Goal: Task Accomplishment & Management: Complete application form

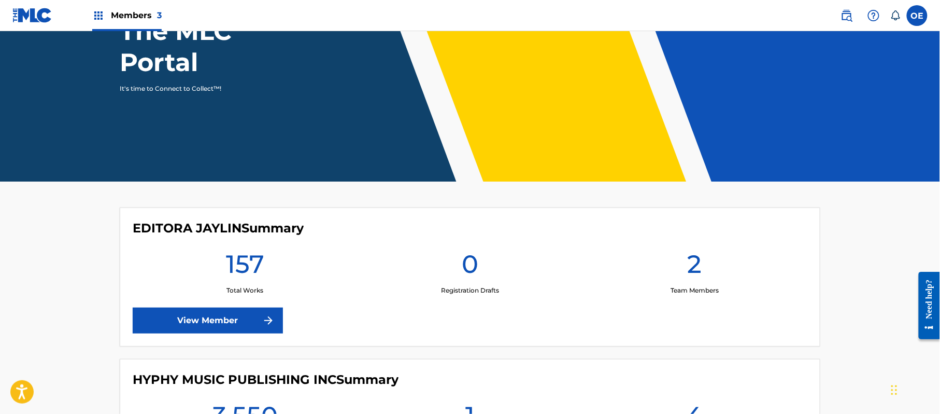
scroll to position [276, 0]
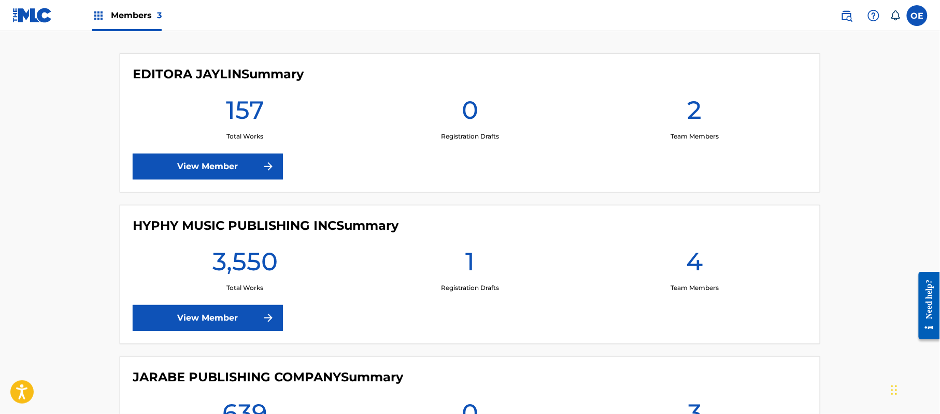
click at [229, 315] on link "View Member" at bounding box center [208, 318] width 150 height 26
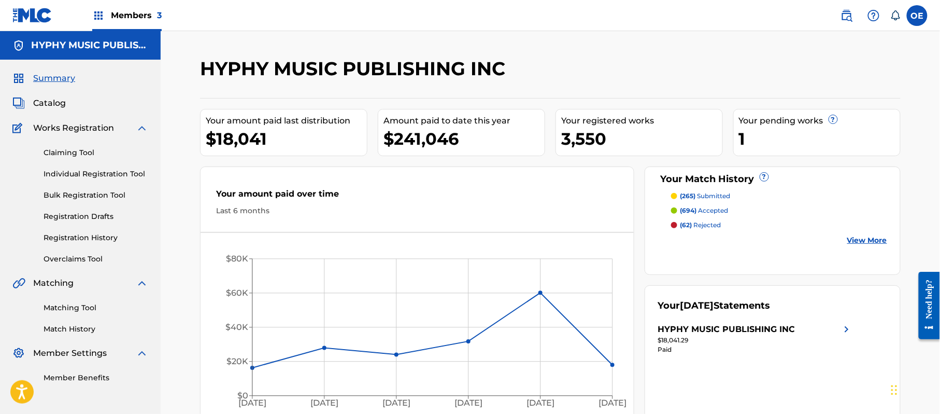
click at [115, 175] on link "Individual Registration Tool" at bounding box center [96, 173] width 105 height 11
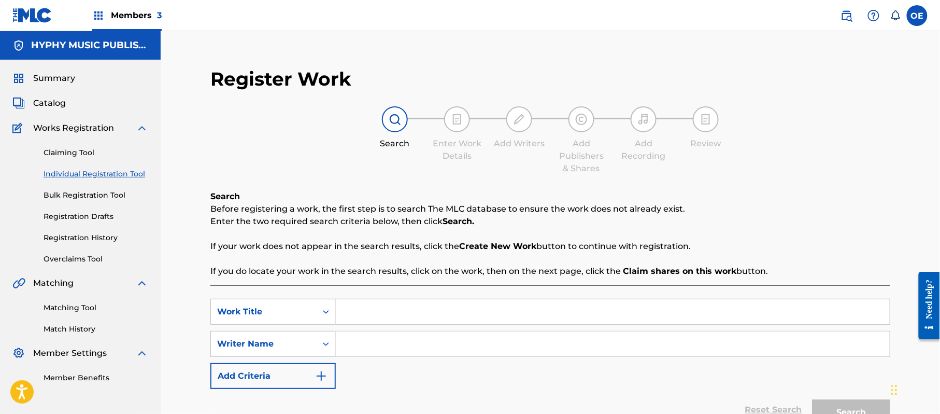
paste input "MUJERIEGO EMPEDERNIDO"
type input "MUJERIEGO EMPEDERNIDO"
paste input "[PERSON_NAME] [PERSON_NAME]"
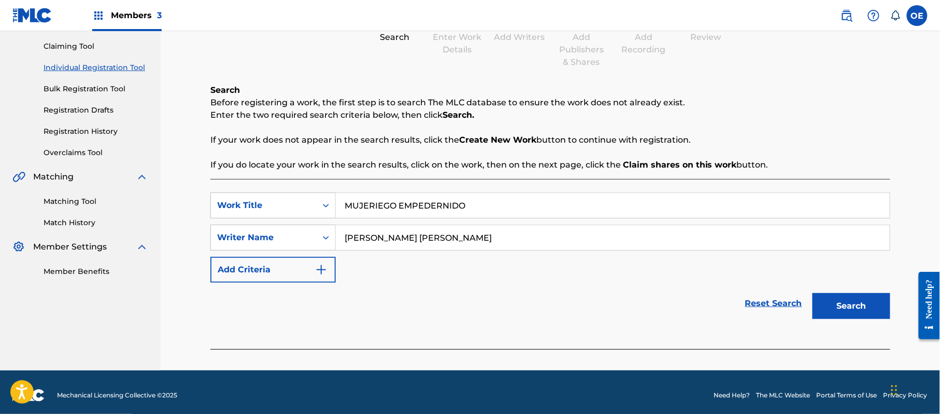
scroll to position [112, 0]
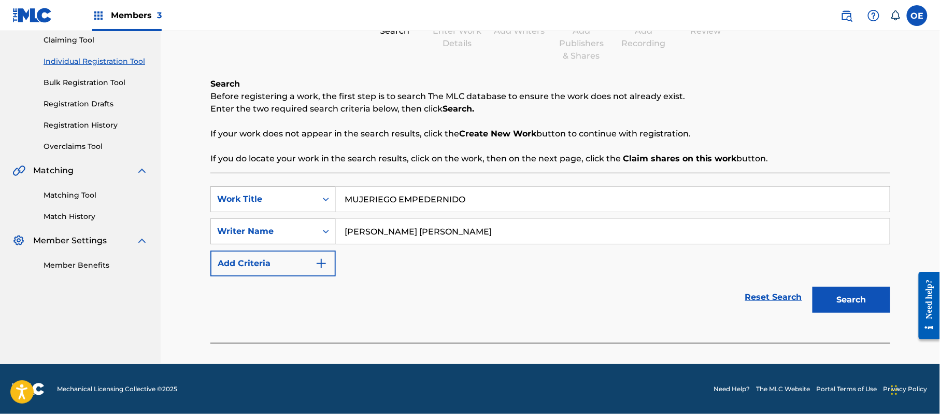
type input "[PERSON_NAME] [PERSON_NAME]"
click at [848, 295] on button "Search" at bounding box center [852, 300] width 78 height 26
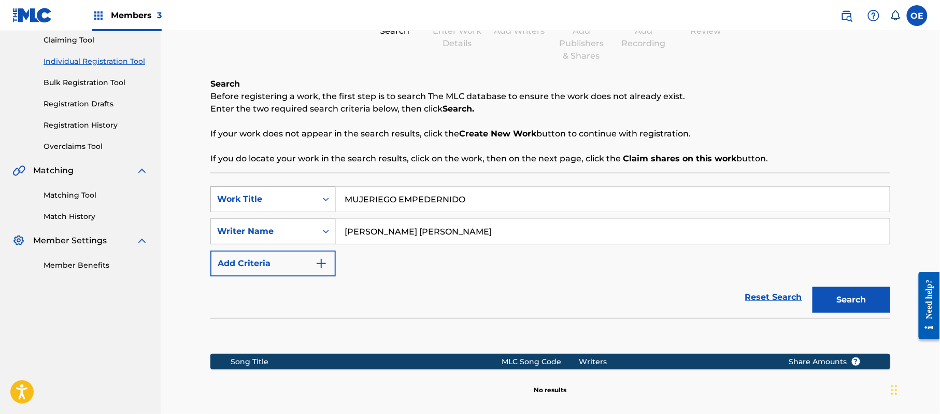
drag, startPoint x: 479, startPoint y: 190, endPoint x: 266, endPoint y: 192, distance: 213.0
click at [256, 192] on div "SearchWithCriteriac6235a1e-3b92-4cce-b552-ee344d442153 Work Title MUJERIEGO EMP…" at bounding box center [550, 199] width 680 height 26
paste input "NO LOGRE OLVIDARTE"
type input "NO LOGRE OLVIDARTE"
click at [842, 299] on button "Search" at bounding box center [852, 300] width 78 height 26
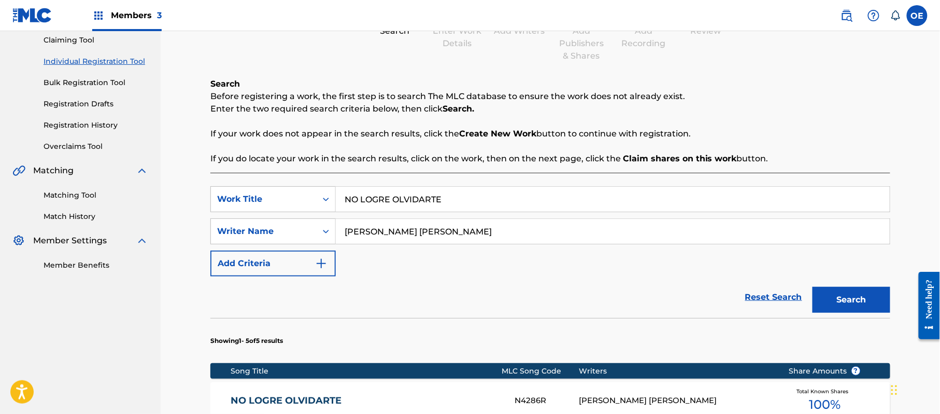
scroll to position [251, 0]
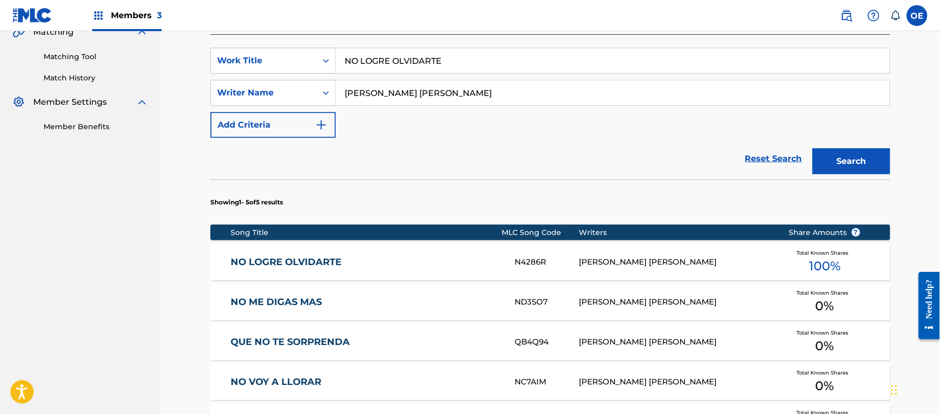
click at [392, 256] on link "NO LOGRE OLVIDARTE" at bounding box center [366, 262] width 270 height 12
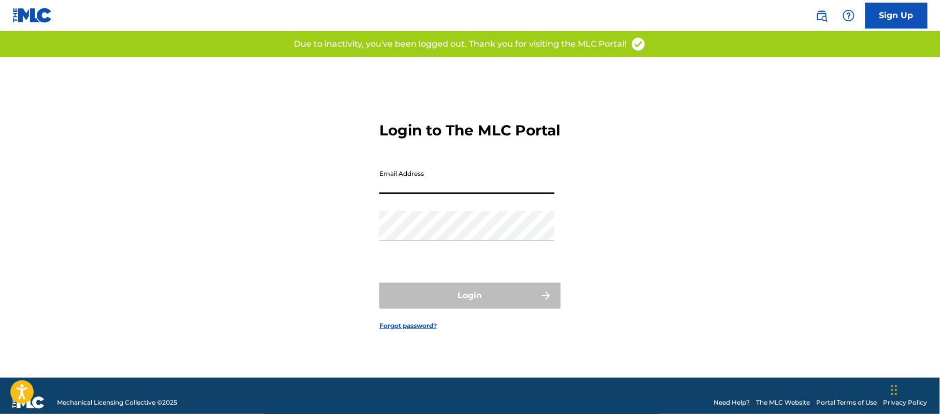
click at [436, 193] on input "Email Address" at bounding box center [466, 179] width 175 height 30
type input "[PERSON_NAME][EMAIL_ADDRESS][DOMAIN_NAME]"
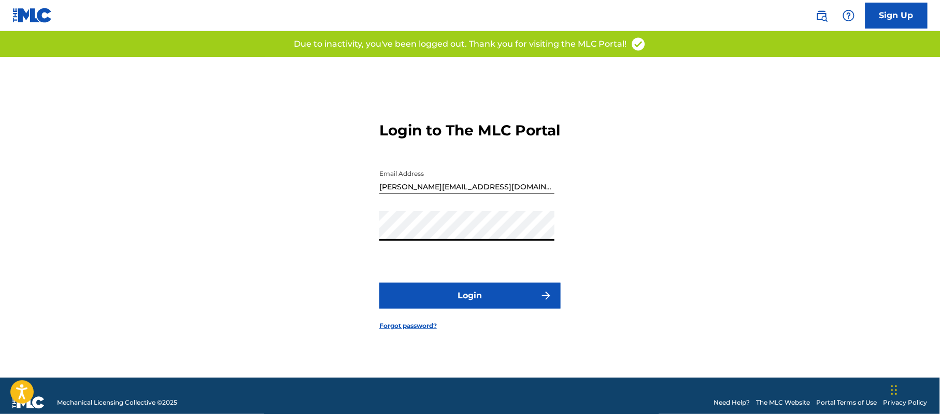
click at [440, 299] on button "Login" at bounding box center [469, 295] width 181 height 26
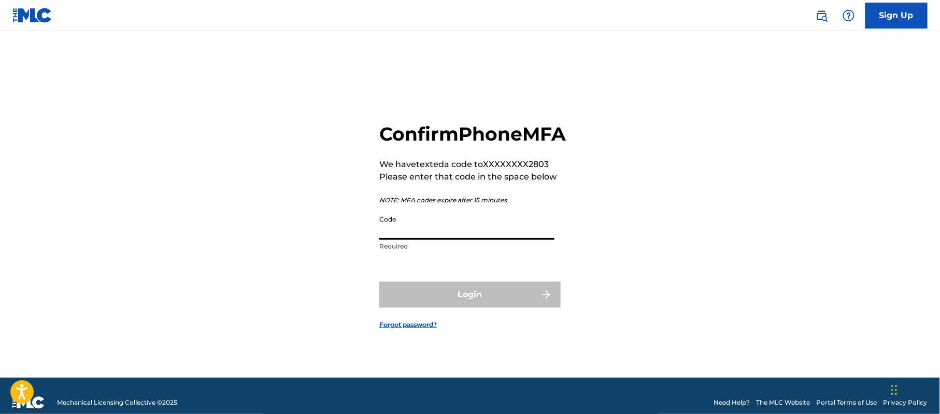
click at [474, 239] on input "Code" at bounding box center [466, 225] width 175 height 30
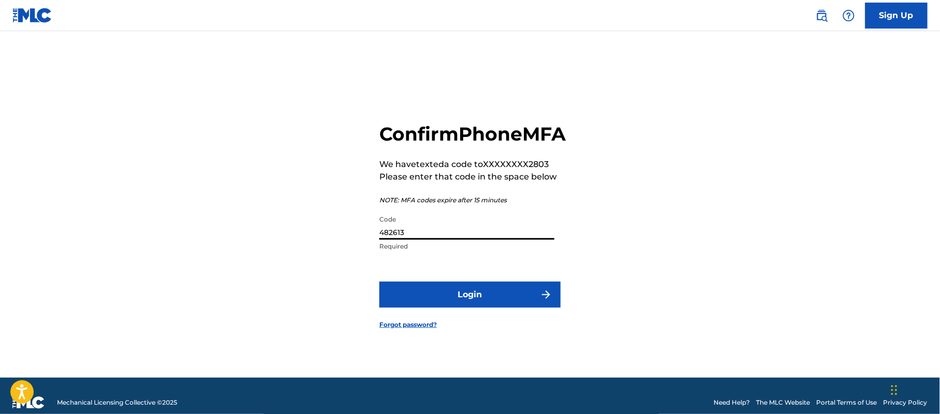
type input "482613"
click at [458, 297] on button "Login" at bounding box center [469, 294] width 181 height 26
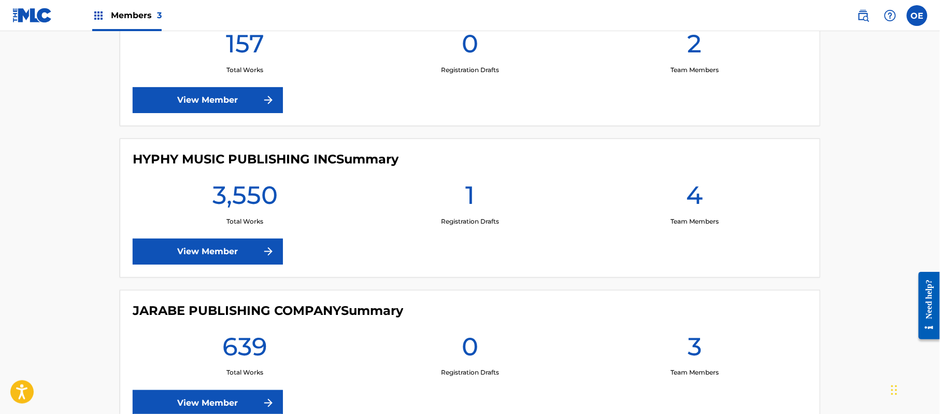
scroll to position [345, 0]
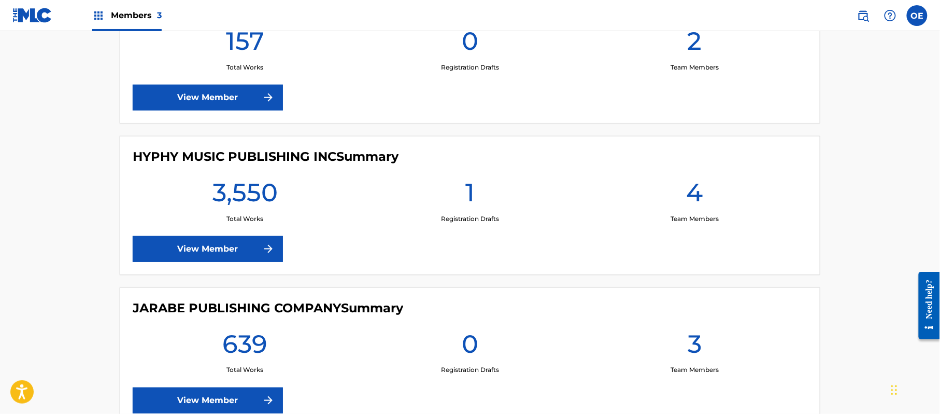
click at [259, 256] on link "View Member" at bounding box center [208, 249] width 150 height 26
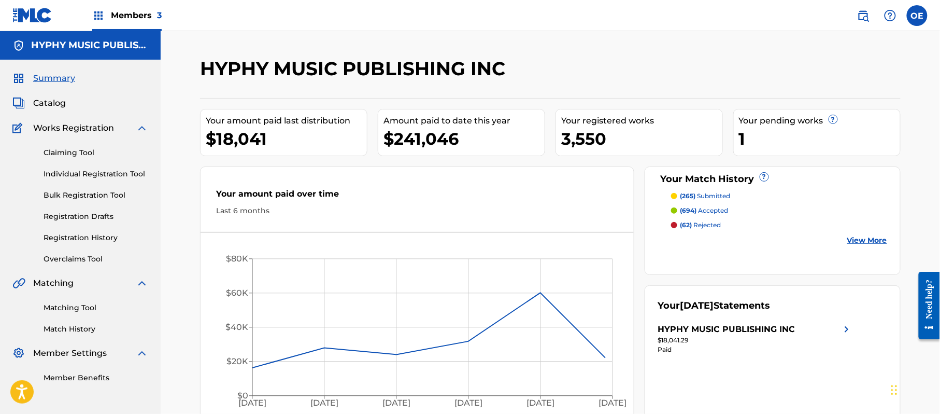
click at [81, 167] on div "Claiming Tool Individual Registration Tool Bulk Registration Tool Registration …" at bounding box center [80, 199] width 136 height 130
click at [81, 173] on link "Individual Registration Tool" at bounding box center [96, 173] width 105 height 11
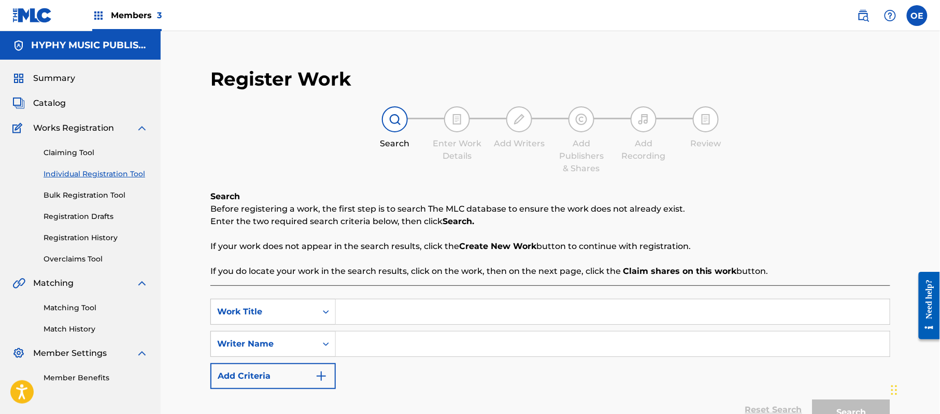
paste input "NO LOGRE OLVIDARTE"
type input "NO LOGRE OLVIDARTE"
paste input "[PERSON_NAME] [PERSON_NAME]"
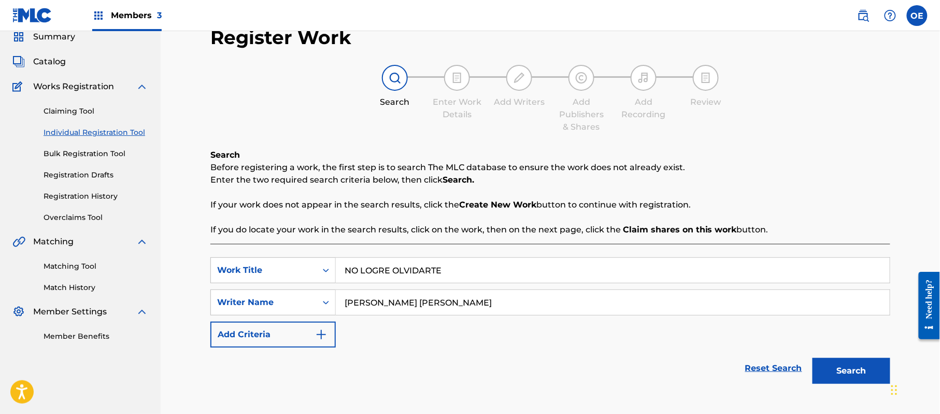
scroll to position [112, 0]
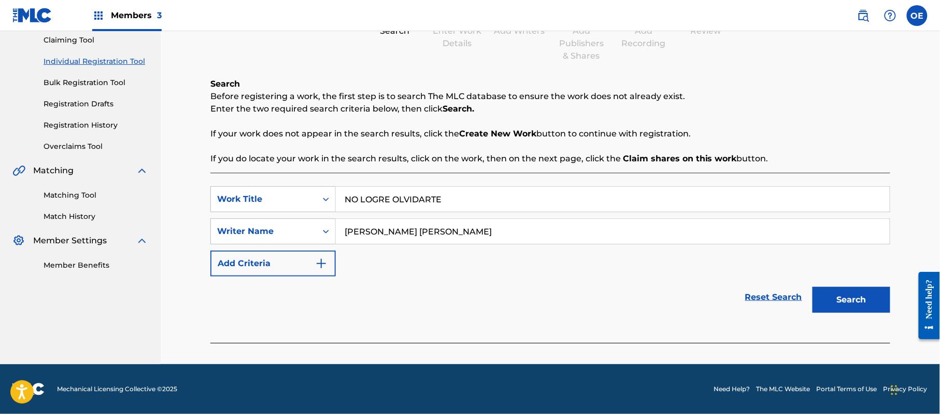
type input "[PERSON_NAME] [PERSON_NAME]"
click at [821, 311] on button "Search" at bounding box center [852, 300] width 78 height 26
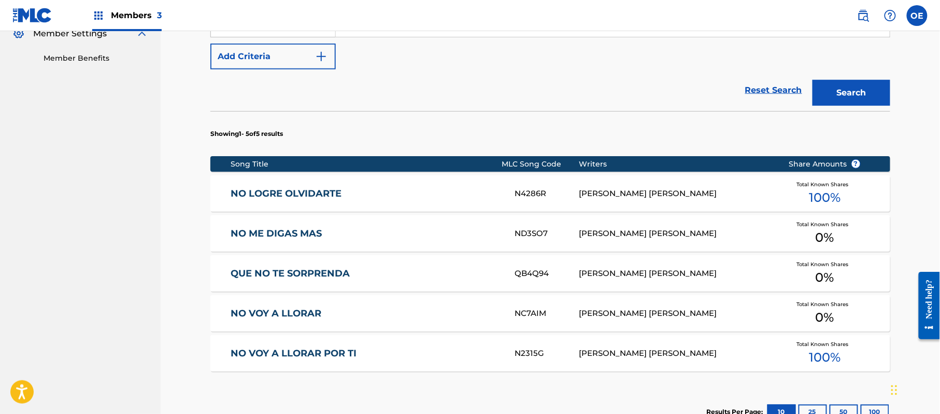
scroll to position [320, 0]
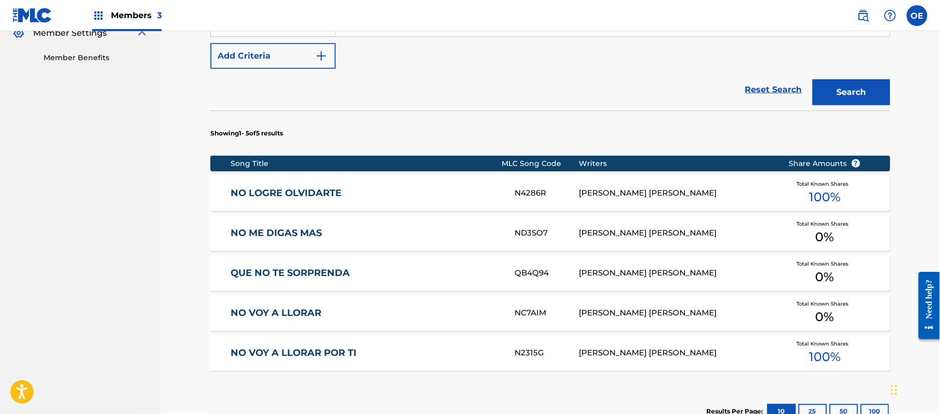
click at [365, 193] on link "NO LOGRE OLVIDARTE" at bounding box center [366, 193] width 270 height 12
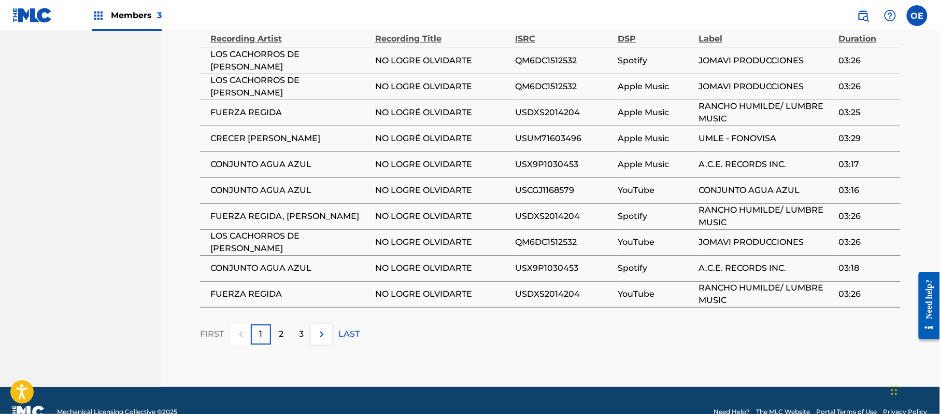
scroll to position [788, 0]
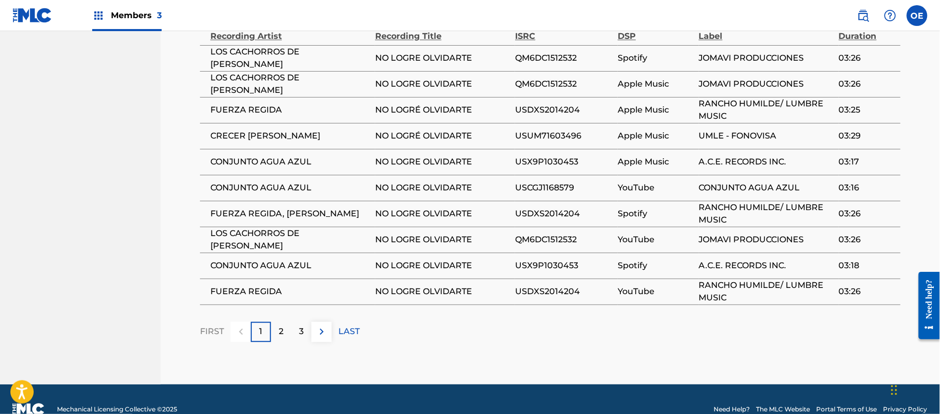
click at [280, 325] on p "2" at bounding box center [281, 331] width 5 height 12
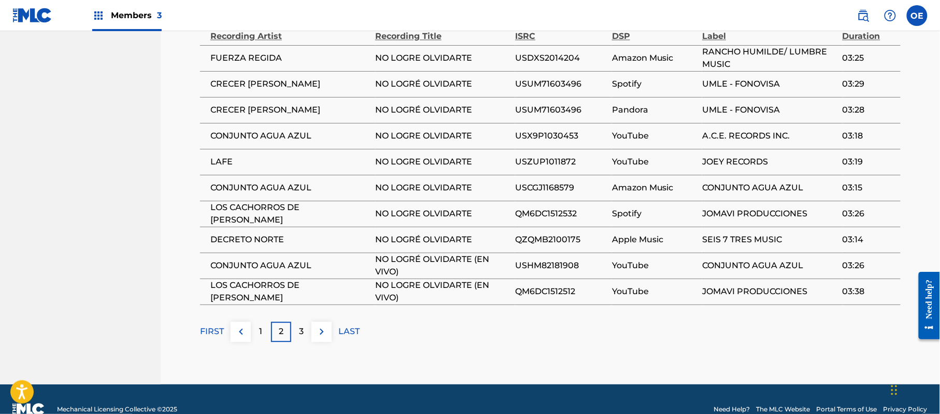
scroll to position [719, 0]
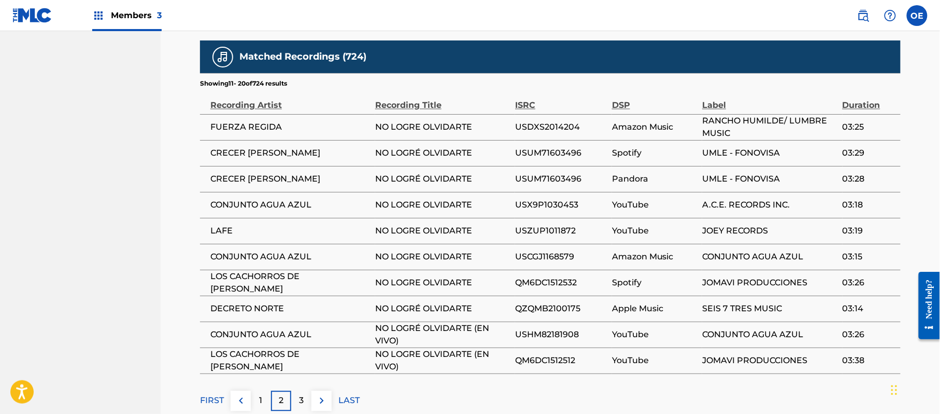
click at [301, 394] on p "3" at bounding box center [301, 400] width 5 height 12
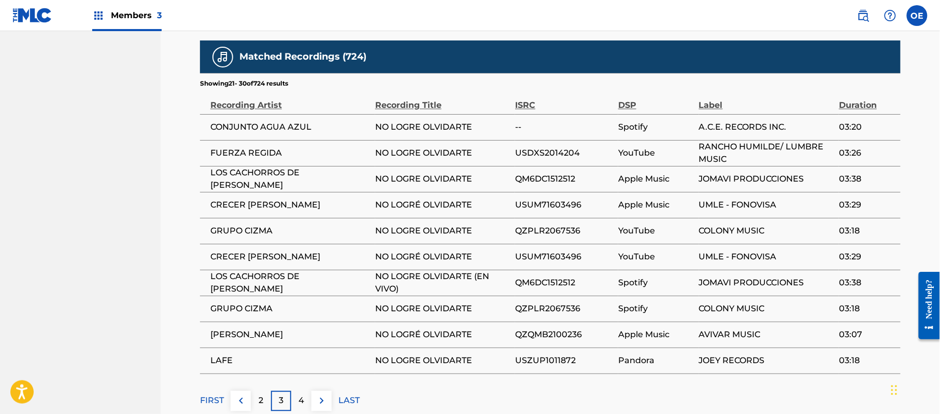
click at [301, 394] on p "4" at bounding box center [302, 400] width 6 height 12
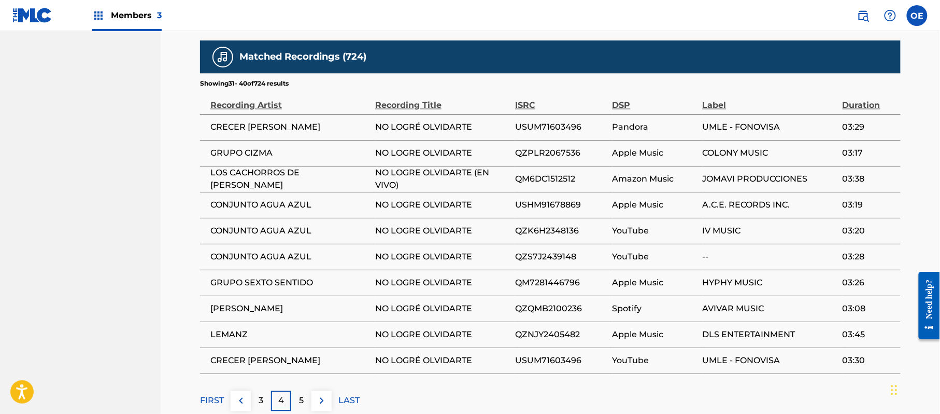
click at [302, 390] on div "5" at bounding box center [301, 400] width 20 height 20
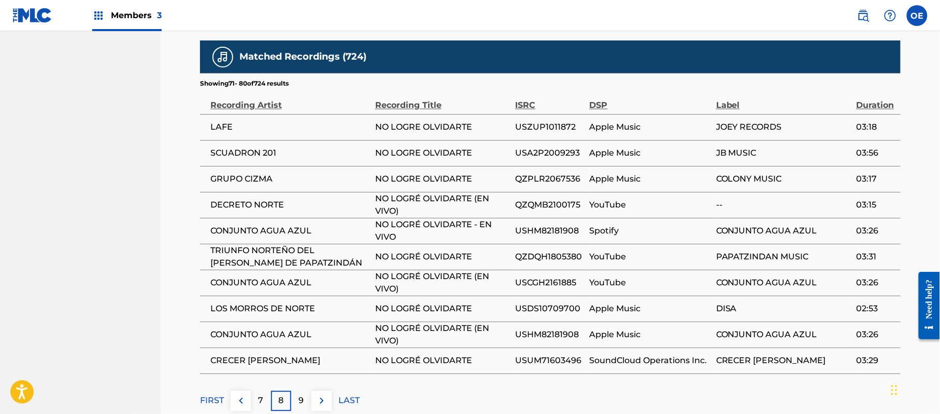
click at [302, 394] on p "9" at bounding box center [301, 400] width 5 height 12
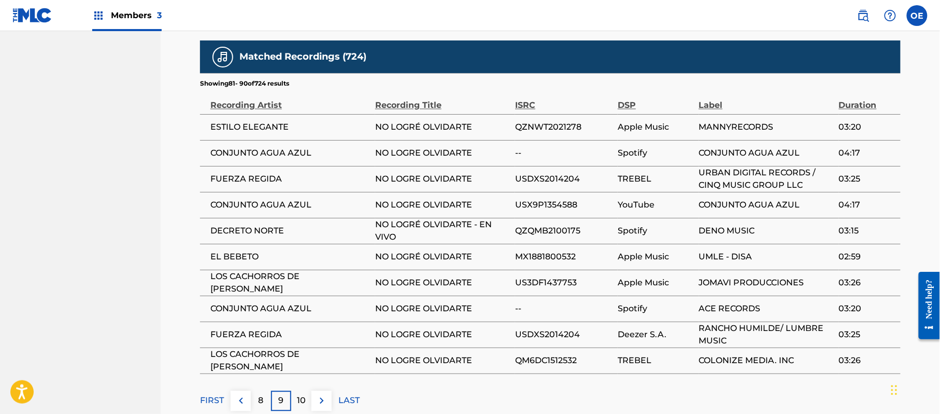
click at [302, 394] on p "10" at bounding box center [301, 400] width 9 height 12
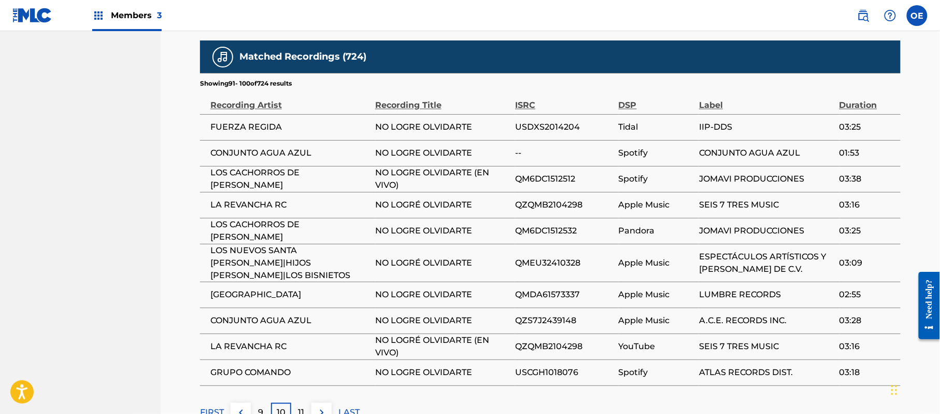
click at [296, 402] on div "11" at bounding box center [301, 412] width 20 height 20
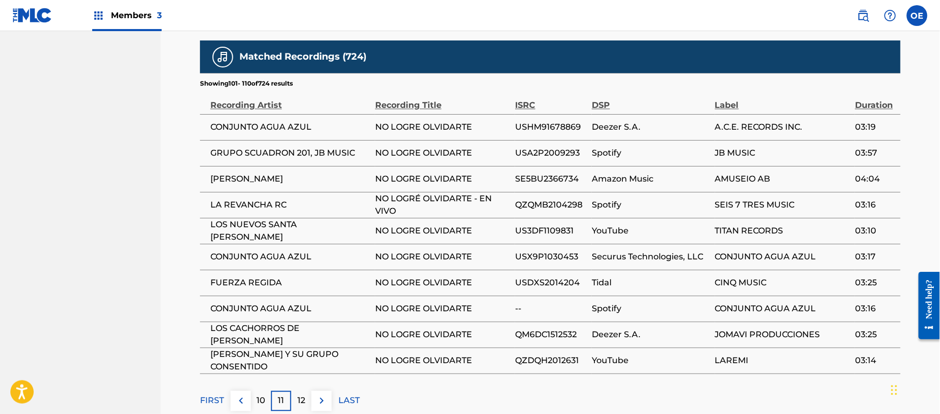
click at [295, 390] on div "12" at bounding box center [301, 400] width 20 height 20
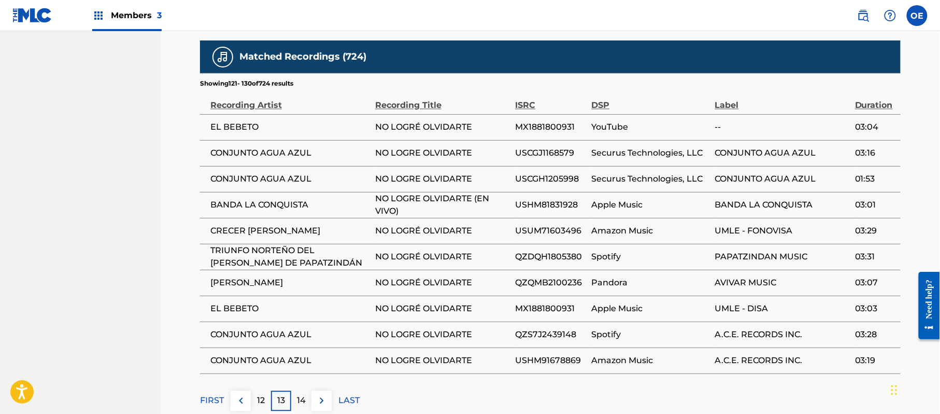
click at [309, 390] on div "14" at bounding box center [301, 400] width 20 height 20
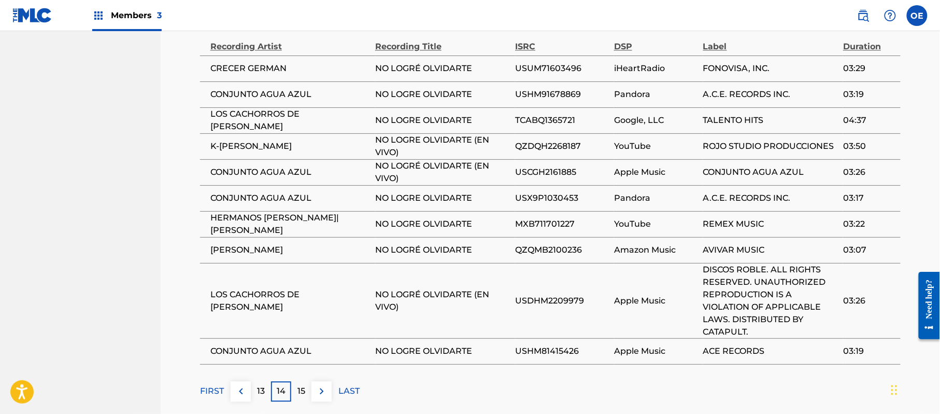
scroll to position [838, 0]
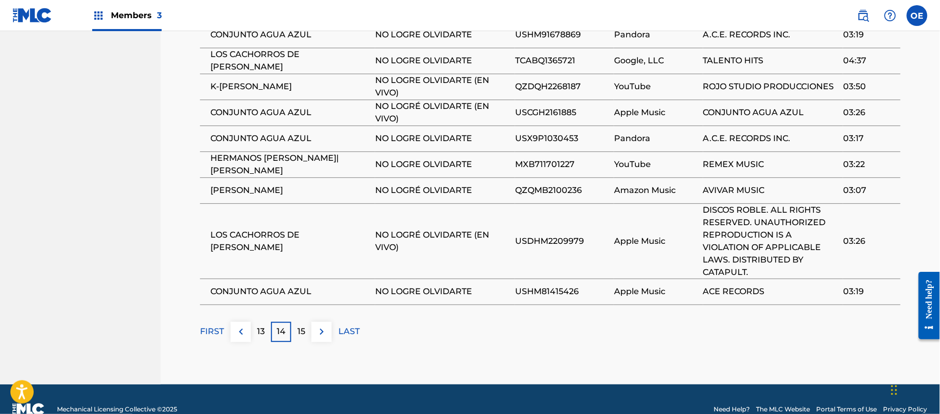
click at [305, 325] on p "15" at bounding box center [301, 331] width 8 height 12
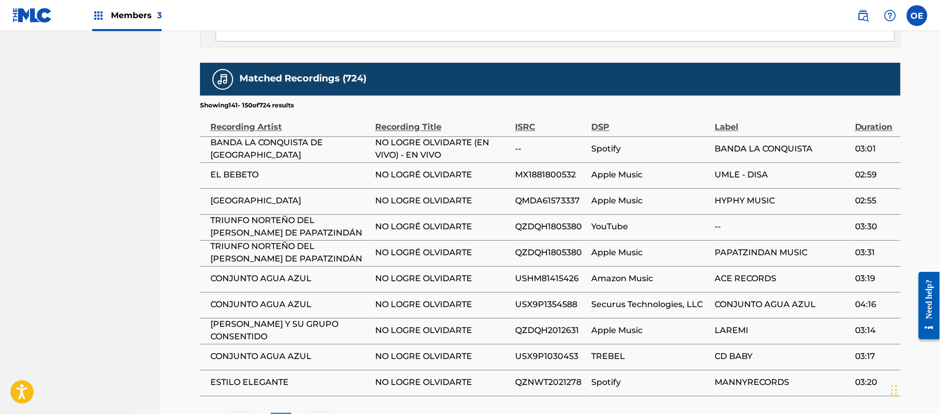
scroll to position [719, 0]
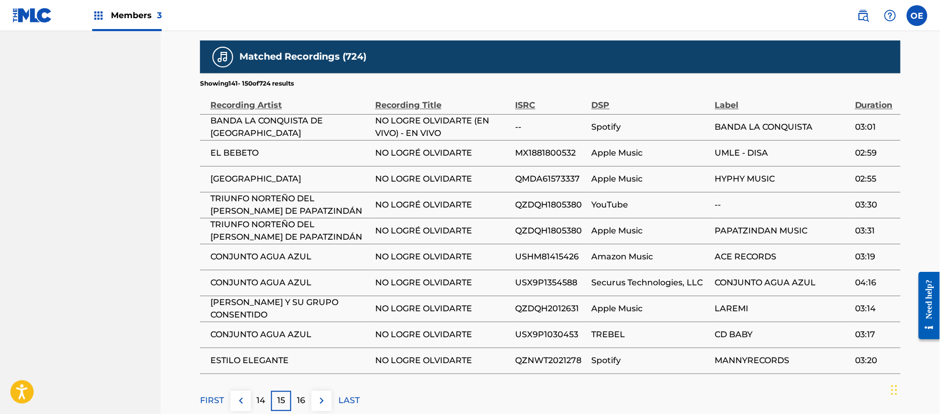
click at [297, 394] on p "16" at bounding box center [301, 400] width 8 height 12
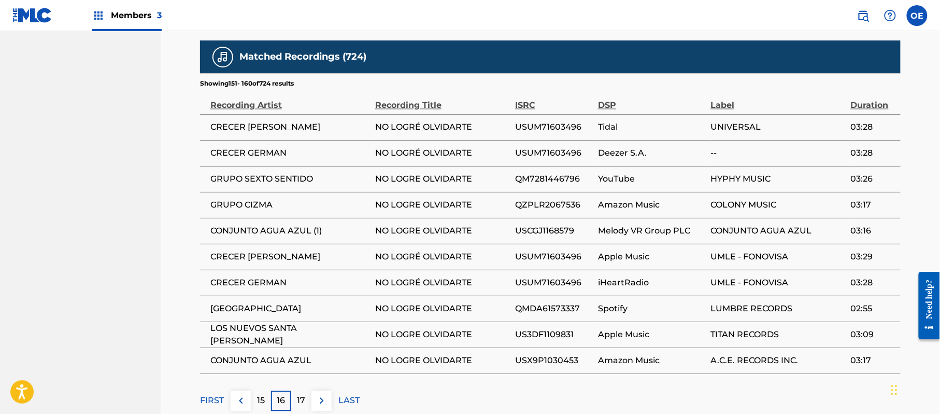
click at [299, 394] on p "17" at bounding box center [301, 400] width 8 height 12
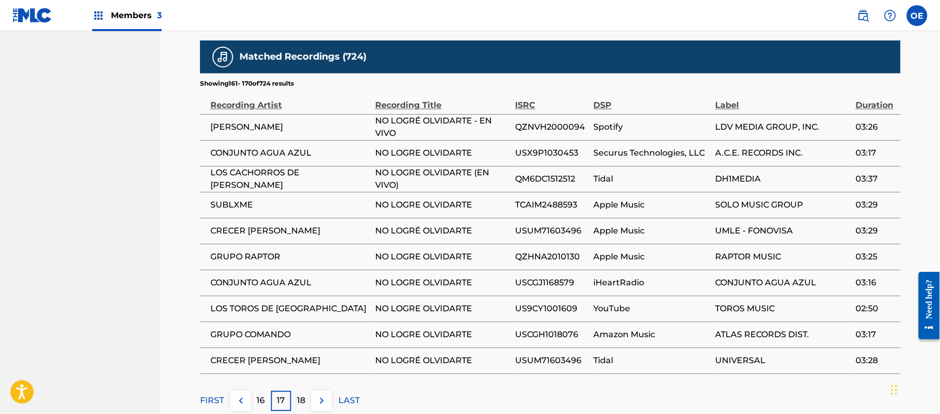
click at [301, 394] on p "18" at bounding box center [301, 400] width 8 height 12
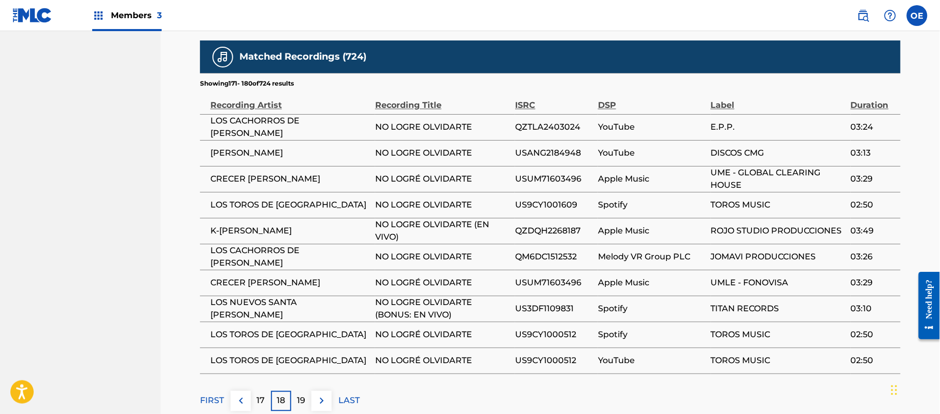
click at [302, 390] on div "19" at bounding box center [301, 400] width 20 height 20
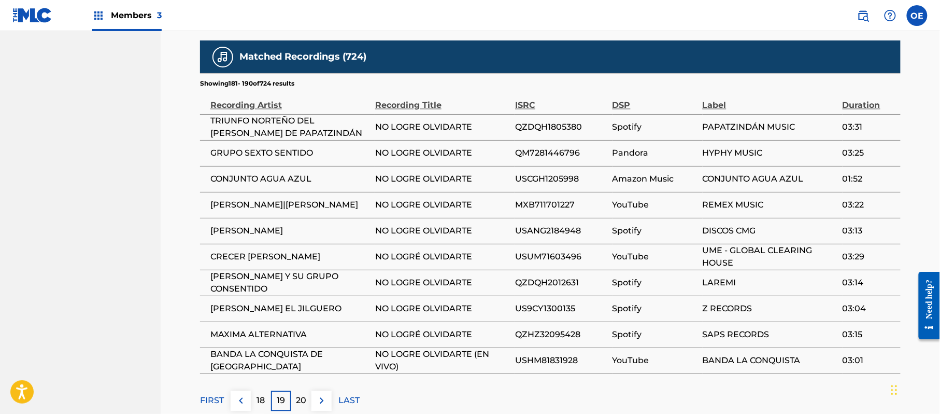
click at [303, 394] on p "20" at bounding box center [301, 400] width 10 height 12
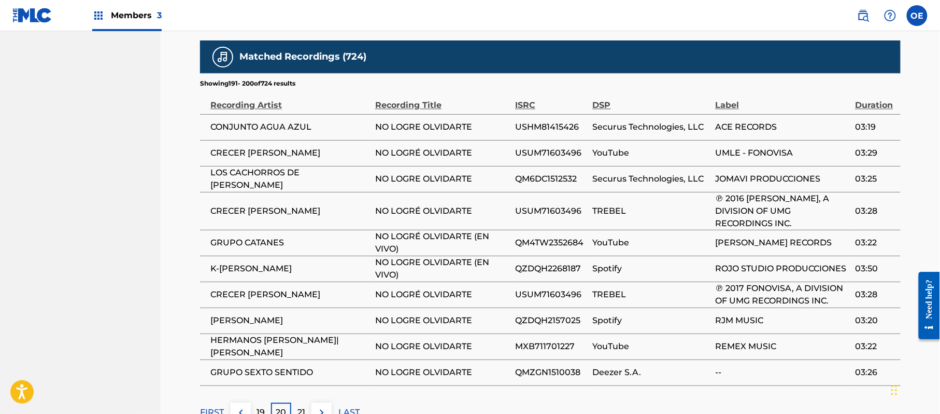
click at [299, 406] on p "21" at bounding box center [301, 412] width 8 height 12
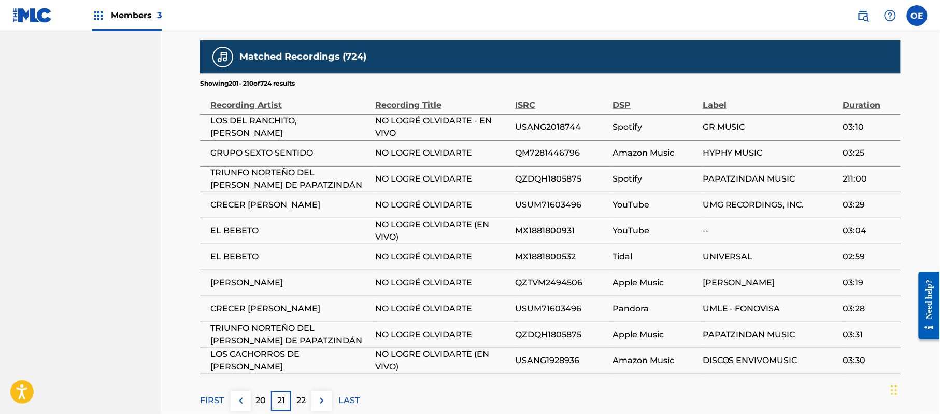
click at [301, 394] on p "22" at bounding box center [301, 400] width 9 height 12
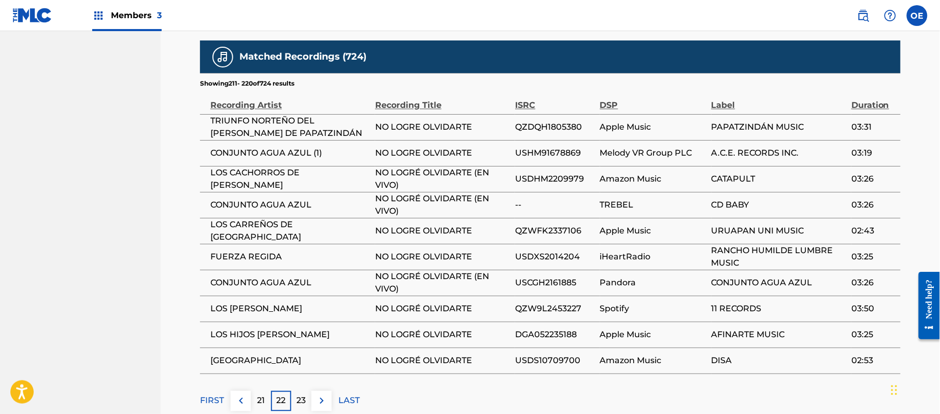
click at [305, 394] on p "23" at bounding box center [301, 400] width 9 height 12
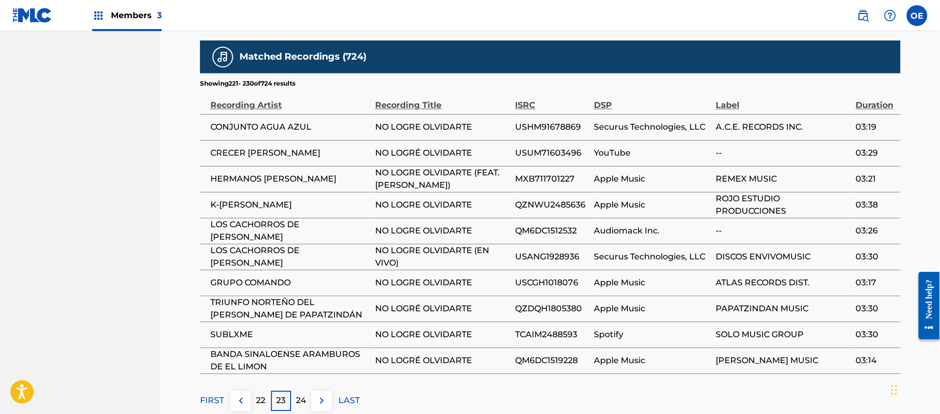
click at [307, 390] on div "24" at bounding box center [301, 400] width 20 height 20
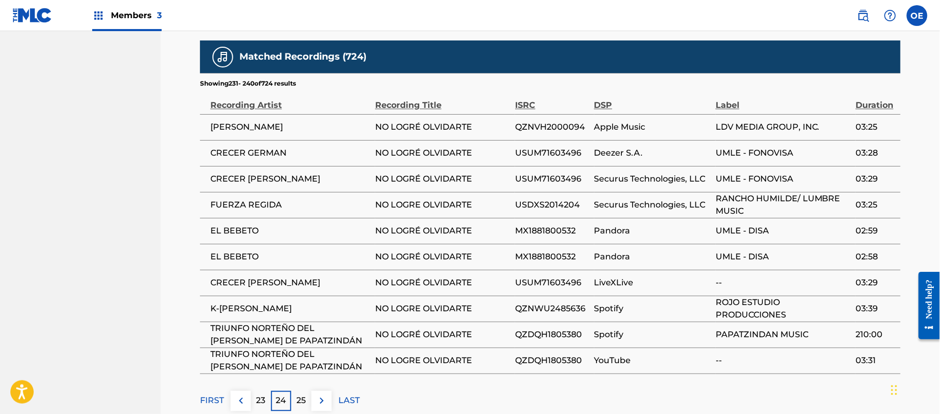
click at [305, 394] on p "25" at bounding box center [301, 400] width 9 height 12
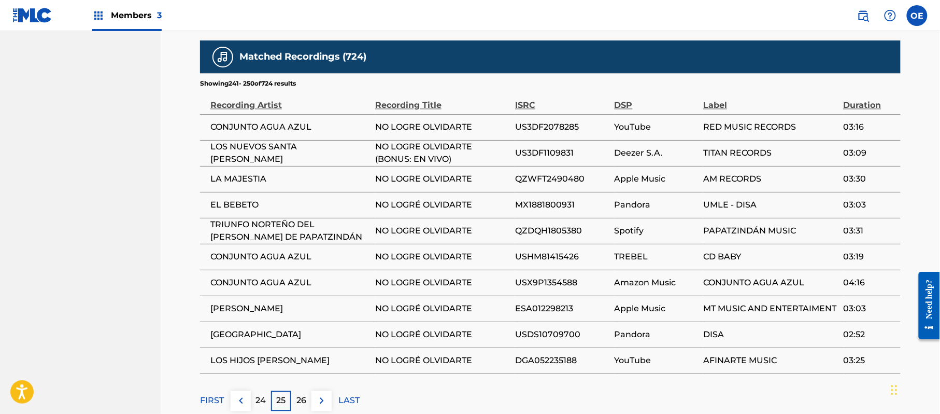
click at [303, 394] on p "26" at bounding box center [301, 400] width 10 height 12
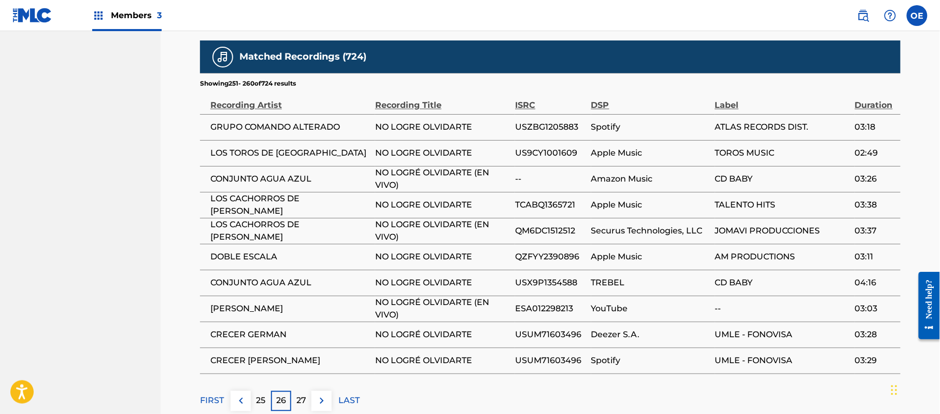
click at [305, 394] on p "27" at bounding box center [301, 400] width 10 height 12
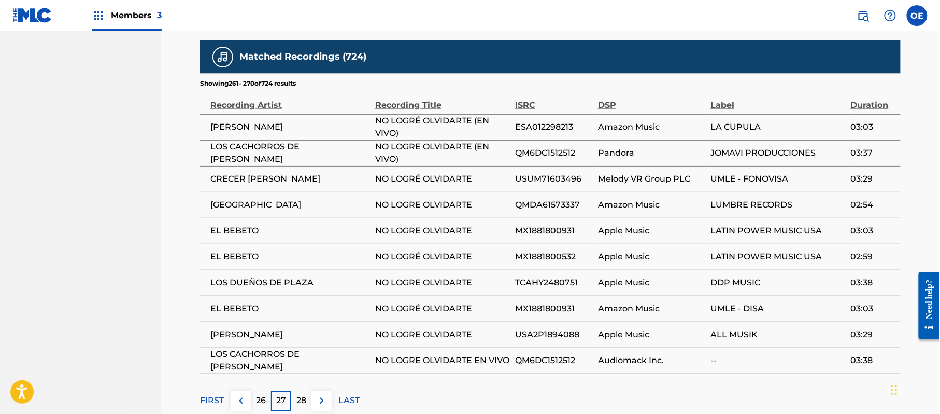
click at [299, 394] on p "28" at bounding box center [301, 400] width 10 height 12
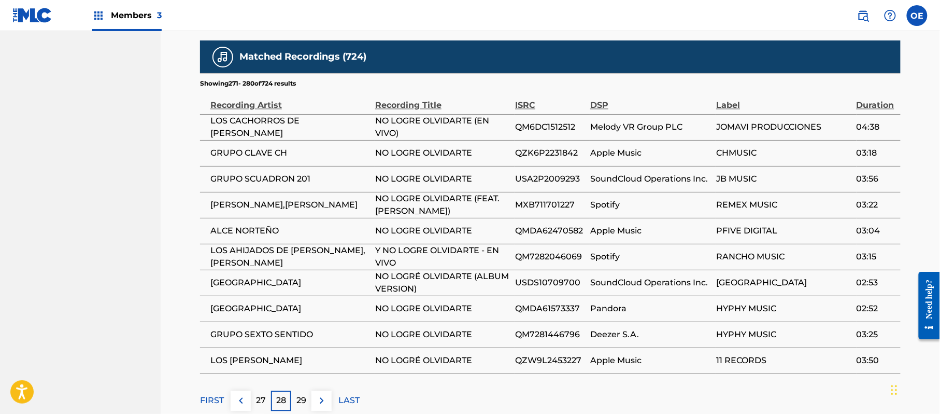
click at [295, 390] on div "29" at bounding box center [301, 400] width 20 height 20
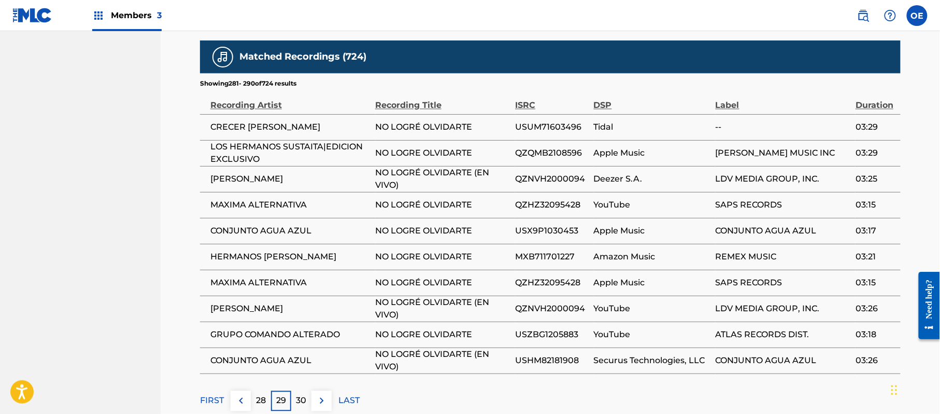
click at [302, 394] on p "30" at bounding box center [301, 400] width 10 height 12
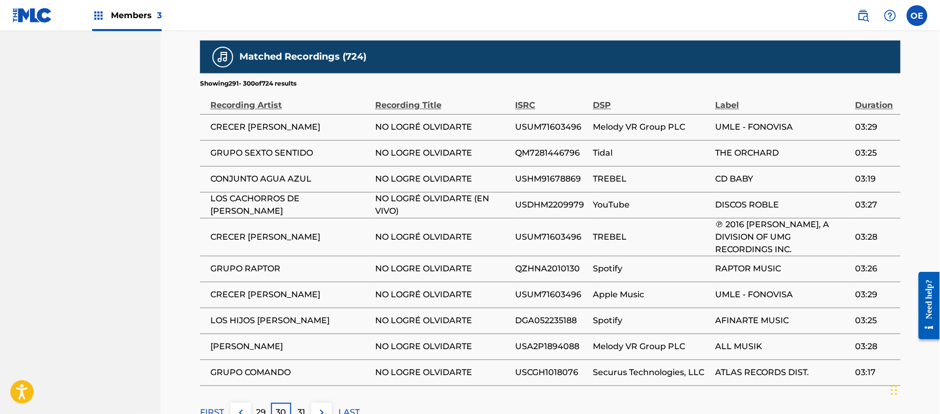
click at [299, 406] on p "31" at bounding box center [301, 412] width 8 height 12
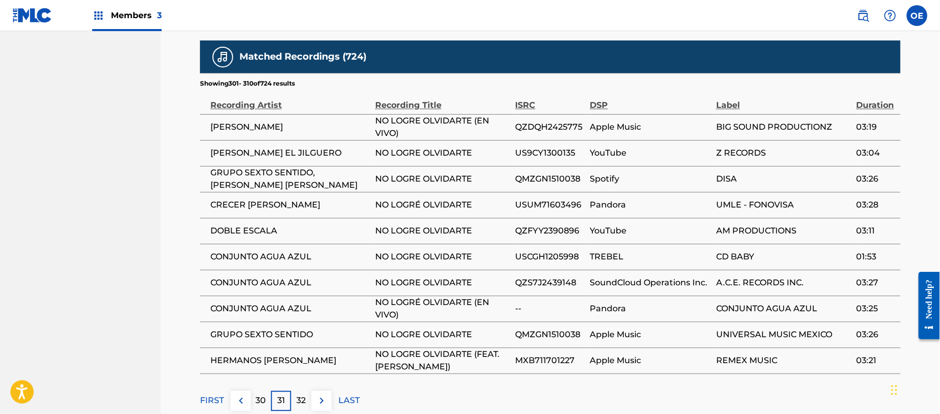
click at [303, 394] on p "32" at bounding box center [301, 400] width 9 height 12
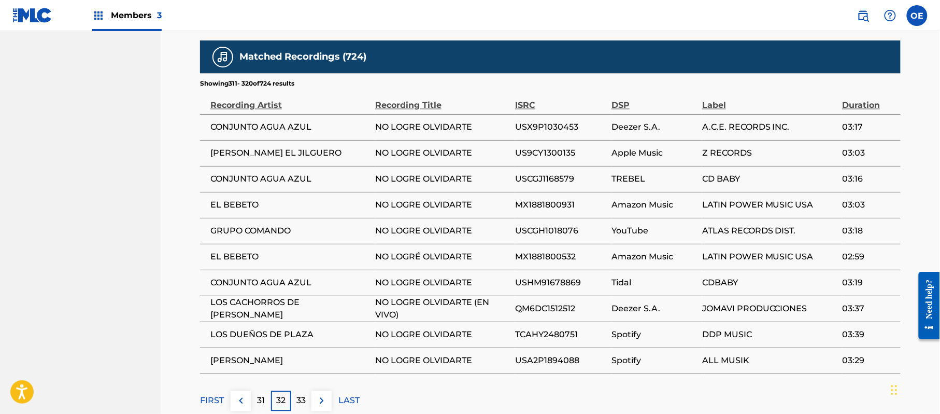
click at [300, 394] on p "33" at bounding box center [301, 400] width 9 height 12
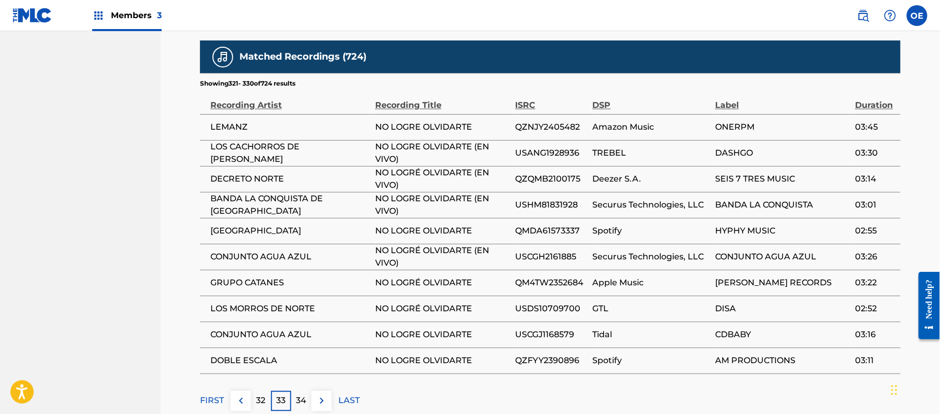
click at [307, 390] on div "34" at bounding box center [301, 400] width 20 height 20
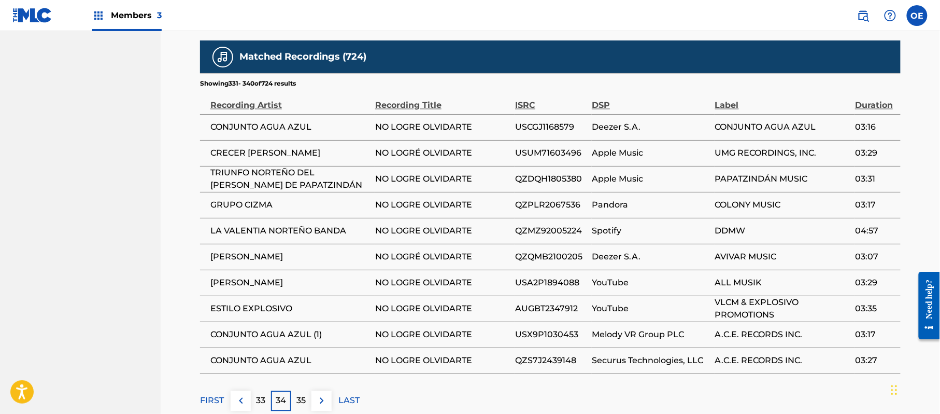
click at [301, 394] on p "35" at bounding box center [301, 400] width 9 height 12
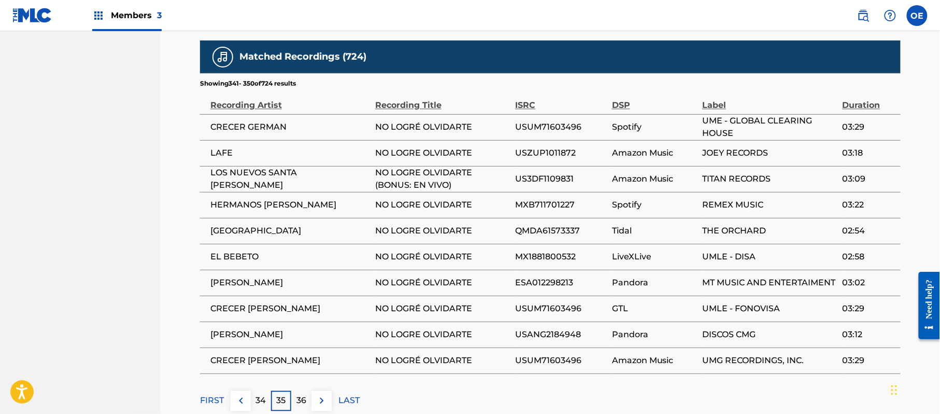
click at [301, 394] on p "36" at bounding box center [301, 400] width 10 height 12
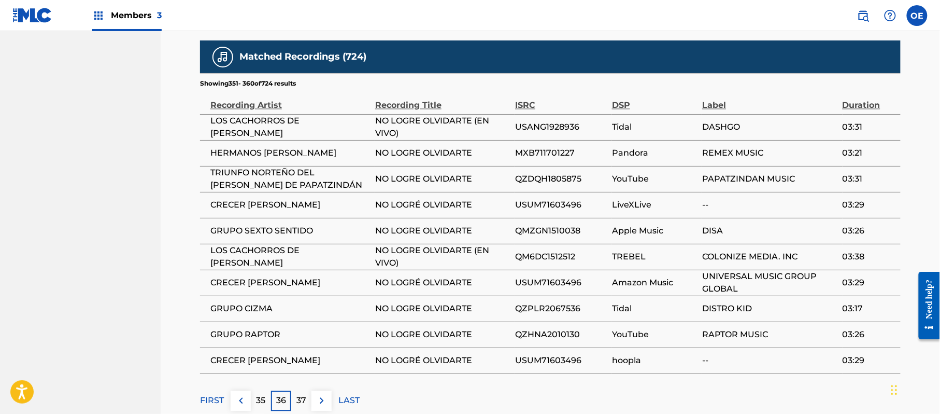
click at [301, 394] on p "37" at bounding box center [301, 400] width 10 height 12
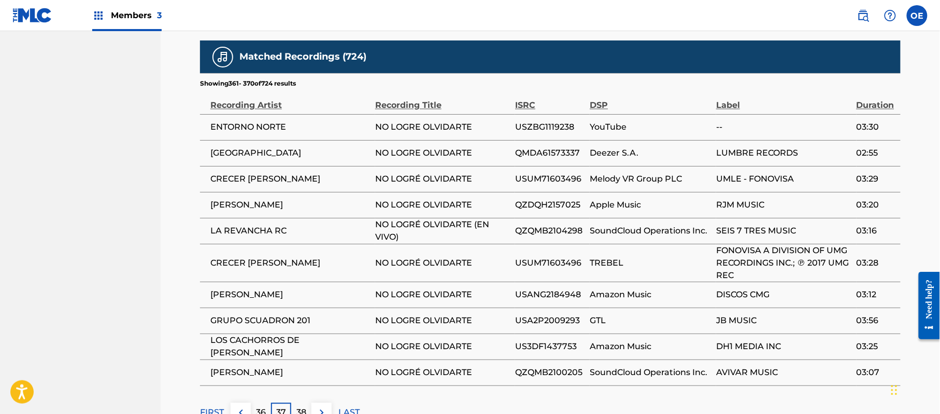
click at [303, 406] on p "38" at bounding box center [301, 412] width 10 height 12
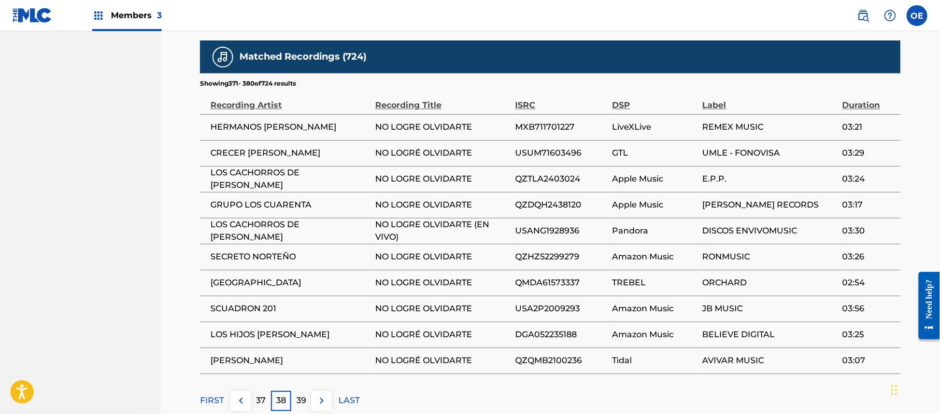
click at [302, 394] on p "39" at bounding box center [301, 400] width 10 height 12
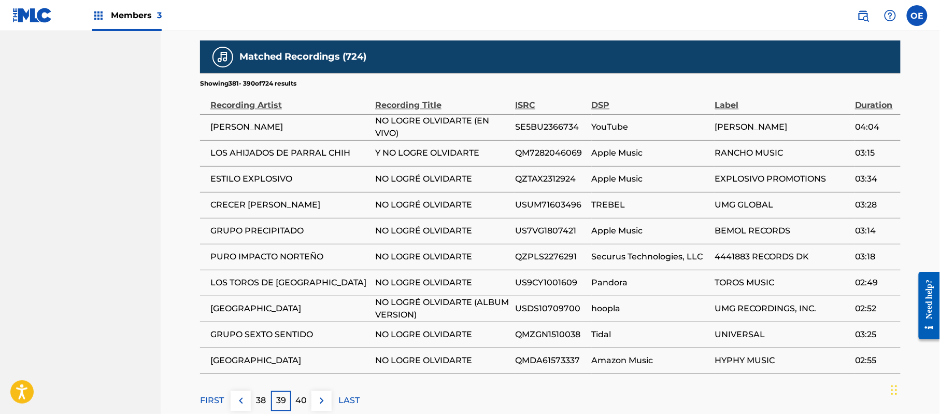
click at [301, 394] on p "40" at bounding box center [301, 400] width 11 height 12
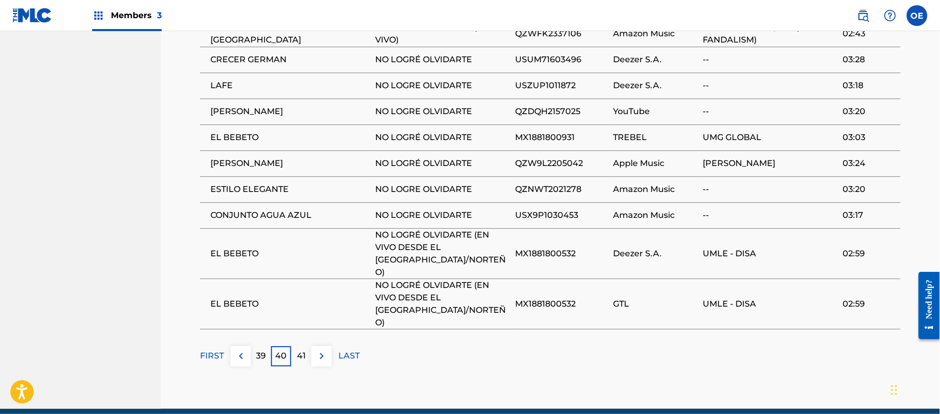
click at [299, 349] on p "41" at bounding box center [301, 355] width 9 height 12
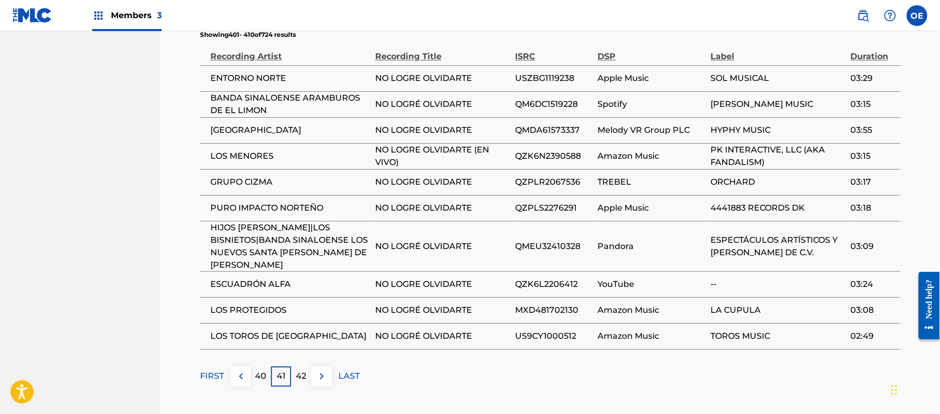
scroll to position [743, 0]
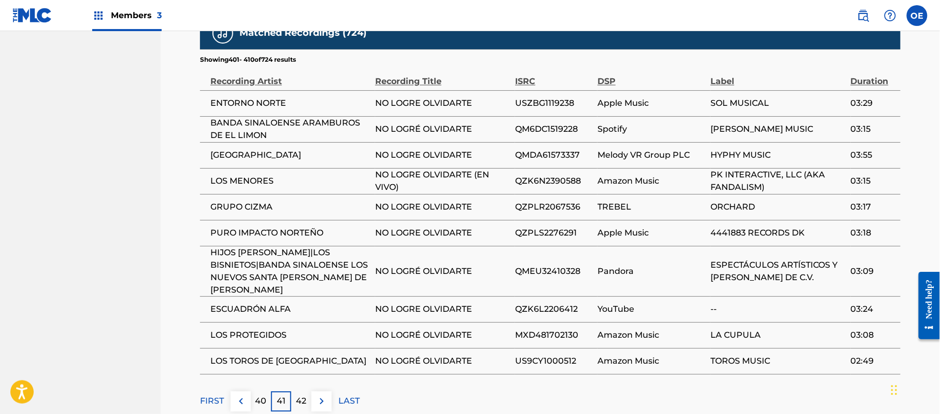
click at [301, 394] on p "42" at bounding box center [301, 400] width 10 height 12
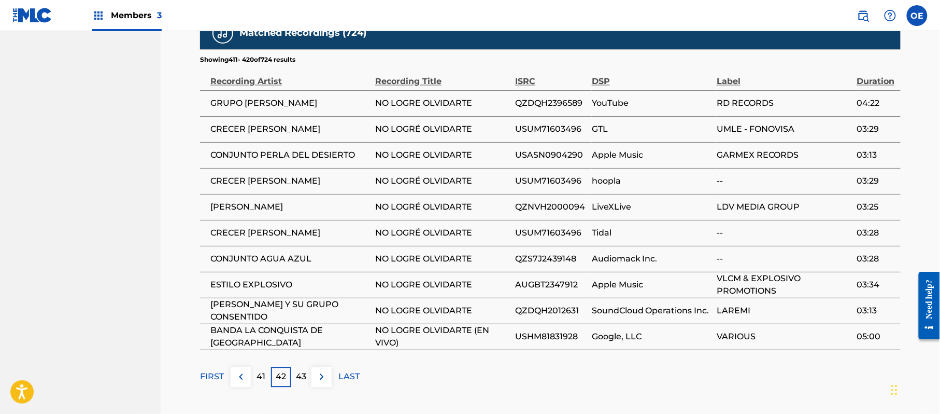
click at [305, 370] on p "43" at bounding box center [301, 376] width 10 height 12
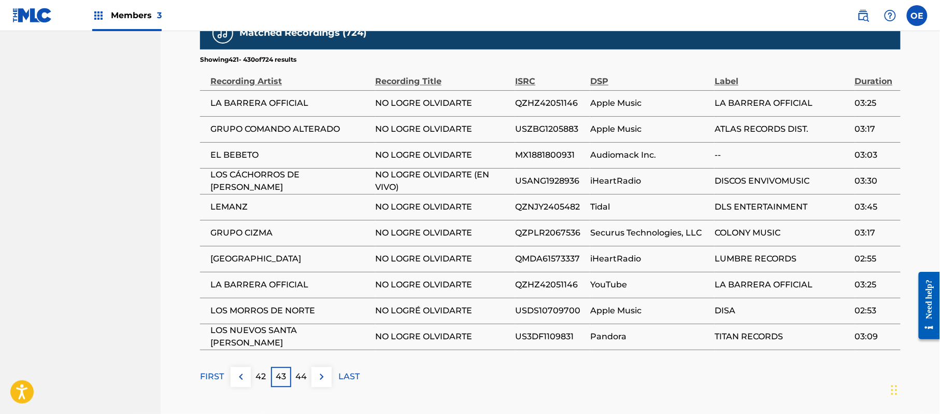
click at [306, 370] on p "44" at bounding box center [301, 376] width 11 height 12
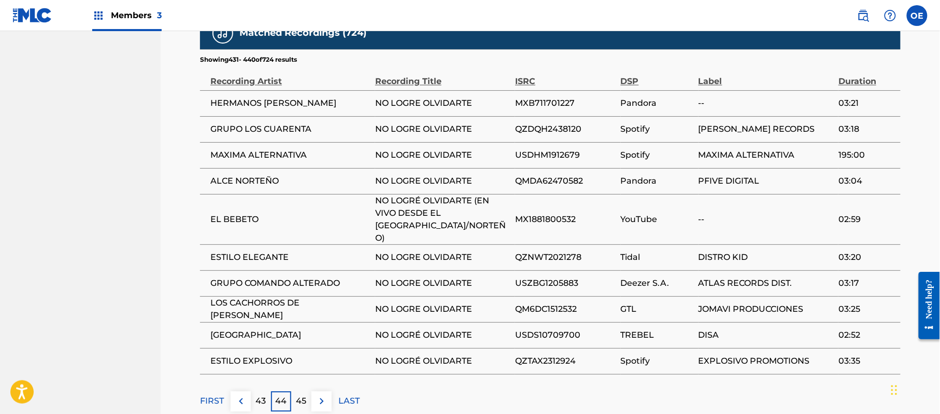
click at [305, 394] on p "45" at bounding box center [301, 400] width 10 height 12
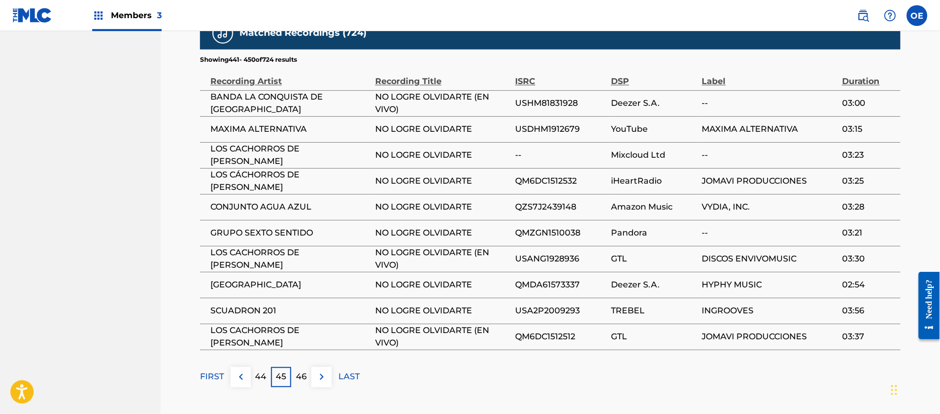
click at [309, 366] on div "46" at bounding box center [301, 376] width 20 height 20
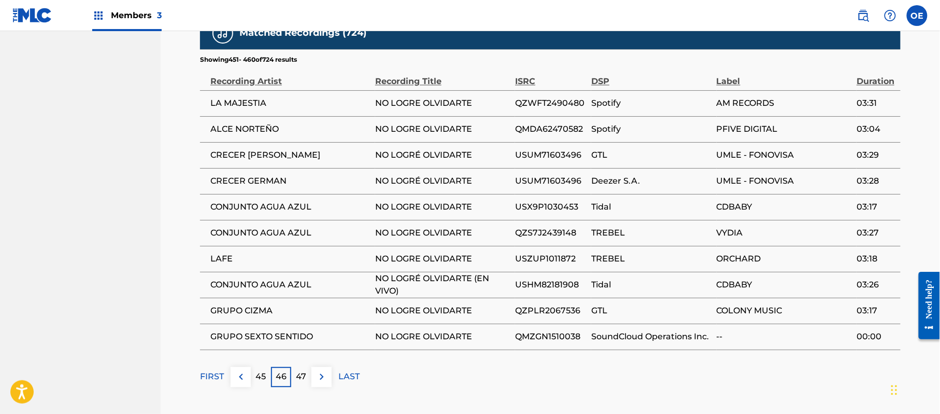
click at [310, 366] on div "47" at bounding box center [301, 376] width 20 height 20
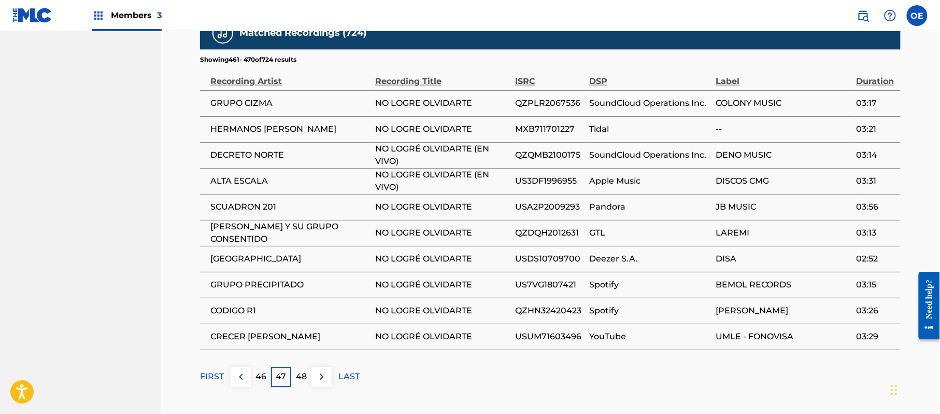
click at [303, 370] on p "48" at bounding box center [301, 376] width 11 height 12
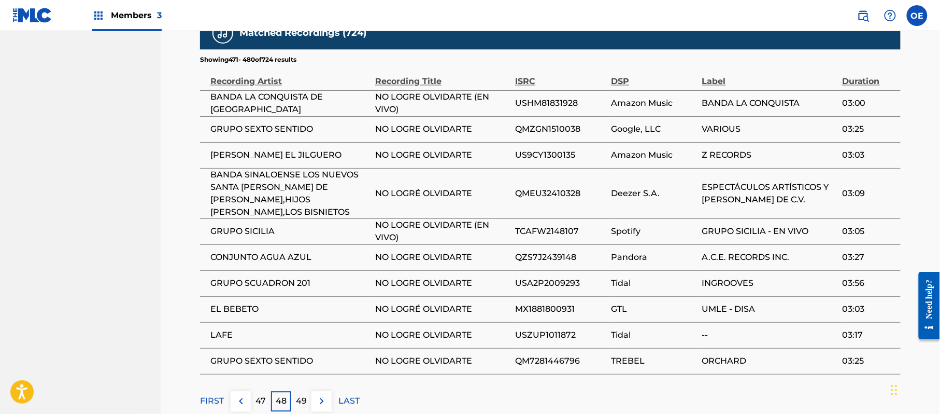
click at [301, 394] on p "49" at bounding box center [301, 400] width 11 height 12
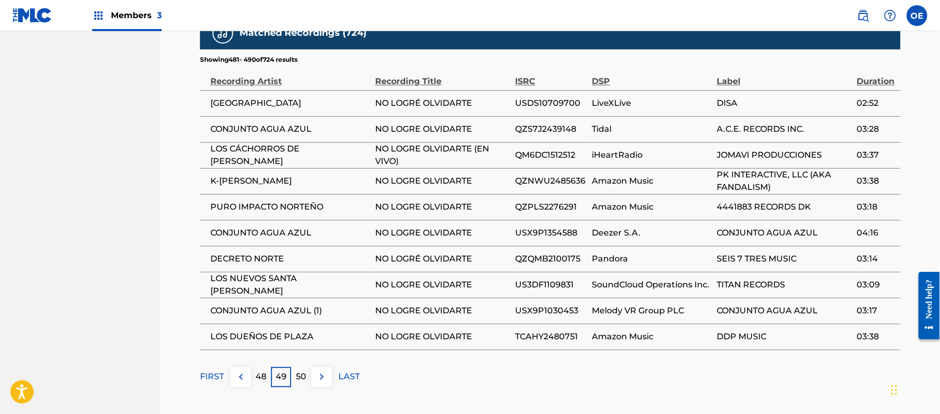
click at [299, 370] on p "50" at bounding box center [301, 376] width 10 height 12
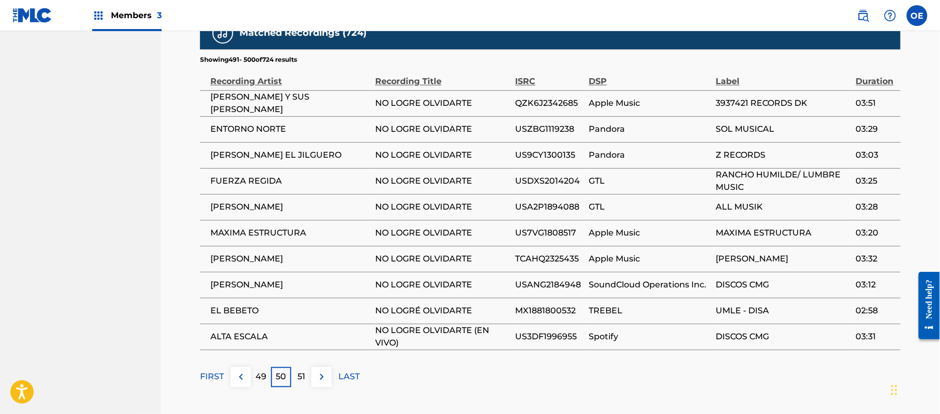
click at [296, 366] on div "51" at bounding box center [301, 376] width 20 height 20
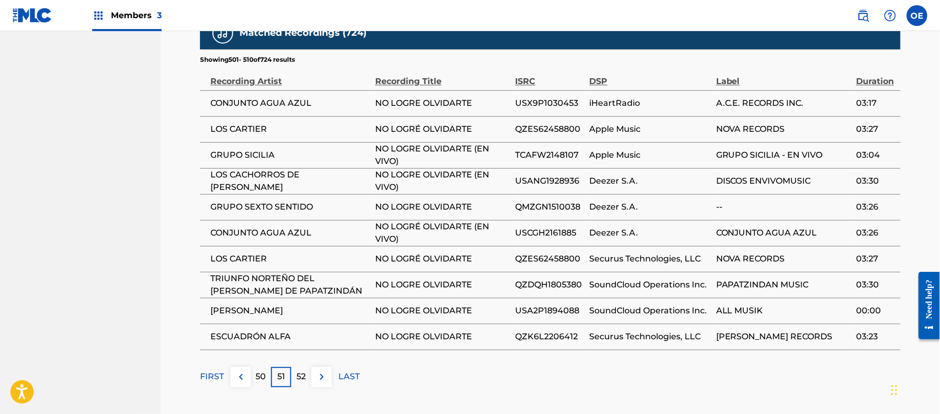
click at [303, 370] on p "52" at bounding box center [301, 376] width 9 height 12
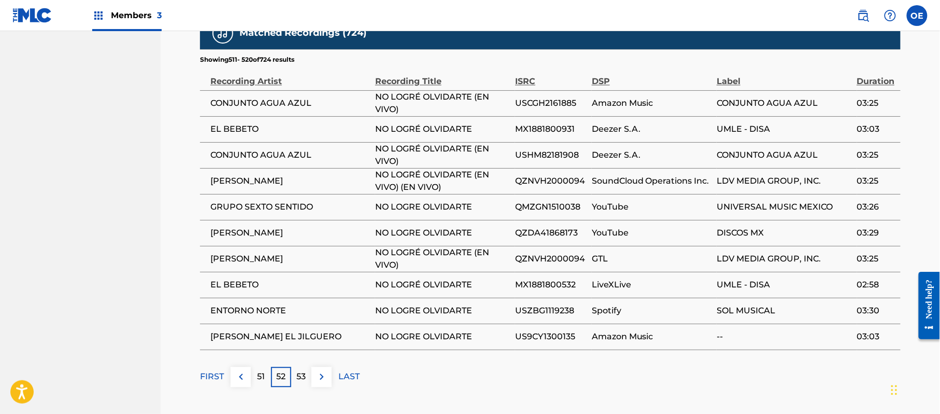
click at [307, 366] on div "53" at bounding box center [301, 376] width 20 height 20
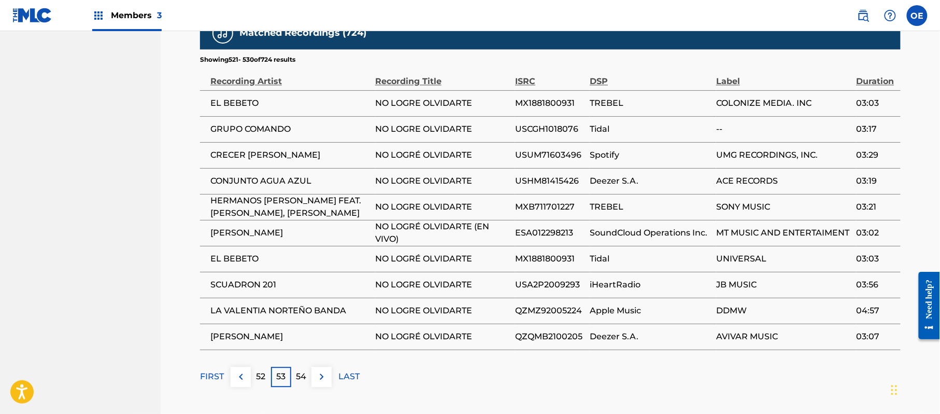
click at [307, 366] on div "54" at bounding box center [301, 376] width 20 height 20
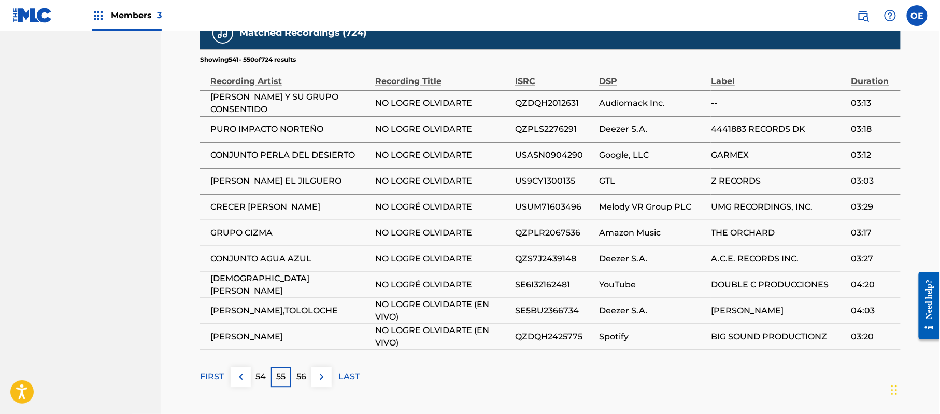
click at [299, 370] on p "56" at bounding box center [301, 376] width 10 height 12
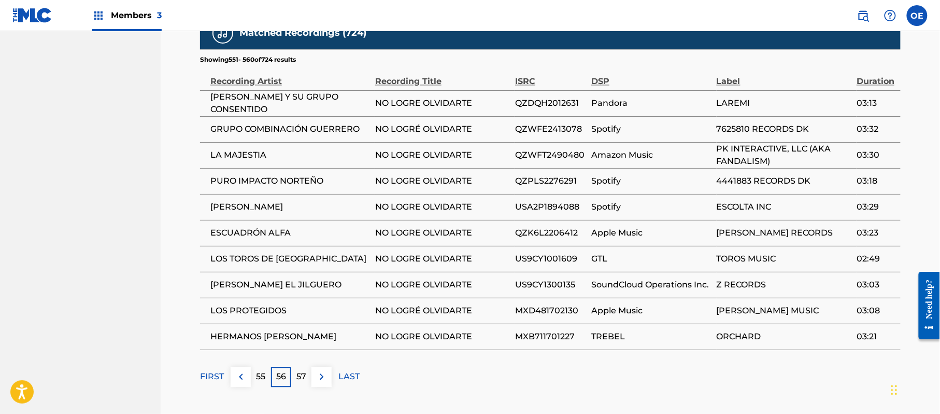
click at [306, 370] on p "57" at bounding box center [301, 376] width 10 height 12
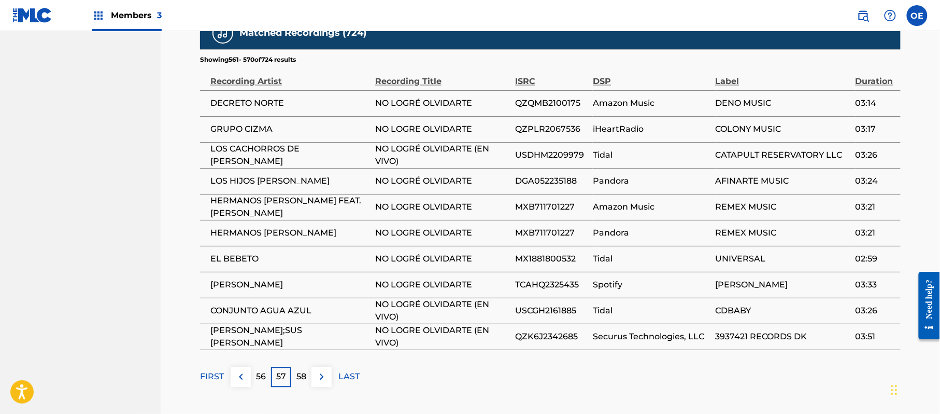
click at [305, 370] on p "58" at bounding box center [301, 376] width 10 height 12
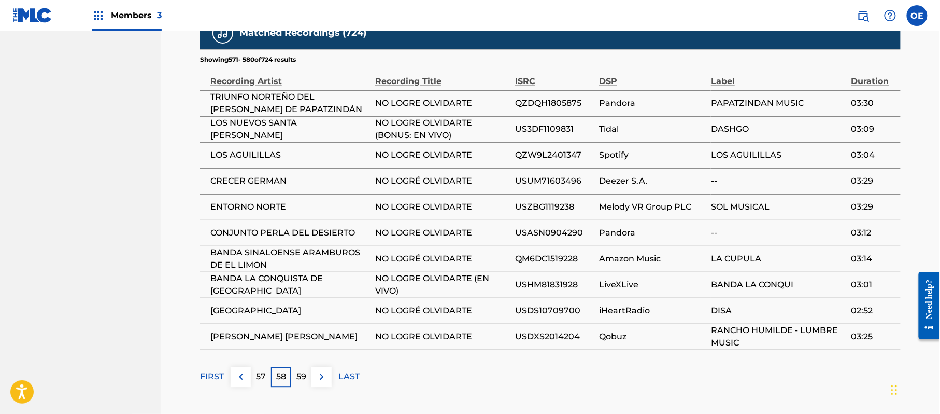
click at [303, 370] on p "59" at bounding box center [301, 376] width 10 height 12
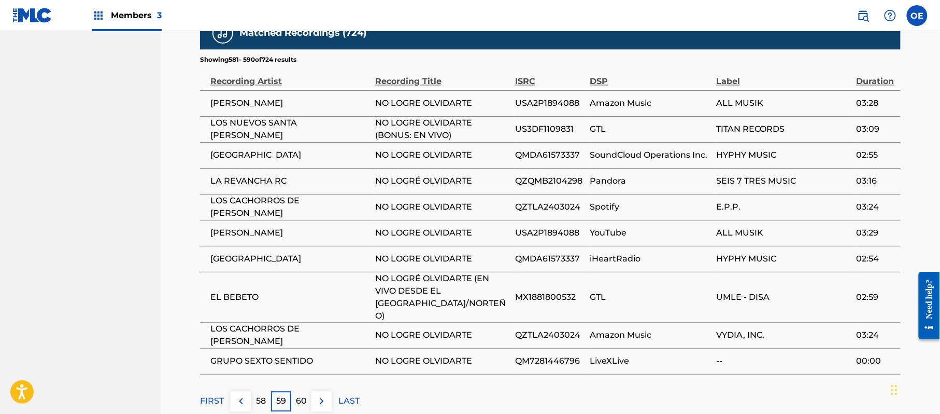
click at [309, 391] on div "60" at bounding box center [301, 401] width 20 height 20
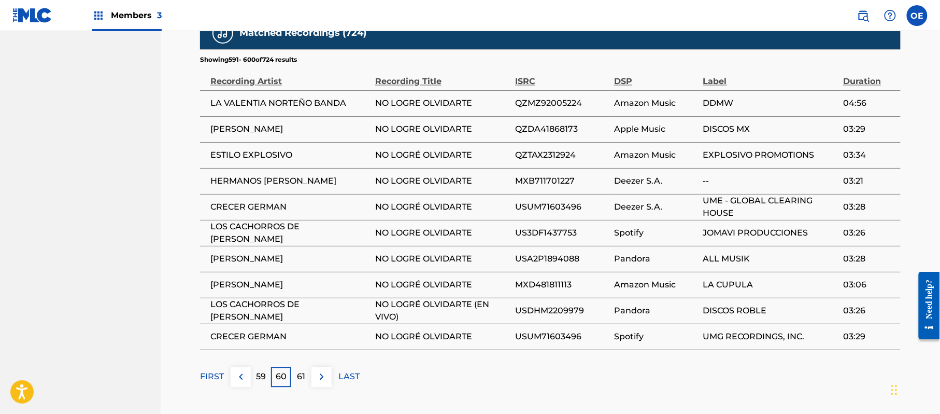
click at [296, 366] on div "61" at bounding box center [301, 376] width 20 height 20
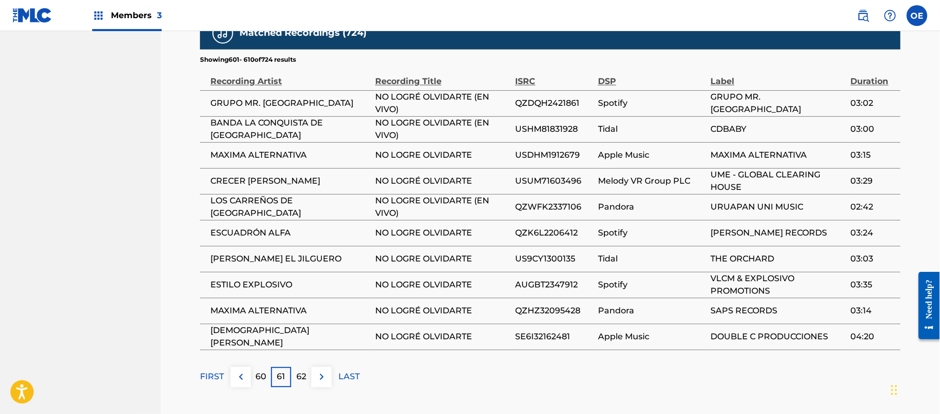
click at [302, 366] on div "62" at bounding box center [301, 376] width 20 height 20
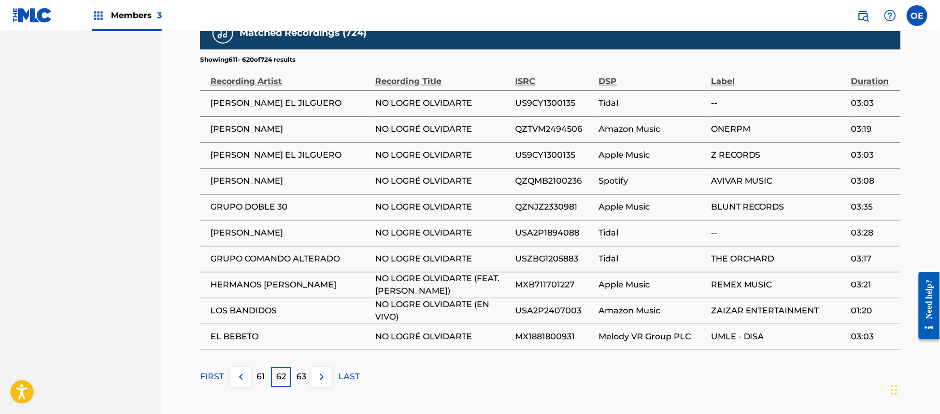
click at [295, 366] on div "63" at bounding box center [301, 376] width 20 height 20
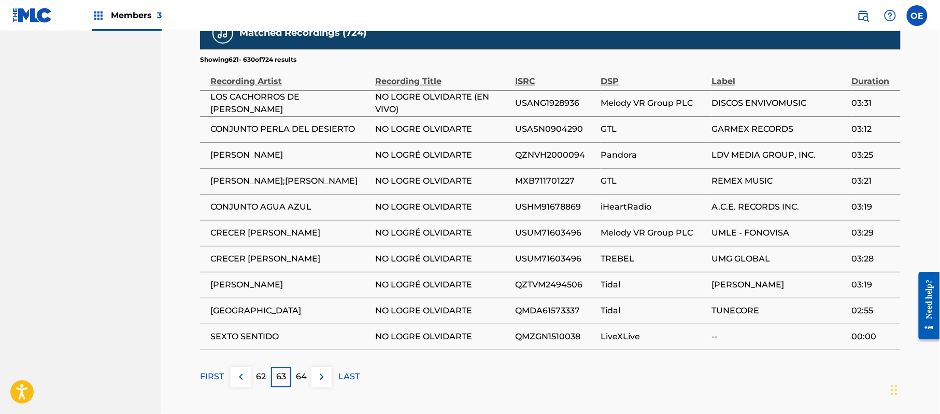
click at [296, 370] on p "64" at bounding box center [301, 376] width 11 height 12
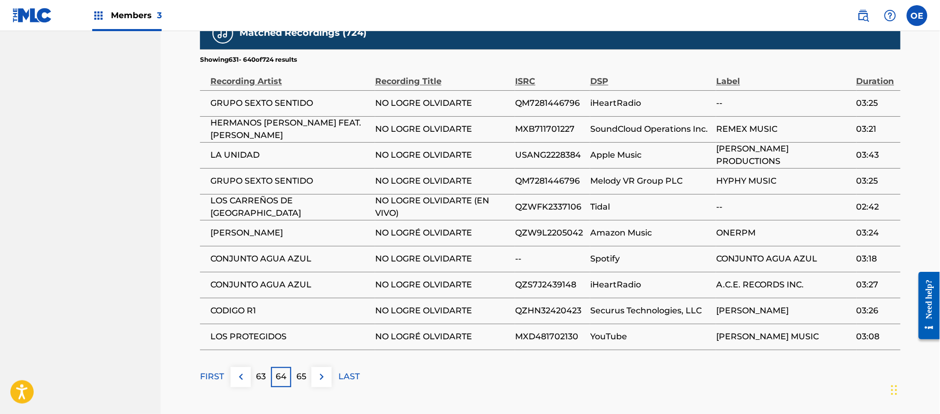
click at [297, 370] on p "65" at bounding box center [301, 376] width 10 height 12
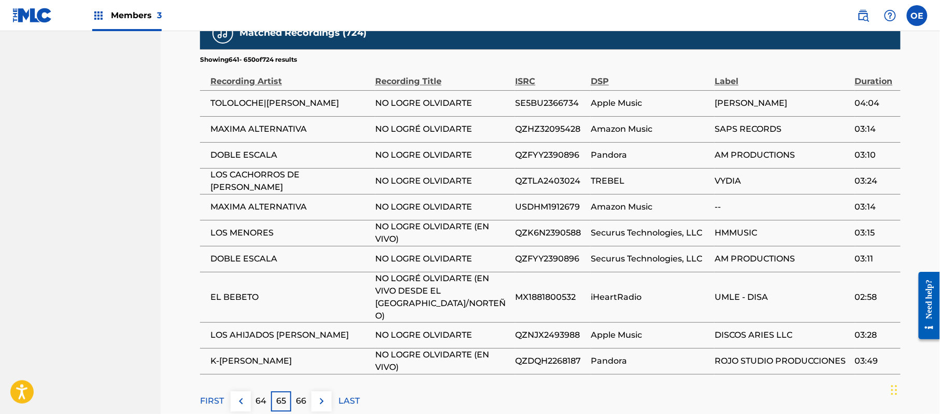
click at [295, 391] on div "66" at bounding box center [301, 401] width 20 height 20
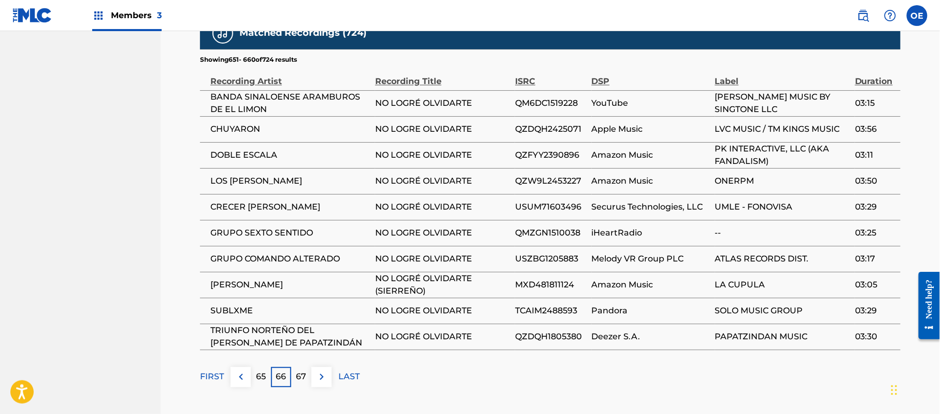
click at [305, 370] on p "67" at bounding box center [301, 376] width 10 height 12
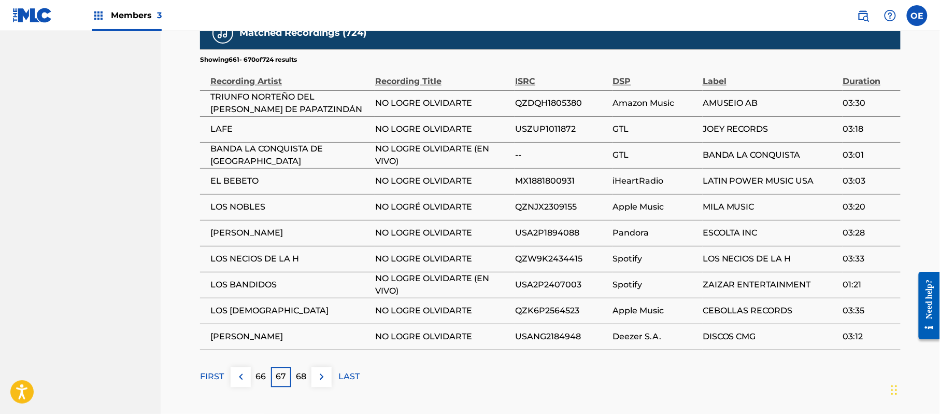
click at [307, 366] on div "68" at bounding box center [301, 376] width 20 height 20
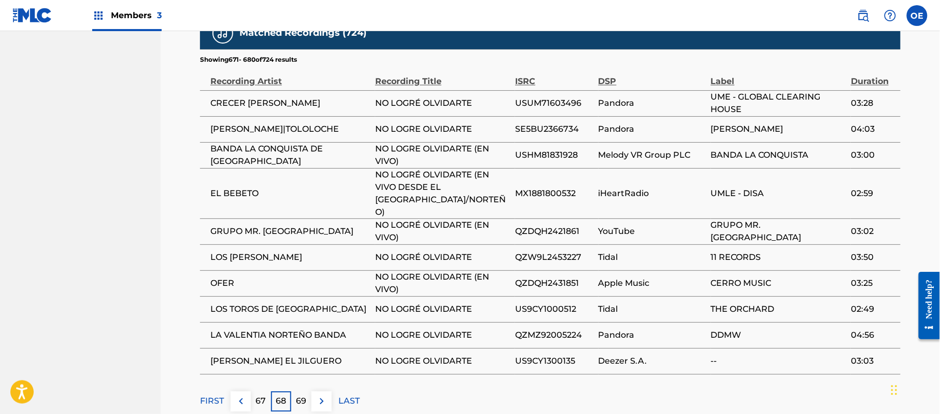
click at [301, 394] on p "69" at bounding box center [301, 400] width 10 height 12
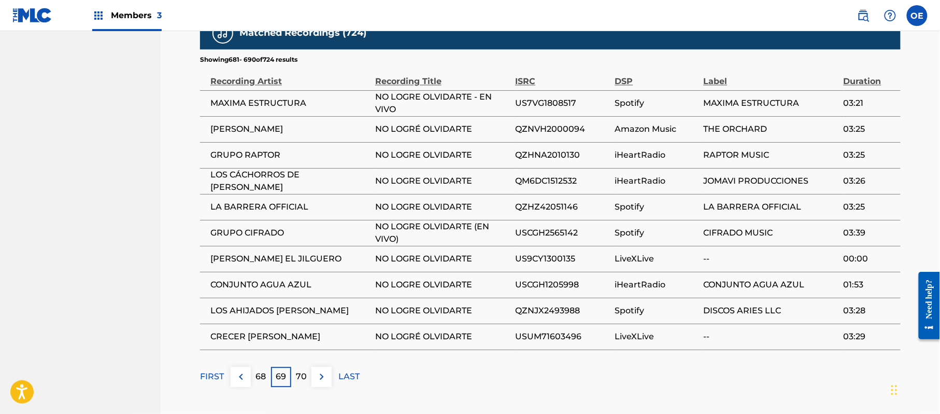
click at [305, 370] on p "70" at bounding box center [301, 376] width 11 height 12
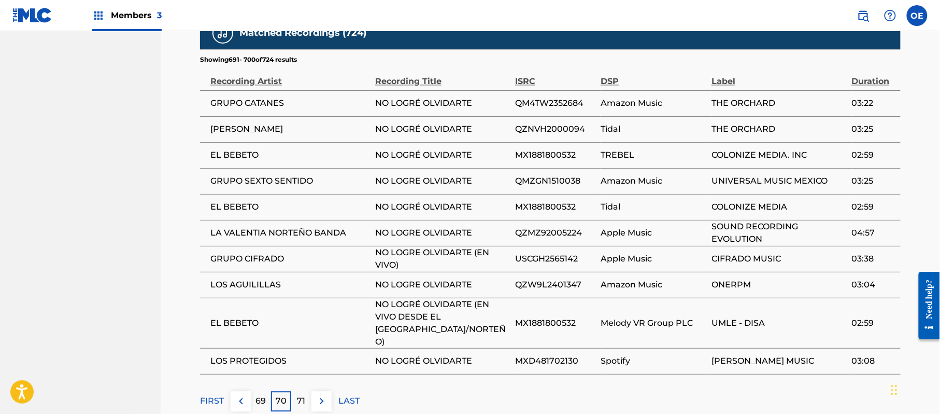
click at [295, 391] on div "71" at bounding box center [301, 401] width 20 height 20
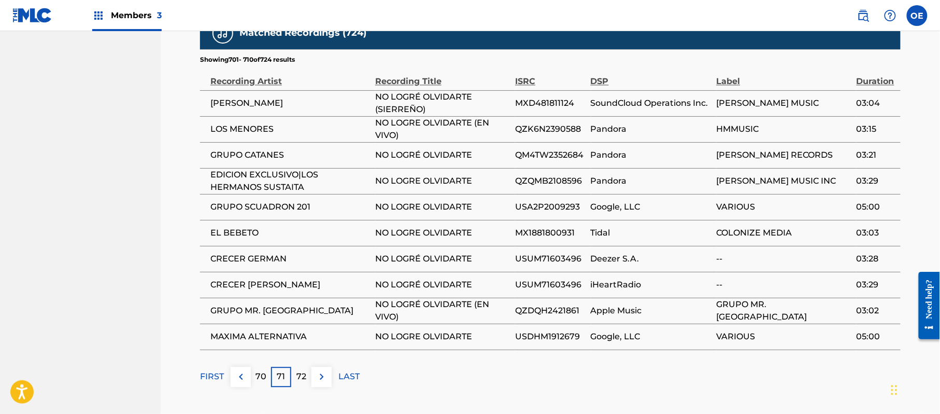
click at [310, 366] on div "72" at bounding box center [301, 376] width 20 height 20
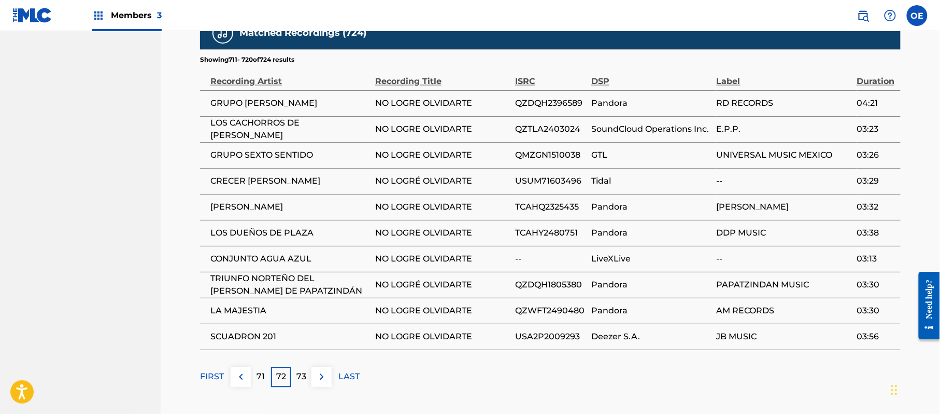
click at [301, 370] on p "73" at bounding box center [301, 376] width 10 height 12
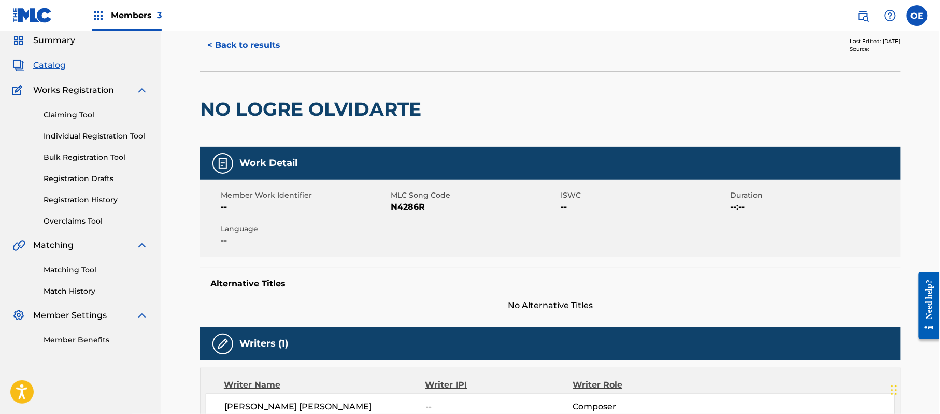
scroll to position [0, 0]
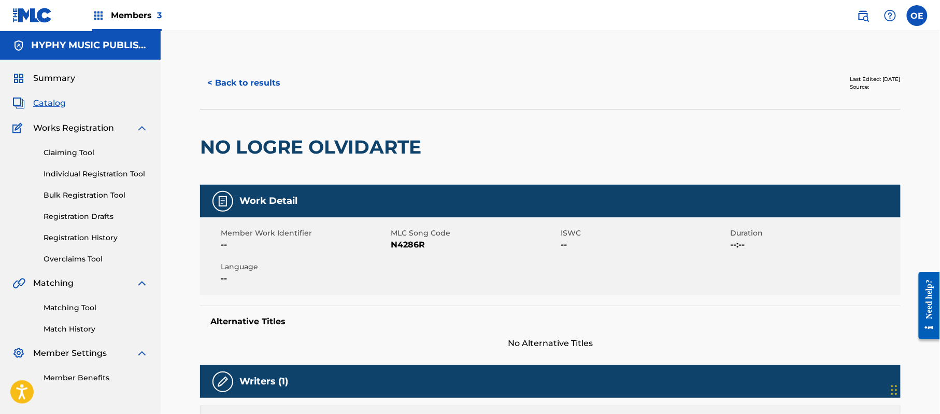
click at [249, 73] on button "< Back to results" at bounding box center [244, 83] width 88 height 26
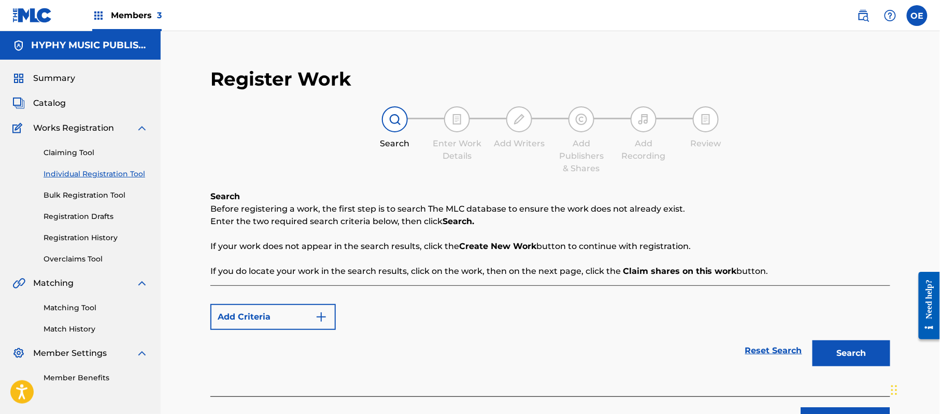
scroll to position [79, 0]
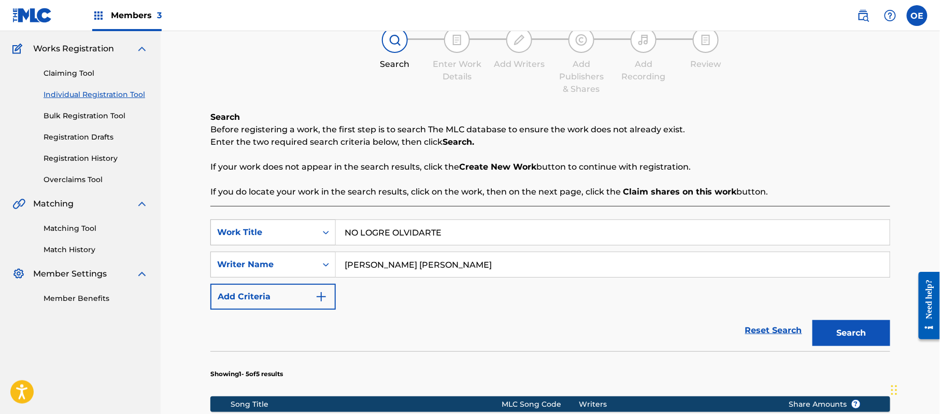
drag, startPoint x: 481, startPoint y: 235, endPoint x: 309, endPoint y: 243, distance: 172.8
click at [307, 243] on div "SearchWithCriteria6699379e-69cf-4f61-a7bf-75fd22a04379 Work Title NO LOGRE OLVI…" at bounding box center [550, 232] width 680 height 26
paste input "TE VOY A INSISTIR"
click at [834, 323] on button "Search" at bounding box center [852, 333] width 78 height 26
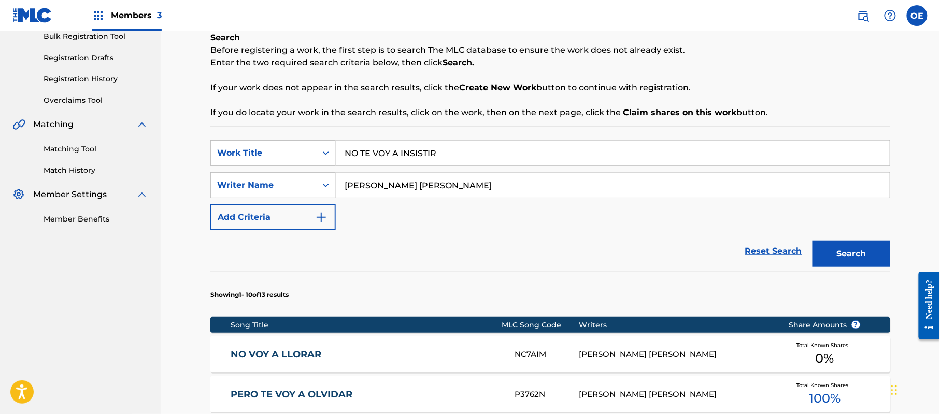
scroll to position [148, 0]
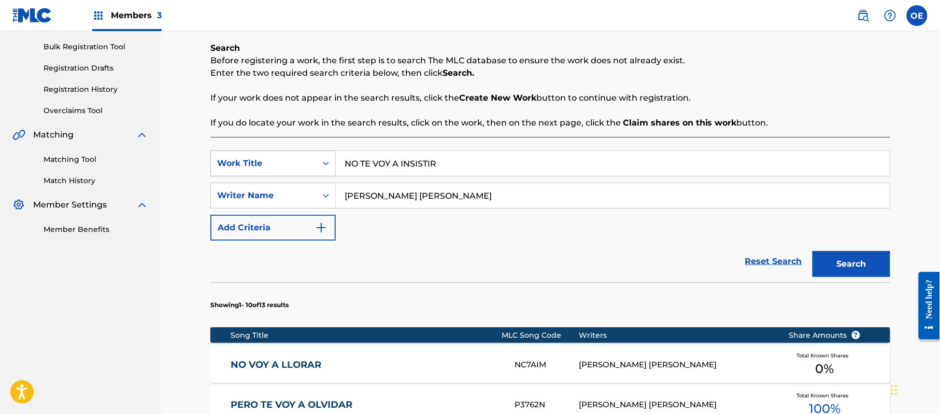
drag, startPoint x: 469, startPoint y: 162, endPoint x: 332, endPoint y: 171, distance: 137.6
click at [330, 171] on div "SearchWithCriteria6699379e-69cf-4f61-a7bf-75fd22a04379 Work Title NO TE VOY A I…" at bounding box center [550, 163] width 680 height 26
paste input "UESTRA AMISTAD"
click at [834, 258] on button "Search" at bounding box center [852, 264] width 78 height 26
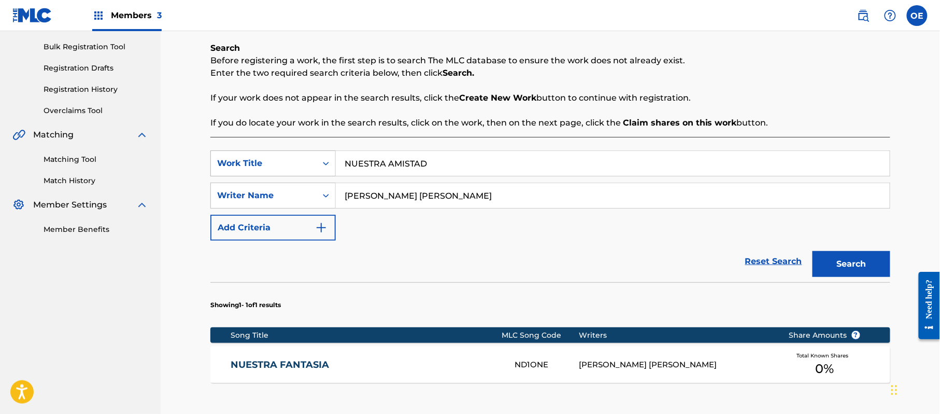
drag, startPoint x: 442, startPoint y: 162, endPoint x: 325, endPoint y: 173, distance: 117.2
click at [325, 173] on div "SearchWithCriteria6699379e-69cf-4f61-a7bf-75fd22a04379 Work Title NUESTRA AMIST…" at bounding box center [550, 163] width 680 height 26
paste input "O AMOR"
click at [844, 272] on button "Search" at bounding box center [852, 264] width 78 height 26
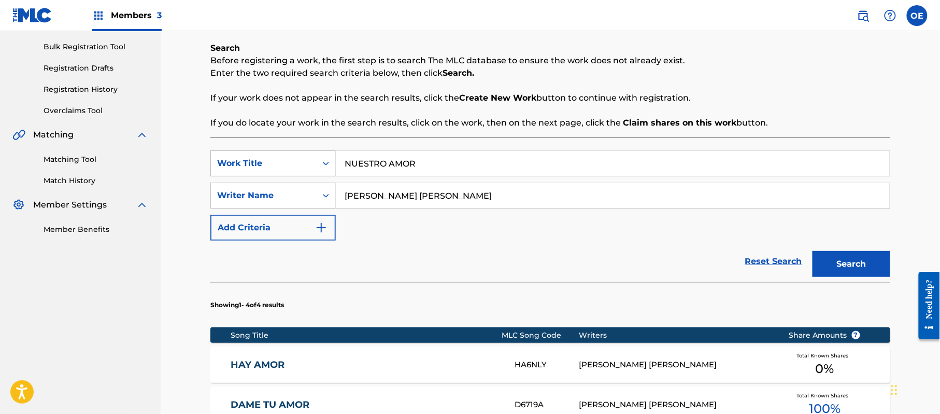
drag, startPoint x: 448, startPoint y: 166, endPoint x: 334, endPoint y: 162, distance: 114.1
click at [334, 162] on div "SearchWithCriteria6699379e-69cf-4f61-a7bf-75fd22a04379 Work Title NUESTRO AMOR" at bounding box center [550, 163] width 680 height 26
paste input "PERO TE VAS A ARREPENTI"
click at [842, 266] on button "Search" at bounding box center [852, 264] width 78 height 26
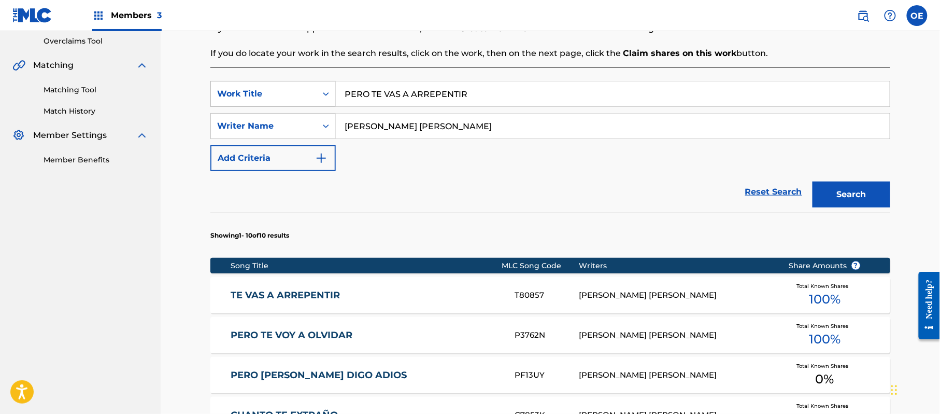
drag, startPoint x: 434, startPoint y: 98, endPoint x: 311, endPoint y: 94, distance: 123.4
click at [306, 97] on div "SearchWithCriteria6699379e-69cf-4f61-a7bf-75fd22a04379 Work Title PERO TE VAS A…" at bounding box center [550, 94] width 680 height 26
paste input "SAR DE TODO"
click at [834, 194] on button "Search" at bounding box center [852, 194] width 78 height 26
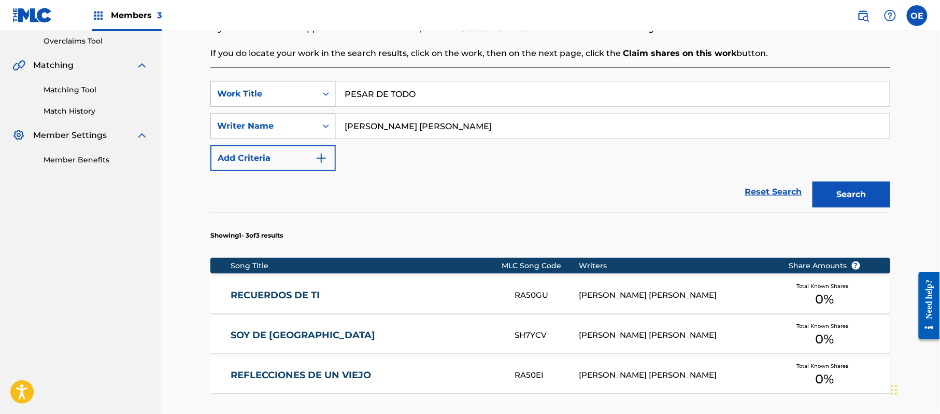
drag, startPoint x: 437, startPoint y: 94, endPoint x: 334, endPoint y: 102, distance: 103.5
click at [334, 102] on div "SearchWithCriteria6699379e-69cf-4f61-a7bf-75fd22a04379 Work Title PESAR DE TODO" at bounding box center [550, 94] width 680 height 26
paste input "A"
click at [819, 187] on button "Search" at bounding box center [852, 194] width 78 height 26
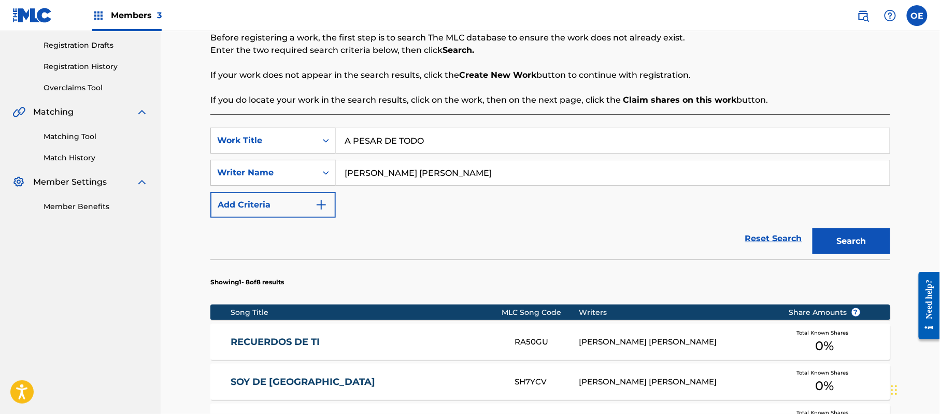
scroll to position [148, 0]
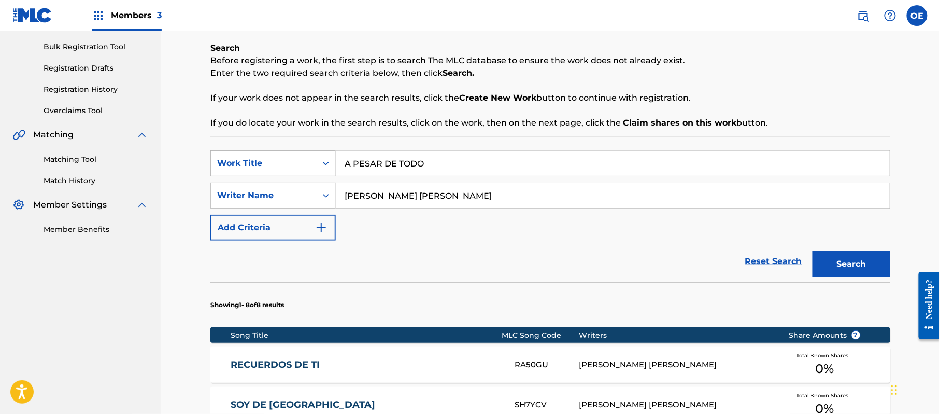
drag, startPoint x: 457, startPoint y: 167, endPoint x: 311, endPoint y: 166, distance: 145.6
click at [311, 166] on div "SearchWithCriteria6699379e-69cf-4f61-a7bf-75fd22a04379 Work Title A PESAR DE TO…" at bounding box center [550, 163] width 680 height 26
paste input "POBRE DE MI"
click at [849, 259] on button "Search" at bounding box center [852, 264] width 78 height 26
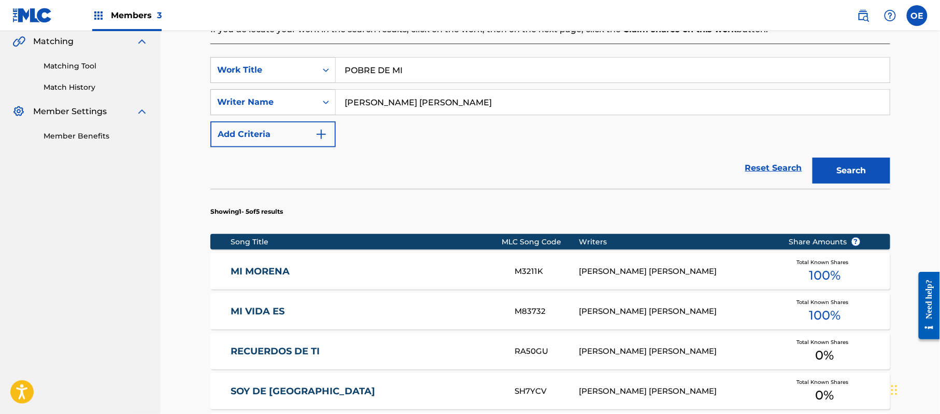
scroll to position [218, 0]
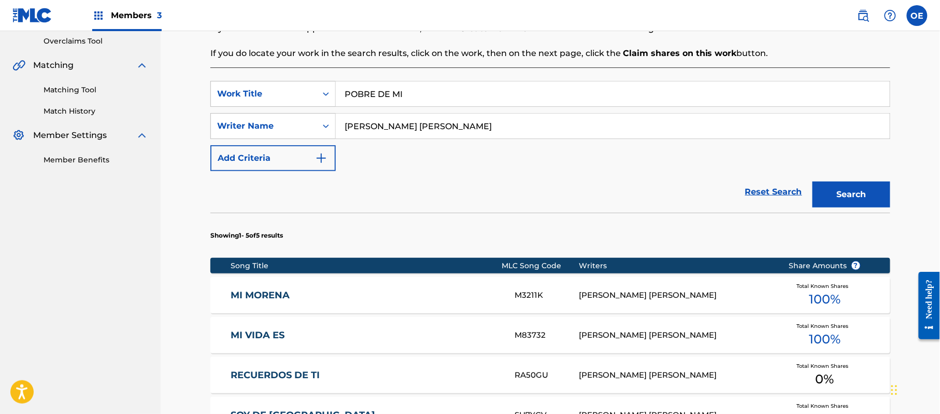
drag, startPoint x: 486, startPoint y: 98, endPoint x: 364, endPoint y: 100, distance: 122.3
click at [364, 100] on input "POBRE DE MI" at bounding box center [613, 93] width 554 height 25
click at [452, 95] on input "POBRE DE MI" at bounding box center [613, 93] width 554 height 25
drag, startPoint x: 448, startPoint y: 95, endPoint x: 347, endPoint y: 95, distance: 101.1
click at [335, 95] on div "SearchWithCriteria6699379e-69cf-4f61-a7bf-75fd22a04379 Work Title POBRE DE MI" at bounding box center [550, 94] width 680 height 26
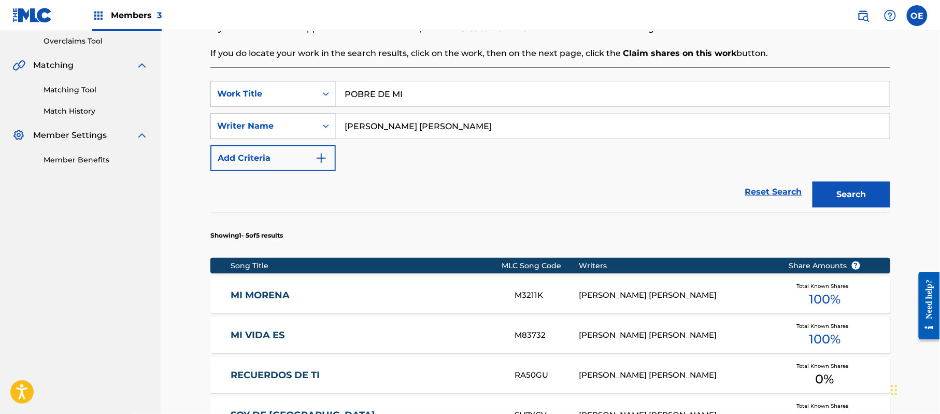
paste input "QUE [DATE] [PERSON_NAME]"
type input "QUE [DATE] [PERSON_NAME]"
click at [826, 188] on button "Search" at bounding box center [852, 194] width 78 height 26
click at [364, 306] on div "QUE [DATE] [PERSON_NAME] QV7HMO [PERSON_NAME] [PERSON_NAME] Total Known Shares …" at bounding box center [550, 295] width 680 height 36
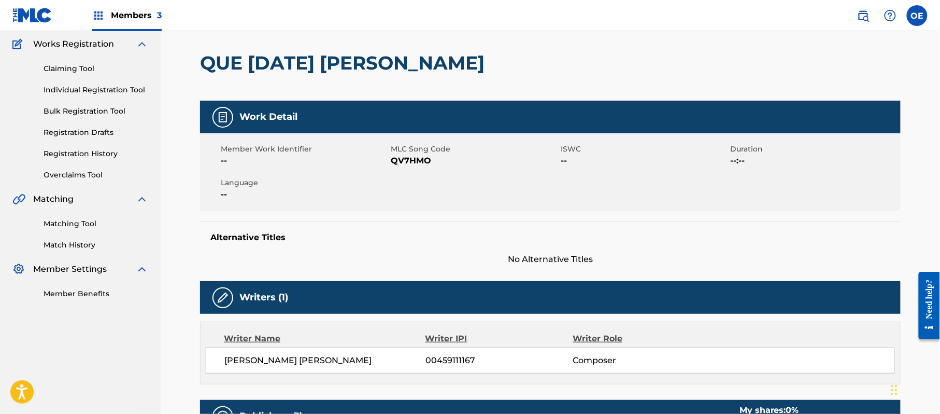
scroll to position [68, 0]
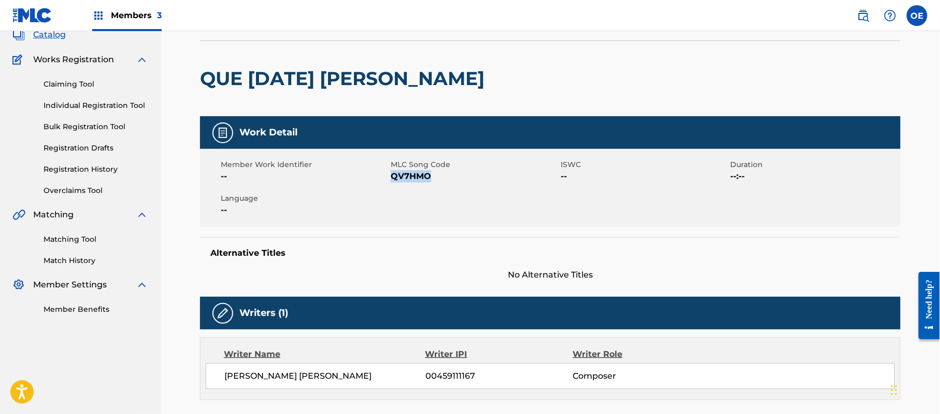
drag, startPoint x: 437, startPoint y: 181, endPoint x: 390, endPoint y: 181, distance: 47.2
click at [391, 181] on span "QV7HMO" at bounding box center [474, 176] width 167 height 12
copy span "QV7HMO"
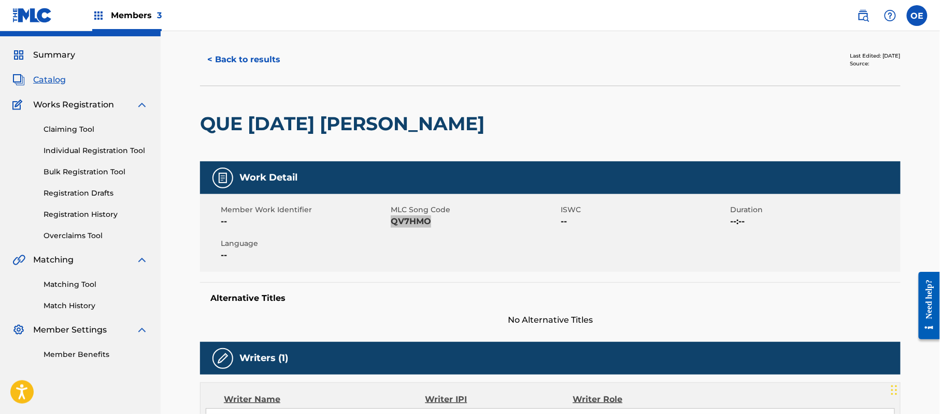
scroll to position [0, 0]
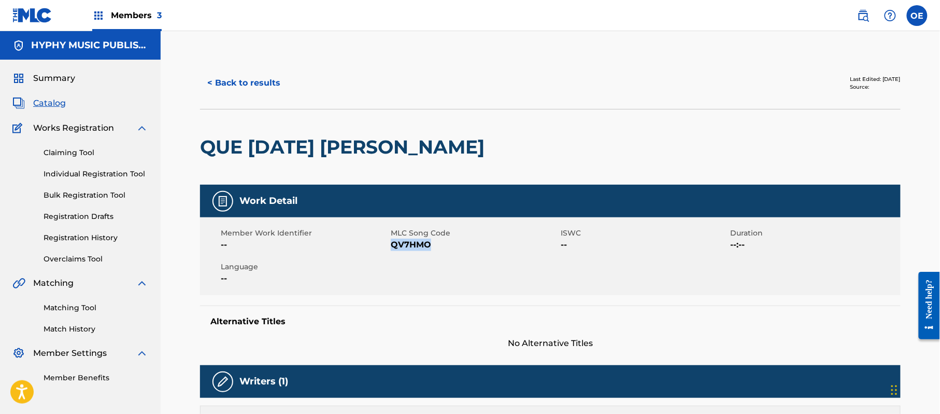
click at [246, 88] on button "< Back to results" at bounding box center [244, 83] width 88 height 26
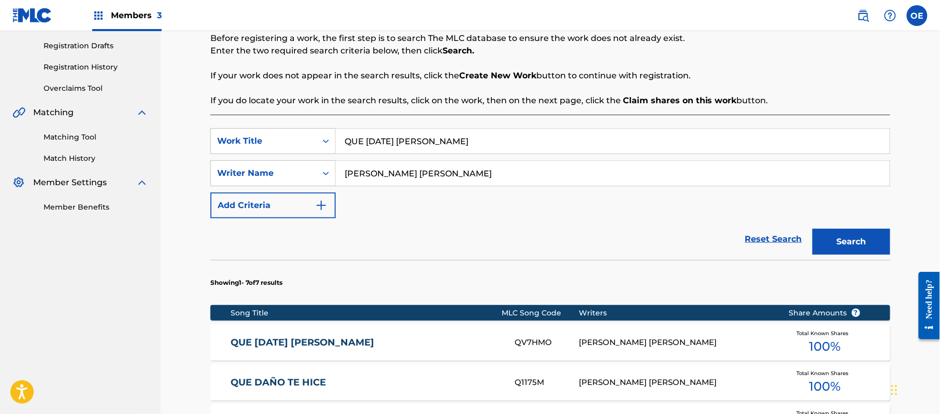
scroll to position [287, 0]
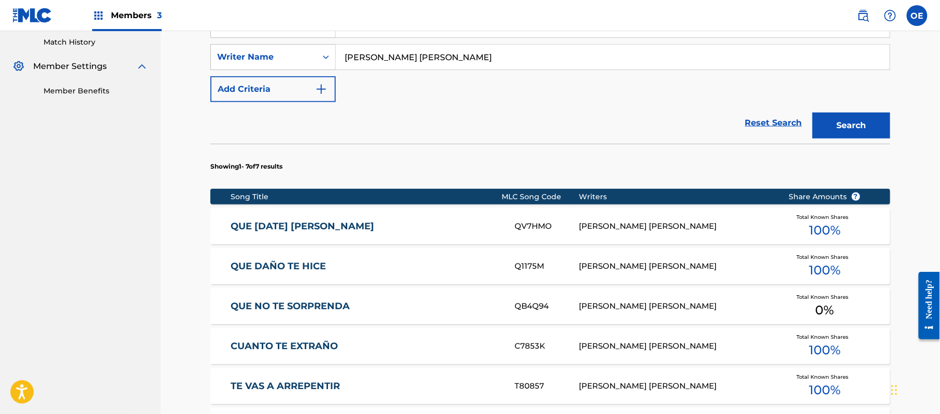
click at [282, 257] on div "QUE DAÑO [PERSON_NAME] Q1175M [PERSON_NAME] [PERSON_NAME] Total Known Shares 10…" at bounding box center [550, 266] width 680 height 36
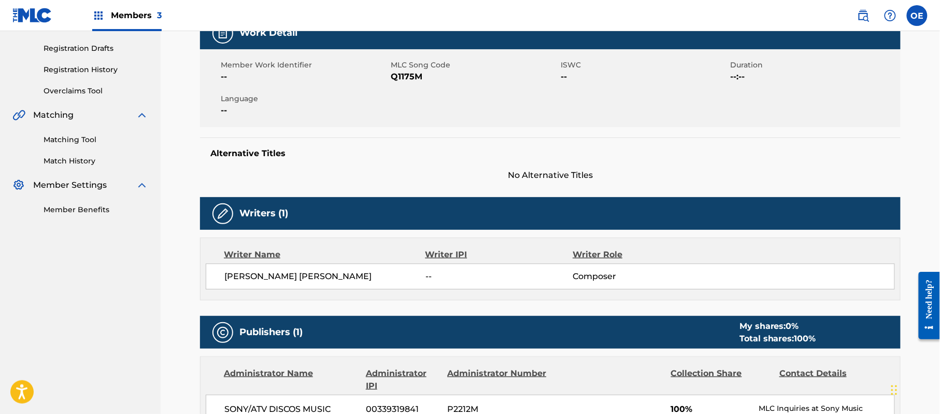
scroll to position [137, 0]
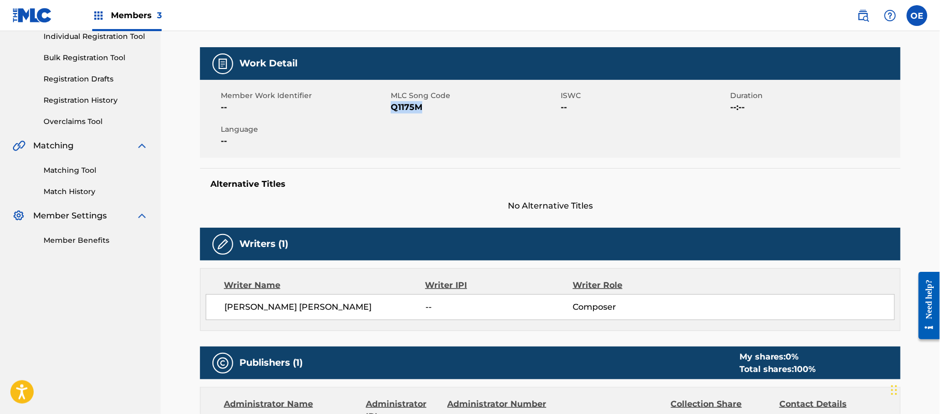
drag, startPoint x: 436, startPoint y: 111, endPoint x: 390, endPoint y: 111, distance: 46.1
click at [391, 111] on span "Q1175M" at bounding box center [474, 107] width 167 height 12
copy span "Q1175M"
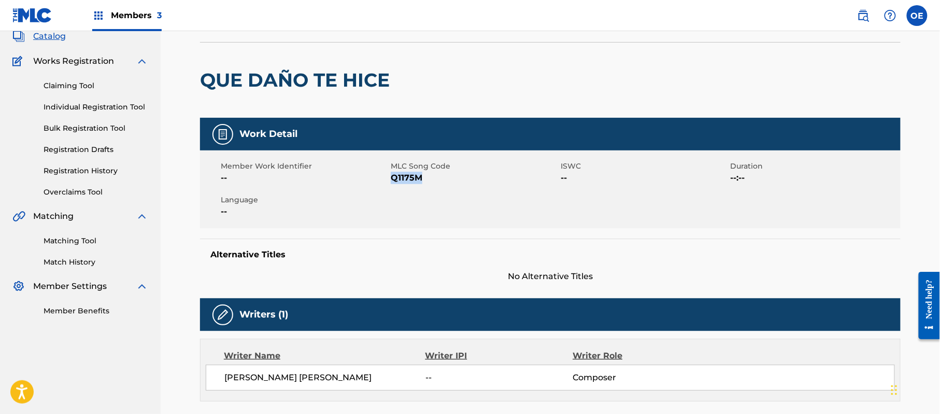
scroll to position [0, 0]
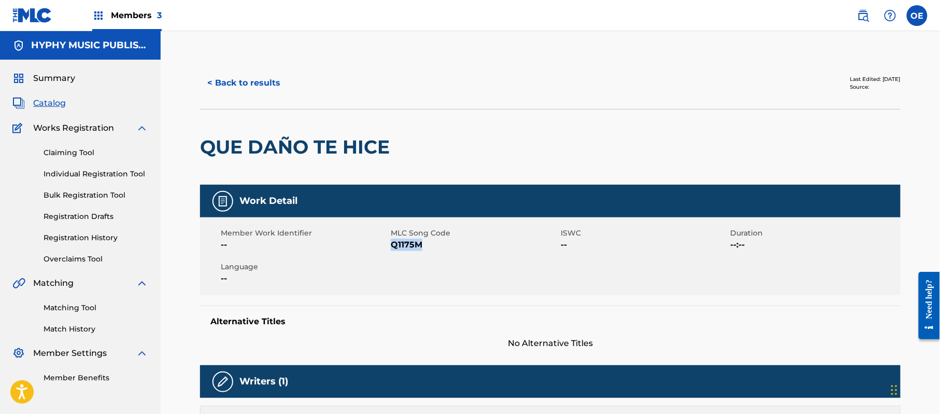
click at [262, 89] on button "< Back to results" at bounding box center [244, 83] width 88 height 26
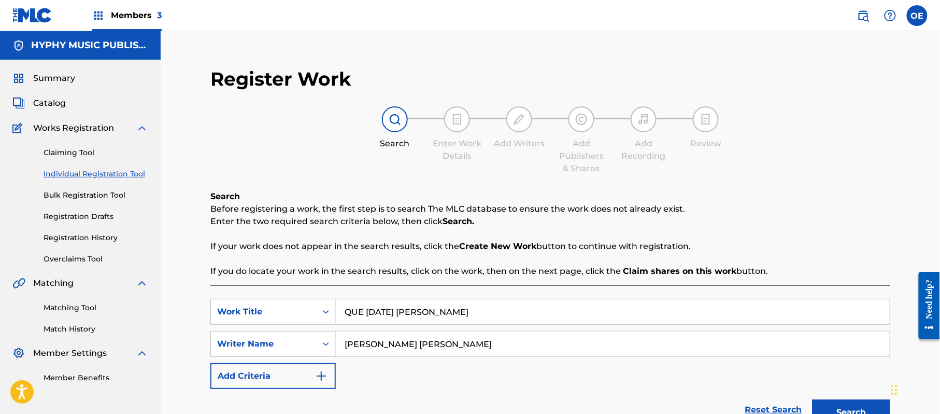
scroll to position [79, 0]
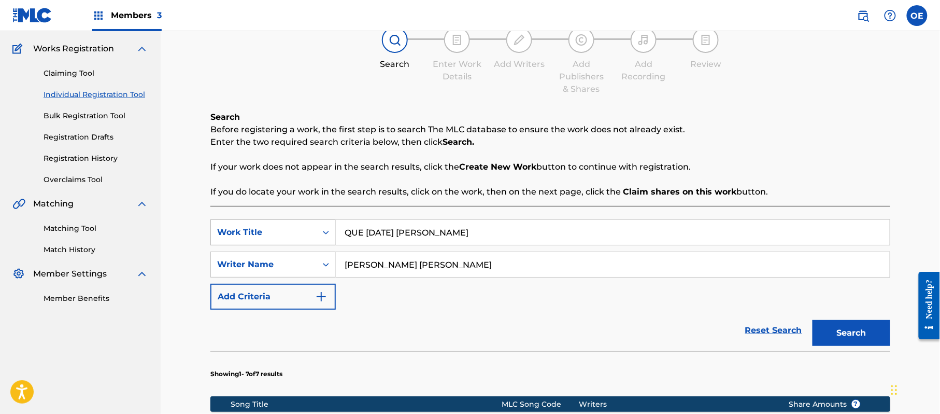
drag, startPoint x: 450, startPoint y: 230, endPoint x: 329, endPoint y: 231, distance: 121.8
click at [315, 233] on div "SearchWithCriteria6699379e-69cf-4f61-a7bf-75fd22a04379 Work Title QUE [DATE] [P…" at bounding box center [550, 232] width 680 height 26
paste input "ISIERA GRITAR"
type input "QUISIERA GRITAR"
click at [830, 334] on button "Search" at bounding box center [852, 333] width 78 height 26
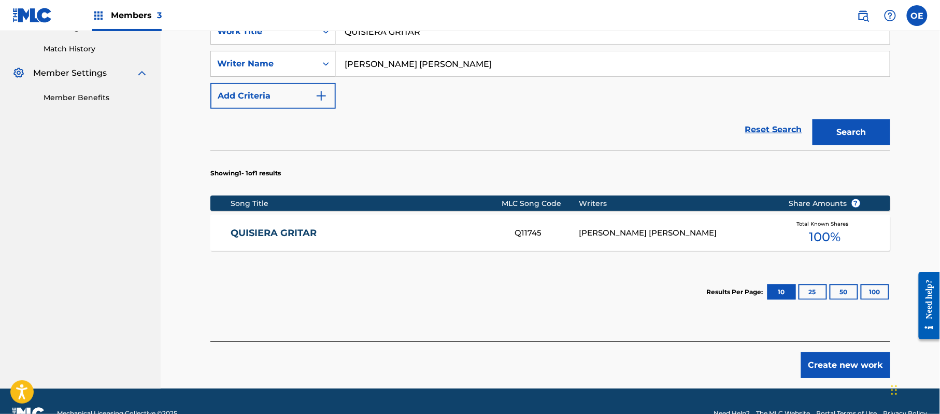
scroll to position [287, 0]
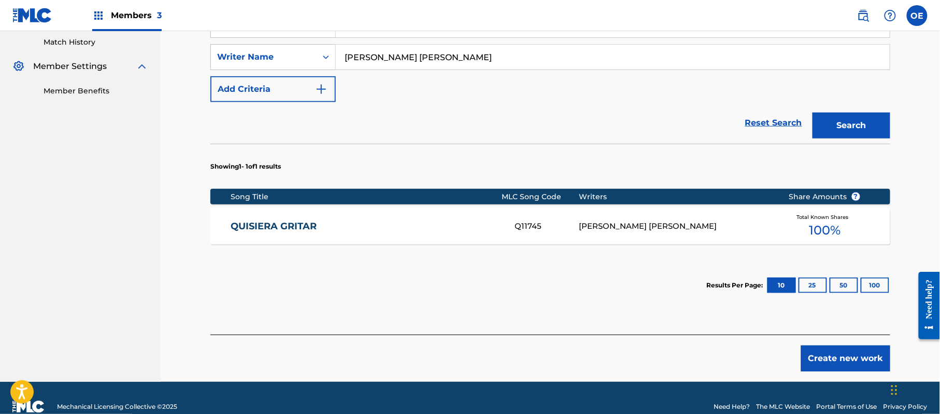
click at [348, 244] on div "QUISIERA GRITAR Q11745 [PERSON_NAME] [PERSON_NAME] Total Known Shares 100 %" at bounding box center [550, 226] width 680 height 36
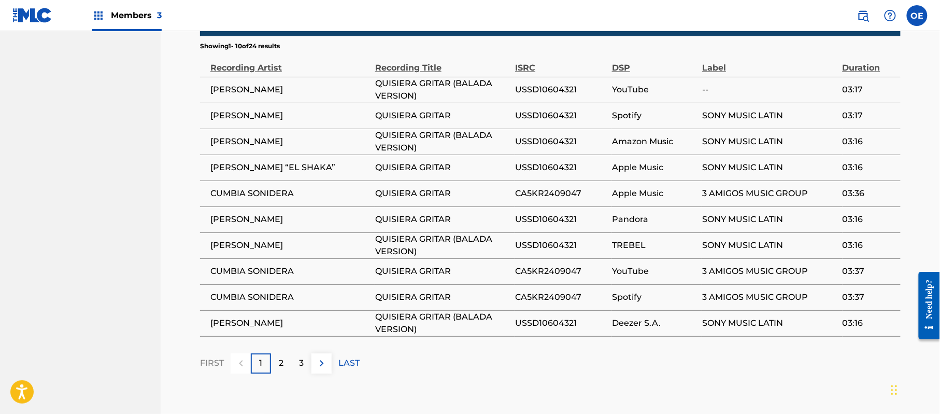
scroll to position [760, 0]
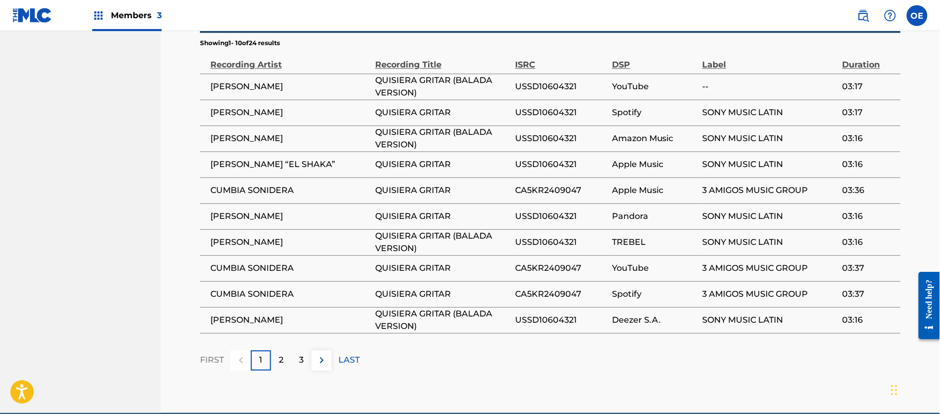
click at [280, 353] on p "2" at bounding box center [281, 359] width 5 height 12
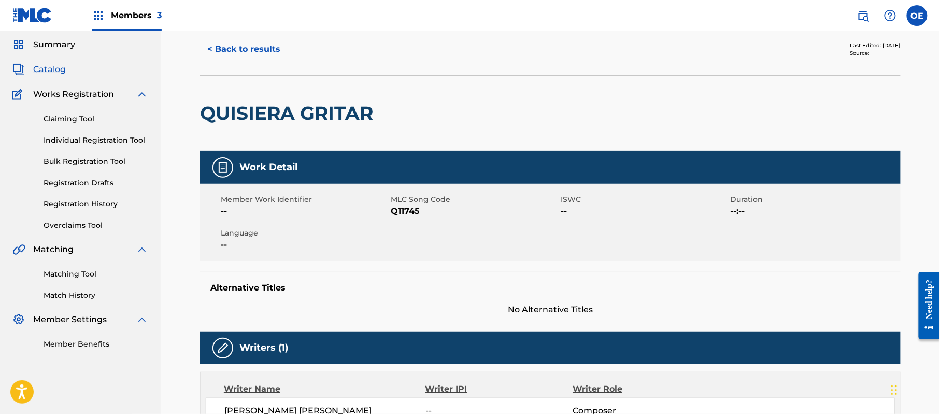
scroll to position [0, 0]
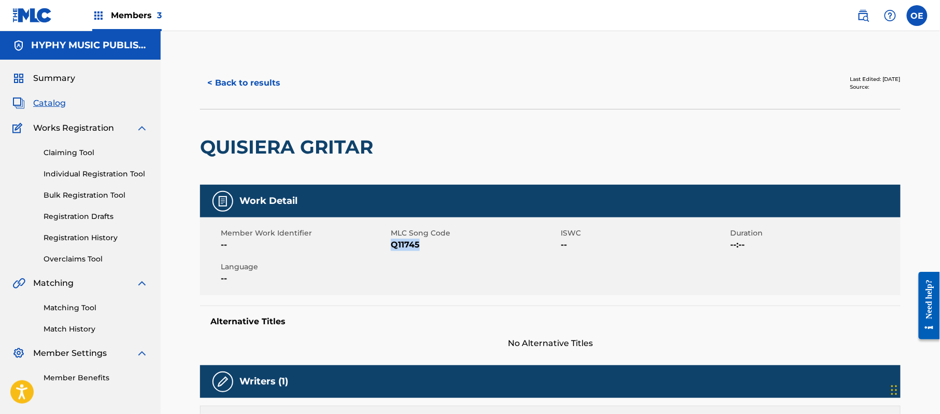
drag, startPoint x: 424, startPoint y: 247, endPoint x: 390, endPoint y: 247, distance: 33.7
click at [391, 247] on span "Q11745" at bounding box center [474, 244] width 167 height 12
copy span "Q11745"
click at [247, 79] on button "< Back to results" at bounding box center [244, 83] width 88 height 26
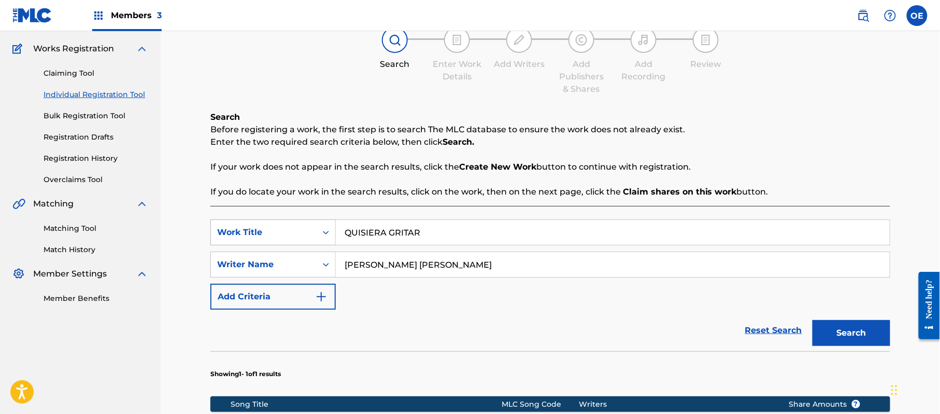
drag, startPoint x: 448, startPoint y: 235, endPoint x: 300, endPoint y: 238, distance: 148.3
click at [300, 238] on div "SearchWithCriteria6699379e-69cf-4f61-a7bf-75fd22a04379 Work Title QUISIERA GRIT…" at bounding box center [550, 232] width 680 height 26
paste input "Y COMPRENDE"
type input "Y COMPRENDER"
click at [863, 333] on button "Search" at bounding box center [852, 333] width 78 height 26
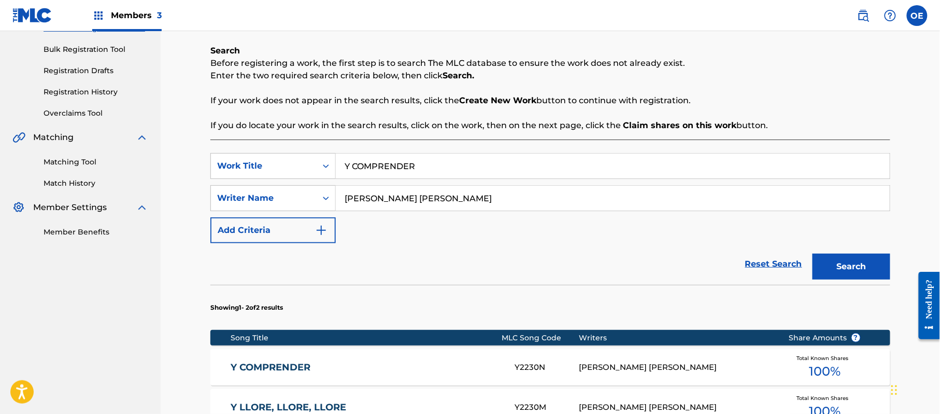
scroll to position [287, 0]
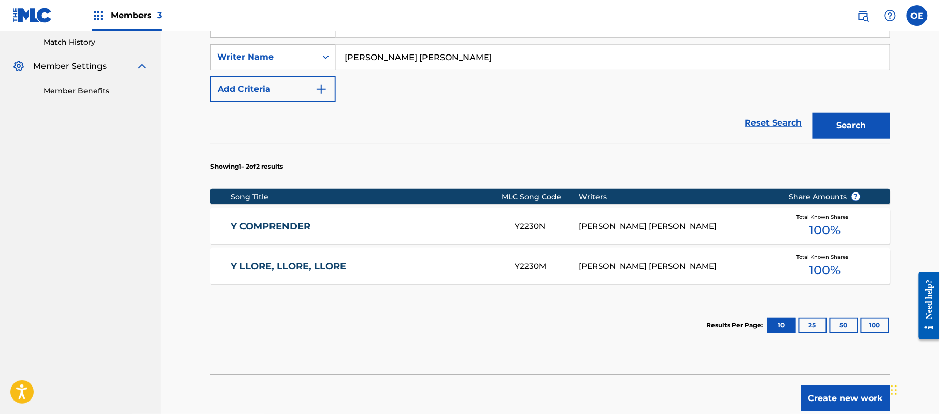
click at [344, 227] on link "Y COMPRENDER" at bounding box center [366, 226] width 270 height 12
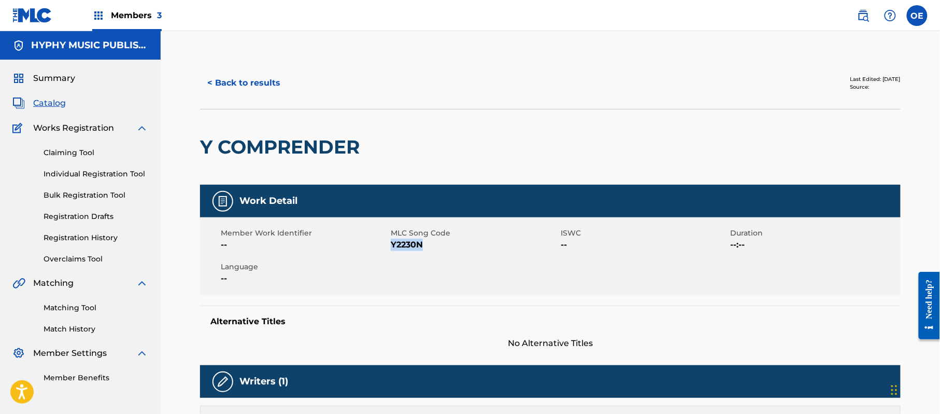
drag, startPoint x: 425, startPoint y: 247, endPoint x: 392, endPoint y: 246, distance: 33.2
click at [392, 246] on span "Y2230N" at bounding box center [474, 244] width 167 height 12
copy span "Y2230N"
click at [261, 83] on button "< Back to results" at bounding box center [244, 83] width 88 height 26
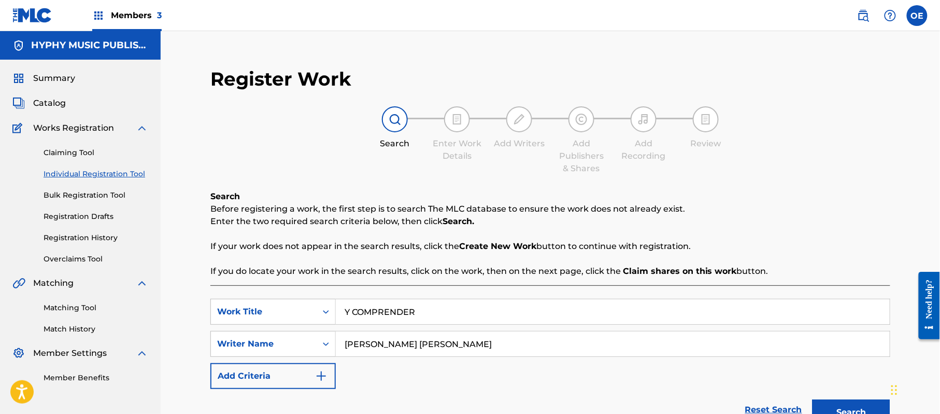
scroll to position [79, 0]
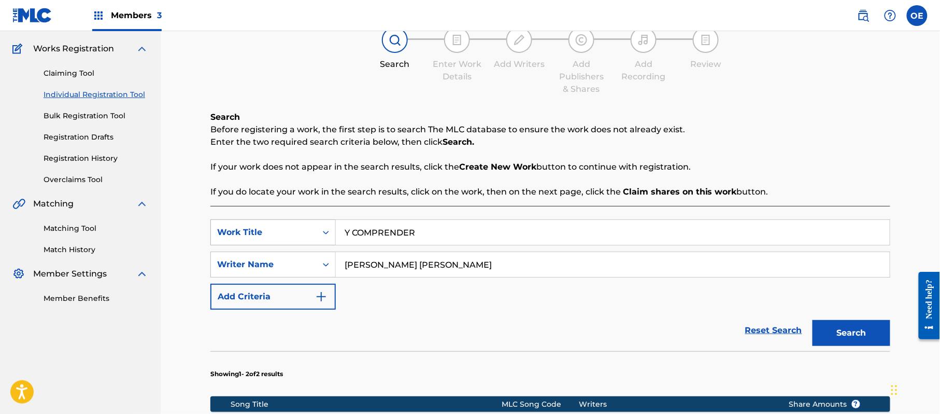
drag, startPoint x: 475, startPoint y: 226, endPoint x: 333, endPoint y: 235, distance: 142.3
click at [333, 235] on div "SearchWithCriteria6699379e-69cf-4f61-a7bf-75fd22a04379 Work Title Y COMPRENDER" at bounding box center [550, 232] width 680 height 26
paste input "LLORE LLORE LLORE"
type input "Y LLORE LLORE LLORE"
click at [827, 322] on button "Search" at bounding box center [852, 333] width 78 height 26
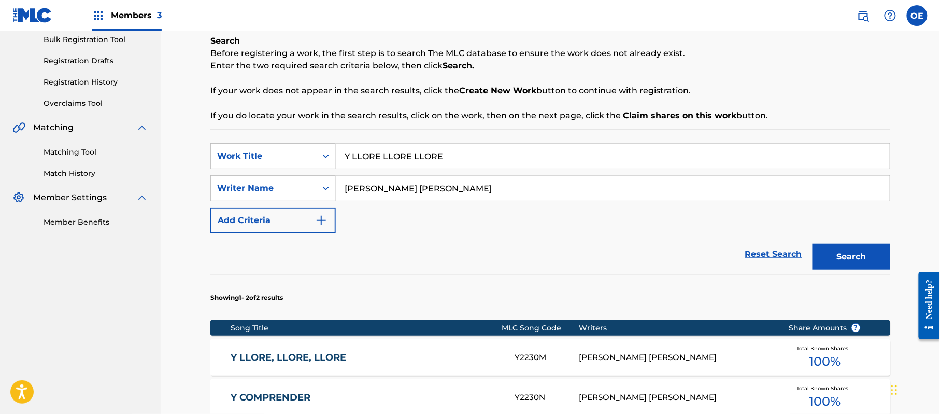
scroll to position [287, 0]
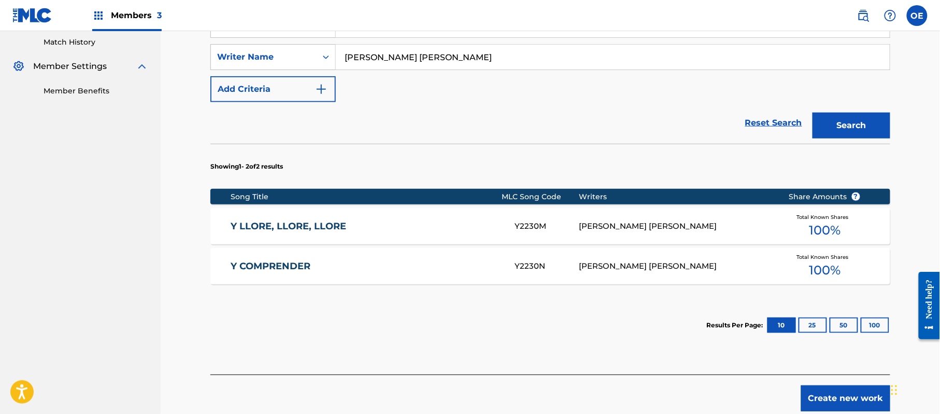
click at [334, 221] on link "Y LLORE, LLORE, LLORE" at bounding box center [366, 226] width 270 height 12
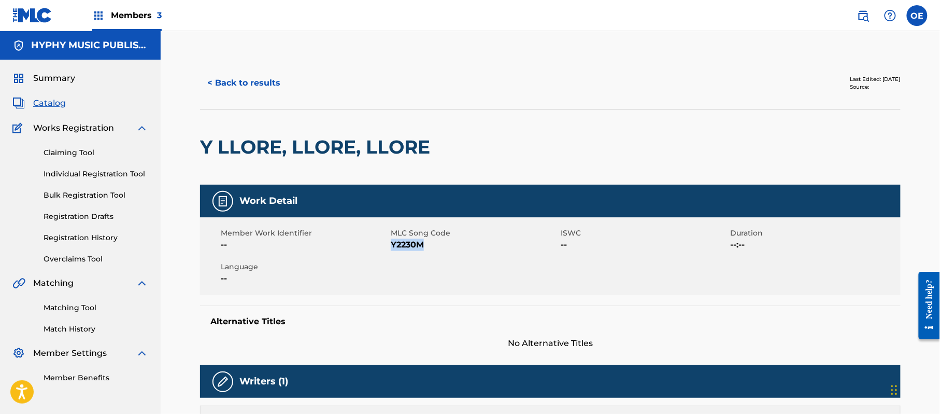
drag, startPoint x: 422, startPoint y: 239, endPoint x: 393, endPoint y: 243, distance: 29.3
click at [393, 243] on span "Y2230M" at bounding box center [474, 244] width 167 height 12
copy span "Y2230M"
click at [245, 88] on button "< Back to results" at bounding box center [244, 83] width 88 height 26
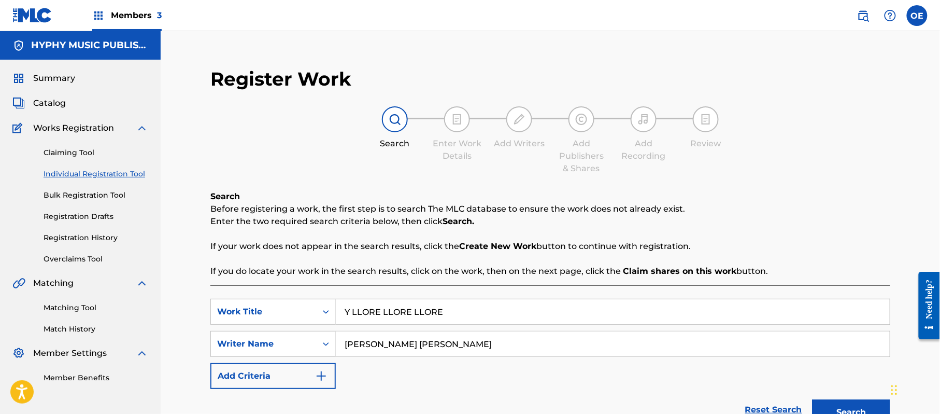
scroll to position [79, 0]
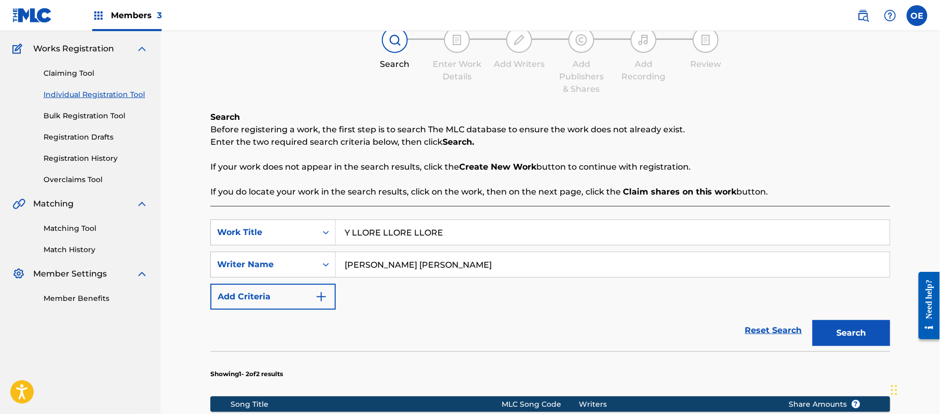
drag, startPoint x: 450, startPoint y: 233, endPoint x: 314, endPoint y: 249, distance: 137.3
click at [314, 249] on div "SearchWithCriteria6699379e-69cf-4f61-a7bf-75fd22a04379 Work Title Y LLORE LLORE…" at bounding box center [550, 264] width 680 height 90
paste input "TE PODRAN DECIR"
click at [850, 330] on button "Search" at bounding box center [852, 333] width 78 height 26
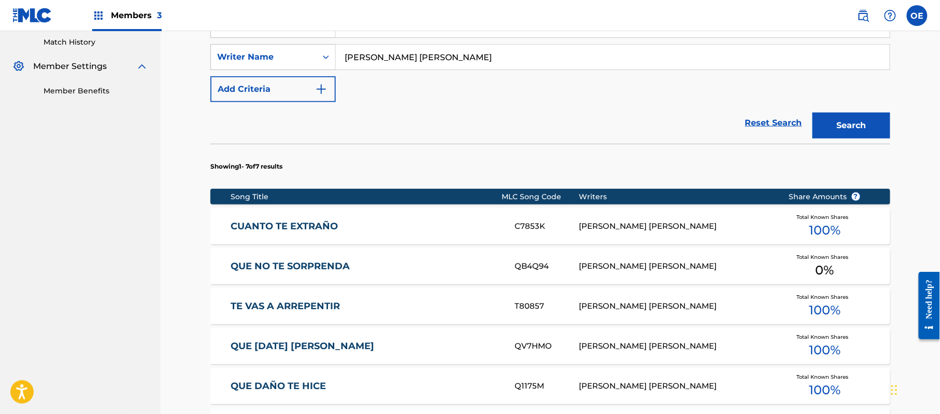
scroll to position [218, 0]
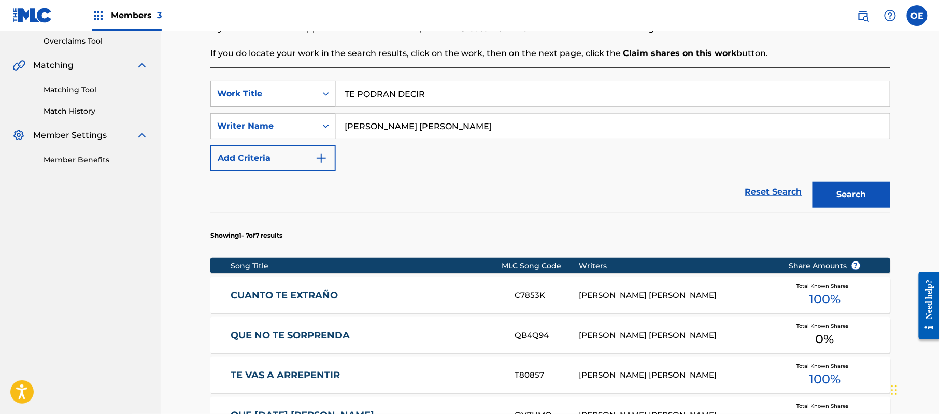
drag, startPoint x: 455, startPoint y: 88, endPoint x: 289, endPoint y: 95, distance: 165.5
click at [289, 95] on div "SearchWithCriteria6699379e-69cf-4f61-a7bf-75fd22a04379 Work Title TE PODRAN DEC…" at bounding box center [550, 94] width 680 height 26
paste input "QUEDAS O TE VAS"
click at [819, 190] on button "Search" at bounding box center [852, 194] width 78 height 26
drag, startPoint x: 485, startPoint y: 83, endPoint x: 324, endPoint y: 101, distance: 161.6
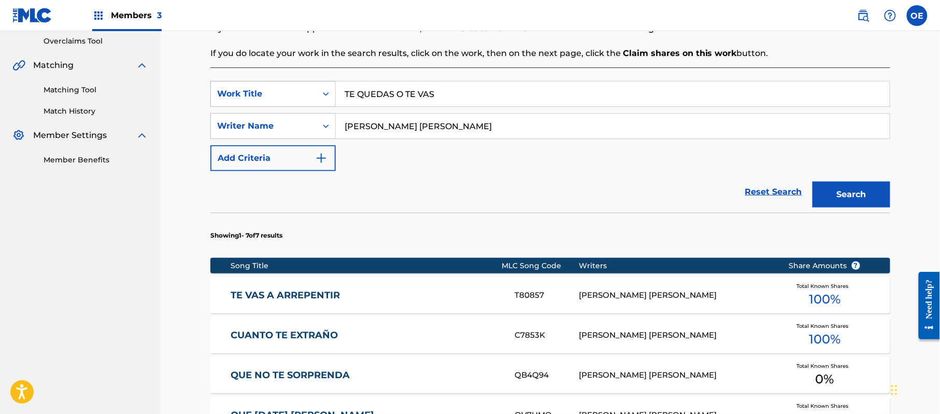
click at [293, 105] on div "SearchWithCriteria6699379e-69cf-4f61-a7bf-75fd22a04379 Work Title TE QUEDAS O T…" at bounding box center [550, 94] width 680 height 26
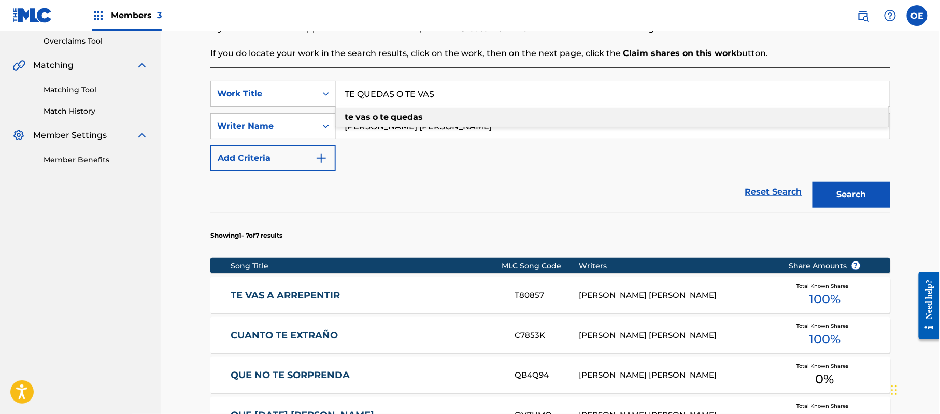
paste input "IERO ME QUIERE"
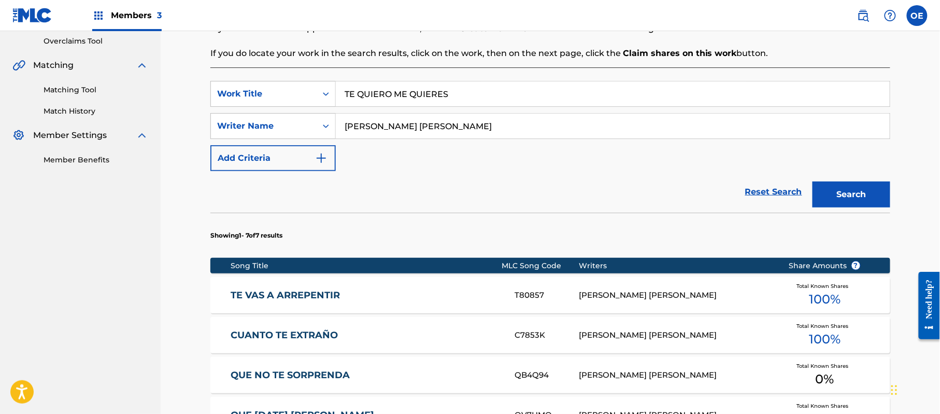
click at [840, 189] on button "Search" at bounding box center [852, 194] width 78 height 26
drag, startPoint x: 473, startPoint y: 84, endPoint x: 356, endPoint y: 100, distance: 118.2
click at [356, 100] on input "TE QUIERO ME QUIERES" at bounding box center [613, 93] width 554 height 25
click at [455, 88] on input "TE QUIERO ME QUIERES" at bounding box center [613, 93] width 554 height 25
drag, startPoint x: 474, startPoint y: 91, endPoint x: 345, endPoint y: 107, distance: 130.0
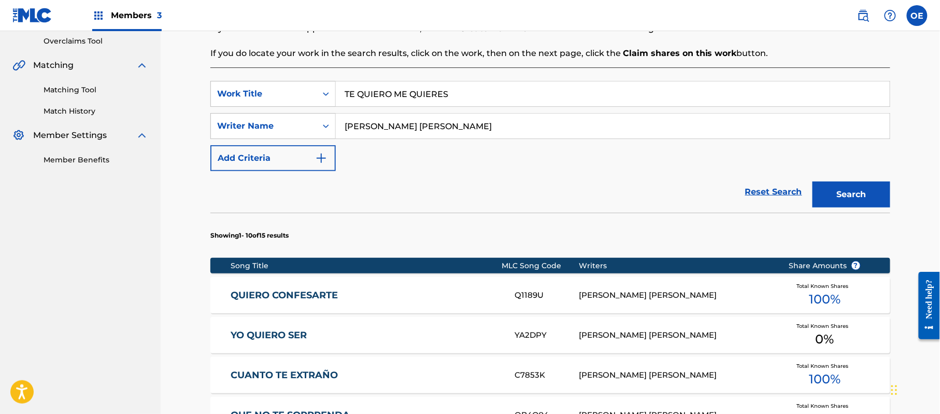
click at [345, 107] on div "SearchWithCriteria6699379e-69cf-4f61-a7bf-75fd22a04379 Work Title TE QUIERO ME …" at bounding box center [550, 126] width 680 height 90
paste input "VAS A ARREPENTIR"
type input "TE VAS A ARREPENTIR"
click at [840, 195] on button "Search" at bounding box center [852, 194] width 78 height 26
click at [341, 292] on link "TE VAS A ARREPENTIR" at bounding box center [366, 295] width 270 height 12
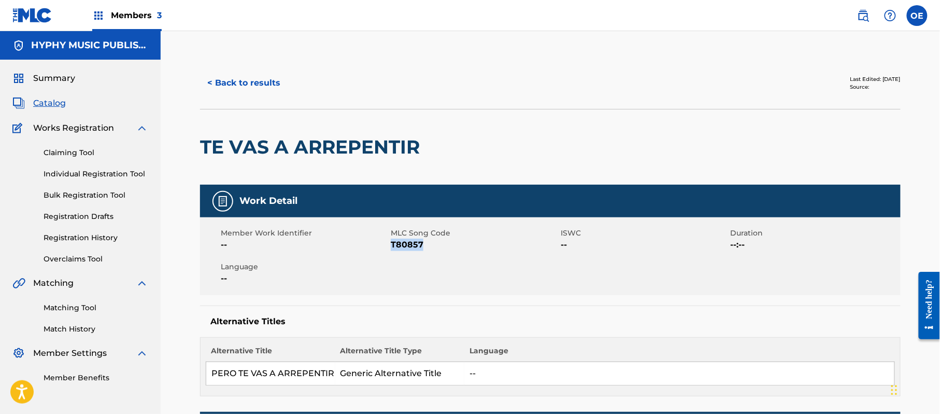
drag, startPoint x: 434, startPoint y: 247, endPoint x: 391, endPoint y: 248, distance: 43.0
click at [391, 248] on span "T80857" at bounding box center [474, 244] width 167 height 12
copy span "T80857"
click at [243, 85] on button "< Back to results" at bounding box center [244, 83] width 88 height 26
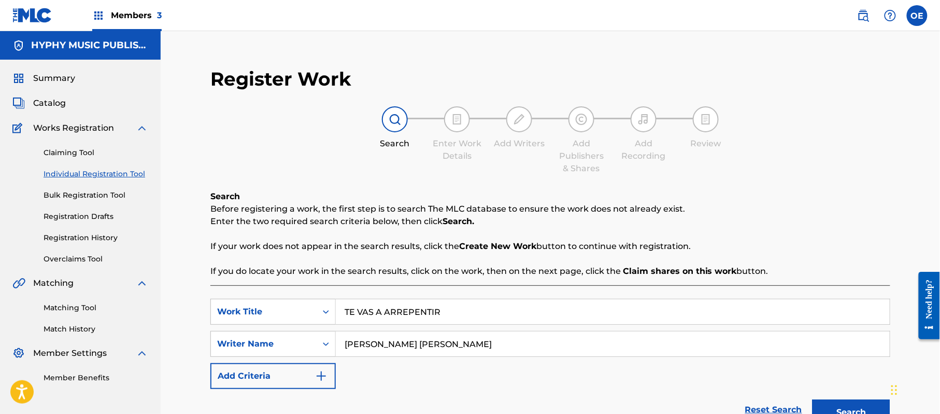
scroll to position [79, 0]
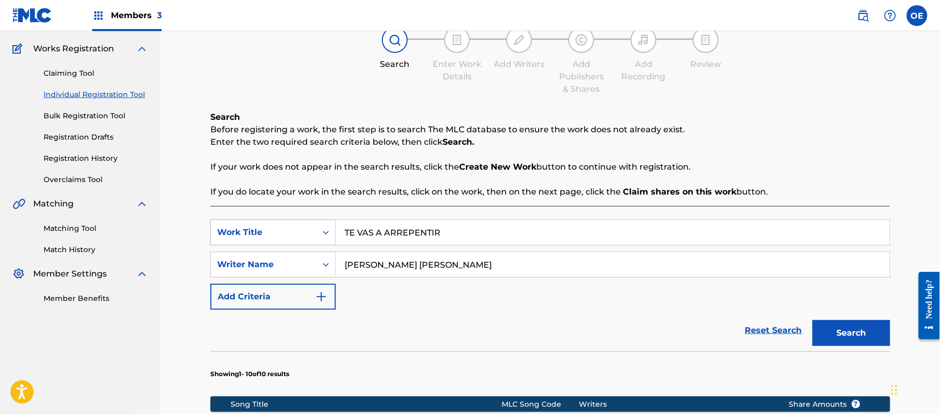
drag, startPoint x: 457, startPoint y: 232, endPoint x: 303, endPoint y: 223, distance: 154.7
click at [303, 223] on div "SearchWithCriteria6699379e-69cf-4f61-a7bf-75fd22a04379 Work Title TE VAS A ARRE…" at bounding box center [550, 232] width 680 height 26
paste input "ODO POR TI"
click at [840, 336] on button "Search" at bounding box center [852, 333] width 78 height 26
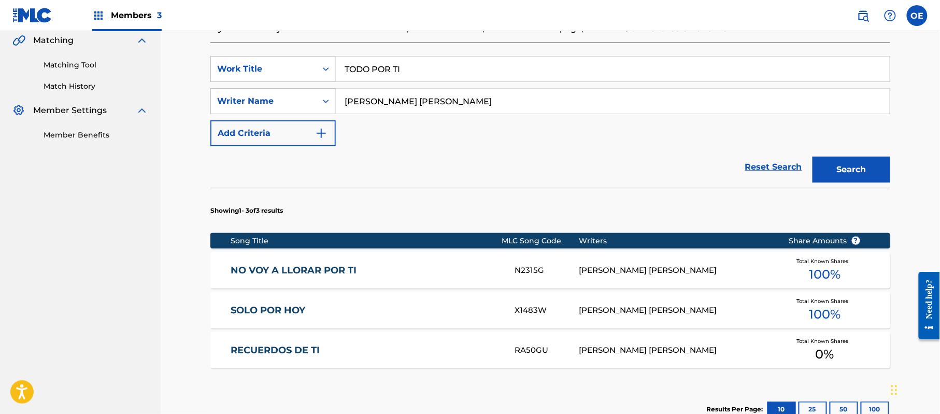
scroll to position [218, 0]
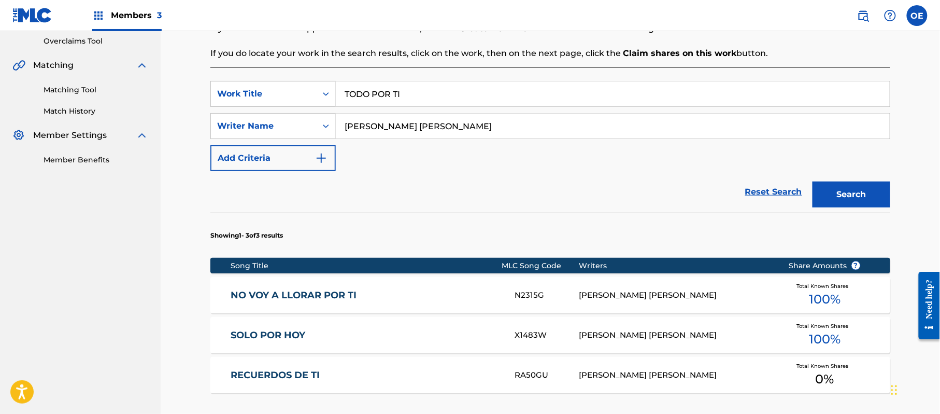
drag, startPoint x: 455, startPoint y: 100, endPoint x: 336, endPoint y: 101, distance: 119.2
click at [330, 101] on div "SearchWithCriteria6699379e-69cf-4f61-a7bf-75fd22a04379 Work Title TODO POR TI" at bounding box center [550, 94] width 680 height 26
paste input "U"
type input "TU"
click at [839, 182] on button "Search" at bounding box center [852, 194] width 78 height 26
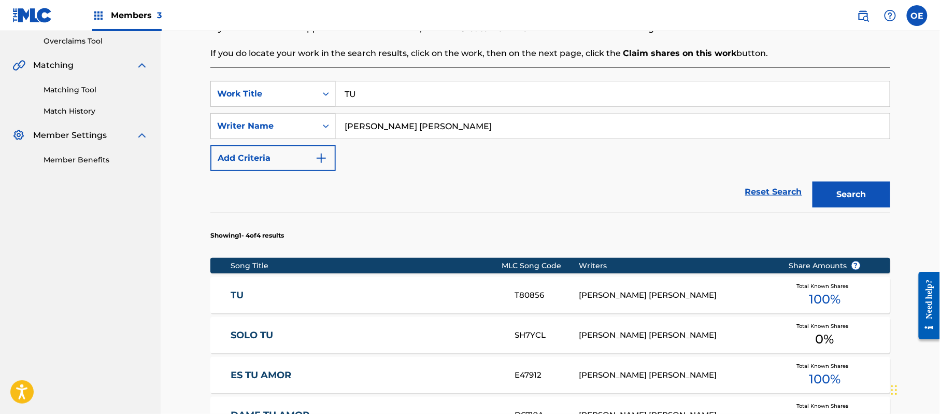
drag, startPoint x: 309, startPoint y: 274, endPoint x: 303, endPoint y: 285, distance: 11.8
click at [309, 275] on section "Song Title MLC Song Code Writers Share Amounts ? TU T80856 [PERSON_NAME] [PERSO…" at bounding box center [550, 342] width 680 height 180
click at [301, 287] on div "TU T80856 [PERSON_NAME] [PERSON_NAME] Total Known Shares 100 %" at bounding box center [550, 295] width 680 height 36
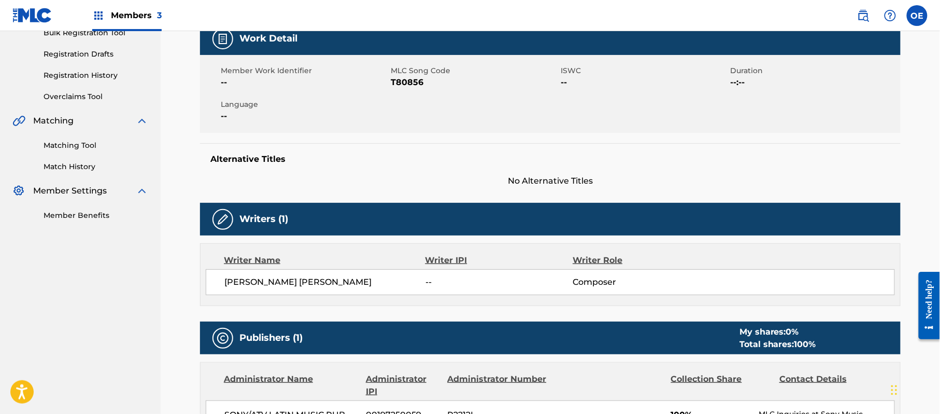
scroll to position [69, 0]
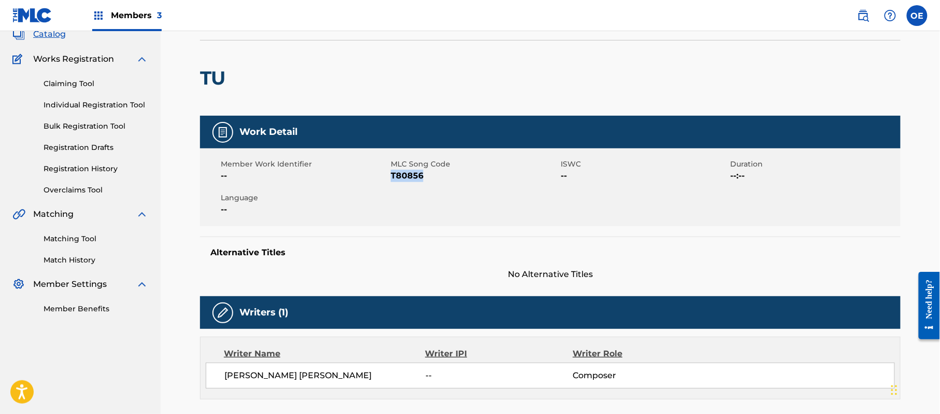
drag, startPoint x: 431, startPoint y: 178, endPoint x: 391, endPoint y: 176, distance: 40.5
click at [391, 176] on span "T80856" at bounding box center [474, 175] width 167 height 12
copy span "T80856"
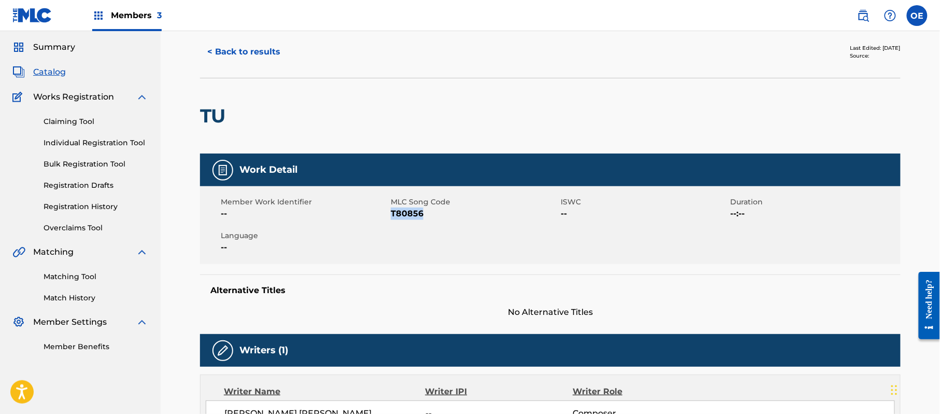
scroll to position [0, 0]
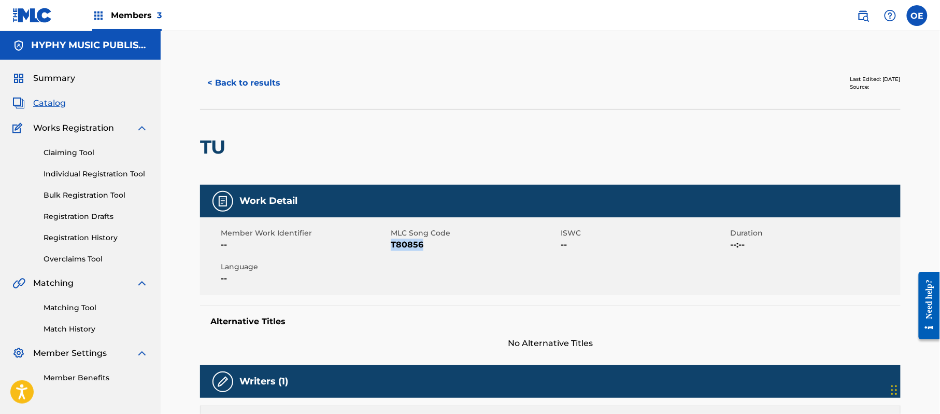
click at [250, 84] on button "< Back to results" at bounding box center [244, 83] width 88 height 26
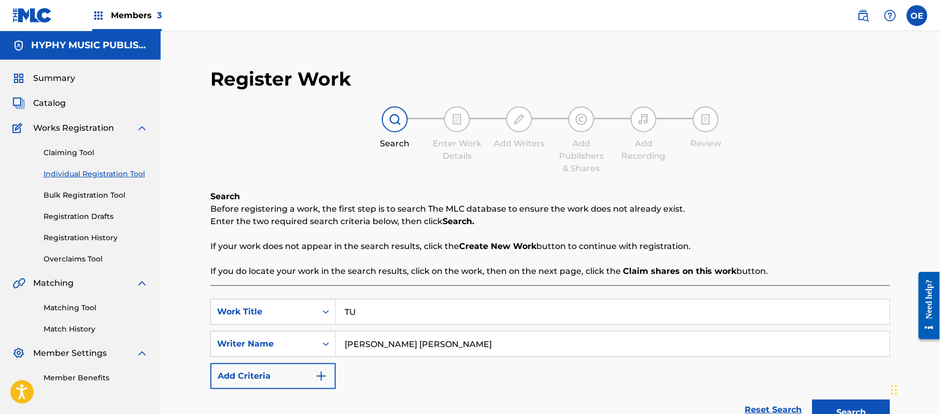
scroll to position [79, 0]
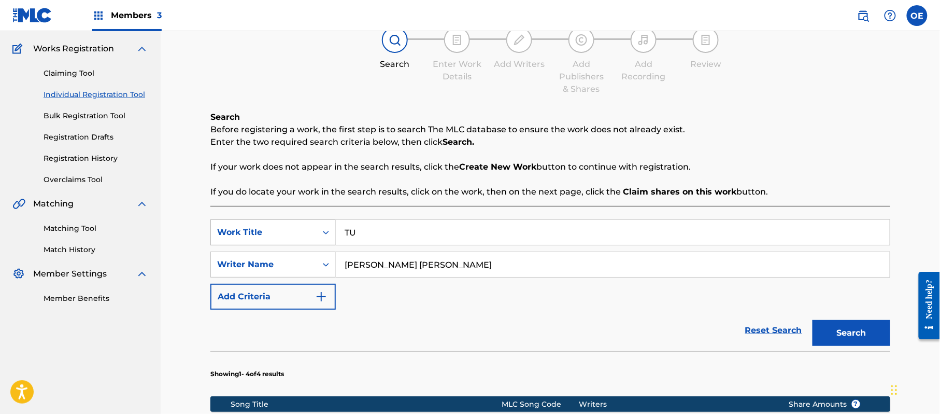
drag, startPoint x: 396, startPoint y: 240, endPoint x: 307, endPoint y: 239, distance: 88.6
click at [302, 239] on div "SearchWithCriteria6699379e-69cf-4f61-a7bf-75fd22a04379 Work Title TU" at bounding box center [550, 232] width 680 height 26
paste input "UN TONTO MAS"
drag, startPoint x: 830, startPoint y: 323, endPoint x: 821, endPoint y: 320, distance: 9.3
click at [830, 323] on button "Search" at bounding box center [852, 333] width 78 height 26
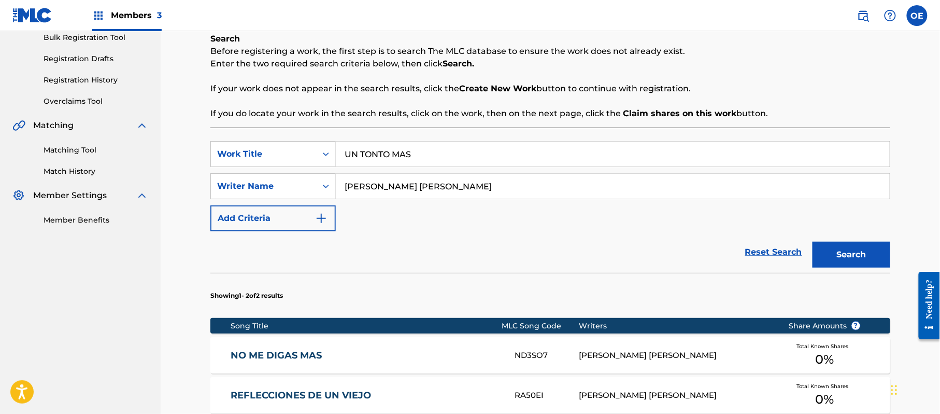
scroll to position [148, 0]
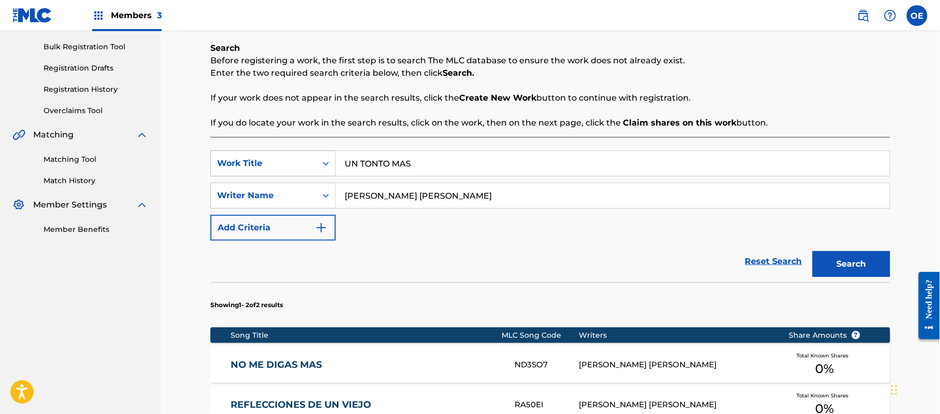
drag, startPoint x: 442, startPoint y: 161, endPoint x: 318, endPoint y: 164, distance: 123.9
click at [318, 164] on div "SearchWithCriteria6699379e-69cf-4f61-a7bf-75fd22a04379 Work Title UN TONTO MAS" at bounding box center [550, 163] width 680 height 26
paste input "A LUZ EN LA OBSCURIDAD"
type input "UNA LUZ EN LA OBSCURIDAD"
click at [832, 259] on button "Search" at bounding box center [852, 264] width 78 height 26
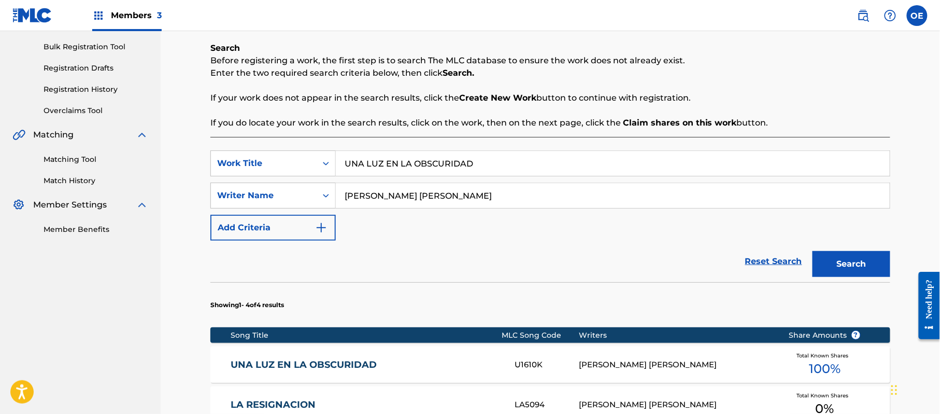
click at [340, 350] on div "UNA [PERSON_NAME] EN LA OBSCURIDAD U1610K [PERSON_NAME] [PERSON_NAME] Total Kno…" at bounding box center [550, 364] width 680 height 36
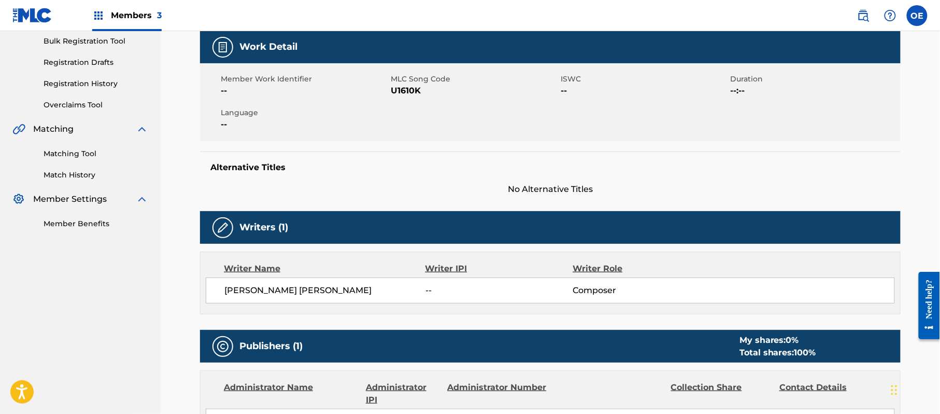
scroll to position [68, 0]
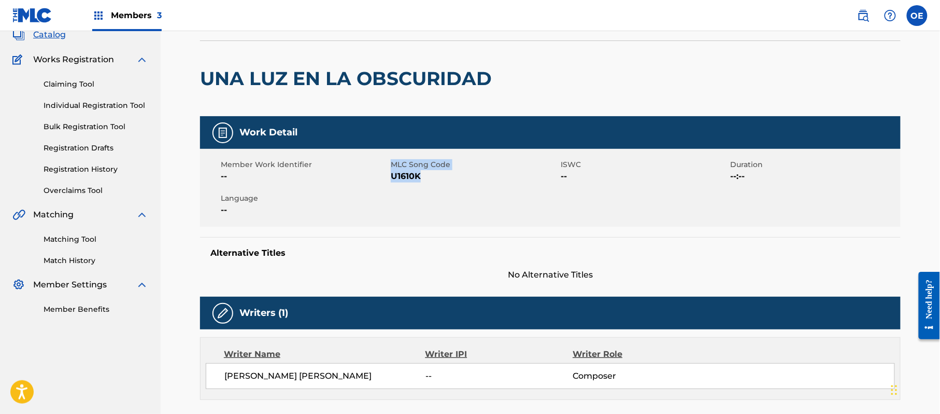
drag, startPoint x: 426, startPoint y: 175, endPoint x: 389, endPoint y: 179, distance: 37.0
click at [389, 179] on div "Member Work Identifier -- MLC Song Code U1610K ISWC -- Duration --:-- Language …" at bounding box center [550, 188] width 701 height 78
click at [430, 179] on span "U1610K" at bounding box center [474, 176] width 167 height 12
drag, startPoint x: 426, startPoint y: 179, endPoint x: 390, endPoint y: 178, distance: 35.3
click at [391, 178] on span "U1610K" at bounding box center [474, 176] width 167 height 12
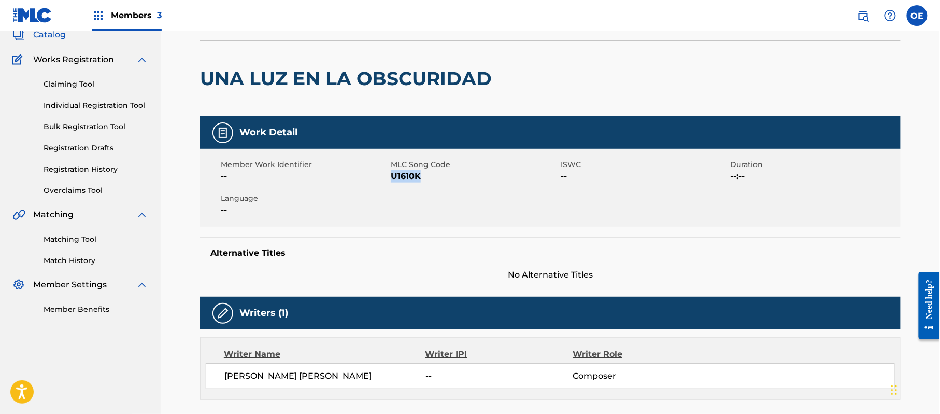
copy span "U1610K"
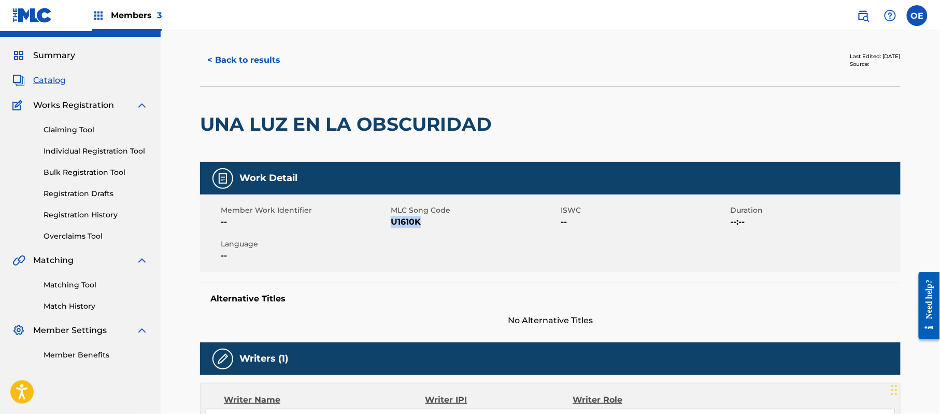
scroll to position [0, 0]
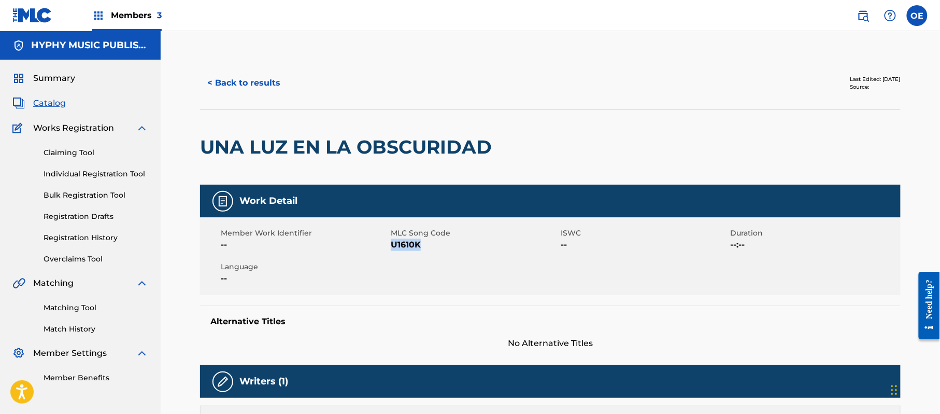
click at [256, 79] on button "< Back to results" at bounding box center [244, 83] width 88 height 26
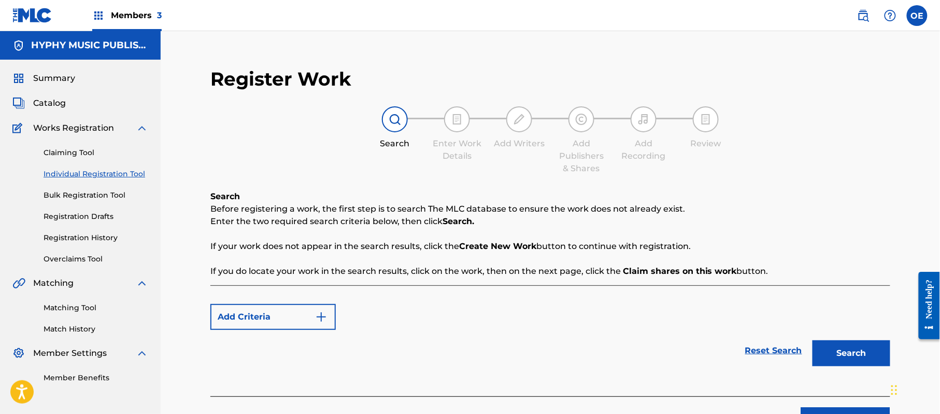
scroll to position [79, 0]
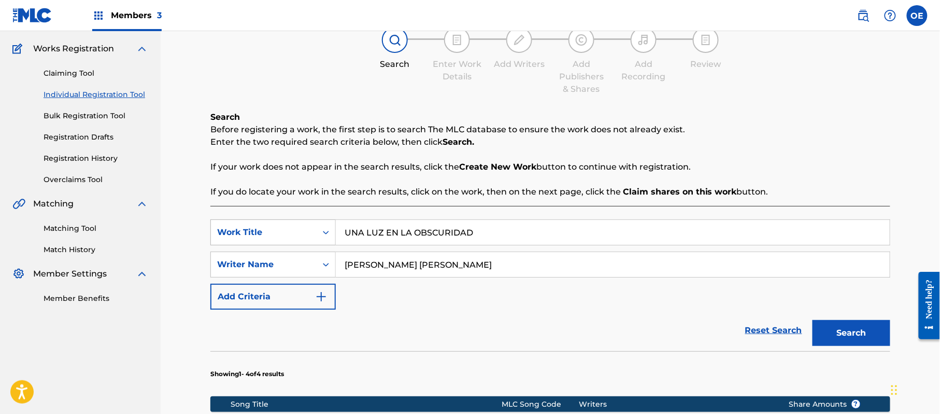
drag, startPoint x: 498, startPoint y: 229, endPoint x: 322, endPoint y: 228, distance: 175.7
click at [322, 228] on div "SearchWithCriteria6699379e-69cf-4f61-a7bf-75fd22a04379 Work Title UNA LUZ EN LA…" at bounding box center [550, 232] width 680 height 26
paste input "VETE"
click at [904, 331] on div "Register Work Search Enter Work Details Add Writers Add Publishers & Shares Add…" at bounding box center [551, 343] width 726 height 731
click at [887, 336] on button "Search" at bounding box center [852, 333] width 78 height 26
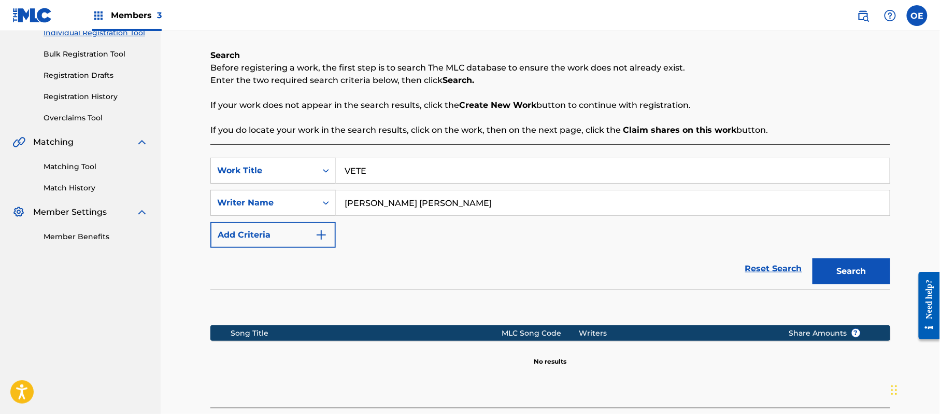
scroll to position [232, 0]
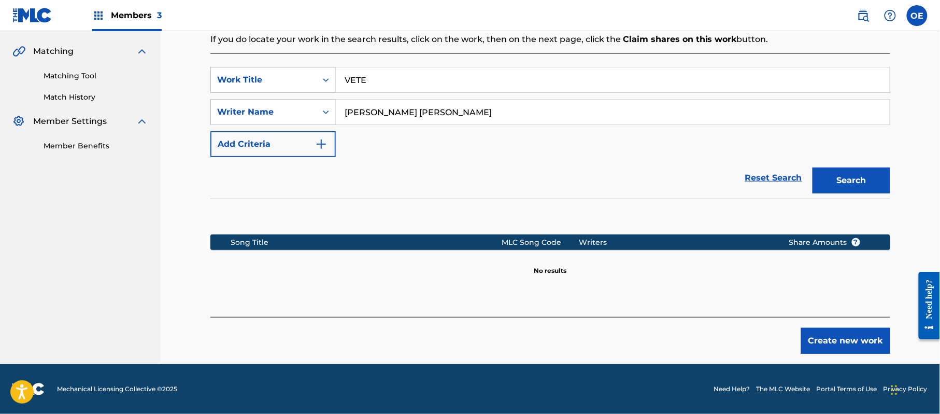
drag, startPoint x: 376, startPoint y: 90, endPoint x: 318, endPoint y: 82, distance: 59.1
click at [318, 82] on div "SearchWithCriteria6699379e-69cf-4f61-a7bf-75fd22a04379 Work Title VETE" at bounding box center [550, 80] width 680 height 26
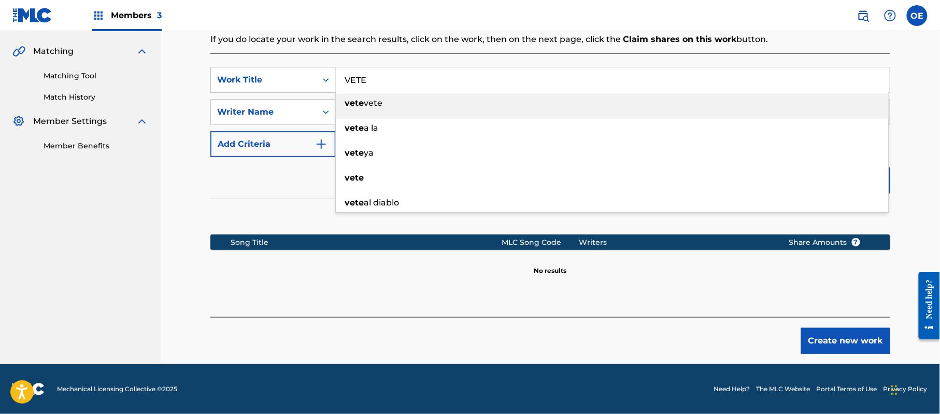
paste input "YA NO TE VOY A ROGAR"
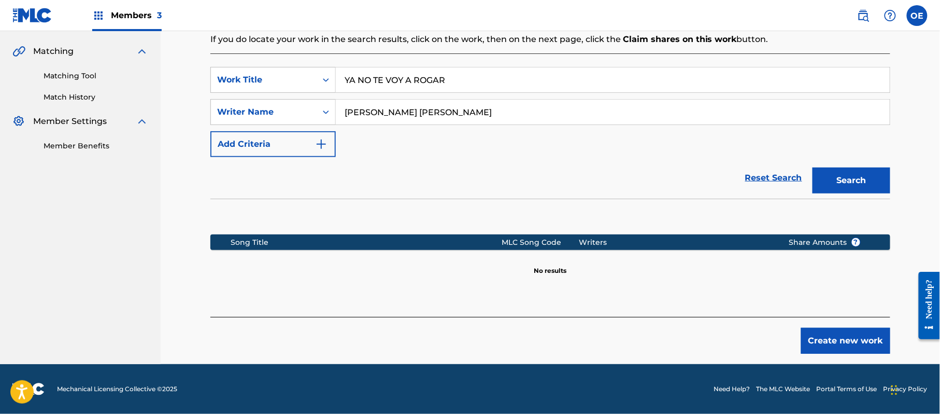
click at [859, 181] on button "Search" at bounding box center [852, 180] width 78 height 26
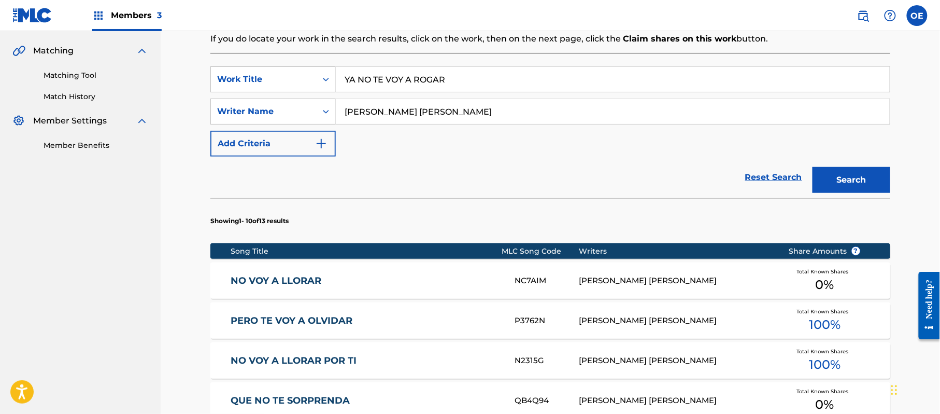
drag, startPoint x: 486, startPoint y: 84, endPoint x: 328, endPoint y: 95, distance: 158.5
click at [328, 95] on div "SearchWithCriteria6699379e-69cf-4f61-a7bf-75fd22a04379 Work Title YA NO TE VOY …" at bounding box center [550, 111] width 680 height 90
paste input "O NO CREIA EN EL AMO"
click at [817, 181] on button "Search" at bounding box center [852, 180] width 78 height 26
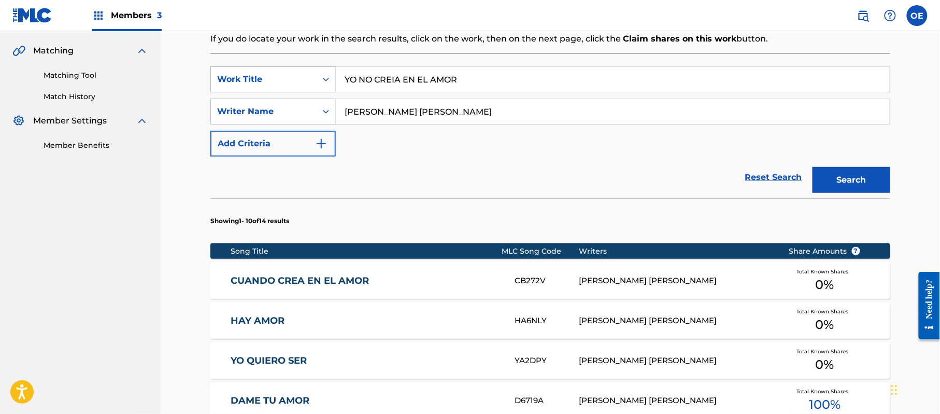
drag, startPoint x: 464, startPoint y: 83, endPoint x: 243, endPoint y: 83, distance: 221.3
click at [243, 83] on div "SearchWithCriteria6699379e-69cf-4f61-a7bf-75fd22a04379 Work Title YO NO CREIA E…" at bounding box center [550, 79] width 680 height 26
paste input "VOY A ROGARTE"
click at [835, 179] on button "Search" at bounding box center [852, 180] width 78 height 26
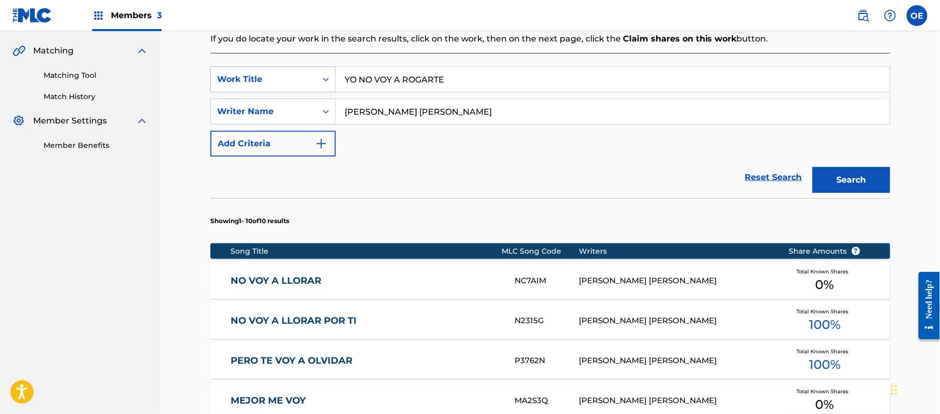
drag, startPoint x: 409, startPoint y: 85, endPoint x: 330, endPoint y: 86, distance: 79.8
click at [330, 86] on div "SearchWithCriteria6699379e-69cf-4f61-a7bf-75fd22a04379 Work Title YO NO VOY A R…" at bounding box center [550, 79] width 680 height 26
paste input "ACEPTAME COMO SOY"
type input "ACEPTAME COMO SOY"
drag, startPoint x: 508, startPoint y: 117, endPoint x: 343, endPoint y: 116, distance: 165.3
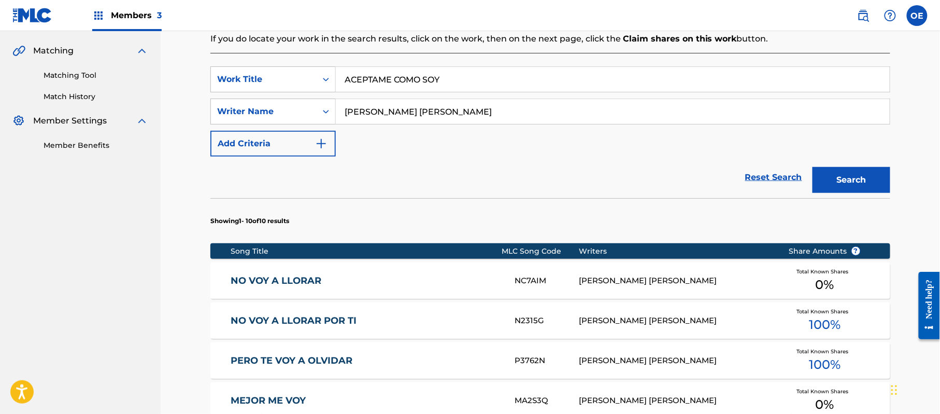
click at [343, 116] on input "[PERSON_NAME] [PERSON_NAME]" at bounding box center [613, 111] width 554 height 25
paste input "[PERSON_NAME]"
type input "[PERSON_NAME]"
click at [825, 175] on button "Search" at bounding box center [852, 180] width 78 height 26
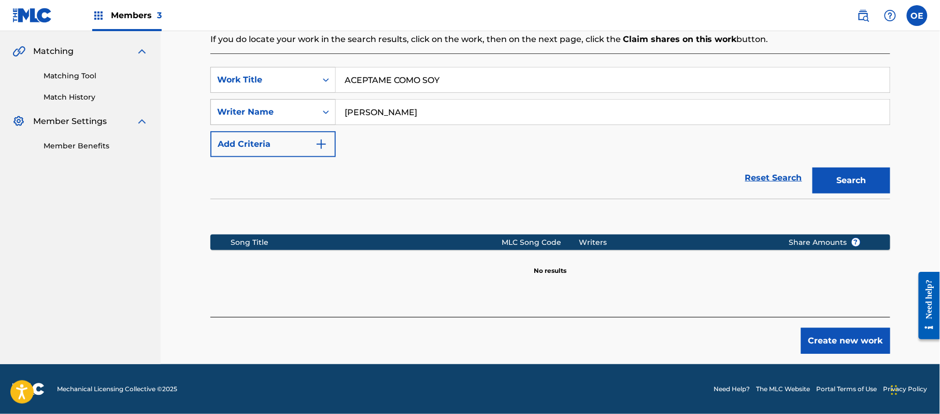
drag, startPoint x: 485, startPoint y: 108, endPoint x: 290, endPoint y: 121, distance: 195.3
click at [290, 121] on div "SearchWithCriteria662e0ed7-531d-480d-9ac3-01eb2e589978 Writer Name [PERSON_NAME]" at bounding box center [550, 112] width 680 height 26
click at [852, 173] on button "Search" at bounding box center [852, 180] width 78 height 26
drag, startPoint x: 458, startPoint y: 83, endPoint x: 277, endPoint y: 83, distance: 181.4
click at [277, 85] on div "SearchWithCriteria6699379e-69cf-4f61-a7bf-75fd22a04379 Work Title ACEPTAME COMO…" at bounding box center [550, 80] width 680 height 26
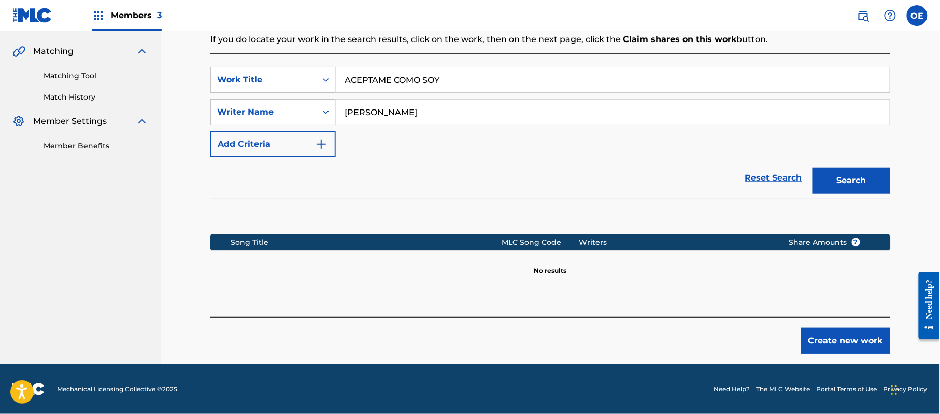
paste input "ELLA"
click at [850, 174] on button "Search" at bounding box center [852, 180] width 78 height 26
drag, startPoint x: 404, startPoint y: 68, endPoint x: 307, endPoint y: 71, distance: 97.0
click at [307, 71] on div "SearchWithCriteria6699379e-69cf-4f61-a7bf-75fd22a04379 Work Title A ELLA" at bounding box center [550, 80] width 680 height 26
paste input "LA MITAD DEL PRECIO"
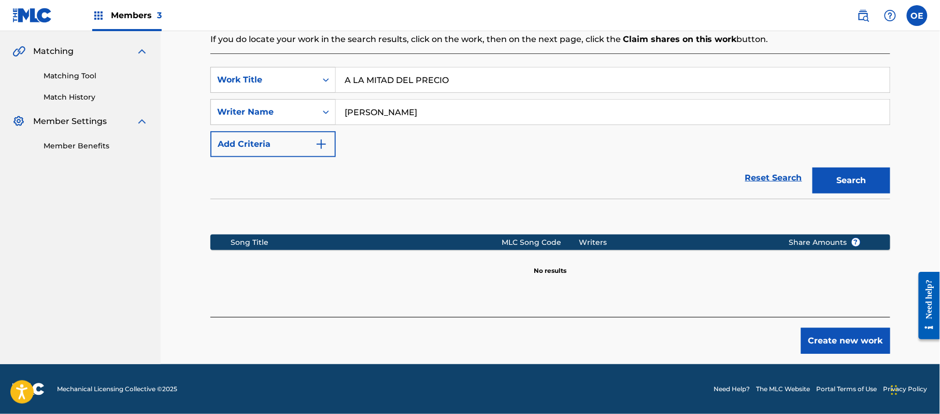
type input "A LA MITAD DEL PRECIO"
click at [869, 183] on button "Search" at bounding box center [852, 180] width 78 height 26
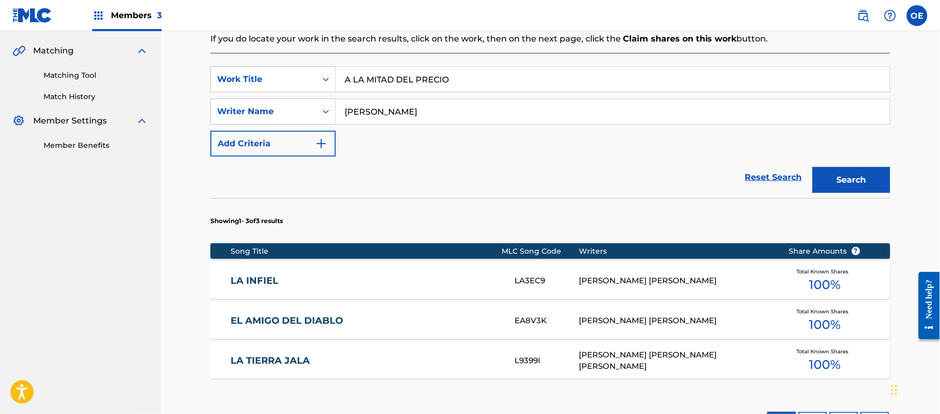
click at [311, 272] on div "LA INFIEL LA3EC9 [PERSON_NAME] [PERSON_NAME] Total Known Shares 100 %" at bounding box center [550, 280] width 680 height 36
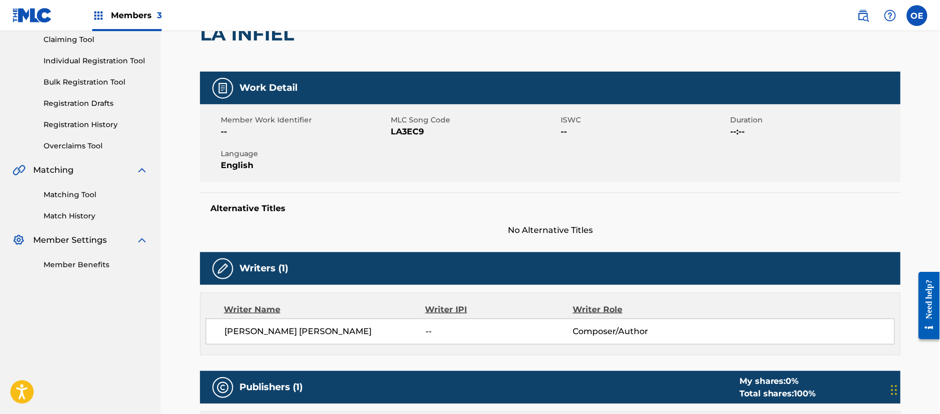
scroll to position [35, 0]
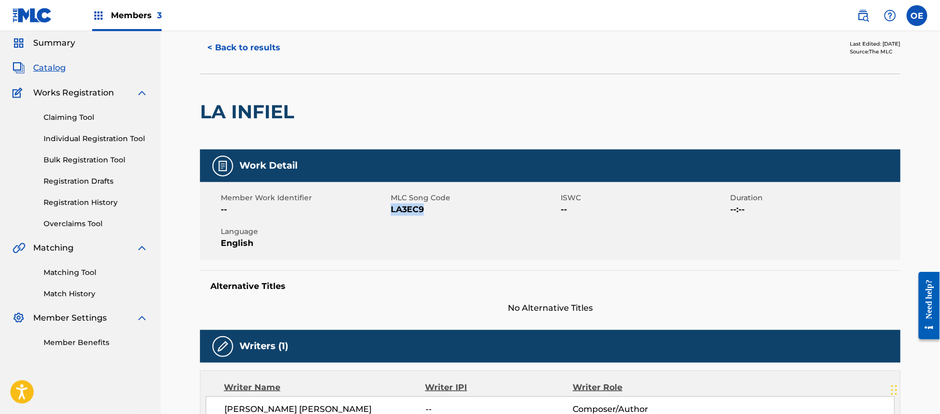
drag, startPoint x: 424, startPoint y: 210, endPoint x: 392, endPoint y: 210, distance: 31.6
click at [392, 210] on span "LA3EC9" at bounding box center [474, 209] width 167 height 12
copy span "LA3EC9"
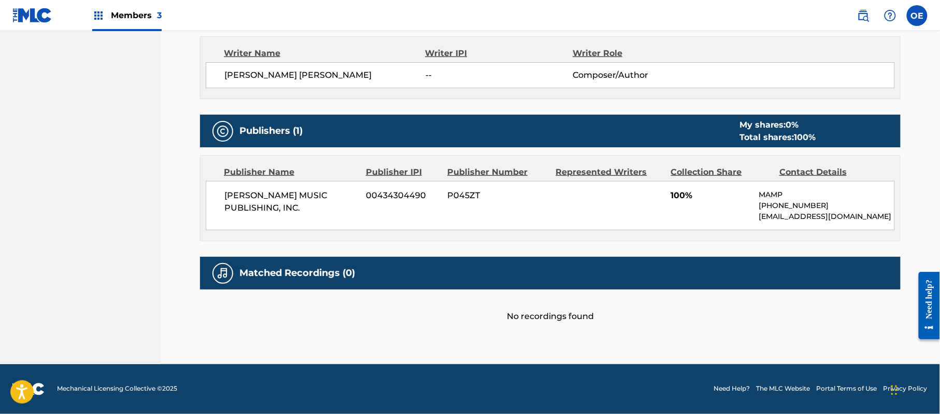
scroll to position [380, 0]
click at [302, 195] on span "[PERSON_NAME] MUSIC PUBLISHING, INC." at bounding box center [291, 201] width 134 height 25
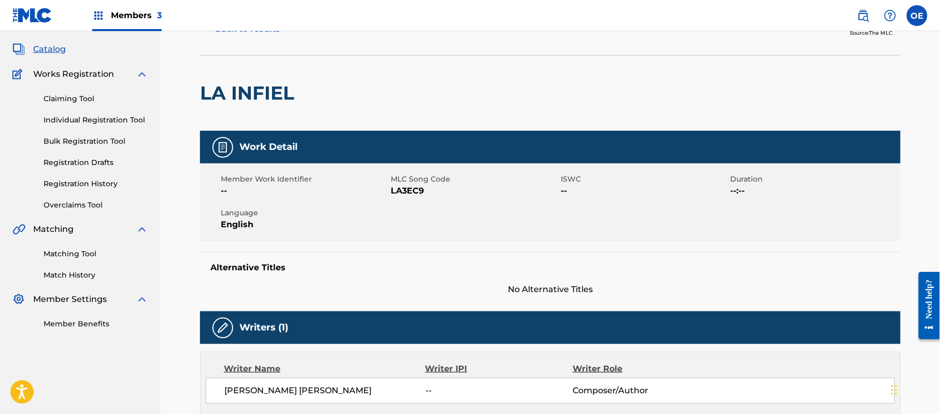
scroll to position [0, 0]
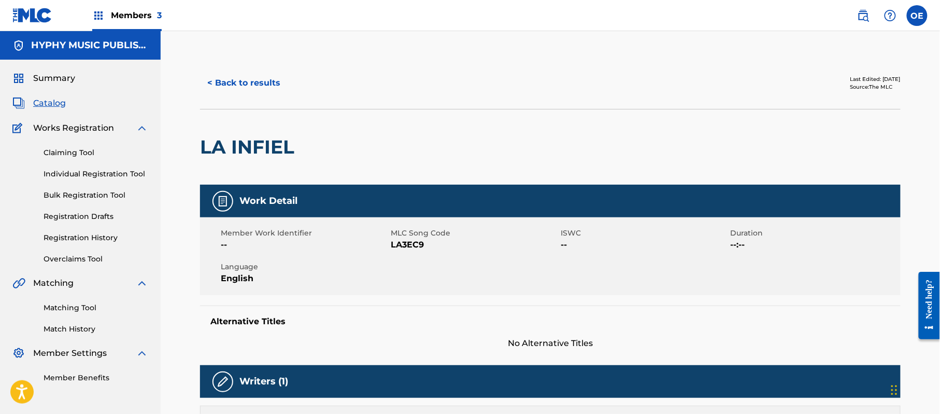
click at [239, 92] on button "< Back to results" at bounding box center [244, 83] width 88 height 26
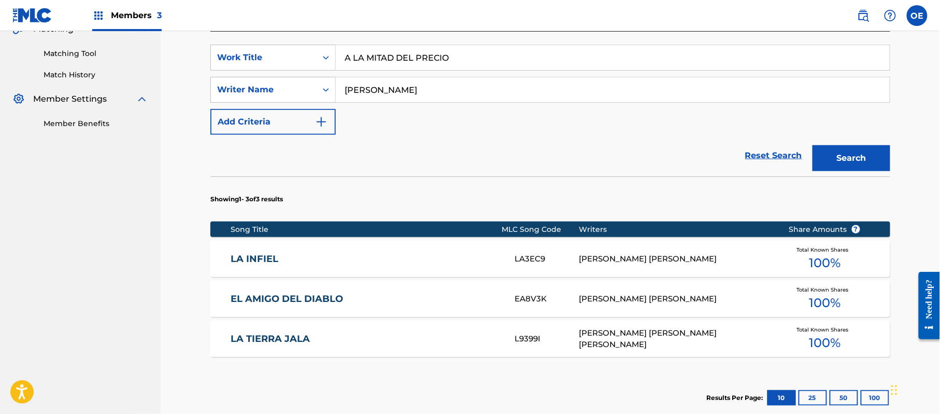
scroll to position [287, 0]
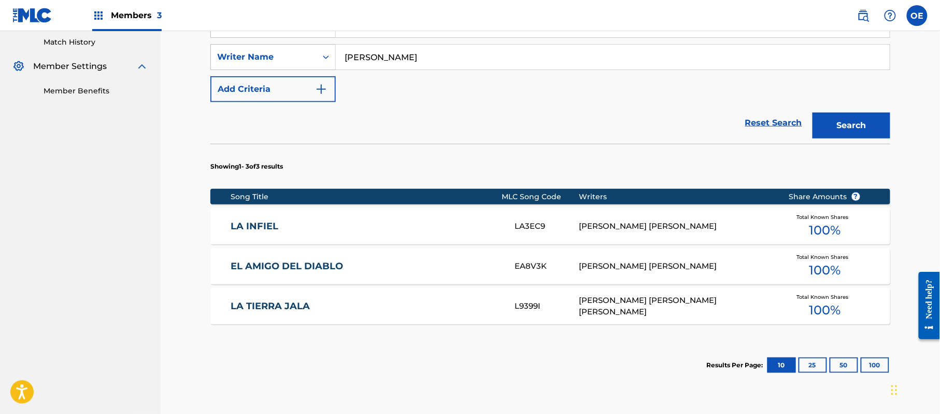
click at [325, 274] on div "EL AMIGO DEL DIABLO EA8V3K [PERSON_NAME] [PERSON_NAME] Total Known Shares 100 %" at bounding box center [550, 266] width 680 height 36
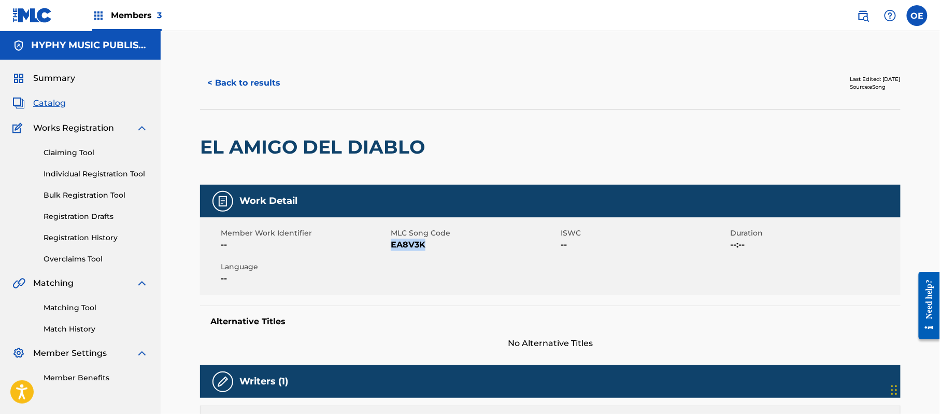
drag, startPoint x: 440, startPoint y: 243, endPoint x: 392, endPoint y: 244, distance: 48.2
click at [392, 244] on span "EA8V3K" at bounding box center [474, 244] width 167 height 12
copy span "EA8V3K"
click at [239, 84] on button "< Back to results" at bounding box center [244, 83] width 88 height 26
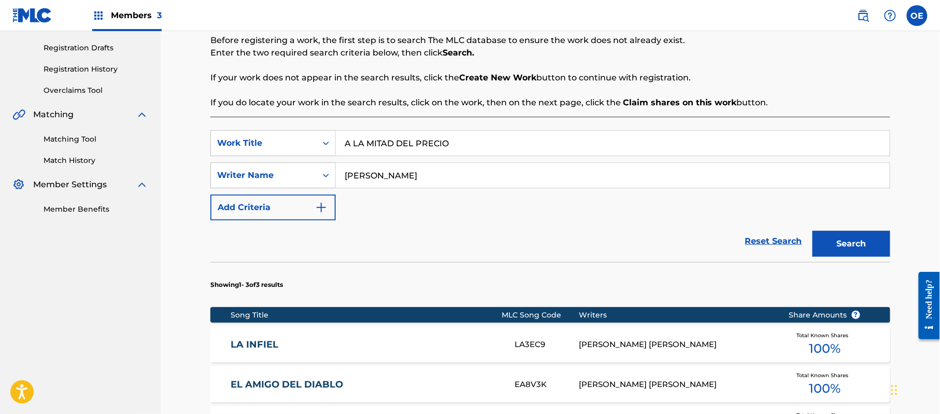
scroll to position [287, 0]
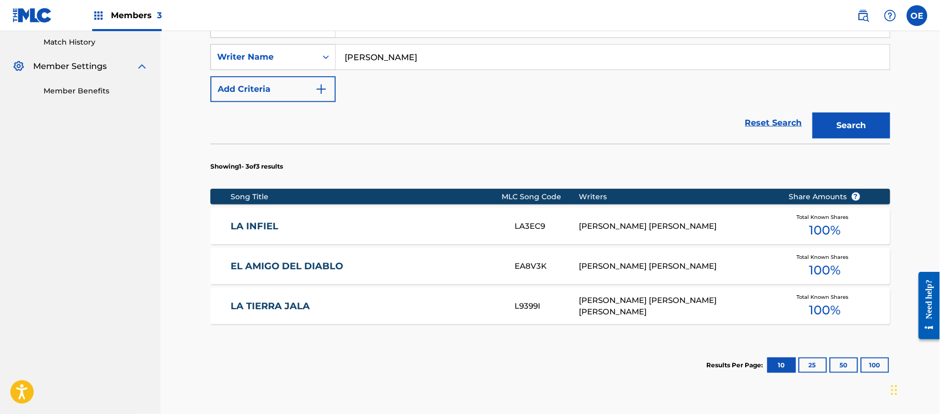
click at [292, 304] on link "LA TIERRA JALA" at bounding box center [366, 306] width 270 height 12
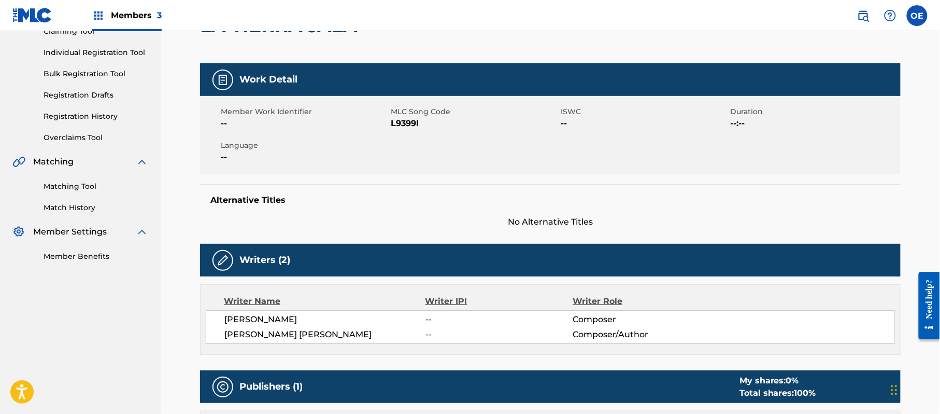
scroll to position [100, 0]
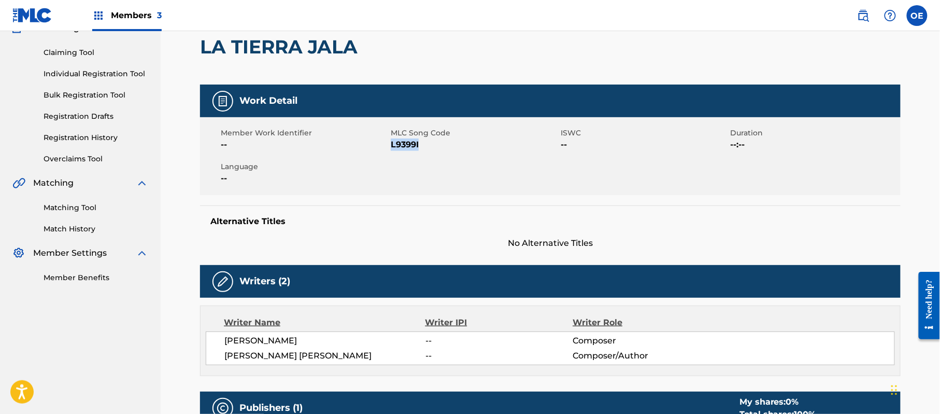
drag, startPoint x: 432, startPoint y: 142, endPoint x: 391, endPoint y: 149, distance: 42.1
click at [391, 149] on span "L9399I" at bounding box center [474, 144] width 167 height 12
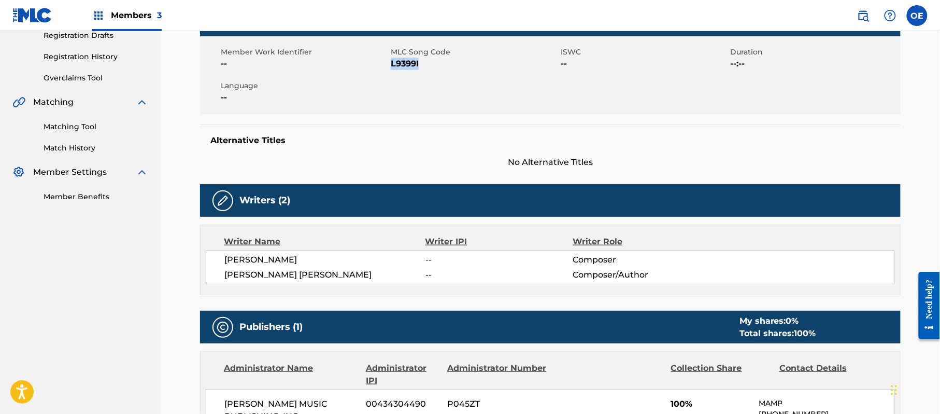
scroll to position [0, 0]
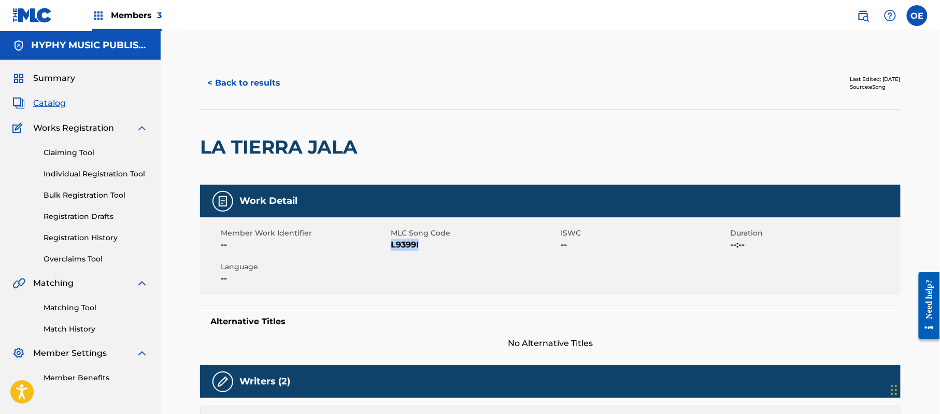
click at [264, 77] on button "< Back to results" at bounding box center [244, 83] width 88 height 26
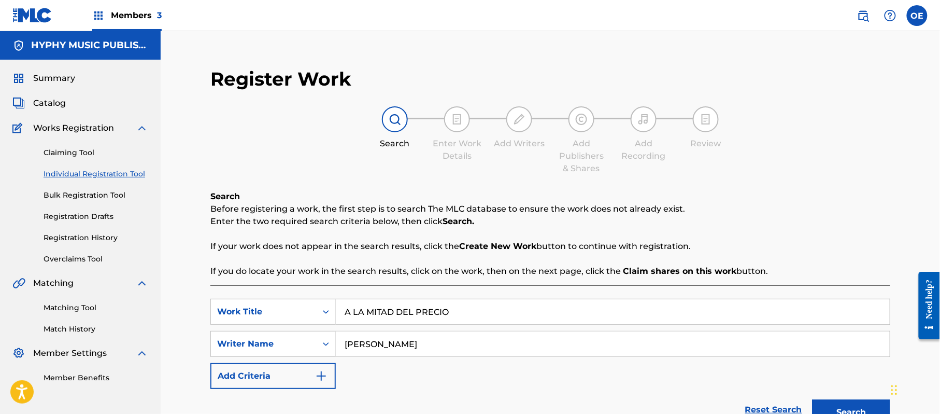
scroll to position [79, 0]
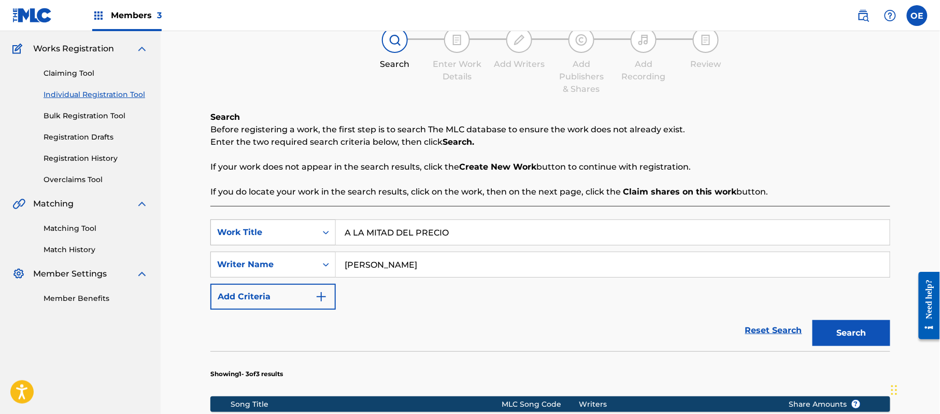
drag, startPoint x: 470, startPoint y: 240, endPoint x: 289, endPoint y: 241, distance: 180.4
click at [289, 241] on div "SearchWithCriteria6699379e-69cf-4f61-a7bf-75fd22a04379 Work Title A LA MITAD DE…" at bounding box center [550, 232] width 680 height 26
paste input "CEPTAME COMO SOY"
click at [827, 323] on button "Search" at bounding box center [852, 333] width 78 height 26
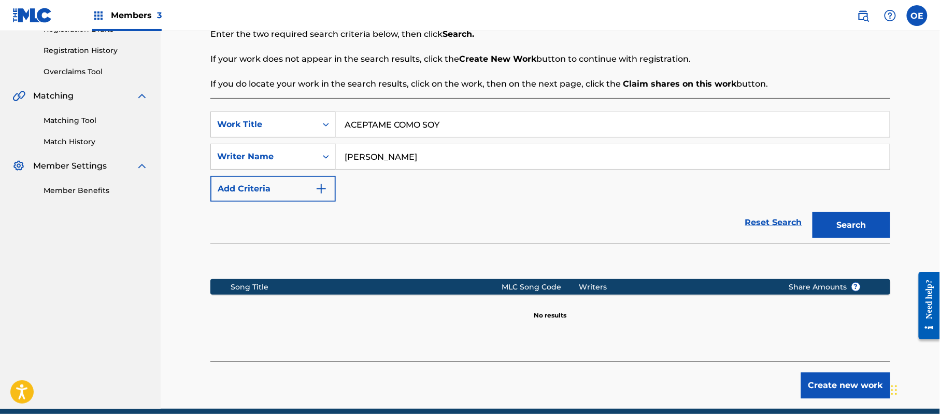
scroll to position [163, 0]
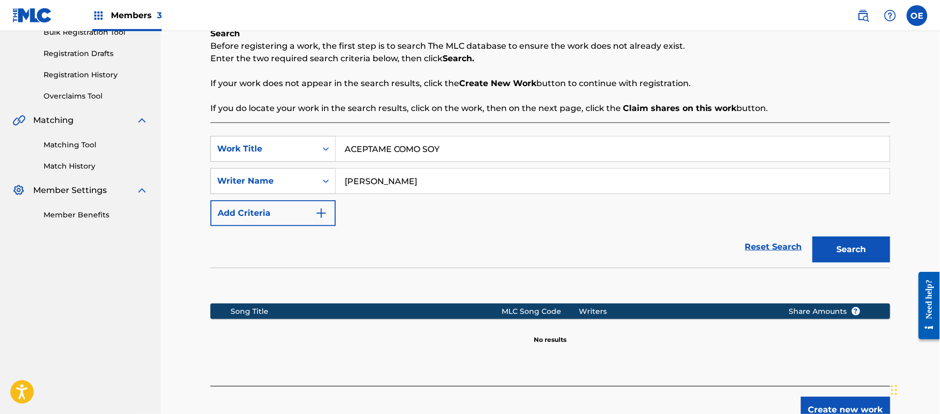
drag, startPoint x: 525, startPoint y: 157, endPoint x: 316, endPoint y: 123, distance: 212.0
click at [181, 126] on div "Register Work Search Enter Work Details Add Writers Add Publishers & Shares Add…" at bounding box center [550, 150] width 779 height 564
paste input "ELLA"
click at [896, 252] on div "Register Work Search Enter Work Details Add Writers Add Publishers & Shares Add…" at bounding box center [550, 163] width 701 height 538
click at [875, 251] on button "Search" at bounding box center [852, 249] width 78 height 26
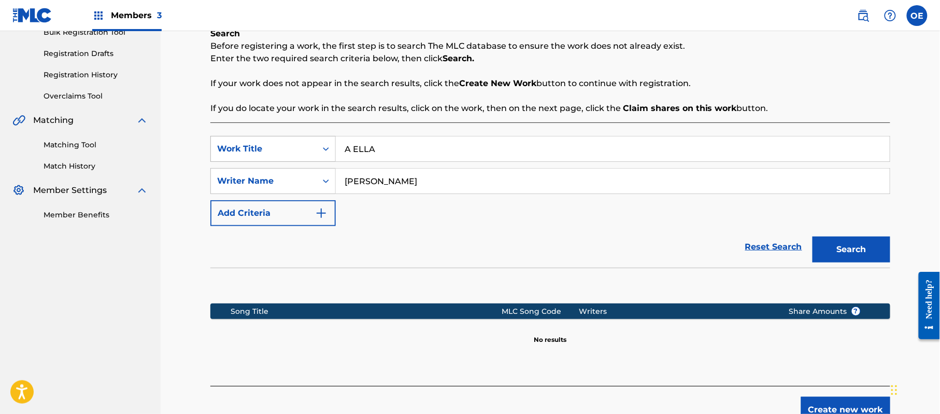
drag, startPoint x: 370, startPoint y: 155, endPoint x: 311, endPoint y: 157, distance: 58.6
click at [311, 157] on div "SearchWithCriteria6699379e-69cf-4f61-a7bf-75fd22a04379 Work Title A ELLA" at bounding box center [550, 149] width 680 height 26
paste input "MIGO MIO"
click at [879, 256] on button "Search" at bounding box center [852, 249] width 78 height 26
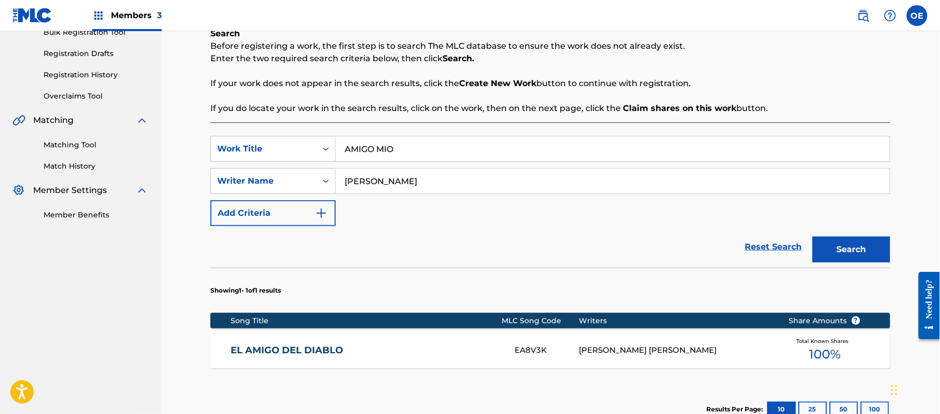
drag, startPoint x: 430, startPoint y: 147, endPoint x: 343, endPoint y: 146, distance: 87.1
click at [343, 146] on input "AMIGO MIO" at bounding box center [613, 148] width 554 height 25
paste input "S CUANTOS AMIGOS"
click at [827, 240] on button "Search" at bounding box center [852, 249] width 78 height 26
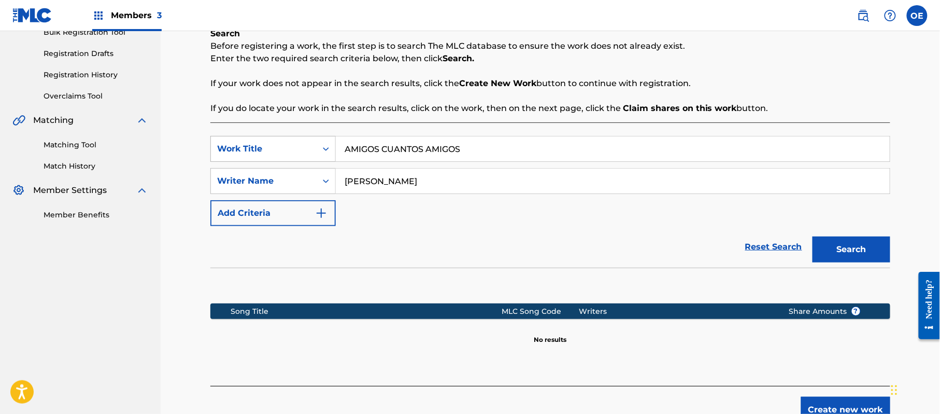
drag, startPoint x: 502, startPoint y: 154, endPoint x: 296, endPoint y: 157, distance: 205.2
click at [297, 157] on div "SearchWithCriteria6699379e-69cf-4f61-a7bf-75fd22a04379 Work Title AMIGOS CUANTO…" at bounding box center [550, 149] width 680 height 26
paste input "QZGLS2579389"
type input "QZGLS2579389"
drag, startPoint x: 486, startPoint y: 140, endPoint x: 271, endPoint y: 139, distance: 215.6
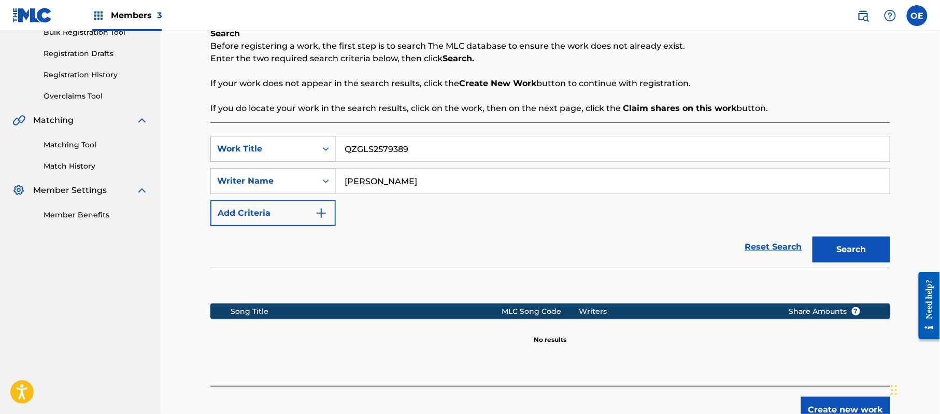
click at [271, 139] on div "SearchWithCriteria6699379e-69cf-4f61-a7bf-75fd22a04379 Work Title QZGLS2579389" at bounding box center [550, 149] width 680 height 26
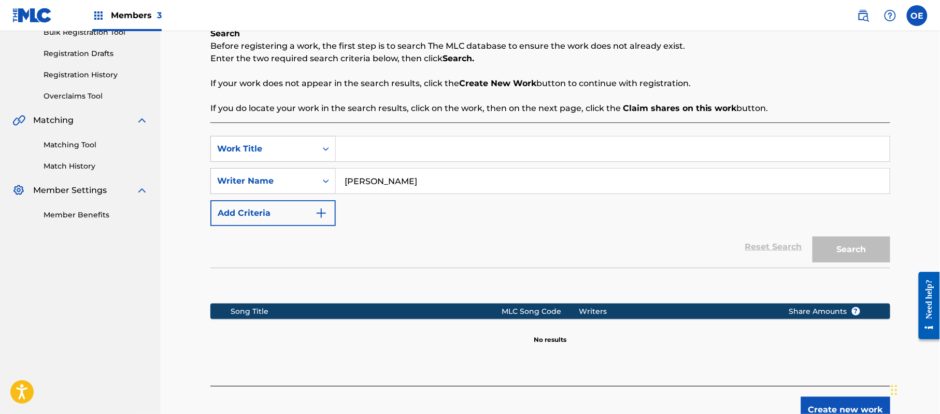
paste input "AMORES PROHIBIDOS"
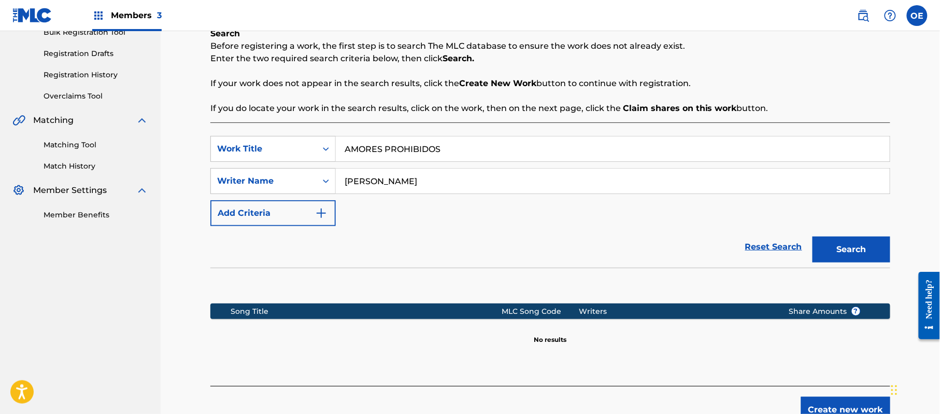
click at [835, 238] on button "Search" at bounding box center [852, 249] width 78 height 26
drag, startPoint x: 444, startPoint y: 155, endPoint x: 334, endPoint y: 154, distance: 109.4
click at [334, 154] on div "SearchWithCriteria6699379e-69cf-4f61-a7bf-75fd22a04379 Work Title AMORES PROHIB…" at bounding box center [550, 149] width 680 height 26
paste input "POCO NO"
click at [838, 233] on div "Search" at bounding box center [848, 246] width 83 height 41
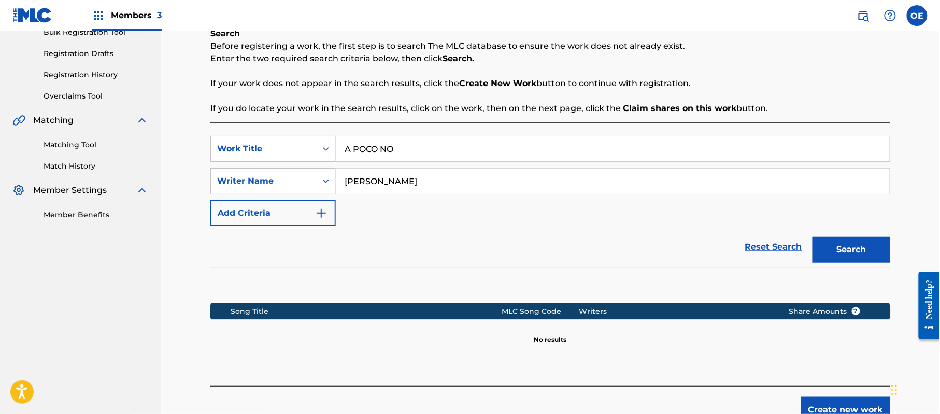
click at [838, 238] on button "Search" at bounding box center [852, 249] width 78 height 26
drag, startPoint x: 409, startPoint y: 148, endPoint x: 336, endPoint y: 150, distance: 73.1
click at [336, 150] on input "A POCO NO" at bounding box center [613, 148] width 554 height 25
paste input "QUEL PASAJER"
click at [855, 253] on button "Search" at bounding box center [852, 249] width 78 height 26
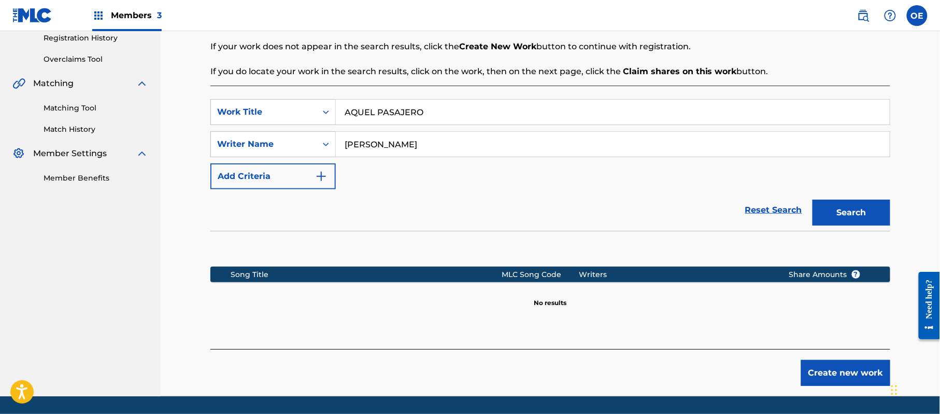
scroll to position [232, 0]
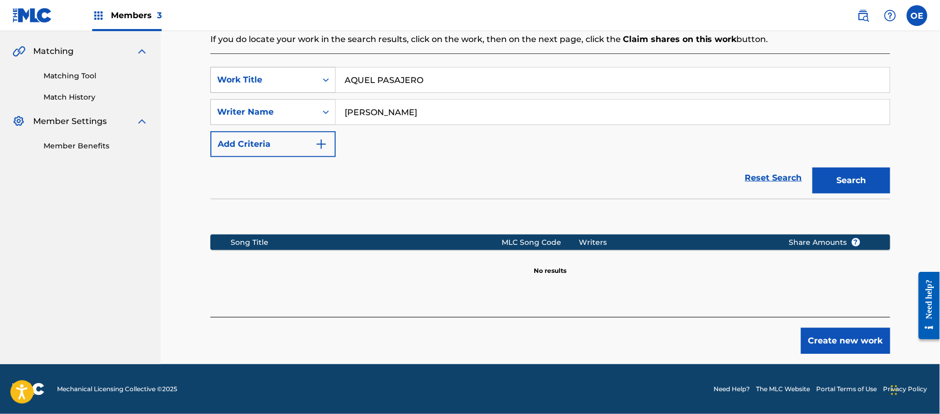
drag, startPoint x: 504, startPoint y: 75, endPoint x: 332, endPoint y: 82, distance: 172.2
click at [332, 82] on div "SearchWithCriteria6699379e-69cf-4f61-a7bf-75fd22a04379 Work Title AQUEL PASAJERO" at bounding box center [550, 80] width 680 height 26
paste input "LA GUITARRA (GUITARRA)"
drag, startPoint x: 842, startPoint y: 182, endPoint x: 694, endPoint y: 148, distance: 151.7
click at [842, 182] on button "Search" at bounding box center [852, 180] width 78 height 26
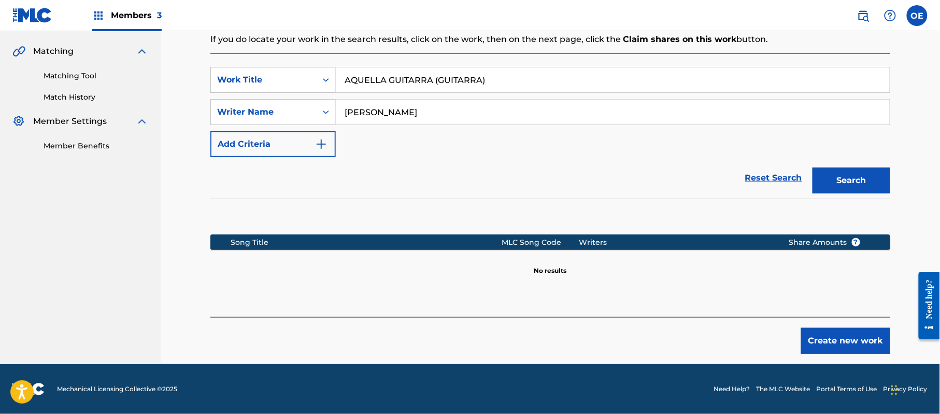
drag, startPoint x: 519, startPoint y: 83, endPoint x: 430, endPoint y: 81, distance: 89.2
click at [430, 81] on input "AQUELLA GUITARRA (GUITARRA)" at bounding box center [613, 79] width 554 height 25
click at [813, 167] on button "Search" at bounding box center [852, 180] width 78 height 26
drag, startPoint x: 459, startPoint y: 82, endPoint x: 303, endPoint y: 82, distance: 156.0
click at [303, 82] on div "SearchWithCriteria6699379e-69cf-4f61-a7bf-75fd22a04379 Work Title AQUELLA GUITA…" at bounding box center [550, 80] width 680 height 26
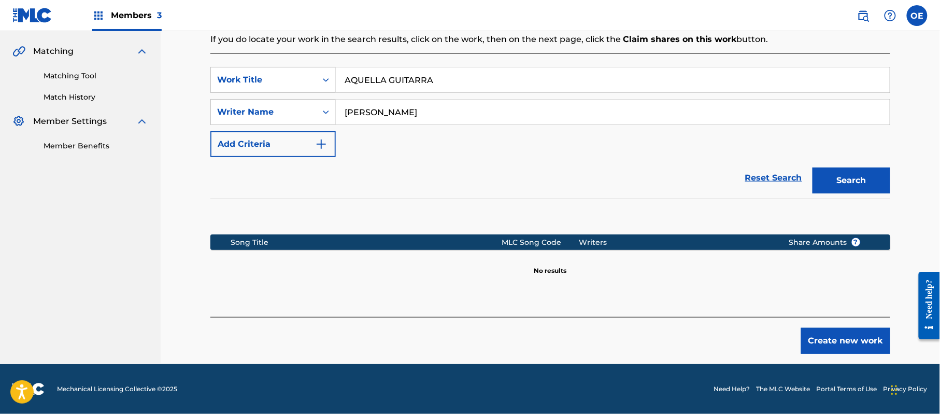
paste input "RACELI"
click at [823, 181] on button "Search" at bounding box center [852, 180] width 78 height 26
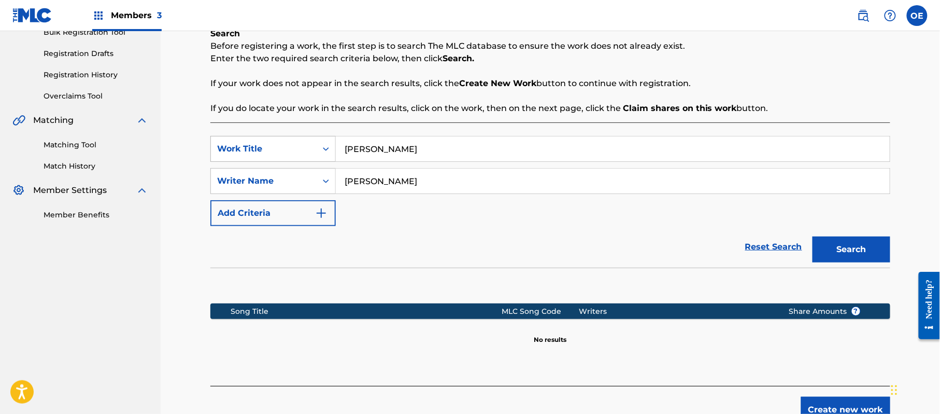
drag, startPoint x: 388, startPoint y: 152, endPoint x: 312, endPoint y: 152, distance: 75.7
click at [312, 152] on div "SearchWithCriteria6699379e-69cf-4f61-a7bf-75fd22a04379 Work Title [PERSON_NAME]" at bounding box center [550, 149] width 680 height 26
paste input "[PERSON_NAME]"
click at [880, 257] on button "Search" at bounding box center [852, 249] width 78 height 26
drag, startPoint x: 404, startPoint y: 154, endPoint x: 326, endPoint y: 152, distance: 78.3
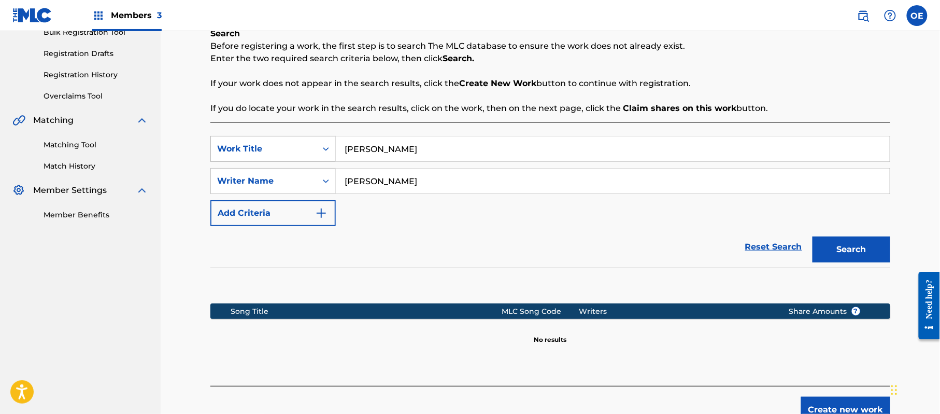
click at [326, 152] on div "SearchWithCriteria6699379e-69cf-4f61-a7bf-75fd22a04379 Work Title [PERSON_NAME]" at bounding box center [550, 149] width 680 height 26
paste input "[PERSON_NAME]"
click at [850, 253] on button "Search" at bounding box center [852, 249] width 78 height 26
drag, startPoint x: 459, startPoint y: 147, endPoint x: 345, endPoint y: 149, distance: 114.6
click at [341, 149] on input "[PERSON_NAME]" at bounding box center [613, 148] width 554 height 25
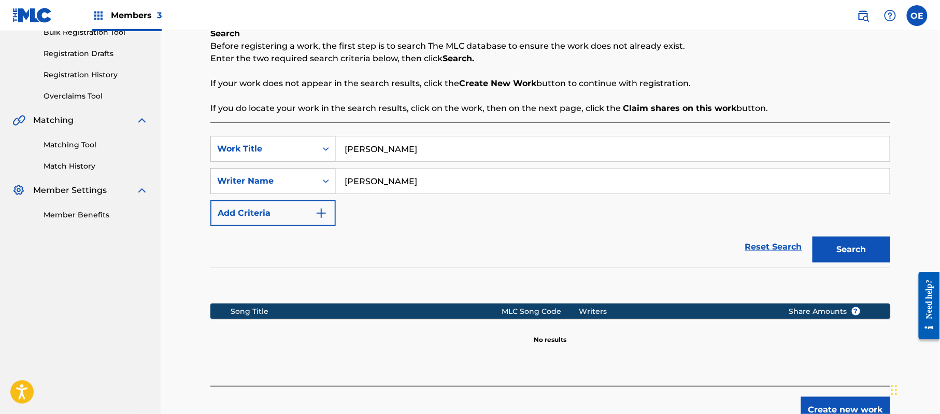
paste input "BENDITA NUESTRA PAREJA"
click at [837, 254] on button "Search" at bounding box center [852, 249] width 78 height 26
drag, startPoint x: 481, startPoint y: 158, endPoint x: 325, endPoint y: 158, distance: 155.5
click at [325, 158] on div "SearchWithCriteria6699379e-69cf-4f61-a7bf-75fd22a04379 Work Title BENDITA NUEST…" at bounding box center [550, 149] width 680 height 26
paste input "ORRACHO SIEMPRE"
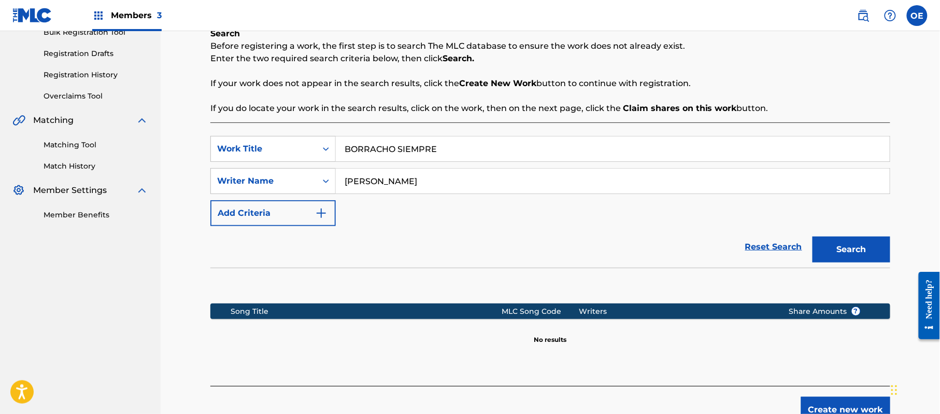
type input "BORRACHO SIEMPRE"
click at [826, 256] on button "Search" at bounding box center [852, 249] width 78 height 26
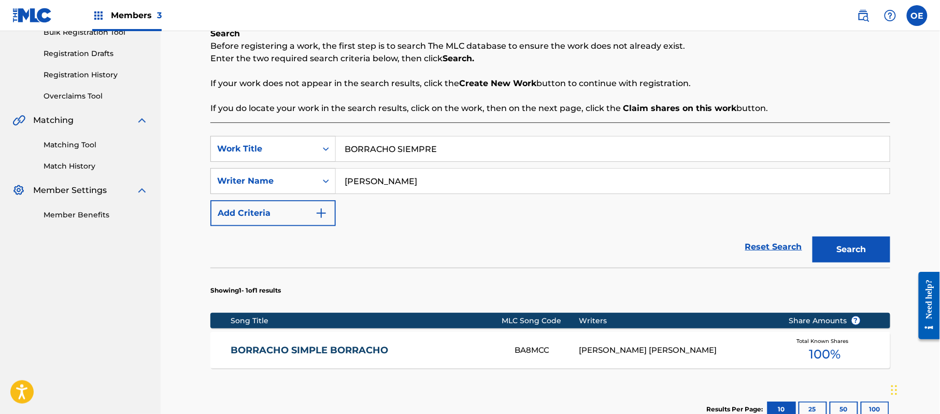
click at [367, 341] on div "BORRACHO SIMPLE BORRACHO BA8MCC [PERSON_NAME] [PERSON_NAME] Total Known Shares …" at bounding box center [550, 350] width 680 height 36
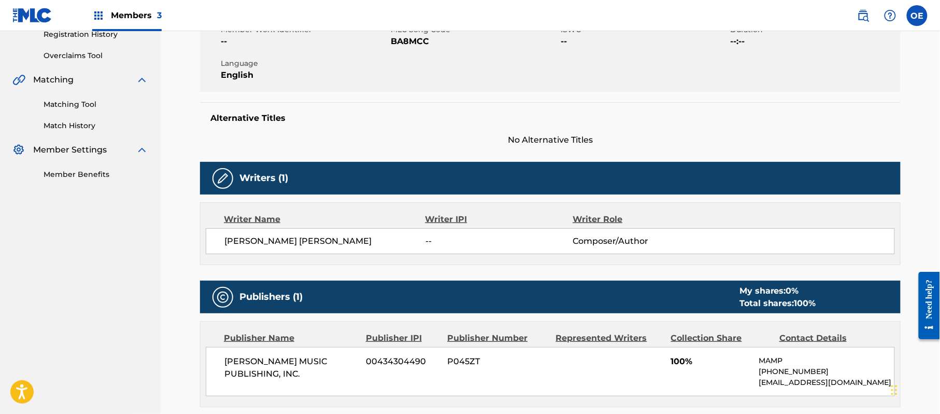
scroll to position [173, 0]
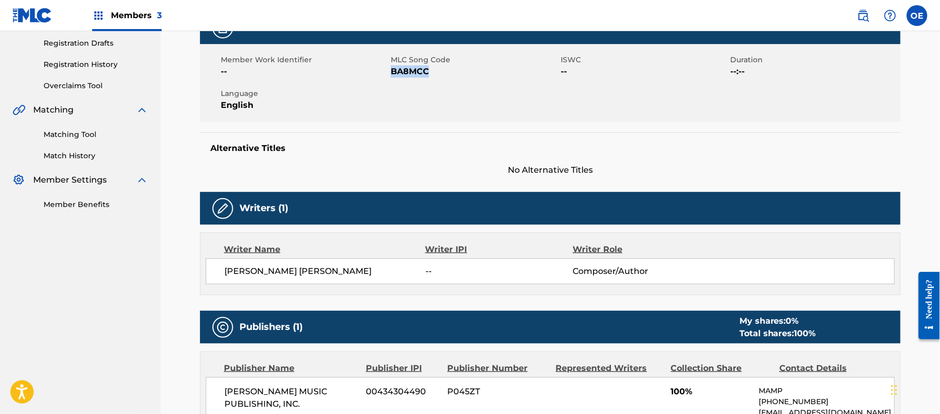
drag, startPoint x: 444, startPoint y: 69, endPoint x: 392, endPoint y: 74, distance: 52.6
click at [392, 74] on span "BA8MCC" at bounding box center [474, 71] width 167 height 12
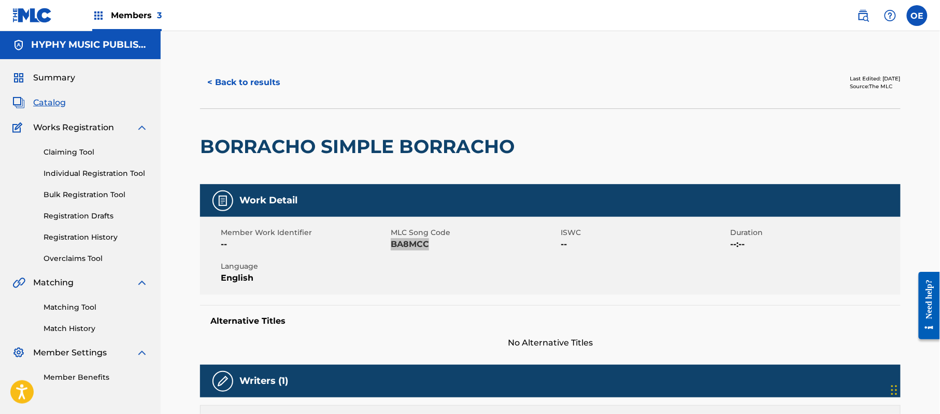
scroll to position [0, 0]
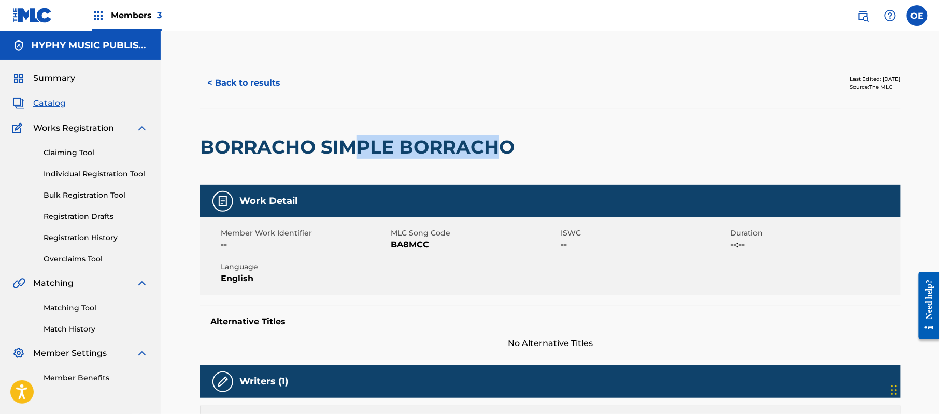
drag, startPoint x: 505, startPoint y: 141, endPoint x: 360, endPoint y: 141, distance: 145.1
click at [360, 141] on h2 "BORRACHO SIMPLE BORRACHO" at bounding box center [360, 146] width 320 height 23
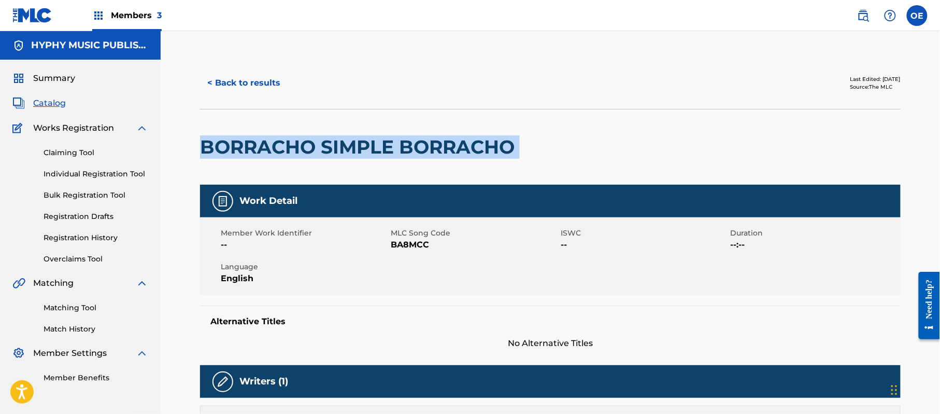
drag, startPoint x: 566, startPoint y: 152, endPoint x: 199, endPoint y: 144, distance: 367.0
click at [199, 144] on div "< Back to results Last Edited: [DATE] Source: The MLC BORRACHO SIMPLE BORRACHO …" at bounding box center [551, 395] width 726 height 676
click at [258, 92] on button "< Back to results" at bounding box center [244, 83] width 88 height 26
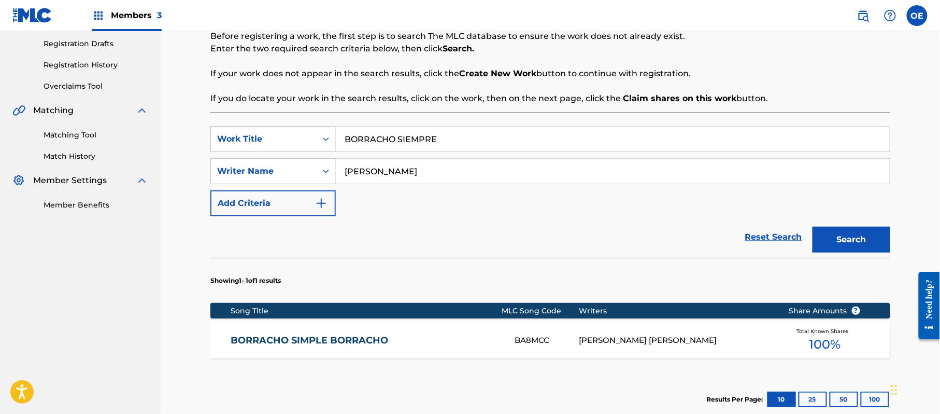
scroll to position [148, 0]
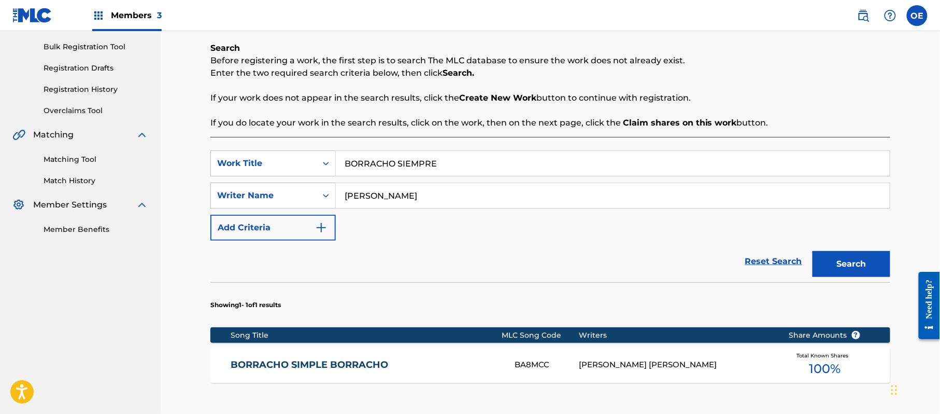
drag, startPoint x: 470, startPoint y: 158, endPoint x: 340, endPoint y: 163, distance: 129.7
click at [340, 163] on input "BORRACHO SIEMPRE" at bounding box center [613, 163] width 554 height 25
paste input "CASITA DE LA BARRANCA"
click at [831, 270] on button "Search" at bounding box center [852, 264] width 78 height 26
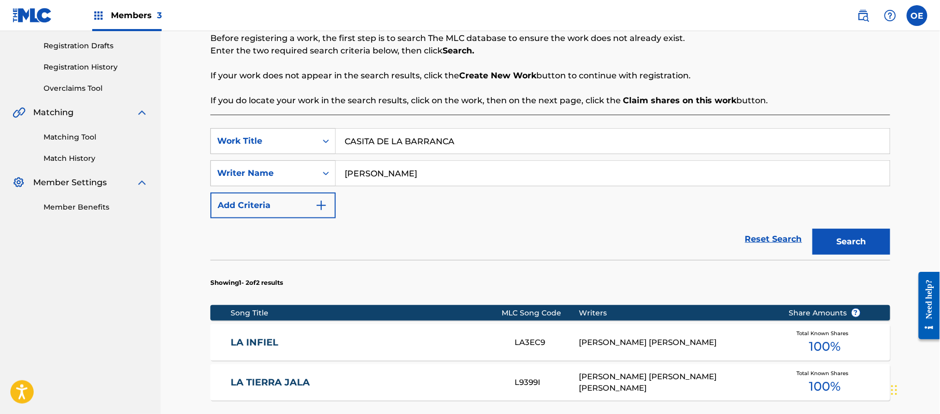
scroll to position [137, 0]
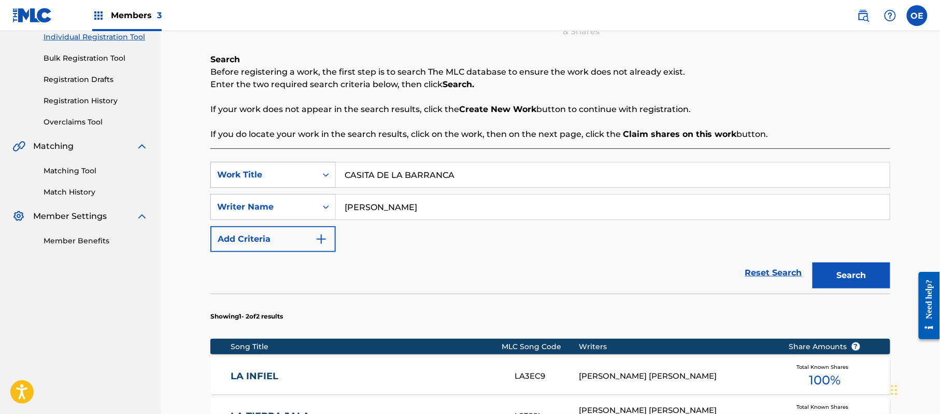
drag, startPoint x: 493, startPoint y: 168, endPoint x: 303, endPoint y: 178, distance: 191.0
click at [303, 178] on div "SearchWithCriteria6699379e-69cf-4f61-a7bf-75fd22a04379 Work Title CASITA DE [GE…" at bounding box center [550, 175] width 680 height 26
paste input "ECILI"
click at [861, 280] on button "Search" at bounding box center [852, 275] width 78 height 26
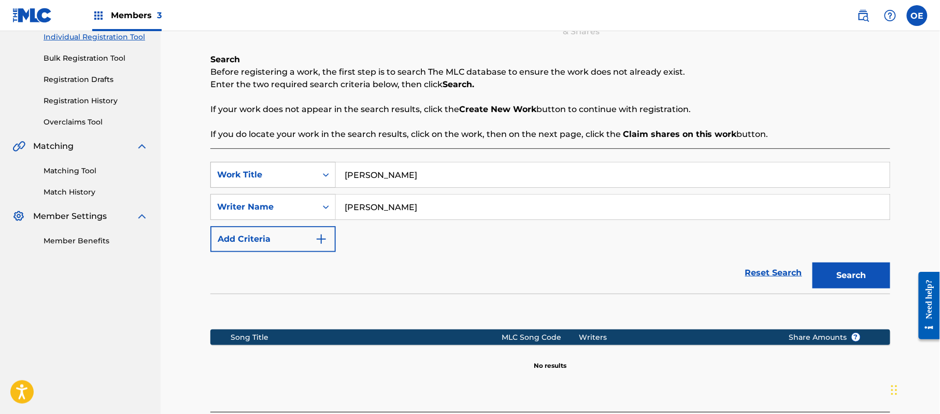
drag, startPoint x: 402, startPoint y: 167, endPoint x: 262, endPoint y: 175, distance: 140.7
click at [262, 175] on div "SearchWithCriteria6699379e-69cf-4f61-a7bf-75fd22a04379 Work Title [PERSON_NAME]" at bounding box center [550, 175] width 680 height 26
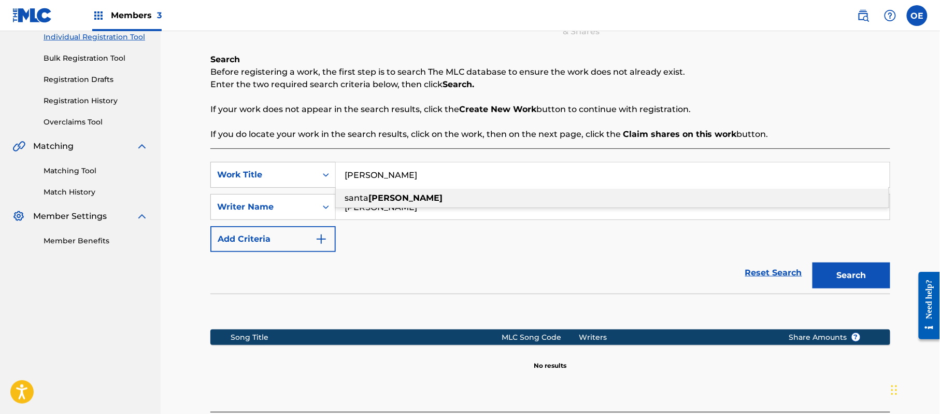
paste input "[PERSON_NAME]"
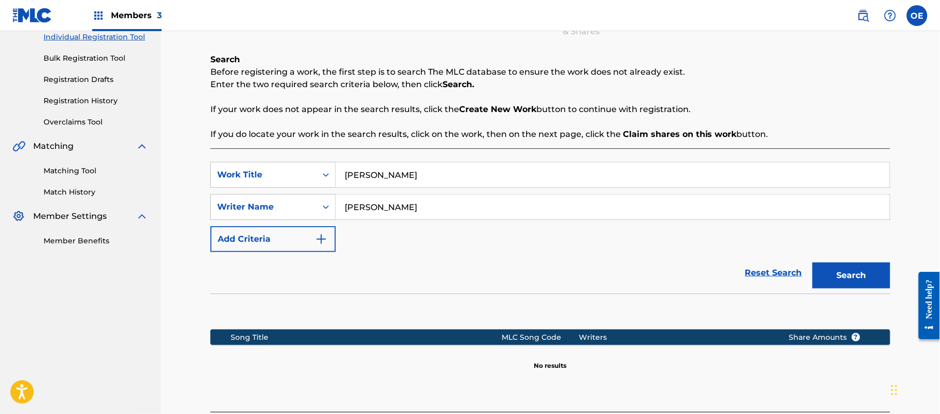
click at [849, 272] on button "Search" at bounding box center [852, 275] width 78 height 26
drag, startPoint x: 450, startPoint y: 172, endPoint x: 286, endPoint y: 178, distance: 163.9
click at [288, 181] on div "SearchWithCriteria6699379e-69cf-4f61-a7bf-75fd22a04379 Work Title [PERSON_NAME]" at bounding box center [550, 175] width 680 height 26
click at [417, 177] on input "[PERSON_NAME]" at bounding box center [613, 174] width 554 height 25
paste input "INCO BALAS"
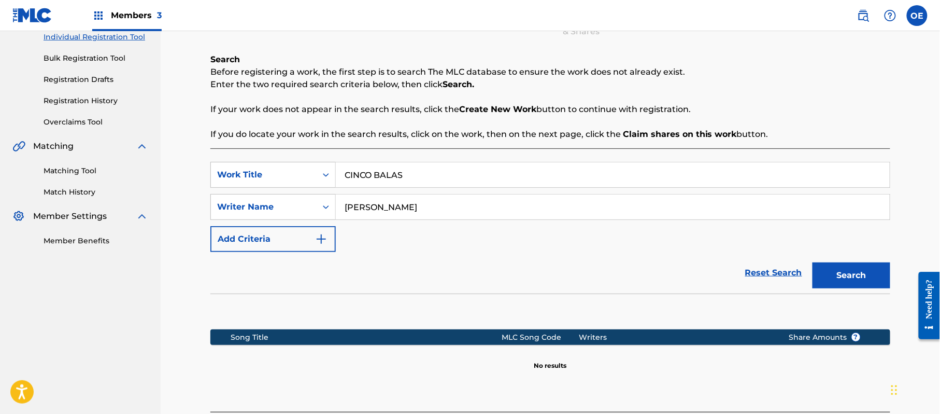
click at [850, 276] on button "Search" at bounding box center [852, 275] width 78 height 26
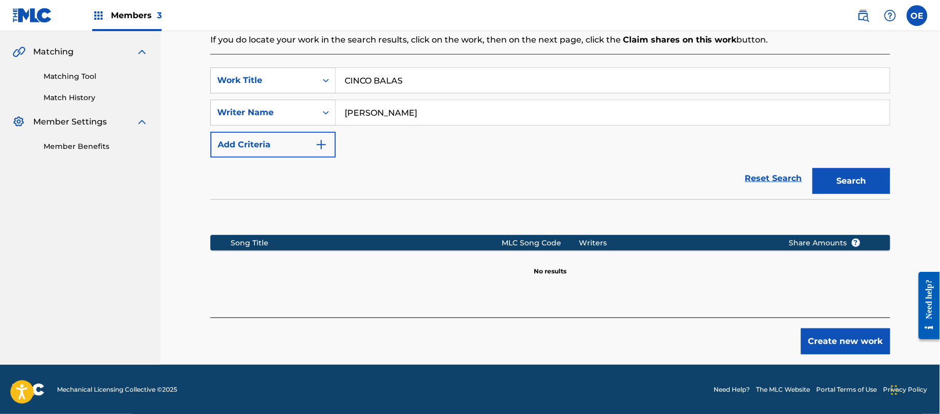
scroll to position [232, 0]
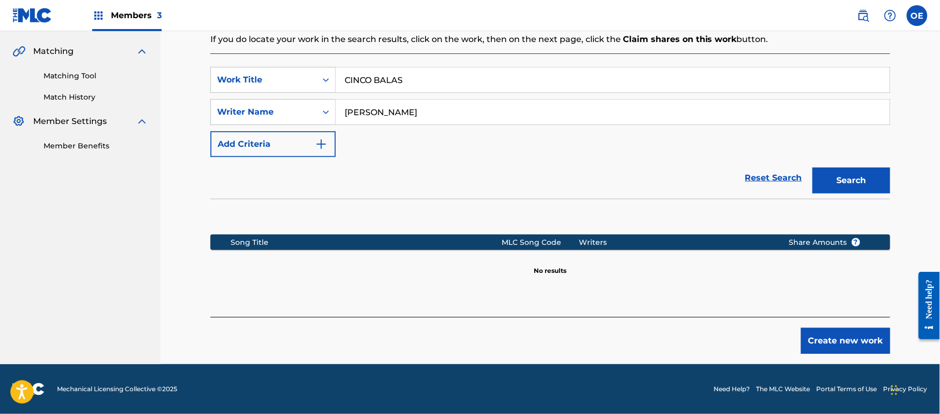
drag, startPoint x: 450, startPoint y: 73, endPoint x: 349, endPoint y: 76, distance: 100.6
click at [329, 76] on div "SearchWithCriteria6699379e-69cf-4f61-a7bf-75fd22a04379 Work Title CINCO BALAS" at bounding box center [550, 80] width 680 height 26
paste input "HIQUILLA"
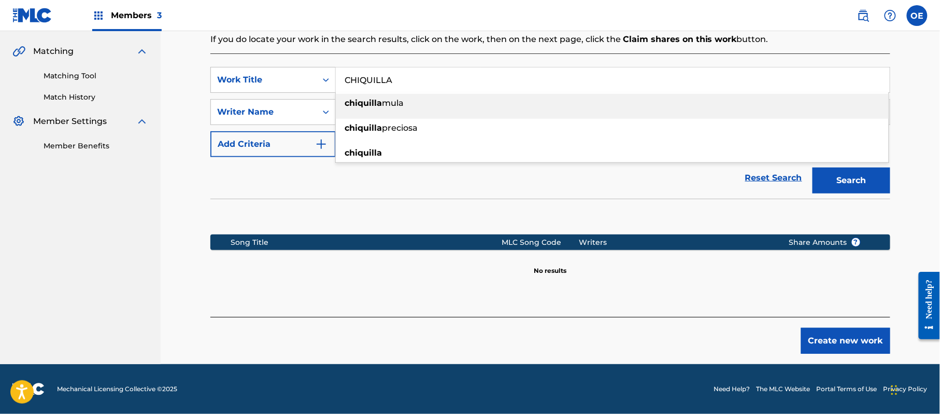
click at [845, 178] on button "Search" at bounding box center [852, 180] width 78 height 26
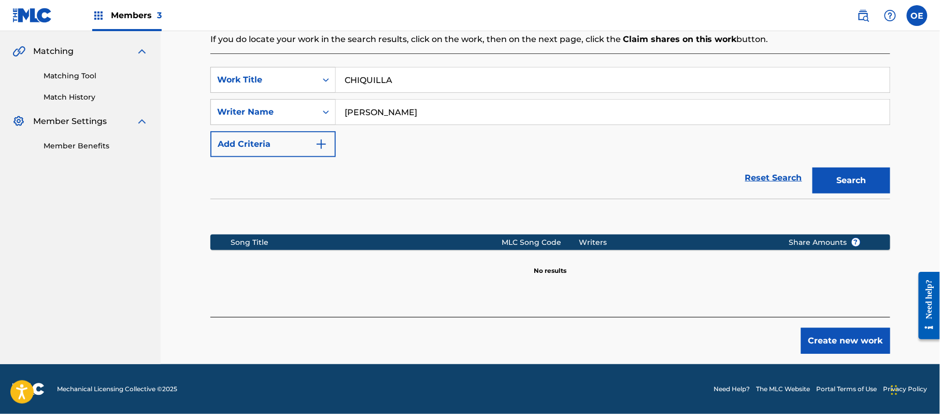
drag, startPoint x: 421, startPoint y: 81, endPoint x: 339, endPoint y: 87, distance: 82.6
click at [339, 87] on input "CHIQUILLA" at bounding box center [613, 79] width 554 height 25
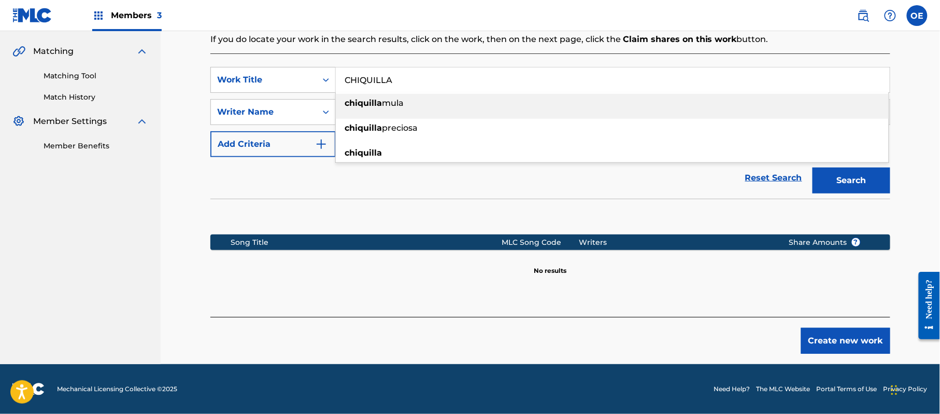
paste input "OMO EL JUEGO DEL AJEDREZ"
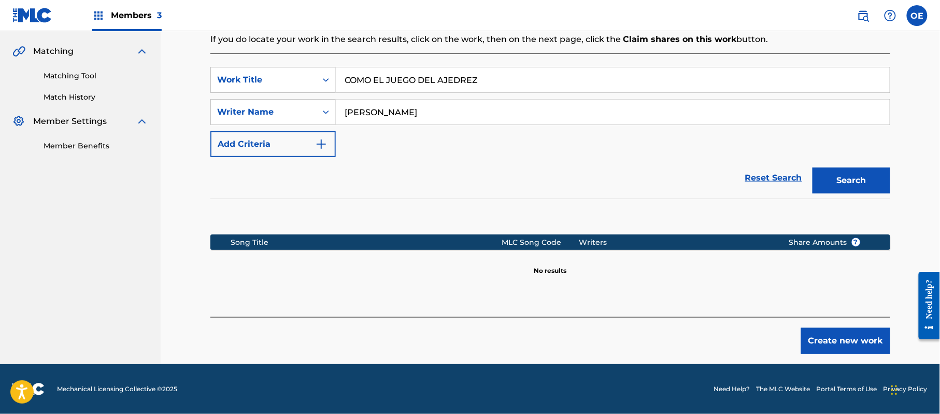
click at [840, 181] on button "Search" at bounding box center [852, 180] width 78 height 26
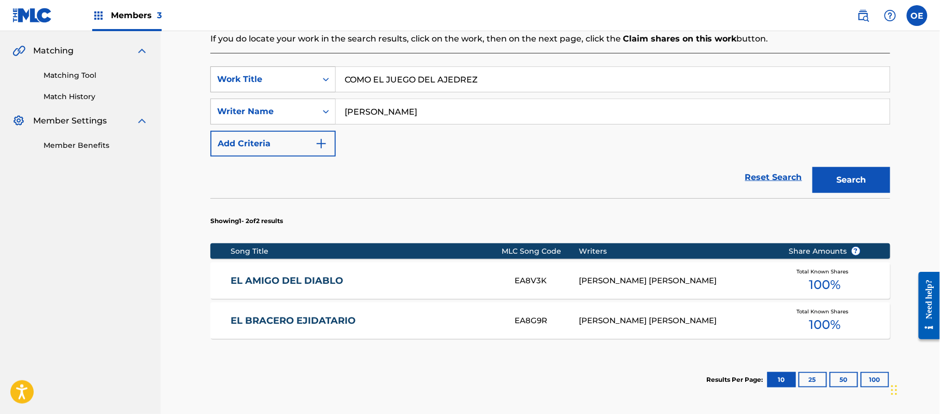
drag, startPoint x: 421, startPoint y: 80, endPoint x: 329, endPoint y: 80, distance: 92.3
click at [329, 80] on div "SearchWithCriteria6699379e-69cf-4f61-a7bf-75fd22a04379 Work Title COMO EL JUEGO…" at bounding box center [550, 79] width 680 height 26
paste input "LA LUZ DE UN CANDIL"
click at [836, 178] on button "Search" at bounding box center [852, 180] width 78 height 26
drag, startPoint x: 513, startPoint y: 81, endPoint x: 288, endPoint y: 92, distance: 225.2
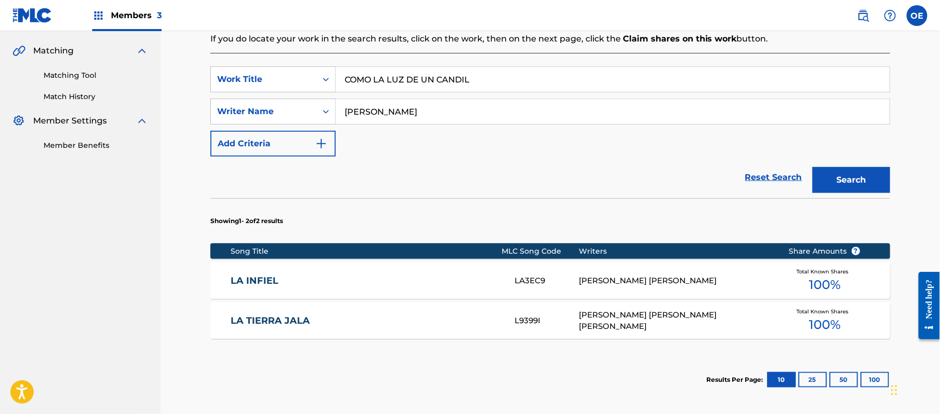
click at [288, 92] on div "SearchWithCriteria6699379e-69cf-4f61-a7bf-75fd22a04379 Work Title COMO LA [PERS…" at bounding box center [550, 111] width 680 height 90
paste input "N EL CANTO [PERSON_NAME]"
click at [859, 178] on button "Search" at bounding box center [852, 180] width 78 height 26
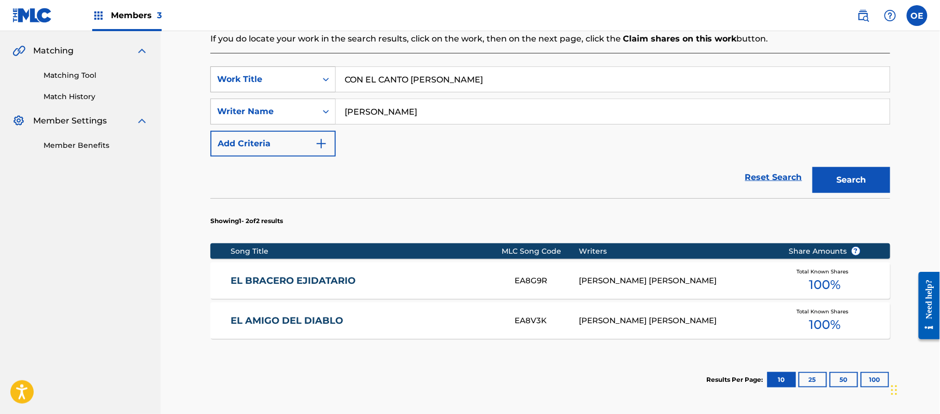
drag, startPoint x: 403, startPoint y: 78, endPoint x: 330, endPoint y: 83, distance: 72.8
click at [330, 83] on div "SearchWithCriteria6699379e-69cf-4f61-a7bf-75fd22a04379 Work Title CON EL CANTO …" at bounding box center [550, 79] width 680 height 26
paste input "RRIDO [PERSON_NAME]"
click at [818, 177] on button "Search" at bounding box center [852, 180] width 78 height 26
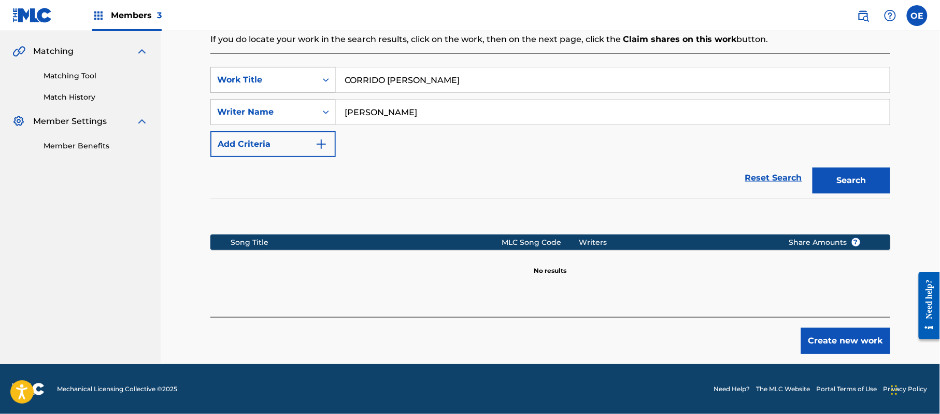
drag, startPoint x: 459, startPoint y: 80, endPoint x: 290, endPoint y: 79, distance: 168.4
click at [290, 79] on div "SearchWithCriteria6699379e-69cf-4f61-a7bf-75fd22a04379 Work Title CORRIDO [PERS…" at bounding box center [550, 80] width 680 height 26
paste input "[PERSON_NAME]"
click at [865, 177] on button "Search" at bounding box center [852, 180] width 78 height 26
drag, startPoint x: 522, startPoint y: 70, endPoint x: 222, endPoint y: 75, distance: 300.1
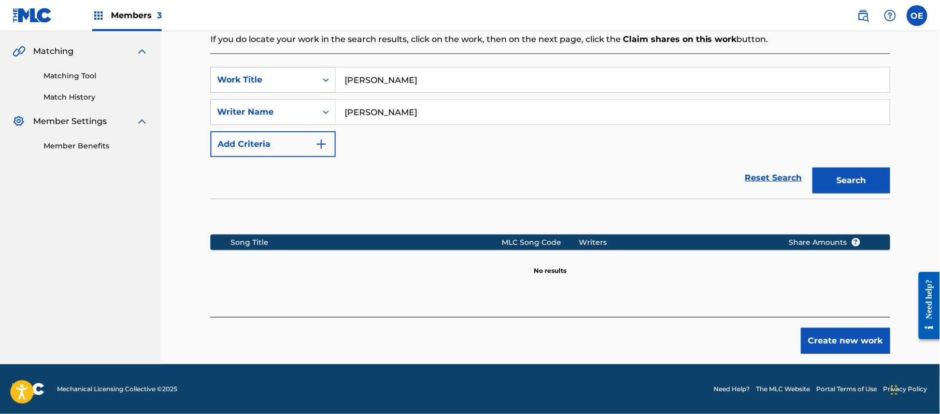
click at [222, 75] on div "SearchWithCriteria6699379e-69cf-4f61-a7bf-75fd22a04379 Work Title CORRIDO [PERS…" at bounding box center [550, 80] width 680 height 26
paste input "DE [PERSON_NAME]"
click at [838, 171] on button "Search" at bounding box center [852, 180] width 78 height 26
drag, startPoint x: 490, startPoint y: 77, endPoint x: 170, endPoint y: 92, distance: 320.6
click at [170, 92] on div "Register Work Search Enter Work Details Add Writers Add Publishers & Shares Add…" at bounding box center [550, 81] width 779 height 564
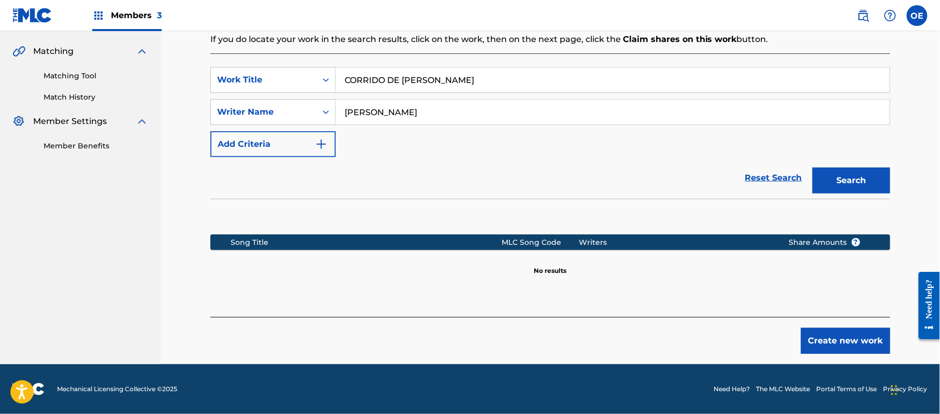
paste input "LA RULETA"
click at [846, 177] on button "Search" at bounding box center [852, 180] width 78 height 26
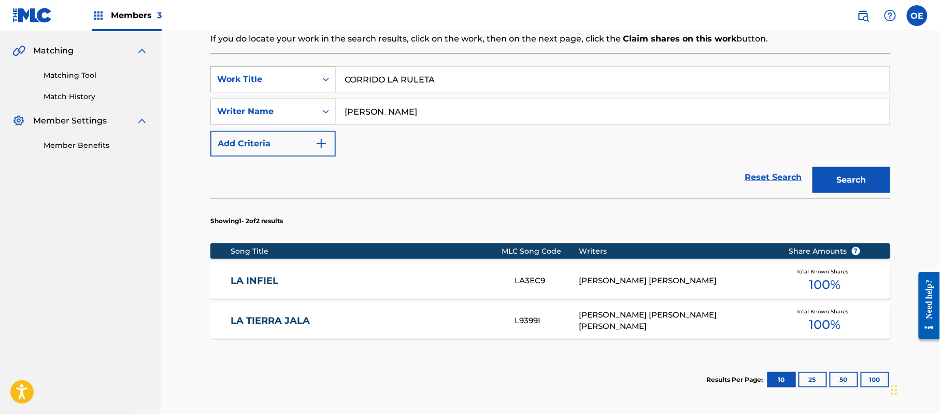
drag, startPoint x: 443, startPoint y: 76, endPoint x: 325, endPoint y: 85, distance: 117.5
click at [325, 84] on div "SearchWithCriteria6699379e-69cf-4f61-a7bf-75fd22a04379 Work Title CORRIDO LA RU…" at bounding box center [550, 79] width 680 height 26
paste input "[PERSON_NAME]"
click at [852, 176] on button "Search" at bounding box center [852, 180] width 78 height 26
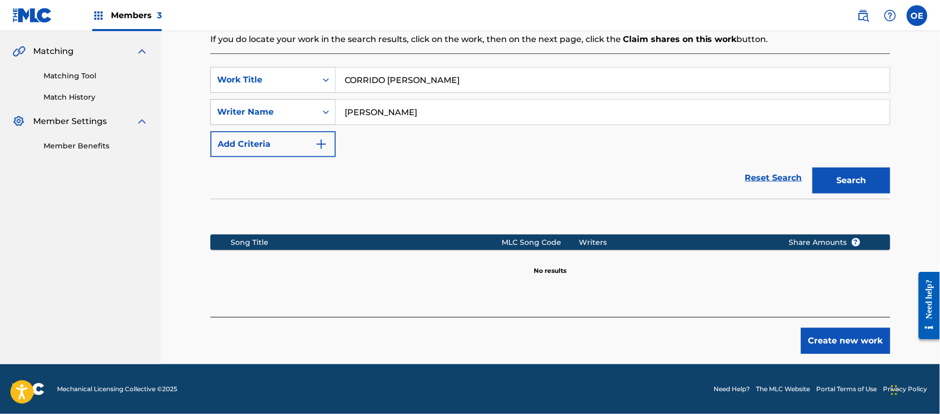
drag, startPoint x: 524, startPoint y: 81, endPoint x: 258, endPoint y: 101, distance: 267.6
click at [256, 101] on div "SearchWithCriteria6699379e-69cf-4f61-a7bf-75fd22a04379 Work Title CORRIDO [PERS…" at bounding box center [550, 112] width 680 height 90
paste input "[PERSON_NAME] PINED"
click at [841, 173] on button "Search" at bounding box center [852, 180] width 78 height 26
drag, startPoint x: 363, startPoint y: 86, endPoint x: 332, endPoint y: 84, distance: 31.7
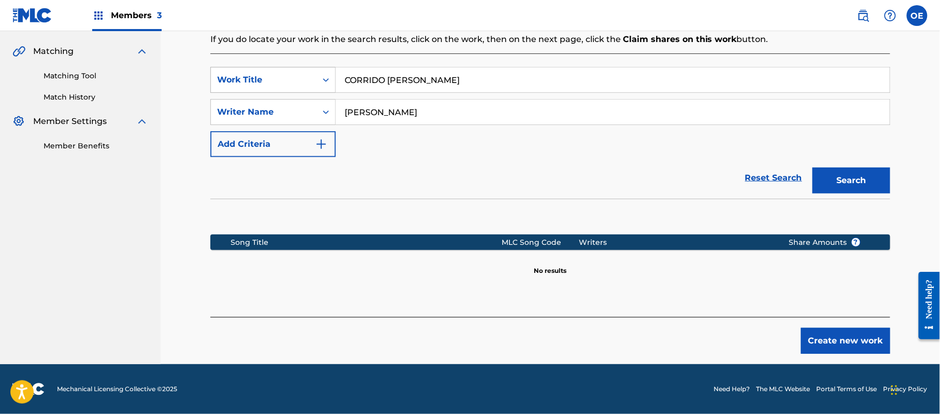
click at [332, 84] on div "SearchWithCriteria6699379e-69cf-4f61-a7bf-75fd22a04379 Work Title CORRIDO [PERS…" at bounding box center [550, 80] width 680 height 26
paste input "oyuca de Mis Recuerdos"
click at [841, 181] on button "Search" at bounding box center [852, 180] width 78 height 26
drag, startPoint x: 343, startPoint y: 83, endPoint x: 237, endPoint y: 83, distance: 105.7
click at [237, 83] on div "SearchWithCriteria6699379e-69cf-4f61-a7bf-75fd22a04379 Work Title Coyuca de Mis…" at bounding box center [550, 80] width 680 height 26
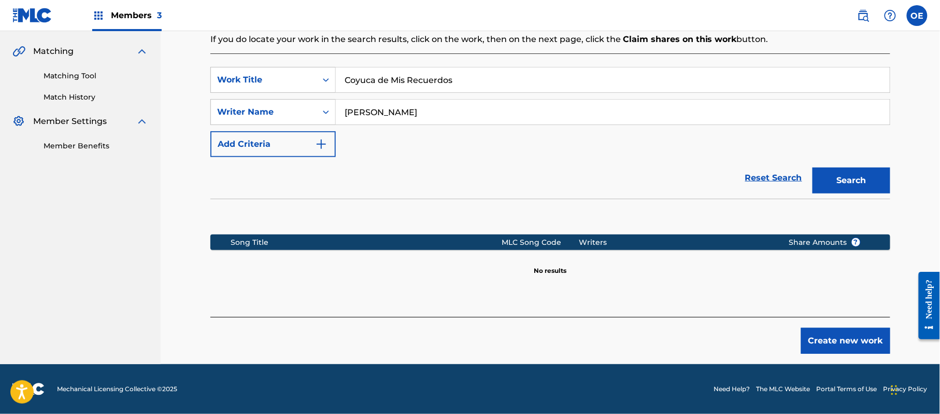
paste input "OSTA RICA"
click at [834, 175] on button "Search" at bounding box center [852, 180] width 78 height 26
drag, startPoint x: 423, startPoint y: 87, endPoint x: 315, endPoint y: 79, distance: 108.1
click at [315, 79] on div "SearchWithCriteria6699379e-69cf-4f61-a7bf-75fd22a04379 Work Title [GEOGRAPHIC_D…" at bounding box center [550, 80] width 680 height 26
paste input "[PERSON_NAME] PINED"
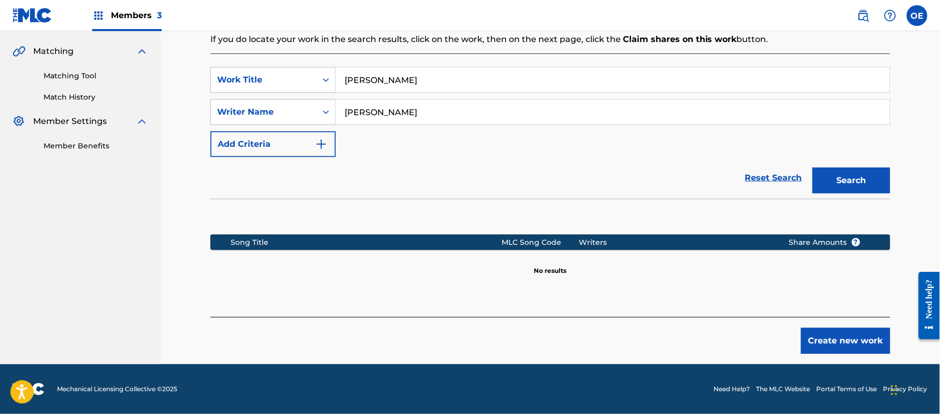
click at [844, 183] on button "Search" at bounding box center [852, 180] width 78 height 26
drag, startPoint x: 467, startPoint y: 78, endPoint x: 368, endPoint y: 76, distance: 99.5
click at [332, 79] on div "SearchWithCriteria6699379e-69cf-4f61-a7bf-75fd22a04379 Work Title [PERSON_NAME]" at bounding box center [550, 80] width 680 height 26
paste input "UIDAD ALTOMIRANO"
click at [851, 188] on button "Search" at bounding box center [852, 180] width 78 height 26
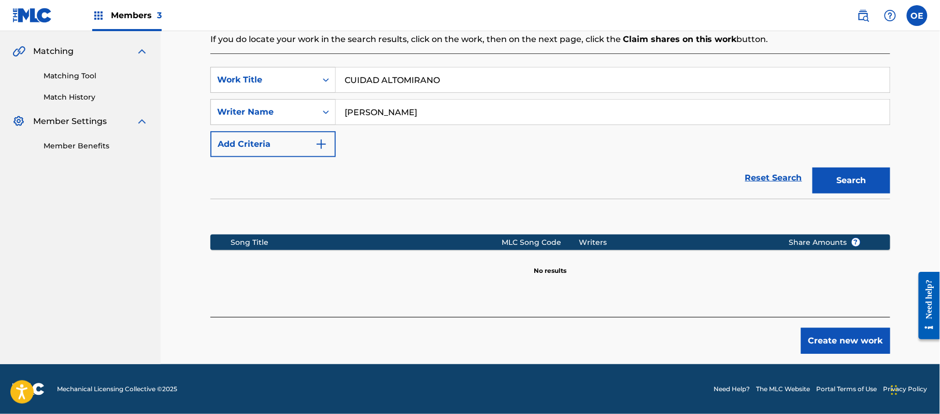
drag, startPoint x: 489, startPoint y: 79, endPoint x: 307, endPoint y: 94, distance: 183.0
click at [307, 94] on div "SearchWithCriteria6699379e-69cf-4f61-a7bf-75fd22a04379 Work Title CUIDAD ALTOMI…" at bounding box center [550, 112] width 680 height 90
paste input "MBIA DEL GALL"
click at [850, 173] on button "Search" at bounding box center [852, 180] width 78 height 26
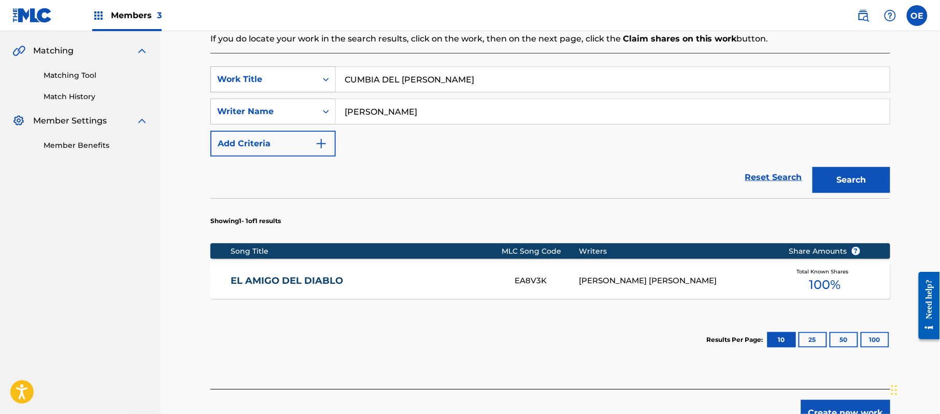
drag, startPoint x: 485, startPoint y: 76, endPoint x: 319, endPoint y: 83, distance: 166.0
click at [319, 83] on div "SearchWithCriteria6699379e-69cf-4f61-a7bf-75fd22a04379 Work Title CUMBIA DEL [P…" at bounding box center [550, 79] width 680 height 26
paste input "DEJAME PROBAR UNA VEZ MAS"
click at [855, 187] on button "Search" at bounding box center [852, 180] width 78 height 26
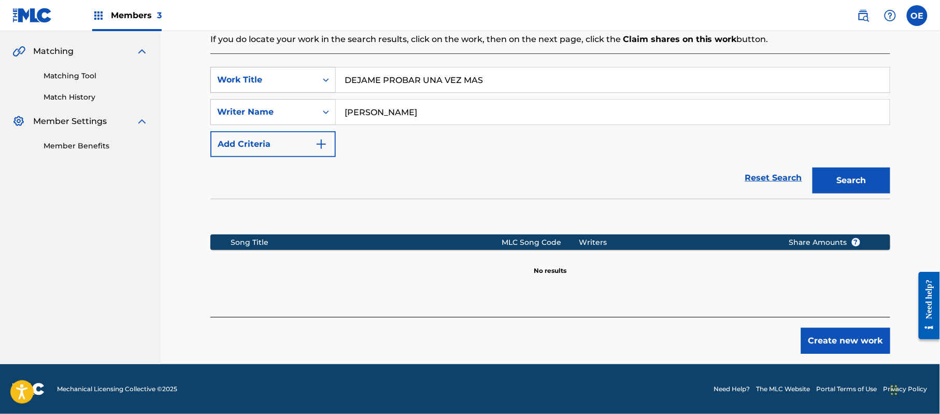
drag, startPoint x: 514, startPoint y: 75, endPoint x: 277, endPoint y: 82, distance: 237.5
click at [276, 81] on div "SearchWithCriteria6699379e-69cf-4f61-a7bf-75fd22a04379 Work Title DEJAME PROBAR…" at bounding box center [550, 80] width 680 height 26
paste input "LOS VALIENTES SOLO QUEDAN LOS CORRIDO"
click at [830, 183] on button "Search" at bounding box center [852, 180] width 78 height 26
drag, startPoint x: 592, startPoint y: 81, endPoint x: 318, endPoint y: 85, distance: 274.2
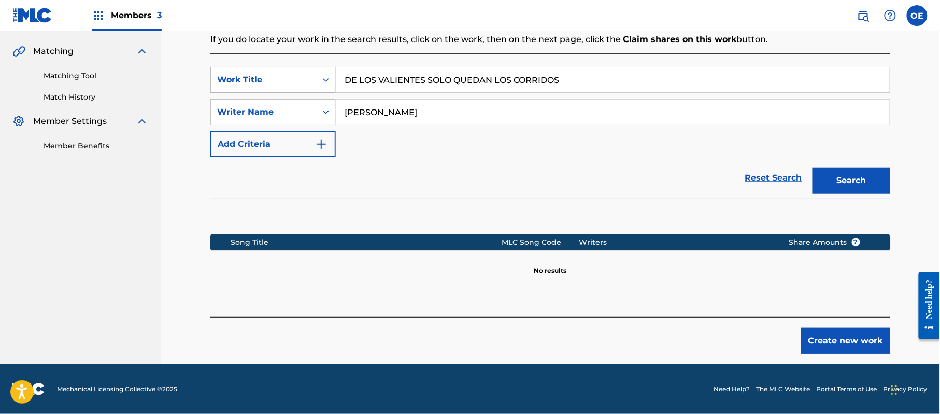
click at [318, 86] on div "SearchWithCriteria6699379e-69cf-4f61-a7bf-75fd22a04379 Work Title DE LOS VALIEN…" at bounding box center [550, 80] width 680 height 26
paste input "QUE COLOR"
click at [867, 183] on button "Search" at bounding box center [852, 180] width 78 height 26
drag, startPoint x: 440, startPoint y: 70, endPoint x: 336, endPoint y: 79, distance: 103.5
click at [336, 79] on input "DE QUE COLOR" at bounding box center [613, 79] width 554 height 25
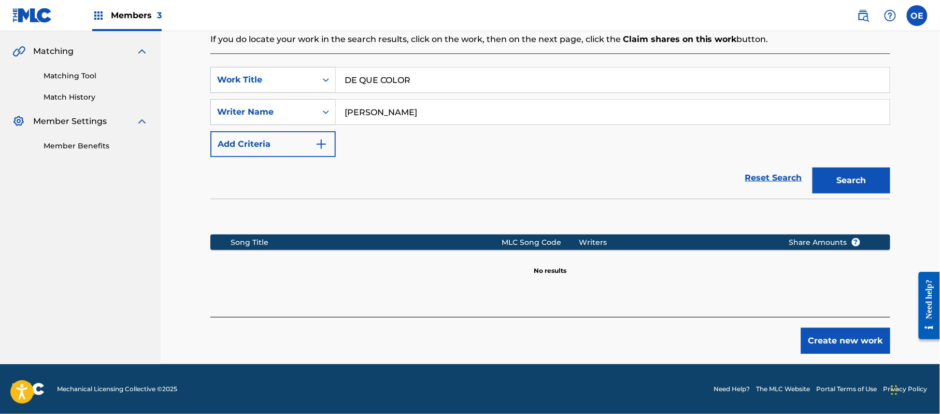
paste input "IOS ES EL AM"
click at [830, 180] on button "Search" at bounding box center [852, 180] width 78 height 26
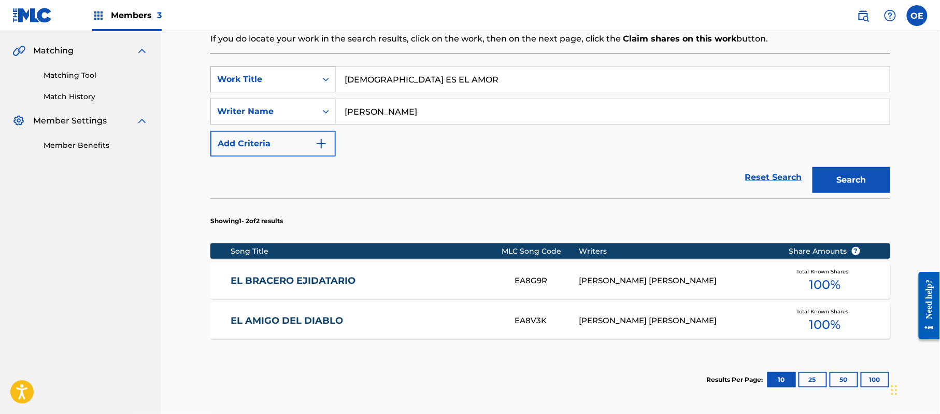
drag, startPoint x: 496, startPoint y: 73, endPoint x: 311, endPoint y: 82, distance: 185.2
click at [311, 82] on div "SearchWithCriteria6699379e-69cf-4f61-a7bf-75fd22a04379 Work Title DIOS ES EL AM…" at bounding box center [550, 79] width 680 height 26
paste input "MIO DIMELO TU"
click at [847, 181] on button "Search" at bounding box center [852, 180] width 78 height 26
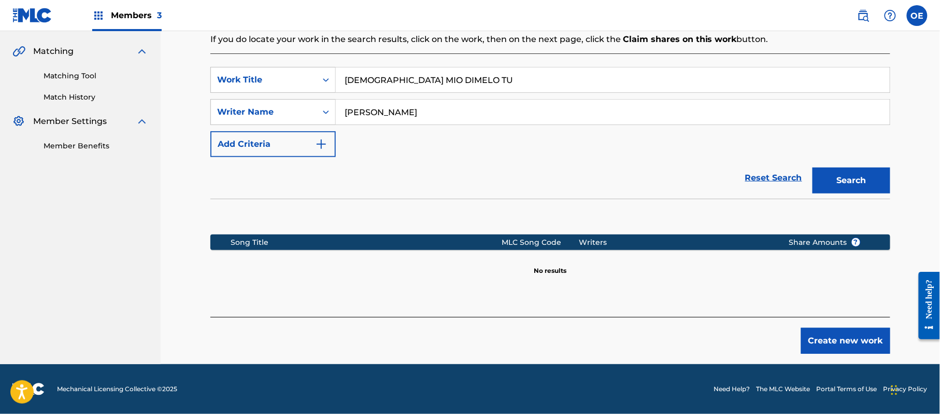
drag, startPoint x: 493, startPoint y: 81, endPoint x: 202, endPoint y: 92, distance: 292.0
click at [202, 92] on div "Register Work Search Enter Work Details Add Writers Add Publishers & Shares Add…" at bounding box center [550, 94] width 701 height 538
paste input "SFRUTA DE LA VIDA"
click at [869, 178] on button "Search" at bounding box center [852, 180] width 78 height 26
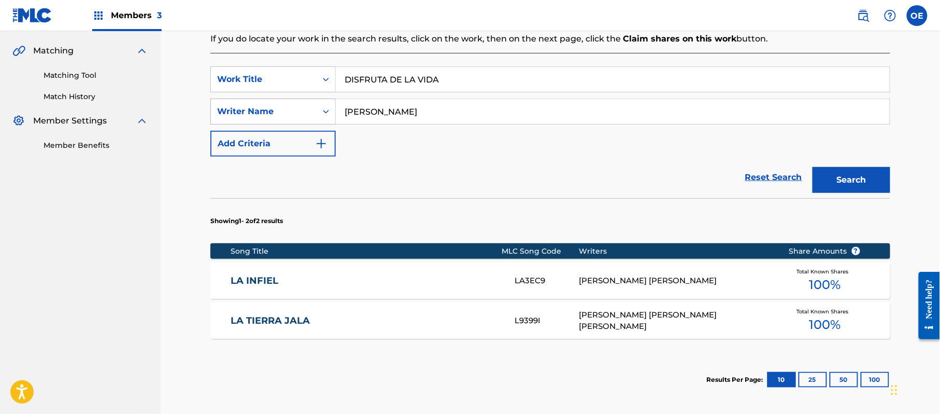
drag, startPoint x: 486, startPoint y: 88, endPoint x: 314, endPoint y: 115, distance: 174.2
click at [314, 115] on div "SearchWithCriteria6699379e-69cf-4f61-a7bf-75fd22a04379 Work Title DISFRUTA DE L…" at bounding box center [550, 111] width 680 height 90
paste input "ONDE ESTA AQUEL AMOR"
click at [847, 186] on button "Search" at bounding box center [852, 180] width 78 height 26
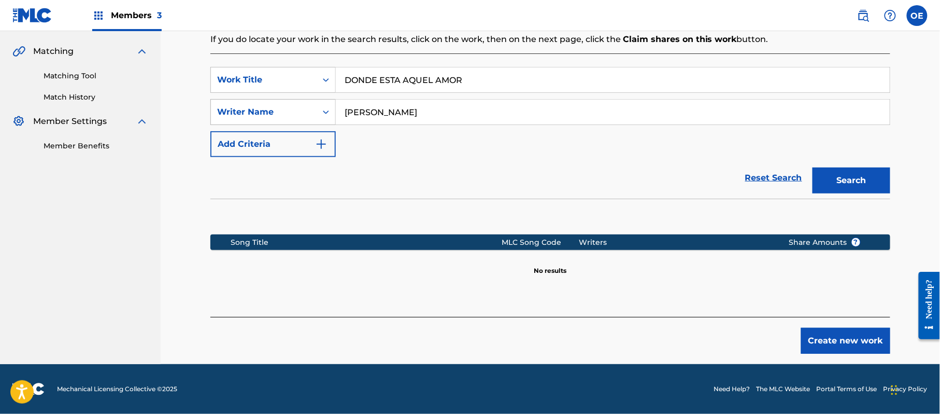
drag, startPoint x: 517, startPoint y: 70, endPoint x: 247, endPoint y: 102, distance: 272.3
click at [245, 102] on div "SearchWithCriteria6699379e-69cf-4f61-a7bf-75fd22a04379 Work Title DONDE ESTA AQ…" at bounding box center [550, 112] width 680 height 90
paste input "EL ALBU"
click at [843, 173] on button "Search" at bounding box center [852, 180] width 78 height 26
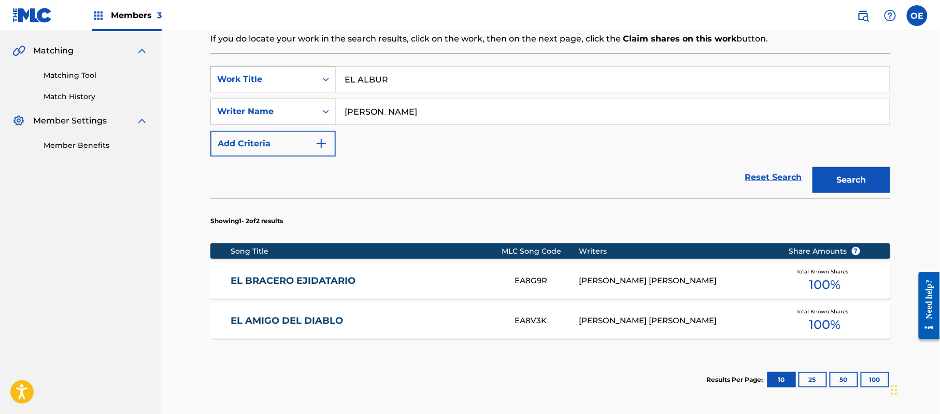
drag, startPoint x: 457, startPoint y: 74, endPoint x: 291, endPoint y: 81, distance: 166.0
click at [291, 81] on div "SearchWithCriteria6699379e-69cf-4f61-a7bf-75fd22a04379 Work Title EL ALBUR" at bounding box center [550, 79] width 680 height 26
paste input "MOR NO SE VENDE"
click at [844, 171] on button "Search" at bounding box center [852, 180] width 78 height 26
drag, startPoint x: 527, startPoint y: 90, endPoint x: 276, endPoint y: 102, distance: 251.1
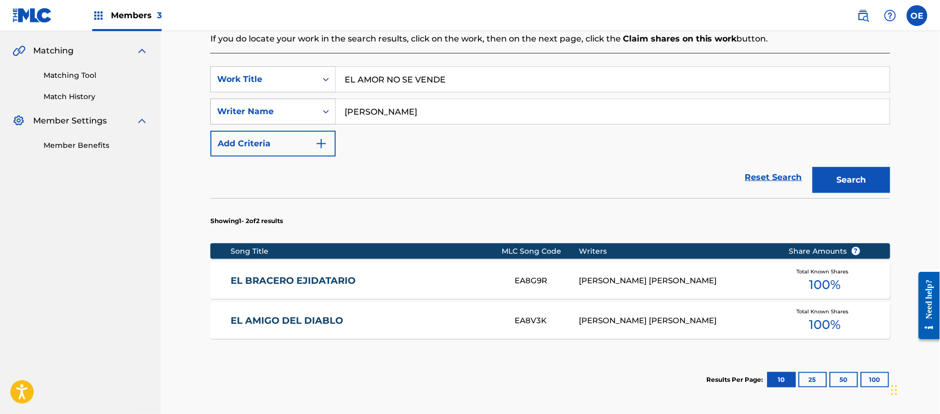
click at [276, 102] on div "SearchWithCriteria6699379e-69cf-4f61-a7bf-75fd22a04379 Work Title EL AMOR NO SE…" at bounding box center [550, 111] width 680 height 90
paste input "[PERSON_NAME]"
click at [853, 185] on button "Search" at bounding box center [852, 180] width 78 height 26
drag, startPoint x: 459, startPoint y: 81, endPoint x: 320, endPoint y: 88, distance: 139.0
click at [320, 88] on div "SearchWithCriteria6699379e-69cf-4f61-a7bf-75fd22a04379 Work Title EL [PERSON_NA…" at bounding box center [550, 79] width 680 height 26
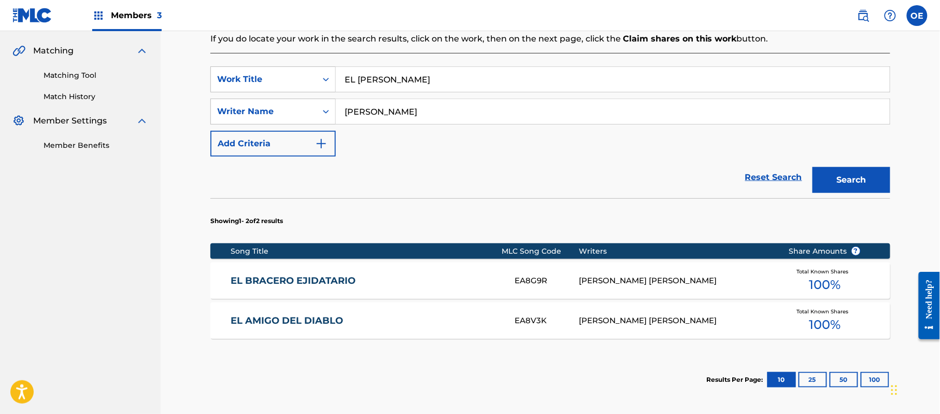
paste input "NCIONER"
click at [862, 187] on button "Search" at bounding box center [852, 180] width 78 height 26
drag, startPoint x: 465, startPoint y: 75, endPoint x: 226, endPoint y: 77, distance: 239.5
click at [226, 77] on div "SearchWithCriteria6699379e-69cf-4f61-a7bf-75fd22a04379 Work Title EL CANCIONERO" at bounding box center [550, 79] width 680 height 26
paste input "IEMPIES"
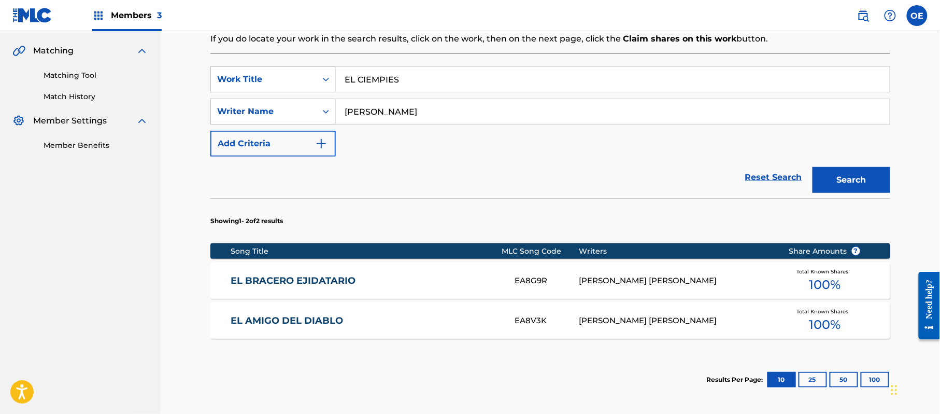
click at [853, 180] on button "Search" at bounding box center [852, 180] width 78 height 26
drag, startPoint x: 444, startPoint y: 75, endPoint x: 285, endPoint y: 76, distance: 159.1
click at [285, 76] on div "SearchWithCriteria6699379e-69cf-4f61-a7bf-75fd22a04379 Work Title EL CIEMPIES" at bounding box center [550, 79] width 680 height 26
paste input "HICO"
click at [846, 188] on button "Search" at bounding box center [852, 180] width 78 height 26
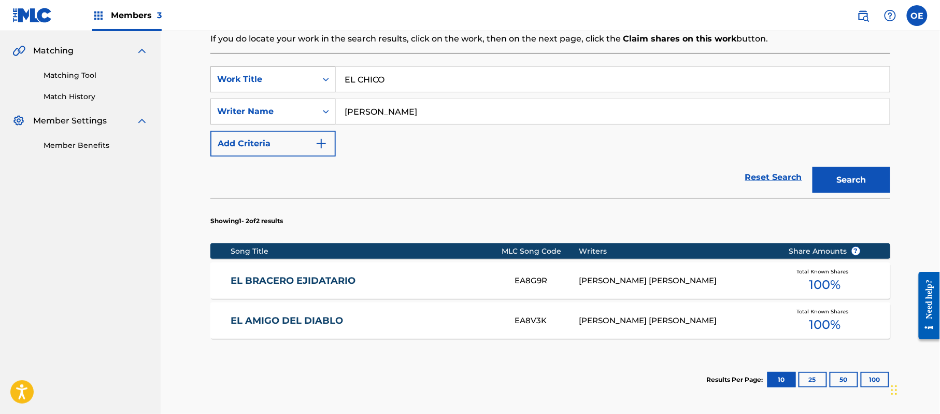
drag, startPoint x: 403, startPoint y: 82, endPoint x: 301, endPoint y: 80, distance: 102.1
click at [301, 80] on div "SearchWithCriteria6699379e-69cf-4f61-a7bf-75fd22a04379 Work Title EL CHICO" at bounding box center [550, 79] width 680 height 26
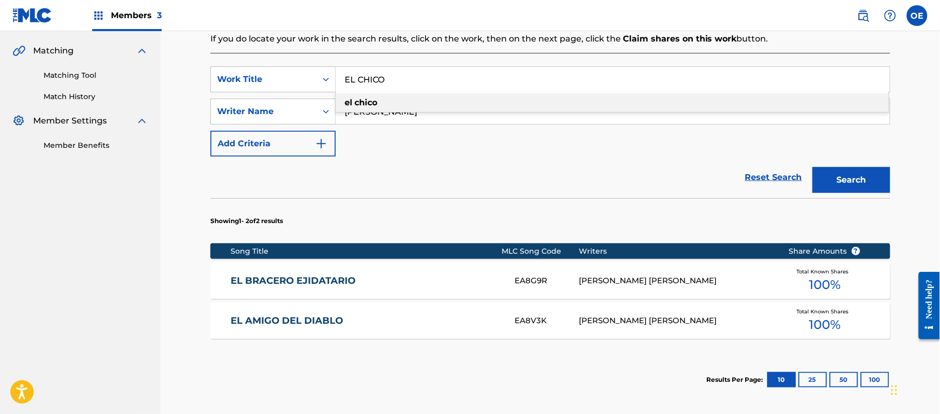
paste input "ONQUIAN DE LA MUERTE"
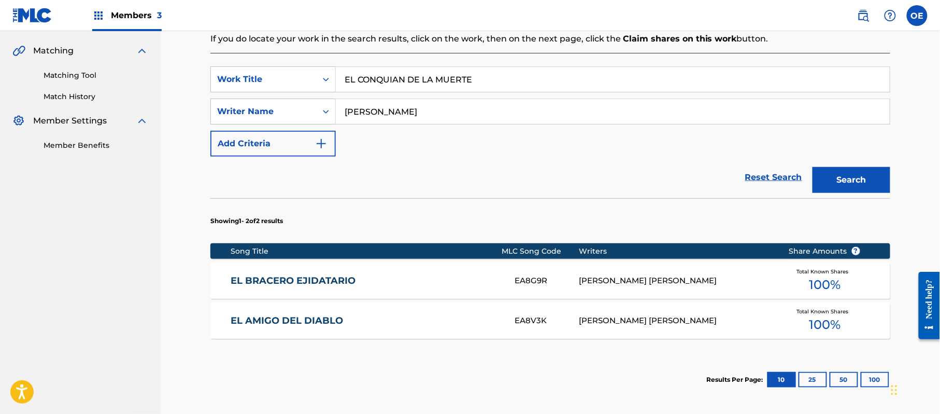
click at [853, 175] on button "Search" at bounding box center [852, 180] width 78 height 26
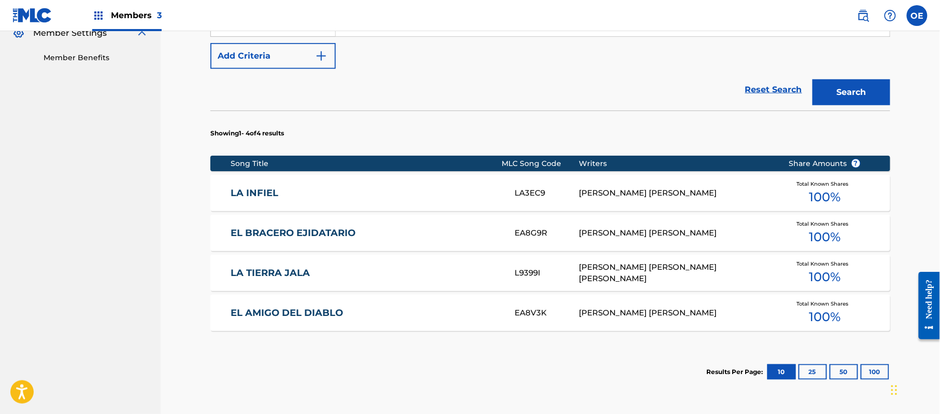
scroll to position [163, 0]
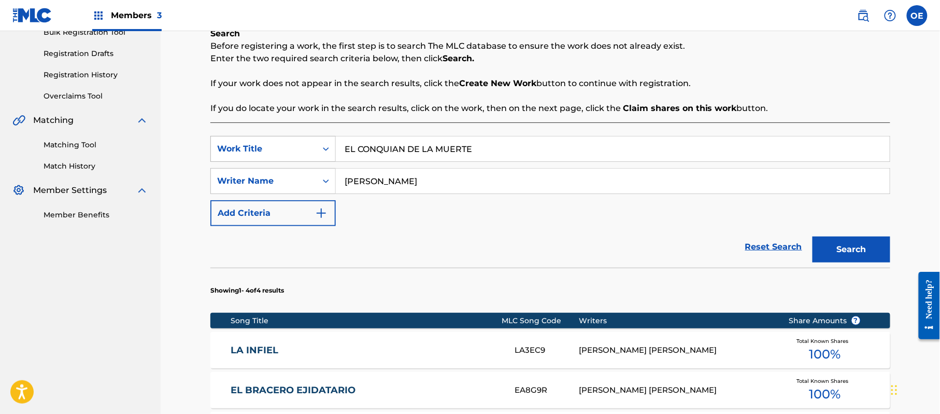
drag, startPoint x: 496, startPoint y: 144, endPoint x: 303, endPoint y: 147, distance: 193.4
click at [303, 147] on div "SearchWithCriteria6699379e-69cf-4f61-a7bf-75fd22a04379 Work Title EL CONQUIAN D…" at bounding box center [550, 149] width 680 height 26
paste input "UATRO VALES"
type input "EL CUATRO VALES"
click at [845, 255] on button "Search" at bounding box center [852, 249] width 78 height 26
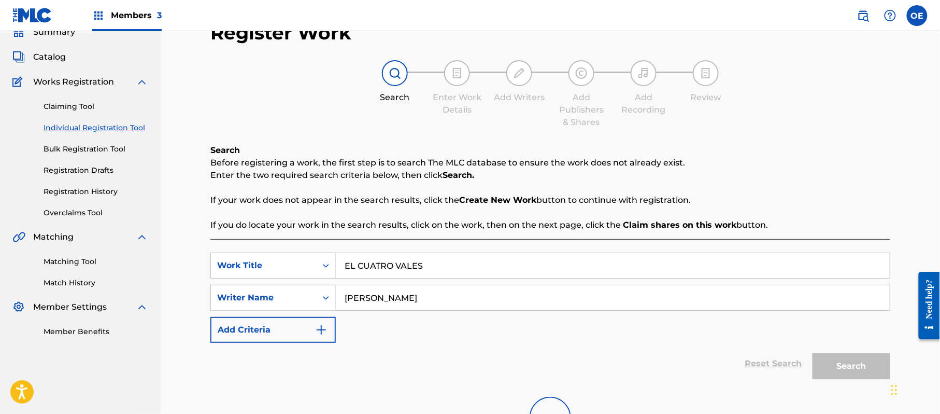
scroll to position [40, 0]
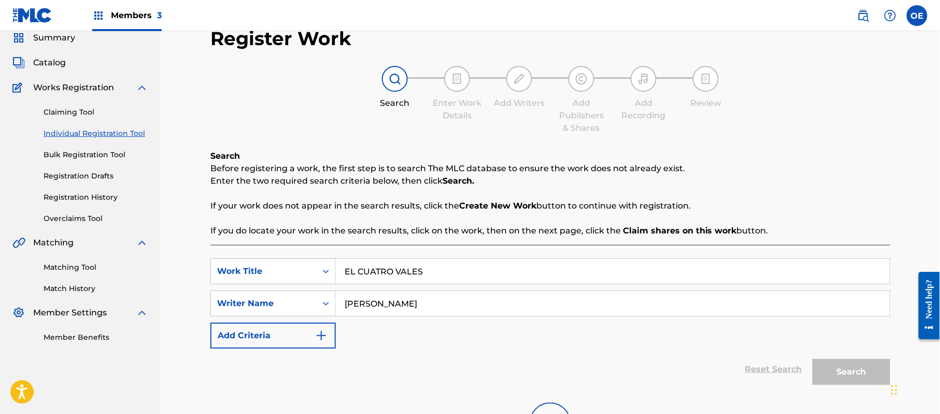
click at [86, 155] on link "Bulk Registration Tool" at bounding box center [96, 154] width 105 height 11
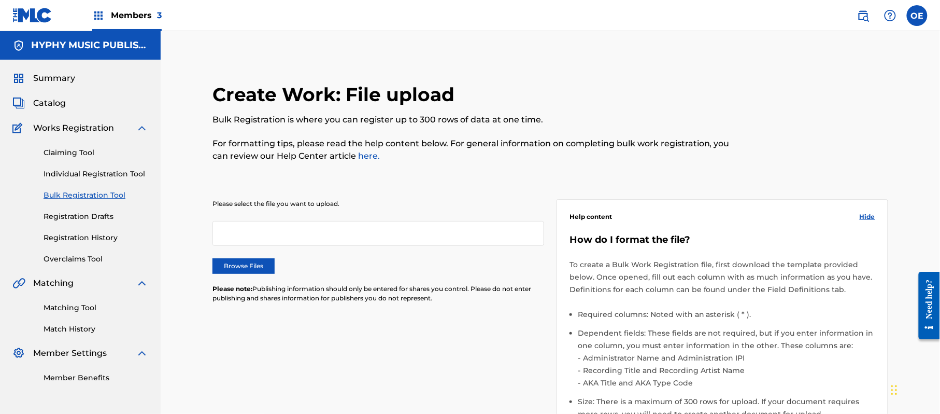
click at [83, 168] on link "Individual Registration Tool" at bounding box center [96, 173] width 105 height 11
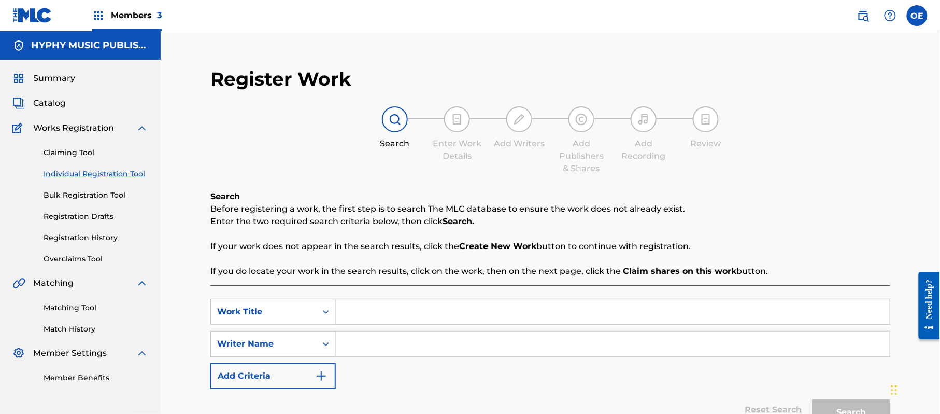
paste input "EL CUATRO VALES"
type input "EL CUATRO VALES"
click at [368, 352] on input "Search Form" at bounding box center [613, 343] width 554 height 25
paste input "[PERSON_NAME]"
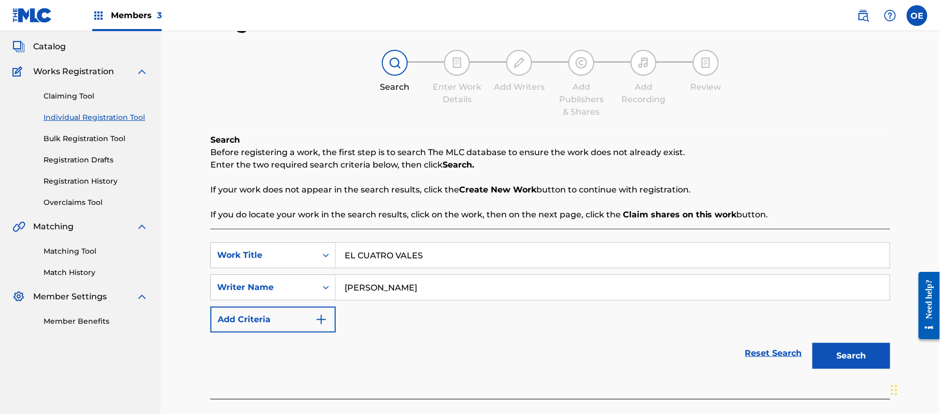
scroll to position [112, 0]
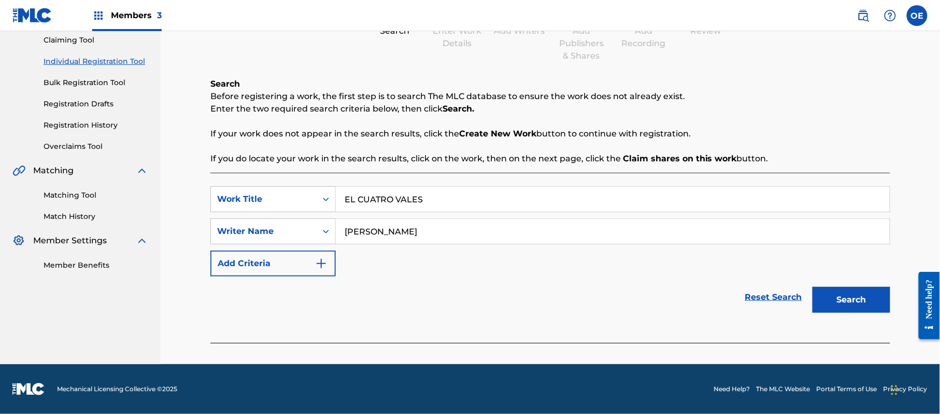
type input "[PERSON_NAME]"
click at [863, 304] on button "Search" at bounding box center [852, 300] width 78 height 26
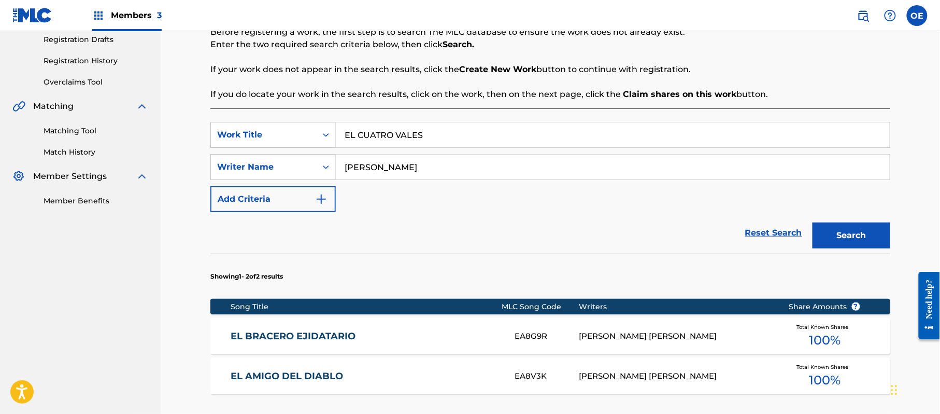
scroll to position [137, 0]
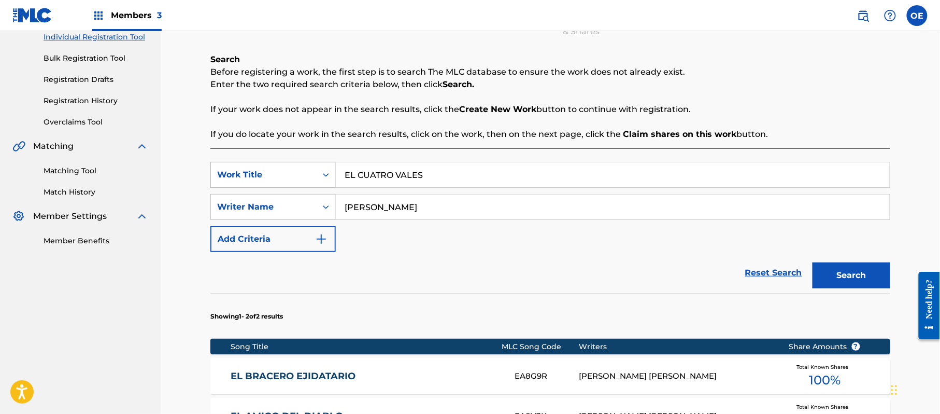
drag, startPoint x: 459, startPoint y: 168, endPoint x: 318, endPoint y: 177, distance: 141.8
click at [318, 177] on div "SearchWithCriteria6699379e-69cf-4f61-a7bf-75fd22a04379 Work Title EL CUATRO VAL…" at bounding box center [550, 175] width 680 height 26
paste input "EMBUSTERO"
click at [840, 275] on button "Search" at bounding box center [852, 275] width 78 height 26
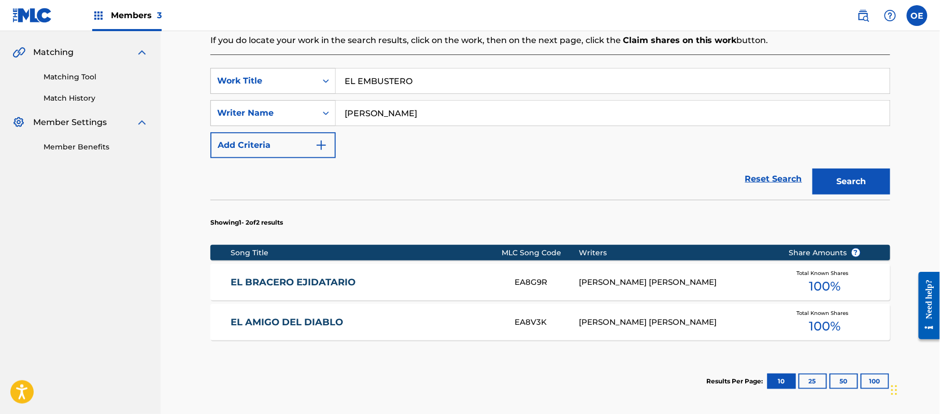
scroll to position [206, 0]
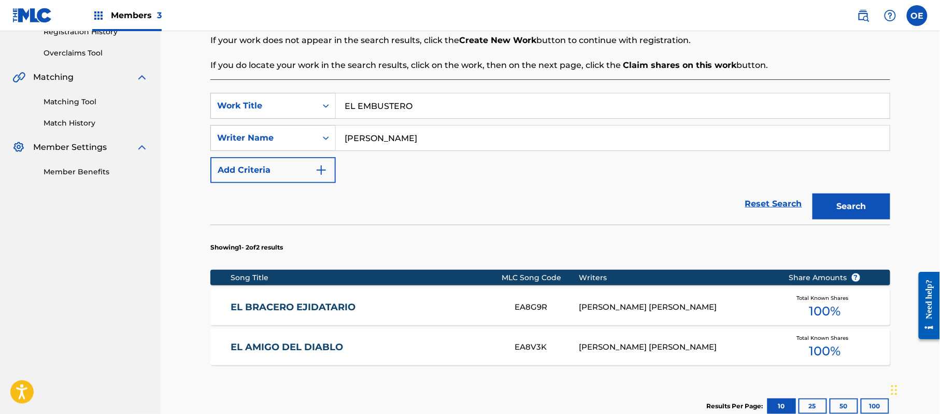
drag, startPoint x: 392, startPoint y: 141, endPoint x: 344, endPoint y: 144, distance: 47.8
click at [344, 144] on input "[PERSON_NAME]" at bounding box center [613, 137] width 554 height 25
drag, startPoint x: 454, startPoint y: 103, endPoint x: 310, endPoint y: 107, distance: 144.1
click at [310, 107] on div "SearchWithCriteria6699379e-69cf-4f61-a7bf-75fd22a04379 Work Title EL EMBUSTERO" at bounding box center [550, 106] width 680 height 26
paste input "MALEANTE"
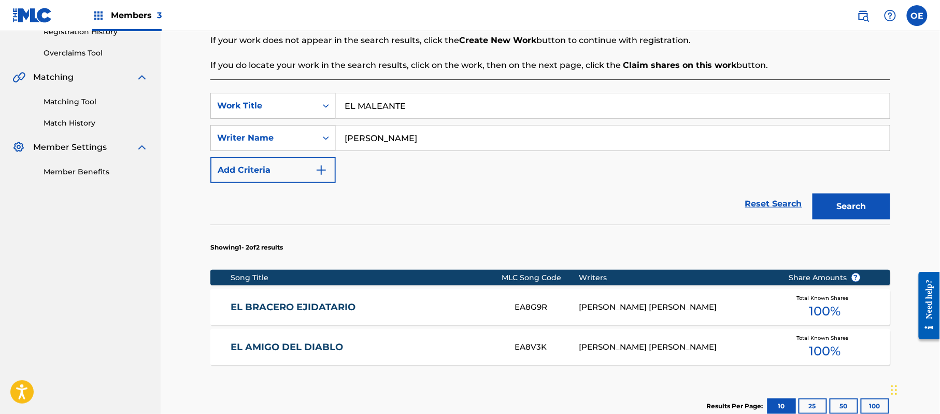
click at [857, 212] on button "Search" at bounding box center [852, 206] width 78 height 26
drag, startPoint x: 458, startPoint y: 106, endPoint x: 257, endPoint y: 111, distance: 201.1
click at [257, 111] on div "SearchWithCriteria6699379e-69cf-4f61-a7bf-75fd22a04379 Work Title EL MALEANTE" at bounding box center [550, 106] width 680 height 26
paste input "PULPO"
click at [855, 212] on button "Search" at bounding box center [852, 206] width 78 height 26
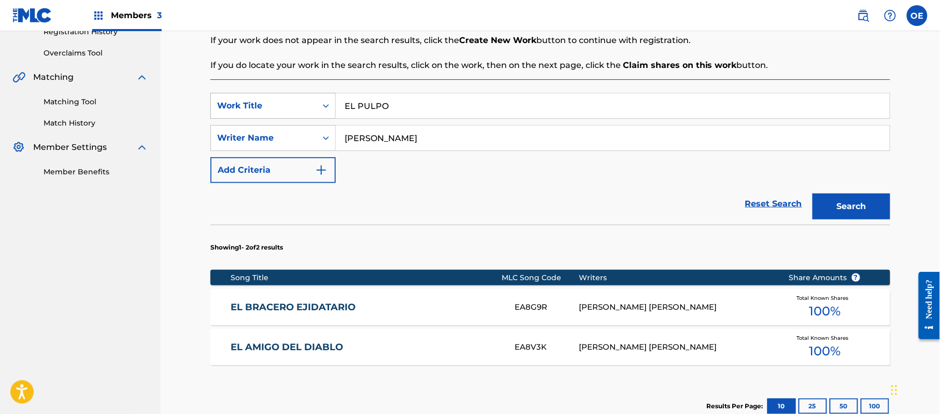
drag, startPoint x: 444, startPoint y: 98, endPoint x: 305, endPoint y: 107, distance: 139.2
click at [305, 107] on div "SearchWithCriteria6699379e-69cf-4f61-a7bf-75fd22a04379 Work Title EL PULPO" at bounding box center [550, 106] width 680 height 26
paste input "RESUCITAD"
type input "EL RESUCITADO"
click at [863, 215] on button "Search" at bounding box center [852, 206] width 78 height 26
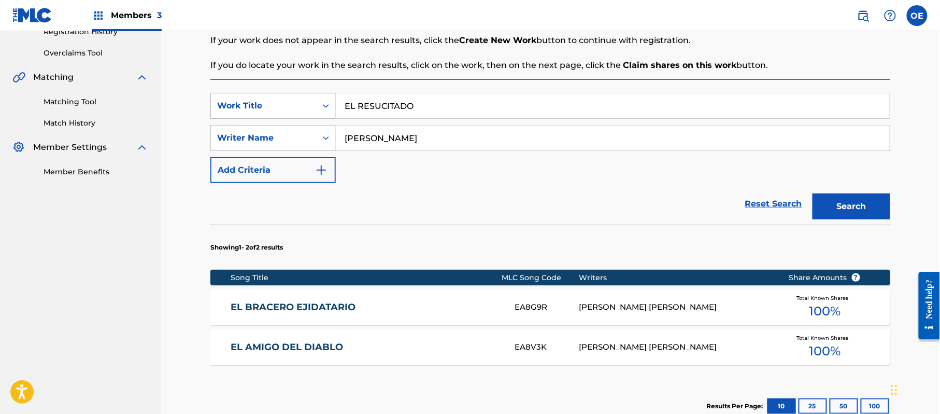
drag, startPoint x: 431, startPoint y: 108, endPoint x: 245, endPoint y: 110, distance: 186.6
click at [245, 110] on div "SearchWithCriteria6699379e-69cf-4f61-a7bf-75fd22a04379 Work Title EL RESUCITADO" at bounding box center [550, 106] width 680 height 26
paste input "Search Form"
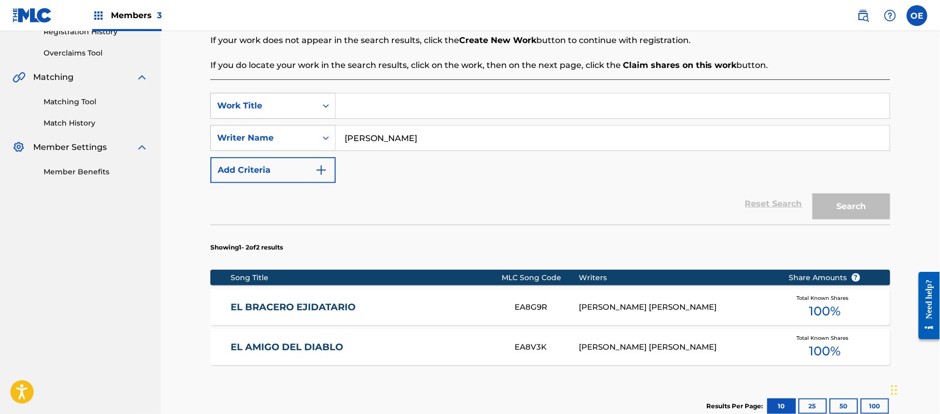
click at [429, 106] on input "Search Form" at bounding box center [613, 105] width 554 height 25
paste input "EL SECRETO"
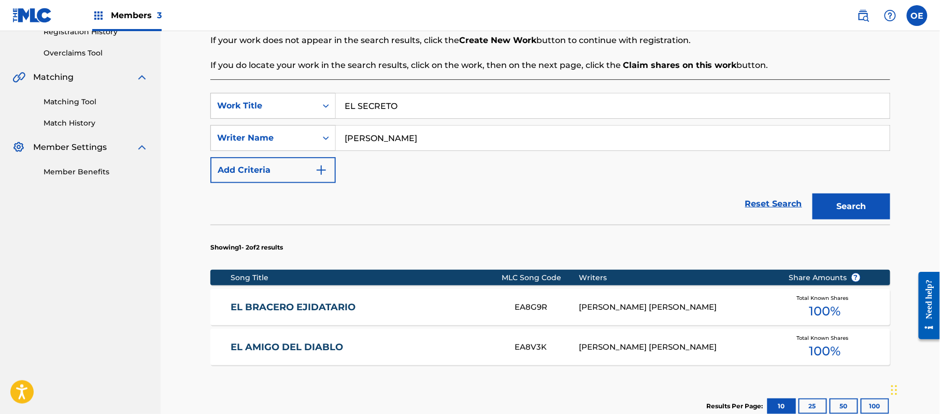
click at [875, 195] on button "Search" at bounding box center [852, 206] width 78 height 26
drag, startPoint x: 417, startPoint y: 104, endPoint x: 357, endPoint y: 112, distance: 60.8
click at [357, 112] on input "EL SECRETO" at bounding box center [613, 105] width 554 height 25
click at [417, 108] on input "EL SECRETO" at bounding box center [613, 105] width 554 height 25
drag, startPoint x: 334, startPoint y: 112, endPoint x: 319, endPoint y: 114, distance: 14.6
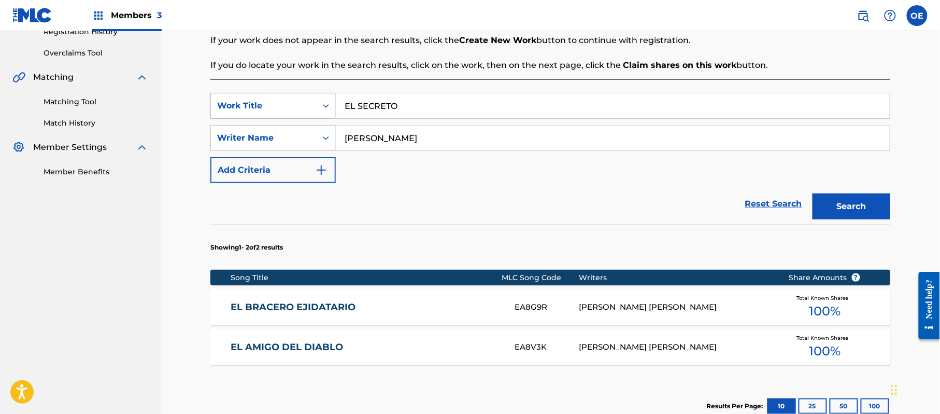
click at [319, 114] on div "SearchWithCriteria6699379e-69cf-4f61-a7bf-75fd22a04379 Work Title EL SECRETO" at bounding box center [550, 106] width 680 height 26
paste input "[PERSON_NAME] QUIEN SOY"
click at [844, 191] on div "Search" at bounding box center [848, 203] width 83 height 41
click at [854, 198] on button "Search" at bounding box center [852, 206] width 78 height 26
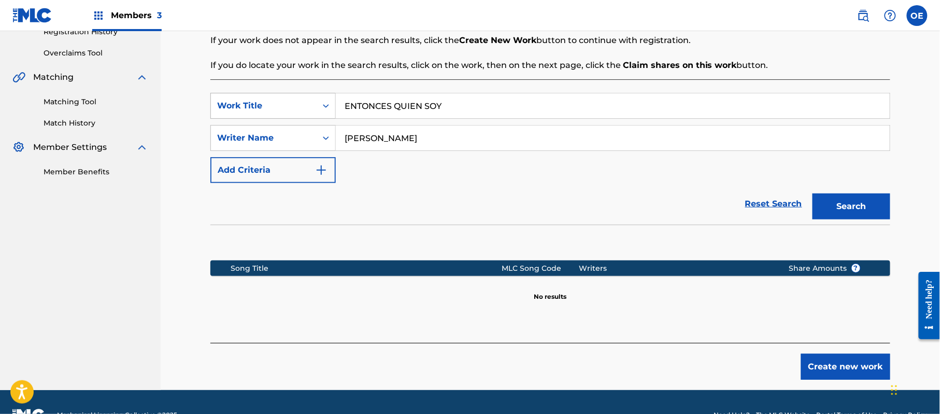
drag, startPoint x: 490, startPoint y: 102, endPoint x: 257, endPoint y: 108, distance: 232.8
click at [257, 108] on div "SearchWithCriteria6699379e-69cf-4f61-a7bf-75fd22a04379 Work Title ENTONCES QUIE…" at bounding box center [550, 106] width 680 height 26
paste input "STA CANCION ES PARA MI"
click at [848, 214] on button "Search" at bounding box center [852, 206] width 78 height 26
drag, startPoint x: 483, startPoint y: 100, endPoint x: 314, endPoint y: 109, distance: 169.2
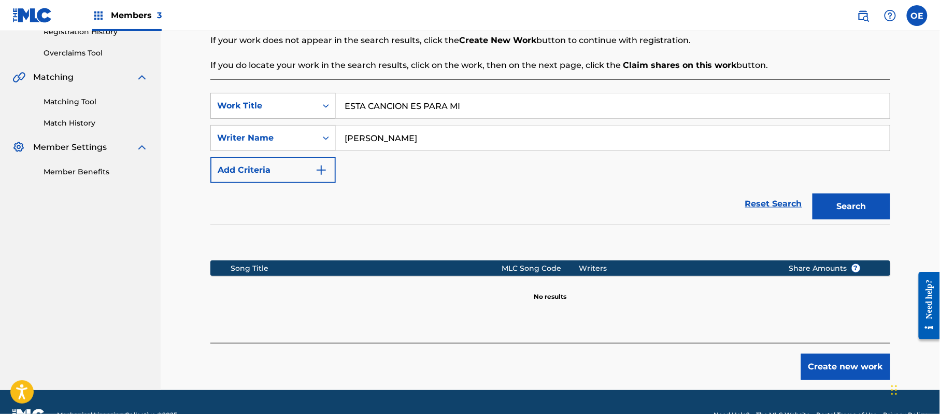
click at [314, 109] on div "SearchWithCriteria6699379e-69cf-4f61-a7bf-75fd22a04379 Work Title ESTA CANCION …" at bounding box center [550, 106] width 680 height 26
paste input "VEZ PERDIO EL AMOR"
drag, startPoint x: 850, startPoint y: 199, endPoint x: 785, endPoint y: 193, distance: 65.6
click at [849, 199] on button "Search" at bounding box center [852, 206] width 78 height 26
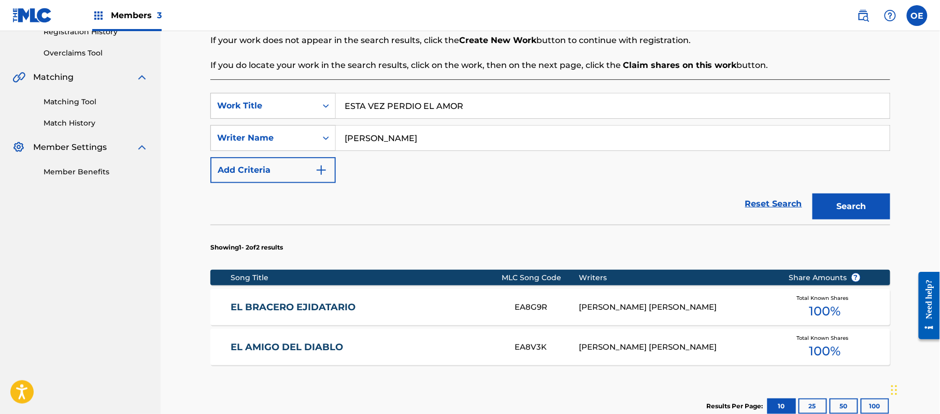
drag, startPoint x: 446, startPoint y: 109, endPoint x: 163, endPoint y: 117, distance: 283.1
click at [163, 117] on div "Register Work Search Enter Work Details Add Writers Add Publishers & Shares Add…" at bounding box center [550, 163] width 779 height 677
paste input "OY ENFERMO DE"
click at [841, 215] on button "Search" at bounding box center [852, 206] width 78 height 26
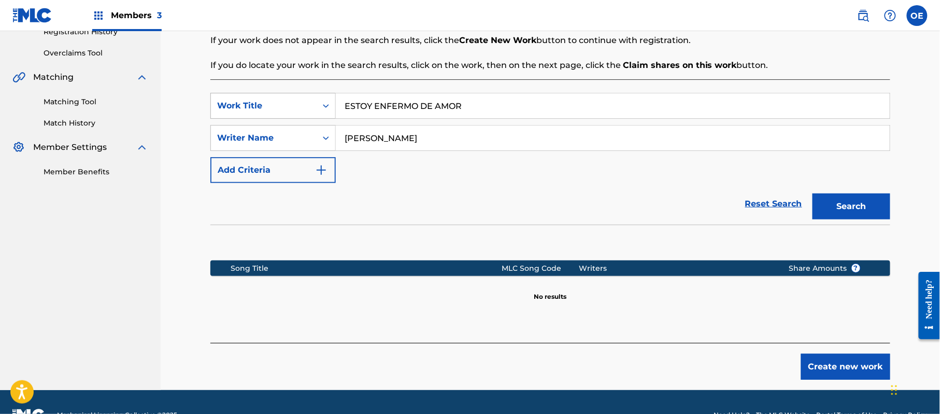
drag, startPoint x: 475, startPoint y: 109, endPoint x: 287, endPoint y: 110, distance: 188.1
click at [287, 110] on div "SearchWithCriteria6699379e-69cf-4f61-a7bf-75fd22a04379 Work Title ESTOY ENFERMO…" at bounding box center [550, 106] width 680 height 26
paste input "FE CAMPESINA"
click at [853, 196] on button "Search" at bounding box center [852, 206] width 78 height 26
drag, startPoint x: 334, startPoint y: 108, endPoint x: 176, endPoint y: 108, distance: 157.6
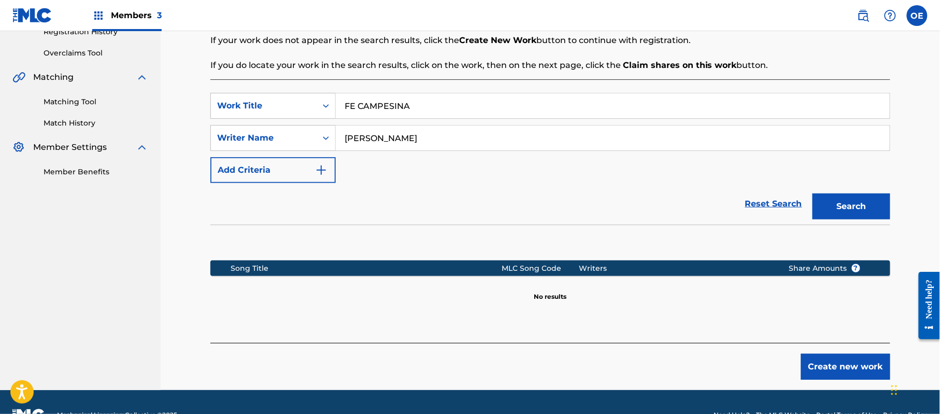
click at [174, 108] on div "Register Work Search Enter Work Details Add Writers Add Publishers & Shares Add…" at bounding box center [550, 107] width 779 height 564
paste input "GRACIAS"
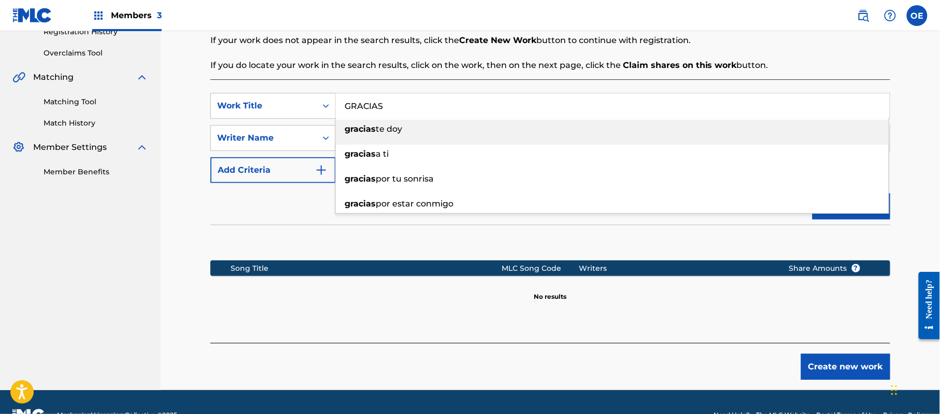
click at [752, 237] on section at bounding box center [550, 239] width 680 height 31
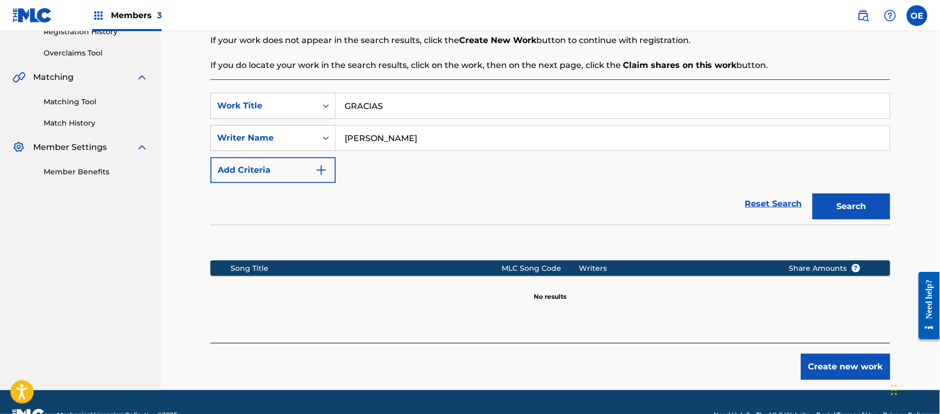
click at [846, 201] on button "Search" at bounding box center [852, 206] width 78 height 26
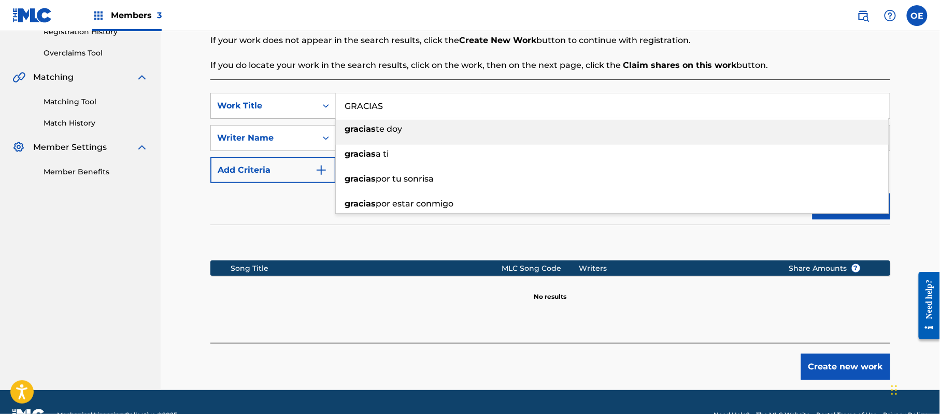
drag, startPoint x: 409, startPoint y: 108, endPoint x: 322, endPoint y: 108, distance: 86.6
click at [322, 108] on div "SearchWithCriteria6699379e-69cf-4f61-a7bf-75fd22a04379 Work Title GRACIAS graci…" at bounding box center [550, 106] width 680 height 26
paste input "UAYAMEO"
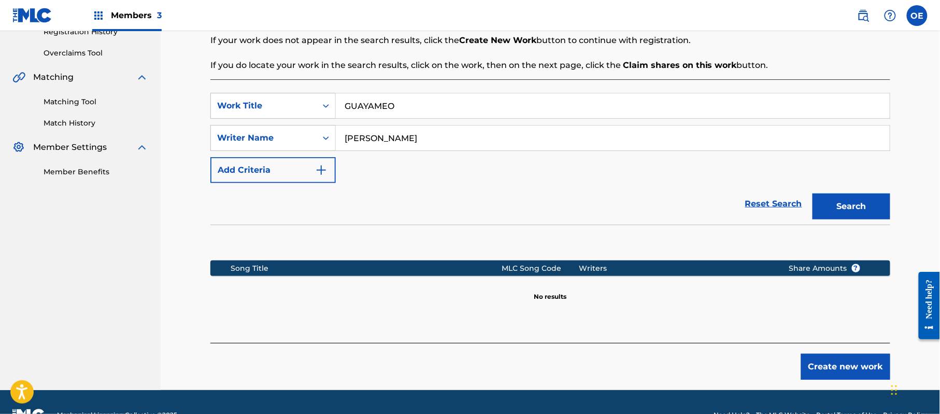
click at [344, 243] on section at bounding box center [550, 239] width 680 height 31
click at [830, 214] on button "Search" at bounding box center [852, 206] width 78 height 26
drag, startPoint x: 431, startPoint y: 107, endPoint x: 274, endPoint y: 118, distance: 158.0
click at [268, 123] on div "SearchWithCriteria6699379e-69cf-4f61-a7bf-75fd22a04379 Work Title GUAYAMEO Sear…" at bounding box center [550, 138] width 680 height 90
paste input "STO SOBRAD"
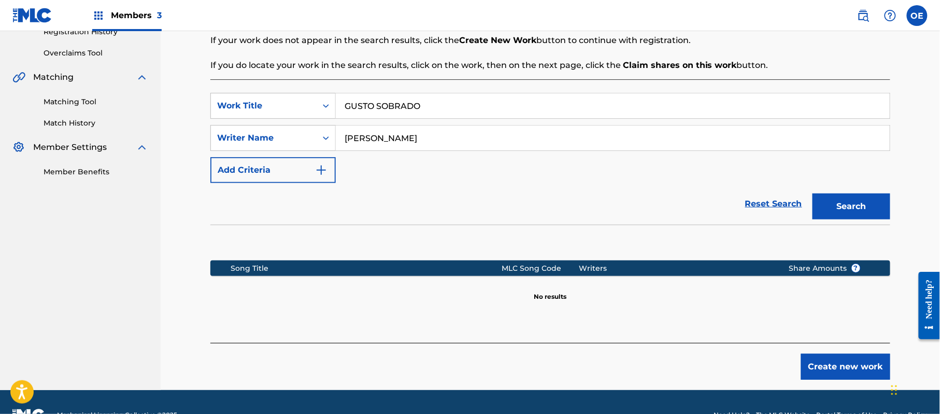
click at [845, 202] on button "Search" at bounding box center [852, 206] width 78 height 26
drag, startPoint x: 489, startPoint y: 105, endPoint x: 270, endPoint y: 109, distance: 219.8
click at [263, 112] on div "SearchWithCriteria6699379e-69cf-4f61-a7bf-75fd22a04379 Work Title GUSTO SOBRADO" at bounding box center [550, 106] width 680 height 26
paste input "HAMBRE"
click at [830, 193] on button "Search" at bounding box center [852, 206] width 78 height 26
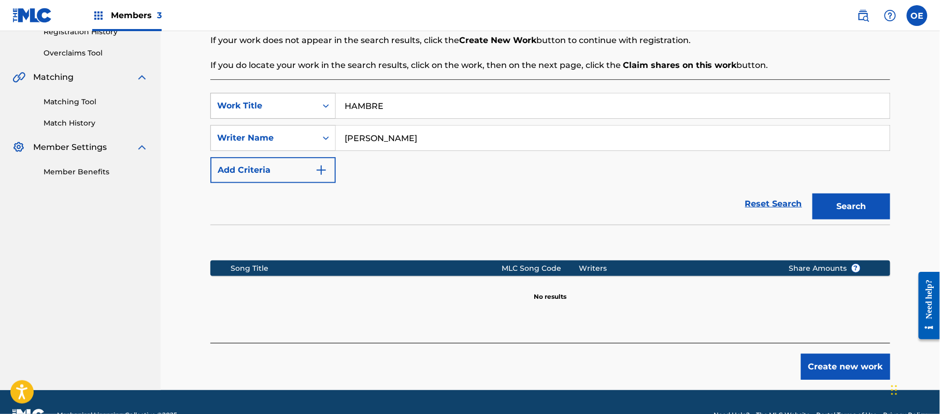
drag, startPoint x: 477, startPoint y: 107, endPoint x: 235, endPoint y: 111, distance: 242.1
click at [234, 112] on div "SearchWithCriteria6699379e-69cf-4f61-a7bf-75fd22a04379 Work Title HAMBRE" at bounding box center [550, 106] width 680 height 26
paste input "S DE PENSAR"
click at [848, 200] on button "Search" at bounding box center [852, 206] width 78 height 26
drag, startPoint x: 447, startPoint y: 102, endPoint x: 318, endPoint y: 118, distance: 129.5
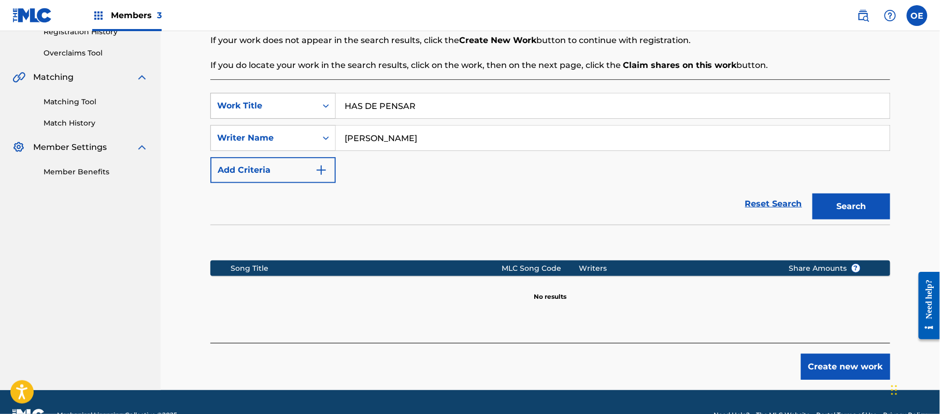
click at [318, 118] on div "SearchWithCriteria6699379e-69cf-4f61-a7bf-75fd22a04379 Work Title HAS DE PENSAR" at bounding box center [550, 106] width 680 height 26
paste input "ZME VOL"
click at [855, 206] on button "Search" at bounding box center [852, 206] width 78 height 26
drag, startPoint x: 413, startPoint y: 101, endPoint x: 334, endPoint y: 101, distance: 79.3
click at [334, 101] on div "SearchWithCriteria6699379e-69cf-4f61-a7bf-75fd22a04379 Work Title HAZME VOLAR S…" at bounding box center [550, 210] width 680 height 263
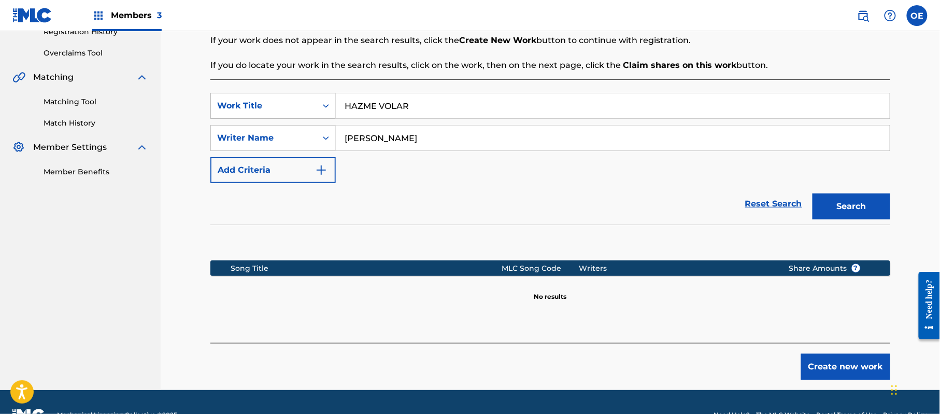
drag, startPoint x: 440, startPoint y: 105, endPoint x: 335, endPoint y: 112, distance: 105.0
click at [335, 112] on div "SearchWithCriteria6699379e-69cf-4f61-a7bf-75fd22a04379 Work Title HAZME VOLAR" at bounding box center [550, 106] width 680 height 26
paste input "ERMANA AMIGA"
click at [837, 206] on button "Search" at bounding box center [852, 206] width 78 height 26
drag, startPoint x: 434, startPoint y: 101, endPoint x: 332, endPoint y: 114, distance: 102.5
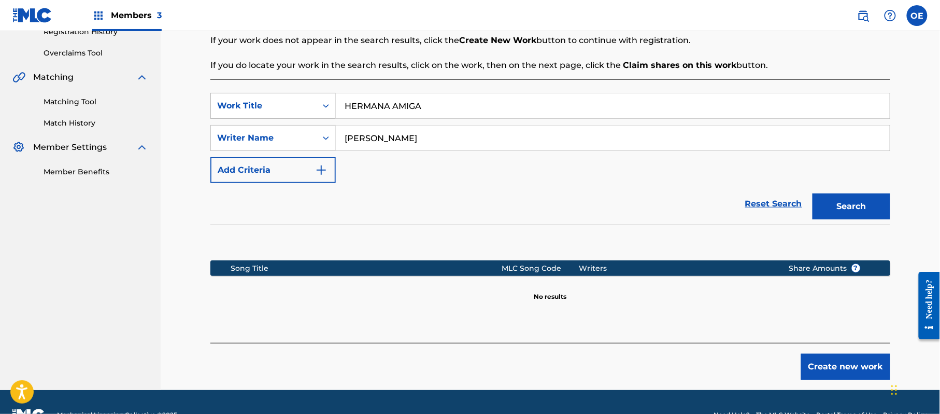
click at [332, 114] on div "SearchWithCriteria6699379e-69cf-4f61-a7bf-75fd22a04379 Work Title HERMANA AMIGA" at bounding box center [550, 106] width 680 height 26
paste input "[PERSON_NAME] MI [PERSON_NAME]"
click at [837, 210] on button "Search" at bounding box center [852, 206] width 78 height 26
drag, startPoint x: 522, startPoint y: 103, endPoint x: 294, endPoint y: 106, distance: 228.1
click at [294, 107] on div "SearchWithCriteria6699379e-69cf-4f61-a7bf-75fd22a04379 Work Title [PERSON_NAME]…" at bounding box center [550, 106] width 680 height 26
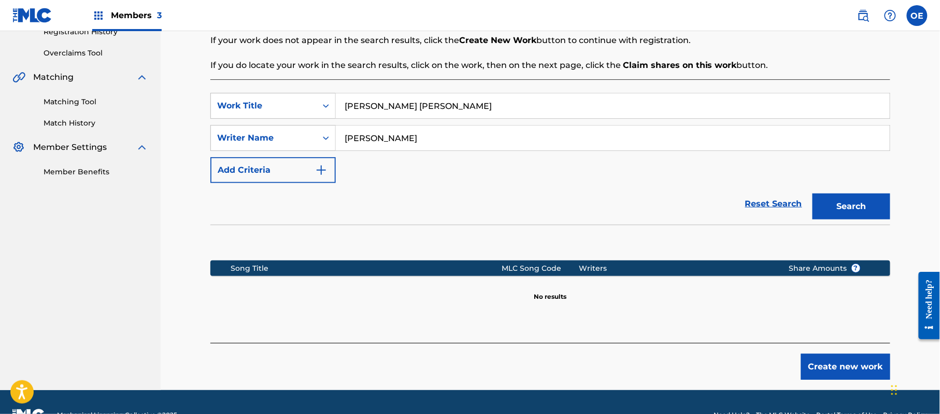
paste input "LA FLOR ZURUNDANICO"
click at [829, 207] on button "Search" at bounding box center [852, 206] width 78 height 26
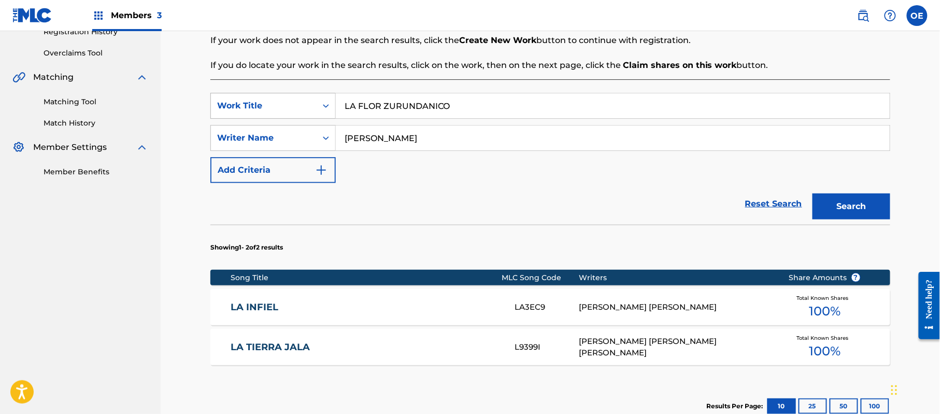
drag, startPoint x: 463, startPoint y: 111, endPoint x: 318, endPoint y: 111, distance: 145.1
click at [318, 111] on div "SearchWithCriteria6699379e-69cf-4f61-a7bf-75fd22a04379 Work Title LA FLOR ZURUN…" at bounding box center [550, 106] width 680 height 26
paste input "HIJA DEL SOL"
click at [871, 208] on button "Search" at bounding box center [852, 206] width 78 height 26
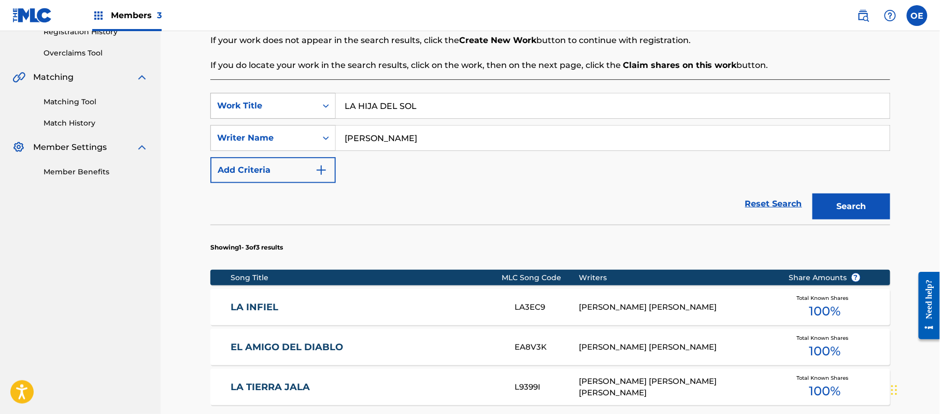
drag, startPoint x: 442, startPoint y: 107, endPoint x: 271, endPoint y: 112, distance: 171.1
click at [271, 112] on div "SearchWithCriteria6699379e-69cf-4f61-a7bf-75fd22a04379 Work Title LA HIJA DEL S…" at bounding box center [550, 106] width 680 height 26
paste
click at [880, 208] on button "Search" at bounding box center [852, 206] width 78 height 26
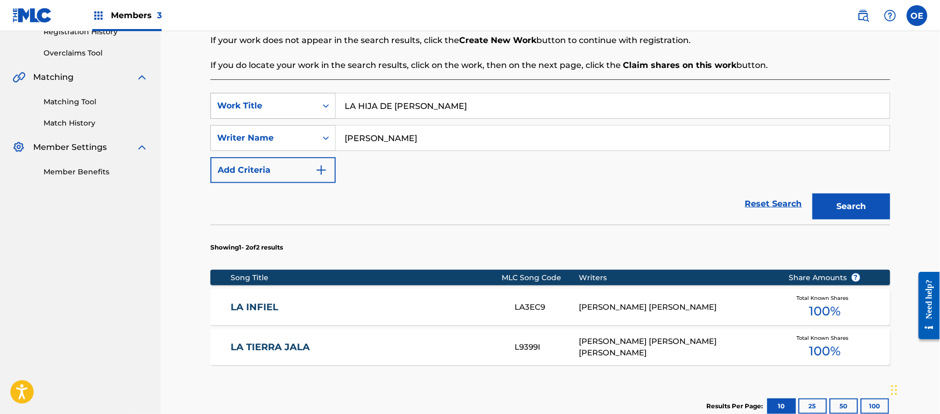
drag, startPoint x: 476, startPoint y: 109, endPoint x: 334, endPoint y: 107, distance: 141.5
click at [334, 107] on div "SearchWithCriteria6699379e-69cf-4f61-a7bf-75fd22a04379 Work Title LA HIJA DE [P…" at bounding box center [550, 106] width 680 height 26
click at [861, 208] on button "Search" at bounding box center [852, 206] width 78 height 26
drag, startPoint x: 498, startPoint y: 100, endPoint x: 245, endPoint y: 106, distance: 253.0
click at [245, 106] on div "SearchWithCriteria6699379e-69cf-4f61-a7bf-75fd22a04379 Work Title LAGRIMAS SOBR…" at bounding box center [550, 106] width 680 height 26
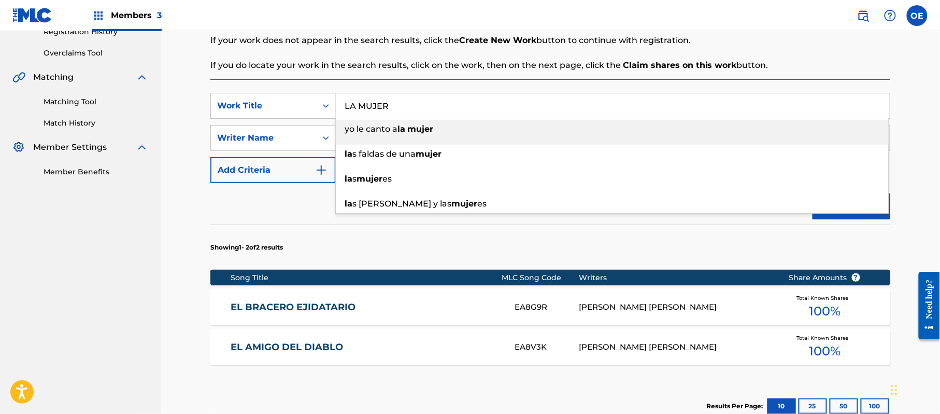
click at [882, 218] on button "Search" at bounding box center [852, 206] width 78 height 26
drag, startPoint x: 436, startPoint y: 101, endPoint x: 248, endPoint y: 109, distance: 188.8
click at [212, 102] on div "SearchWithCriteria6699379e-69cf-4f61-a7bf-75fd22a04379 Work Title LA MUJER yo l…" at bounding box center [550, 106] width 680 height 26
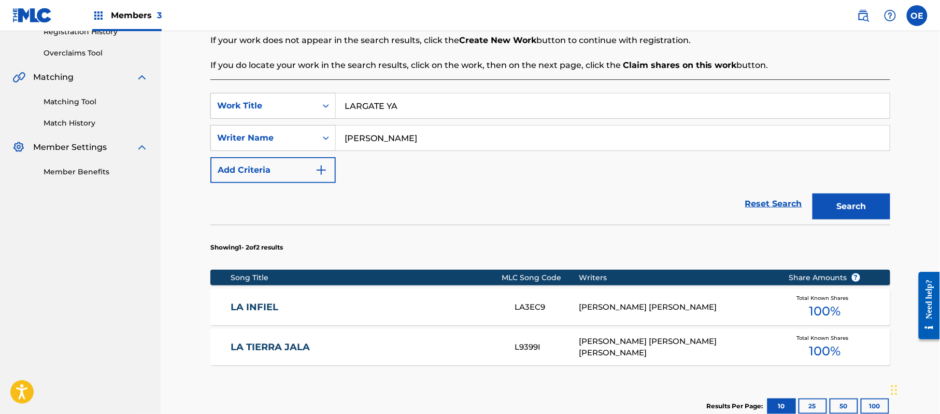
click at [485, 252] on section "Showing 1 - 2 of 2 results" at bounding box center [550, 244] width 680 height 40
click at [825, 195] on button "Search" at bounding box center [852, 206] width 78 height 26
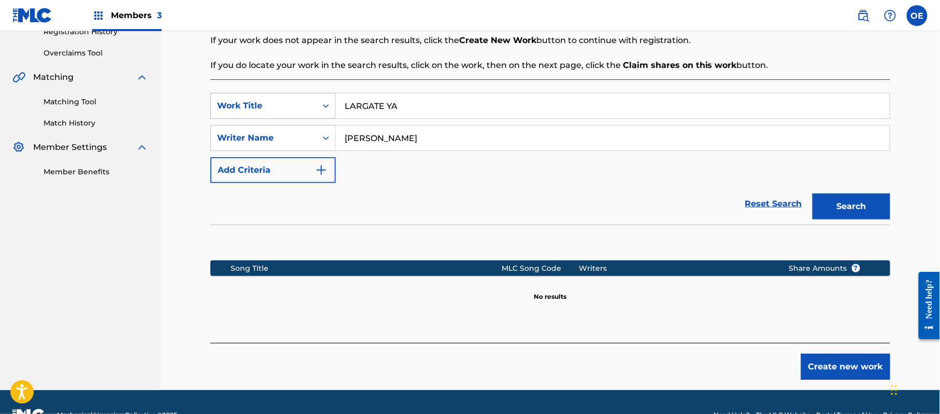
drag, startPoint x: 466, startPoint y: 110, endPoint x: 294, endPoint y: 110, distance: 172.1
click at [294, 110] on div "SearchWithCriteria6699379e-69cf-4f61-a7bf-75fd22a04379 Work Title LARGATE YA" at bounding box center [550, 106] width 680 height 26
click at [824, 208] on button "Search" at bounding box center [852, 206] width 78 height 26
drag, startPoint x: 458, startPoint y: 107, endPoint x: 315, endPoint y: 108, distance: 143.1
click at [304, 111] on div "SearchWithCriteria6699379e-69cf-4f61-a7bf-75fd22a04379 Work Title LAS 30 MATAS" at bounding box center [550, 106] width 680 height 26
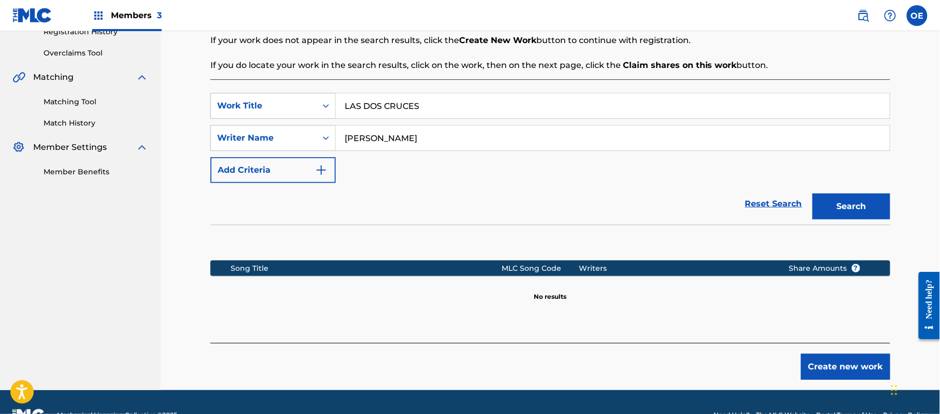
click at [838, 200] on button "Search" at bounding box center [852, 206] width 78 height 26
drag, startPoint x: 461, startPoint y: 108, endPoint x: 350, endPoint y: 104, distance: 111.0
click at [279, 108] on div "SearchWithCriteria6699379e-69cf-4f61-a7bf-75fd22a04379 Work Title [GEOGRAPHIC_D…" at bounding box center [550, 106] width 680 height 26
click at [832, 214] on button "Search" at bounding box center [852, 206] width 78 height 26
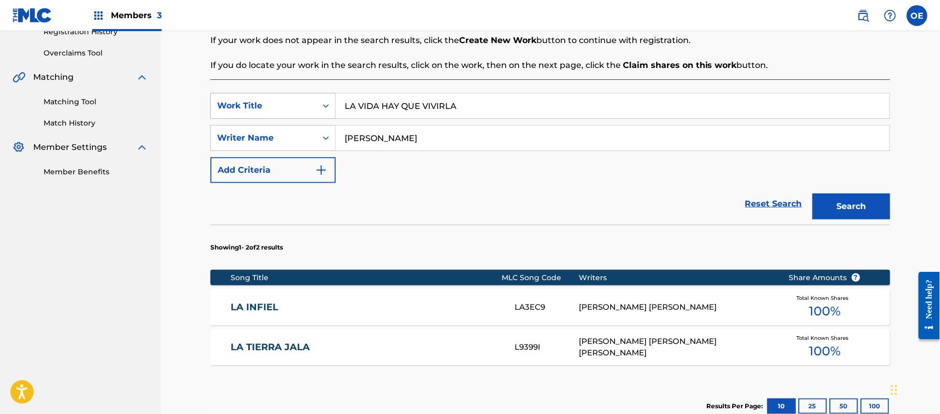
drag, startPoint x: 466, startPoint y: 106, endPoint x: 318, endPoint y: 112, distance: 148.4
click at [318, 112] on div "SearchWithCriteria6699379e-69cf-4f61-a7bf-75fd22a04379 Work Title LA VIDA HAY Q…" at bounding box center [550, 106] width 680 height 26
click at [830, 208] on button "Search" at bounding box center [852, 206] width 78 height 26
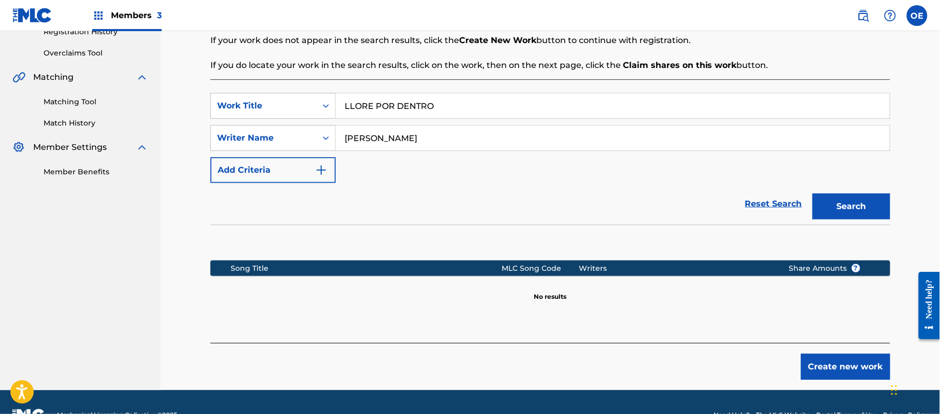
drag, startPoint x: 475, startPoint y: 111, endPoint x: 344, endPoint y: 107, distance: 131.2
click at [344, 107] on input "LLORE POR DENTRO" at bounding box center [613, 105] width 554 height 25
click at [856, 198] on button "Search" at bounding box center [852, 206] width 78 height 26
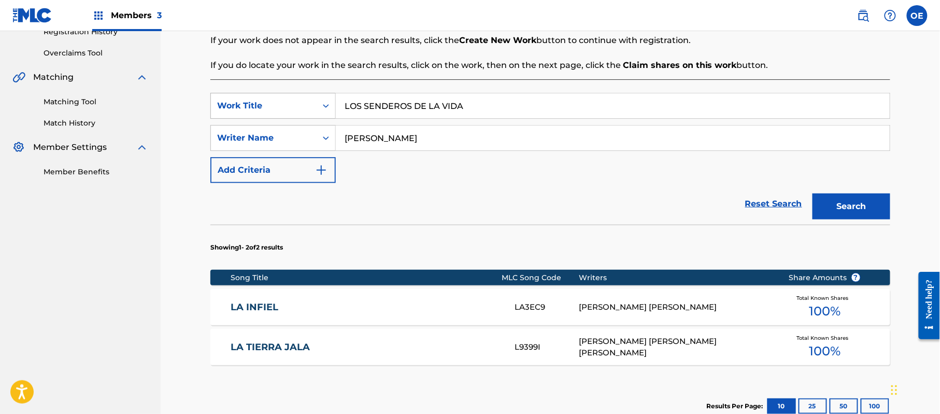
drag, startPoint x: 497, startPoint y: 100, endPoint x: 321, endPoint y: 104, distance: 175.2
click at [321, 104] on div "SearchWithCriteria6699379e-69cf-4f61-a7bf-75fd22a04379 Work Title LOS SENDEROS …" at bounding box center [550, 106] width 680 height 26
click at [852, 195] on button "Search" at bounding box center [852, 206] width 78 height 26
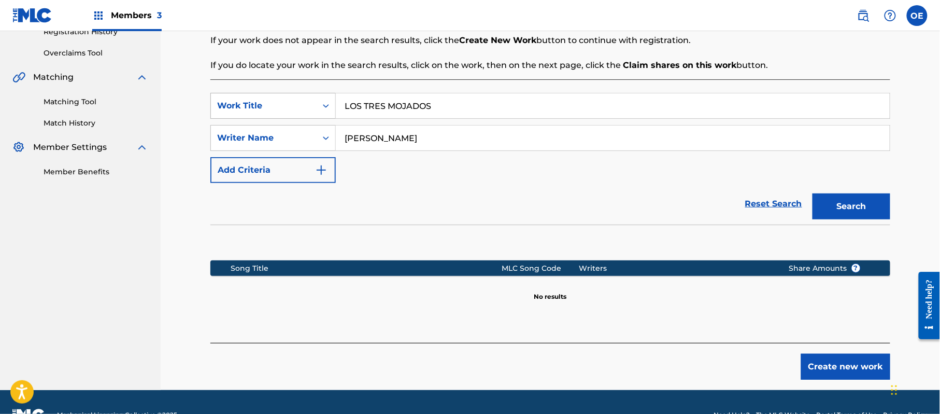
drag, startPoint x: 431, startPoint y: 112, endPoint x: 333, endPoint y: 114, distance: 98.5
click at [333, 114] on div "SearchWithCriteria6699379e-69cf-4f61-a7bf-75fd22a04379 Work Title LOS TRES MOJA…" at bounding box center [550, 106] width 680 height 26
click at [862, 201] on button "Search" at bounding box center [852, 206] width 78 height 26
drag, startPoint x: 444, startPoint y: 105, endPoint x: 338, endPoint y: 104, distance: 105.7
click at [337, 104] on input "[PERSON_NAME]" at bounding box center [613, 105] width 554 height 25
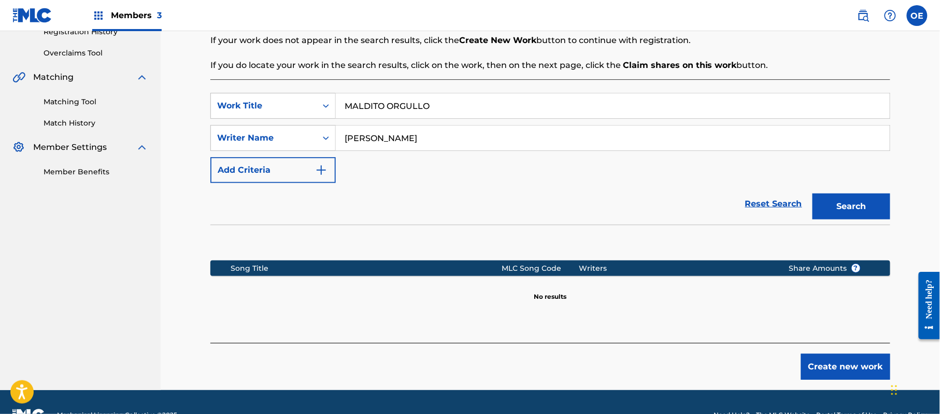
click at [869, 195] on button "Search" at bounding box center [852, 206] width 78 height 26
drag, startPoint x: 490, startPoint y: 103, endPoint x: 250, endPoint y: 109, distance: 240.0
click at [250, 109] on div "SearchWithCriteria6699379e-69cf-4f61-a7bf-75fd22a04379 Work Title MALDITO ORGUL…" at bounding box center [550, 106] width 680 height 26
click at [828, 208] on button "Search" at bounding box center [852, 206] width 78 height 26
drag, startPoint x: 446, startPoint y: 110, endPoint x: 253, endPoint y: 110, distance: 192.8
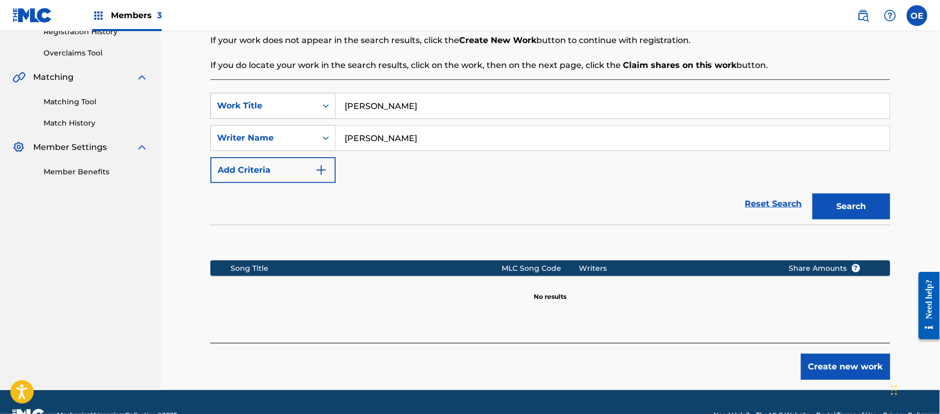
click at [253, 110] on div "SearchWithCriteria6699379e-69cf-4f61-a7bf-75fd22a04379 Work Title [PERSON_NAME]" at bounding box center [550, 106] width 680 height 26
click at [875, 203] on button "Search" at bounding box center [852, 206] width 78 height 26
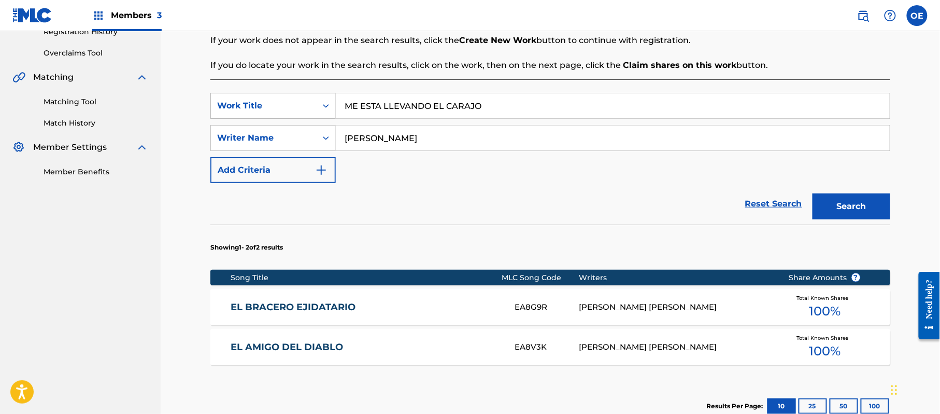
drag, startPoint x: 500, startPoint y: 108, endPoint x: 258, endPoint y: 102, distance: 241.6
click at [258, 102] on div "SearchWithCriteria6699379e-69cf-4f61-a7bf-75fd22a04379 Work Title ME ESTA LLEVA…" at bounding box center [550, 106] width 680 height 26
click at [851, 210] on button "Search" at bounding box center [852, 206] width 78 height 26
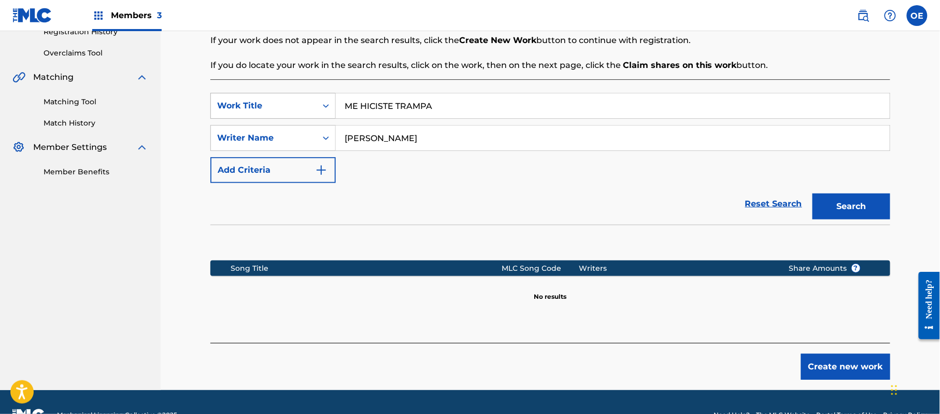
drag, startPoint x: 453, startPoint y: 98, endPoint x: 314, endPoint y: 102, distance: 139.5
click at [314, 102] on div "SearchWithCriteria6699379e-69cf-4f61-a7bf-75fd22a04379 Work Title ME HICISTE TR…" at bounding box center [550, 106] width 680 height 26
click at [830, 207] on button "Search" at bounding box center [852, 206] width 78 height 26
drag, startPoint x: 485, startPoint y: 109, endPoint x: 333, endPoint y: 108, distance: 152.4
click at [334, 108] on div "SearchWithCriteria6699379e-69cf-4f61-a7bf-75fd22a04379 Work Title ME VOLVI JOVE…" at bounding box center [550, 106] width 680 height 26
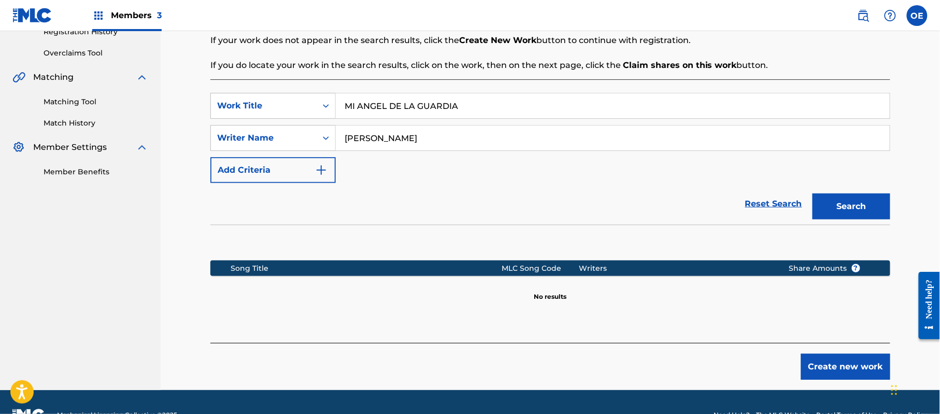
click at [830, 215] on button "Search" at bounding box center [852, 206] width 78 height 26
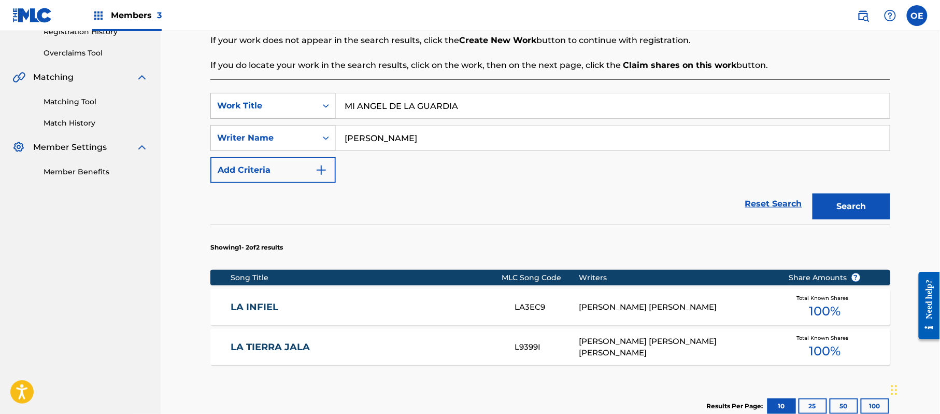
drag, startPoint x: 508, startPoint y: 111, endPoint x: 307, endPoint y: 115, distance: 201.6
click at [307, 115] on div "SearchWithCriteria6699379e-69cf-4f61-a7bf-75fd22a04379 Work Title MI ANGEL DE L…" at bounding box center [550, 106] width 680 height 26
click at [844, 206] on button "Search" at bounding box center [852, 206] width 78 height 26
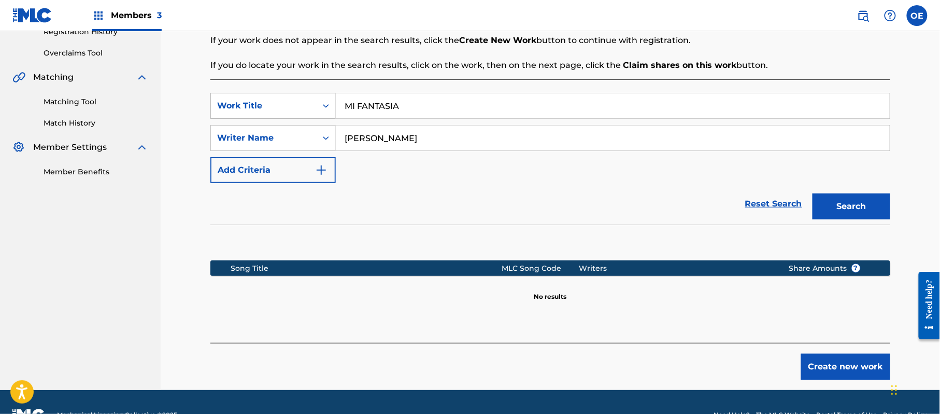
drag, startPoint x: 464, startPoint y: 96, endPoint x: 258, endPoint y: 105, distance: 207.0
click at [258, 105] on div "SearchWithCriteria6699379e-69cf-4f61-a7bf-75fd22a04379 Work Title MI FANTASIA" at bounding box center [550, 106] width 680 height 26
click at [869, 214] on button "Search" at bounding box center [852, 206] width 78 height 26
drag, startPoint x: 477, startPoint y: 104, endPoint x: 316, endPoint y: 110, distance: 160.8
click at [316, 110] on div "SearchWithCriteria6699379e-69cf-4f61-a7bf-75fd22a04379 Work Title MI [PERSON_NA…" at bounding box center [550, 106] width 680 height 26
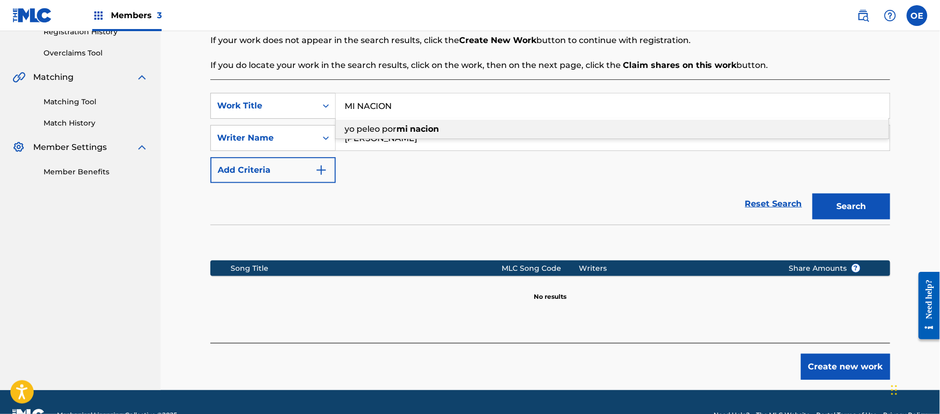
drag, startPoint x: 895, startPoint y: 199, endPoint x: 878, endPoint y: 206, distance: 17.9
click at [887, 202] on div "Register Work Search Enter Work Details Add Writers Add Publishers & Shares Add…" at bounding box center [550, 120] width 701 height 538
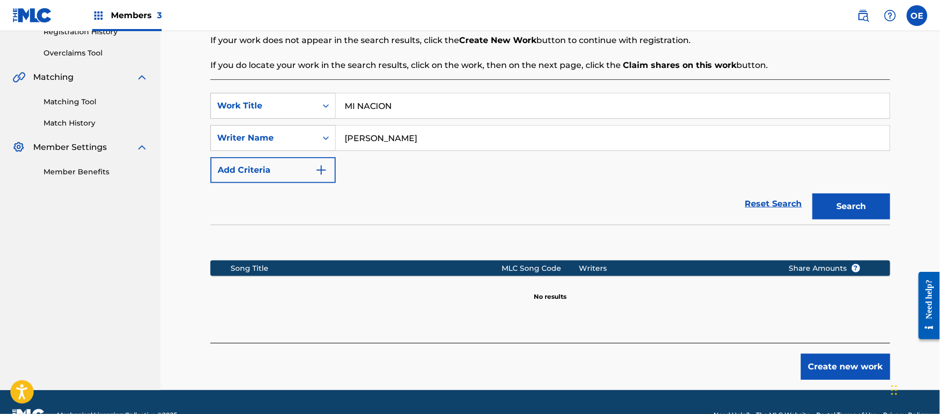
drag, startPoint x: 867, startPoint y: 207, endPoint x: 860, endPoint y: 208, distance: 6.8
click at [867, 207] on button "Search" at bounding box center [852, 206] width 78 height 26
drag, startPoint x: 429, startPoint y: 106, endPoint x: 334, endPoint y: 115, distance: 95.3
click at [334, 115] on div "SearchWithCriteria6699379e-69cf-4f61-a7bf-75fd22a04379 Work Title MI NACION" at bounding box center [550, 106] width 680 height 26
click at [832, 202] on button "Search" at bounding box center [852, 206] width 78 height 26
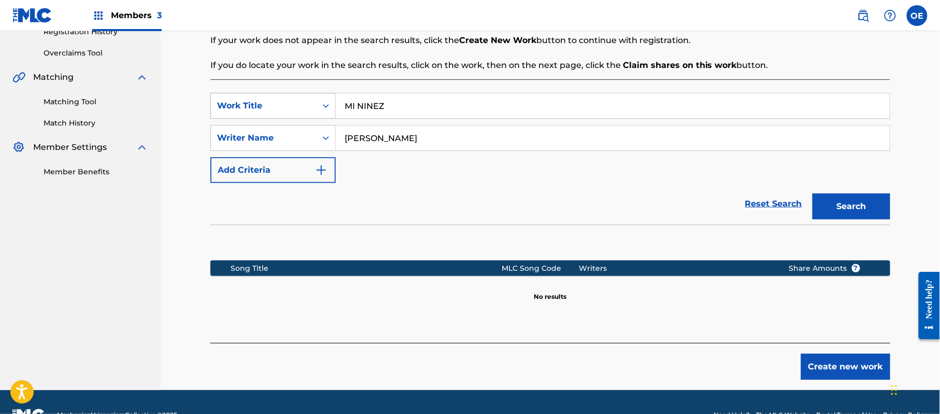
drag, startPoint x: 342, startPoint y: 107, endPoint x: 316, endPoint y: 107, distance: 26.4
click at [316, 107] on div "SearchWithCriteria6699379e-69cf-4f61-a7bf-75fd22a04379 Work Title MI NINEZ" at bounding box center [550, 106] width 680 height 26
click at [844, 198] on button "Search" at bounding box center [852, 206] width 78 height 26
drag, startPoint x: 441, startPoint y: 103, endPoint x: 339, endPoint y: 110, distance: 101.8
click at [339, 110] on input "MIS CANCIONES" at bounding box center [613, 105] width 554 height 25
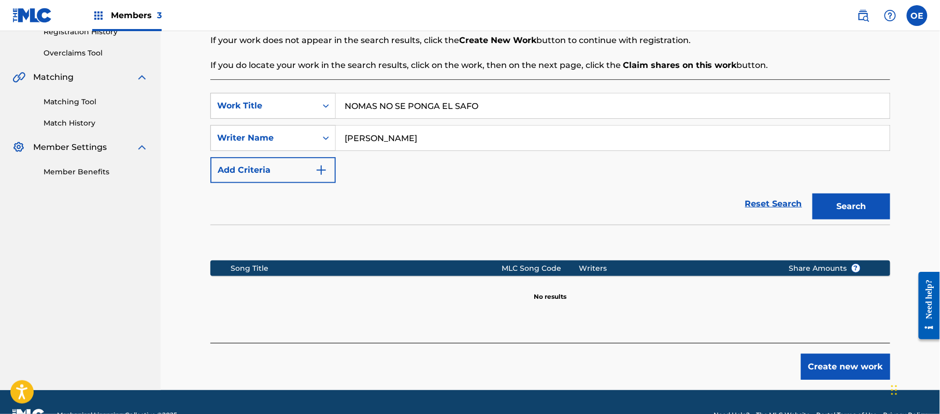
click at [831, 204] on button "Search" at bounding box center [852, 206] width 78 height 26
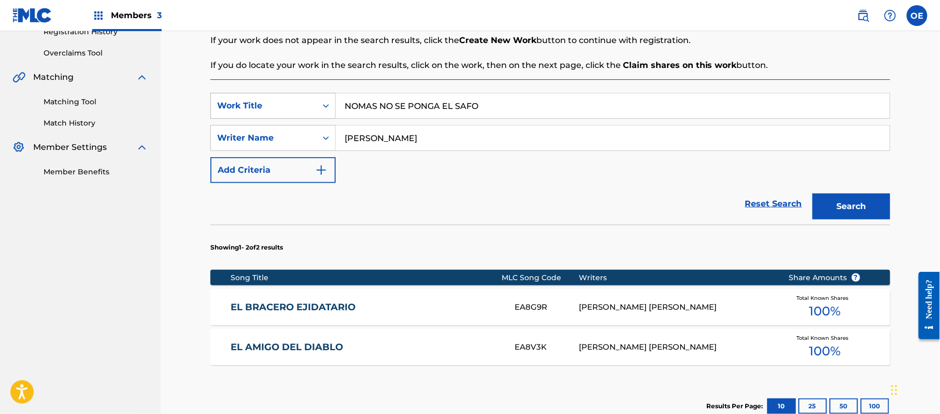
drag, startPoint x: 494, startPoint y: 100, endPoint x: 322, endPoint y: 114, distance: 172.7
click at [322, 114] on div "SearchWithCriteria6699379e-69cf-4f61-a7bf-75fd22a04379 Work Title NOMAS NO SE P…" at bounding box center [550, 106] width 680 height 26
click at [852, 206] on button "Search" at bounding box center [852, 206] width 78 height 26
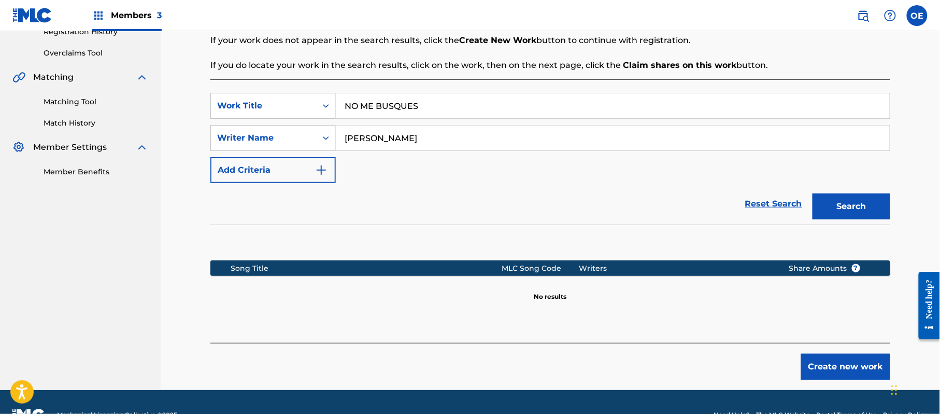
drag, startPoint x: 467, startPoint y: 104, endPoint x: 346, endPoint y: 117, distance: 122.0
click at [346, 117] on input "NO ME BUSQUES" at bounding box center [613, 105] width 554 height 25
click at [844, 200] on button "Search" at bounding box center [852, 206] width 78 height 26
drag, startPoint x: 506, startPoint y: 107, endPoint x: 287, endPoint y: 106, distance: 219.2
click at [287, 106] on div "SearchWithCriteria6699379e-69cf-4f61-a7bf-75fd22a04379 Work Title NO PUEDO OLVI…" at bounding box center [550, 106] width 680 height 26
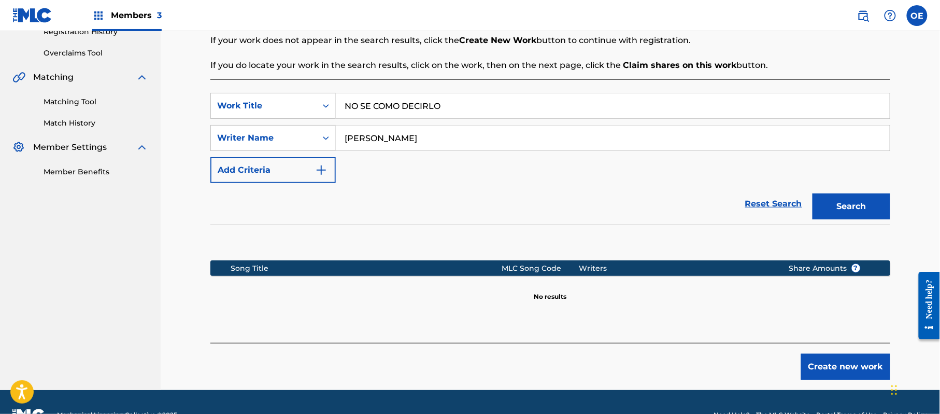
click at [877, 208] on button "Search" at bounding box center [852, 206] width 78 height 26
drag, startPoint x: 480, startPoint y: 105, endPoint x: 299, endPoint y: 106, distance: 180.9
click at [299, 106] on div "SearchWithCriteria6699379e-69cf-4f61-a7bf-75fd22a04379 Work Title NO SE COMO DE…" at bounding box center [550, 106] width 680 height 26
click at [859, 197] on button "Search" at bounding box center [852, 206] width 78 height 26
drag, startPoint x: 433, startPoint y: 103, endPoint x: 309, endPoint y: 107, distance: 123.9
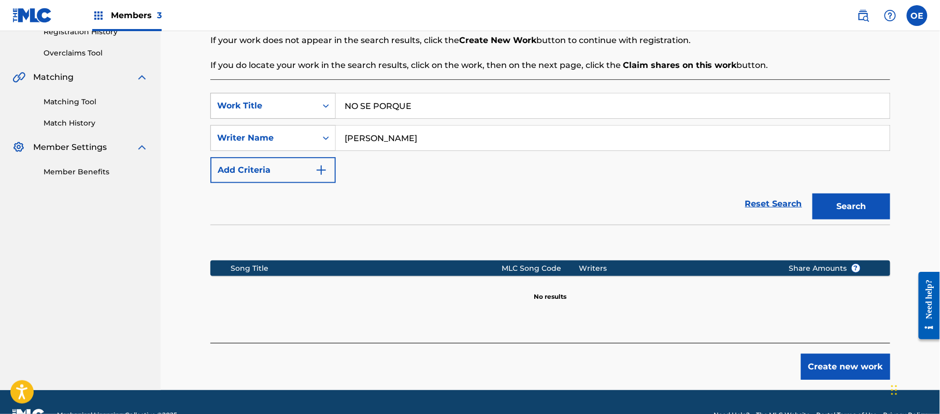
click at [307, 106] on div "SearchWithCriteria6699379e-69cf-4f61-a7bf-75fd22a04379 Work Title NO SE PORQUE" at bounding box center [550, 106] width 680 height 26
drag, startPoint x: 839, startPoint y: 193, endPoint x: 844, endPoint y: 200, distance: 9.2
click at [839, 194] on div "Search" at bounding box center [848, 203] width 83 height 41
click at [844, 200] on button "Search" at bounding box center [852, 206] width 78 height 26
drag, startPoint x: 455, startPoint y: 110, endPoint x: 324, endPoint y: 108, distance: 130.1
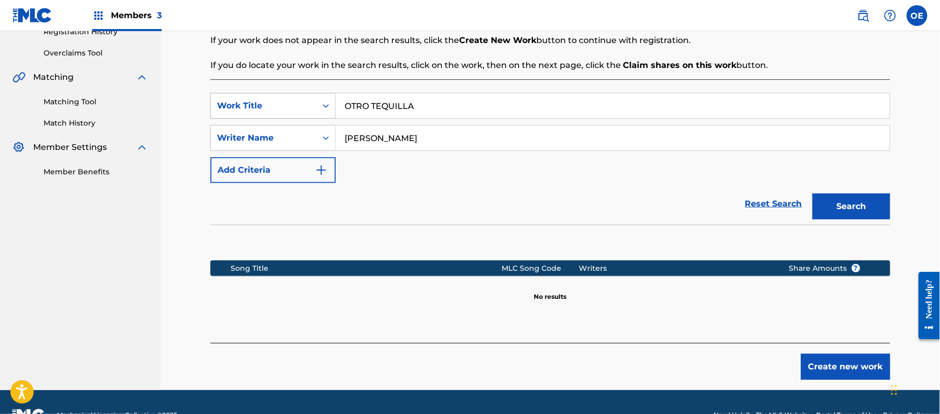
click at [324, 108] on div "SearchWithCriteria6699379e-69cf-4f61-a7bf-75fd22a04379 Work Title OTRO TEQUILLA" at bounding box center [550, 106] width 680 height 26
click at [851, 218] on button "Search" at bounding box center [852, 206] width 78 height 26
drag, startPoint x: 434, startPoint y: 103, endPoint x: 314, endPoint y: 104, distance: 120.3
click at [314, 104] on div "SearchWithCriteria6699379e-69cf-4f61-a7bf-75fd22a04379 Work Title PERDONAME" at bounding box center [550, 106] width 680 height 26
click at [815, 206] on button "Search" at bounding box center [852, 206] width 78 height 26
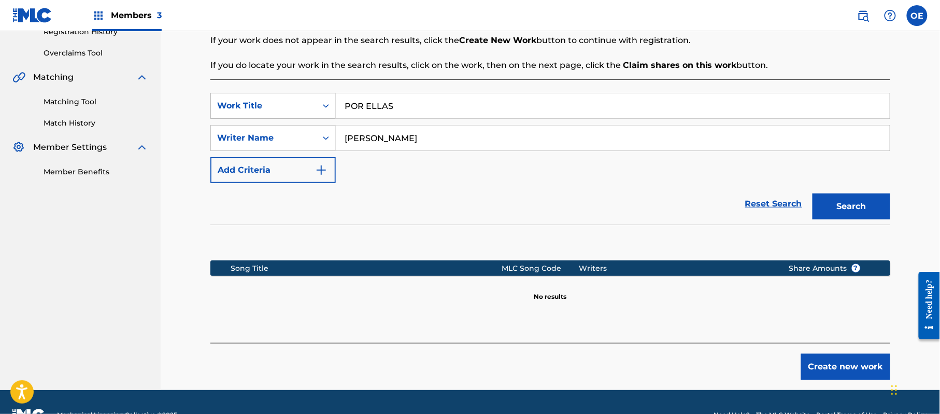
drag, startPoint x: 432, startPoint y: 110, endPoint x: 323, endPoint y: 107, distance: 108.9
click at [323, 107] on div "SearchWithCriteria6699379e-69cf-4f61-a7bf-75fd22a04379 Work Title POR ELLAS" at bounding box center [550, 106] width 680 height 26
click at [839, 203] on button "Search" at bounding box center [852, 206] width 78 height 26
drag, startPoint x: 536, startPoint y: 109, endPoint x: 309, endPoint y: 109, distance: 226.5
click at [309, 109] on div "SearchWithCriteria6699379e-69cf-4f61-a7bf-75fd22a04379 Work Title QUE FACIL ES …" at bounding box center [550, 106] width 680 height 26
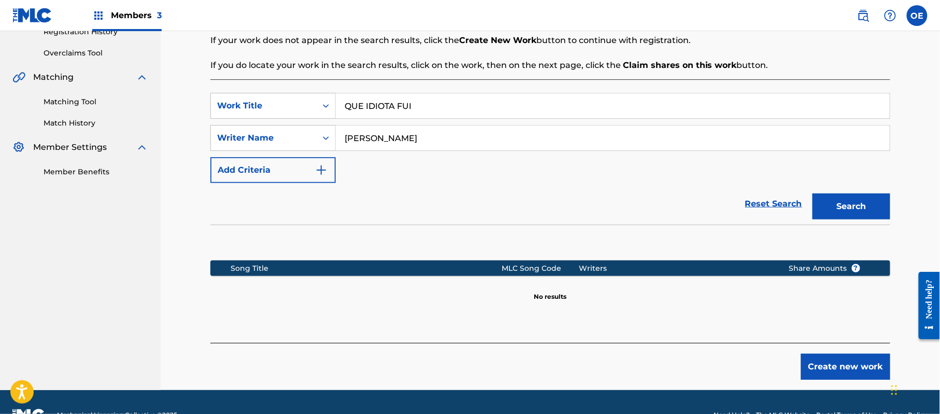
click at [868, 206] on button "Search" at bounding box center [852, 206] width 78 height 26
drag, startPoint x: 444, startPoint y: 106, endPoint x: 355, endPoint y: 110, distance: 89.2
click at [355, 110] on input "QUE IDIOTA FUI" at bounding box center [613, 105] width 554 height 25
click at [428, 108] on input "QUE IDIOTA FUI" at bounding box center [613, 105] width 554 height 25
drag, startPoint x: 410, startPoint y: 108, endPoint x: 316, endPoint y: 108, distance: 94.8
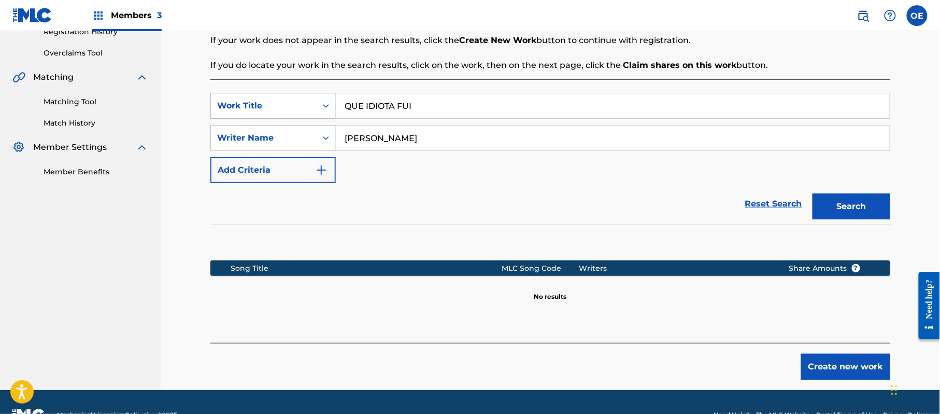
click at [316, 108] on div "SearchWithCriteria6699379e-69cf-4f61-a7bf-75fd22a04379 Work Title QUE IDIOTA FUI" at bounding box center [550, 106] width 680 height 26
drag, startPoint x: 855, startPoint y: 206, endPoint x: 801, endPoint y: 197, distance: 54.6
click at [854, 206] on button "Search" at bounding box center [852, 206] width 78 height 26
drag, startPoint x: 453, startPoint y: 102, endPoint x: 340, endPoint y: 115, distance: 113.7
click at [340, 115] on input "QUE VENGA PRONTO" at bounding box center [613, 105] width 554 height 25
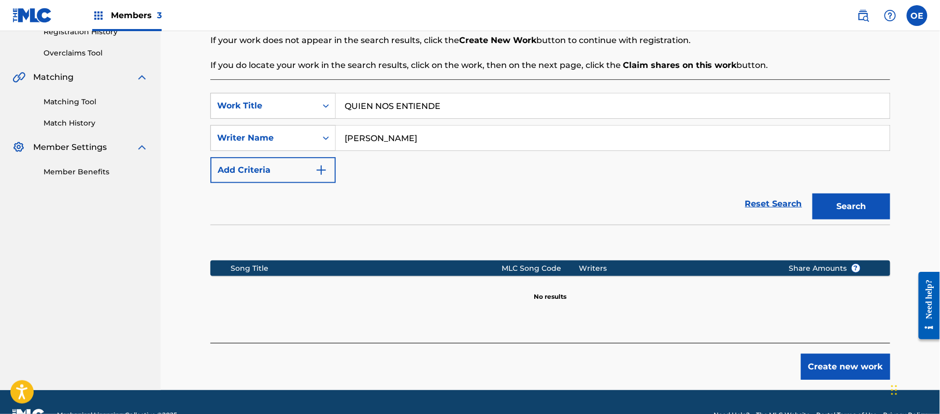
drag, startPoint x: 890, startPoint y: 209, endPoint x: 882, endPoint y: 209, distance: 7.8
click at [884, 209] on button "Search" at bounding box center [852, 206] width 78 height 26
drag, startPoint x: 504, startPoint y: 106, endPoint x: 315, endPoint y: 110, distance: 188.7
click at [309, 113] on div "SearchWithCriteria6699379e-69cf-4f61-a7bf-75fd22a04379 Work Title QUIEN NOS ENT…" at bounding box center [550, 106] width 680 height 26
click at [857, 202] on button "Search" at bounding box center [852, 206] width 78 height 26
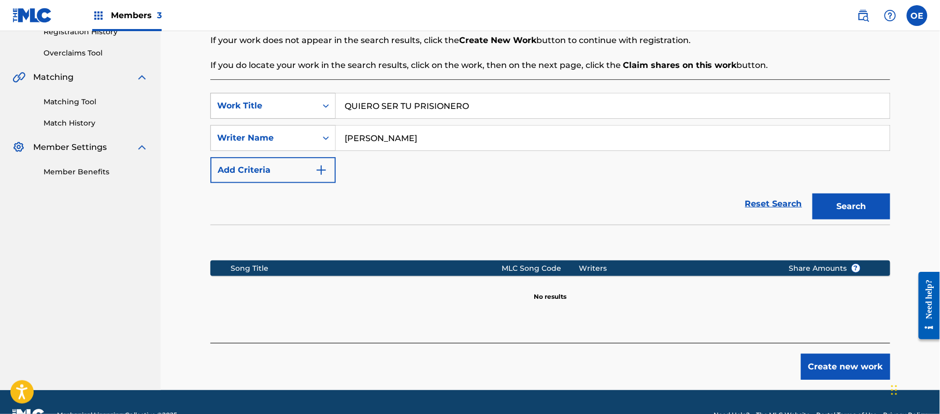
drag, startPoint x: 512, startPoint y: 102, endPoint x: 304, endPoint y: 104, distance: 208.4
click at [304, 104] on div "SearchWithCriteria6699379e-69cf-4f61-a7bf-75fd22a04379 Work Title QUIERO SER TU…" at bounding box center [550, 106] width 680 height 26
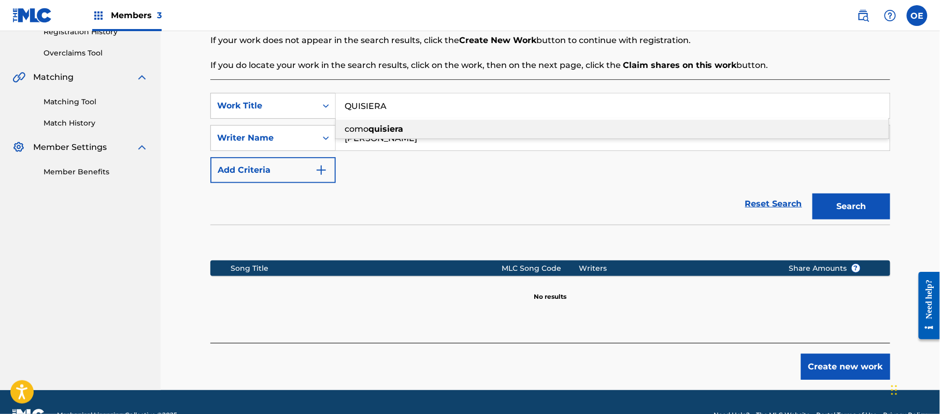
click at [829, 204] on button "Search" at bounding box center [852, 206] width 78 height 26
drag, startPoint x: 402, startPoint y: 103, endPoint x: 330, endPoint y: 108, distance: 72.2
click at [330, 108] on div "SearchWithCriteria6699379e-69cf-4f61-a7bf-75fd22a04379 Work Title QUISIERA como…" at bounding box center [550, 106] width 680 height 26
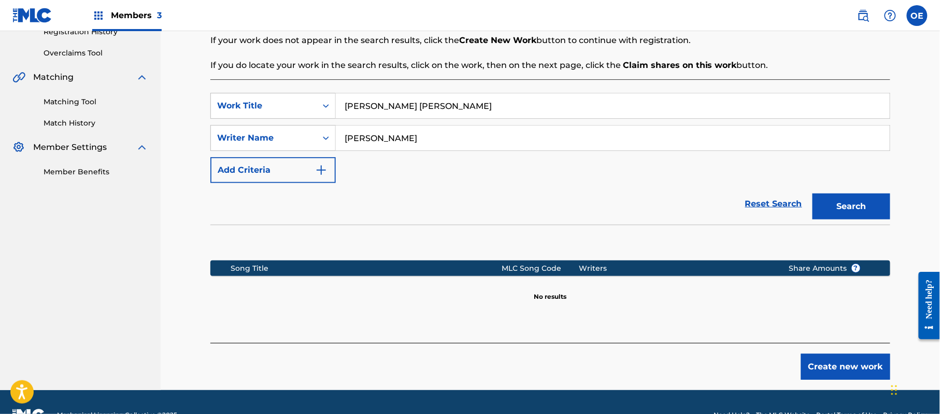
click at [859, 199] on button "Search" at bounding box center [852, 206] width 78 height 26
drag, startPoint x: 489, startPoint y: 105, endPoint x: 407, endPoint y: 96, distance: 82.3
click at [310, 104] on div "SearchWithCriteria6699379e-69cf-4f61-a7bf-75fd22a04379 Work Title [PERSON_NAME]…" at bounding box center [550, 106] width 680 height 26
drag, startPoint x: 408, startPoint y: 98, endPoint x: 345, endPoint y: 171, distance: 96.6
click at [349, 170] on div "SearchWithCriteria6699379e-69cf-4f61-a7bf-75fd22a04379 Work Title [PERSON_NAME]…" at bounding box center [550, 138] width 680 height 90
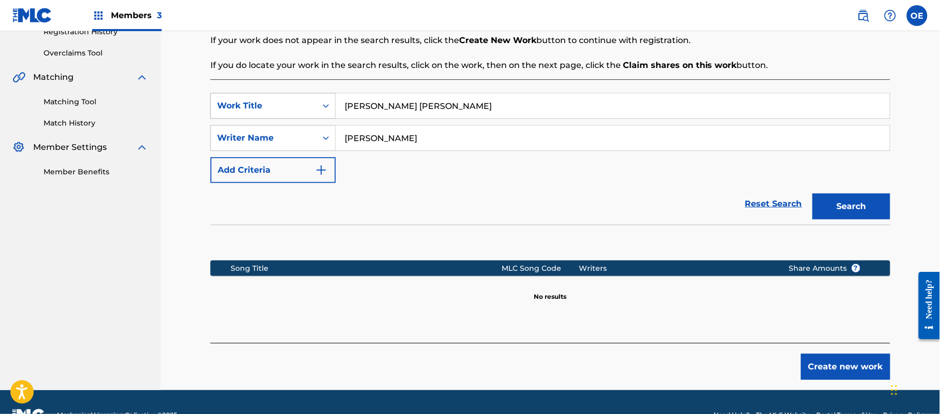
drag, startPoint x: 461, startPoint y: 105, endPoint x: 332, endPoint y: 112, distance: 129.3
click at [332, 112] on div "SearchWithCriteria6699379e-69cf-4f61-a7bf-75fd22a04379 Work Title [PERSON_NAME]…" at bounding box center [550, 106] width 680 height 26
click at [832, 210] on button "Search" at bounding box center [852, 206] width 78 height 26
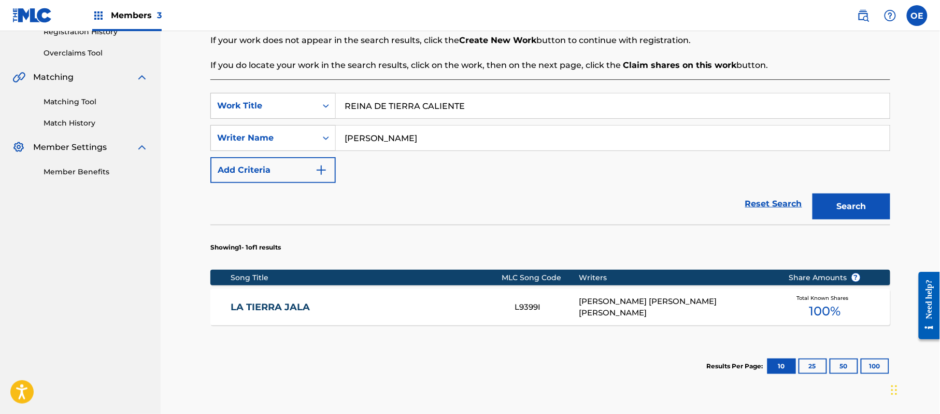
drag, startPoint x: 514, startPoint y: 102, endPoint x: 348, endPoint y: 108, distance: 165.9
click at [348, 108] on input "REINA DE TIERRA CALIENTE" at bounding box center [613, 105] width 554 height 25
click at [492, 104] on input "REINA DE TIERRA CALIENTE" at bounding box center [613, 105] width 554 height 25
drag, startPoint x: 487, startPoint y: 104, endPoint x: 324, endPoint y: 106, distance: 162.7
click at [324, 106] on div "SearchWithCriteria6699379e-69cf-4f61-a7bf-75fd22a04379 Work Title REINA DE TIER…" at bounding box center [550, 106] width 680 height 26
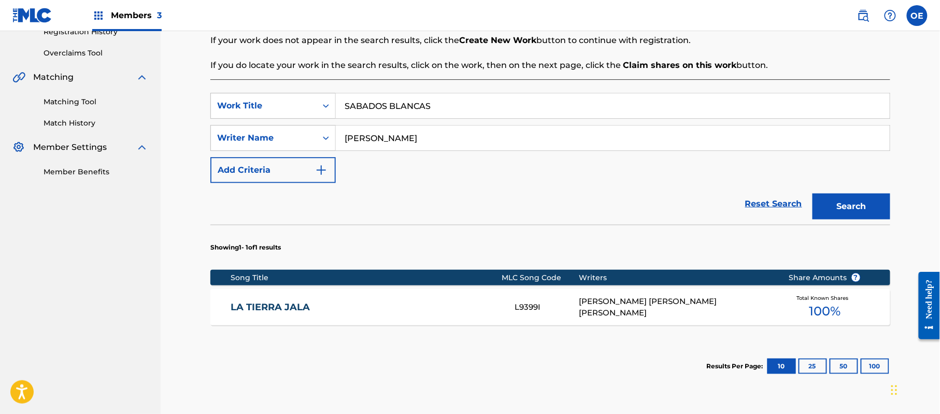
click at [832, 206] on button "Search" at bounding box center [852, 206] width 78 height 26
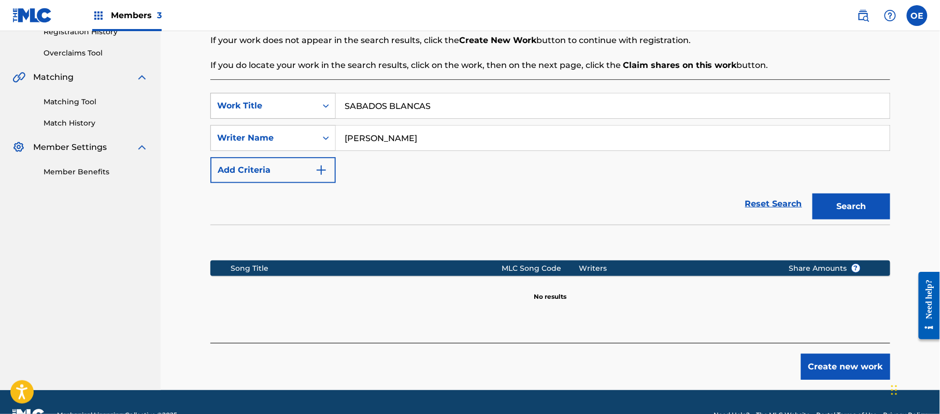
drag, startPoint x: 459, startPoint y: 100, endPoint x: 312, endPoint y: 102, distance: 146.7
click at [289, 106] on div "SearchWithCriteria6699379e-69cf-4f61-a7bf-75fd22a04379 Work Title SABADOS BLANC…" at bounding box center [550, 106] width 680 height 26
drag, startPoint x: 865, startPoint y: 208, endPoint x: 855, endPoint y: 208, distance: 10.4
click at [866, 208] on button "Search" at bounding box center [852, 206] width 78 height 26
drag, startPoint x: 481, startPoint y: 104, endPoint x: 263, endPoint y: 107, distance: 218.2
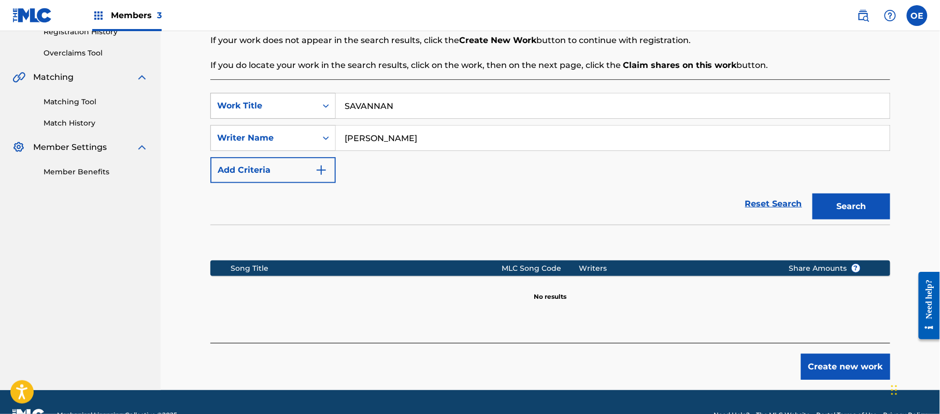
click at [262, 107] on div "SearchWithCriteria6699379e-69cf-4f61-a7bf-75fd22a04379 Work Title SAVANNAN" at bounding box center [550, 106] width 680 height 26
click at [849, 200] on button "Search" at bounding box center [852, 206] width 78 height 26
drag, startPoint x: 456, startPoint y: 104, endPoint x: 318, endPoint y: 123, distance: 139.2
click at [318, 123] on div "SearchWithCriteria6699379e-69cf-4f61-a7bf-75fd22a04379 Work Title SE ME HIZO VI…" at bounding box center [550, 138] width 680 height 90
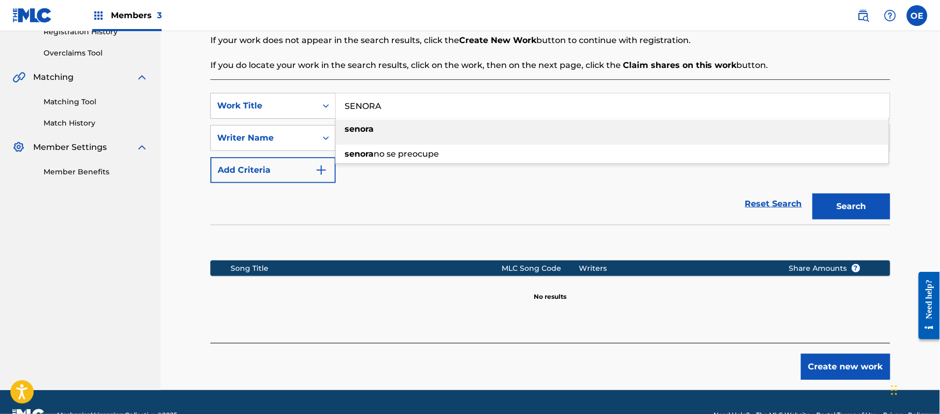
drag, startPoint x: 874, startPoint y: 200, endPoint x: 859, endPoint y: 201, distance: 14.5
click at [873, 201] on button "Search" at bounding box center [852, 206] width 78 height 26
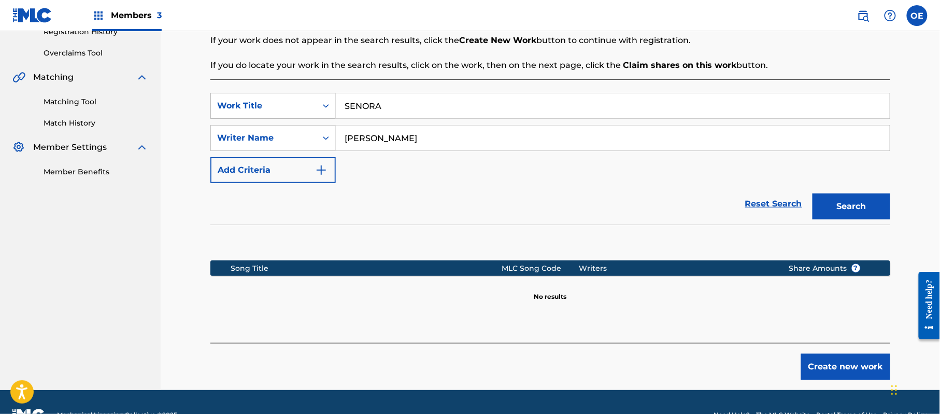
drag, startPoint x: 442, startPoint y: 102, endPoint x: 283, endPoint y: 110, distance: 159.4
click at [283, 111] on div "SearchWithCriteria6699379e-69cf-4f61-a7bf-75fd22a04379 Work Title SENORA" at bounding box center [550, 106] width 680 height 26
click at [859, 200] on button "Search" at bounding box center [852, 206] width 78 height 26
drag, startPoint x: 399, startPoint y: 112, endPoint x: 345, endPoint y: 113, distance: 54.4
click at [340, 115] on input "SENORA CON CLASE" at bounding box center [613, 105] width 554 height 25
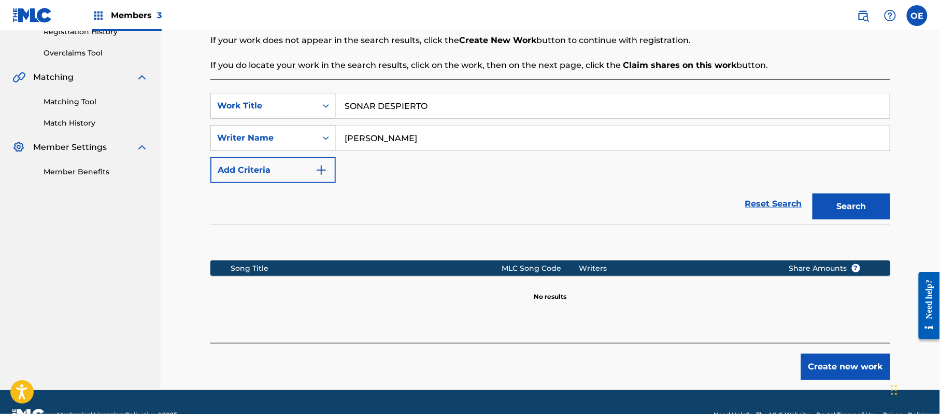
click at [850, 200] on button "Search" at bounding box center [852, 206] width 78 height 26
drag, startPoint x: 457, startPoint y: 117, endPoint x: 315, endPoint y: 117, distance: 142.0
click at [315, 117] on div "SearchWithCriteria6699379e-69cf-4f61-a7bf-75fd22a04379 Work Title SONAR DESPIER…" at bounding box center [550, 106] width 680 height 26
click at [842, 205] on button "Search" at bounding box center [852, 206] width 78 height 26
drag, startPoint x: 479, startPoint y: 100, endPoint x: 359, endPoint y: 114, distance: 121.1
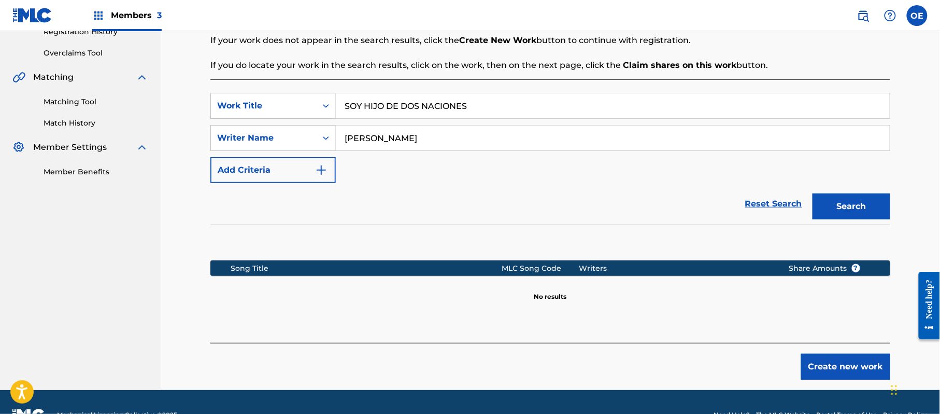
click at [359, 114] on input "SOY HIJO DE DOS NACIONES" at bounding box center [613, 105] width 554 height 25
click at [508, 100] on input "SOY HIJO DE DOS NACIONES" at bounding box center [613, 105] width 554 height 25
drag, startPoint x: 438, startPoint y: 104, endPoint x: 633, endPoint y: 104, distance: 194.9
click at [633, 104] on input "SOY HIJO DE DOS NACIONES" at bounding box center [613, 105] width 554 height 25
drag, startPoint x: 630, startPoint y: 104, endPoint x: 367, endPoint y: 98, distance: 263.3
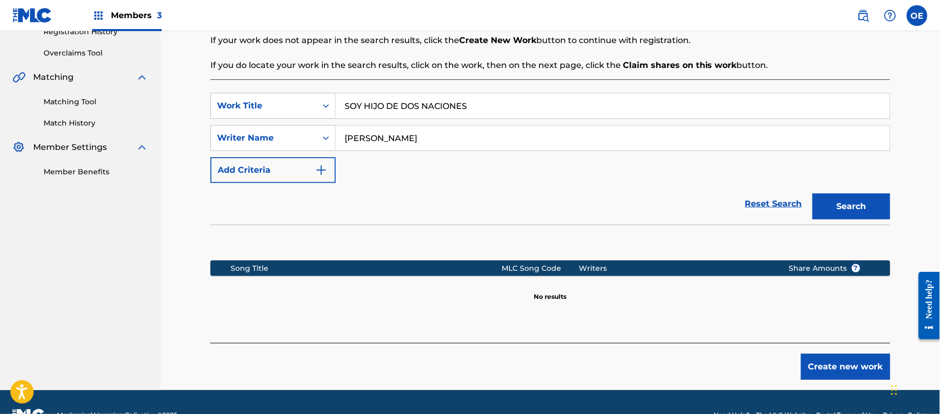
click at [194, 106] on div "Register Work Search Enter Work Details Add Writers Add Publishers & Shares Add…" at bounding box center [551, 120] width 726 height 538
click at [848, 203] on button "Search" at bounding box center [852, 206] width 78 height 26
drag, startPoint x: 437, startPoint y: 98, endPoint x: 336, endPoint y: 108, distance: 101.5
click at [336, 108] on input "TLAPEHUALA" at bounding box center [613, 105] width 554 height 25
click at [883, 206] on button "Search" at bounding box center [852, 206] width 78 height 26
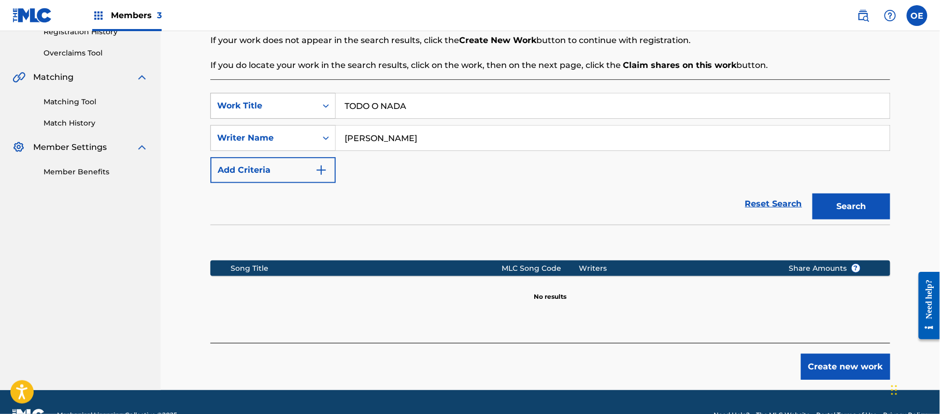
drag, startPoint x: 432, startPoint y: 104, endPoint x: 307, endPoint y: 112, distance: 125.1
click at [307, 112] on div "SearchWithCriteria6699379e-69cf-4f61-a7bf-75fd22a04379 Work Title TODO O NADA" at bounding box center [550, 106] width 680 height 26
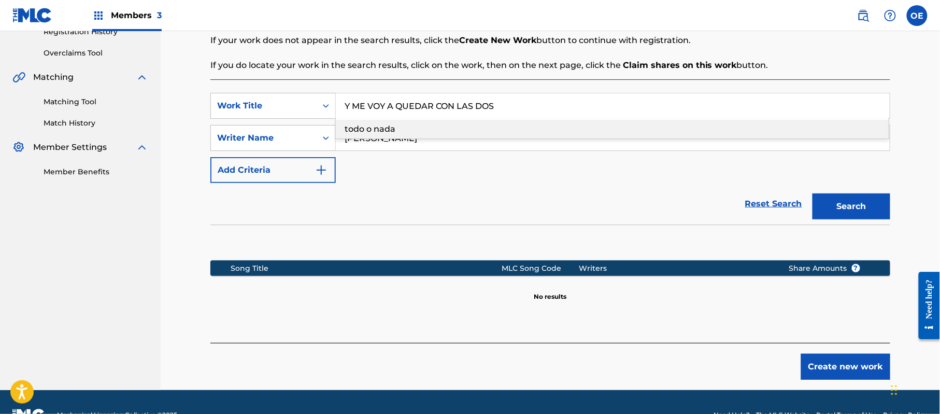
drag, startPoint x: 837, startPoint y: 194, endPoint x: 825, endPoint y: 195, distance: 11.5
click at [837, 195] on button "Search" at bounding box center [852, 206] width 78 height 26
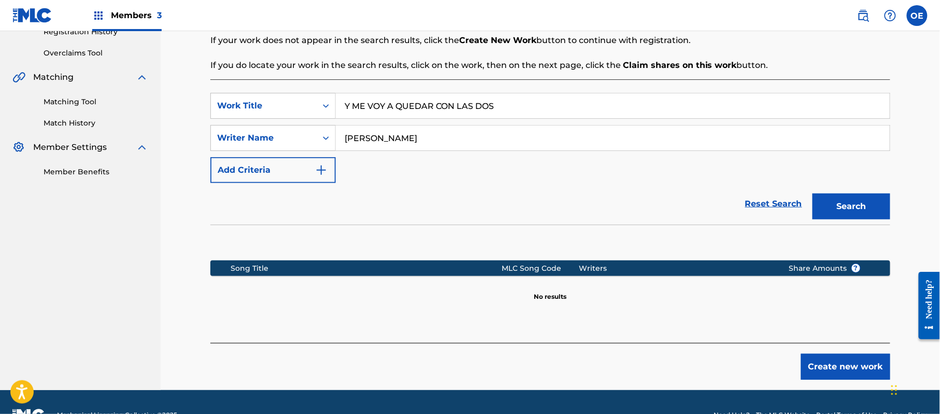
drag, startPoint x: 515, startPoint y: 104, endPoint x: 378, endPoint y: 122, distance: 138.5
click at [378, 122] on div "SearchWithCriteria6699379e-69cf-4f61-a7bf-75fd22a04379 Work Title Y ME VOY A QU…" at bounding box center [550, 138] width 680 height 90
click at [516, 96] on input "Y ME VOY A QUEDAR CON LAS DOS" at bounding box center [613, 105] width 554 height 25
click at [515, 106] on input "Y ME VOY A QUEDAR CON LAS DOS" at bounding box center [613, 105] width 554 height 25
click at [538, 107] on input "Y ME VOY A QUEDAR CON LAS DOS" at bounding box center [613, 105] width 554 height 25
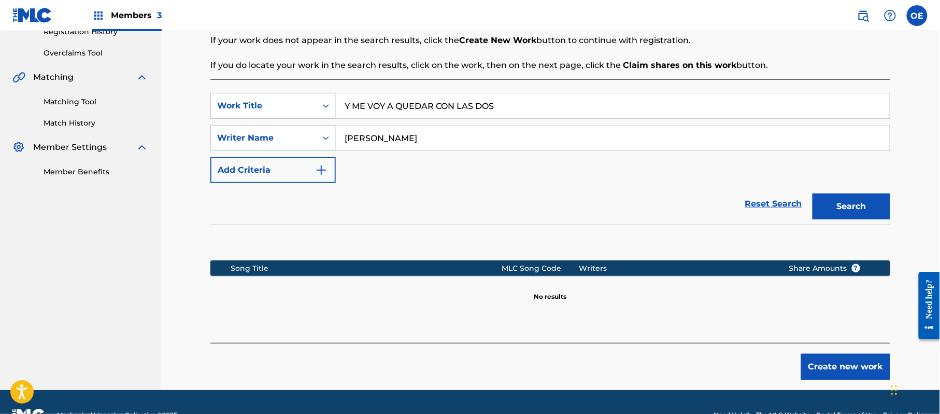
drag, startPoint x: 531, startPoint y: 107, endPoint x: 339, endPoint y: 123, distance: 193.0
click at [339, 123] on div "SearchWithCriteria6699379e-69cf-4f61-a7bf-75fd22a04379 Work Title Y ME VOY A QU…" at bounding box center [550, 138] width 680 height 90
click at [859, 206] on button "Search" at bounding box center [852, 206] width 78 height 26
drag, startPoint x: 448, startPoint y: 107, endPoint x: 338, endPoint y: 110, distance: 110.5
click at [338, 110] on input "[PERSON_NAME]" at bounding box center [613, 105] width 554 height 25
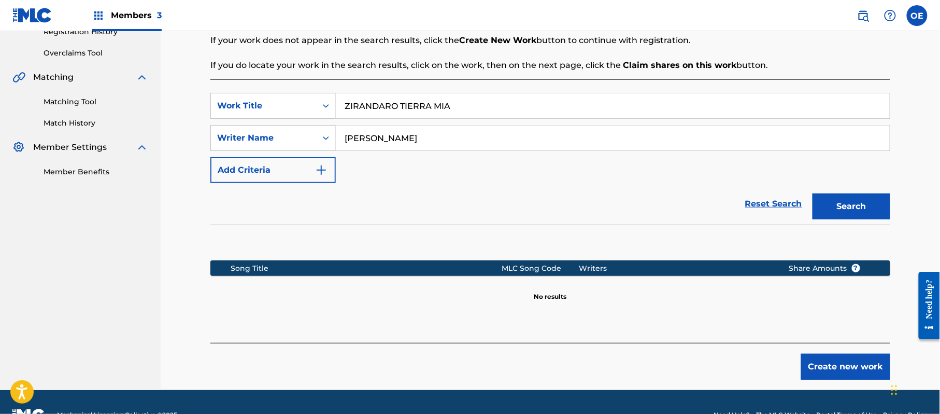
type input "ZIRANDARO TIERRA MIA"
click at [862, 209] on button "Search" at bounding box center [852, 206] width 78 height 26
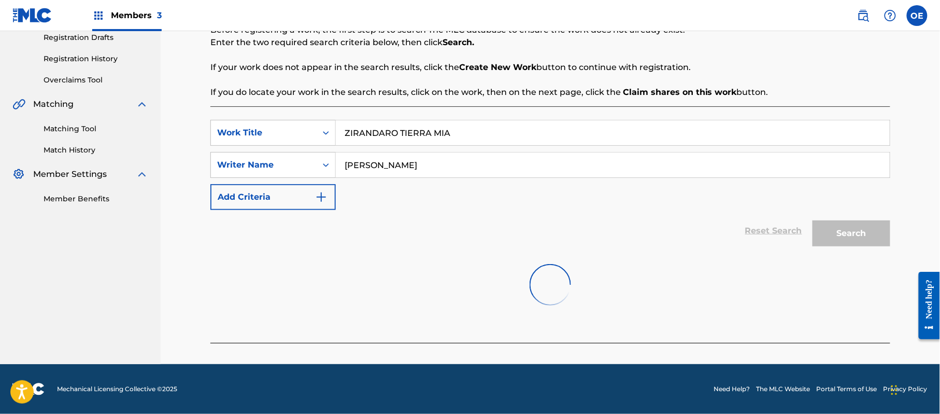
scroll to position [110, 0]
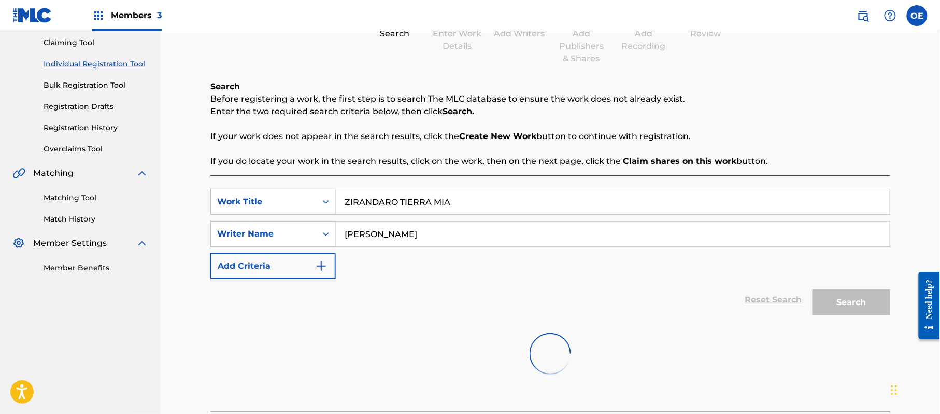
click at [79, 87] on link "Bulk Registration Tool" at bounding box center [96, 85] width 105 height 11
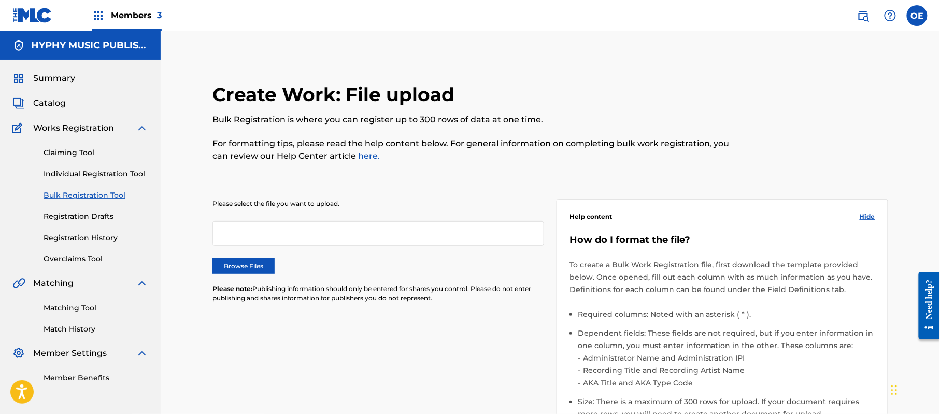
click at [80, 169] on link "Individual Registration Tool" at bounding box center [96, 173] width 105 height 11
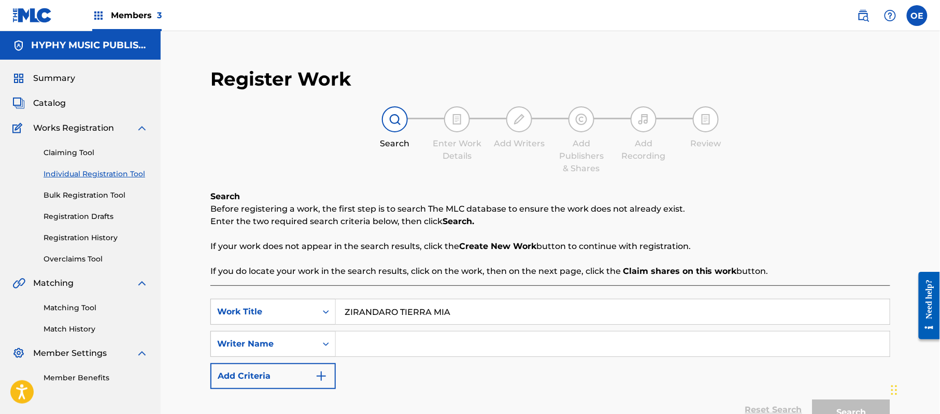
type input "ZIRANDARO TIERRA MIA"
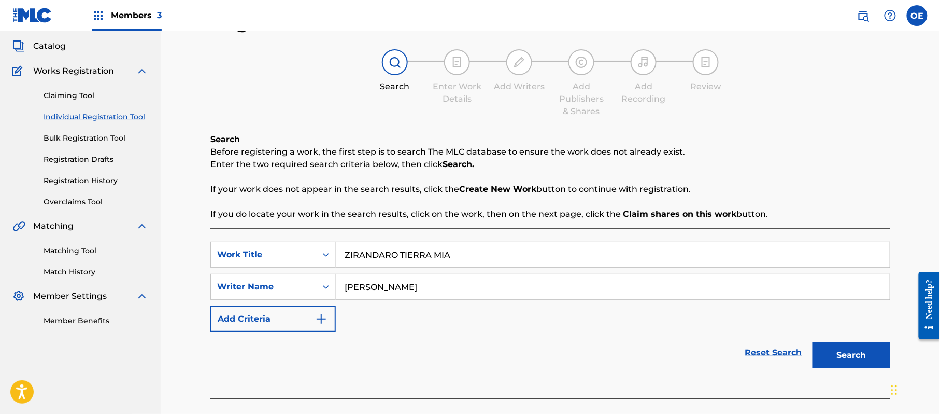
scroll to position [112, 0]
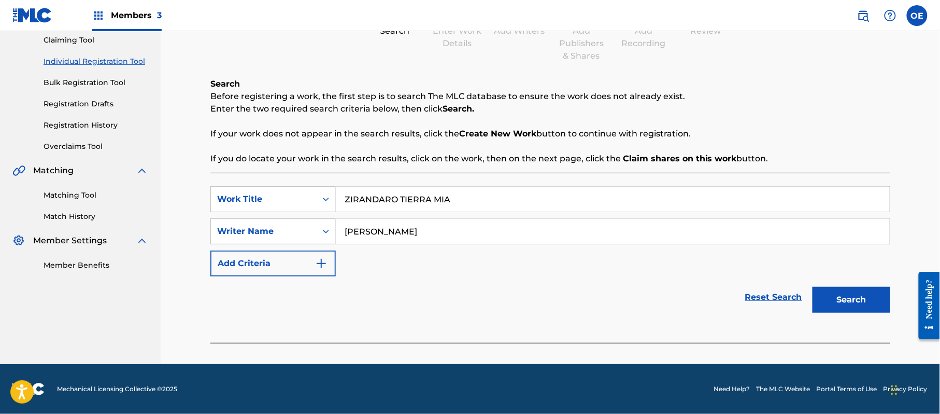
type input "[PERSON_NAME]"
click at [851, 297] on button "Search" at bounding box center [852, 300] width 78 height 26
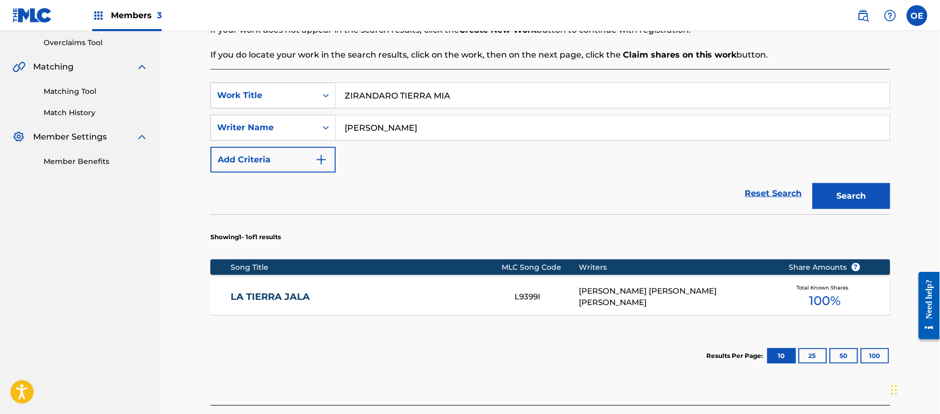
scroll to position [251, 0]
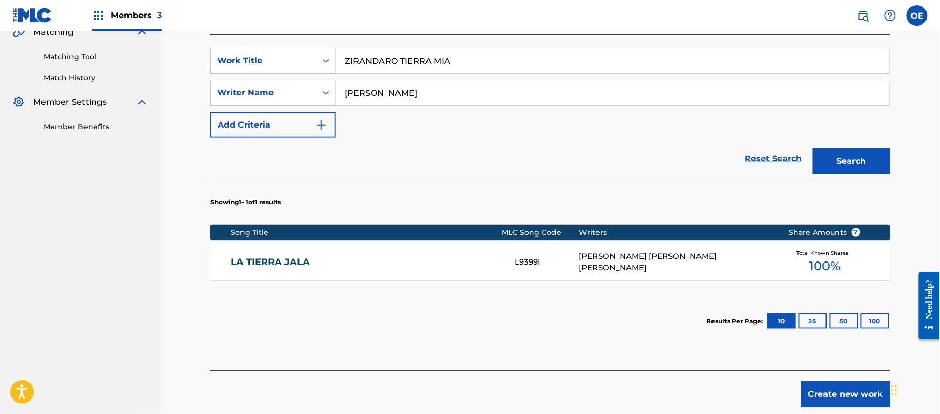
drag, startPoint x: 497, startPoint y: 61, endPoint x: 152, endPoint y: 65, distance: 344.7
click at [152, 65] on main "HYPHY MUSIC PUBLISHING INC Summary Catalog Works Registration Claiming Tool Ind…" at bounding box center [470, 98] width 940 height 637
type input "[PERSON_NAME] CON HUETAMO"
drag, startPoint x: 860, startPoint y: 160, endPoint x: 811, endPoint y: 148, distance: 50.8
click at [859, 160] on button "Search" at bounding box center [852, 161] width 78 height 26
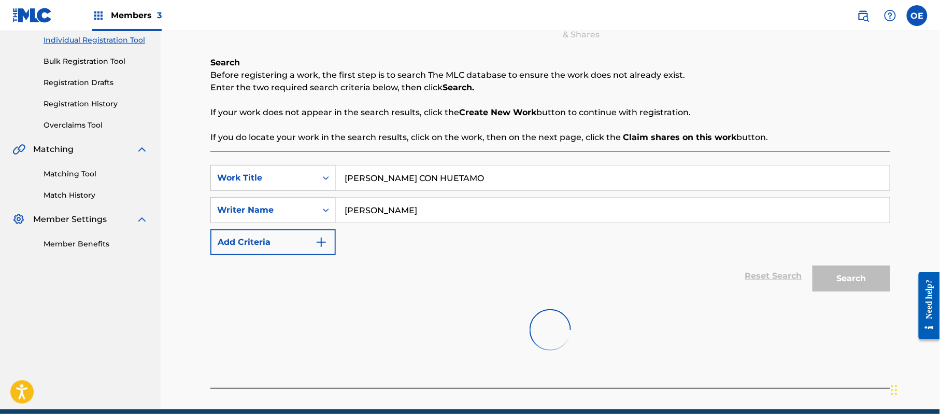
scroll to position [110, 0]
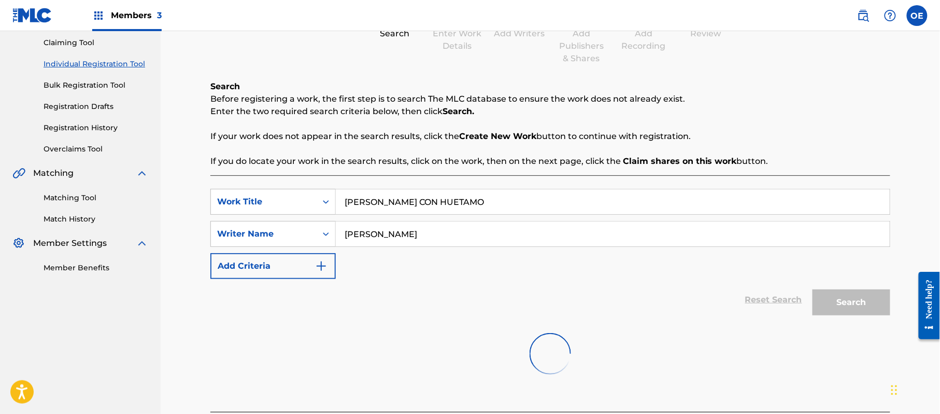
click at [91, 85] on link "Bulk Registration Tool" at bounding box center [96, 85] width 105 height 11
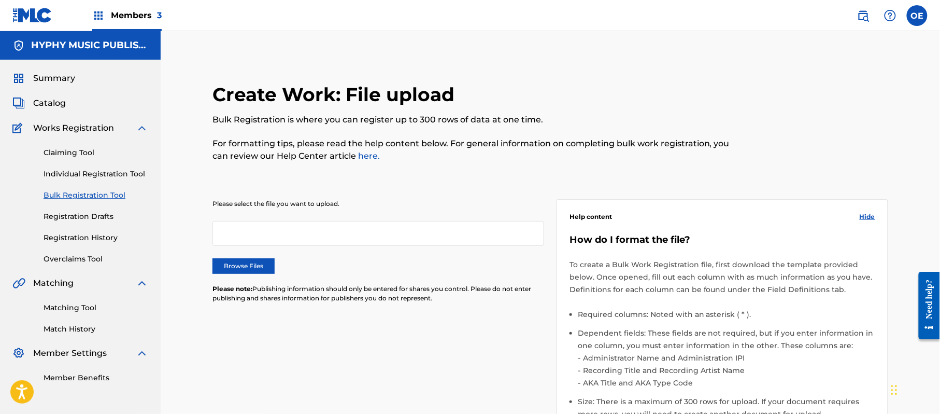
click at [78, 167] on div "Claiming Tool Individual Registration Tool Bulk Registration Tool Registration …" at bounding box center [80, 199] width 136 height 130
click at [121, 176] on link "Individual Registration Tool" at bounding box center [96, 173] width 105 height 11
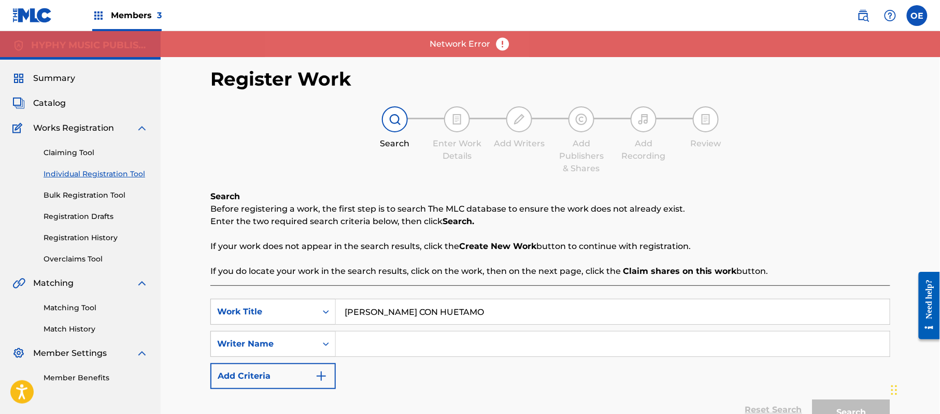
type input "[PERSON_NAME] CON HUETAMO"
click at [413, 340] on input "Search Form" at bounding box center [613, 343] width 554 height 25
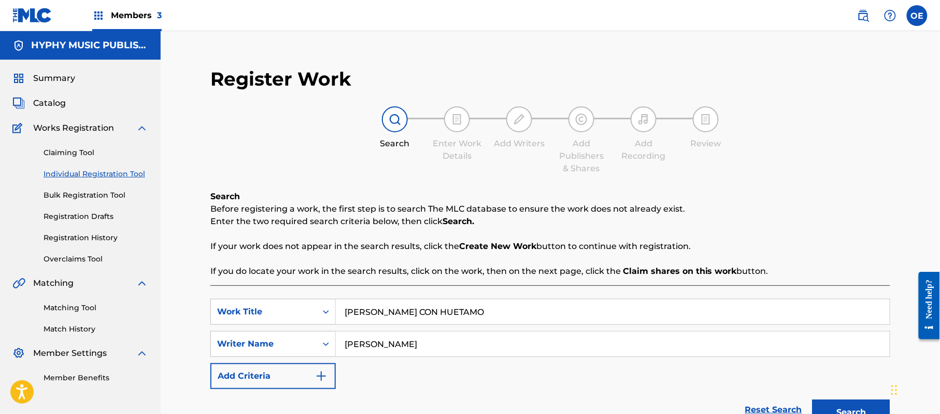
type input "[PERSON_NAME]"
click at [813, 399] on button "Search" at bounding box center [852, 412] width 78 height 26
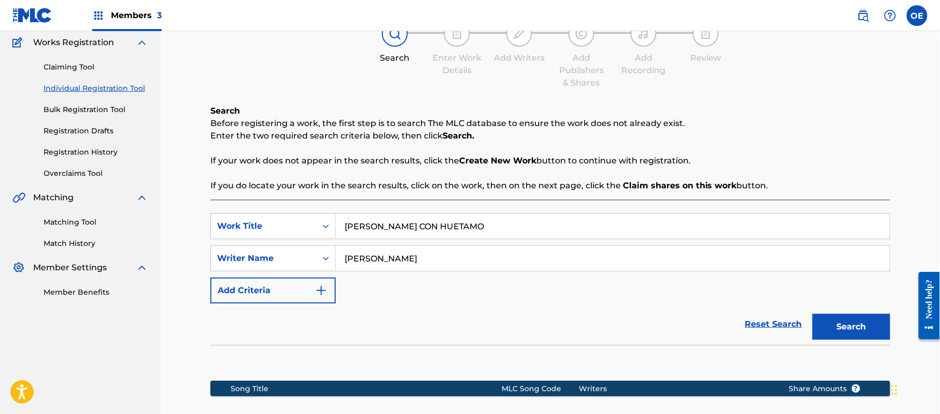
scroll to position [207, 0]
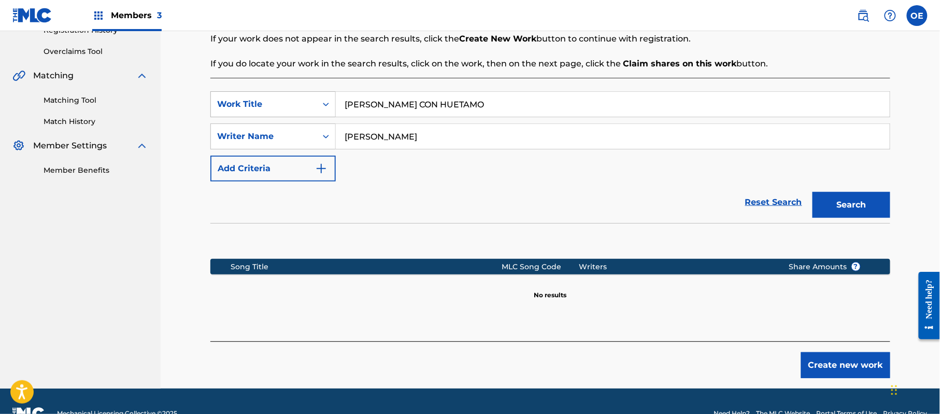
drag, startPoint x: 515, startPoint y: 100, endPoint x: 259, endPoint y: 106, distance: 256.1
click at [258, 106] on div "SearchWithCriteria6699379e-69cf-4f61-a7bf-75fd22a04379 Work Title ZIRANDARO CON…" at bounding box center [550, 104] width 680 height 26
type input "Retrieving data. Wait a few seconds and try to cut or copy again."
click at [833, 200] on button "Search" at bounding box center [852, 205] width 78 height 26
drag, startPoint x: 680, startPoint y: 98, endPoint x: 314, endPoint y: 125, distance: 366.9
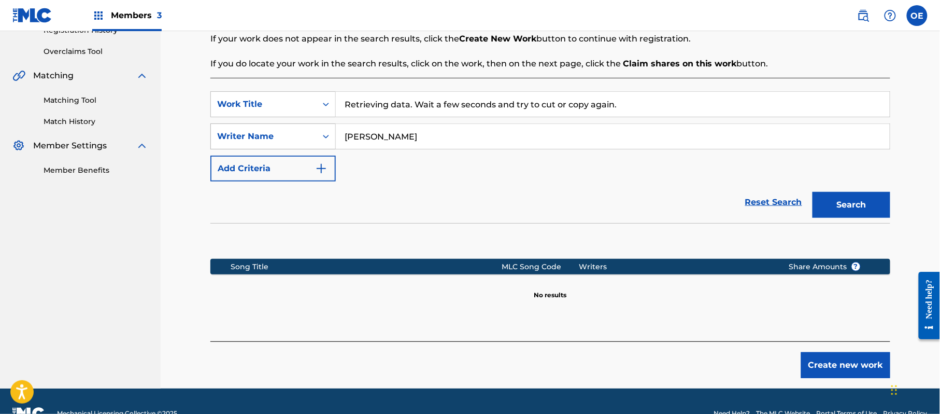
click at [329, 127] on div "SearchWithCriteria6699379e-69cf-4f61-a7bf-75fd22a04379 Work Title Retrieving da…" at bounding box center [550, 136] width 680 height 90
type input "YA NO ME PREGUNTES MAS"
click at [830, 200] on button "Search" at bounding box center [852, 205] width 78 height 26
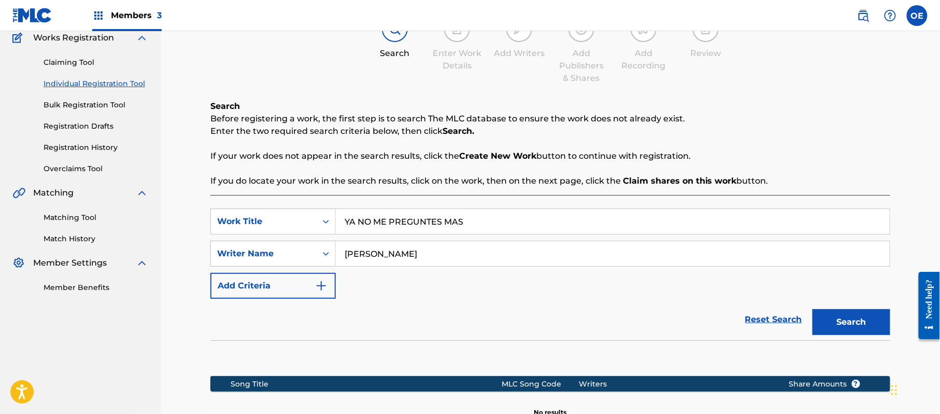
scroll to position [69, 0]
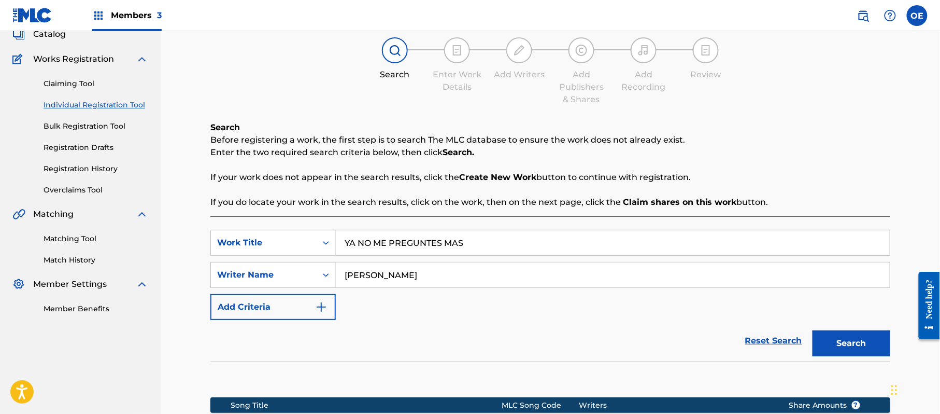
drag, startPoint x: 477, startPoint y: 276, endPoint x: 356, endPoint y: 274, distance: 121.8
click at [356, 274] on input "[PERSON_NAME]" at bounding box center [613, 274] width 554 height 25
click at [470, 277] on input "[PERSON_NAME]" at bounding box center [613, 274] width 554 height 25
drag, startPoint x: 368, startPoint y: 272, endPoint x: 363, endPoint y: 275, distance: 5.3
click at [344, 274] on input "[PERSON_NAME]" at bounding box center [613, 274] width 554 height 25
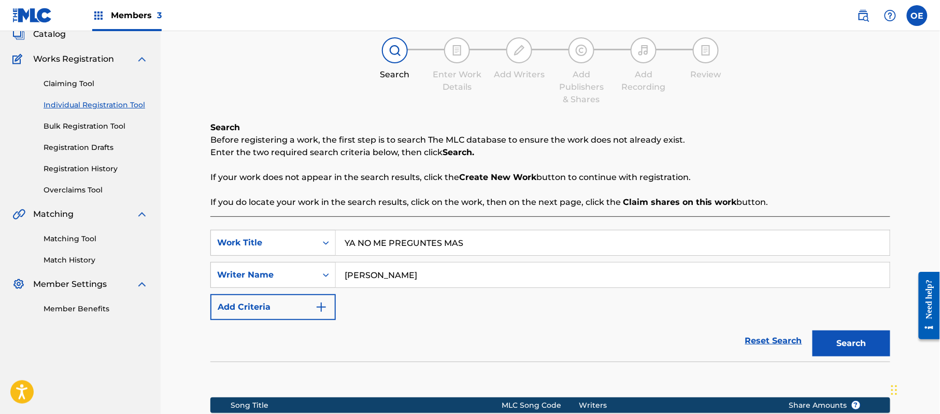
click at [70, 83] on link "Claiming Tool" at bounding box center [96, 83] width 105 height 11
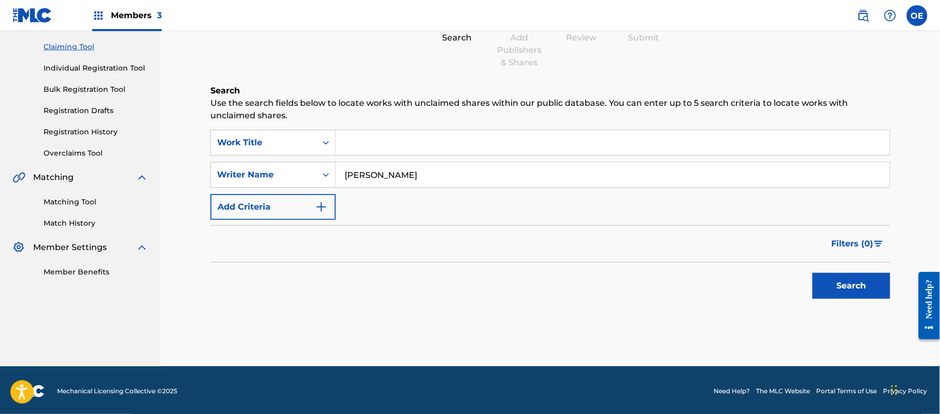
scroll to position [108, 0]
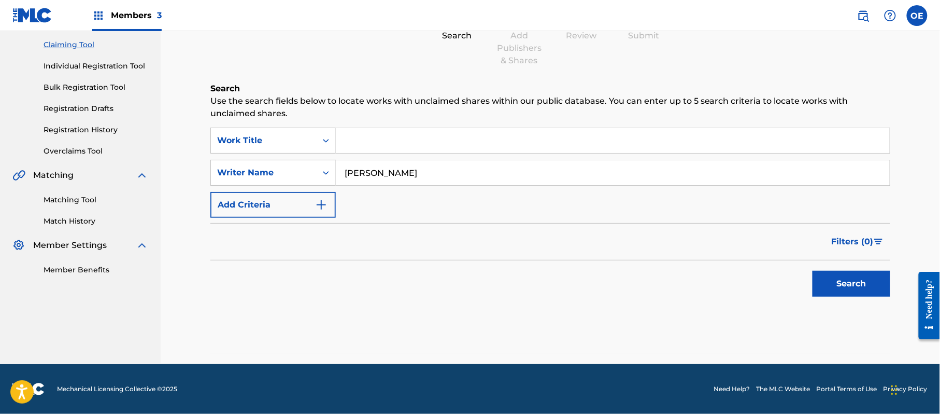
type input "[PERSON_NAME]"
click at [880, 292] on button "Search" at bounding box center [852, 284] width 78 height 26
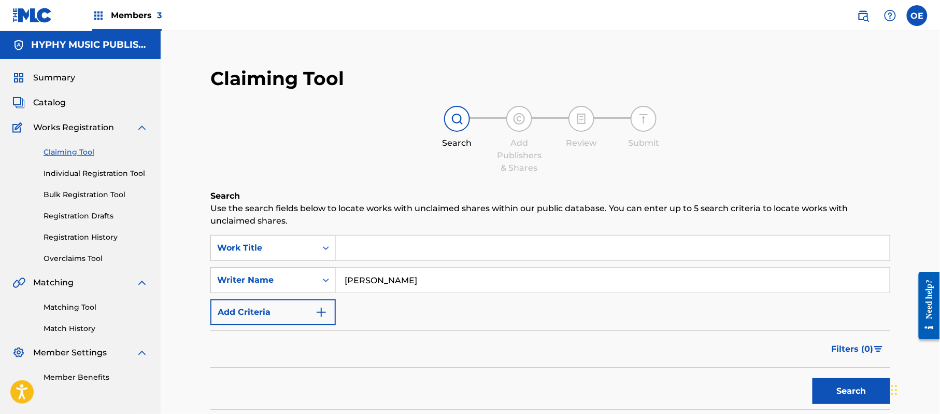
scroll to position [0, 0]
click at [104, 176] on link "Individual Registration Tool" at bounding box center [96, 173] width 105 height 11
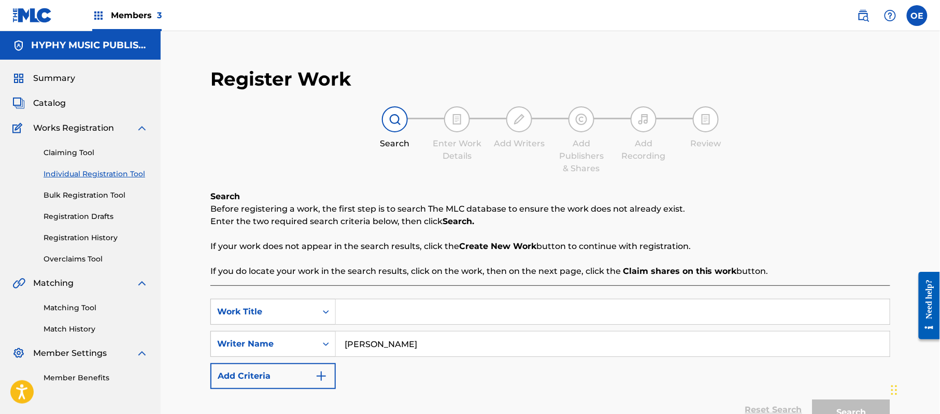
type input "[PERSON_NAME]"
click at [423, 307] on input "Search Form" at bounding box center [613, 311] width 554 height 25
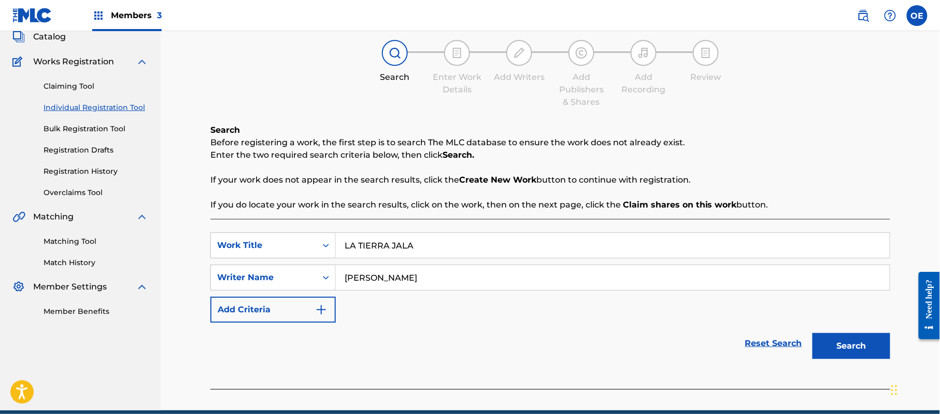
scroll to position [112, 0]
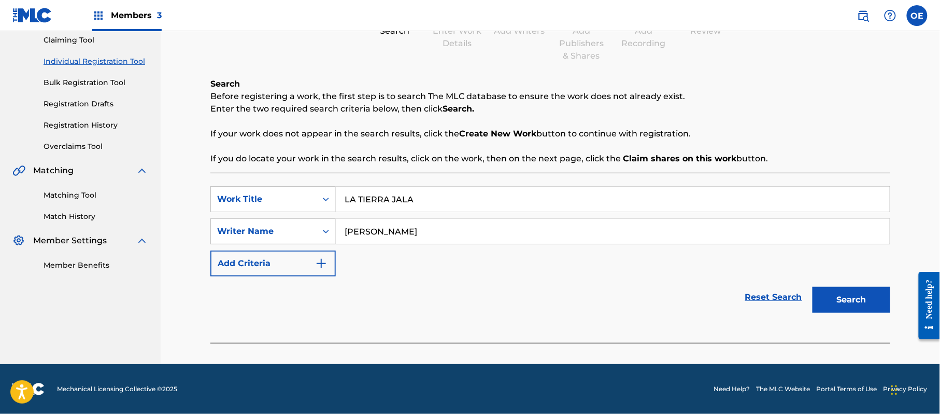
type input "LA TIERRA JALA"
click at [825, 293] on button "Search" at bounding box center [852, 300] width 78 height 26
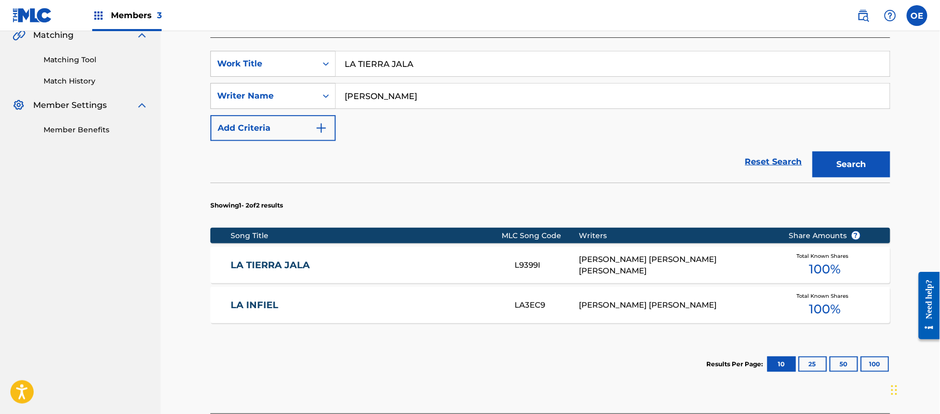
scroll to position [251, 0]
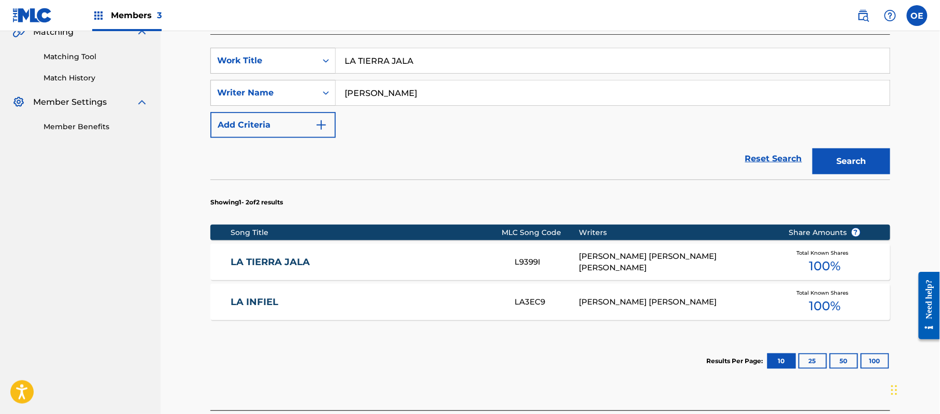
click at [393, 93] on input "[PERSON_NAME]" at bounding box center [613, 92] width 554 height 25
type input "[PERSON_NAME] [PERSON_NAME]"
click at [813, 148] on button "Search" at bounding box center [852, 161] width 78 height 26
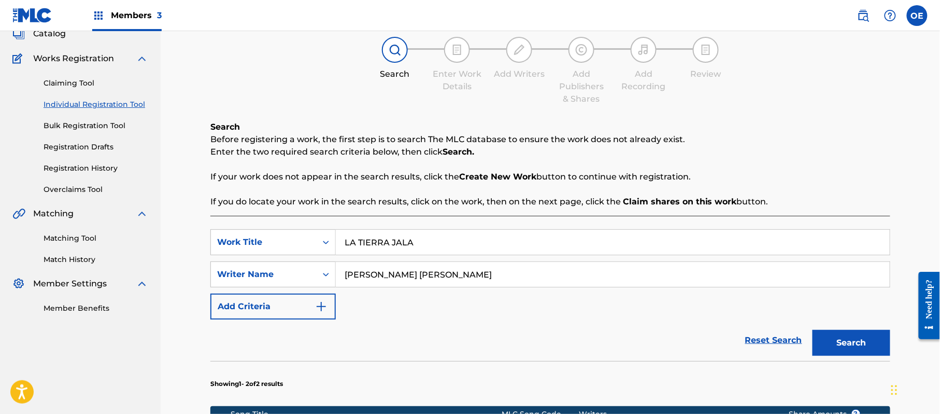
scroll to position [69, 0]
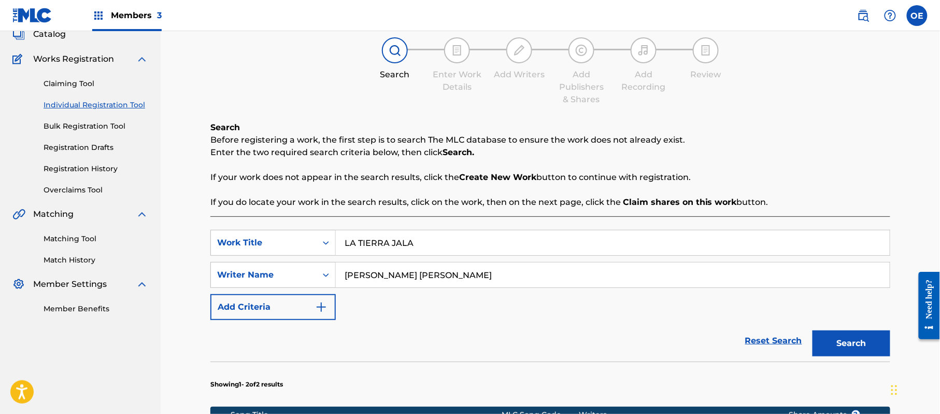
click at [107, 102] on link "Individual Registration Tool" at bounding box center [96, 105] width 105 height 11
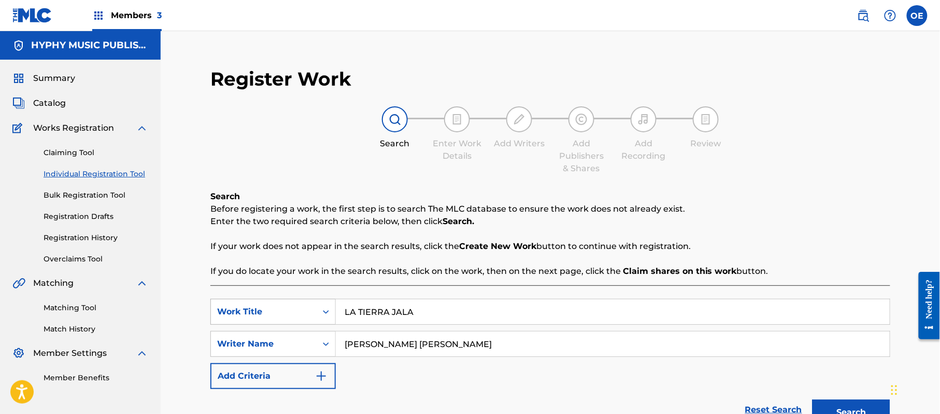
drag, startPoint x: 438, startPoint y: 316, endPoint x: 264, endPoint y: 314, distance: 174.1
click at [262, 316] on div "SearchWithCriteria6699379e-69cf-4f61-a7bf-75fd22a04379 Work Title LA TIERRA JALA" at bounding box center [550, 312] width 680 height 26
type input "EL RAYO MAL EJEMPLO"
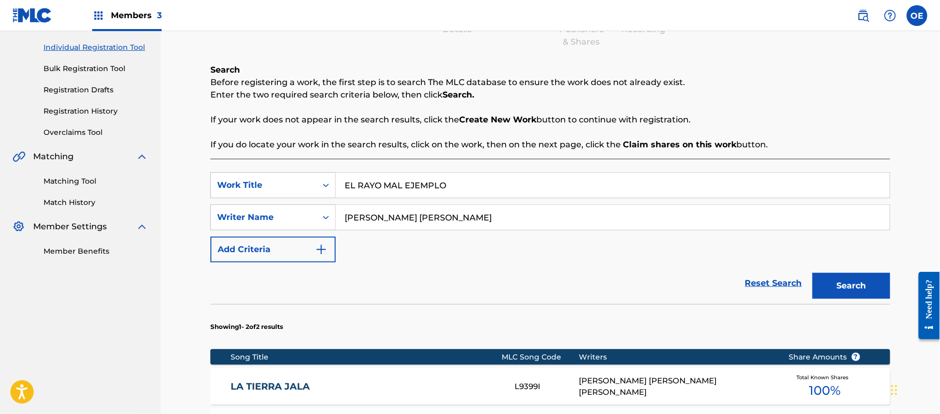
scroll to position [138, 0]
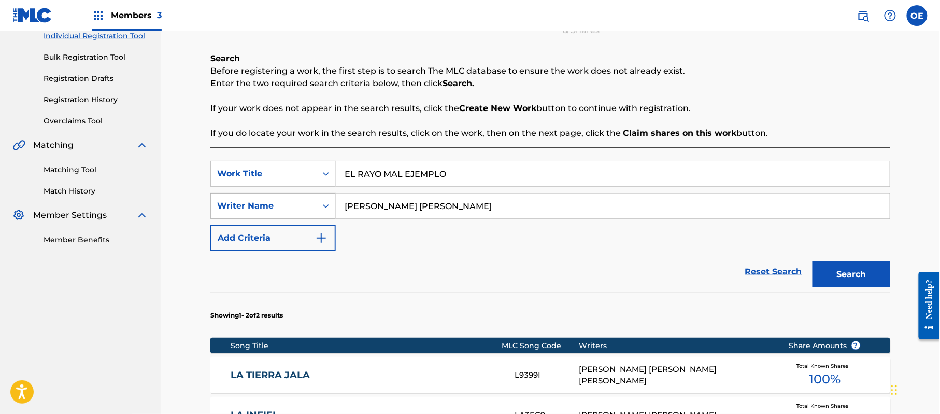
drag, startPoint x: 527, startPoint y: 197, endPoint x: 256, endPoint y: 197, distance: 271.6
click at [256, 197] on div "SearchWithCriteria662e0ed7-531d-480d-9ac3-01eb2e589978 Writer Name [PERSON_NAME…" at bounding box center [550, 206] width 680 height 26
drag, startPoint x: 846, startPoint y: 278, endPoint x: 812, endPoint y: 278, distance: 34.7
click at [846, 278] on button "Search" at bounding box center [852, 274] width 78 height 26
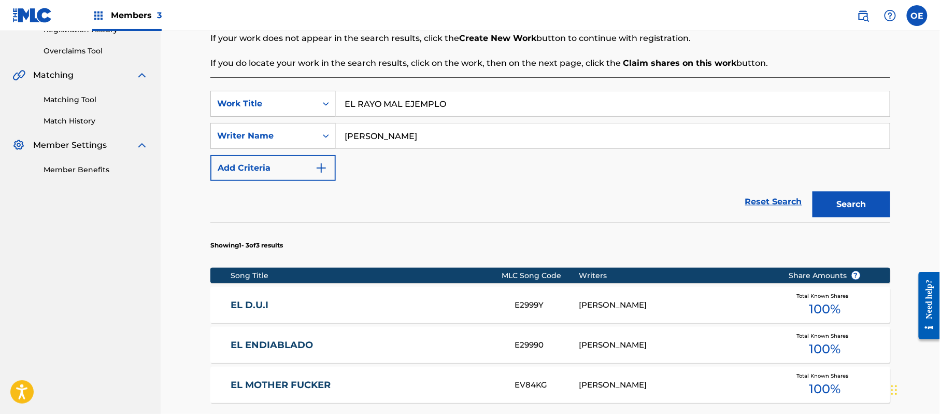
scroll to position [207, 0]
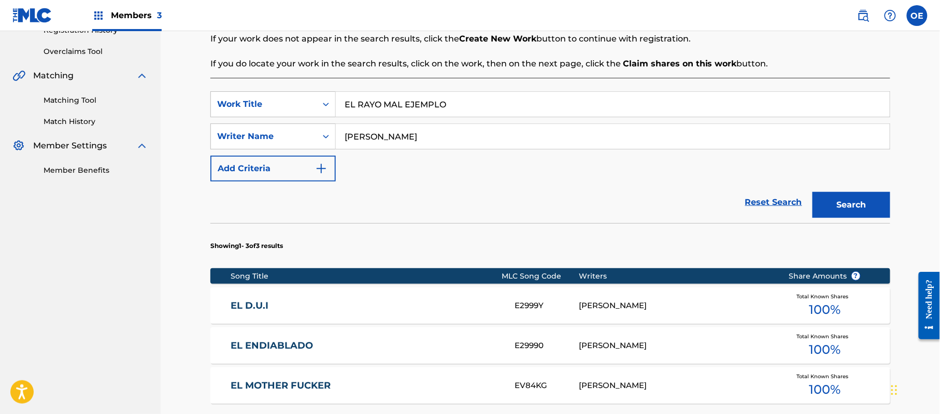
drag, startPoint x: 392, startPoint y: 136, endPoint x: 373, endPoint y: 141, distance: 19.4
click at [373, 141] on input "[PERSON_NAME]" at bounding box center [613, 136] width 554 height 25
click at [813, 192] on button "Search" at bounding box center [852, 205] width 78 height 26
type input "[PERSON_NAME]"
click at [813, 192] on button "Search" at bounding box center [852, 205] width 78 height 26
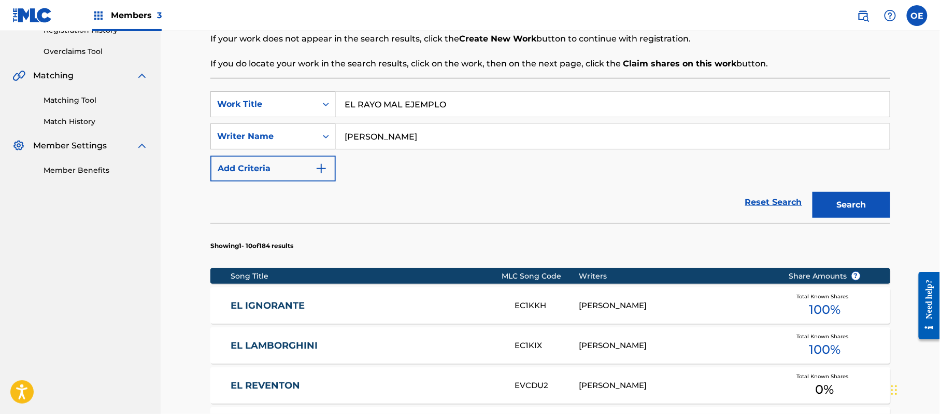
click at [813, 192] on button "Search" at bounding box center [852, 205] width 78 height 26
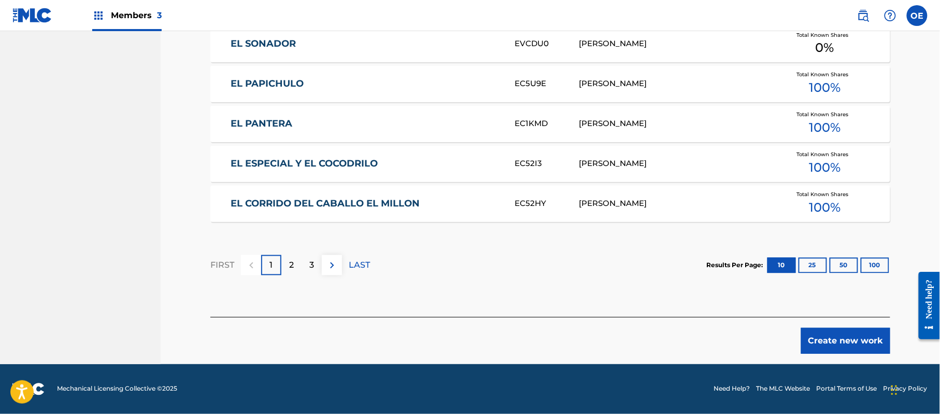
click at [831, 334] on button "Create new work" at bounding box center [845, 341] width 89 height 26
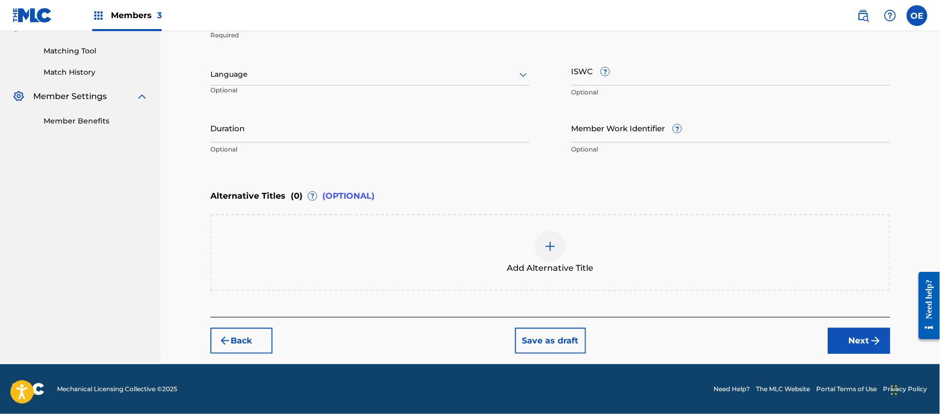
scroll to position [256, 0]
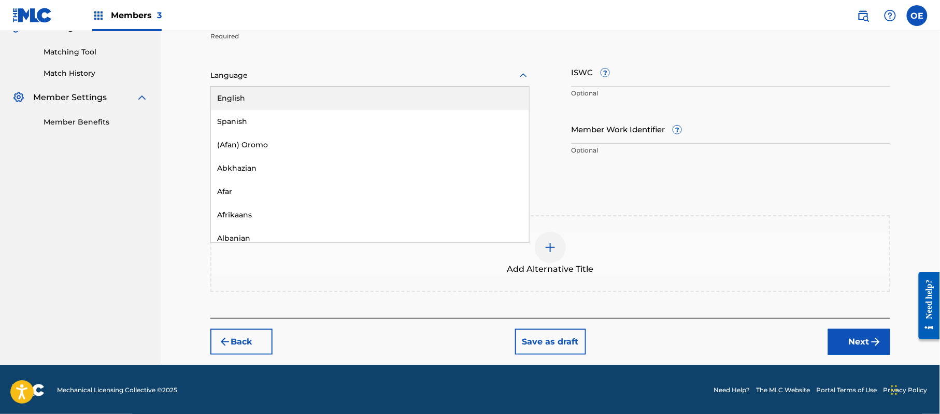
click at [239, 65] on div "Language" at bounding box center [369, 76] width 319 height 22
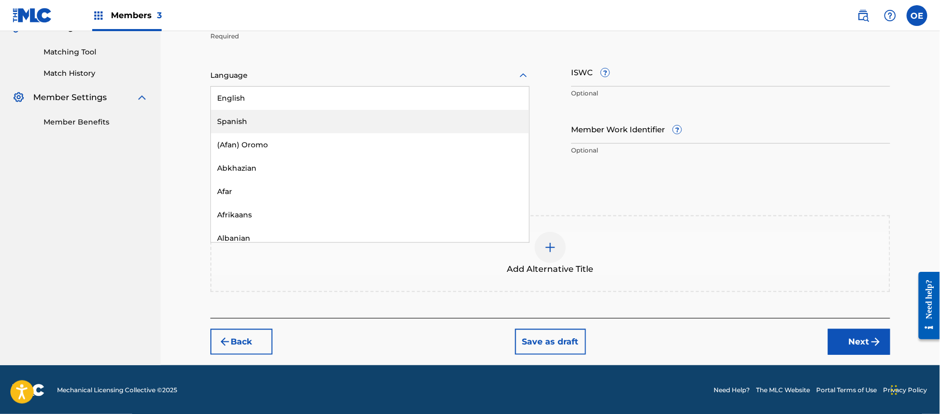
click at [260, 117] on div "Spanish" at bounding box center [370, 121] width 318 height 23
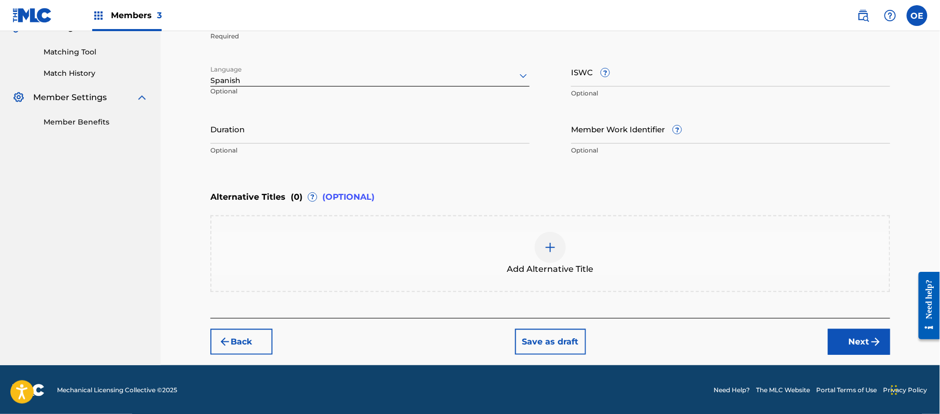
scroll to position [187, 0]
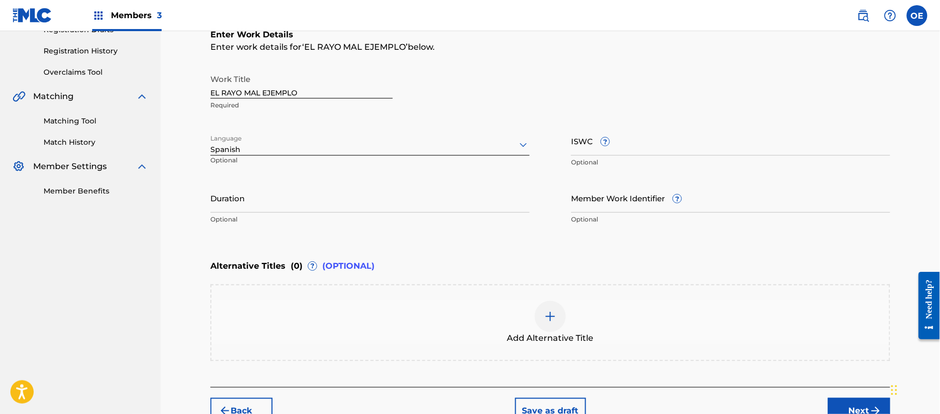
click at [846, 410] on button "Next" at bounding box center [859, 411] width 62 height 26
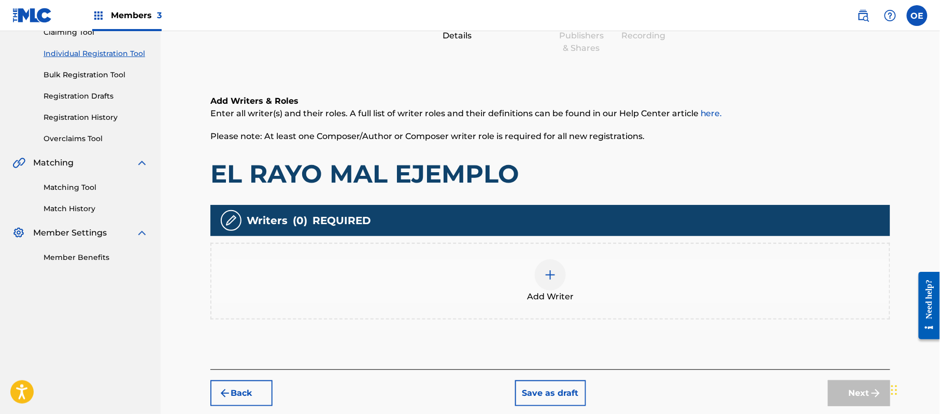
scroll to position [47, 0]
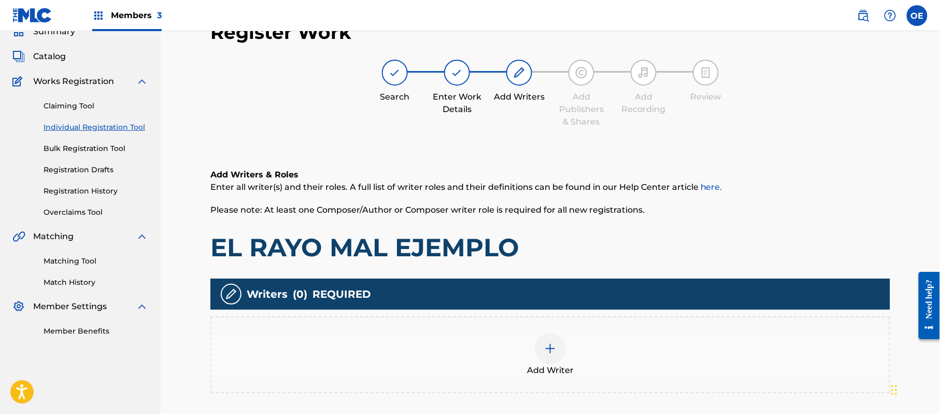
click at [543, 334] on div at bounding box center [550, 348] width 31 height 31
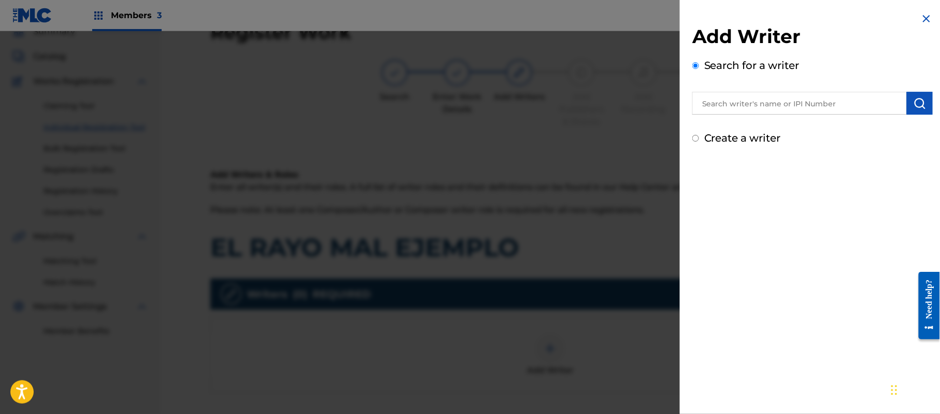
click at [732, 140] on label "Create a writer" at bounding box center [742, 138] width 77 height 12
radio input "true"
click at [699, 140] on input "Create a writer" at bounding box center [695, 138] width 7 height 7
radio input "false"
radio input "true"
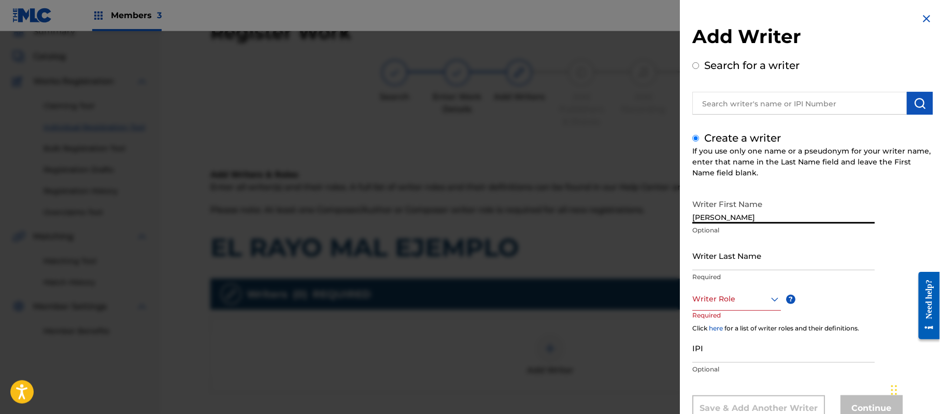
type input "[PERSON_NAME]"
drag, startPoint x: 795, startPoint y: 206, endPoint x: 735, endPoint y: 221, distance: 61.3
click at [735, 221] on input "[PERSON_NAME]" at bounding box center [783, 209] width 182 height 30
type input "[PERSON_NAME]"
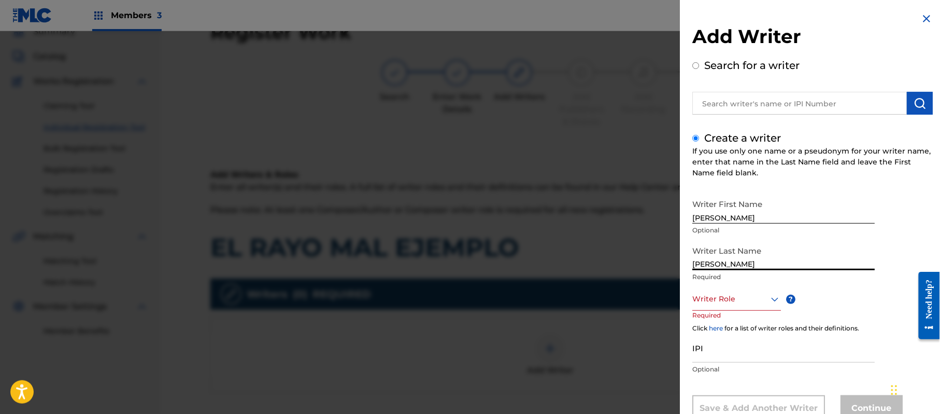
drag, startPoint x: 737, startPoint y: 264, endPoint x: 649, endPoint y: 267, distance: 88.2
click at [654, 265] on div "Add Writer Search for a writer Create a writer If you use only one name or a ps…" at bounding box center [470, 222] width 940 height 382
type input "[PERSON_NAME]"
click at [724, 292] on div "8 results available. Use Up and Down to choose options, press Enter to select t…" at bounding box center [736, 298] width 89 height 23
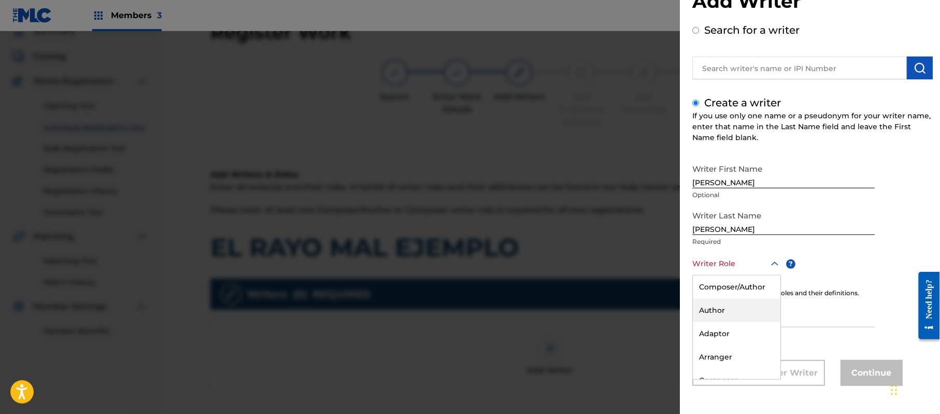
click at [733, 301] on div "Author" at bounding box center [737, 310] width 88 height 23
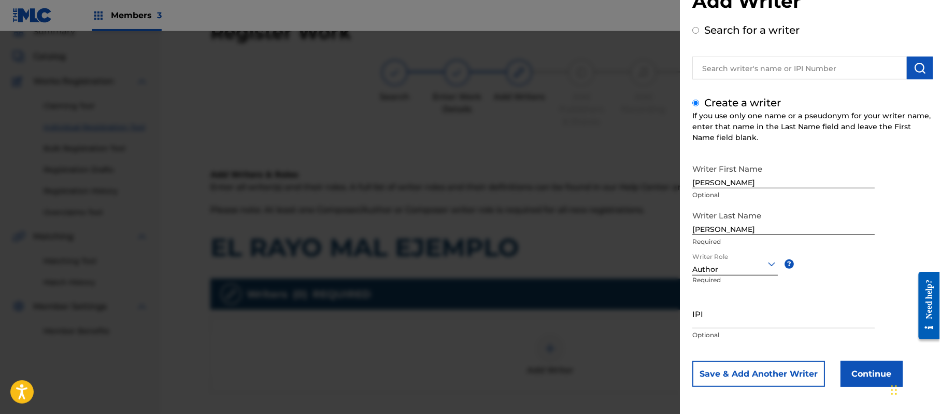
click at [707, 263] on div at bounding box center [735, 263] width 86 height 13
click at [714, 280] on div "Composer/Author" at bounding box center [735, 286] width 84 height 23
type input "357223564"
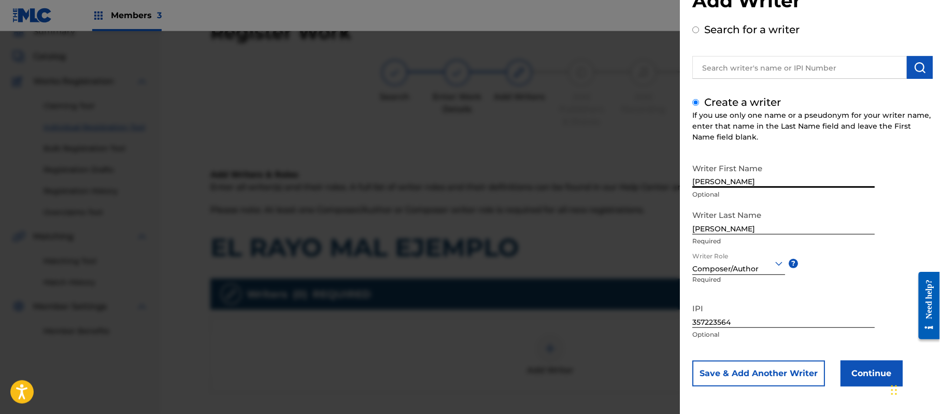
click at [795, 162] on input "[PERSON_NAME]" at bounding box center [783, 173] width 182 height 30
click at [875, 367] on button "Continue" at bounding box center [872, 373] width 62 height 26
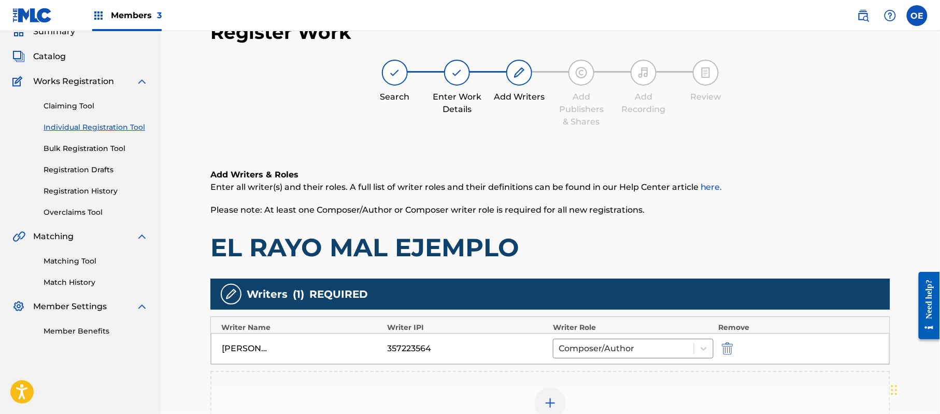
scroll to position [227, 0]
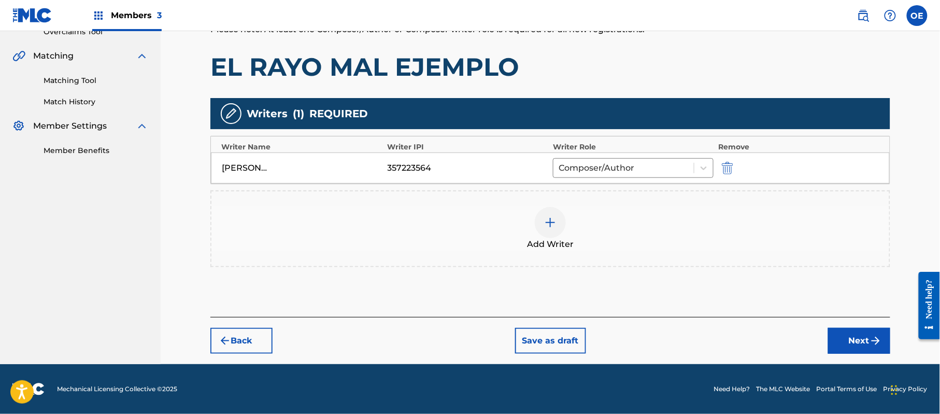
click at [828, 334] on button "Next" at bounding box center [859, 341] width 62 height 26
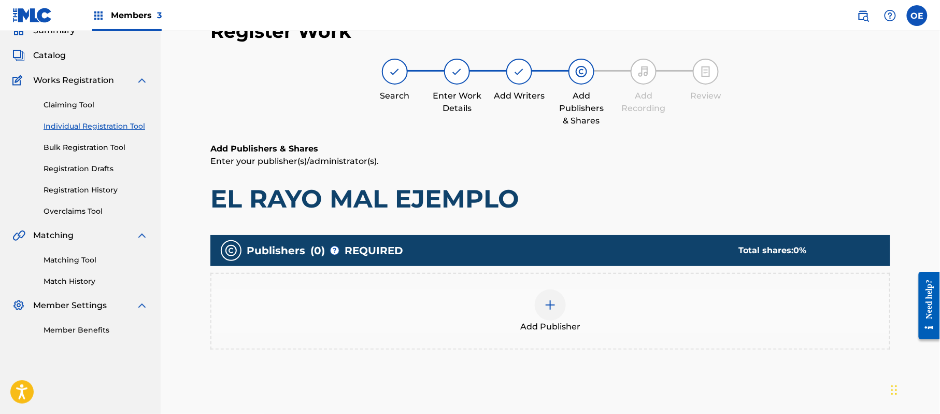
scroll to position [47, 0]
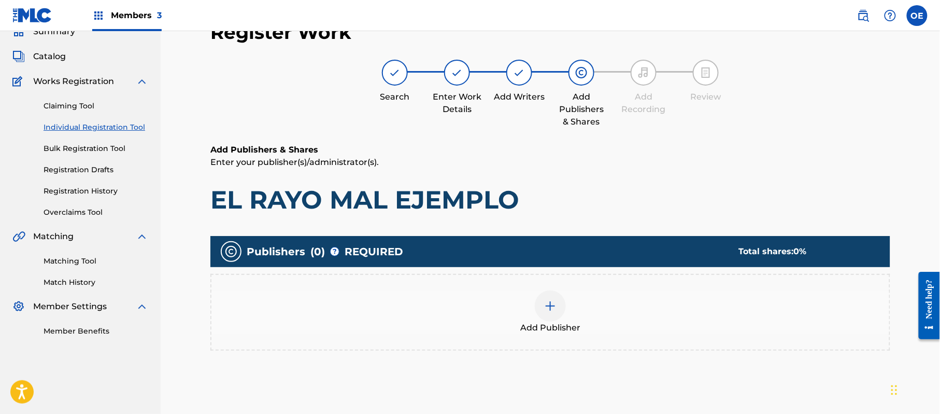
click at [574, 342] on div "Add Publisher" at bounding box center [550, 312] width 680 height 77
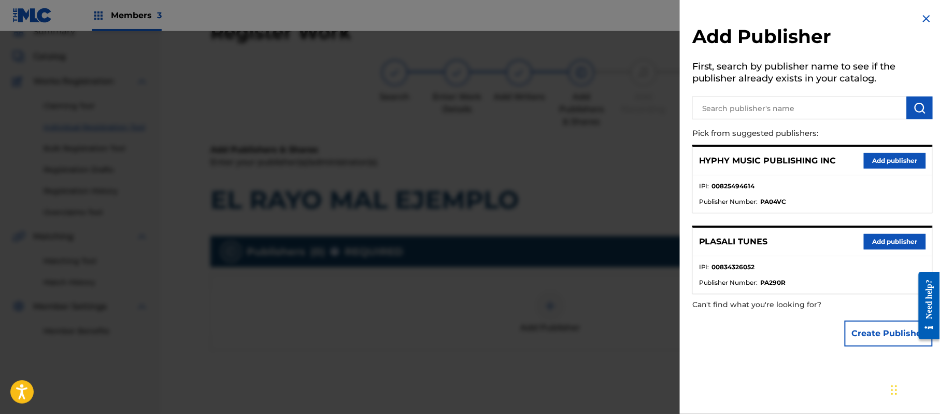
click at [894, 153] on button "Add publisher" at bounding box center [895, 161] width 62 height 16
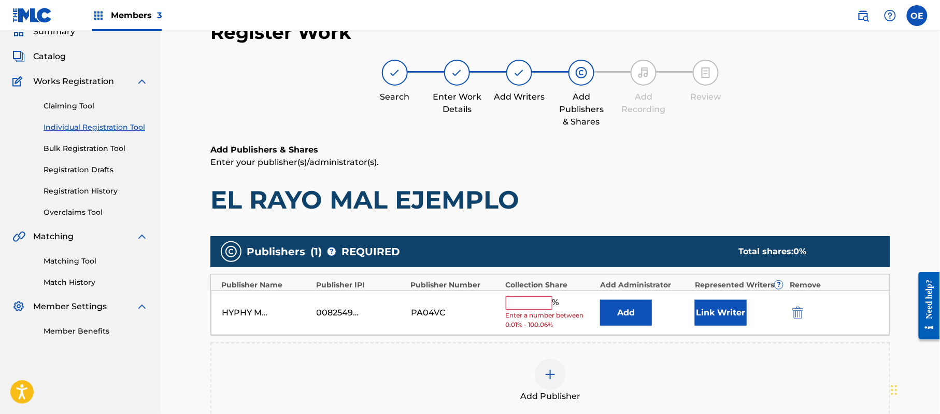
drag, startPoint x: 505, startPoint y: 303, endPoint x: 518, endPoint y: 305, distance: 13.6
click at [506, 303] on div "HYPHY MUSIC PUBLISHING INC 00825494614 PA04VC % Enter a number between 0.01% - …" at bounding box center [550, 312] width 679 height 45
click at [530, 306] on input "text" at bounding box center [529, 302] width 47 height 13
type input "100"
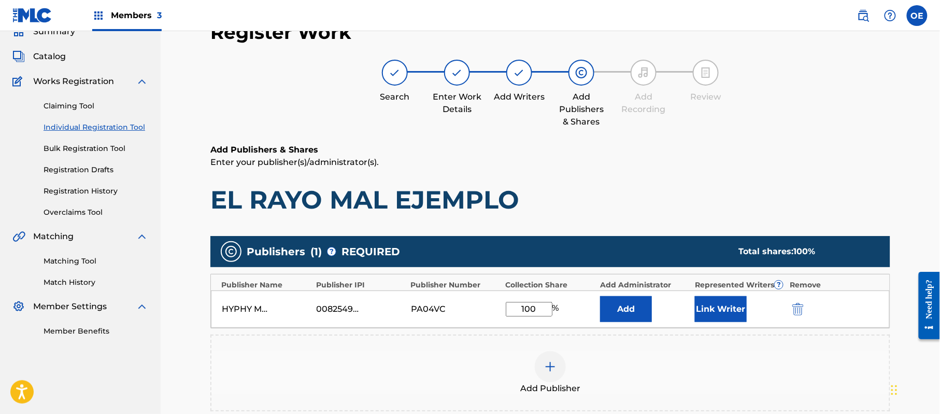
click at [734, 306] on button "Link Writer" at bounding box center [721, 309] width 52 height 26
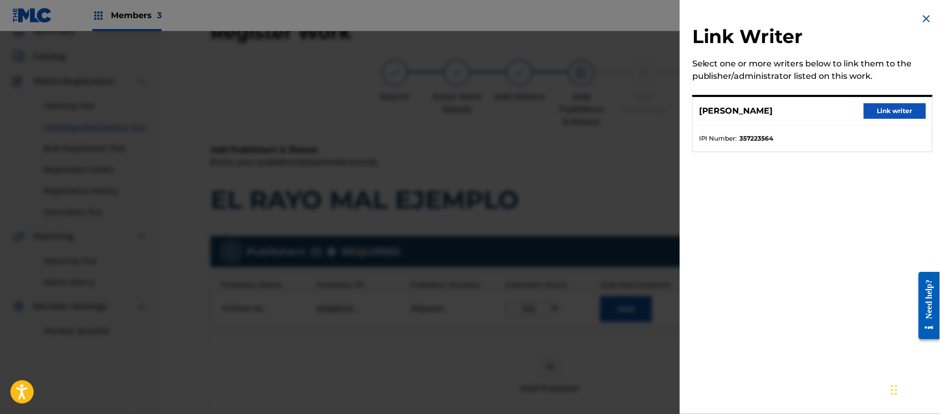
click at [876, 104] on button "Link writer" at bounding box center [895, 111] width 62 height 16
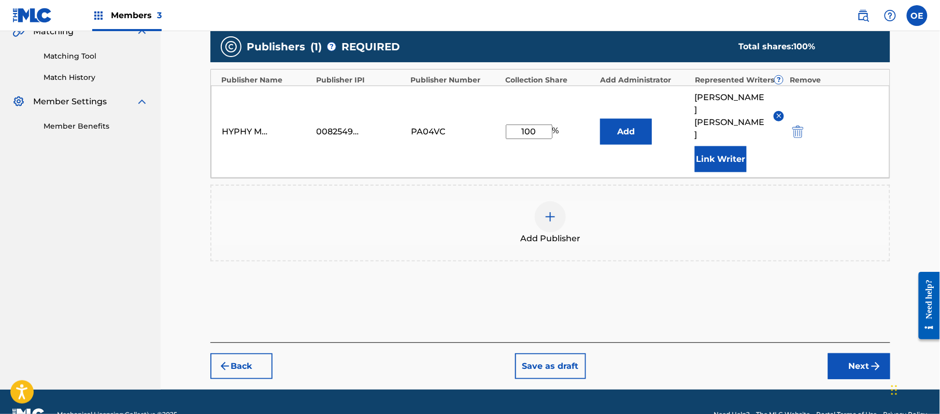
click at [862, 353] on button "Next" at bounding box center [859, 366] width 62 height 26
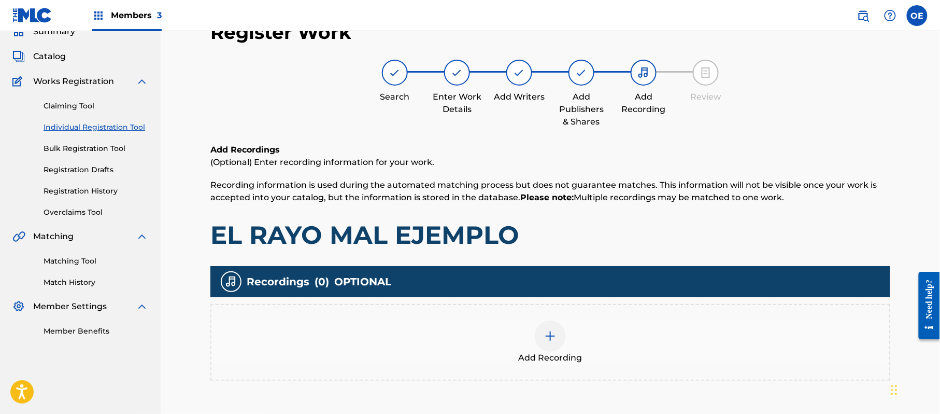
click at [519, 347] on div "Add Recording" at bounding box center [550, 342] width 678 height 44
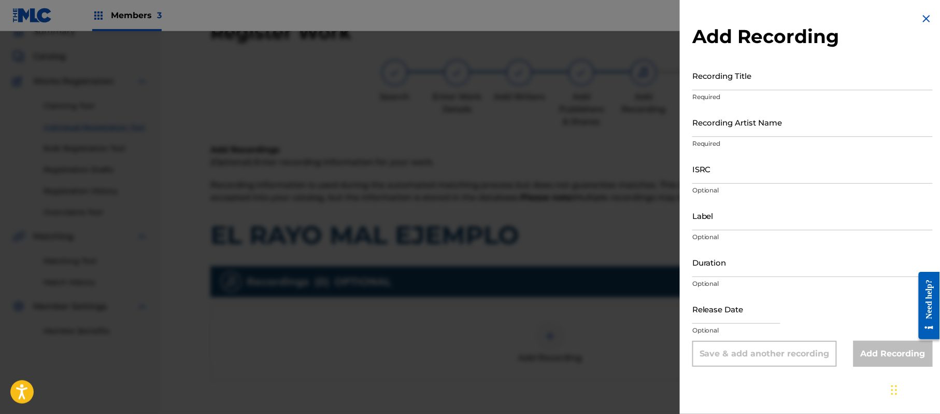
click at [920, 17] on img at bounding box center [926, 18] width 12 height 12
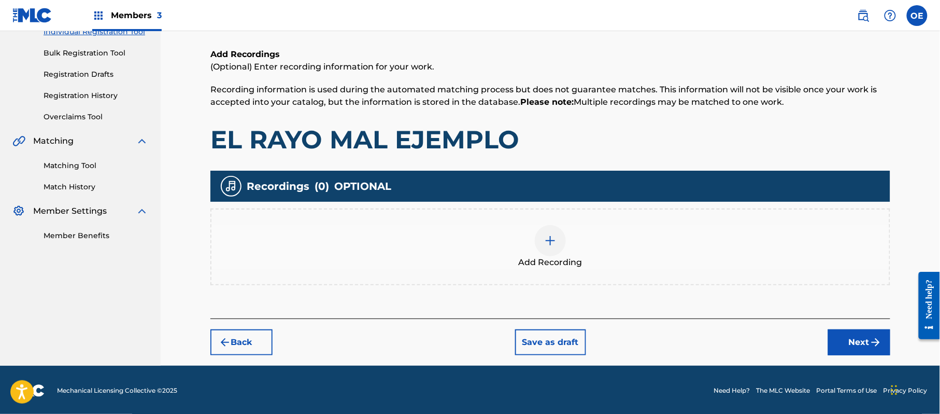
click at [833, 339] on button "Next" at bounding box center [859, 342] width 62 height 26
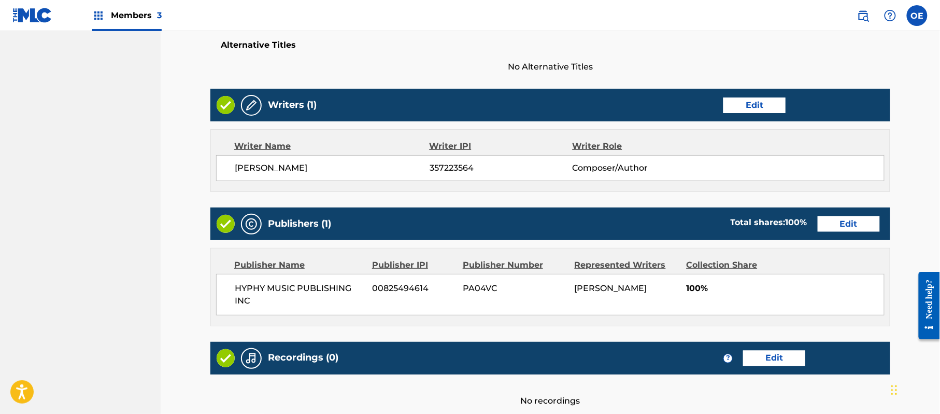
scroll to position [461, 0]
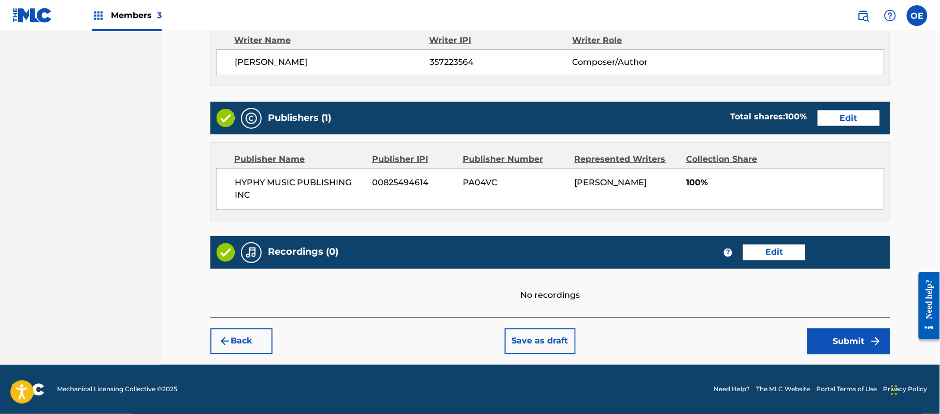
click at [865, 342] on button "Submit" at bounding box center [848, 341] width 83 height 26
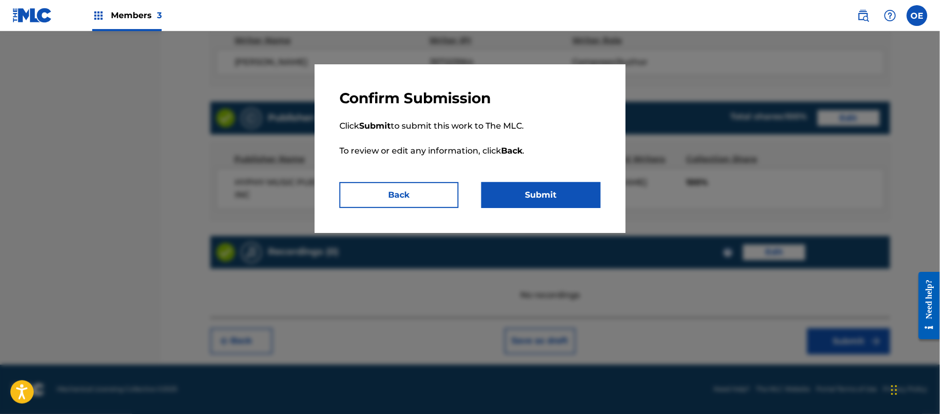
click at [528, 193] on button "Submit" at bounding box center [540, 195] width 119 height 26
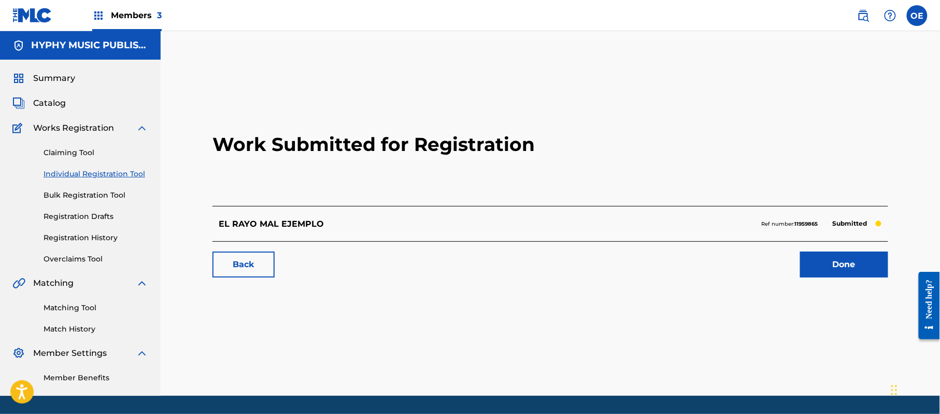
click at [108, 171] on link "Individual Registration Tool" at bounding box center [96, 173] width 105 height 11
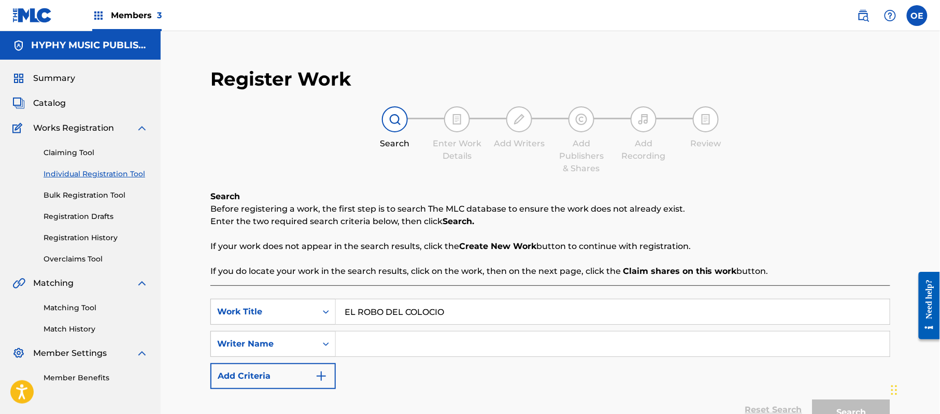
type input "EL ROBO DEL COLOCIO"
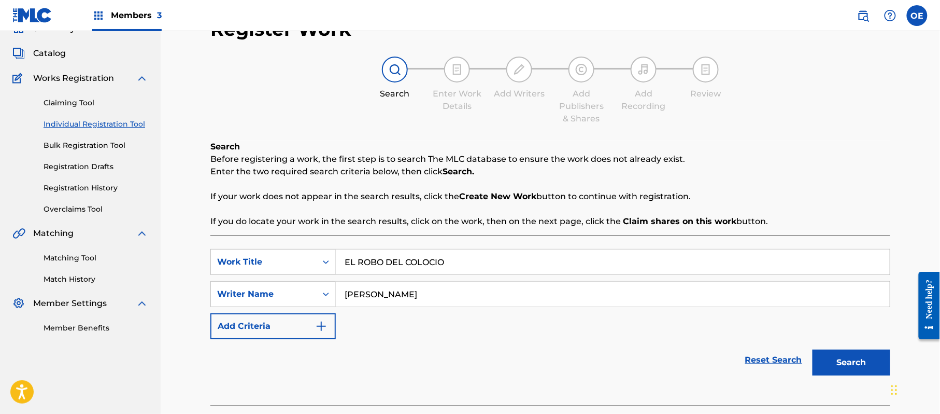
scroll to position [112, 0]
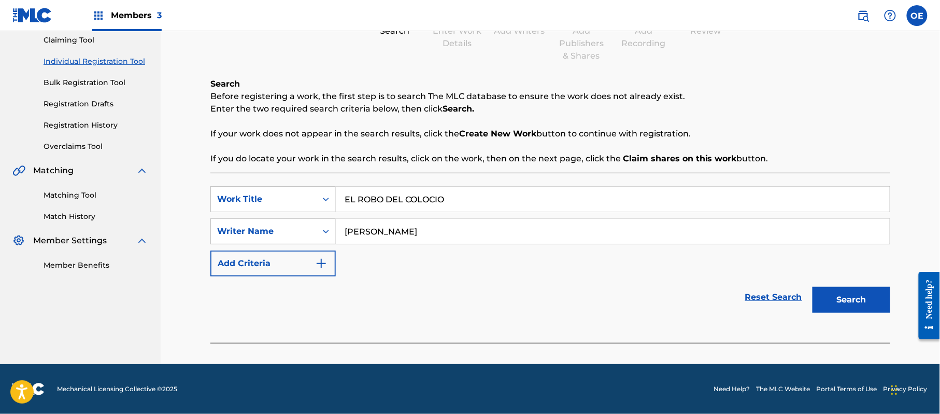
click at [837, 306] on button "Search" at bounding box center [852, 300] width 78 height 26
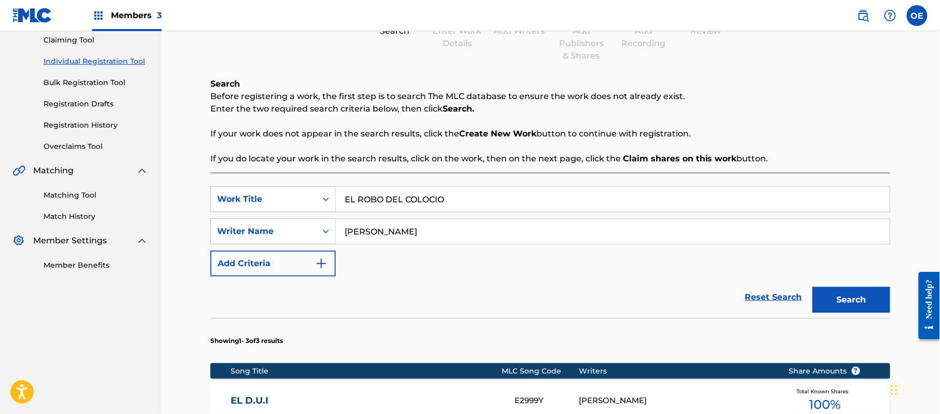
drag, startPoint x: 395, startPoint y: 235, endPoint x: 374, endPoint y: 235, distance: 20.7
click at [374, 235] on input "[PERSON_NAME]" at bounding box center [613, 231] width 554 height 25
click at [813, 287] on button "Search" at bounding box center [852, 300] width 78 height 26
type input "[PERSON_NAME]"
click at [813, 287] on button "Search" at bounding box center [852, 300] width 78 height 26
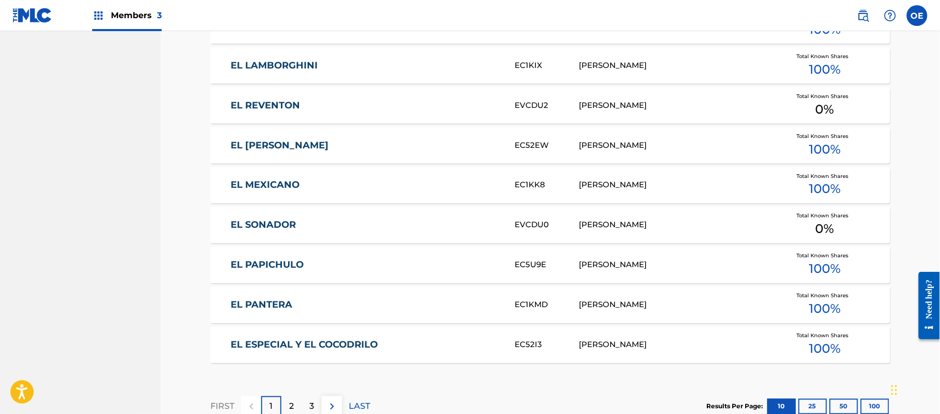
scroll to position [665, 0]
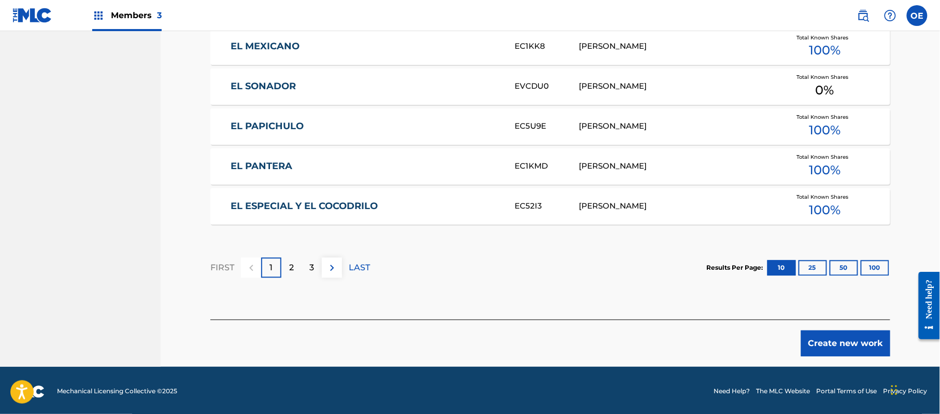
click at [867, 352] on button "Create new work" at bounding box center [845, 343] width 89 height 26
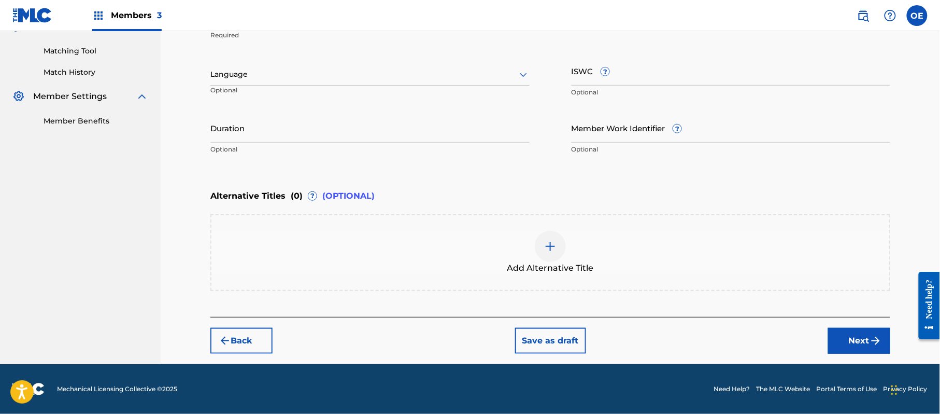
scroll to position [256, 0]
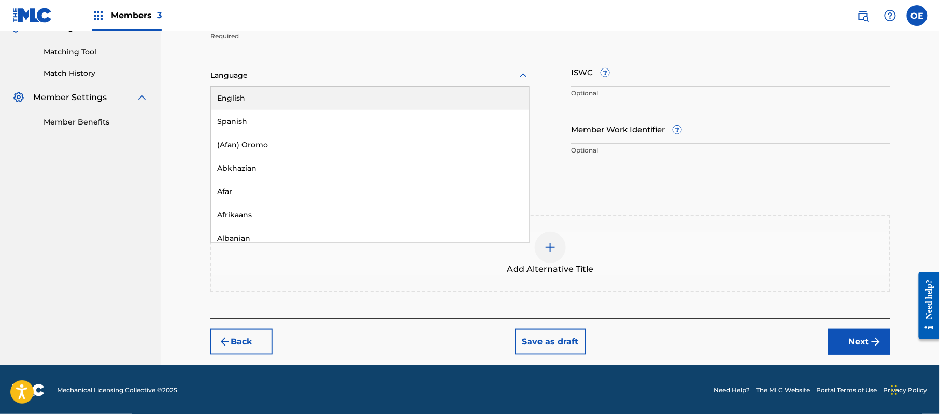
click at [270, 79] on div at bounding box center [369, 75] width 319 height 13
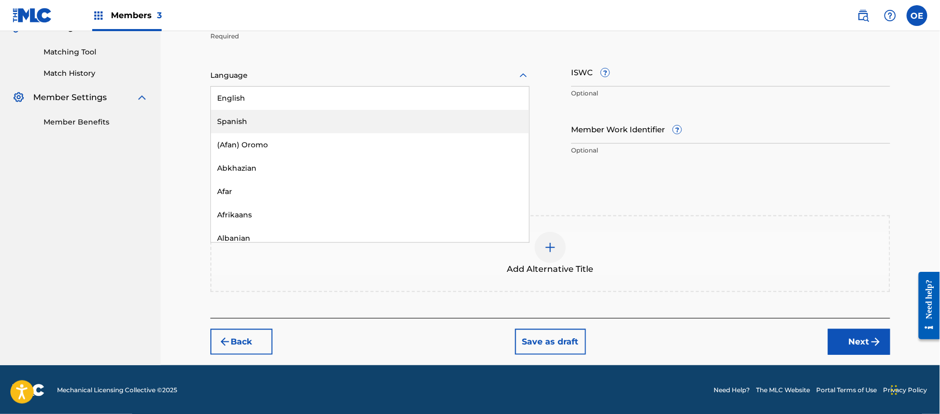
click at [274, 118] on div "Spanish" at bounding box center [370, 121] width 318 height 23
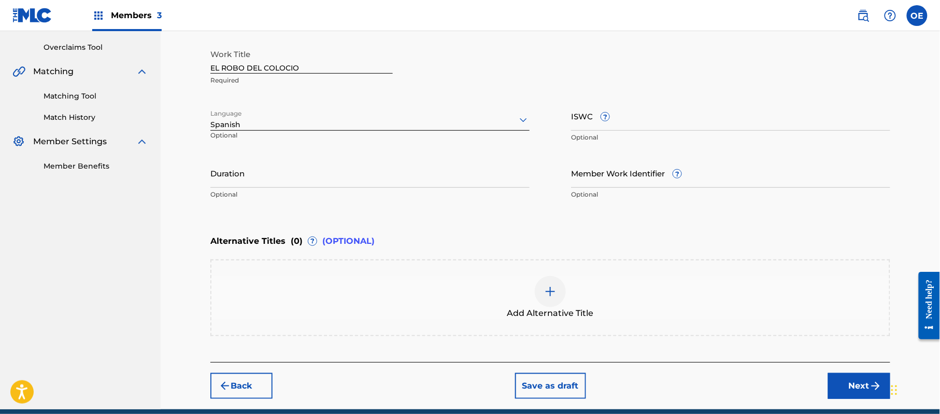
scroll to position [187, 0]
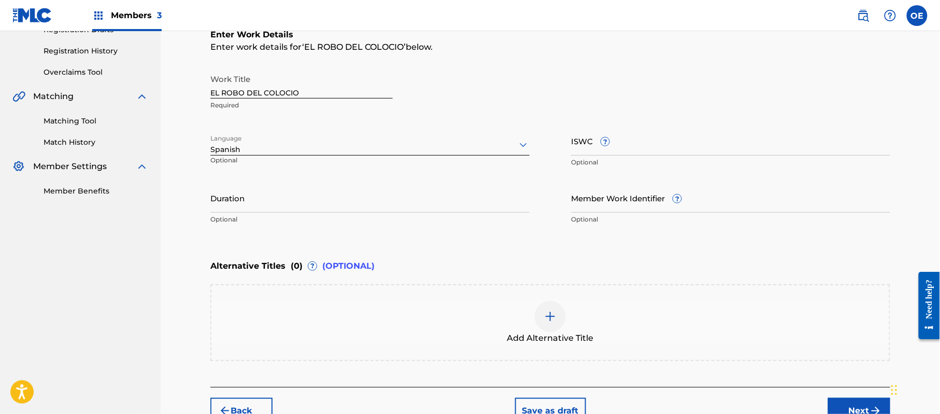
click at [848, 400] on button "Next" at bounding box center [859, 411] width 62 height 26
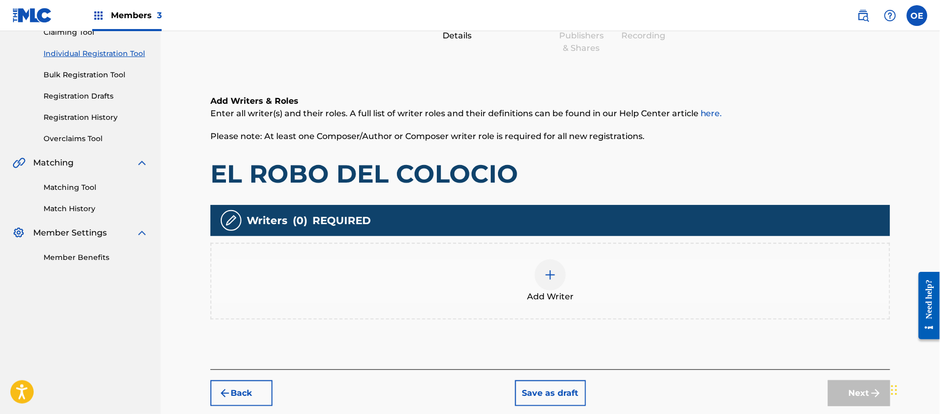
scroll to position [47, 0]
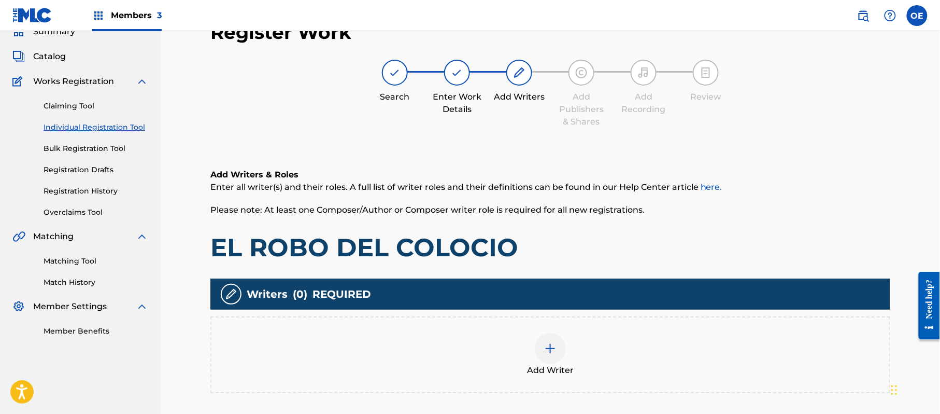
click at [520, 360] on div "Add Writer" at bounding box center [550, 355] width 678 height 44
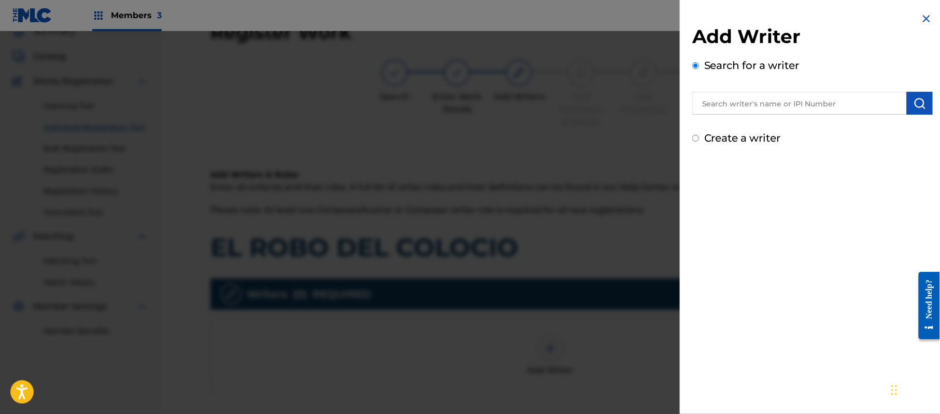
click at [734, 139] on label "Create a writer" at bounding box center [742, 138] width 77 height 12
radio input "true"
click at [699, 139] on input "Create a writer" at bounding box center [695, 138] width 7 height 7
radio input "false"
radio input "true"
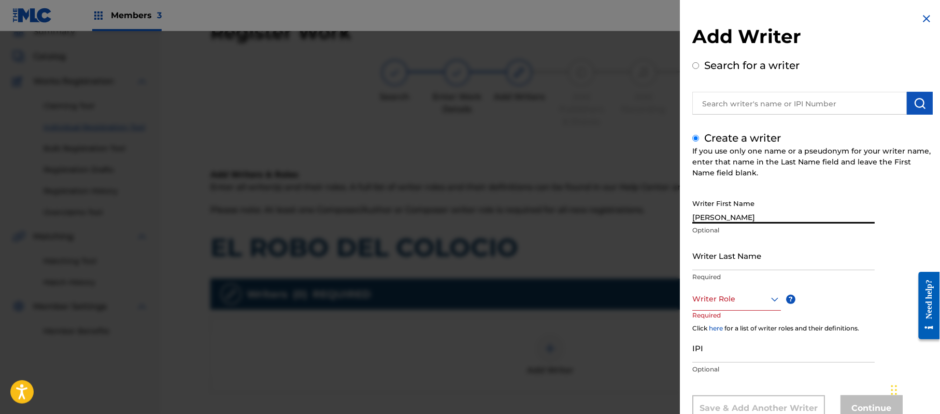
type input "[PERSON_NAME]"
drag, startPoint x: 784, startPoint y: 214, endPoint x: 733, endPoint y: 221, distance: 51.2
click at [733, 221] on input "[PERSON_NAME]" at bounding box center [783, 209] width 182 height 30
type input "[PERSON_NAME]"
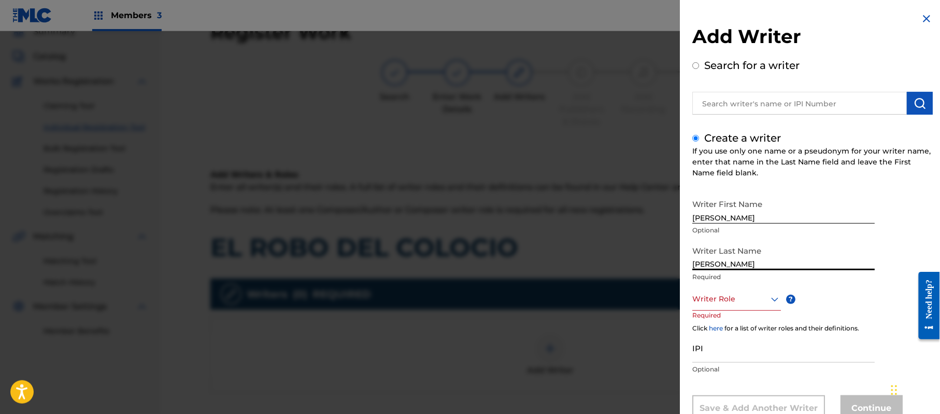
drag, startPoint x: 736, startPoint y: 265, endPoint x: 664, endPoint y: 262, distance: 71.6
click at [664, 262] on div "Add Writer Search for a writer Create a writer If you use only one name or a ps…" at bounding box center [470, 222] width 940 height 382
type input "[PERSON_NAME]"
click at [731, 291] on div "Writer Role" at bounding box center [736, 298] width 89 height 23
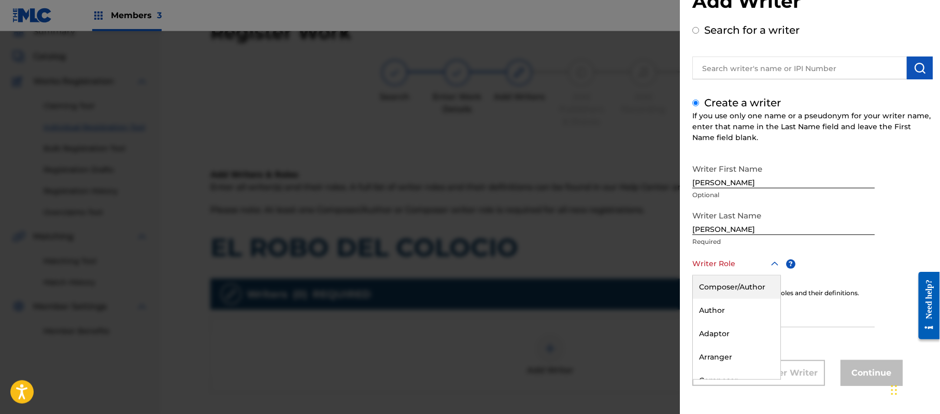
click at [728, 289] on div "Composer/Author" at bounding box center [737, 286] width 88 height 23
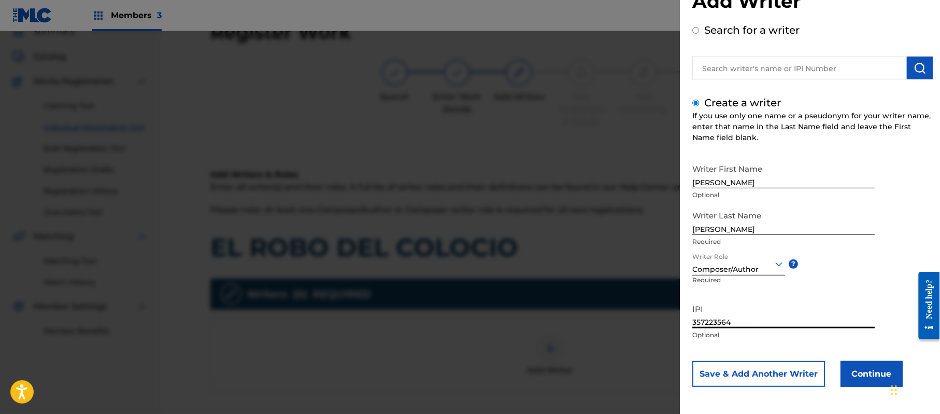
type input "357223564"
click at [851, 367] on button "Continue" at bounding box center [872, 374] width 62 height 26
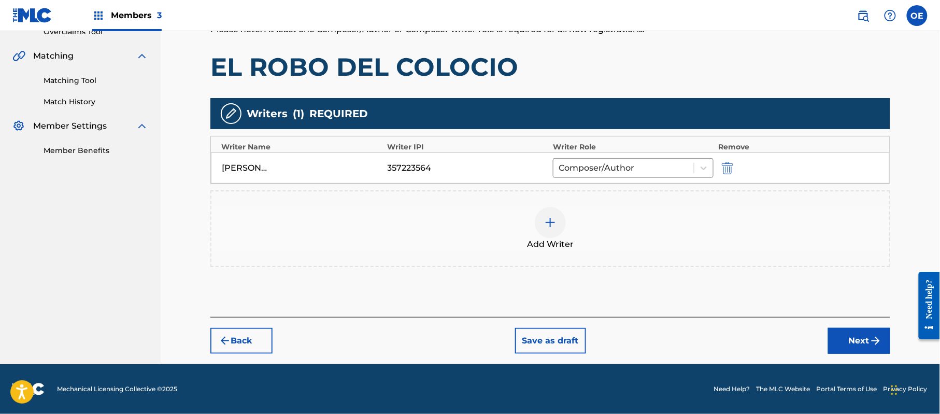
click at [879, 345] on img "submit" at bounding box center [876, 340] width 12 height 12
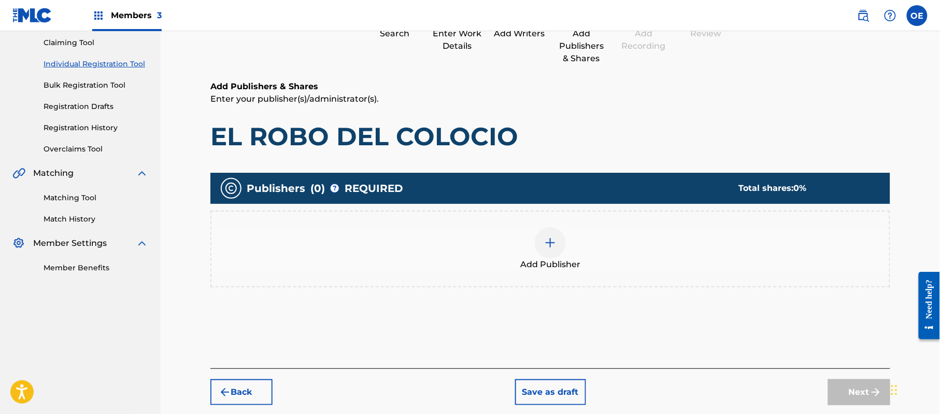
scroll to position [47, 0]
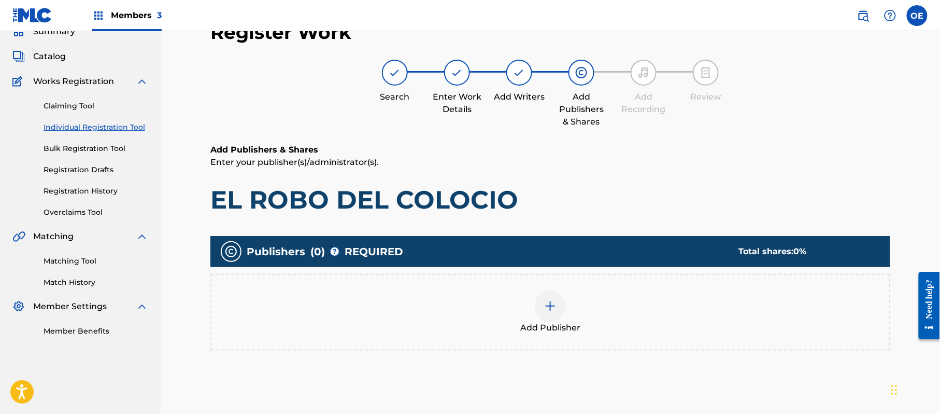
click at [551, 284] on div "Add Publisher" at bounding box center [550, 312] width 680 height 77
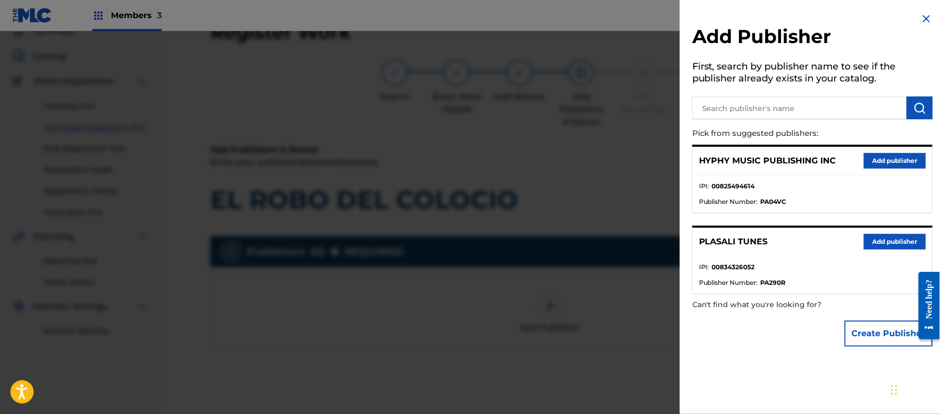
click at [898, 155] on button "Add publisher" at bounding box center [895, 161] width 62 height 16
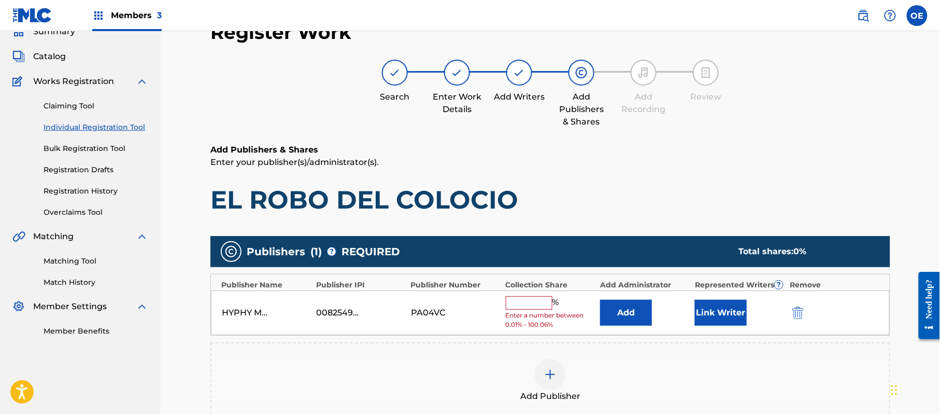
drag, startPoint x: 535, startPoint y: 303, endPoint x: 535, endPoint y: 309, distance: 5.7
click at [535, 303] on input "text" at bounding box center [529, 302] width 47 height 13
type input "100"
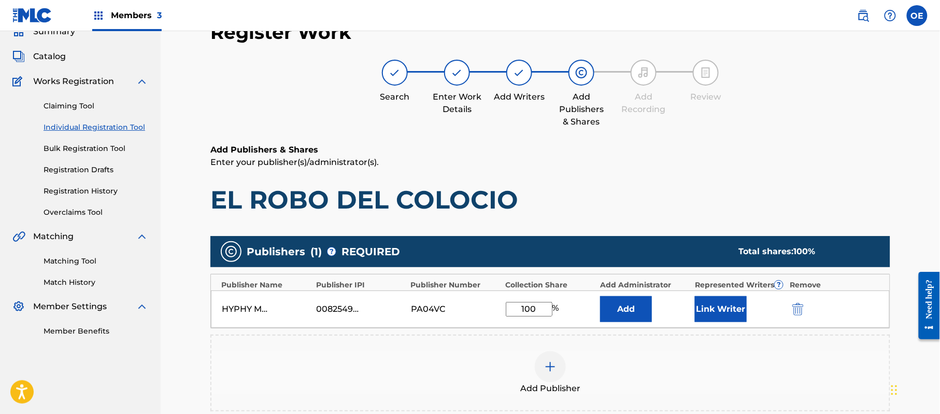
click at [715, 310] on button "Link Writer" at bounding box center [721, 309] width 52 height 26
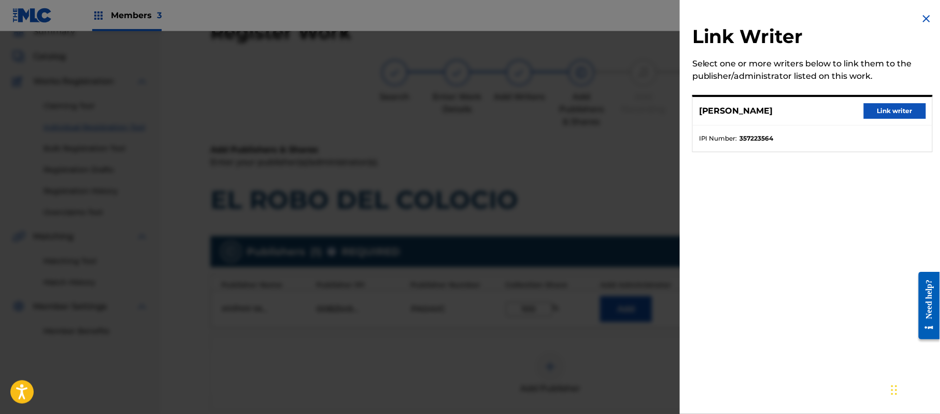
click at [886, 109] on button "Link writer" at bounding box center [895, 111] width 62 height 16
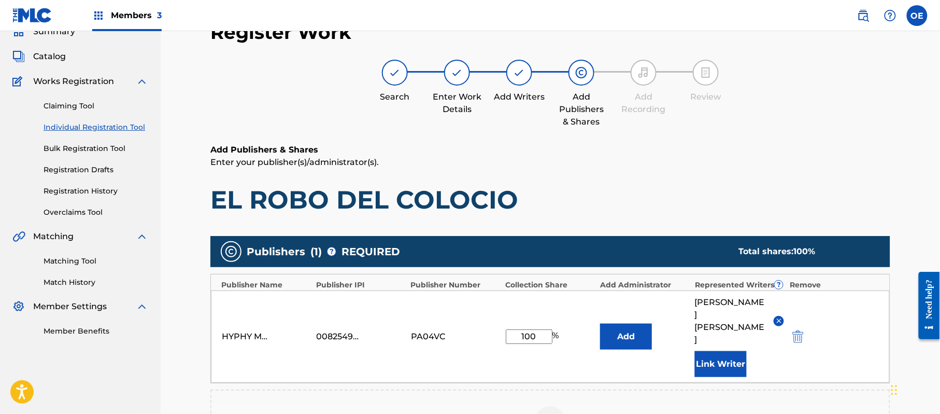
scroll to position [251, 0]
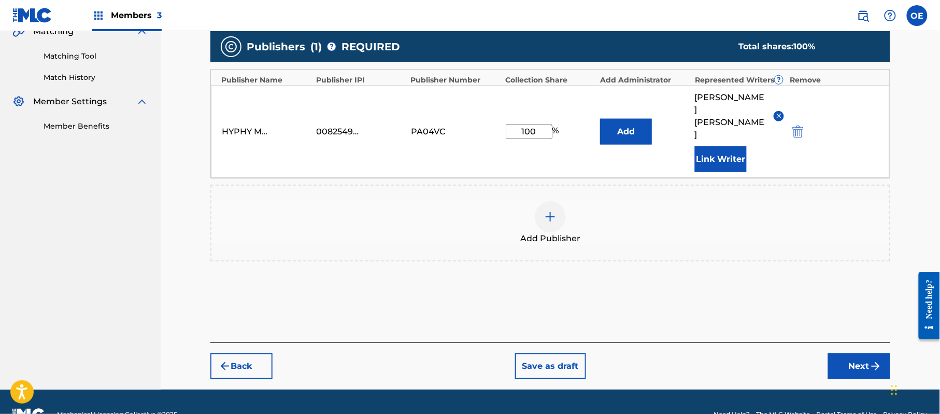
click at [846, 353] on button "Next" at bounding box center [859, 366] width 62 height 26
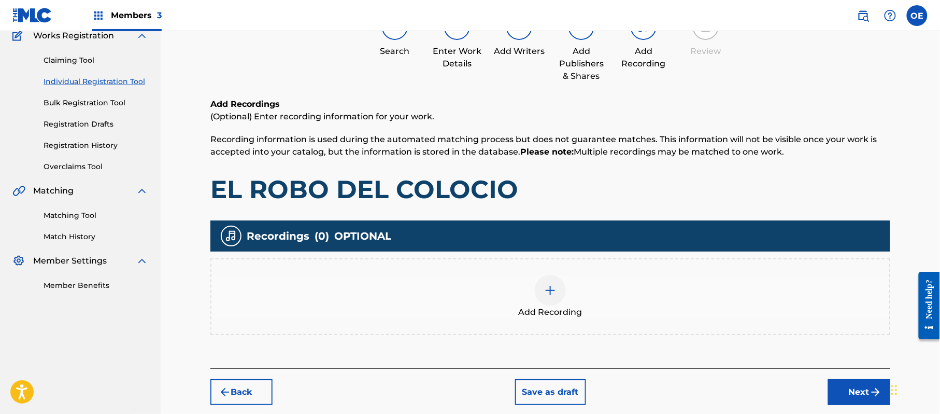
scroll to position [47, 0]
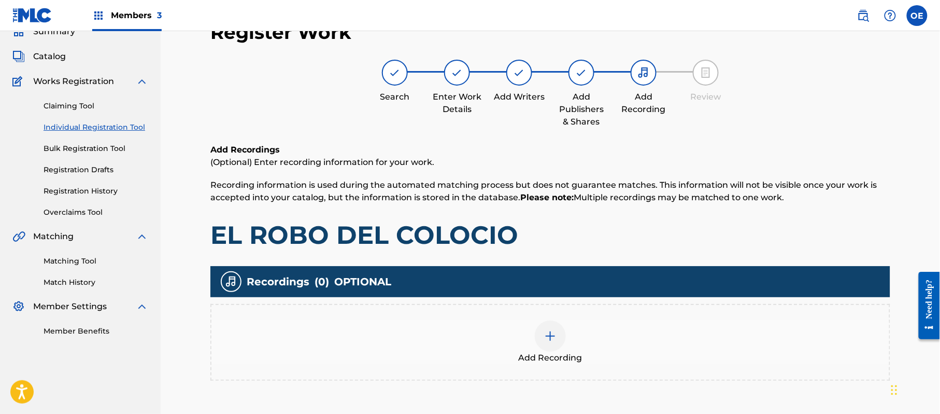
click at [533, 337] on div "Add Recording" at bounding box center [550, 342] width 678 height 44
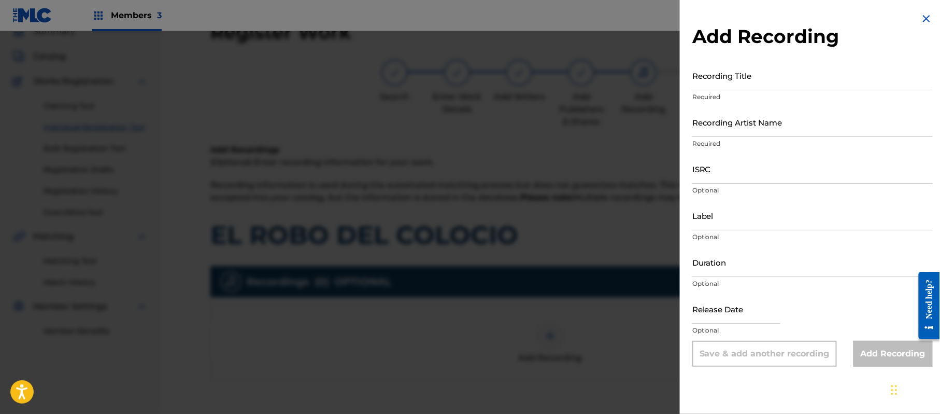
click at [922, 20] on img at bounding box center [926, 18] width 12 height 12
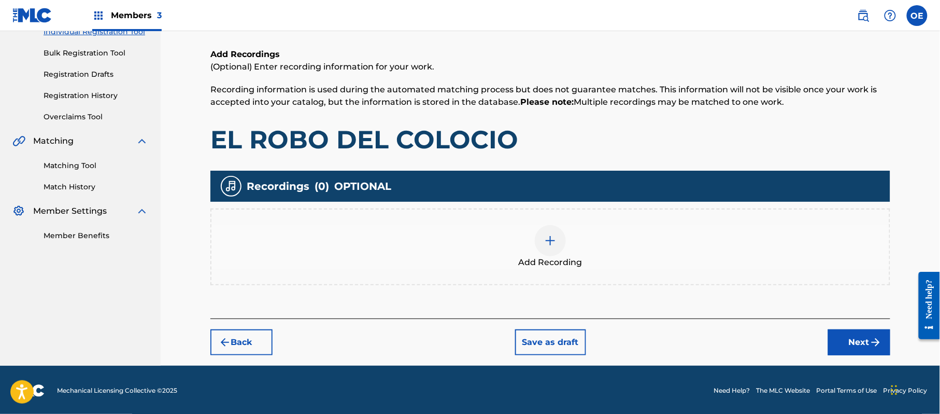
drag, startPoint x: 875, startPoint y: 328, endPoint x: 874, endPoint y: 336, distance: 8.4
click at [874, 336] on button "Next" at bounding box center [859, 342] width 62 height 26
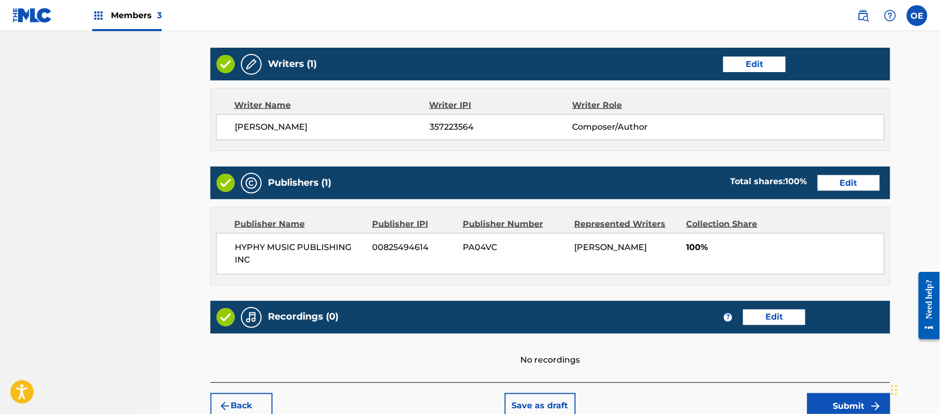
scroll to position [463, 0]
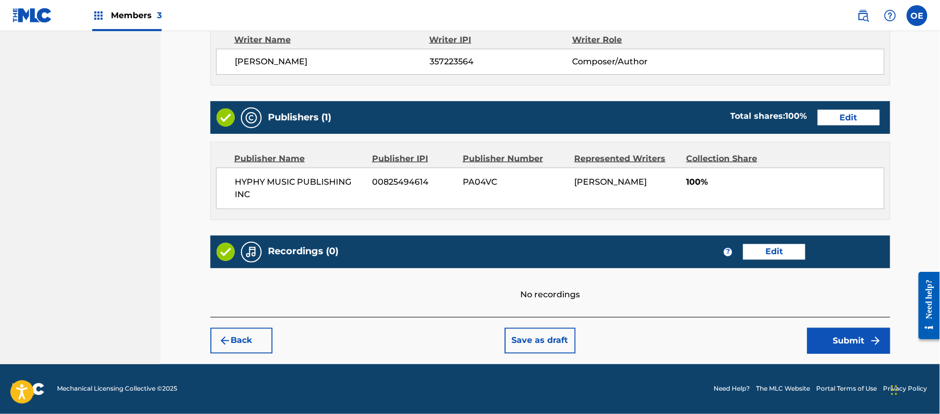
click at [863, 336] on button "Submit" at bounding box center [848, 341] width 83 height 26
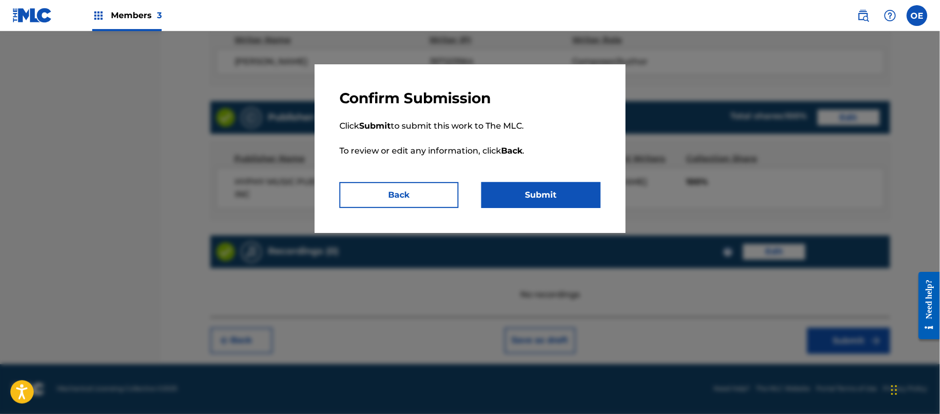
click at [517, 185] on button "Submit" at bounding box center [540, 195] width 119 height 26
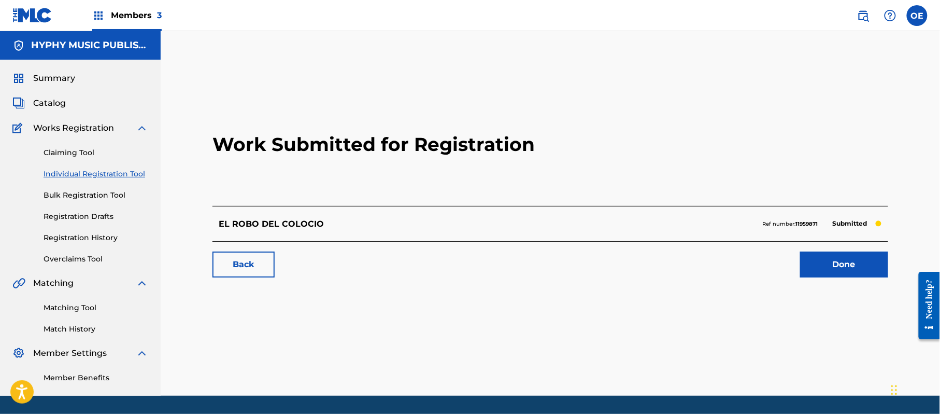
click at [112, 173] on link "Individual Registration Tool" at bounding box center [96, 173] width 105 height 11
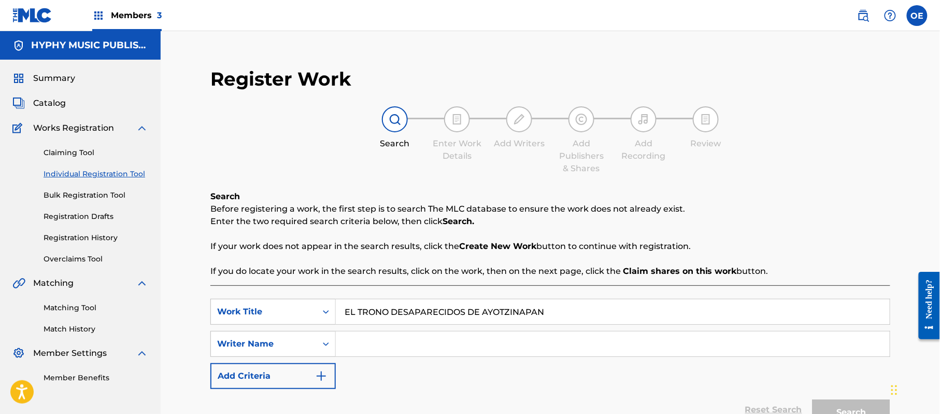
type input "EL TRONO DESAPARECIDOS DE AYOTZINAPAN"
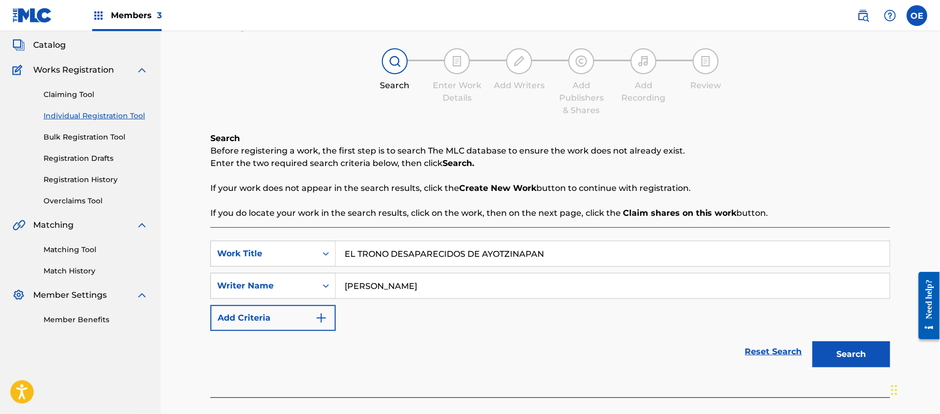
scroll to position [112, 0]
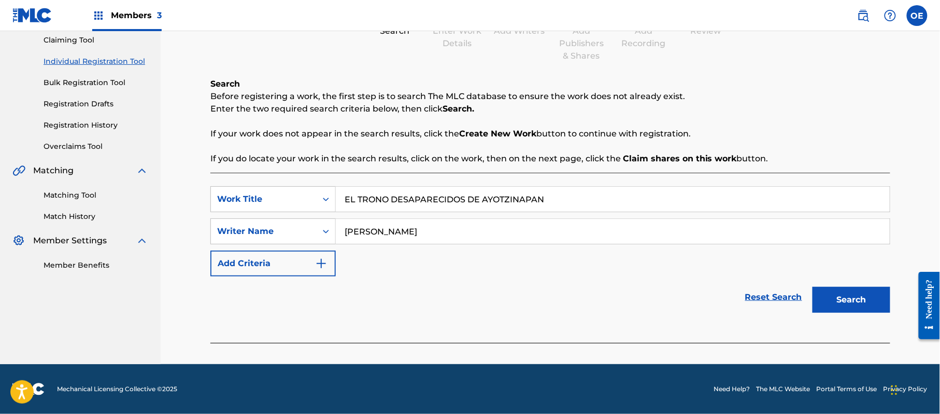
click at [876, 305] on button "Search" at bounding box center [852, 300] width 78 height 26
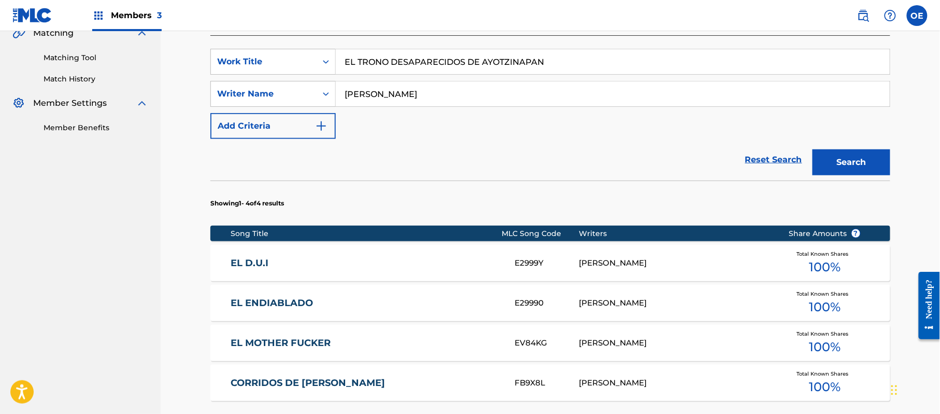
scroll to position [251, 0]
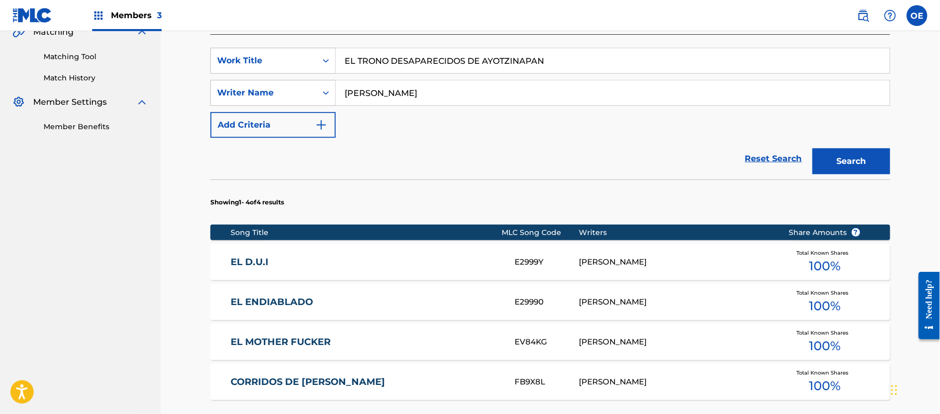
drag, startPoint x: 390, startPoint y: 94, endPoint x: 375, endPoint y: 94, distance: 14.5
click at [375, 94] on input "[PERSON_NAME]" at bounding box center [613, 92] width 554 height 25
drag, startPoint x: 391, startPoint y: 93, endPoint x: 374, endPoint y: 97, distance: 17.1
click at [374, 97] on input "[PERSON_NAME]" at bounding box center [613, 92] width 554 height 25
click at [813, 148] on button "Search" at bounding box center [852, 161] width 78 height 26
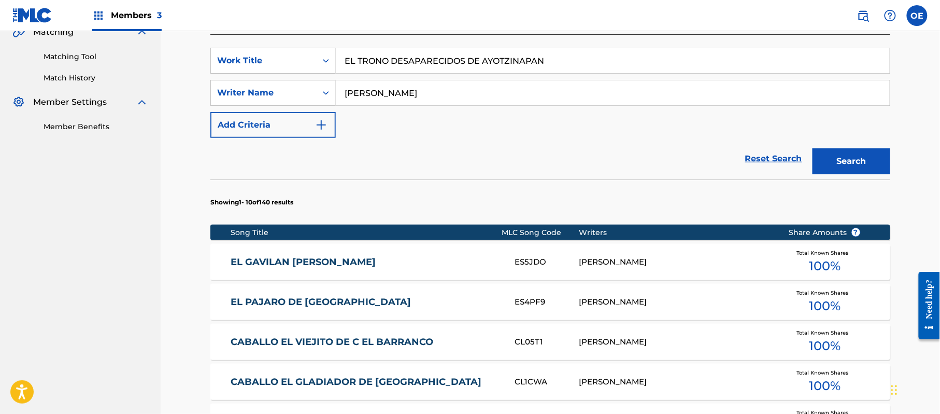
type input "[PERSON_NAME]"
click at [813, 148] on button "Search" at bounding box center [852, 161] width 78 height 26
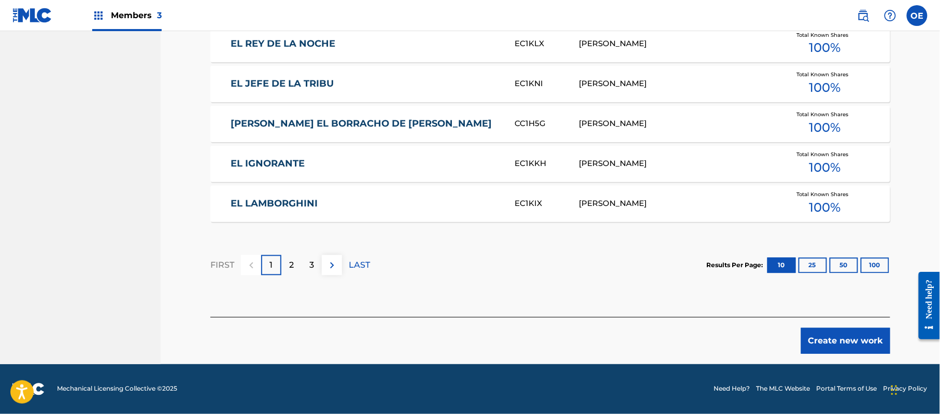
click at [833, 341] on button "Create new work" at bounding box center [845, 341] width 89 height 26
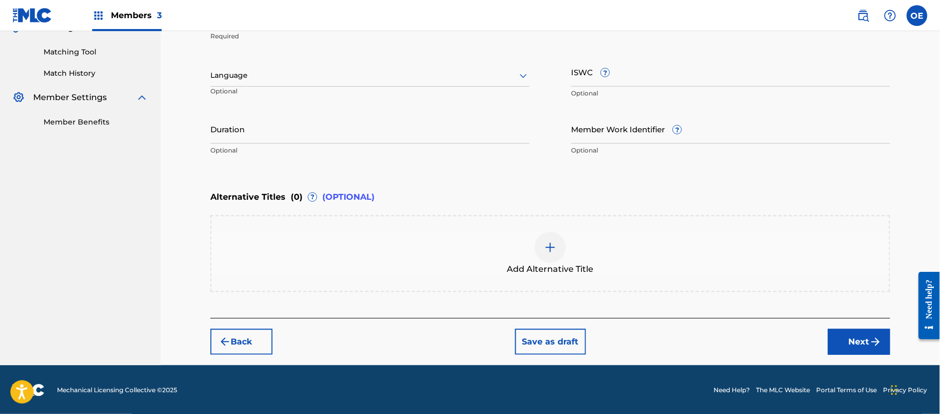
click at [270, 73] on div at bounding box center [369, 75] width 319 height 13
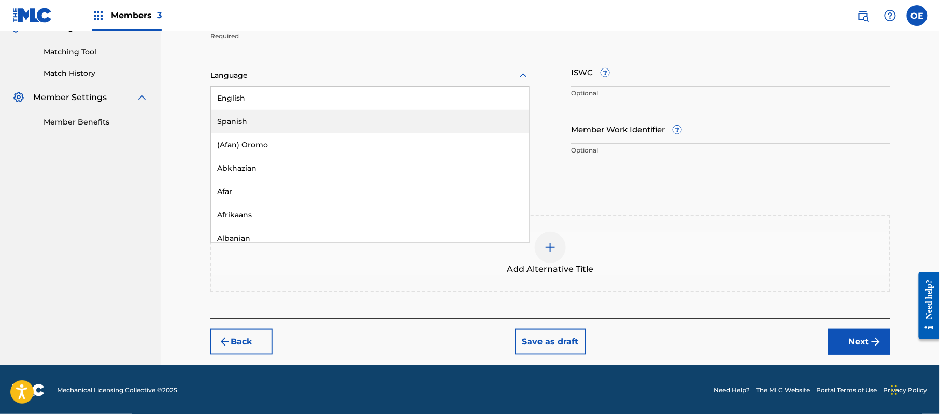
click at [297, 114] on div "Spanish" at bounding box center [370, 121] width 318 height 23
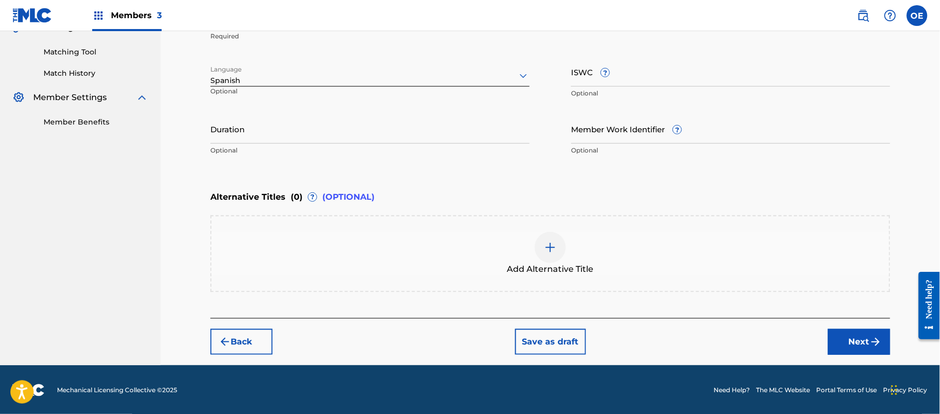
click at [859, 334] on button "Next" at bounding box center [859, 342] width 62 height 26
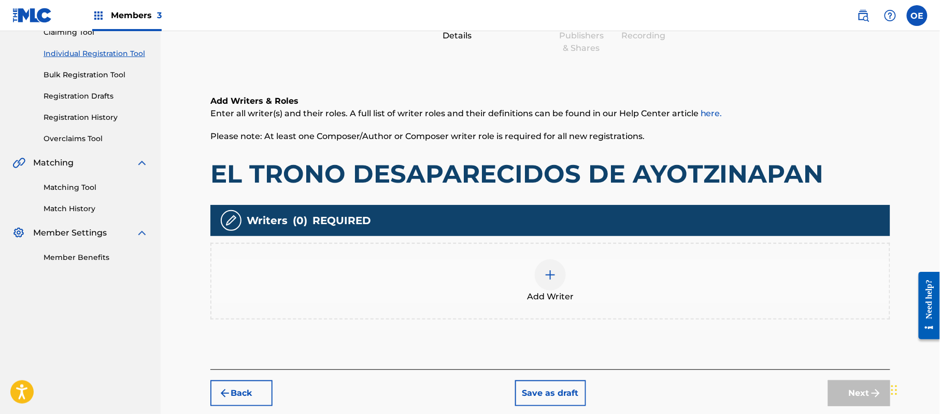
scroll to position [47, 0]
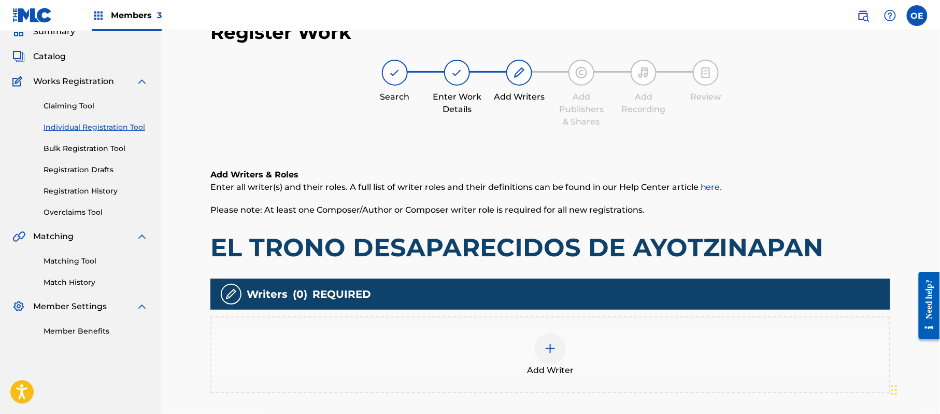
click at [554, 347] on img at bounding box center [550, 348] width 12 height 12
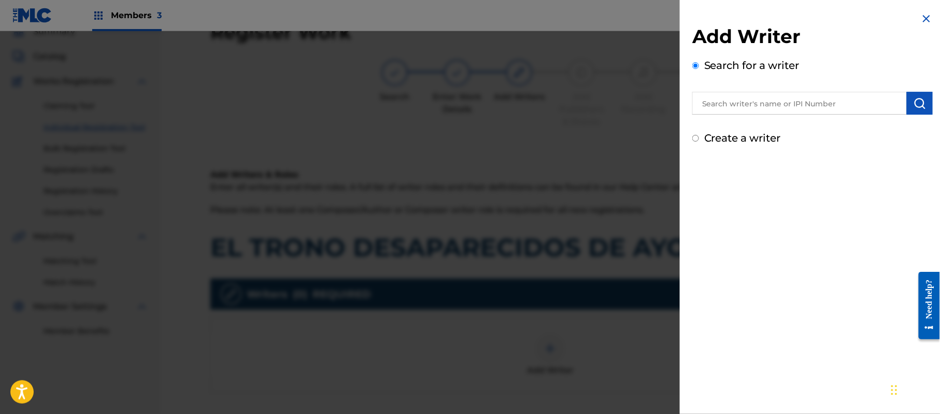
click at [711, 134] on label "Create a writer" at bounding box center [742, 138] width 77 height 12
radio input "true"
click at [699, 135] on input "Create a writer" at bounding box center [695, 138] width 7 height 7
radio input "false"
radio input "true"
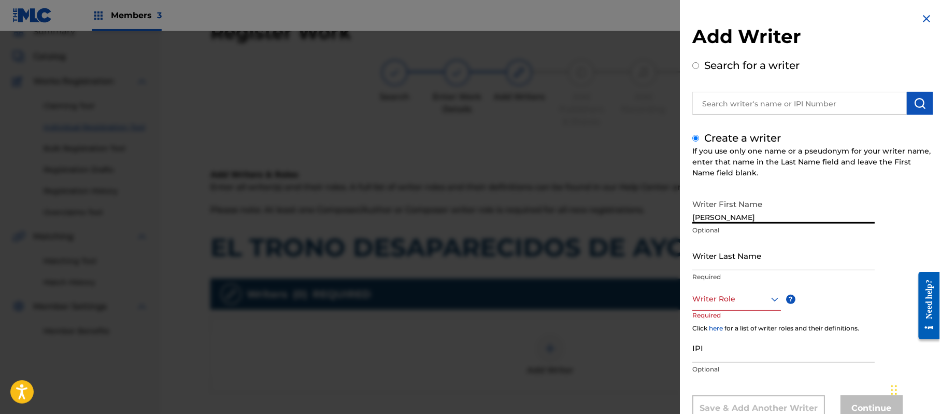
type input "[PERSON_NAME]"
drag, startPoint x: 776, startPoint y: 218, endPoint x: 735, endPoint y: 223, distance: 41.3
click at [735, 223] on input "[PERSON_NAME]" at bounding box center [783, 209] width 182 height 30
type input "[PERSON_NAME]"
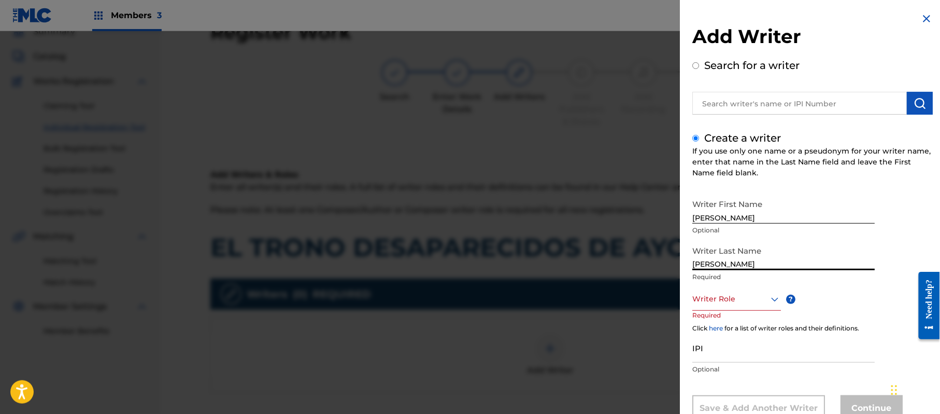
drag, startPoint x: 736, startPoint y: 264, endPoint x: 671, endPoint y: 268, distance: 65.4
click at [672, 268] on div "Add Writer Search for a writer Create a writer If you use only one name or a ps…" at bounding box center [470, 222] width 940 height 382
type input "[PERSON_NAME]"
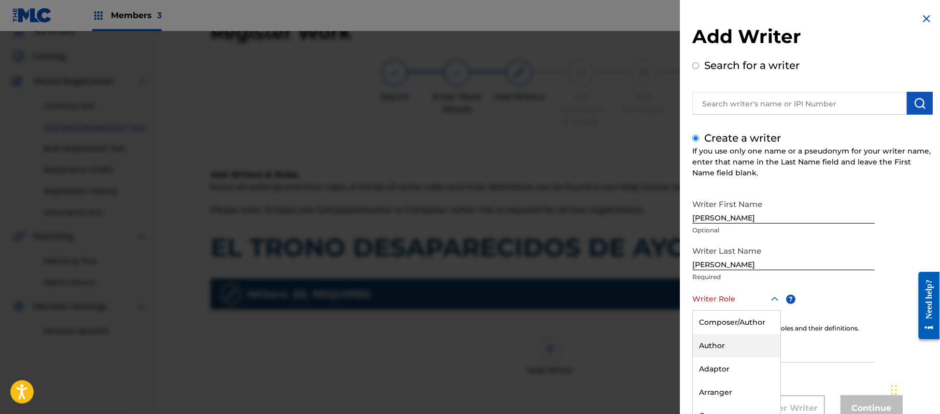
click at [718, 301] on div "8 results available. Use Up and Down to choose options, press Enter to select t…" at bounding box center [736, 298] width 89 height 23
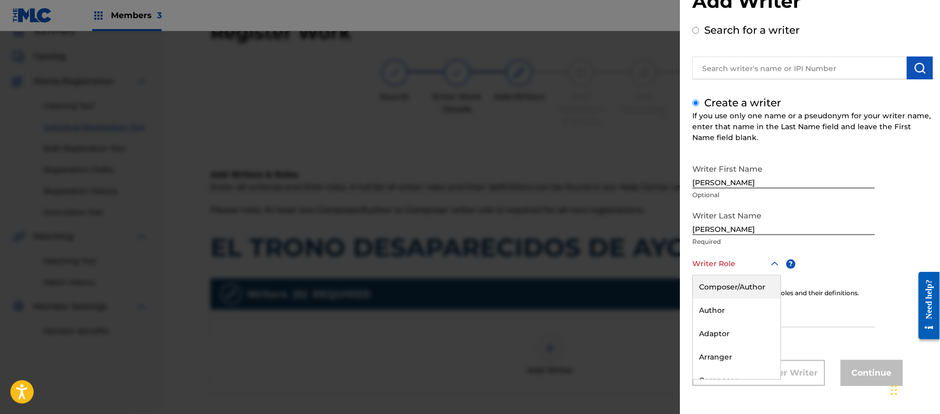
click at [708, 292] on div "Composer/Author" at bounding box center [737, 286] width 88 height 23
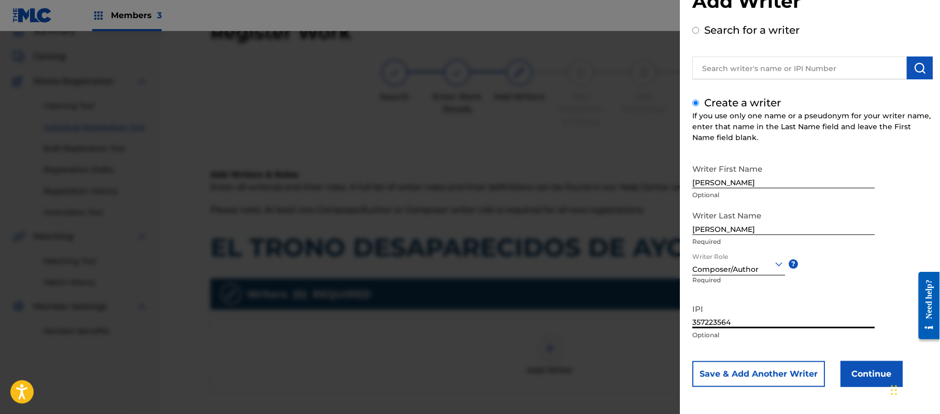
type input "357223564"
click at [858, 367] on button "Continue" at bounding box center [872, 374] width 62 height 26
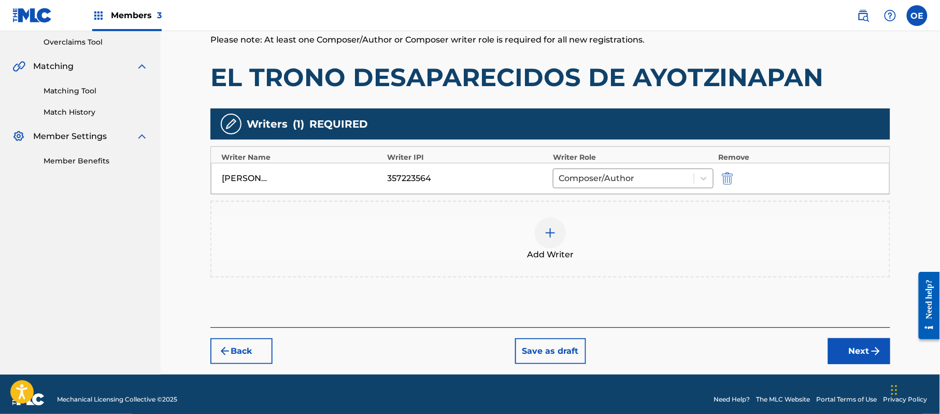
scroll to position [227, 0]
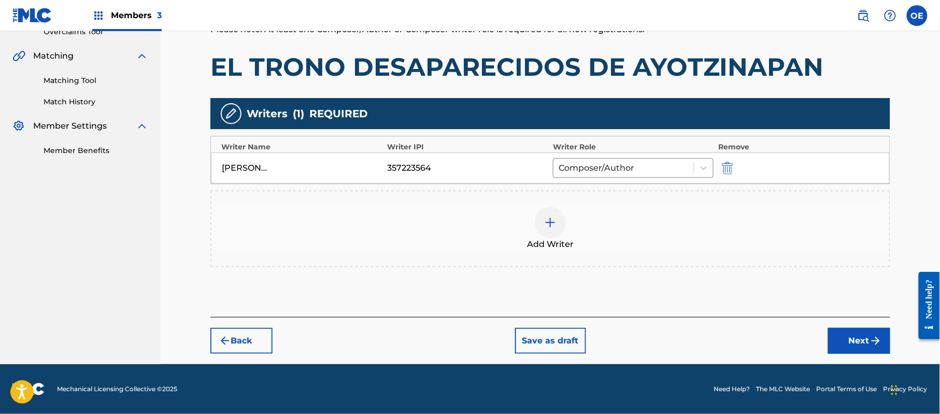
click at [860, 335] on button "Next" at bounding box center [859, 341] width 62 height 26
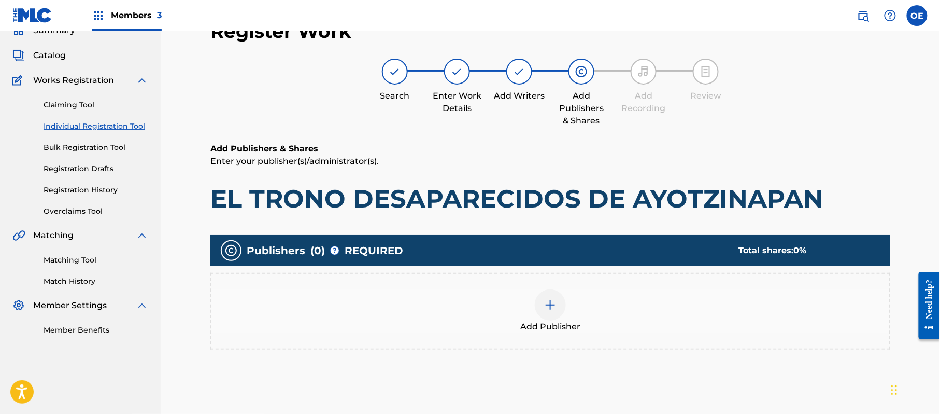
scroll to position [47, 0]
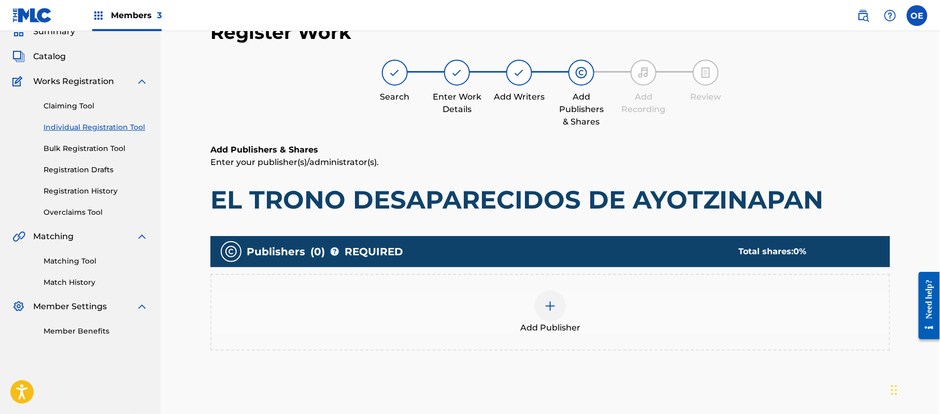
click at [542, 295] on div at bounding box center [550, 305] width 31 height 31
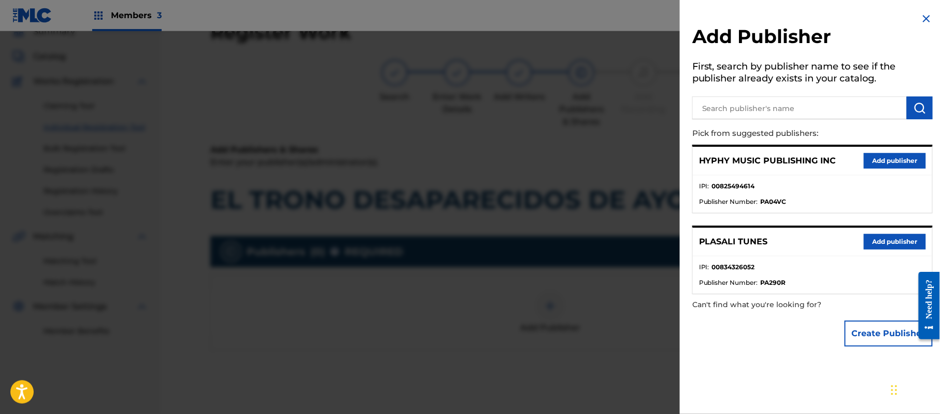
click at [888, 156] on button "Add publisher" at bounding box center [895, 161] width 62 height 16
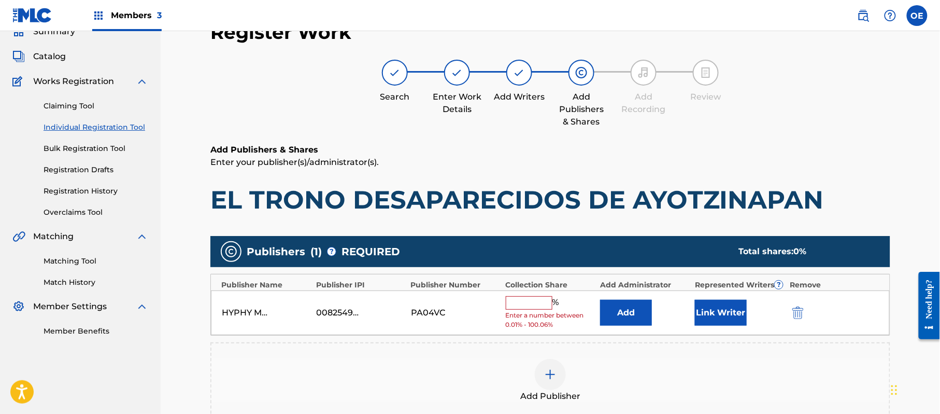
click at [535, 296] on input "text" at bounding box center [529, 302] width 47 height 13
type input "100"
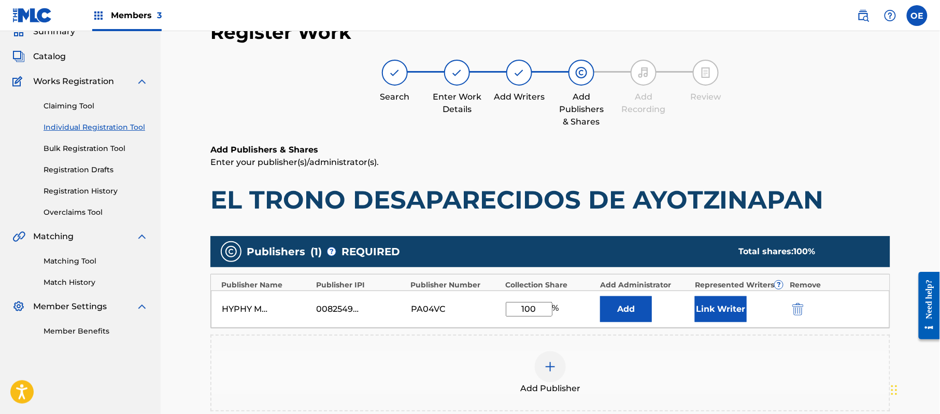
click at [712, 299] on button "Link Writer" at bounding box center [721, 309] width 52 height 26
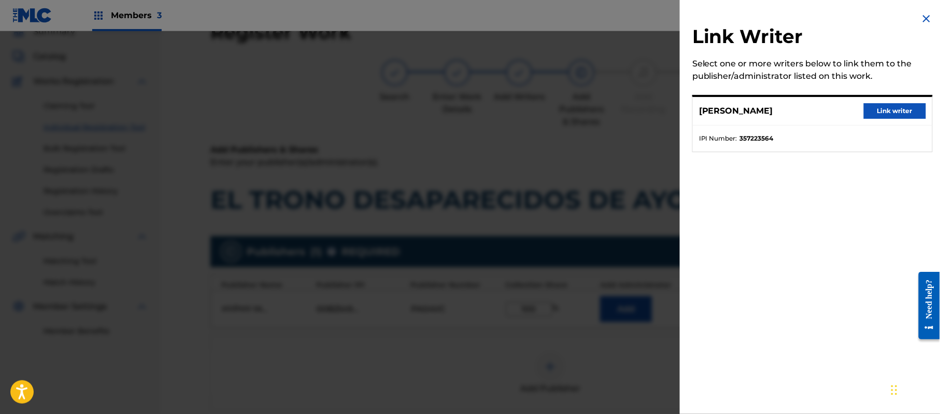
click at [868, 113] on button "Link writer" at bounding box center [895, 111] width 62 height 16
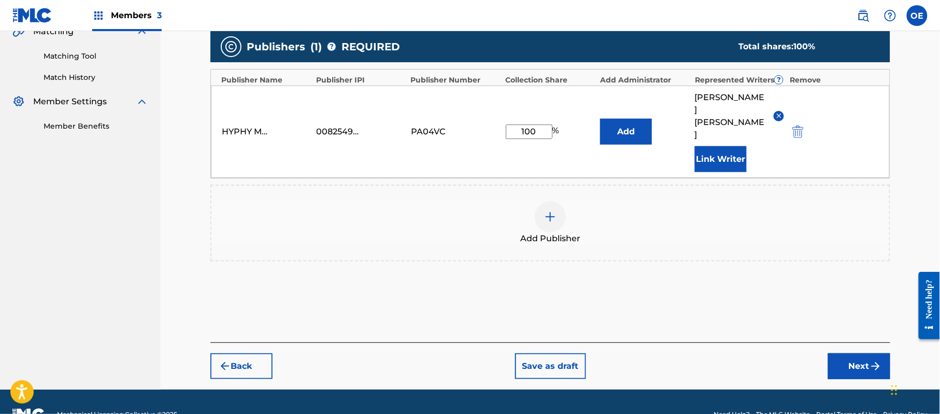
click at [850, 353] on button "Next" at bounding box center [859, 366] width 62 height 26
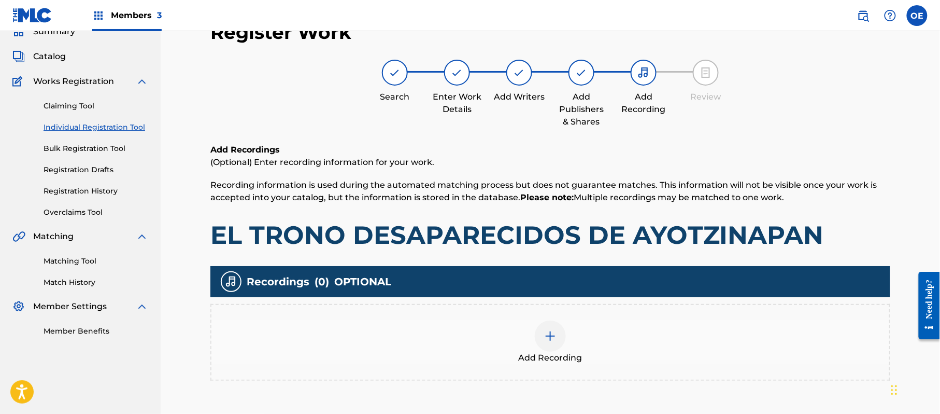
click at [583, 304] on div "Add Recording" at bounding box center [550, 342] width 680 height 77
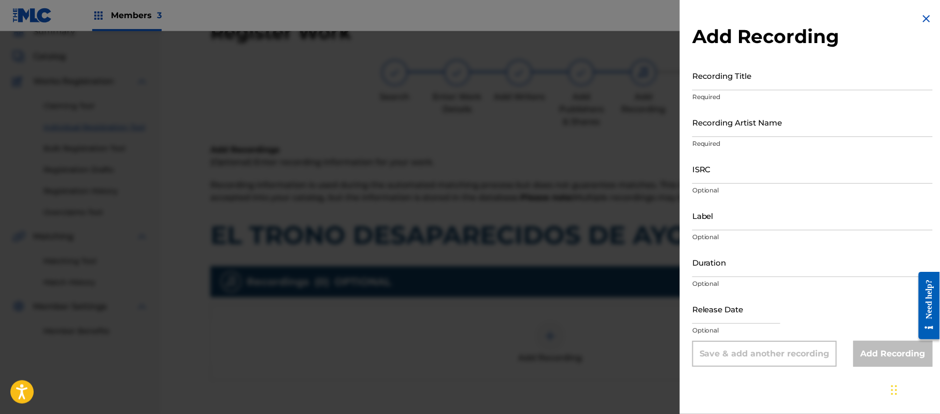
click at [927, 20] on img at bounding box center [926, 18] width 12 height 12
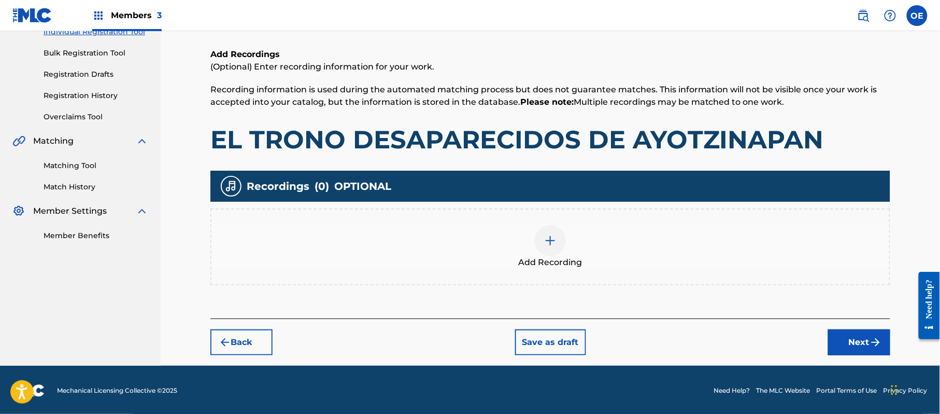
click at [843, 343] on button "Next" at bounding box center [859, 342] width 62 height 26
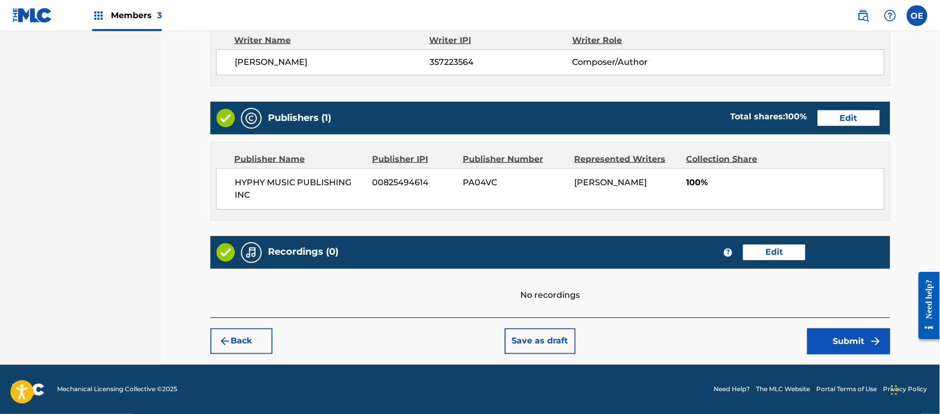
scroll to position [463, 0]
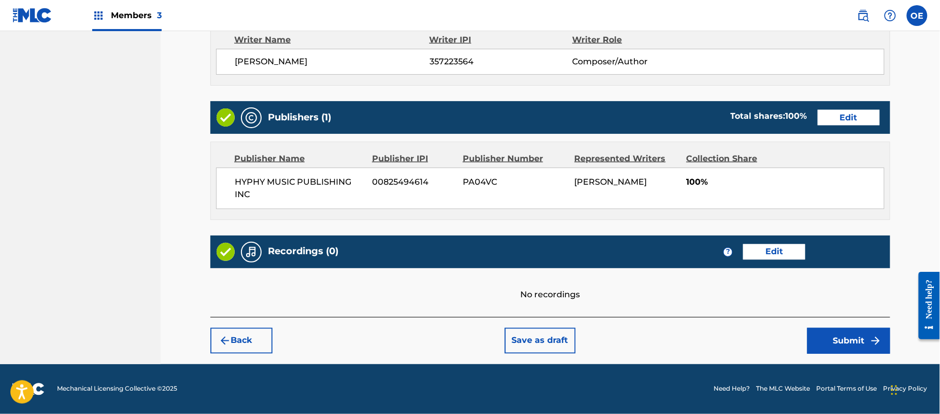
click at [873, 340] on img "submit" at bounding box center [876, 340] width 12 height 12
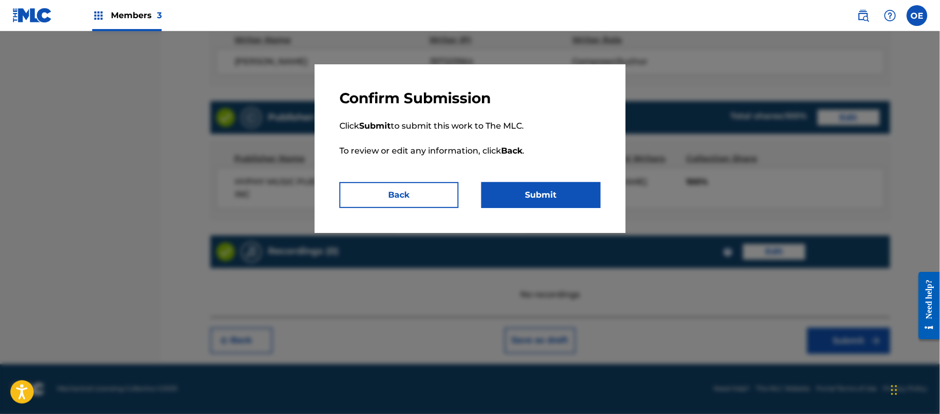
click at [556, 206] on button "Submit" at bounding box center [540, 195] width 119 height 26
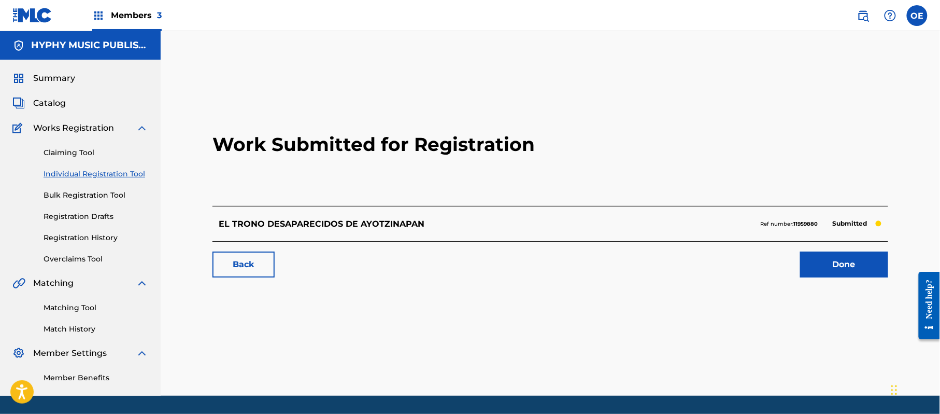
click at [121, 167] on div "Claiming Tool Individual Registration Tool Bulk Registration Tool Registration …" at bounding box center [80, 199] width 136 height 130
click at [121, 172] on link "Individual Registration Tool" at bounding box center [96, 173] width 105 height 11
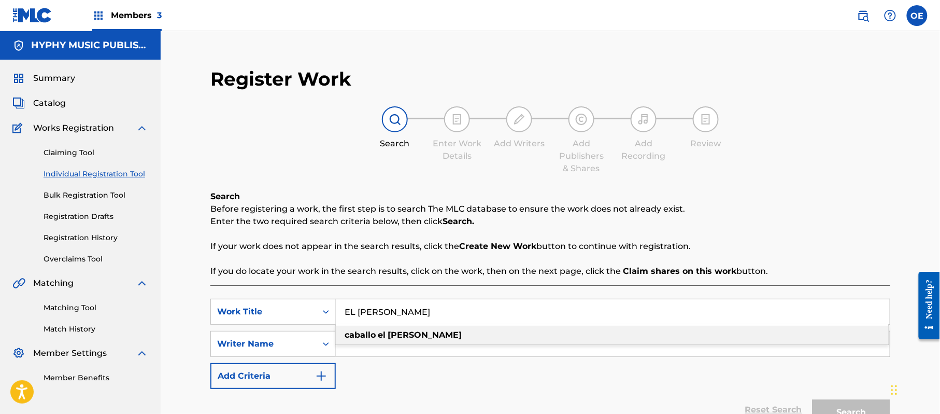
type input "EL [PERSON_NAME]"
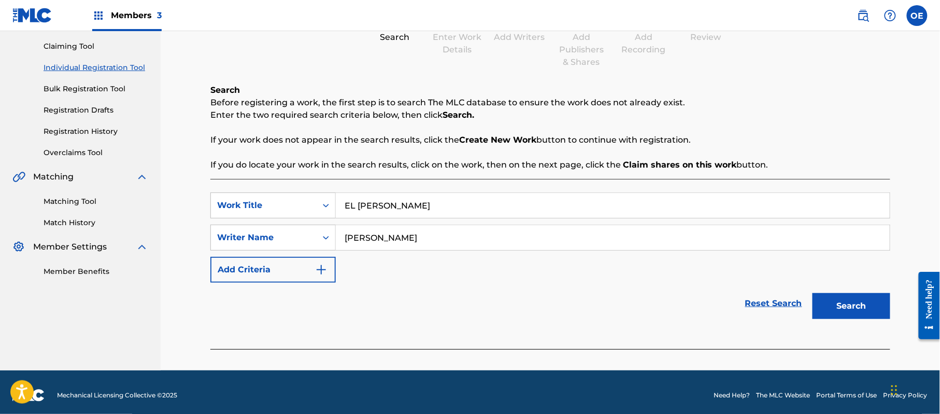
scroll to position [112, 0]
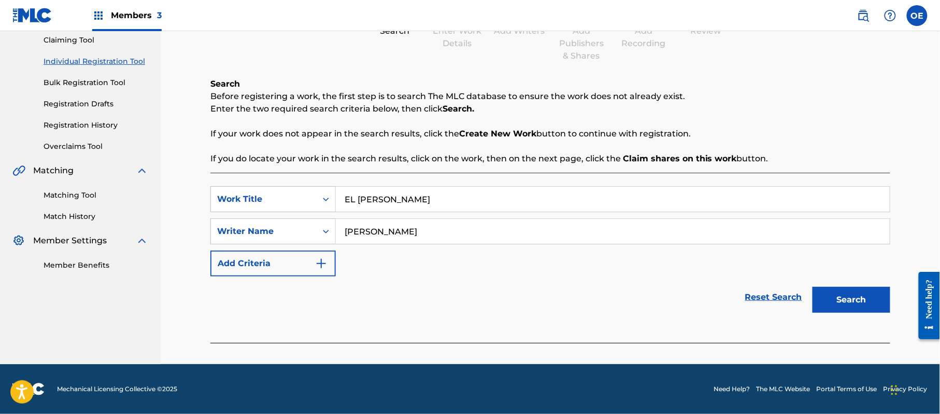
click at [841, 299] on button "Search" at bounding box center [852, 300] width 78 height 26
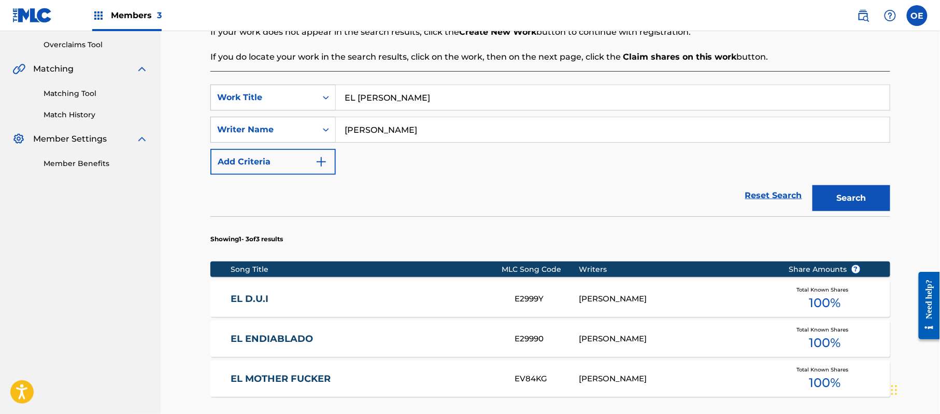
scroll to position [181, 0]
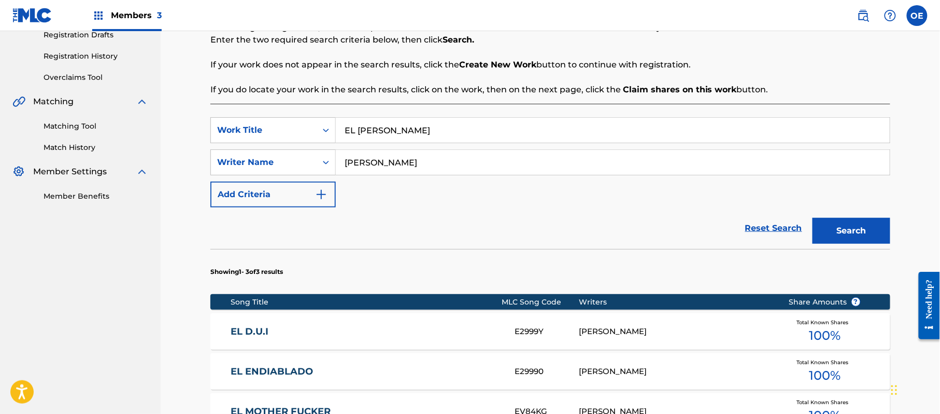
drag, startPoint x: 392, startPoint y: 162, endPoint x: 375, endPoint y: 164, distance: 16.8
click at [375, 164] on input "[PERSON_NAME]" at bounding box center [613, 162] width 554 height 25
type input "[PERSON_NAME]"
click at [813, 218] on button "Search" at bounding box center [852, 231] width 78 height 26
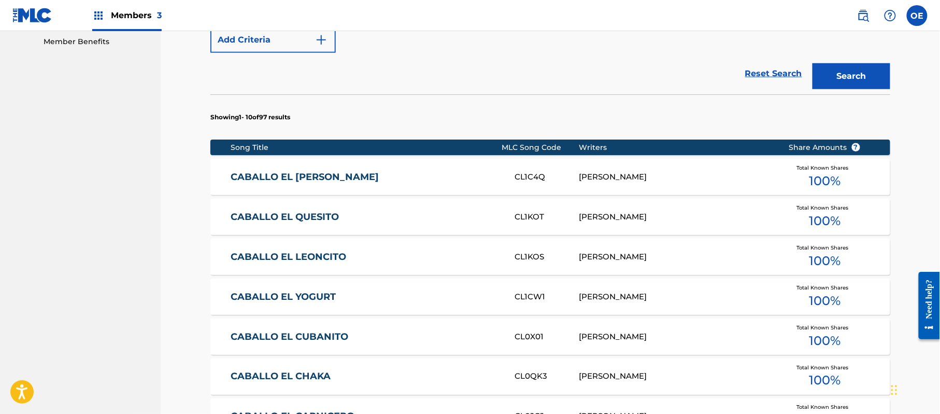
scroll to position [251, 0]
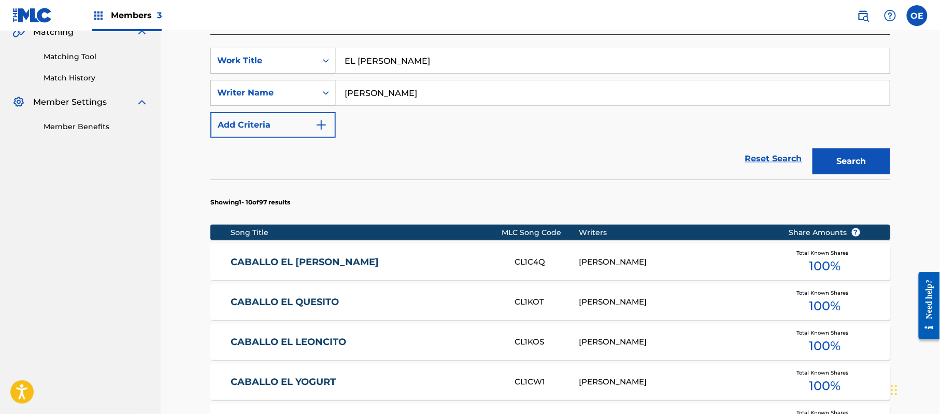
click at [330, 265] on link "CABALLO EL [PERSON_NAME]" at bounding box center [366, 262] width 270 height 12
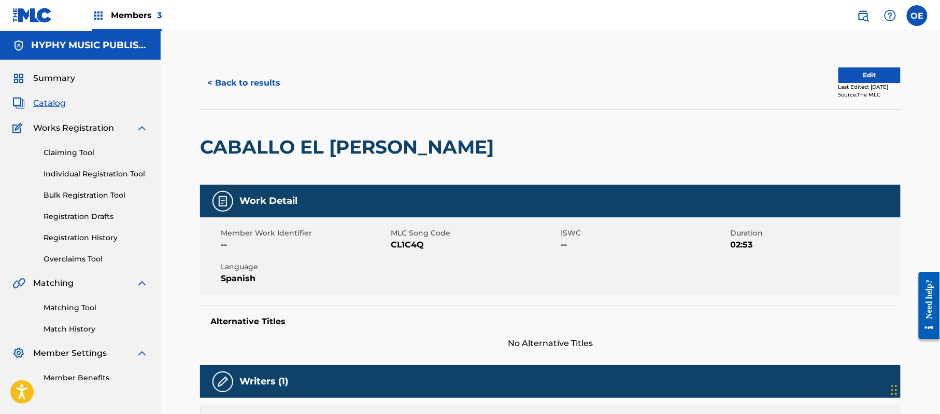
click at [220, 71] on button "< Back to results" at bounding box center [244, 83] width 88 height 26
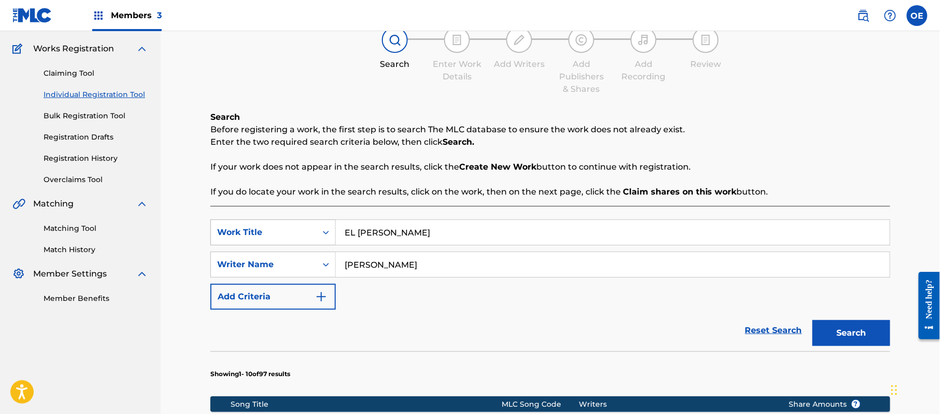
drag, startPoint x: 483, startPoint y: 244, endPoint x: 334, endPoint y: 235, distance: 149.5
click at [334, 235] on div "SearchWithCriteria6699379e-69cf-4f61-a7bf-75fd22a04379 Work Title EL [PERSON_NA…" at bounding box center [550, 232] width 680 height 26
type input "EL VIAJE A [GEOGRAPHIC_DATA]"
click at [849, 327] on button "Search" at bounding box center [852, 333] width 78 height 26
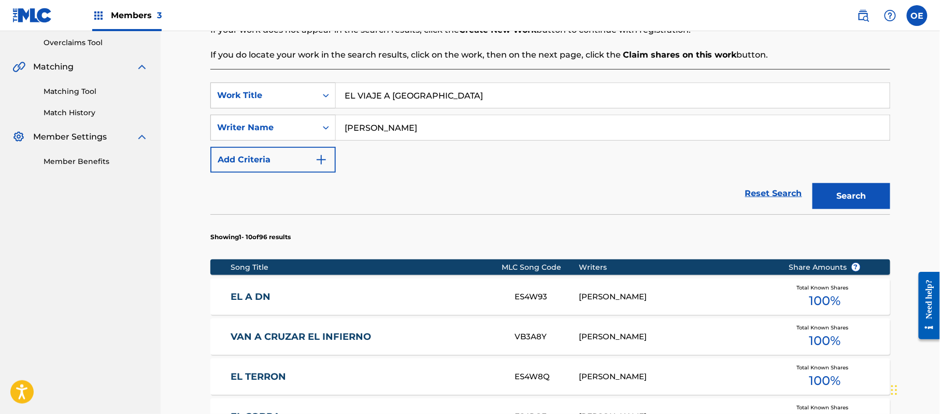
scroll to position [218, 0]
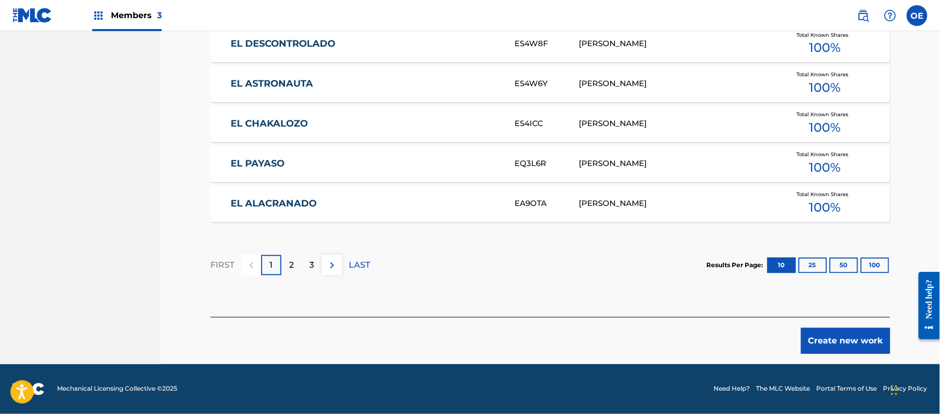
click at [837, 343] on button "Create new work" at bounding box center [845, 341] width 89 height 26
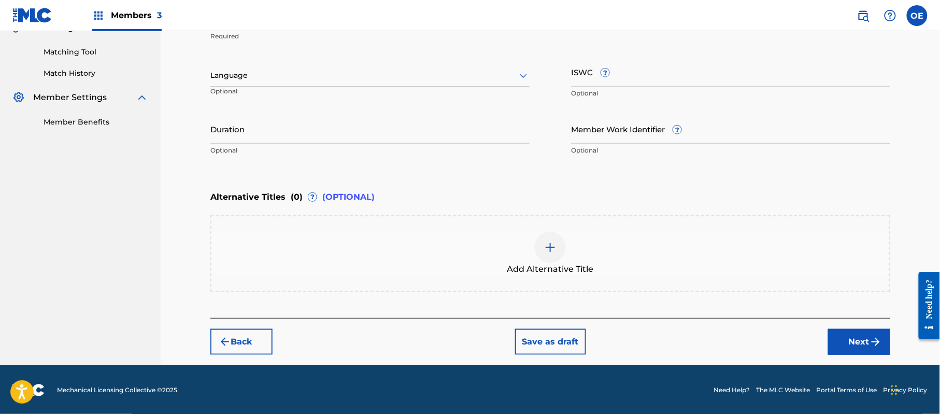
click at [313, 83] on div "Language" at bounding box center [369, 76] width 319 height 22
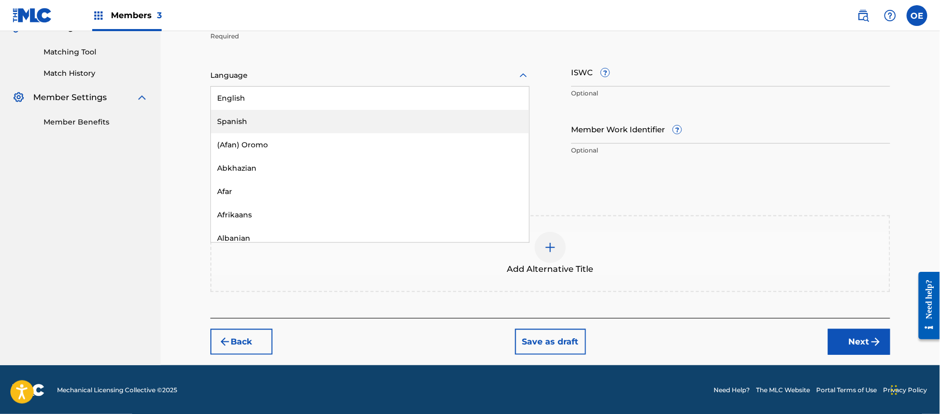
click at [301, 118] on div "Spanish" at bounding box center [370, 121] width 318 height 23
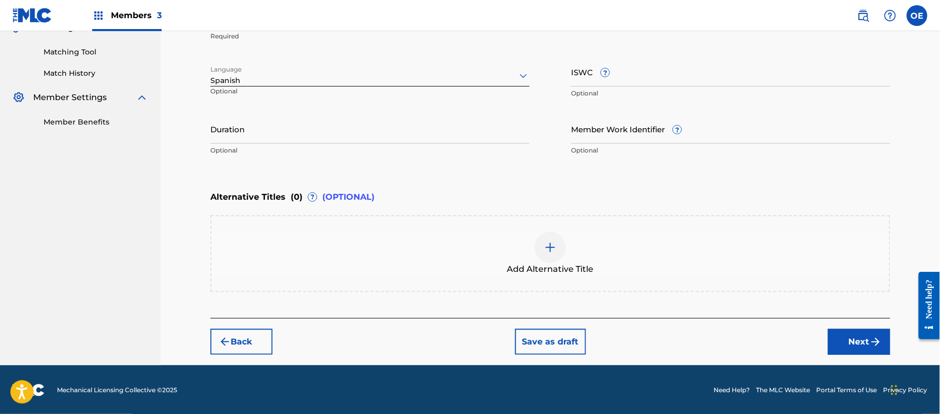
click at [874, 338] on img "submit" at bounding box center [876, 341] width 12 height 12
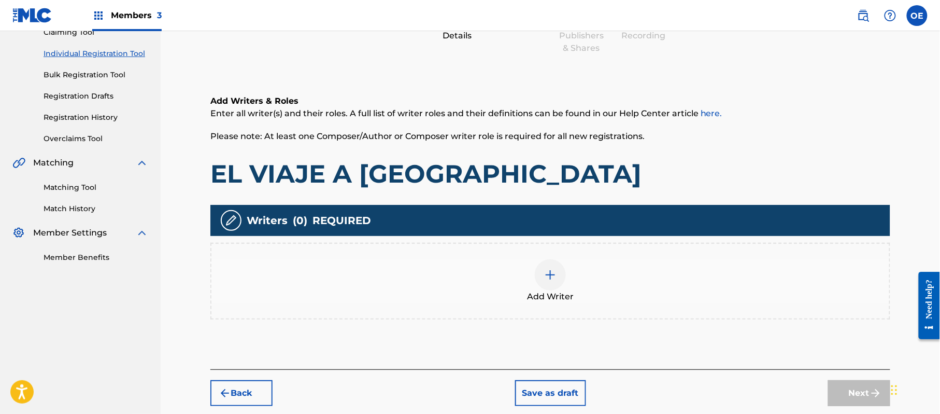
scroll to position [47, 0]
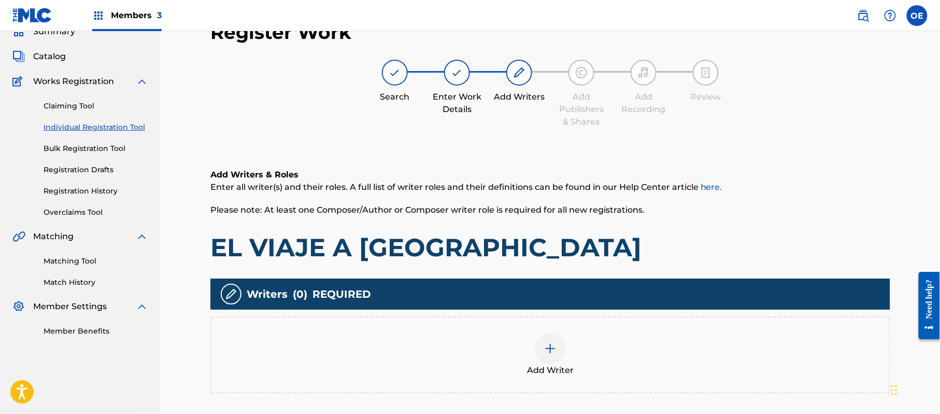
click at [522, 343] on div "Add Writer" at bounding box center [550, 355] width 678 height 44
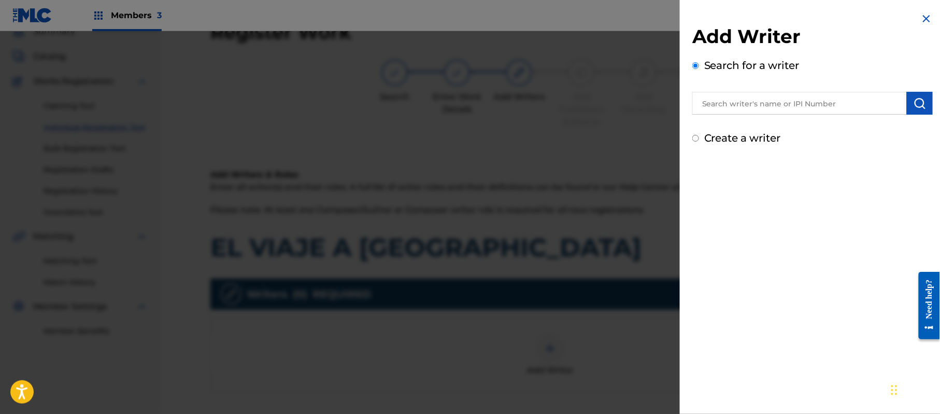
click at [735, 135] on label "Create a writer" at bounding box center [742, 138] width 77 height 12
radio input "true"
click at [699, 135] on input "Create a writer" at bounding box center [695, 138] width 7 height 7
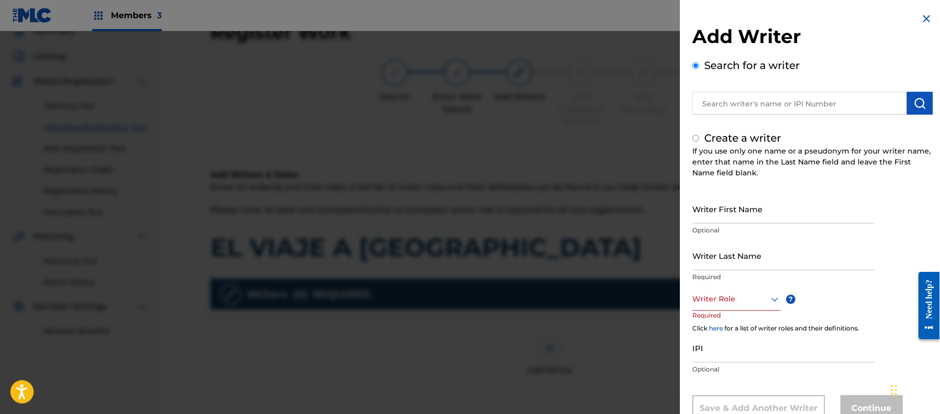
radio input "false"
radio input "true"
type input "[PERSON_NAME]"
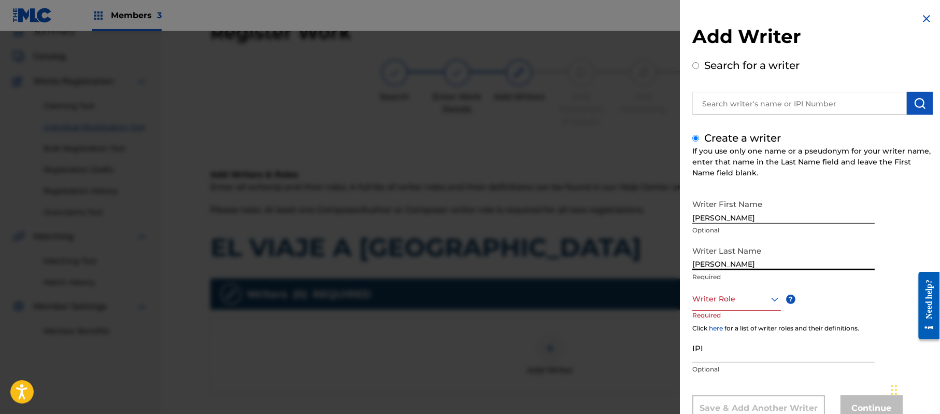
type input "[PERSON_NAME]"
drag, startPoint x: 782, startPoint y: 210, endPoint x: 734, endPoint y: 221, distance: 49.3
click at [734, 221] on input "[PERSON_NAME]" at bounding box center [783, 209] width 182 height 30
type input "[PERSON_NAME]"
drag, startPoint x: 737, startPoint y: 264, endPoint x: 643, endPoint y: 251, distance: 94.7
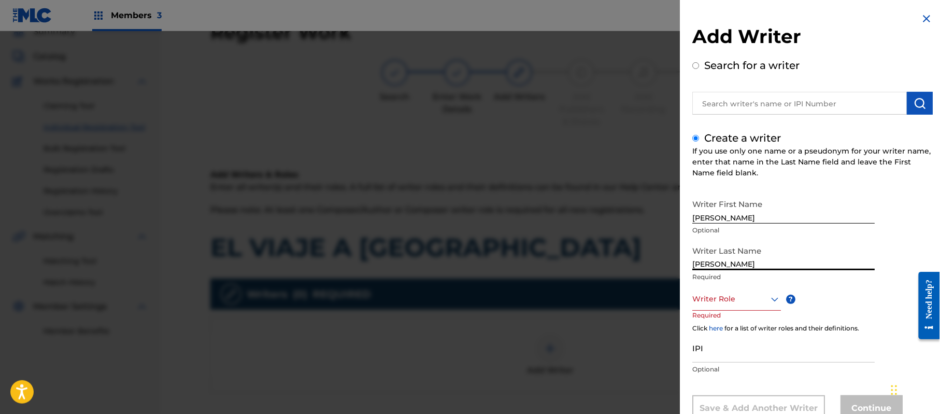
click at [658, 265] on div "Add Writer Search for a writer Create a writer If you use only one name or a ps…" at bounding box center [470, 222] width 940 height 382
type input "[PERSON_NAME]"
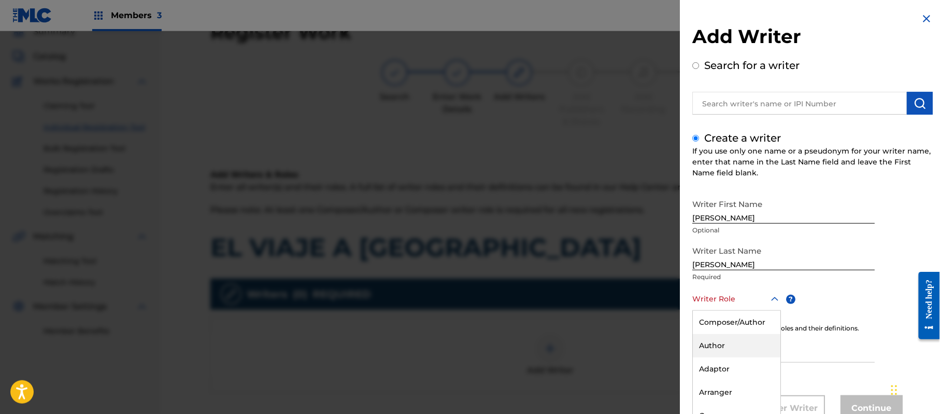
click at [750, 301] on div "8 results available. Use Up and Down to choose options, press Enter to select t…" at bounding box center [736, 298] width 89 height 23
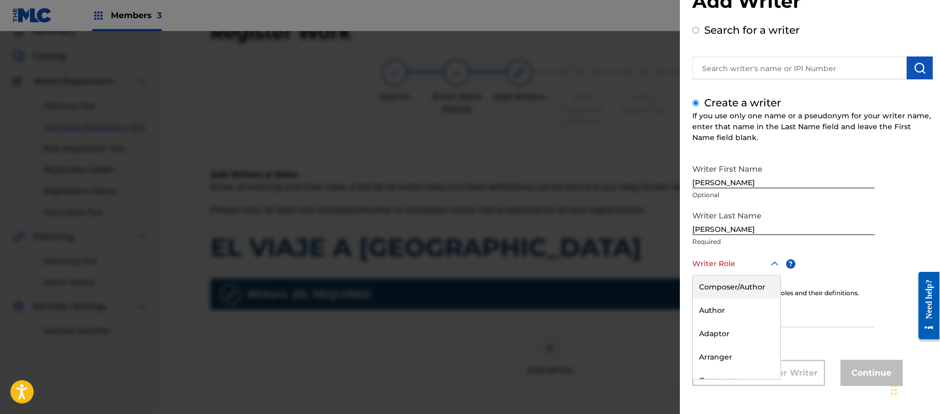
click at [755, 291] on div "Composer/Author" at bounding box center [737, 286] width 88 height 23
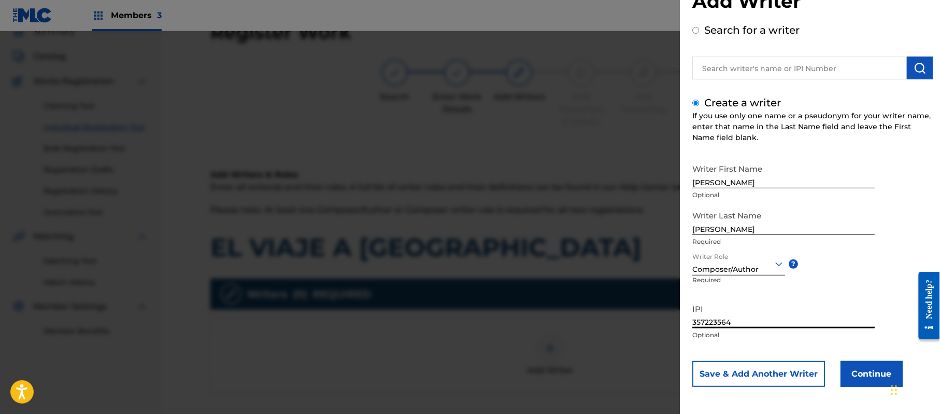
type input "357223564"
click at [854, 378] on button "Continue" at bounding box center [872, 374] width 62 height 26
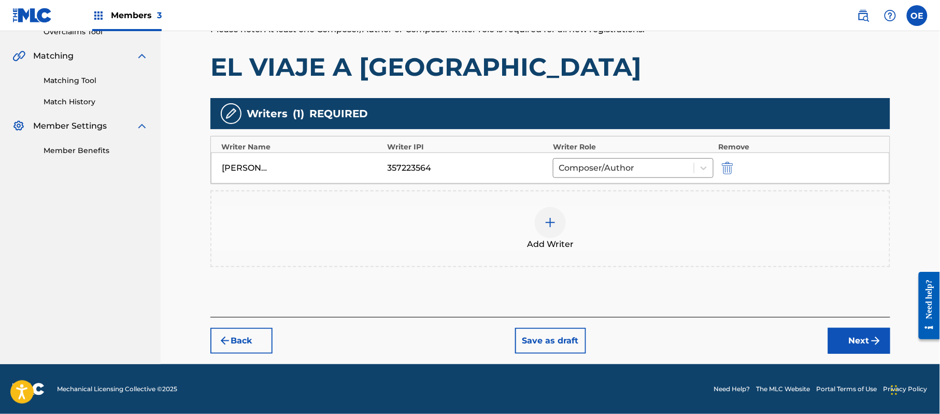
click at [834, 335] on button "Next" at bounding box center [859, 341] width 62 height 26
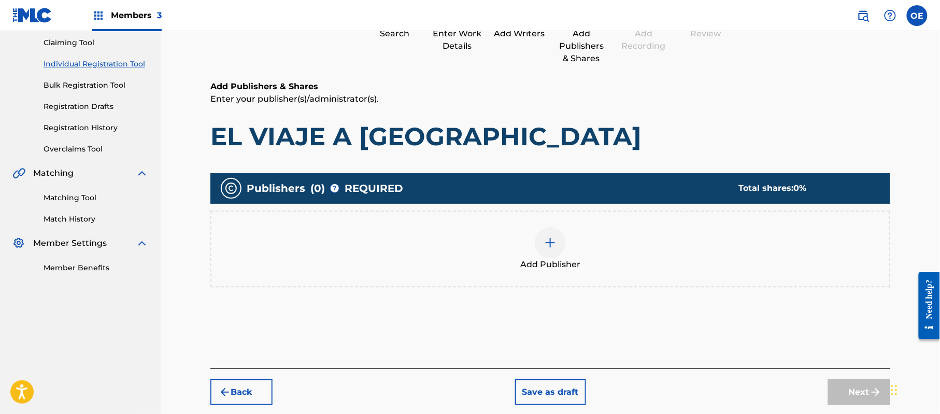
scroll to position [47, 0]
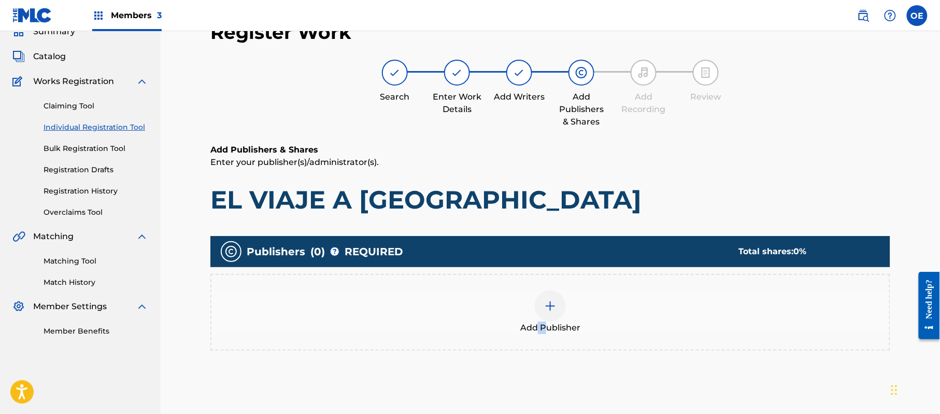
drag, startPoint x: 540, startPoint y: 323, endPoint x: 545, endPoint y: 323, distance: 5.7
click at [545, 323] on span "Add Publisher" at bounding box center [550, 327] width 60 height 12
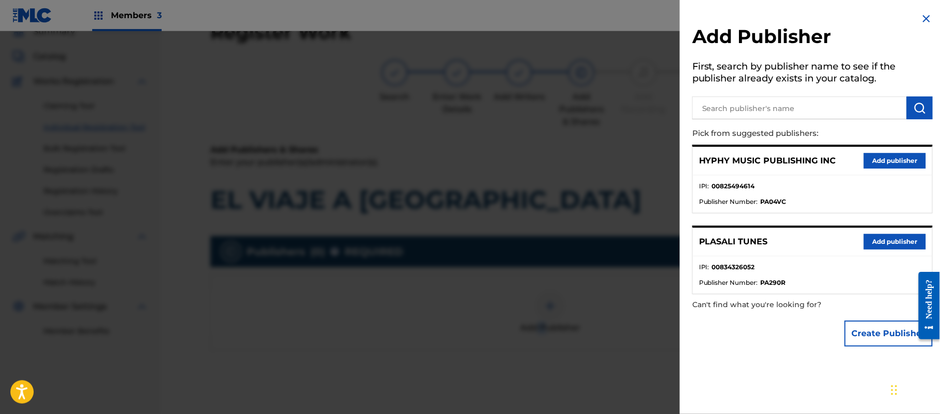
click at [873, 157] on button "Add publisher" at bounding box center [895, 161] width 62 height 16
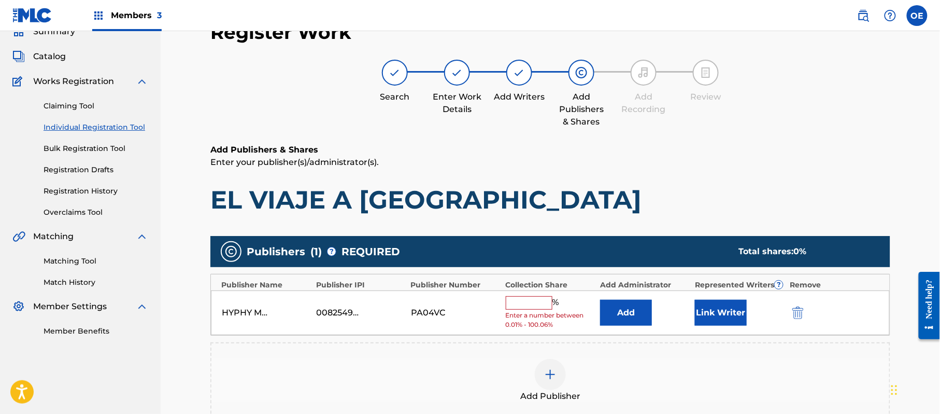
click at [530, 293] on div "HYPHY MUSIC PUBLISHING INC 00825494614 PA04VC % Enter a number between 0.01% - …" at bounding box center [550, 312] width 679 height 45
click at [532, 301] on input "text" at bounding box center [529, 302] width 47 height 13
type input "100"
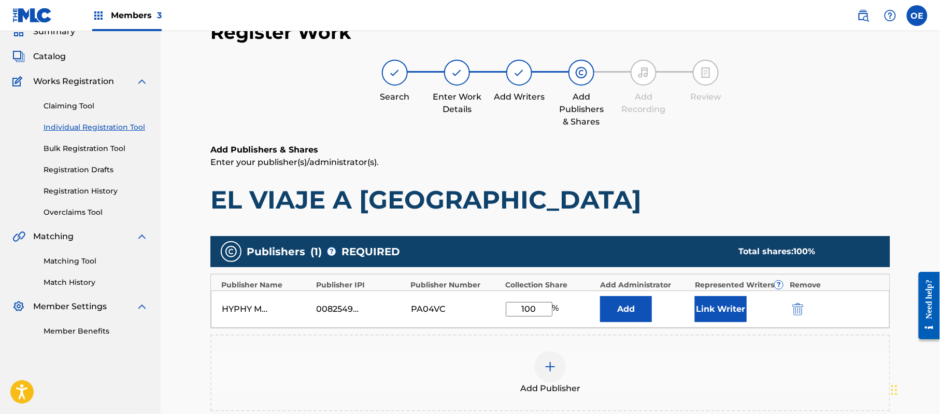
click at [710, 316] on button "Link Writer" at bounding box center [721, 309] width 52 height 26
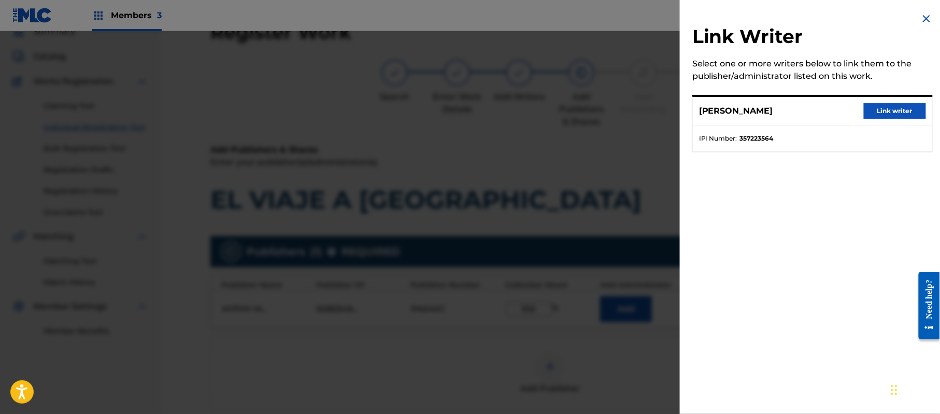
click at [880, 115] on button "Link writer" at bounding box center [895, 111] width 62 height 16
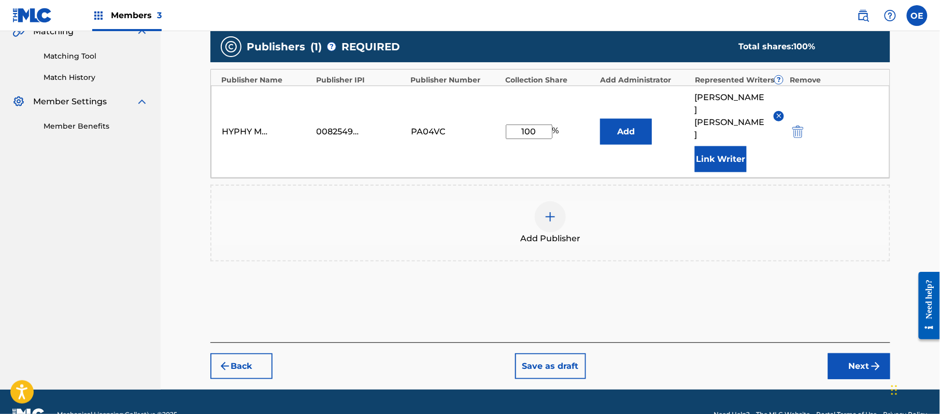
click at [845, 353] on button "Next" at bounding box center [859, 366] width 62 height 26
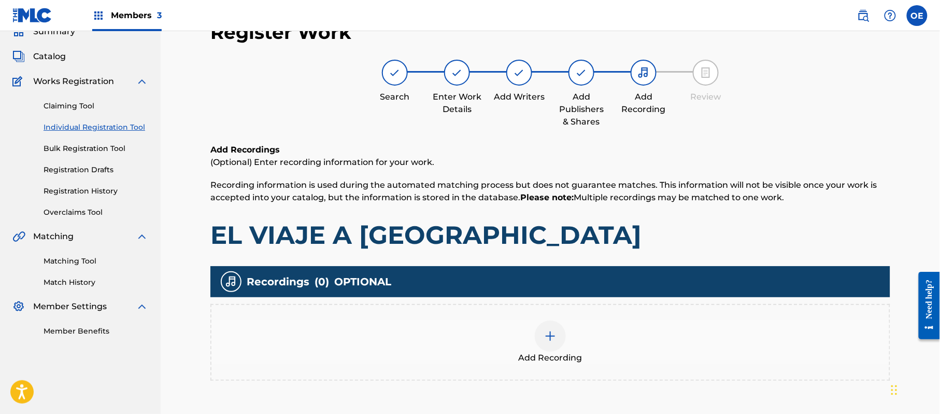
click at [562, 320] on div "Add Recording" at bounding box center [550, 342] width 678 height 44
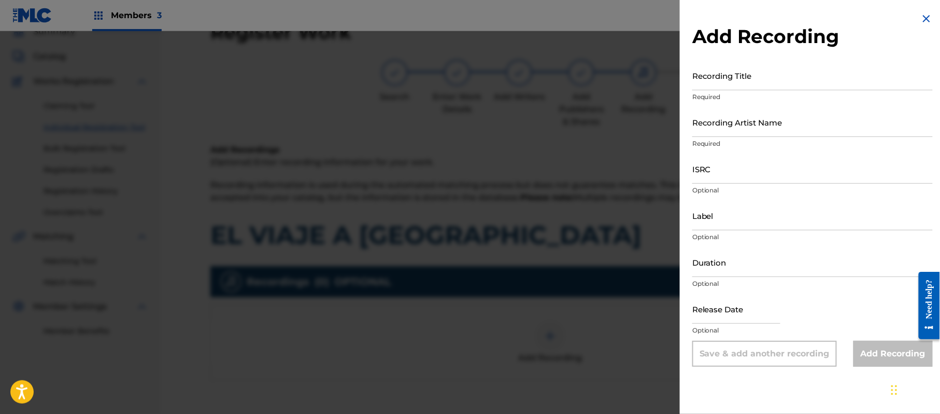
click at [913, 19] on div "Add Recording Recording Title Required Recording Artist Name Required ISRC Opti…" at bounding box center [812, 189] width 265 height 379
click at [932, 12] on div "Add Recording Recording Title Required Recording Artist Name Required ISRC Opti…" at bounding box center [812, 189] width 265 height 379
click at [920, 16] on img at bounding box center [926, 18] width 12 height 12
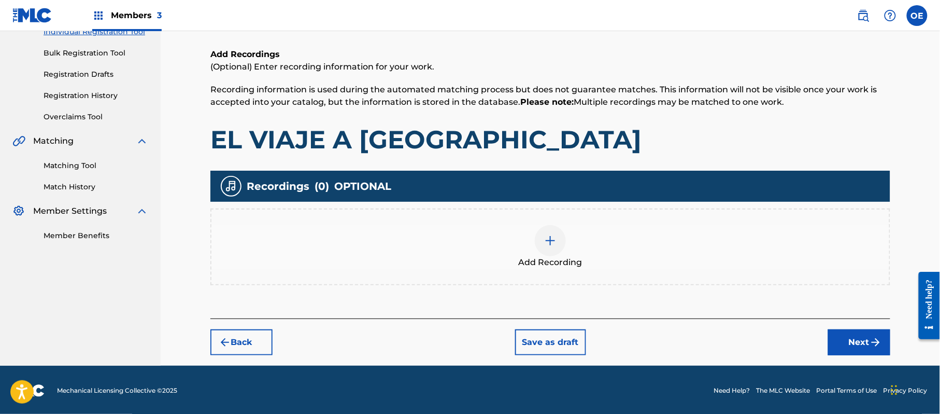
click at [850, 332] on button "Next" at bounding box center [859, 342] width 62 height 26
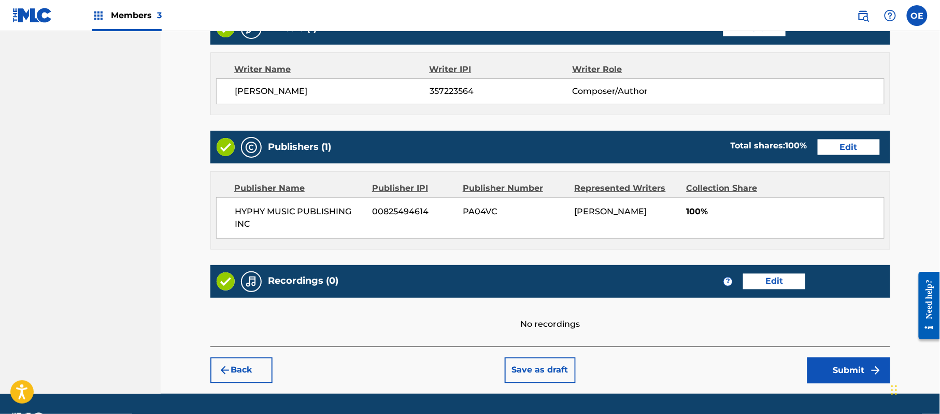
scroll to position [463, 0]
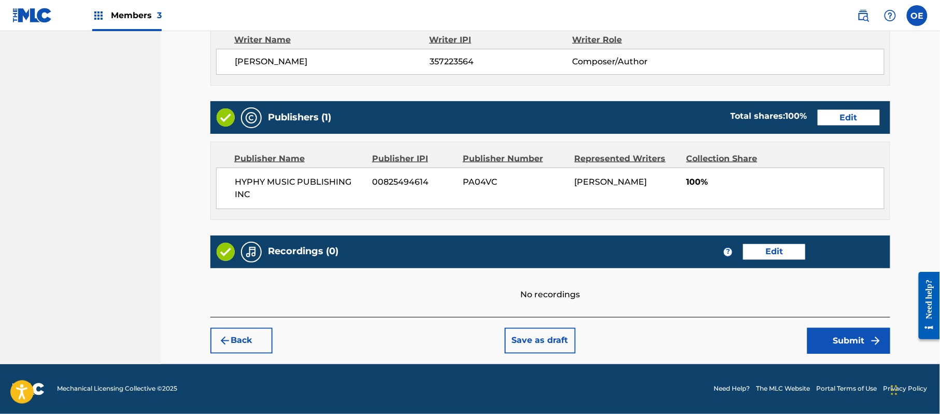
click at [855, 336] on button "Submit" at bounding box center [848, 341] width 83 height 26
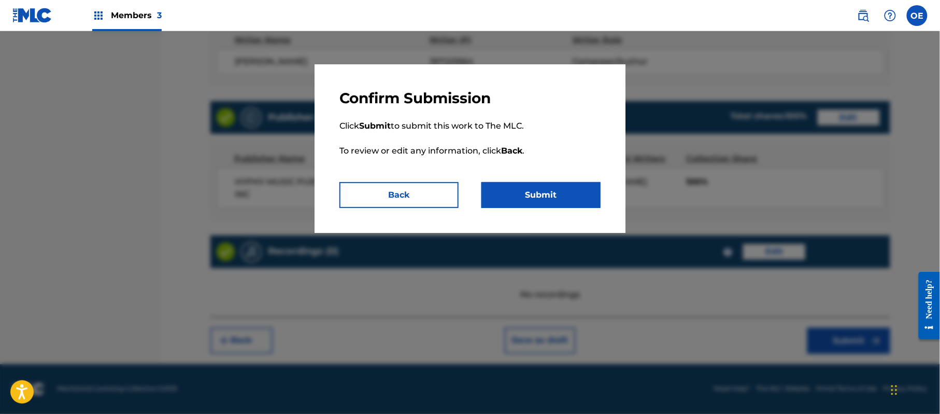
click at [543, 196] on button "Submit" at bounding box center [540, 195] width 119 height 26
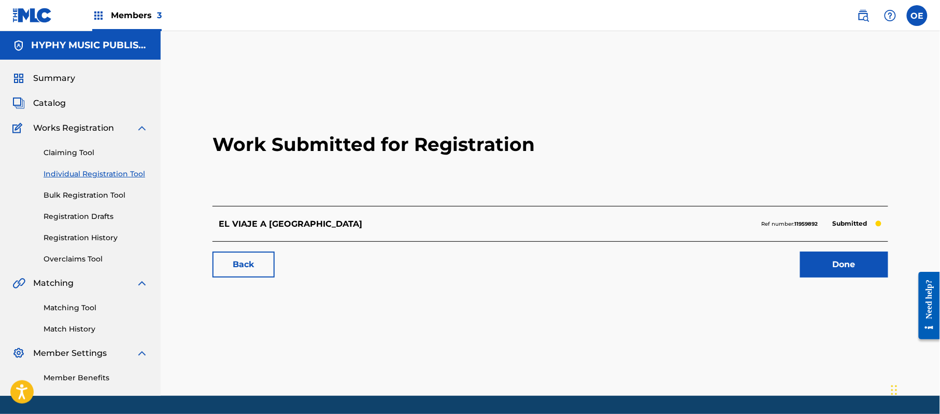
drag, startPoint x: 120, startPoint y: 177, endPoint x: 168, endPoint y: 190, distance: 49.9
click at [120, 177] on link "Individual Registration Tool" at bounding box center [96, 173] width 105 height 11
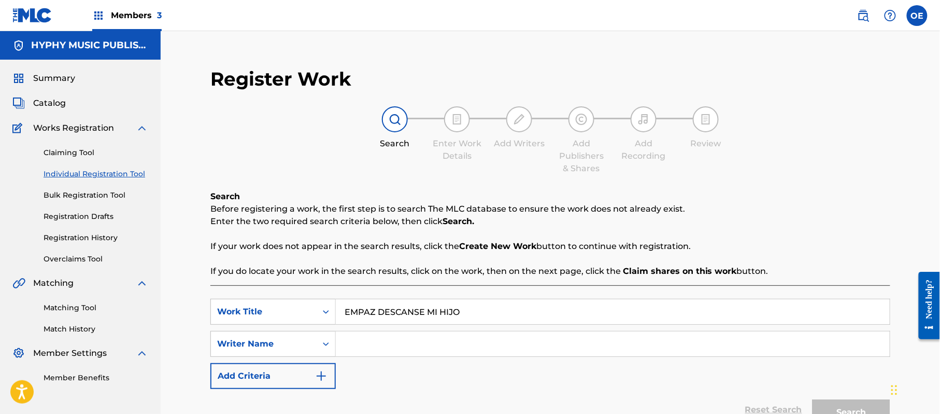
type input "EMPAZ DESCANSE MI HIJO"
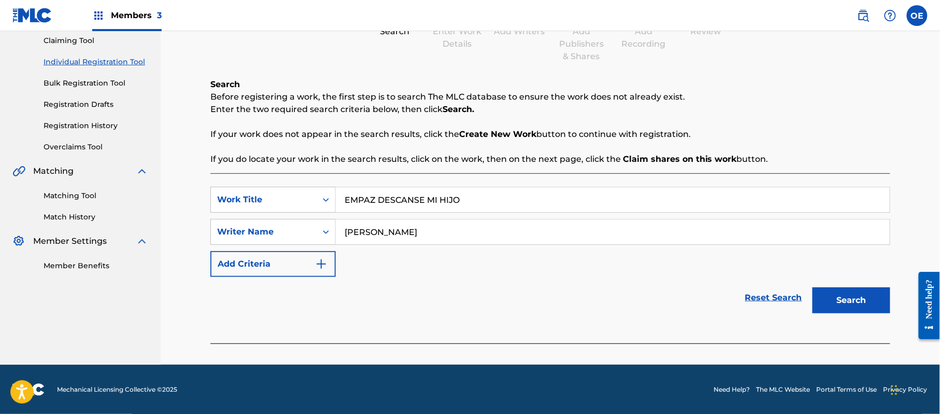
scroll to position [112, 0]
click at [835, 309] on button "Search" at bounding box center [852, 300] width 78 height 26
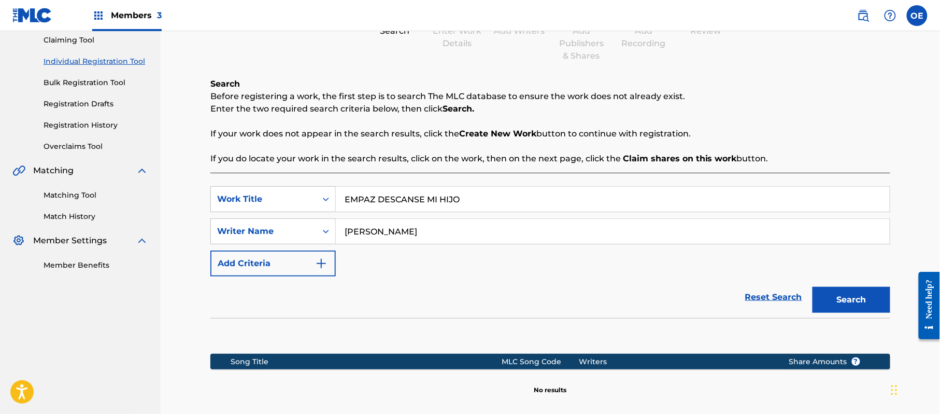
scroll to position [232, 0]
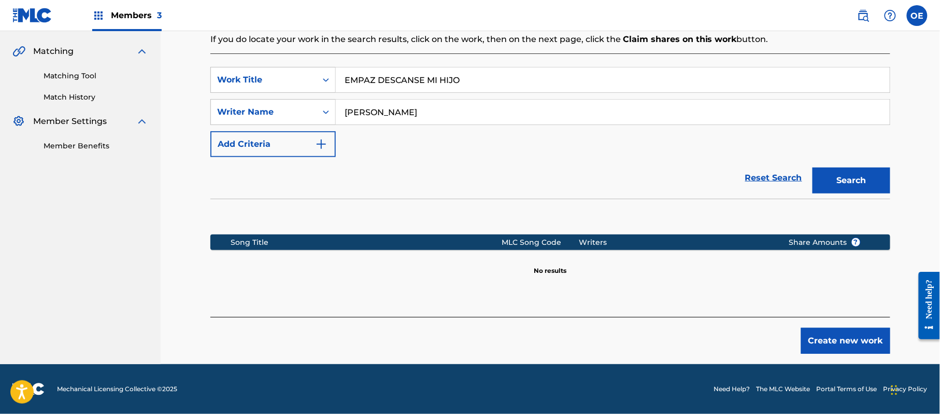
drag, startPoint x: 390, startPoint y: 113, endPoint x: 374, endPoint y: 117, distance: 16.5
click at [374, 117] on input "[PERSON_NAME]" at bounding box center [613, 112] width 554 height 25
click at [813, 167] on button "Search" at bounding box center [852, 180] width 78 height 26
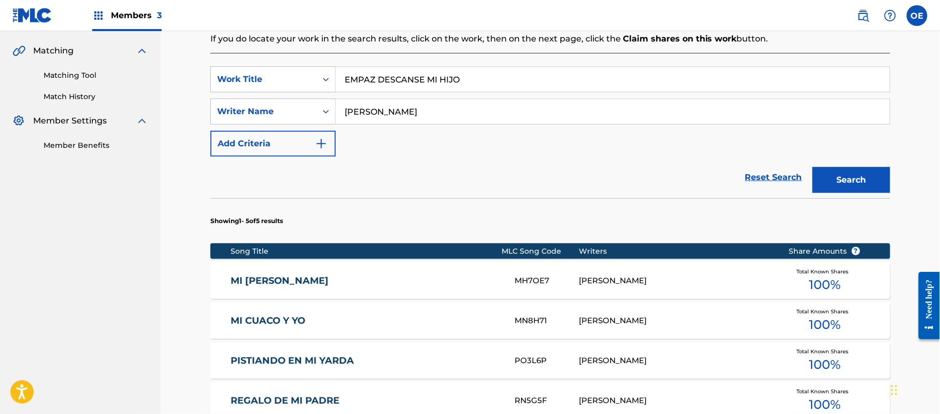
type input "[PERSON_NAME]"
click at [813, 167] on button "Search" at bounding box center [852, 180] width 78 height 26
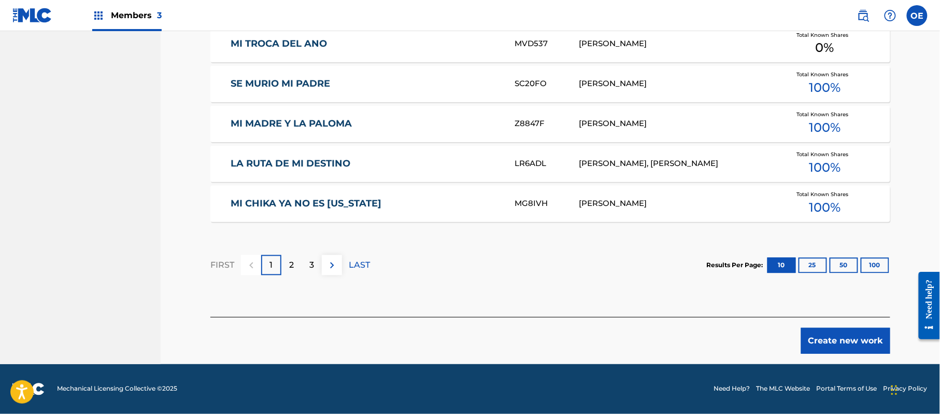
click at [835, 343] on button "Create new work" at bounding box center [845, 341] width 89 height 26
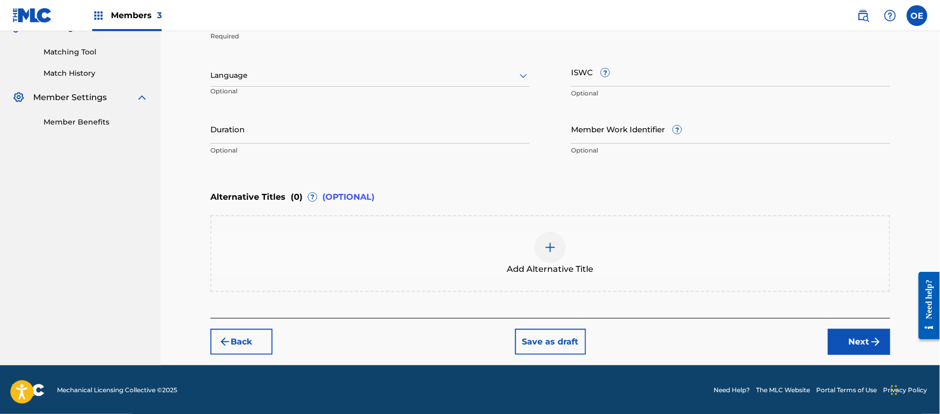
click at [239, 77] on div at bounding box center [369, 75] width 319 height 13
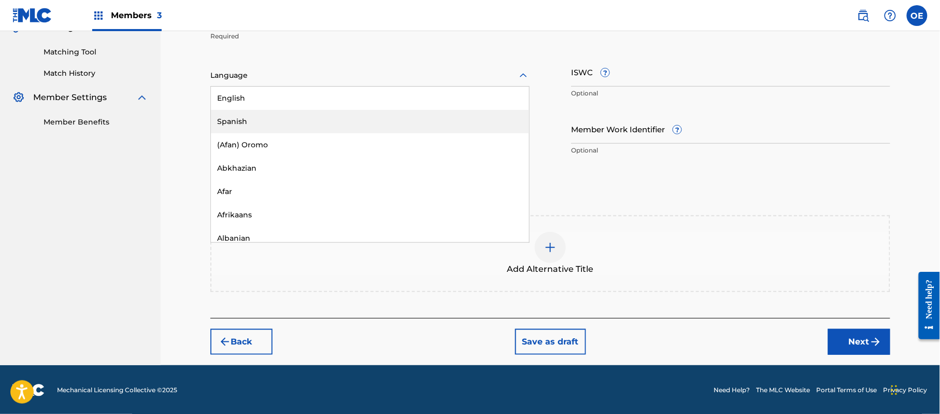
click at [246, 117] on div "Spanish" at bounding box center [370, 121] width 318 height 23
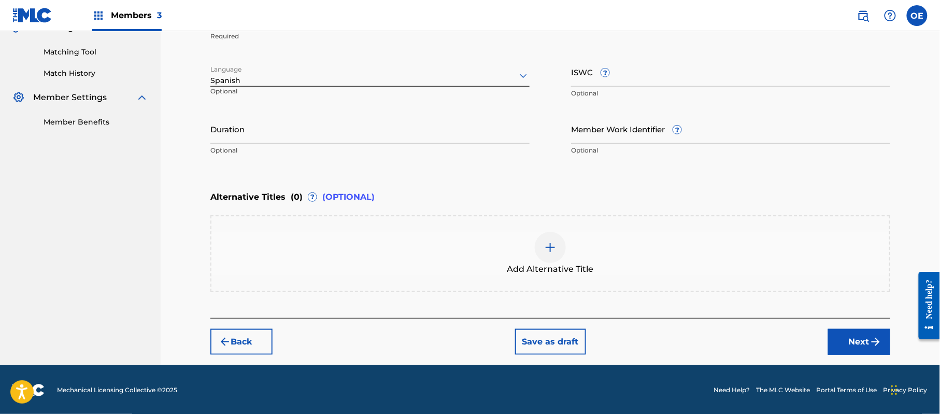
click at [847, 332] on button "Next" at bounding box center [859, 342] width 62 height 26
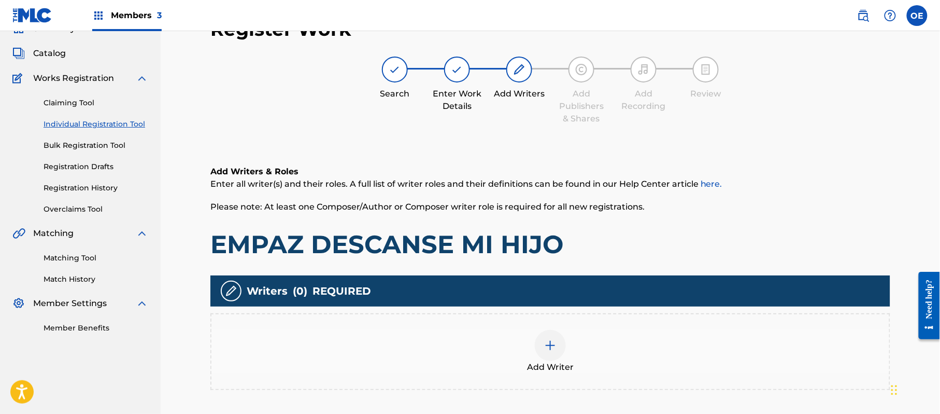
scroll to position [47, 0]
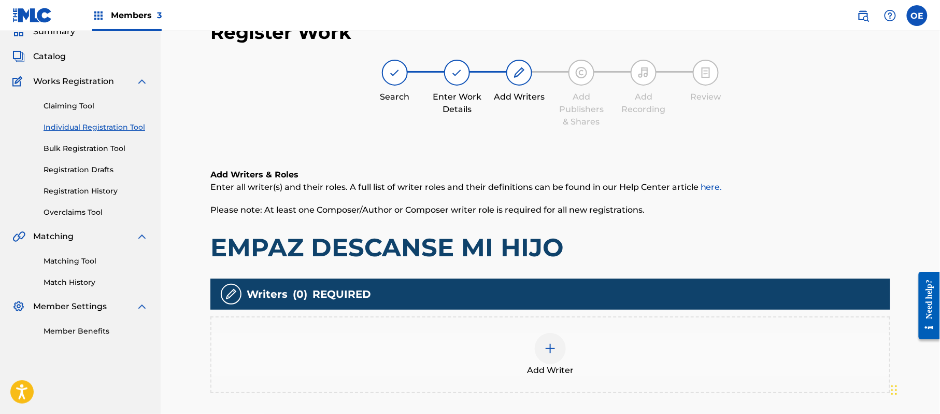
click at [611, 333] on div "Add Writer" at bounding box center [550, 355] width 678 height 44
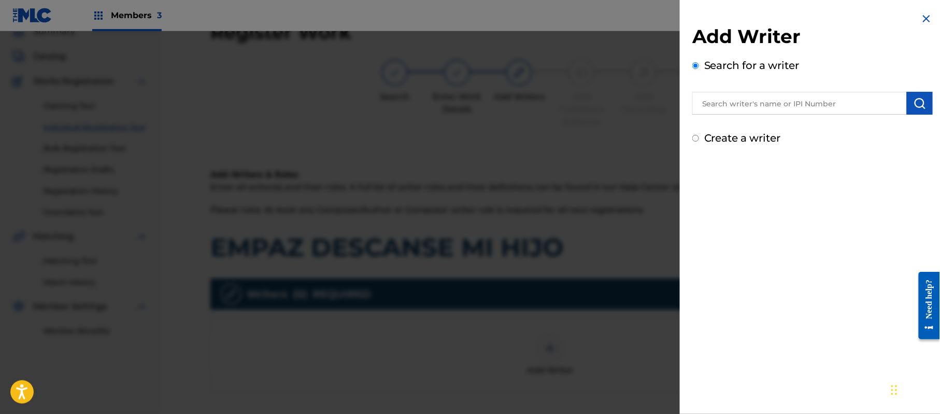
click at [707, 135] on label "Create a writer" at bounding box center [742, 138] width 77 height 12
radio input "true"
click at [699, 135] on input "Create a writer" at bounding box center [695, 138] width 7 height 7
radio input "false"
radio input "true"
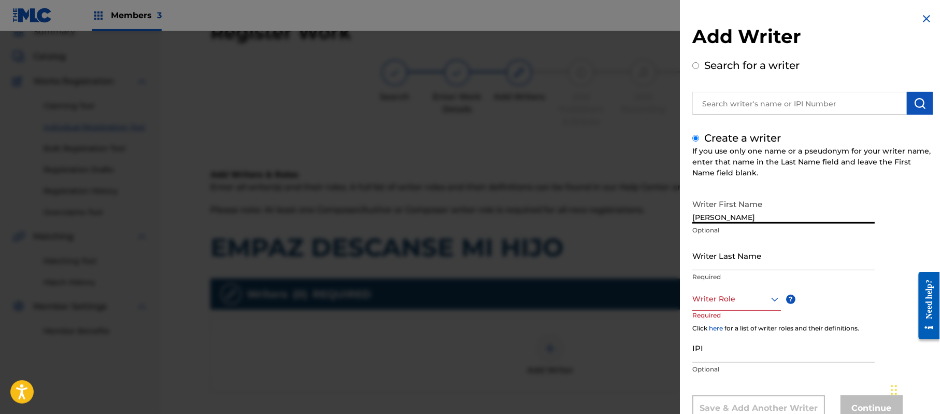
type input "[PERSON_NAME]"
drag, startPoint x: 786, startPoint y: 218, endPoint x: 735, endPoint y: 223, distance: 51.5
click at [735, 223] on input "[PERSON_NAME]" at bounding box center [783, 209] width 182 height 30
type input "[PERSON_NAME]"
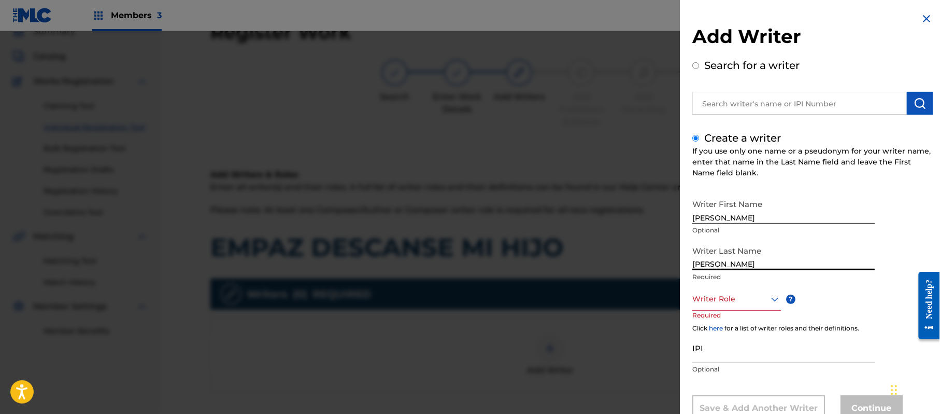
drag, startPoint x: 736, startPoint y: 263, endPoint x: 579, endPoint y: 250, distance: 157.6
click at [581, 250] on div "Add Writer Search for a writer Create a writer If you use only one name or a ps…" at bounding box center [470, 222] width 940 height 382
type input "[PERSON_NAME]"
click at [730, 301] on div "Writer Role" at bounding box center [736, 298] width 89 height 23
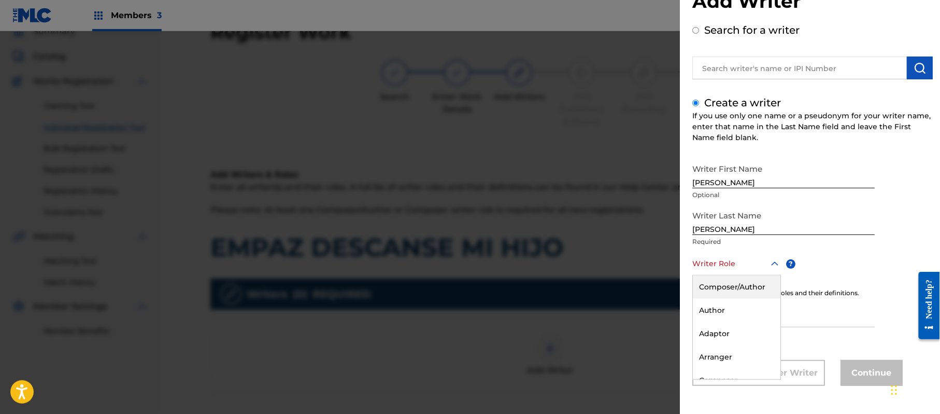
click at [739, 277] on div "Composer/Author" at bounding box center [737, 286] width 88 height 23
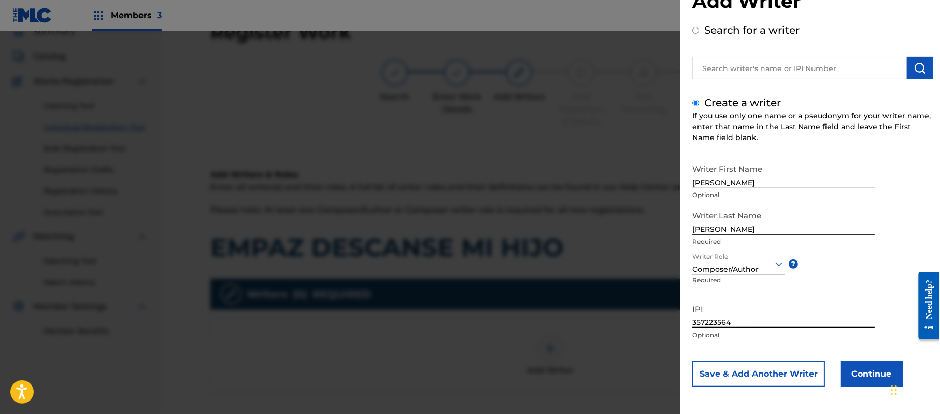
type input "357223564"
click at [845, 365] on button "Continue" at bounding box center [872, 374] width 62 height 26
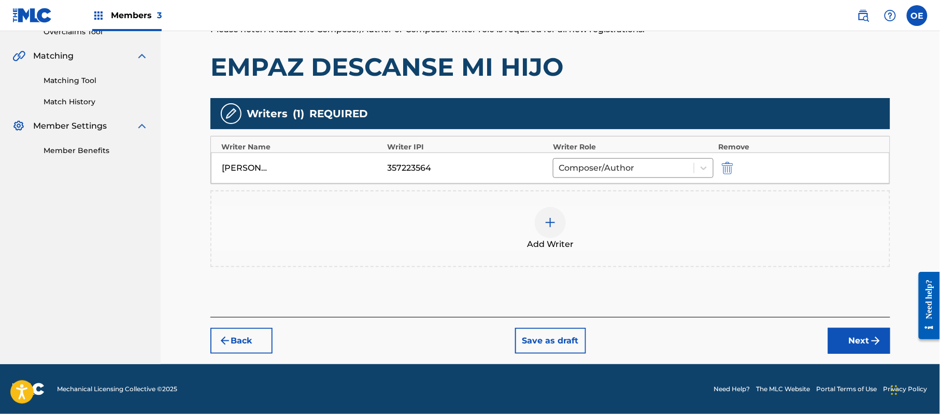
click at [845, 334] on button "Next" at bounding box center [859, 341] width 62 height 26
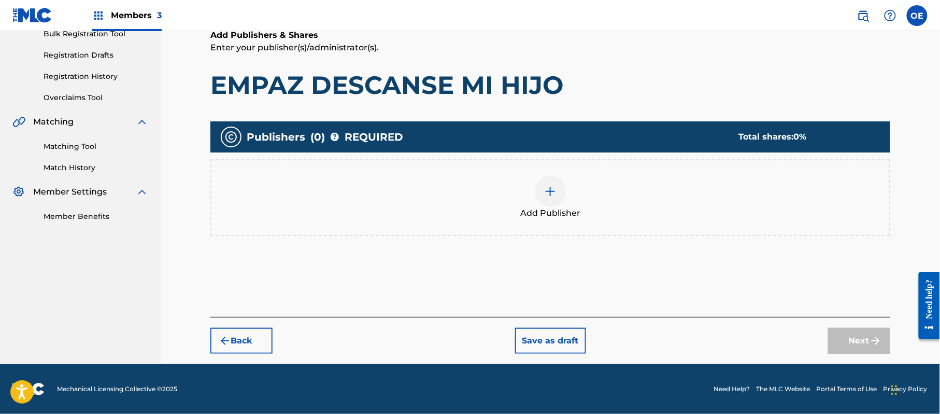
scroll to position [47, 0]
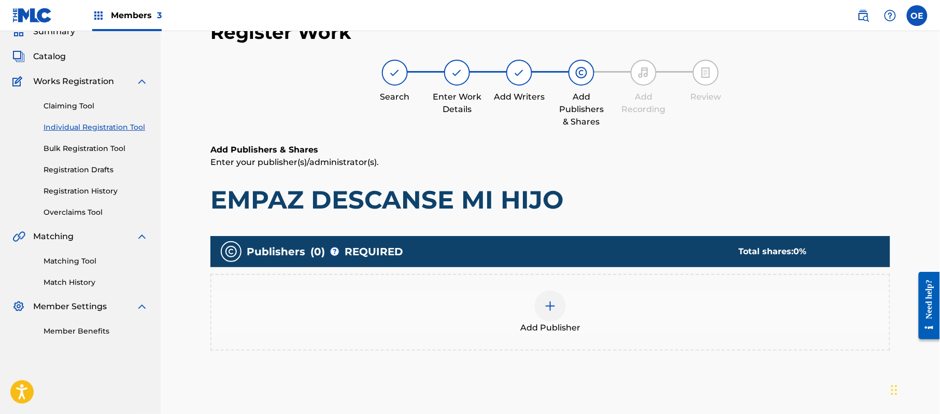
click at [562, 292] on div "Add Publisher" at bounding box center [550, 312] width 678 height 44
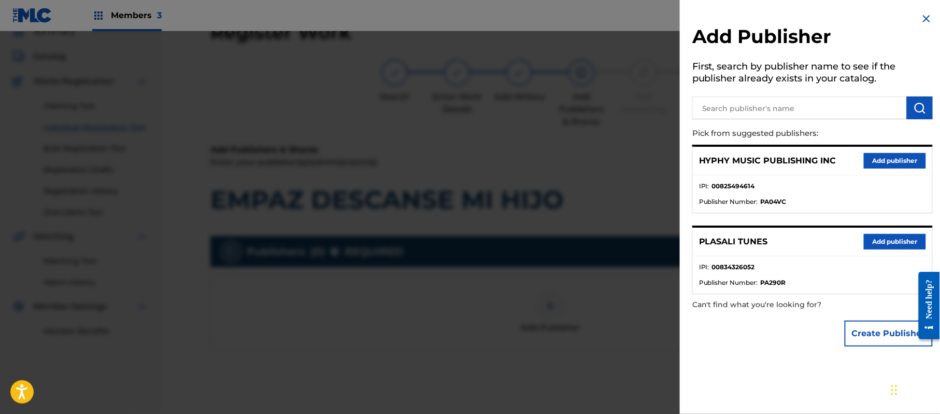
click at [886, 158] on button "Add publisher" at bounding box center [895, 161] width 62 height 16
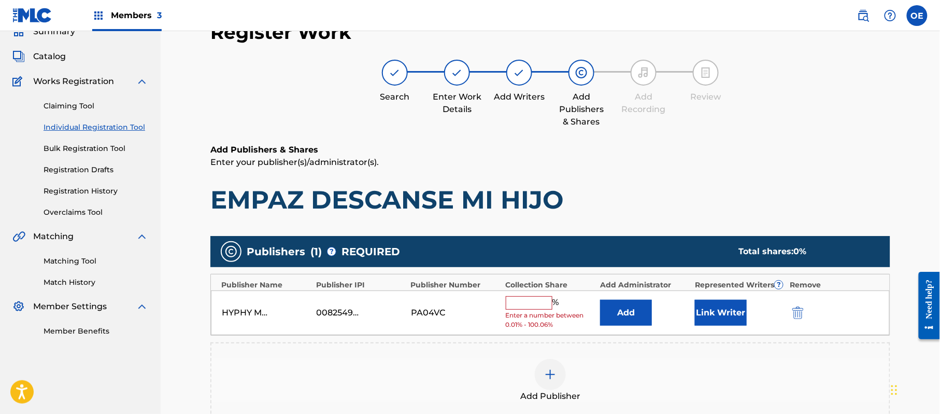
click at [527, 299] on input "text" at bounding box center [529, 302] width 47 height 13
type input "100"
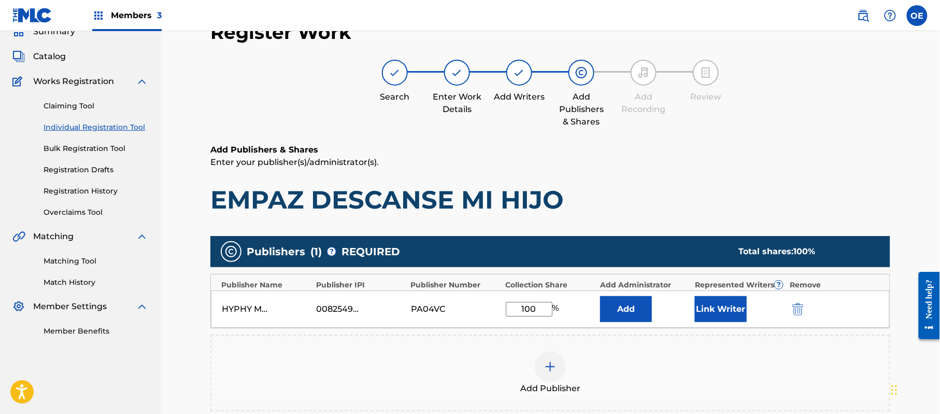
click at [722, 309] on button "Link Writer" at bounding box center [721, 309] width 52 height 26
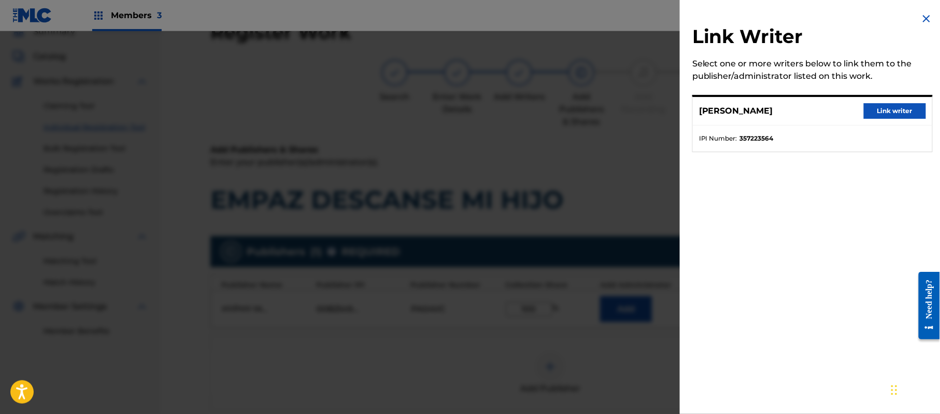
click at [895, 115] on button "Link writer" at bounding box center [895, 111] width 62 height 16
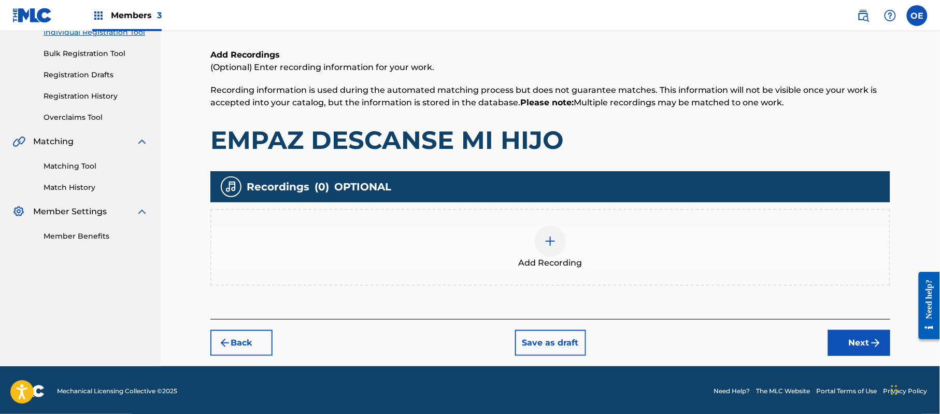
scroll to position [142, 0]
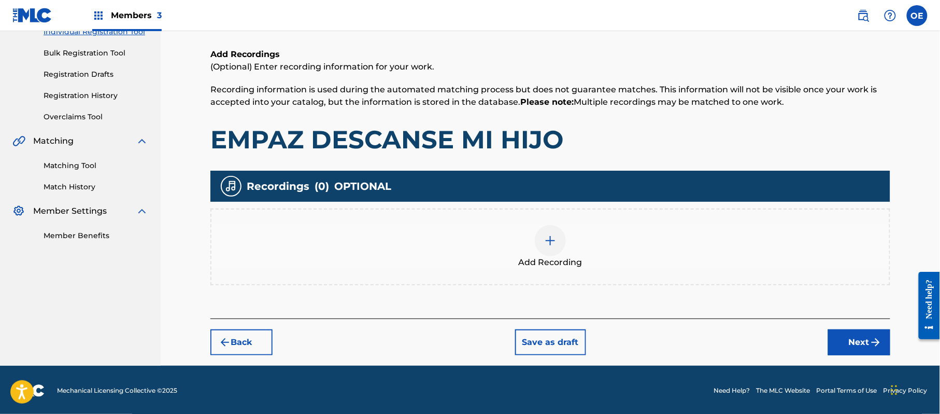
click at [854, 332] on button "Next" at bounding box center [859, 342] width 62 height 26
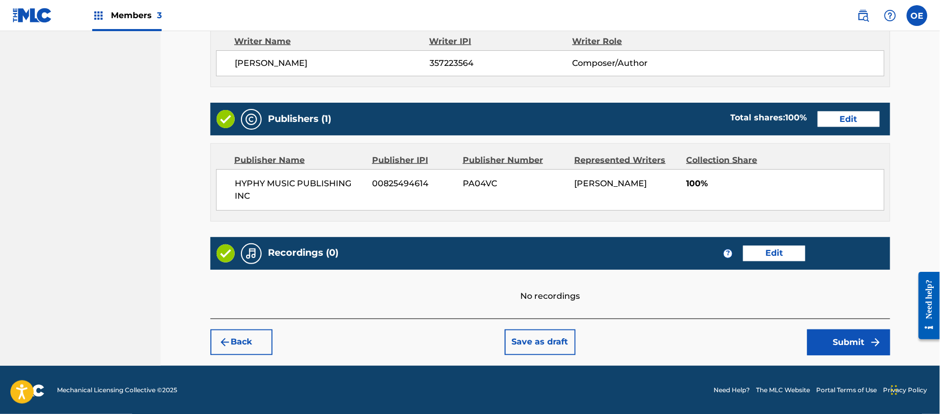
scroll to position [463, 0]
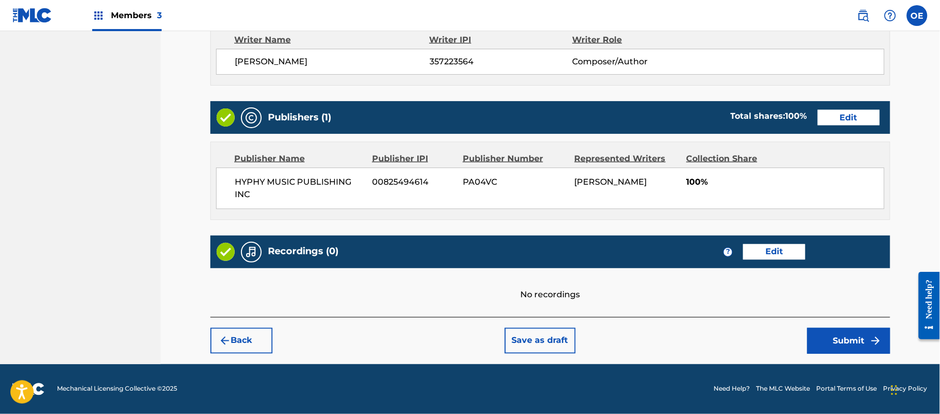
click at [871, 338] on img "submit" at bounding box center [876, 340] width 12 height 12
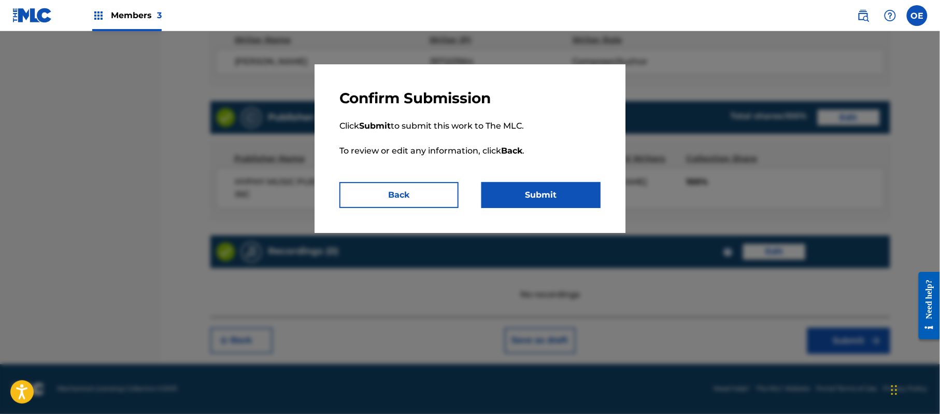
drag, startPoint x: 550, startPoint y: 202, endPoint x: 330, endPoint y: 166, distance: 223.2
click at [546, 202] on button "Submit" at bounding box center [540, 195] width 119 height 26
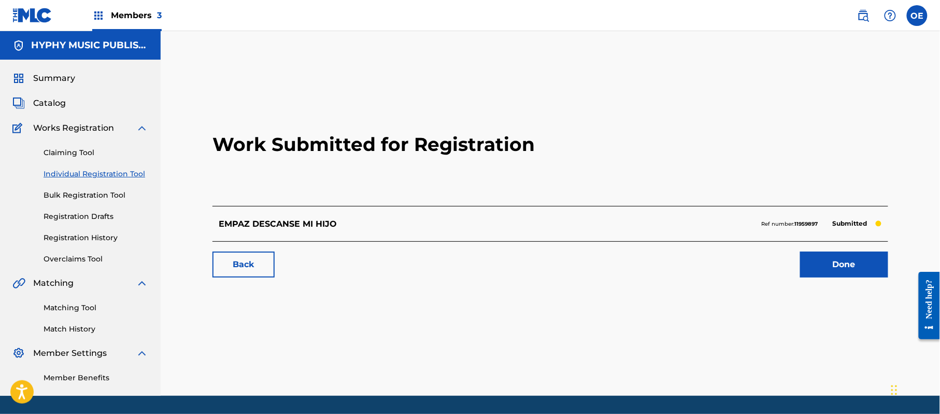
click at [114, 177] on link "Individual Registration Tool" at bounding box center [96, 173] width 105 height 11
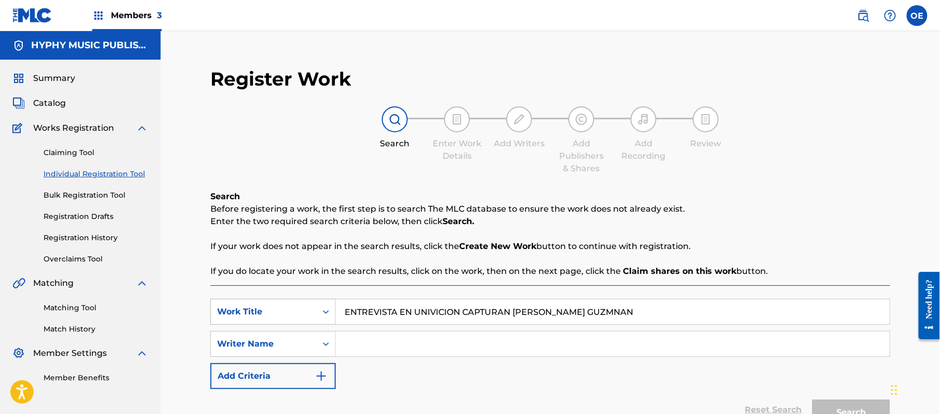
drag, startPoint x: 627, startPoint y: 308, endPoint x: 327, endPoint y: 310, distance: 300.6
click at [329, 310] on div "SearchWithCriteria6699379e-69cf-4f61-a7bf-75fd22a04379 Work Title ENTREVISTA EN…" at bounding box center [550, 312] width 680 height 26
type input "FIESTA OTOSIMA"
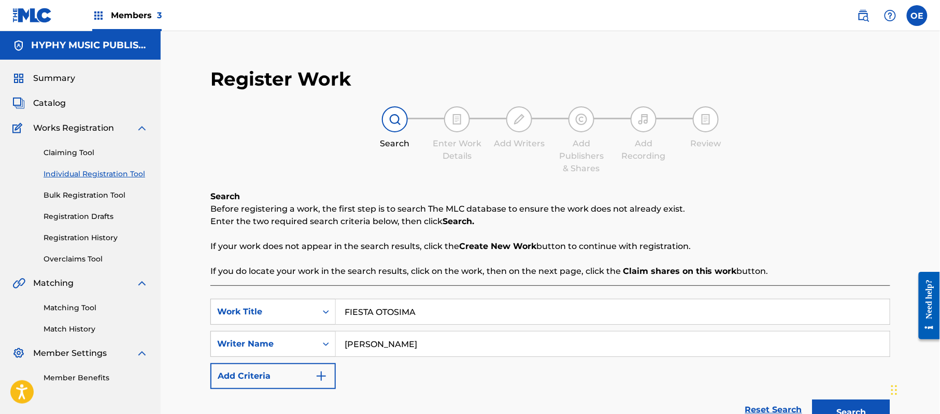
scroll to position [112, 0]
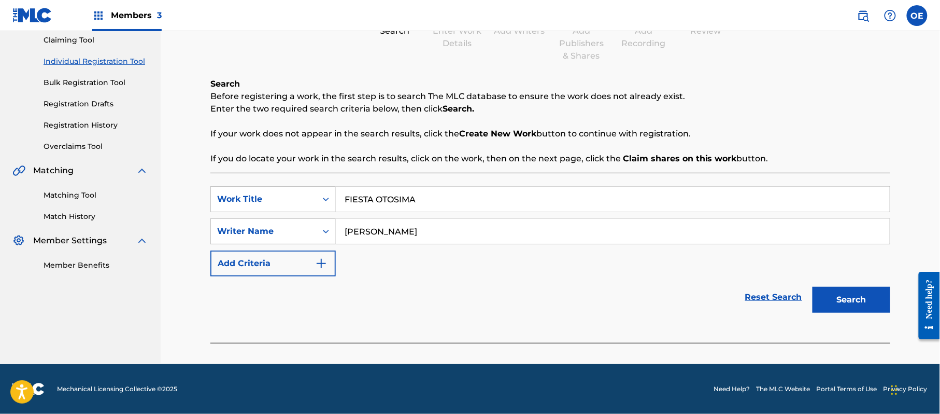
drag, startPoint x: 852, startPoint y: 294, endPoint x: 600, endPoint y: 260, distance: 254.3
click at [851, 294] on button "Search" at bounding box center [852, 300] width 78 height 26
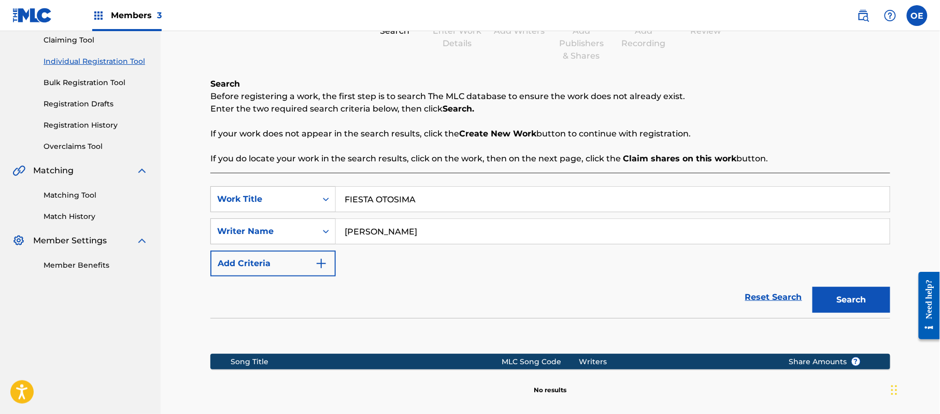
drag, startPoint x: 391, startPoint y: 230, endPoint x: 374, endPoint y: 233, distance: 17.4
click at [374, 233] on input "[PERSON_NAME]" at bounding box center [613, 231] width 554 height 25
click at [813, 287] on button "Search" at bounding box center [852, 300] width 78 height 26
type input "[PERSON_NAME]"
click at [813, 287] on button "Search" at bounding box center [852, 300] width 78 height 26
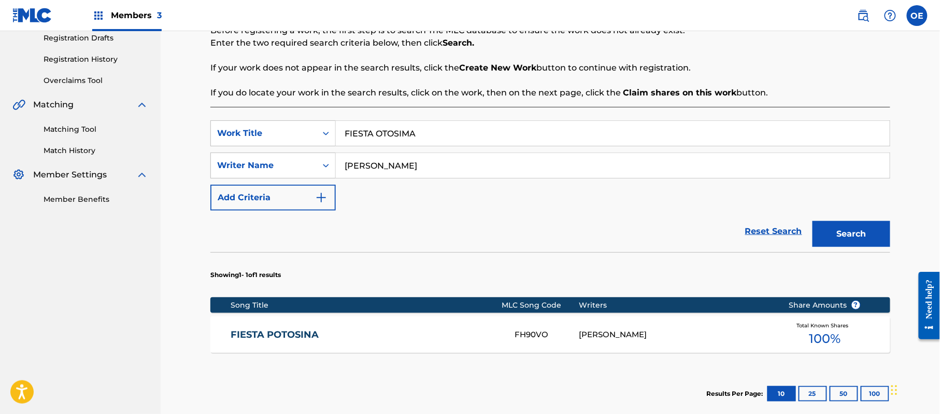
scroll to position [251, 0]
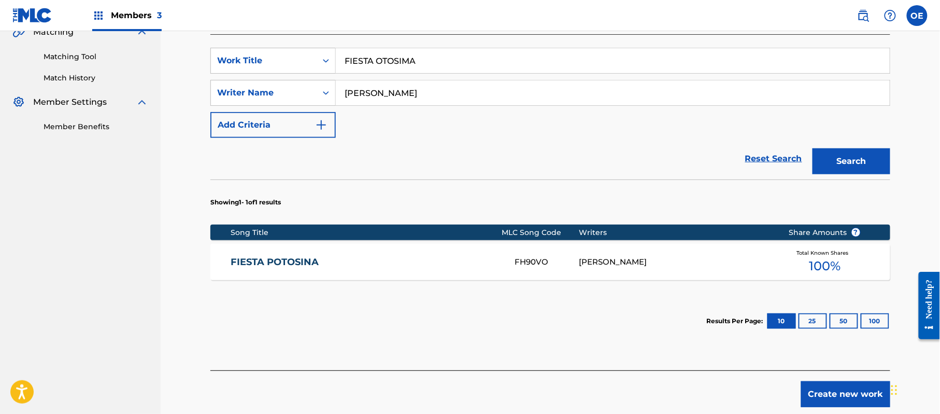
click at [334, 273] on div "FIESTA POTOSINA FH90VO [PERSON_NAME] Total Known Shares 100 %" at bounding box center [550, 262] width 680 height 36
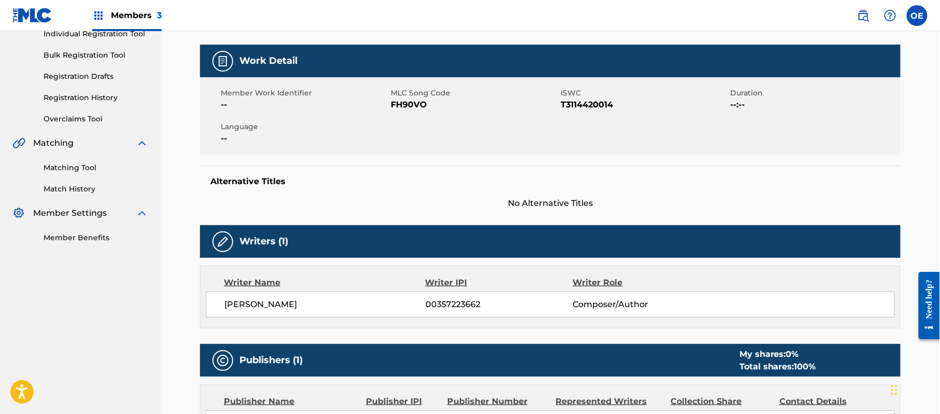
scroll to position [138, 0]
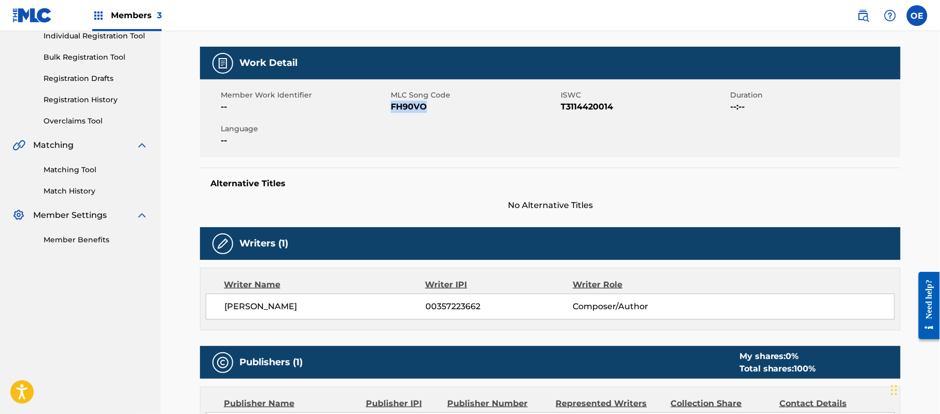
drag, startPoint x: 434, startPoint y: 111, endPoint x: 390, endPoint y: 110, distance: 43.5
click at [391, 110] on span "FH90VO" at bounding box center [474, 107] width 167 height 12
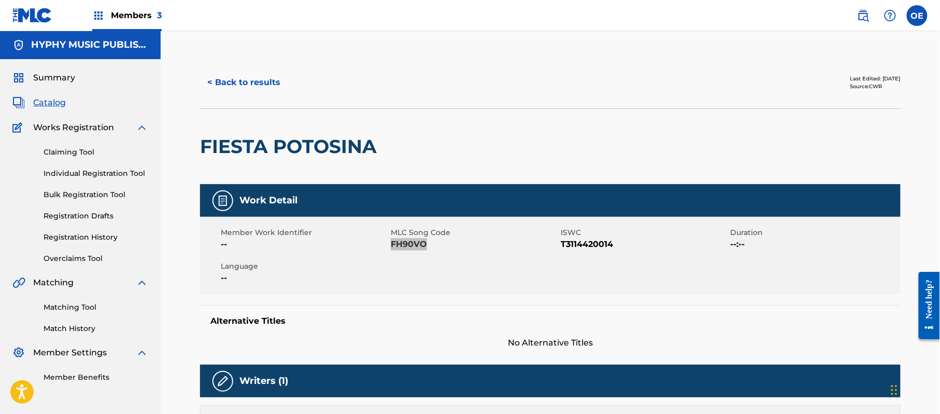
scroll to position [0, 0]
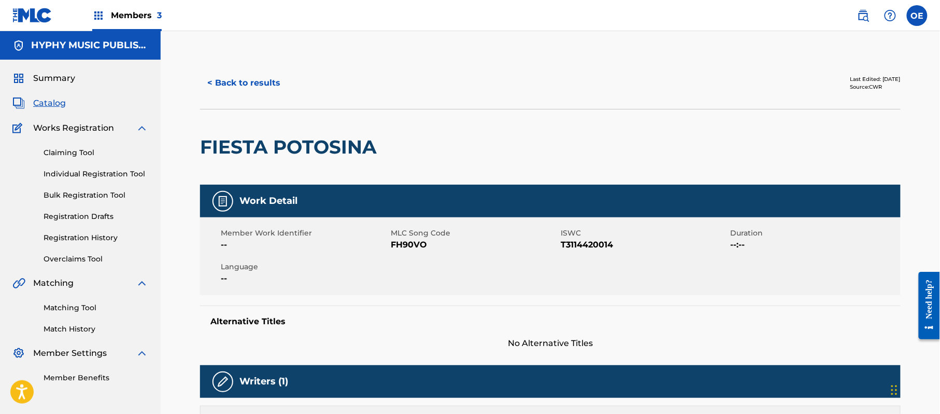
click at [255, 96] on div "< Back to results Last Edited: [DATE] Source: CWR" at bounding box center [550, 83] width 701 height 52
click at [259, 86] on button "< Back to results" at bounding box center [244, 83] width 88 height 26
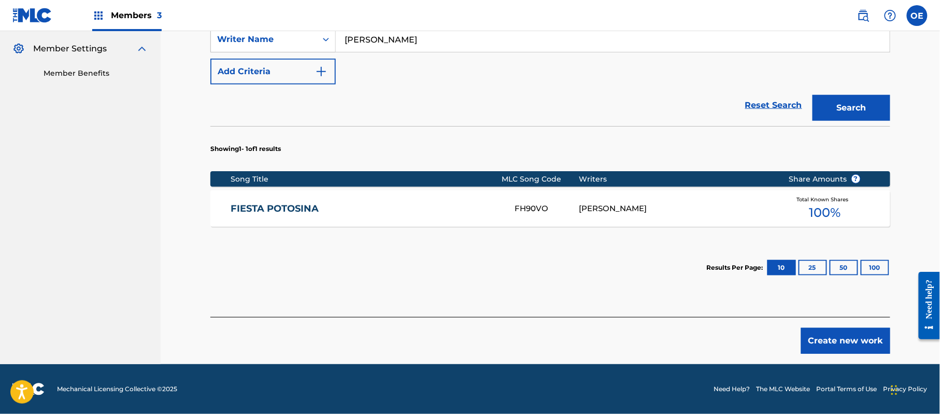
click at [839, 337] on button "Create new work" at bounding box center [845, 341] width 89 height 26
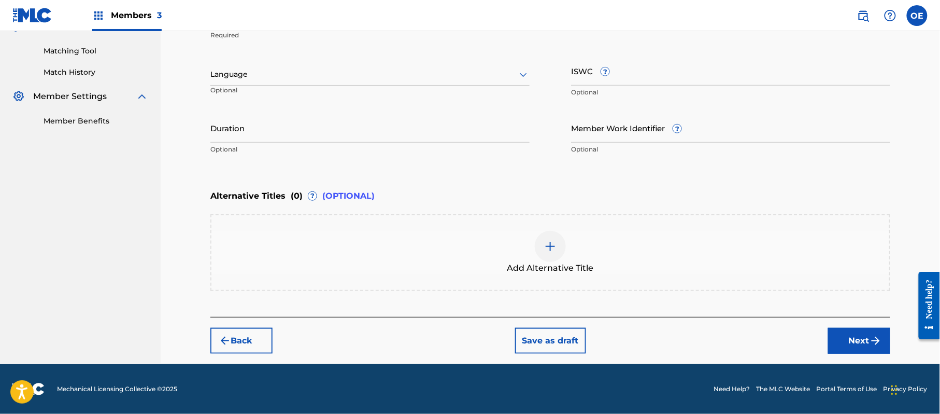
scroll to position [256, 0]
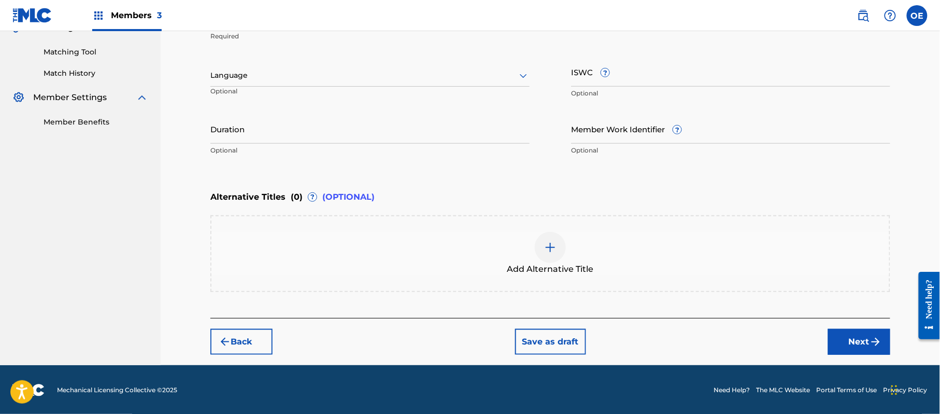
click at [278, 75] on div at bounding box center [369, 75] width 319 height 13
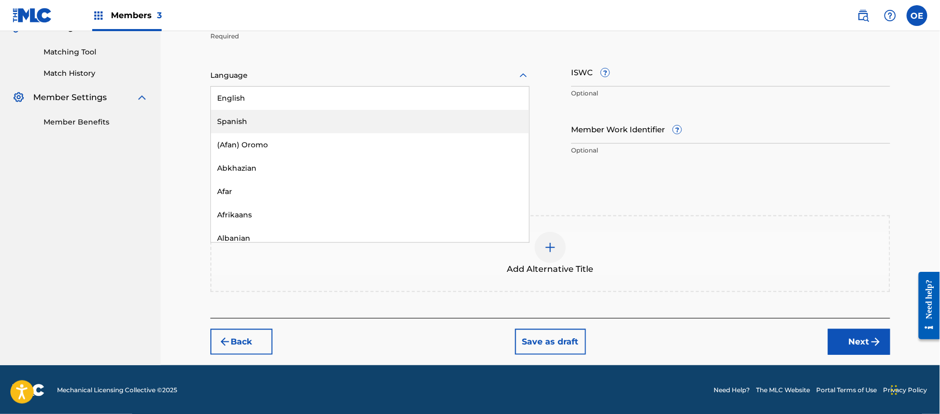
click at [277, 111] on div "Spanish" at bounding box center [370, 121] width 318 height 23
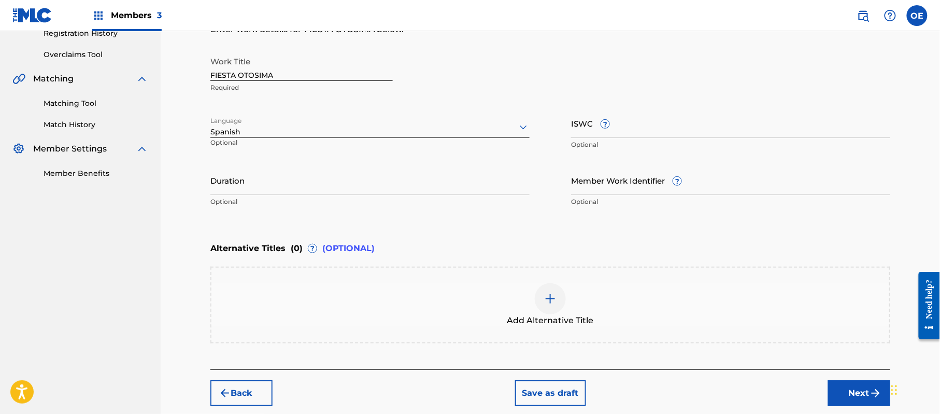
scroll to position [117, 0]
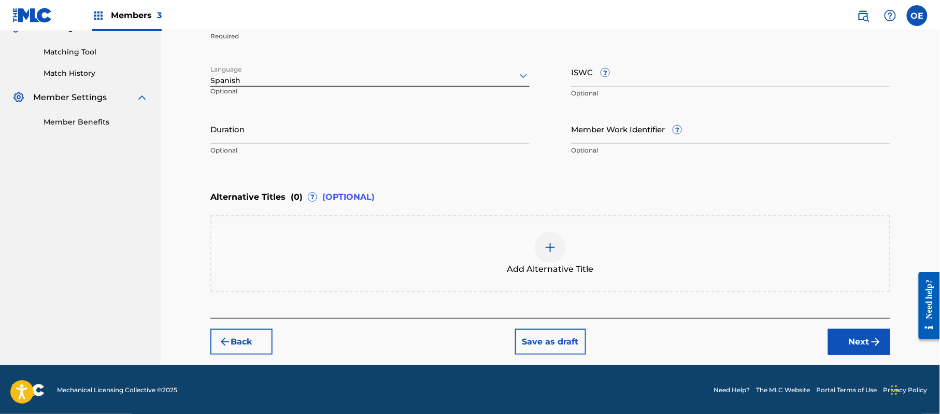
click at [859, 342] on button "Next" at bounding box center [859, 342] width 62 height 26
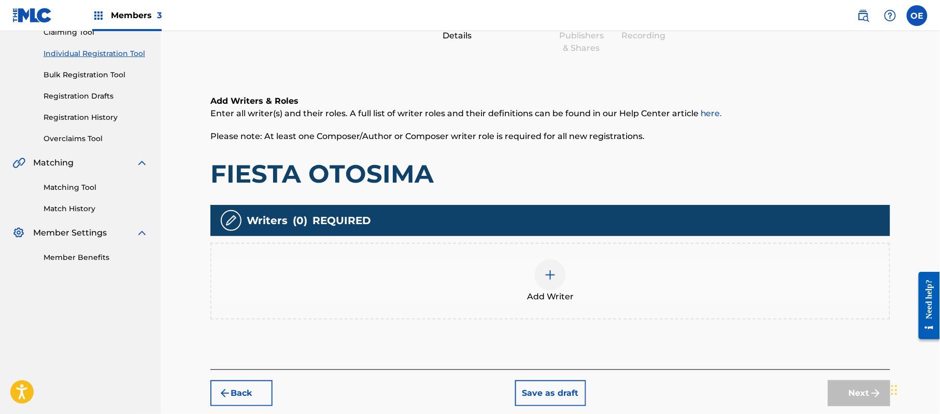
scroll to position [47, 0]
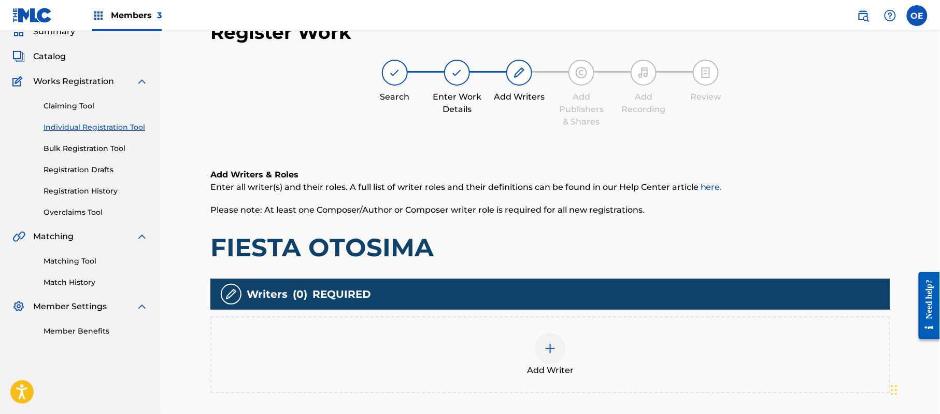
click at [504, 357] on div "Add Writer" at bounding box center [550, 355] width 678 height 44
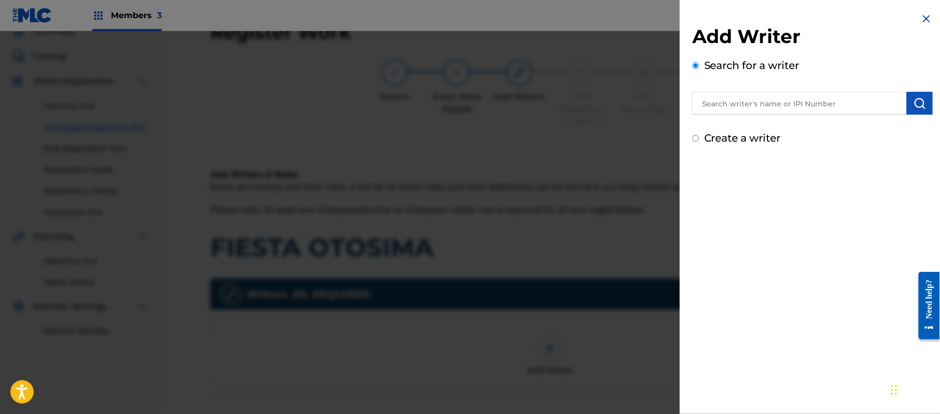
drag, startPoint x: 747, startPoint y: 135, endPoint x: 741, endPoint y: 129, distance: 9.2
click at [747, 135] on label "Create a writer" at bounding box center [742, 138] width 77 height 12
radio input "true"
click at [699, 135] on input "Create a writer" at bounding box center [695, 138] width 7 height 7
radio input "false"
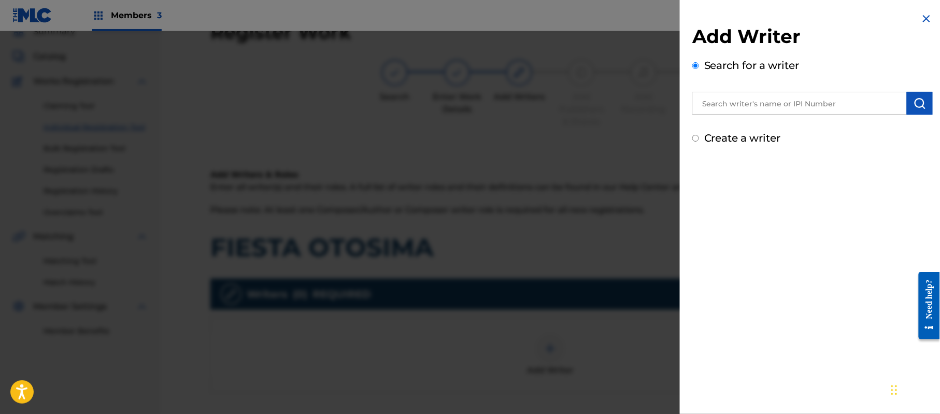
radio input "true"
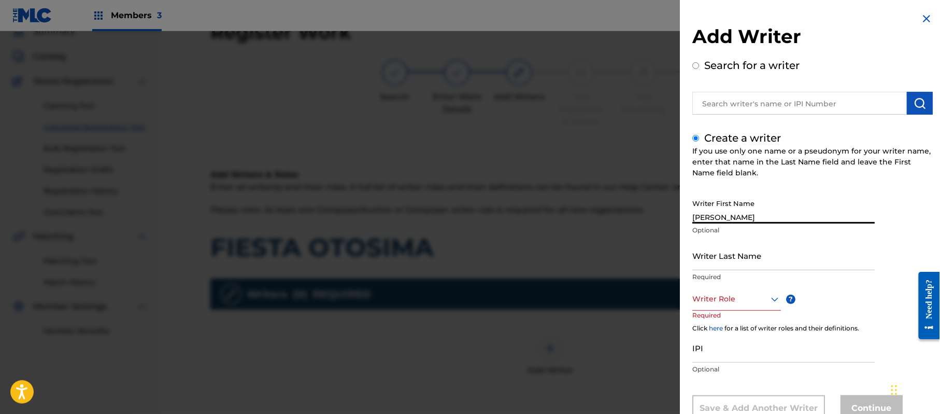
type input "[PERSON_NAME]"
drag, startPoint x: 789, startPoint y: 209, endPoint x: 732, endPoint y: 219, distance: 57.3
click at [732, 219] on input "[PERSON_NAME]" at bounding box center [783, 209] width 182 height 30
type input "[PERSON_NAME]"
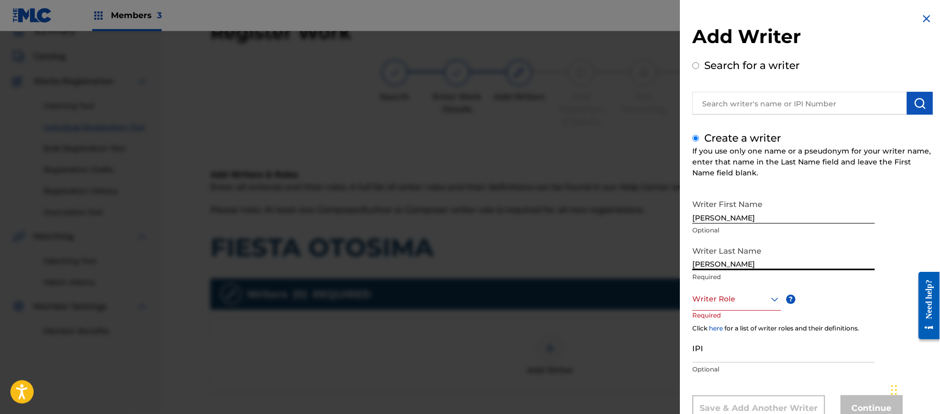
drag, startPoint x: 738, startPoint y: 264, endPoint x: 648, endPoint y: 258, distance: 90.4
click at [648, 259] on div "Add Writer Search for a writer Create a writer If you use only one name or a ps…" at bounding box center [470, 222] width 940 height 382
type input "[PERSON_NAME]"
click at [707, 294] on div "Writer Role" at bounding box center [736, 298] width 89 height 23
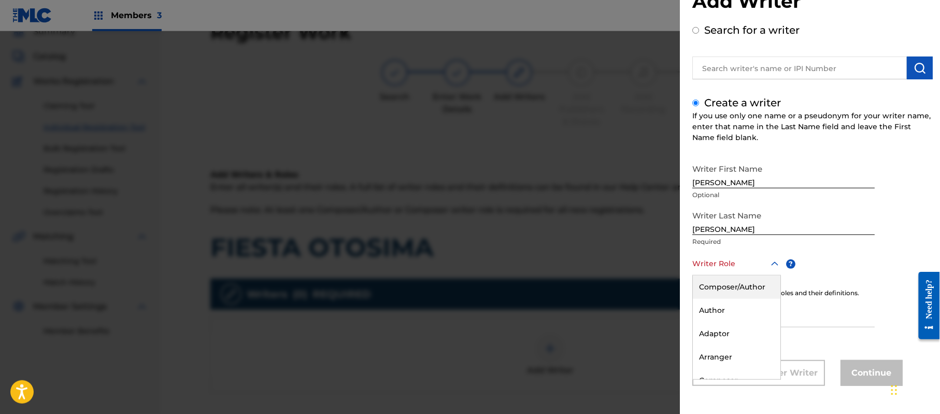
click at [709, 293] on div "Composer/Author" at bounding box center [737, 286] width 88 height 23
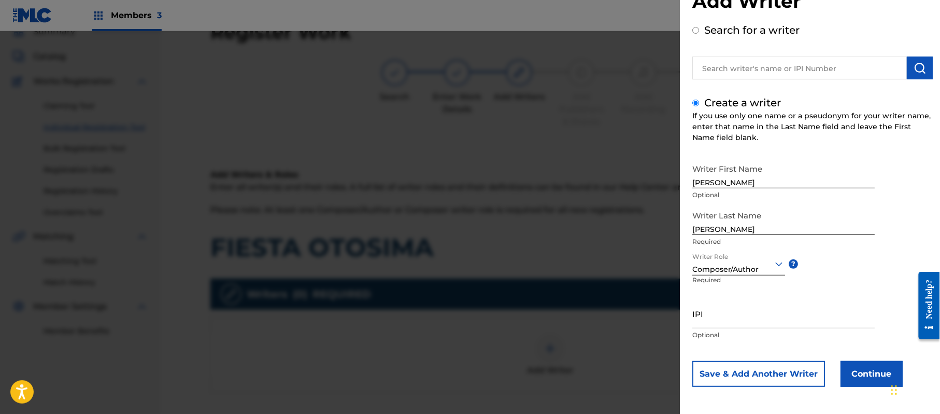
click at [750, 316] on input "IPI" at bounding box center [783, 314] width 182 height 30
type input "357223564"
click at [860, 376] on button "Continue" at bounding box center [872, 374] width 62 height 26
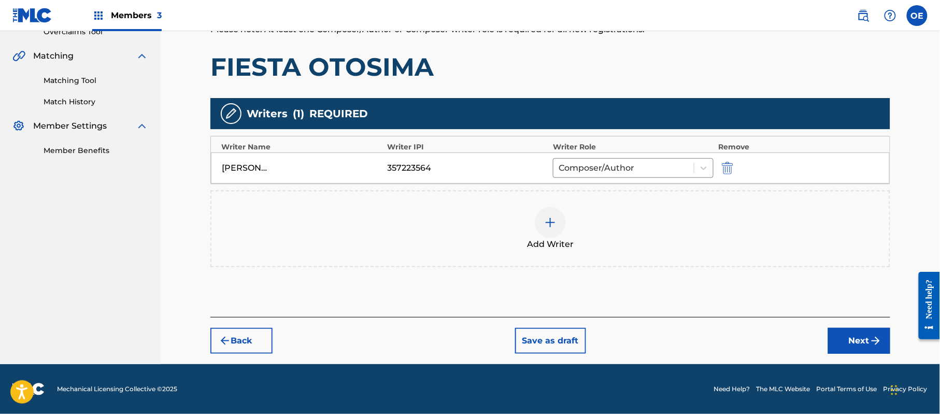
click at [857, 330] on button "Next" at bounding box center [859, 341] width 62 height 26
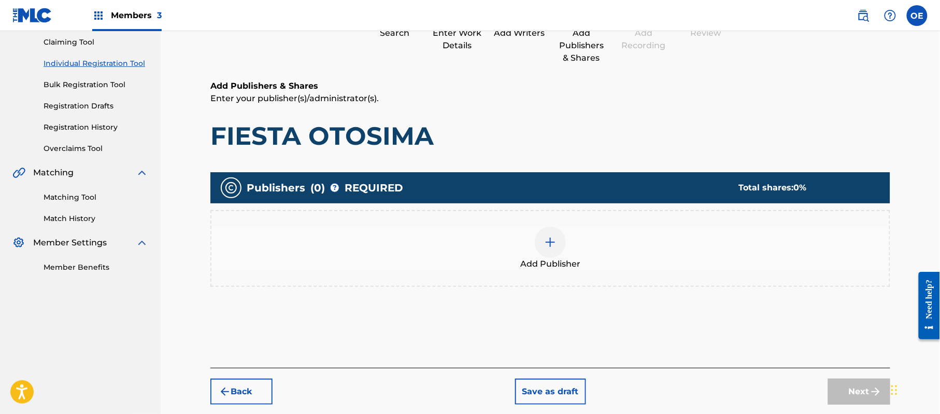
scroll to position [47, 0]
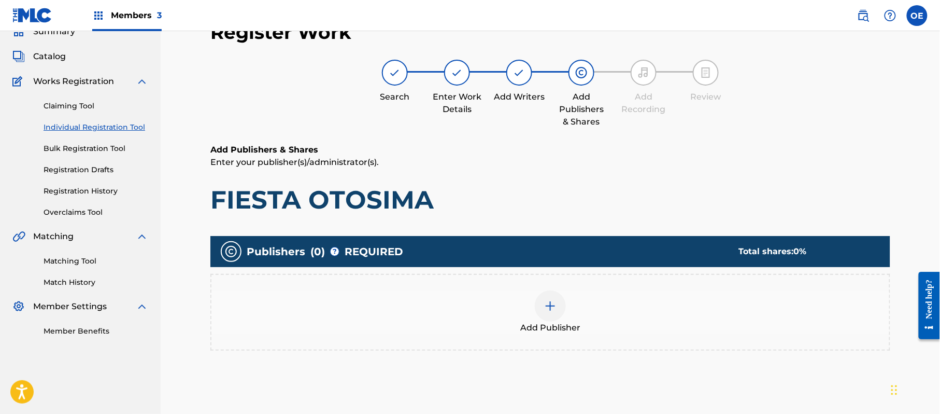
click at [557, 309] on div at bounding box center [550, 305] width 31 height 31
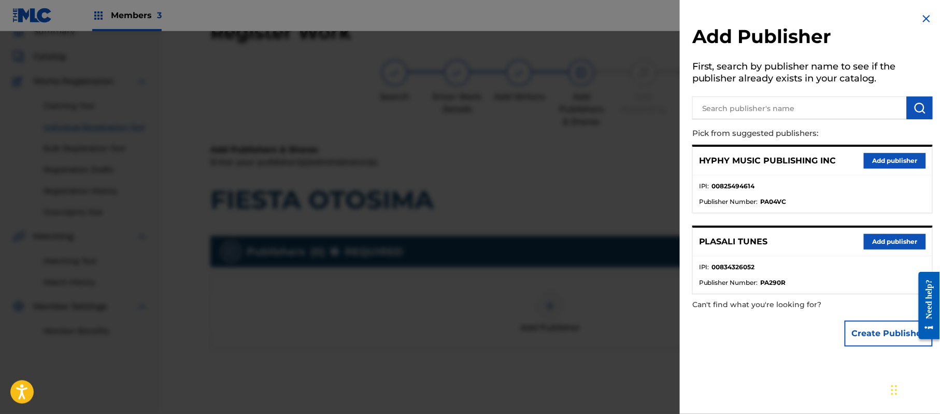
click at [906, 158] on button "Add publisher" at bounding box center [895, 161] width 62 height 16
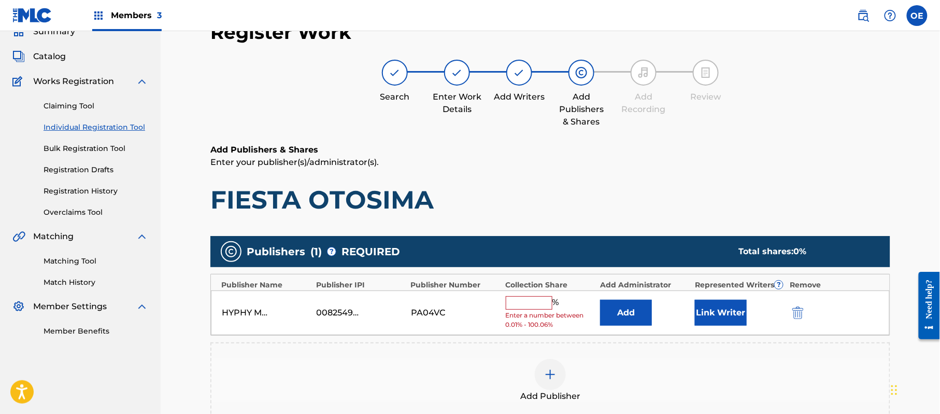
click at [514, 303] on input "text" at bounding box center [529, 302] width 47 height 13
type input "100"
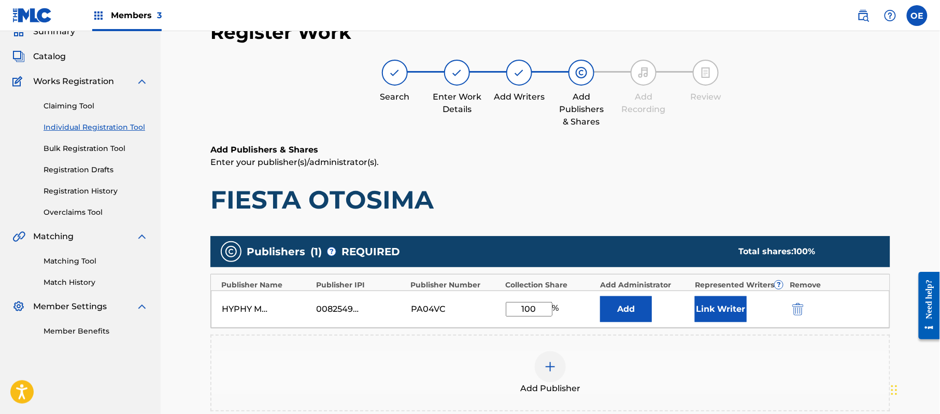
click at [715, 308] on button "Link Writer" at bounding box center [721, 309] width 52 height 26
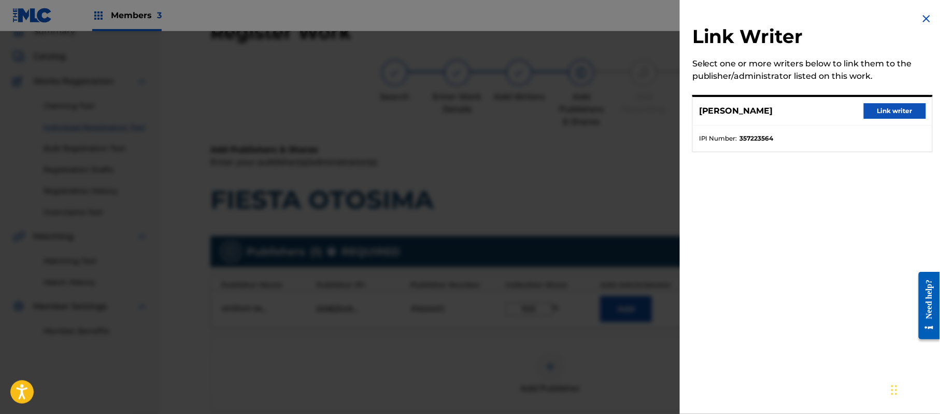
click at [875, 104] on button "Link writer" at bounding box center [895, 111] width 62 height 16
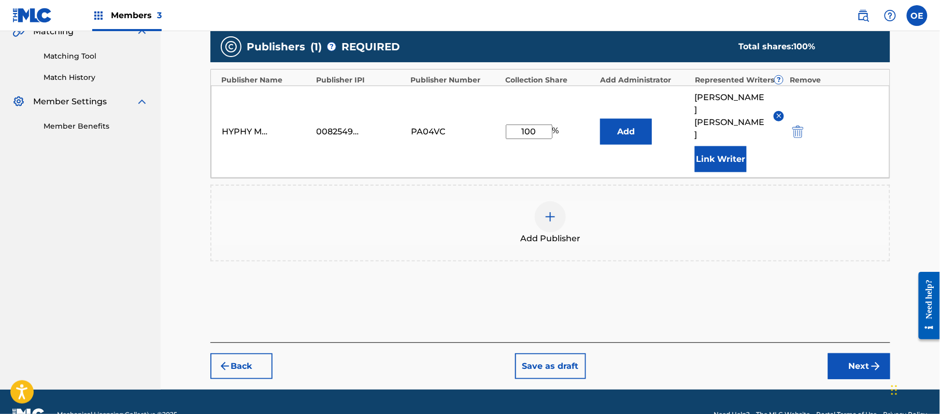
click at [859, 353] on button "Next" at bounding box center [859, 366] width 62 height 26
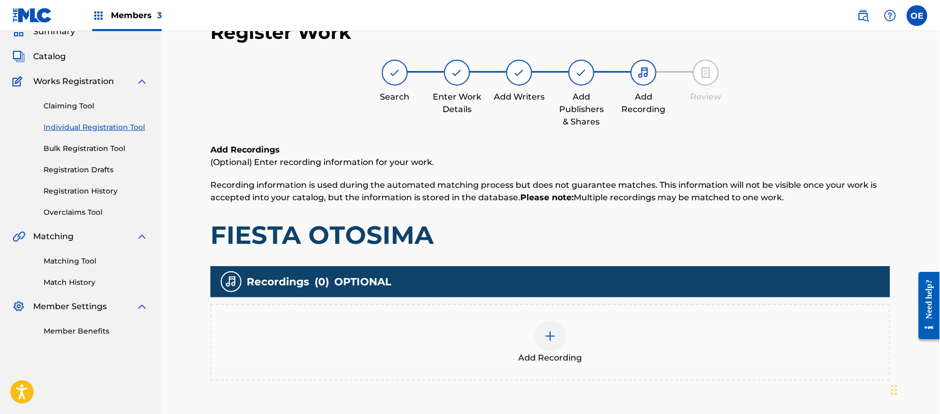
click at [579, 322] on div "Add Recording" at bounding box center [550, 342] width 678 height 44
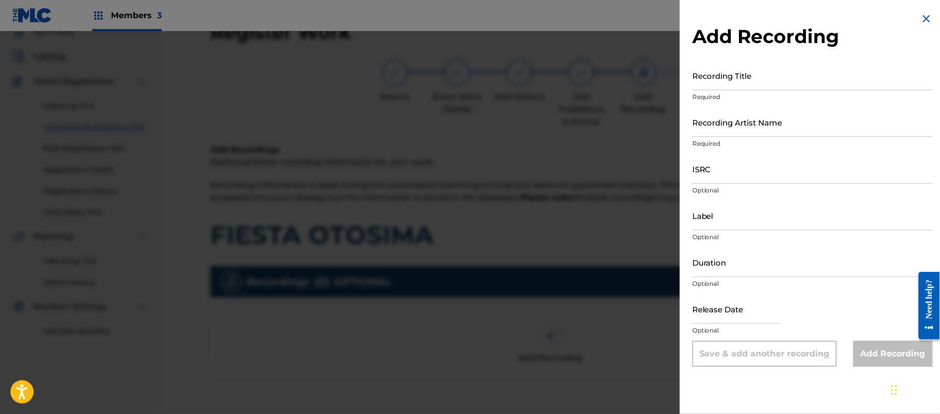
click at [920, 19] on img at bounding box center [926, 18] width 12 height 12
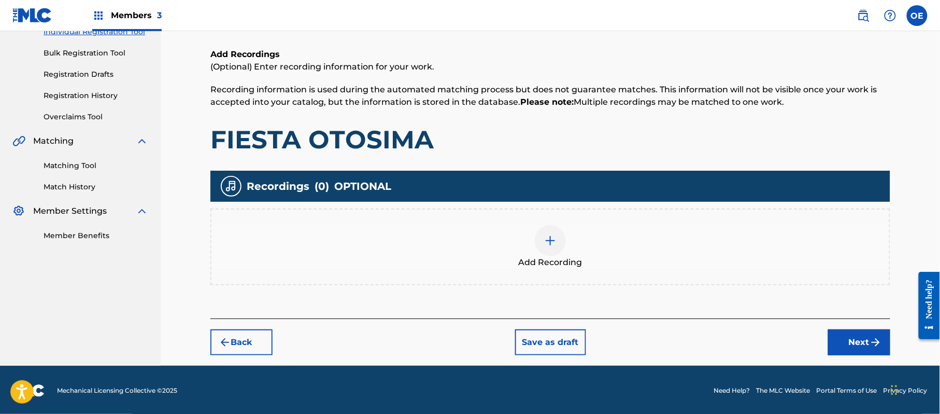
click at [849, 343] on button "Next" at bounding box center [859, 342] width 62 height 26
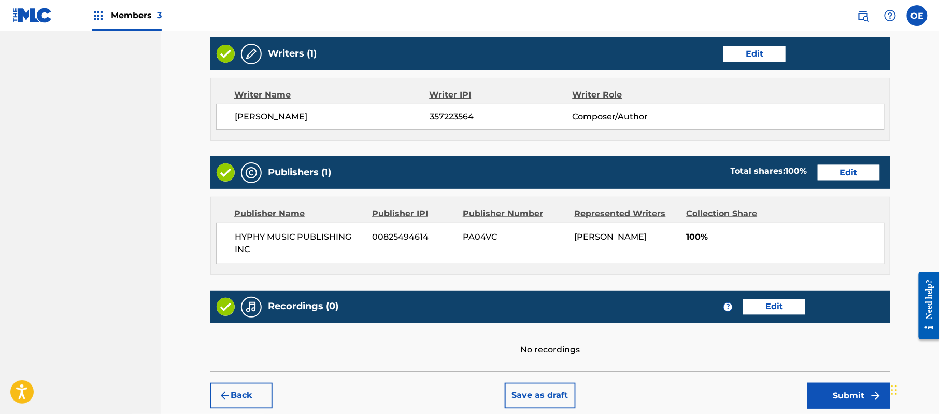
scroll to position [463, 0]
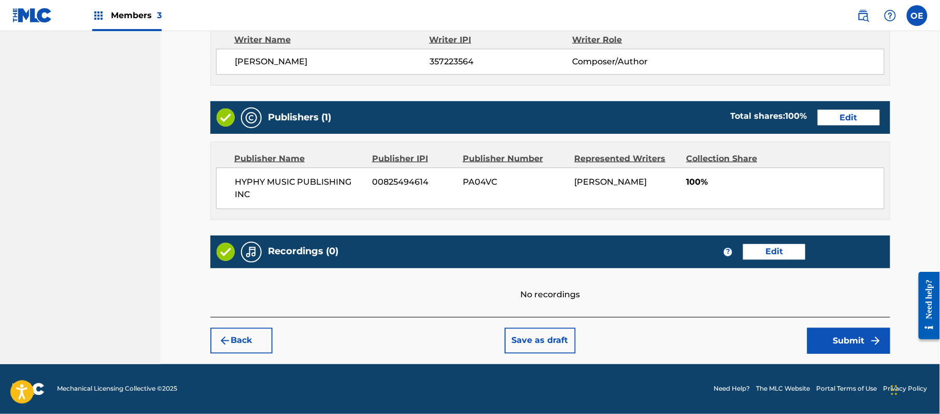
click at [850, 344] on button "Submit" at bounding box center [848, 341] width 83 height 26
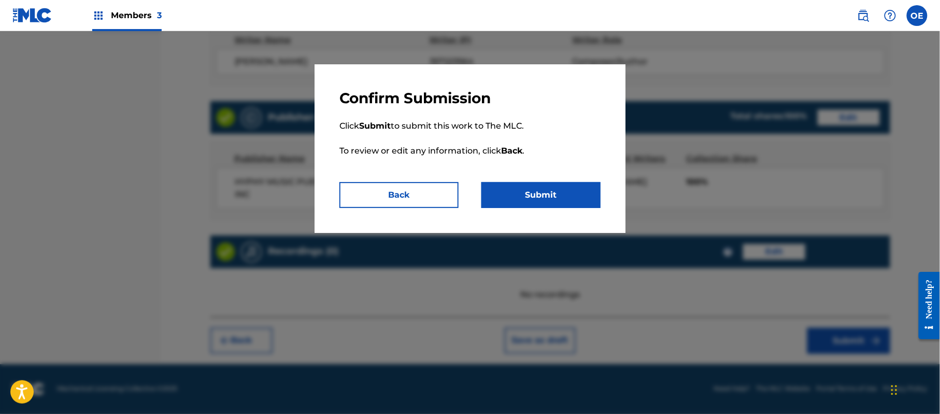
click at [573, 207] on button "Submit" at bounding box center [540, 195] width 119 height 26
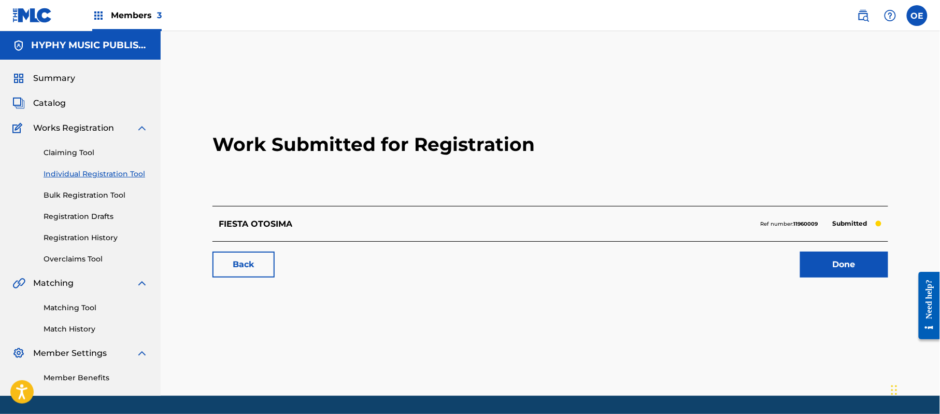
click at [115, 174] on link "Individual Registration Tool" at bounding box center [96, 173] width 105 height 11
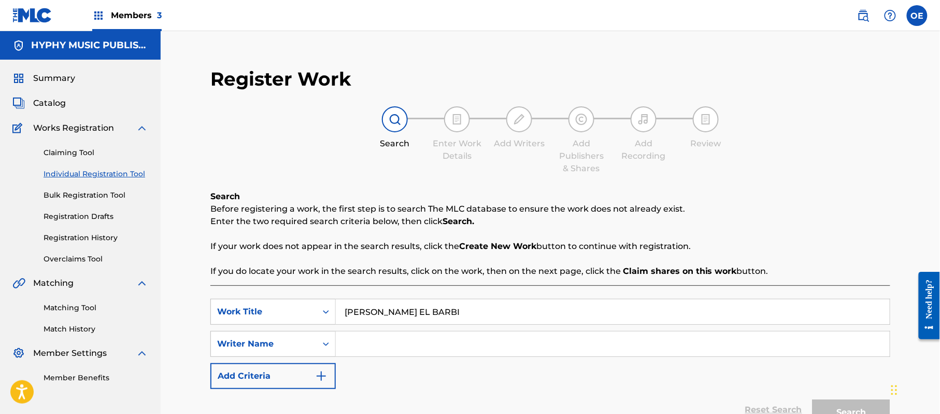
type input "[PERSON_NAME] EL BARBI"
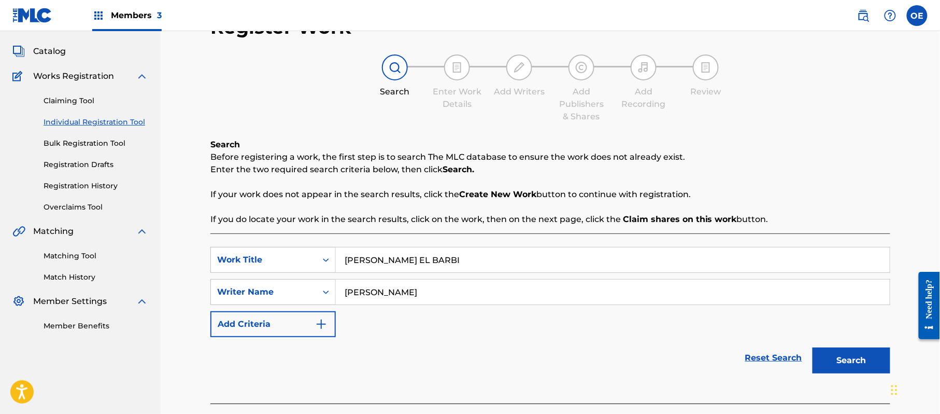
scroll to position [112, 0]
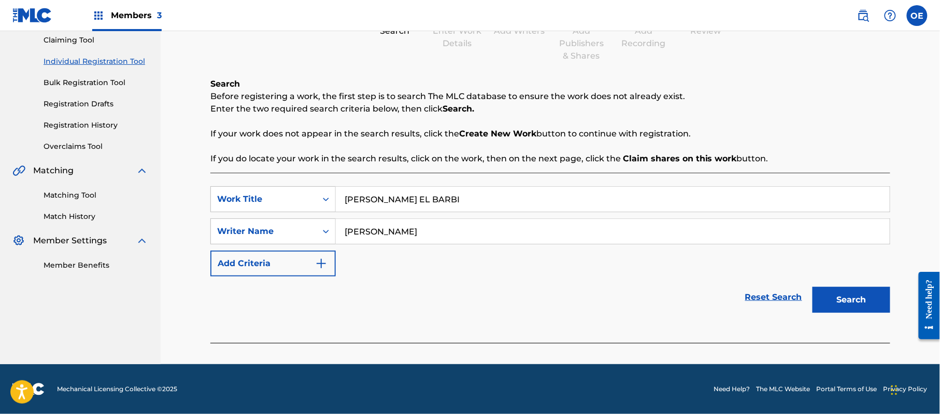
type input "[PERSON_NAME]"
click at [819, 301] on button "Search" at bounding box center [852, 300] width 78 height 26
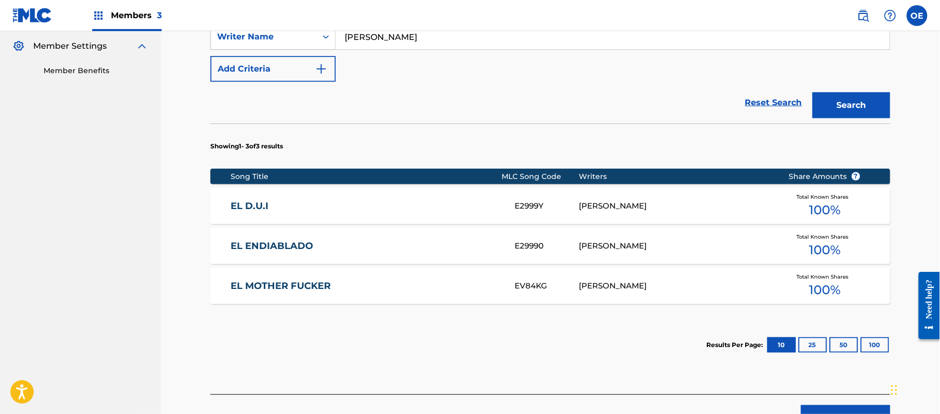
scroll to position [320, 0]
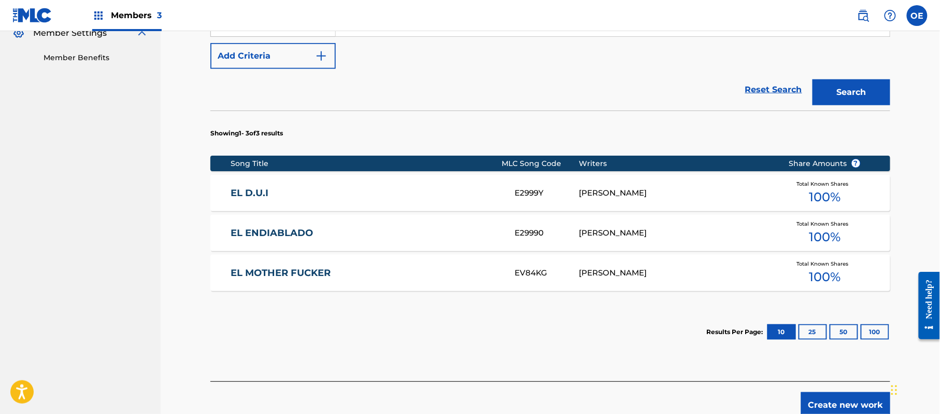
click at [859, 401] on button "Create new work" at bounding box center [845, 405] width 89 height 26
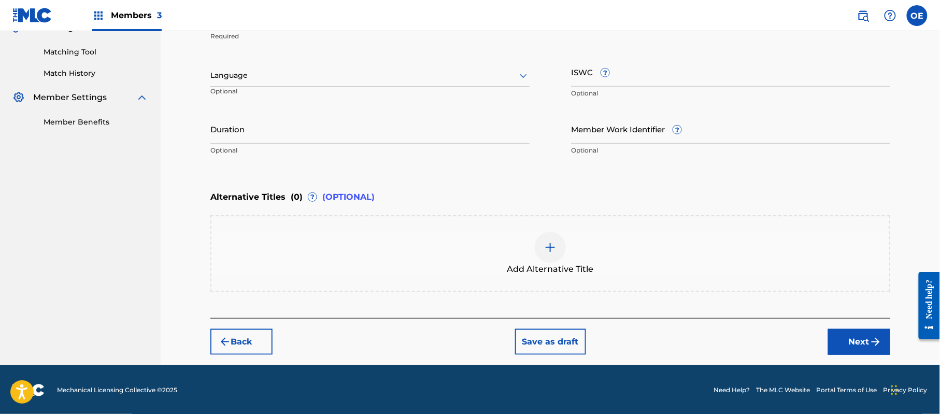
click at [229, 75] on div at bounding box center [369, 75] width 319 height 13
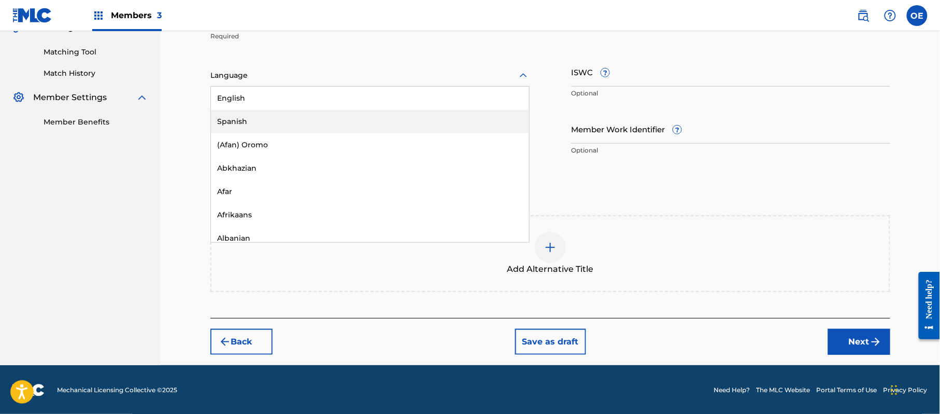
click at [279, 123] on div "Spanish" at bounding box center [370, 121] width 318 height 23
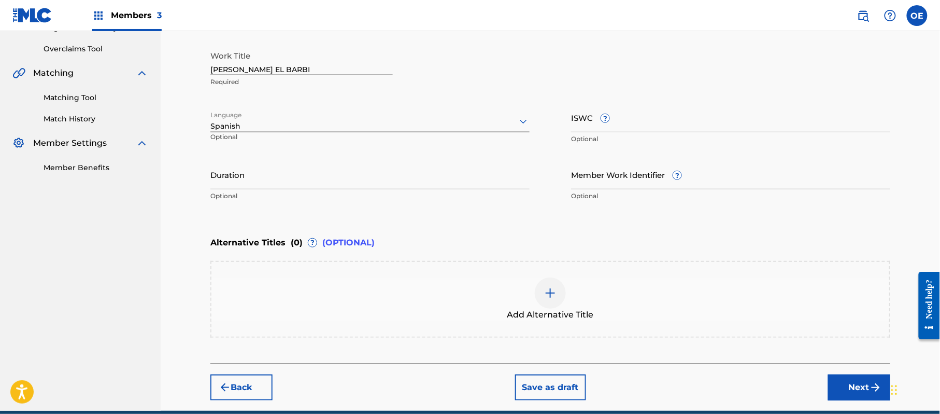
scroll to position [117, 0]
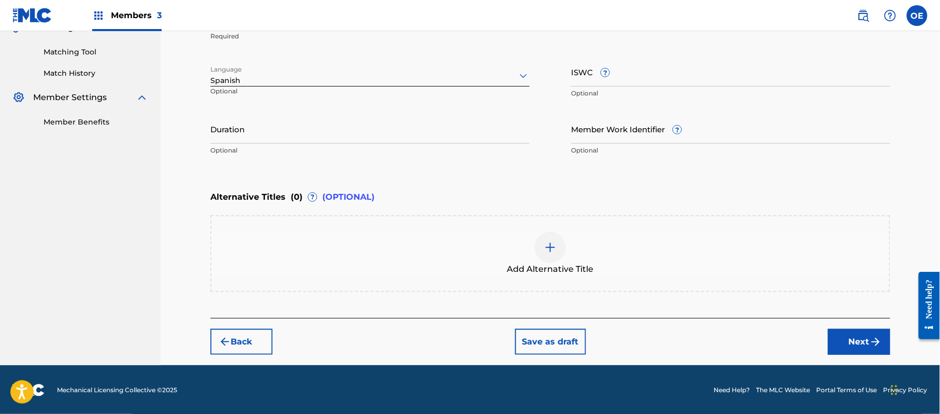
click at [840, 330] on button "Next" at bounding box center [859, 342] width 62 height 26
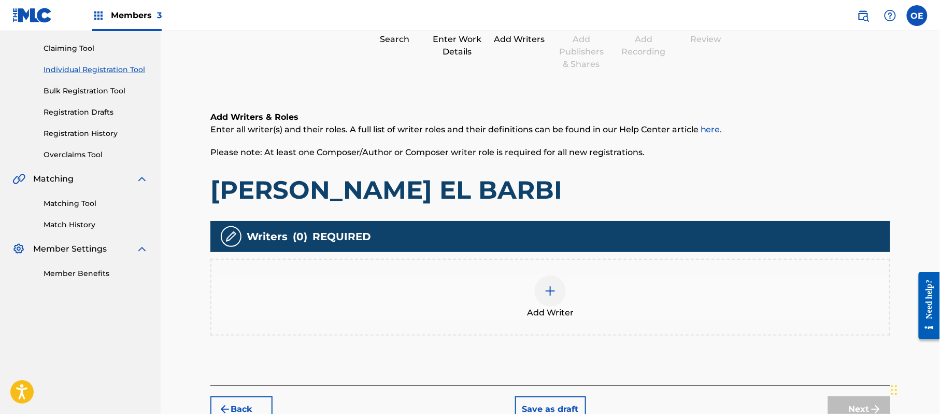
scroll to position [47, 0]
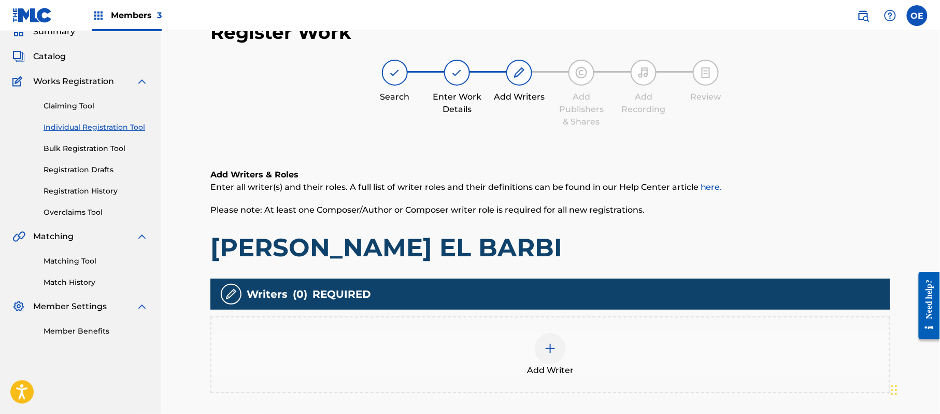
click at [604, 353] on div "Add Writer" at bounding box center [550, 355] width 678 height 44
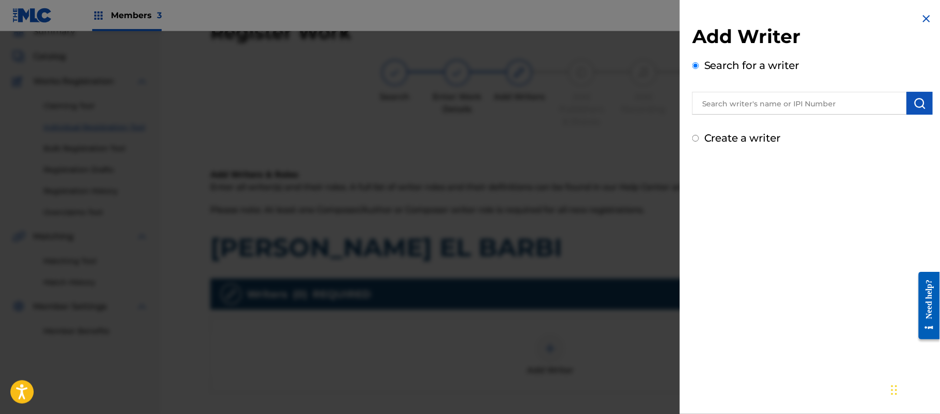
click at [741, 137] on label "Create a writer" at bounding box center [742, 138] width 77 height 12
radio input "true"
click at [699, 137] on input "Create a writer" at bounding box center [695, 138] width 7 height 7
radio input "false"
radio input "true"
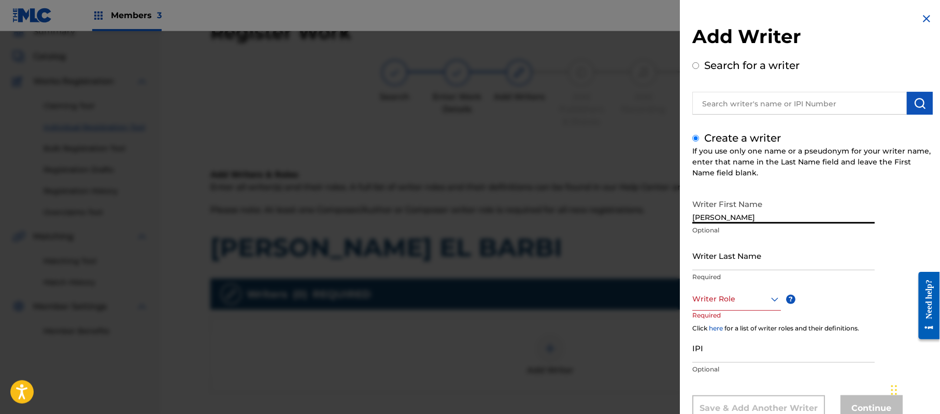
type input "[PERSON_NAME]"
drag, startPoint x: 778, startPoint y: 221, endPoint x: 732, endPoint y: 218, distance: 45.7
click at [732, 218] on input "[PERSON_NAME]" at bounding box center [783, 209] width 182 height 30
type input "[PERSON_NAME]"
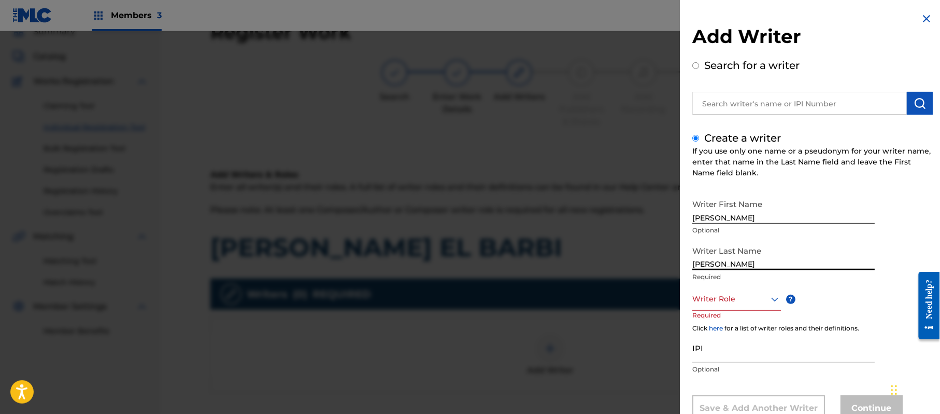
drag, startPoint x: 737, startPoint y: 259, endPoint x: 649, endPoint y: 261, distance: 87.6
click at [649, 261] on div "Add Writer Search for a writer Create a writer If you use only one name or a ps…" at bounding box center [470, 222] width 940 height 382
type input "[PERSON_NAME]"
click at [731, 295] on div "Writer Role" at bounding box center [736, 298] width 89 height 23
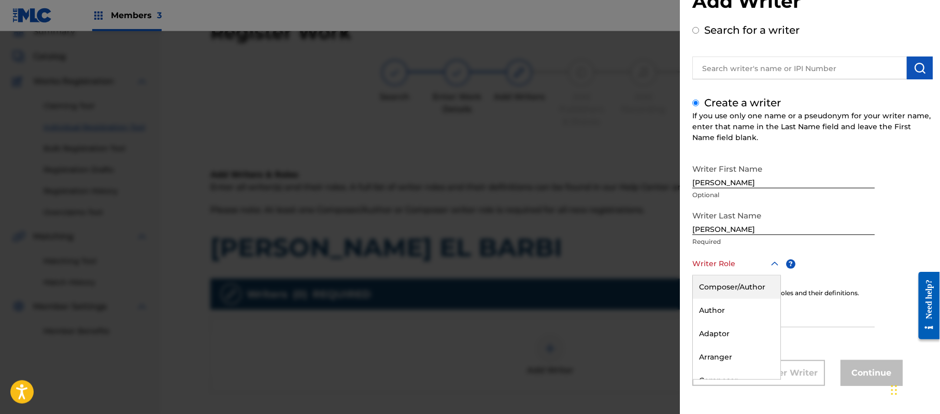
click at [731, 295] on div "Composer/Author" at bounding box center [737, 286] width 88 height 23
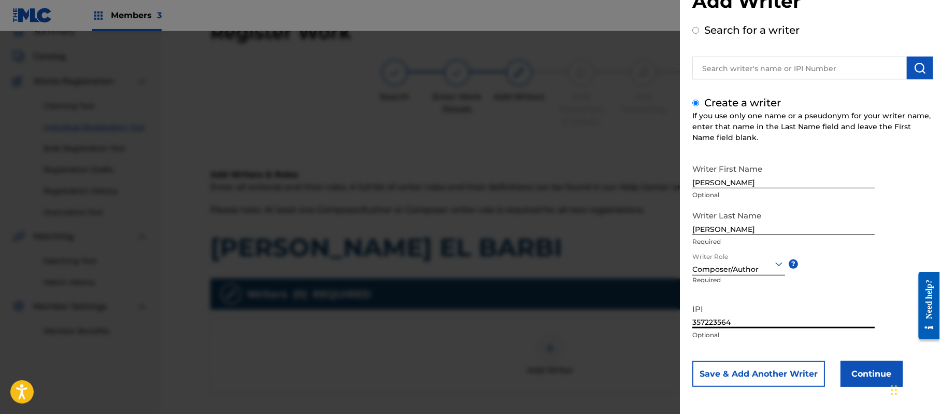
type input "357223564"
click at [863, 361] on button "Continue" at bounding box center [872, 374] width 62 height 26
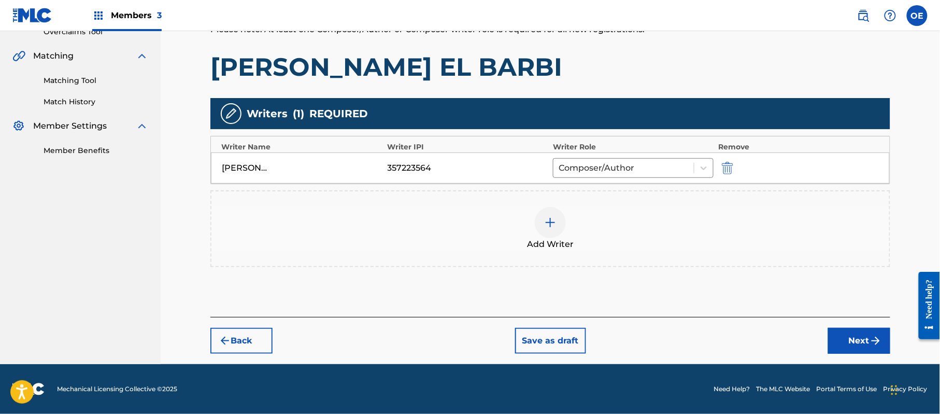
click at [856, 329] on button "Next" at bounding box center [859, 341] width 62 height 26
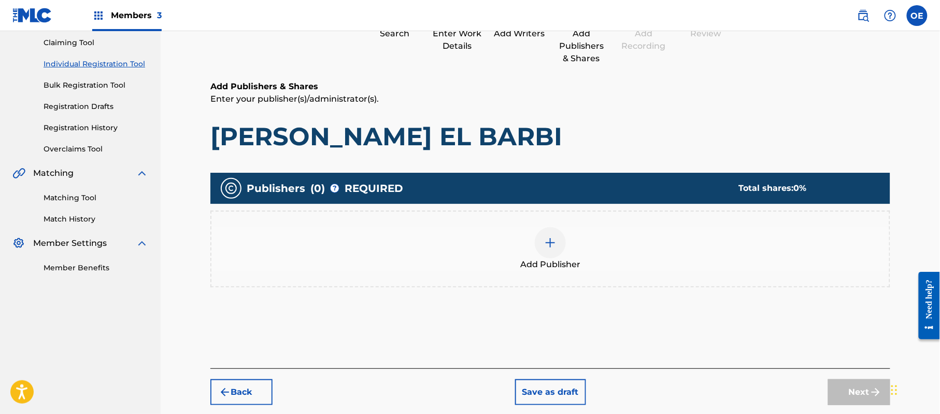
scroll to position [47, 0]
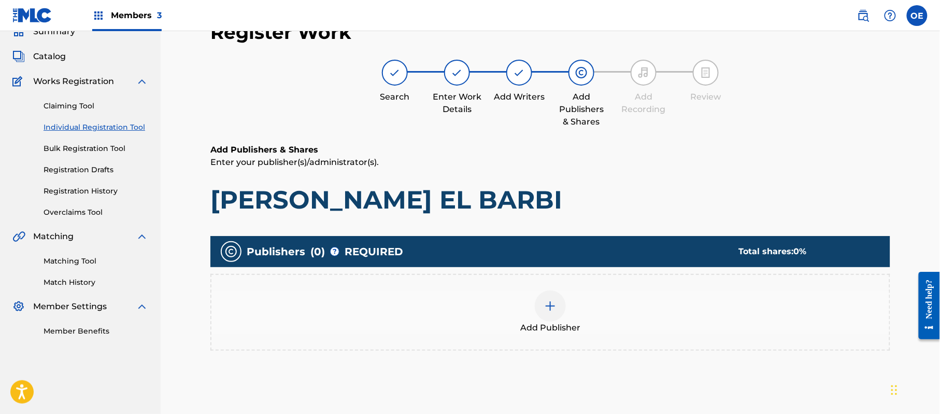
click at [496, 314] on div "Add Publisher" at bounding box center [550, 312] width 678 height 44
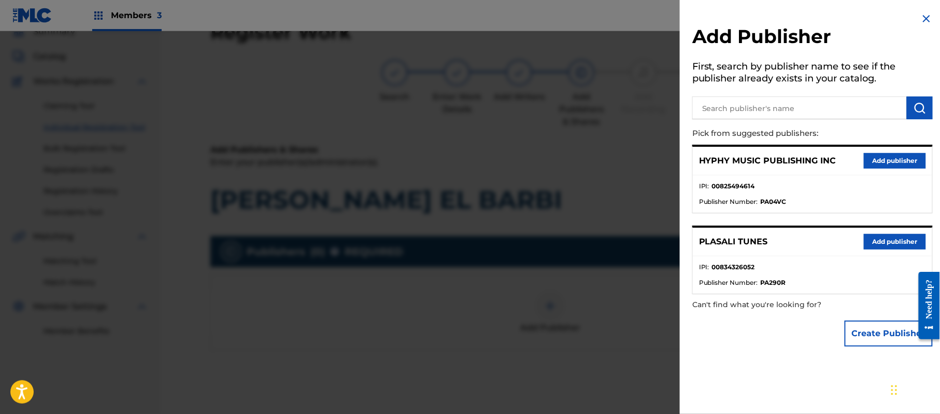
click at [906, 162] on button "Add publisher" at bounding box center [895, 161] width 62 height 16
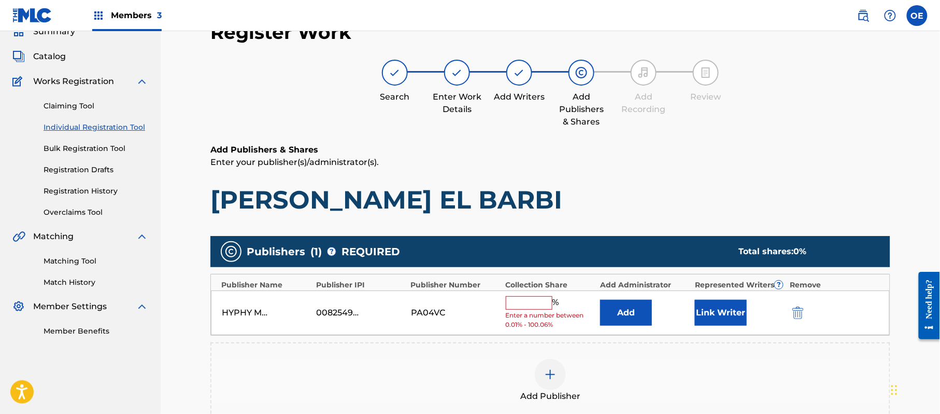
click at [517, 307] on input "text" at bounding box center [529, 302] width 47 height 13
type input "100"
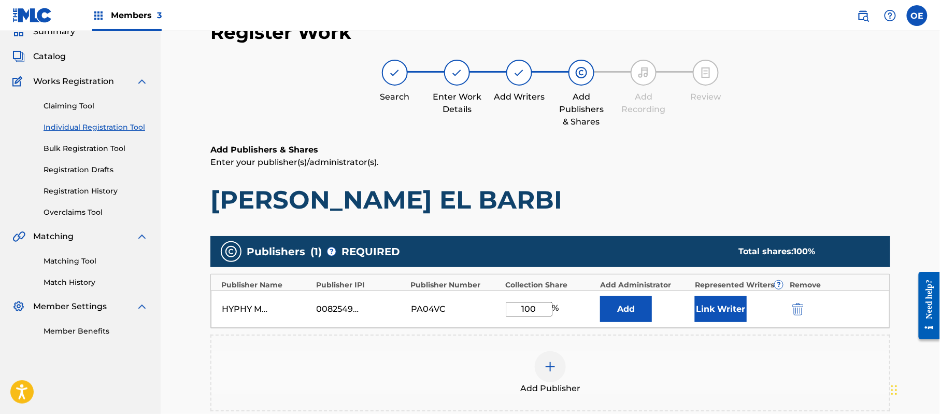
click at [720, 304] on button "Link Writer" at bounding box center [721, 309] width 52 height 26
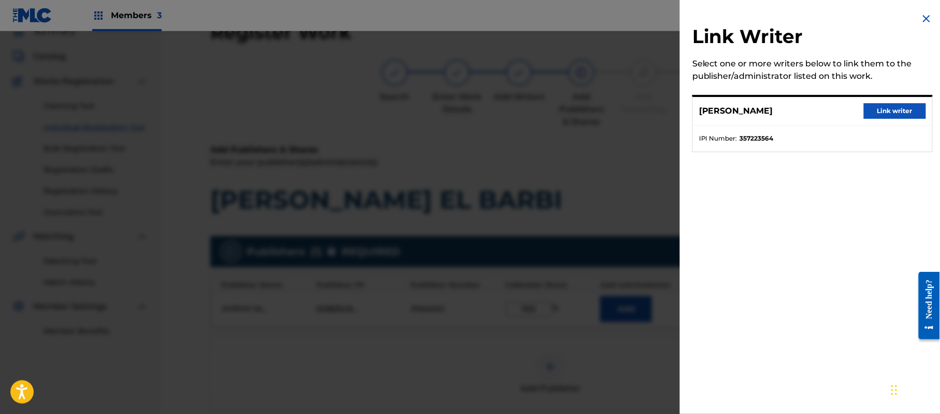
click at [882, 105] on button "Link writer" at bounding box center [895, 111] width 62 height 16
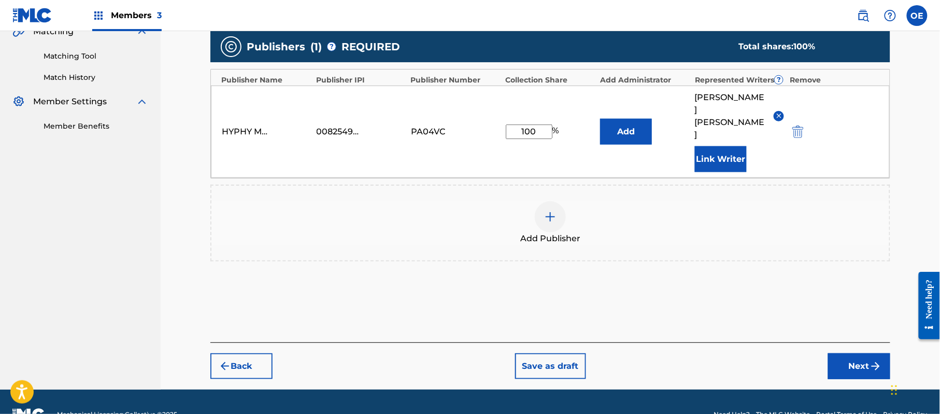
click at [850, 353] on button "Next" at bounding box center [859, 366] width 62 height 26
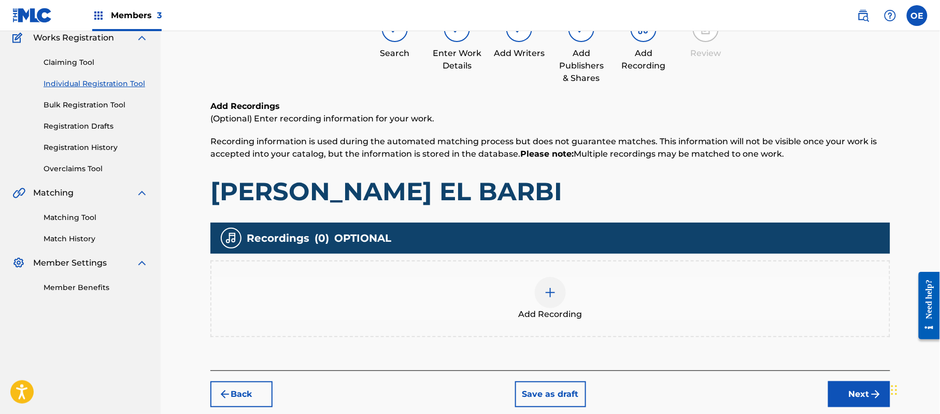
scroll to position [142, 0]
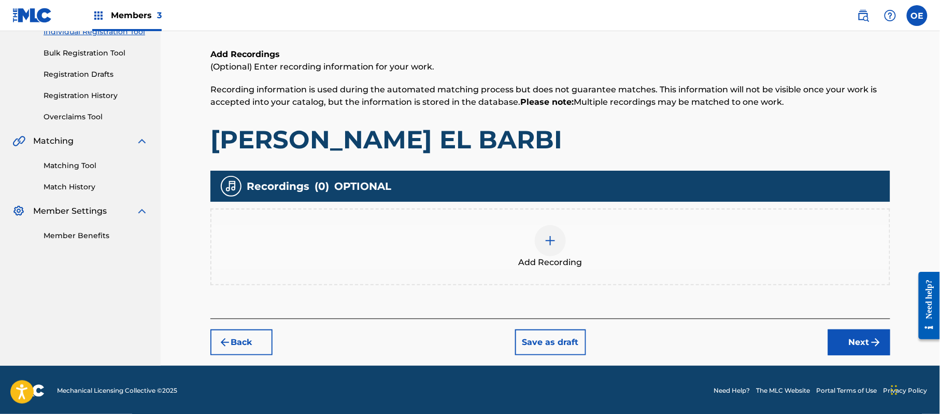
click at [569, 242] on div "Add Recording" at bounding box center [550, 247] width 678 height 44
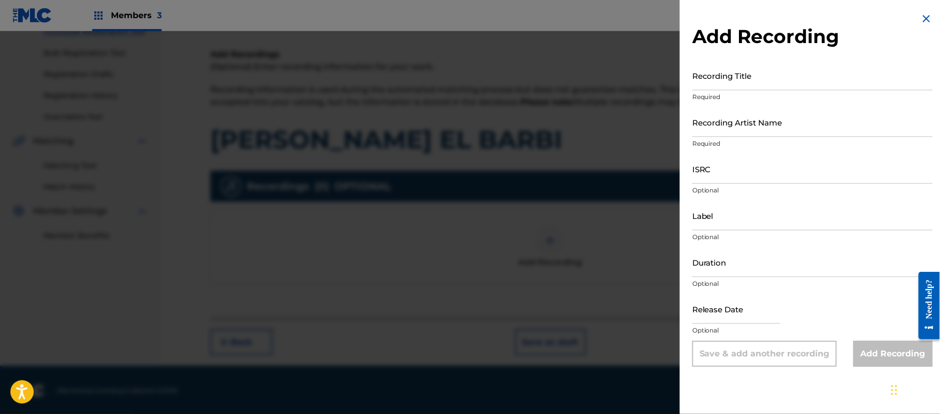
click at [923, 17] on img at bounding box center [926, 18] width 12 height 12
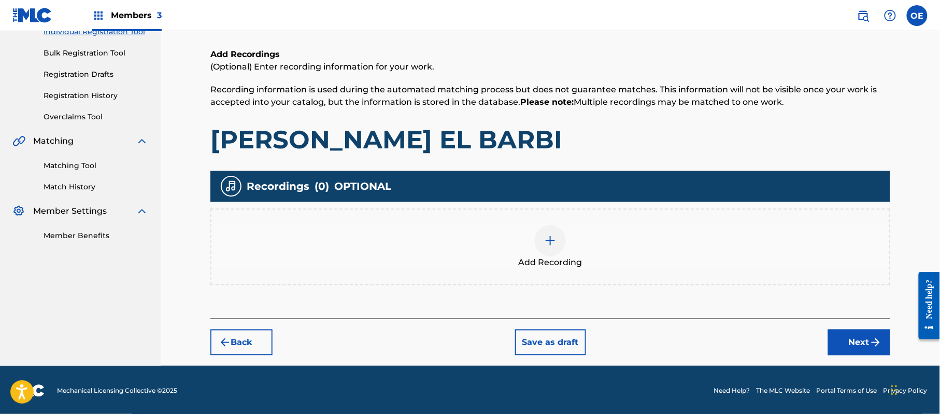
click at [842, 330] on button "Next" at bounding box center [859, 342] width 62 height 26
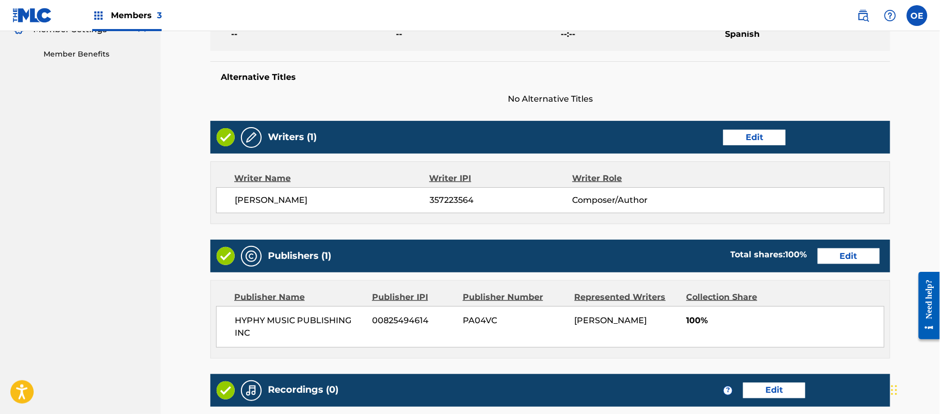
scroll to position [463, 0]
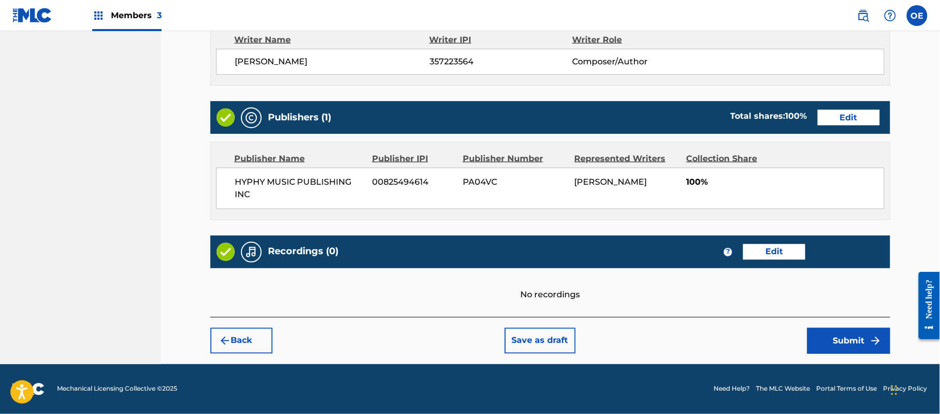
click at [852, 342] on button "Submit" at bounding box center [848, 341] width 83 height 26
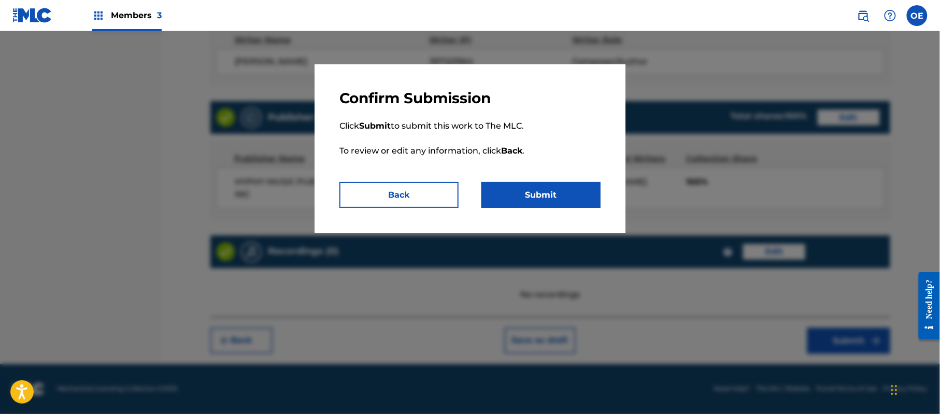
click at [557, 199] on button "Submit" at bounding box center [540, 195] width 119 height 26
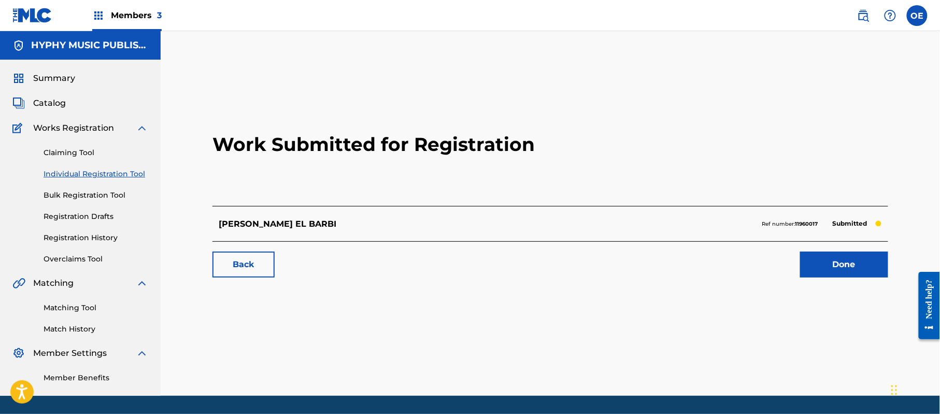
click at [126, 178] on link "Individual Registration Tool" at bounding box center [96, 173] width 105 height 11
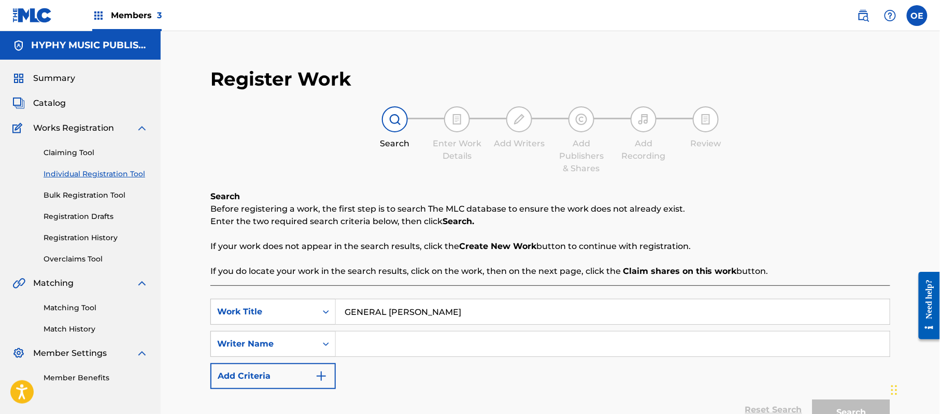
type input "GENERAL [PERSON_NAME]"
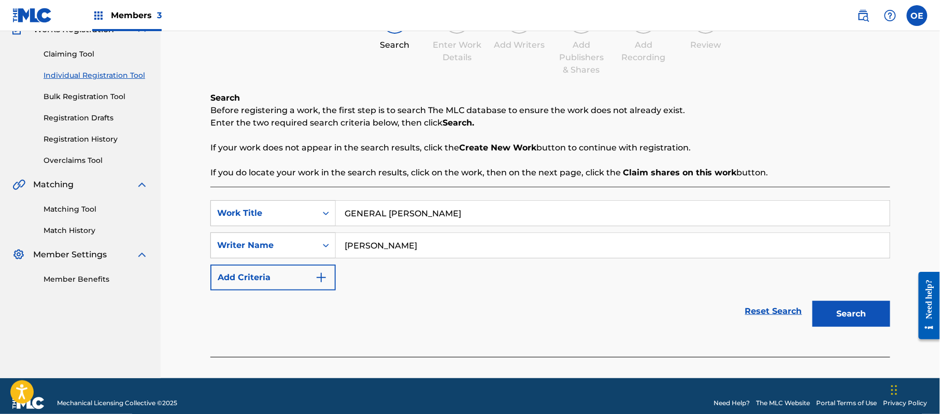
scroll to position [112, 0]
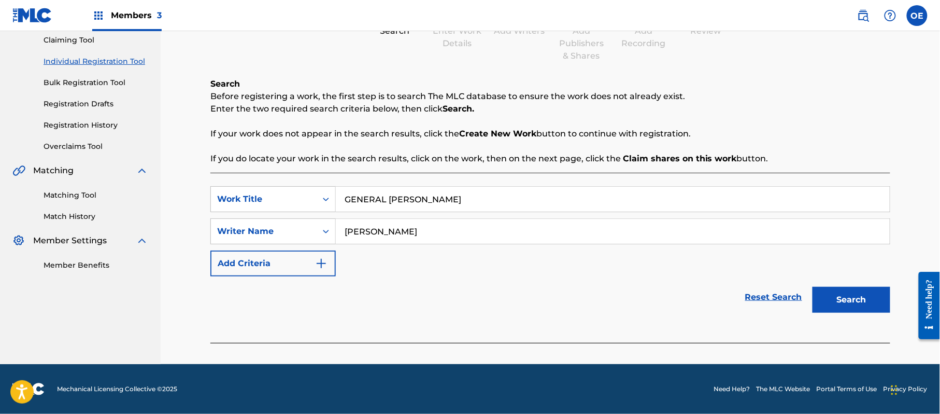
type input "[PERSON_NAME]"
click at [850, 304] on button "Search" at bounding box center [852, 300] width 78 height 26
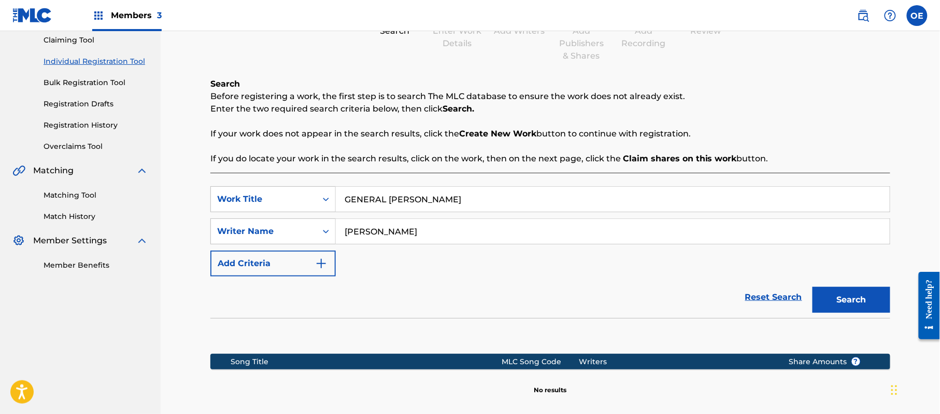
drag, startPoint x: 393, startPoint y: 233, endPoint x: 376, endPoint y: 231, distance: 16.7
click at [376, 231] on input "[PERSON_NAME]" at bounding box center [613, 231] width 554 height 25
drag, startPoint x: 472, startPoint y: 200, endPoint x: 350, endPoint y: 192, distance: 121.6
click at [293, 201] on div "SearchWithCriteria6699379e-69cf-4f61-a7bf-75fd22a04379 Work Title GENERAL [PERS…" at bounding box center [550, 199] width 680 height 26
type input "ADIOS AL CABALLO EL GENERAL [PERSON_NAME]"
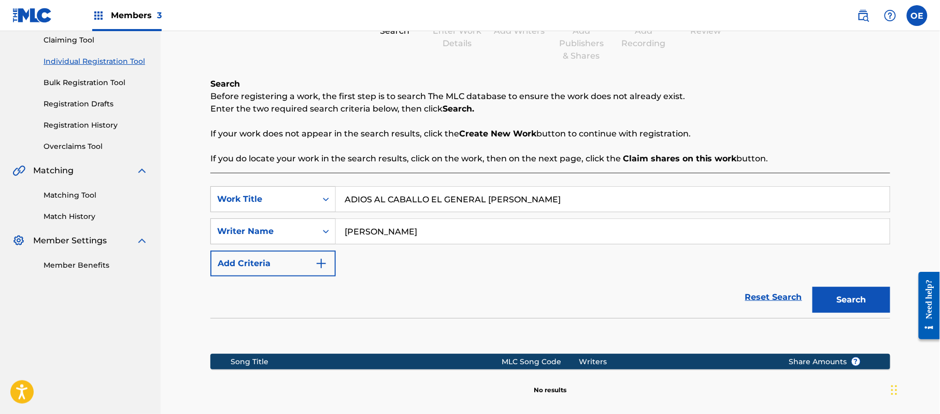
click at [859, 299] on button "Search" at bounding box center [852, 300] width 78 height 26
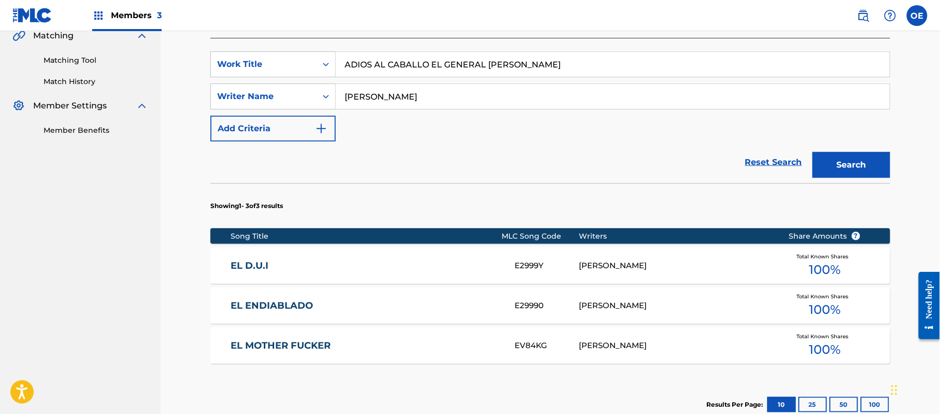
scroll to position [251, 0]
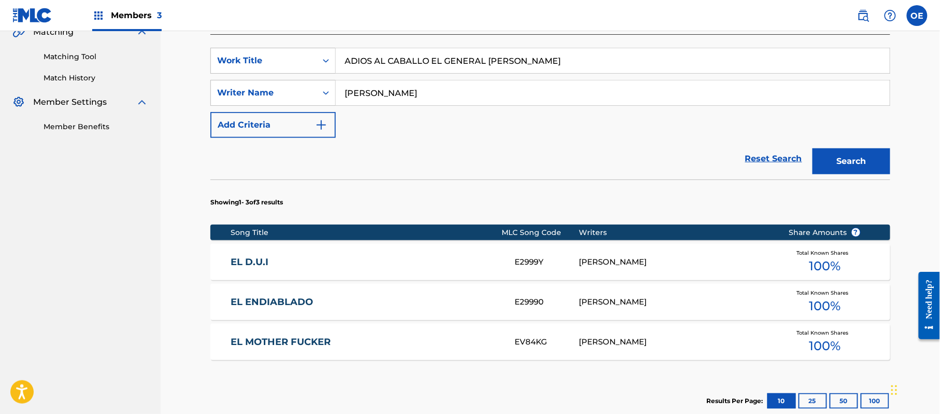
drag, startPoint x: 392, startPoint y: 88, endPoint x: 374, endPoint y: 97, distance: 20.4
click at [374, 97] on input "[PERSON_NAME]" at bounding box center [613, 92] width 554 height 25
click at [813, 148] on button "Search" at bounding box center [852, 161] width 78 height 26
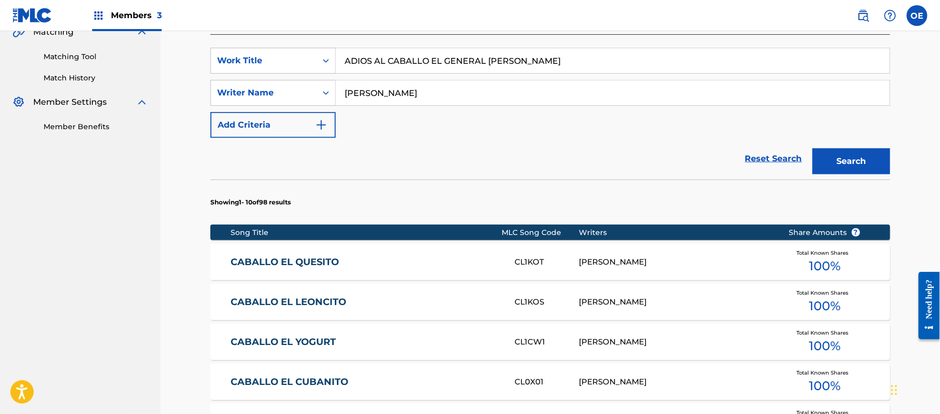
type input "[PERSON_NAME]"
click at [813, 148] on button "Search" at bounding box center [852, 161] width 78 height 26
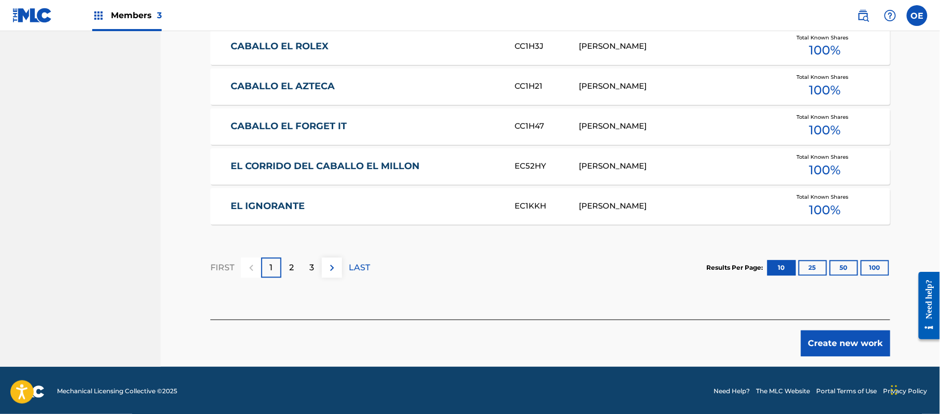
scroll to position [668, 0]
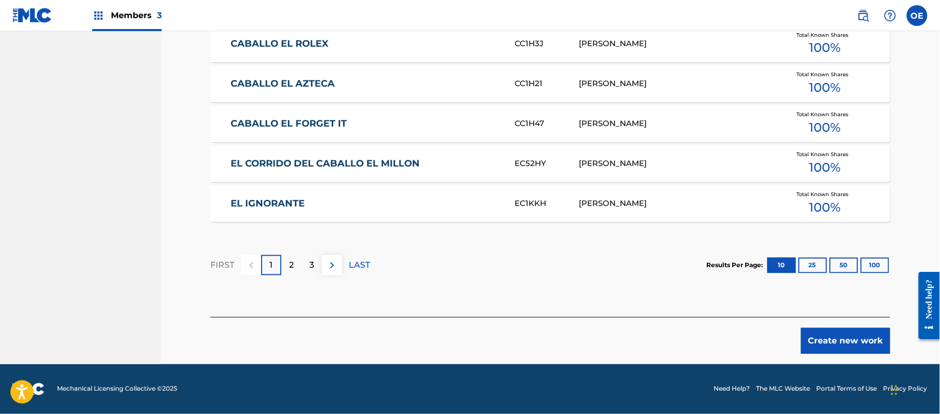
click at [847, 334] on button "Create new work" at bounding box center [845, 341] width 89 height 26
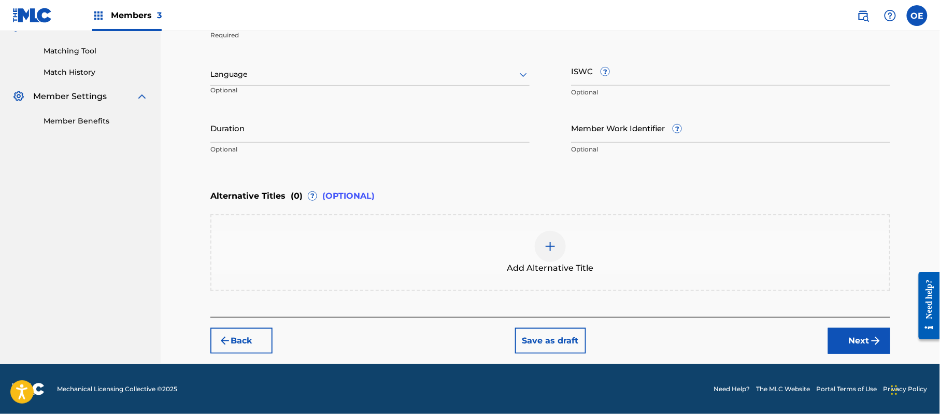
scroll to position [256, 0]
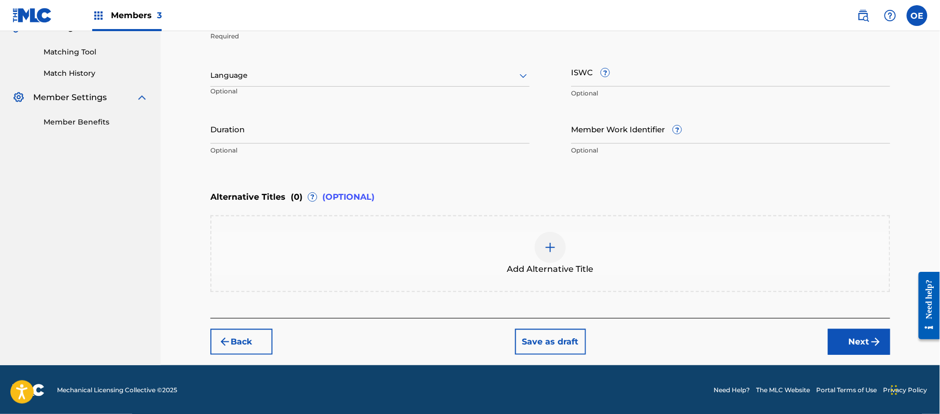
click at [247, 79] on div at bounding box center [369, 75] width 319 height 13
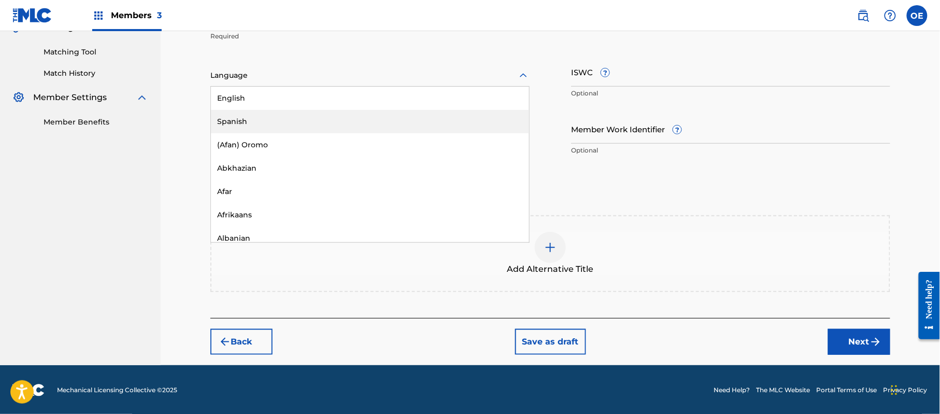
click at [243, 113] on div "Spanish" at bounding box center [370, 121] width 318 height 23
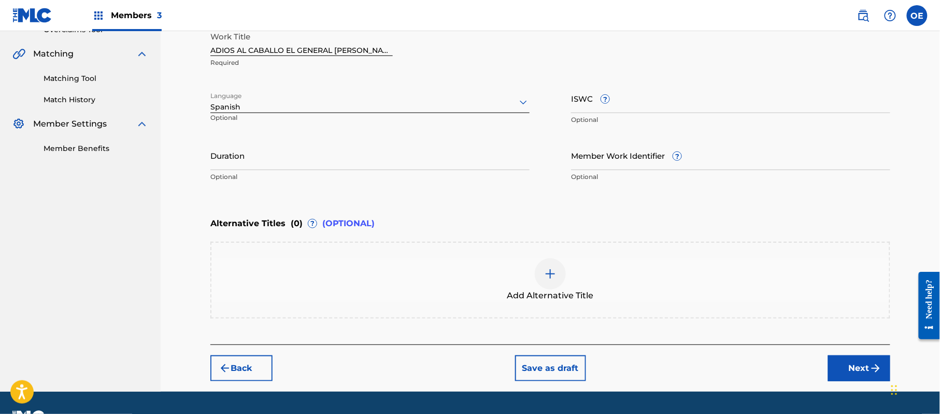
scroll to position [187, 0]
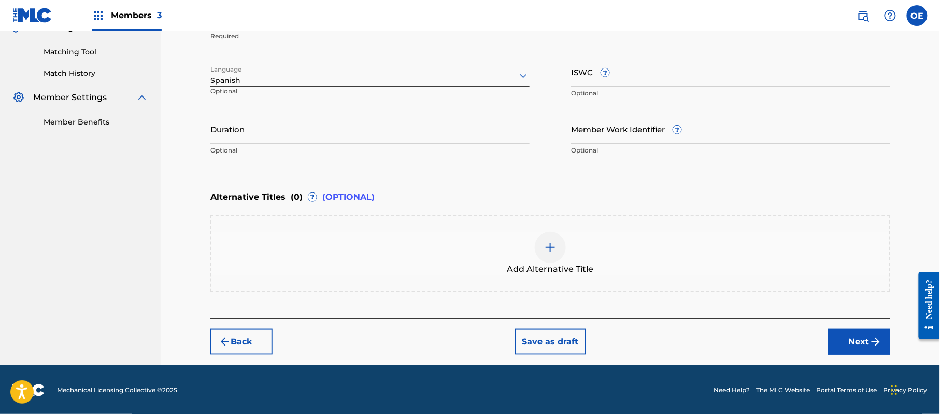
click at [847, 343] on button "Next" at bounding box center [859, 342] width 62 height 26
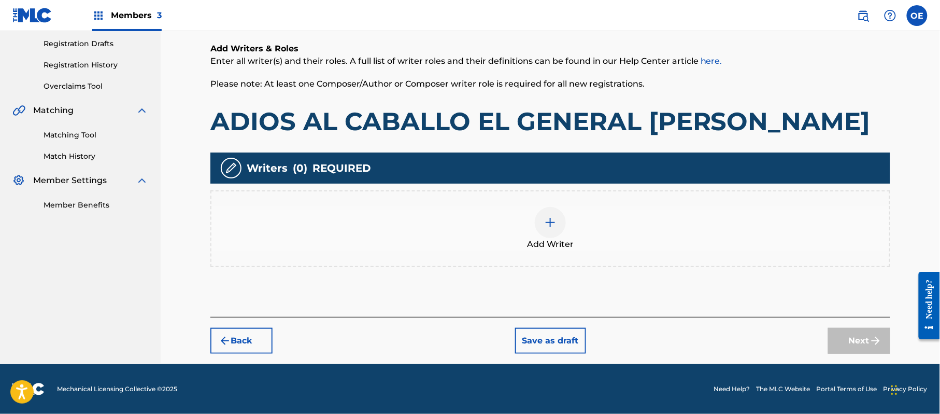
scroll to position [47, 0]
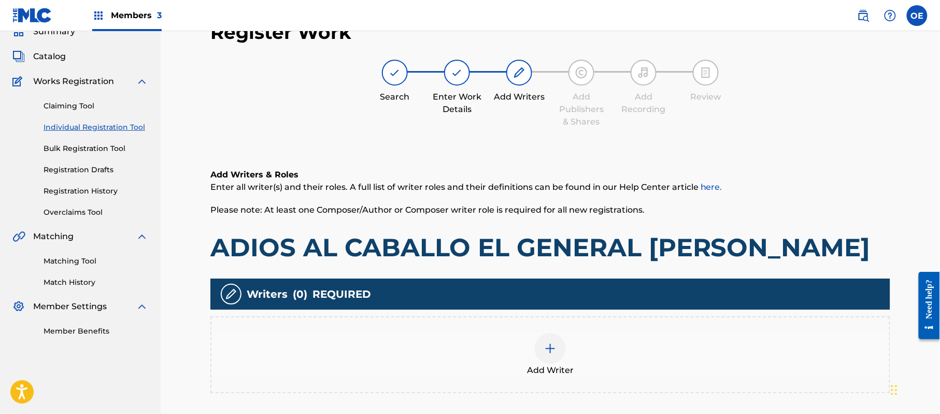
click at [472, 374] on div "Add Writer" at bounding box center [550, 355] width 678 height 44
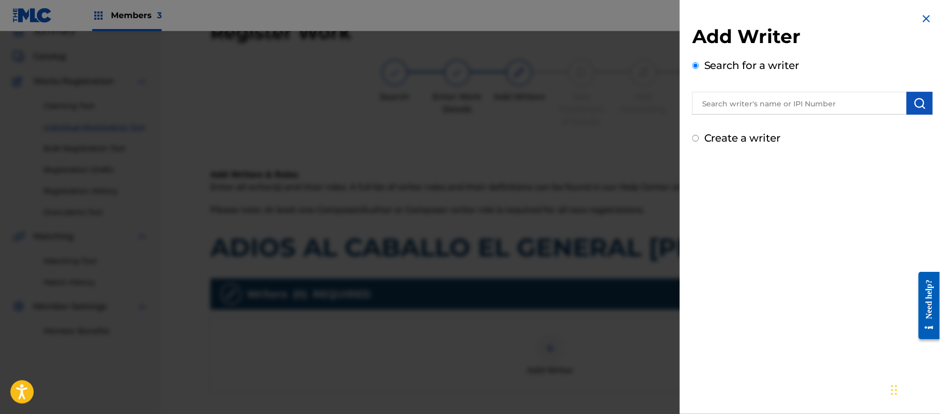
click at [745, 139] on label "Create a writer" at bounding box center [742, 138] width 77 height 12
radio input "true"
click at [699, 139] on input "Create a writer" at bounding box center [695, 138] width 7 height 7
radio input "false"
radio input "true"
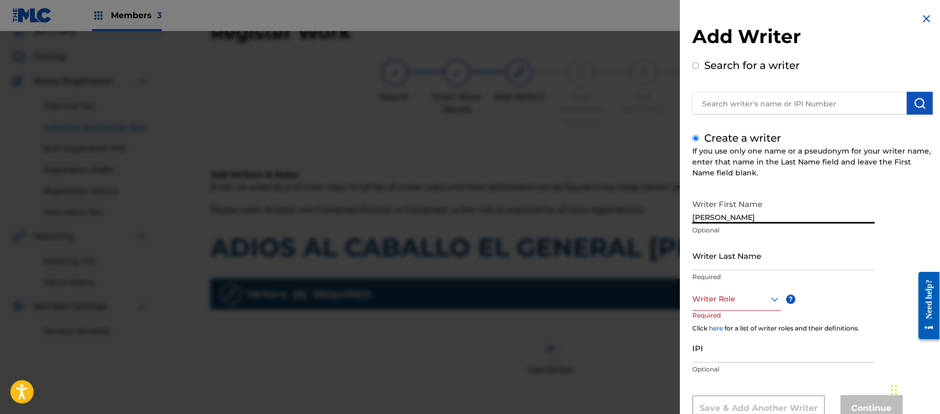
type input "[PERSON_NAME]"
drag, startPoint x: 777, startPoint y: 220, endPoint x: 734, endPoint y: 220, distance: 43.0
click at [734, 220] on input "[PERSON_NAME]" at bounding box center [783, 209] width 182 height 30
type input "[PERSON_NAME]"
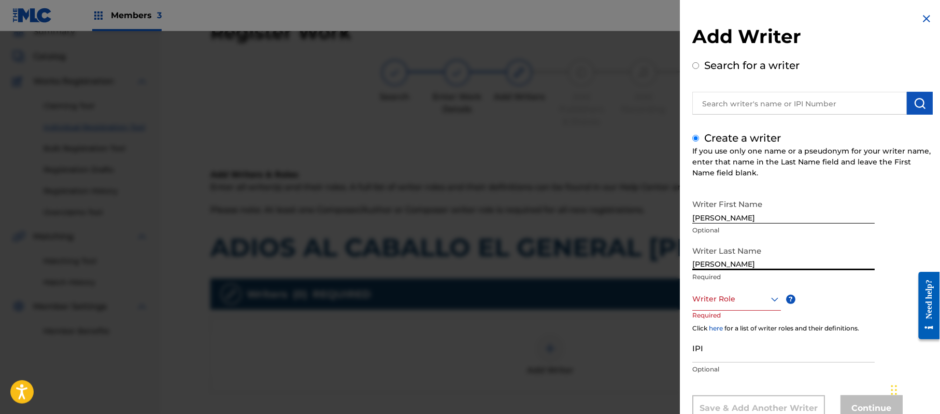
drag, startPoint x: 736, startPoint y: 265, endPoint x: 639, endPoint y: 266, distance: 97.4
click at [654, 266] on div "Add Writer Search for a writer Create a writer If you use only one name or a ps…" at bounding box center [470, 222] width 940 height 382
type input "[PERSON_NAME]"
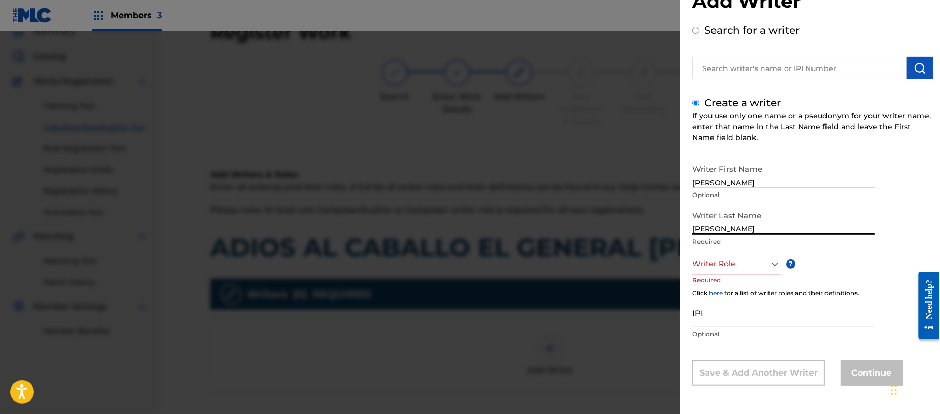
click at [720, 275] on div "Writer Role" at bounding box center [736, 263] width 89 height 23
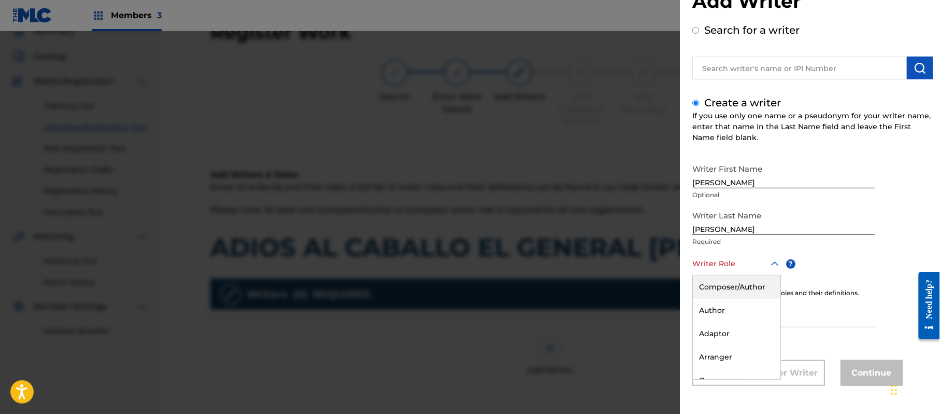
click at [721, 291] on div "Composer/Author" at bounding box center [737, 286] width 88 height 23
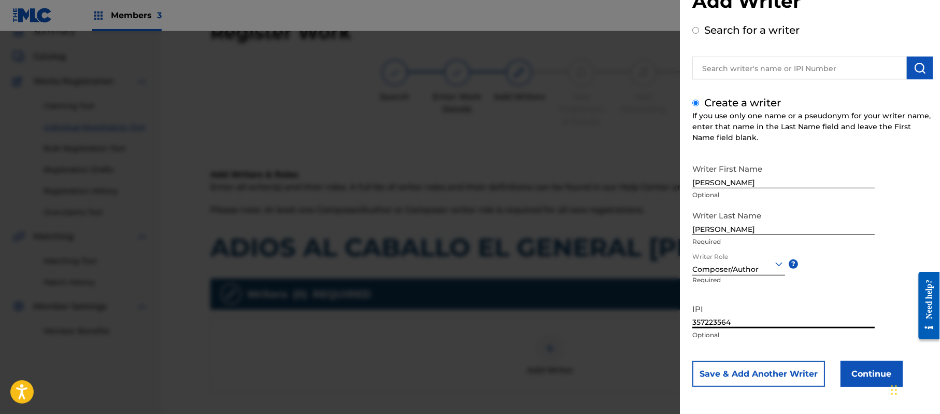
type input "357223564"
click at [871, 375] on button "Continue" at bounding box center [872, 374] width 62 height 26
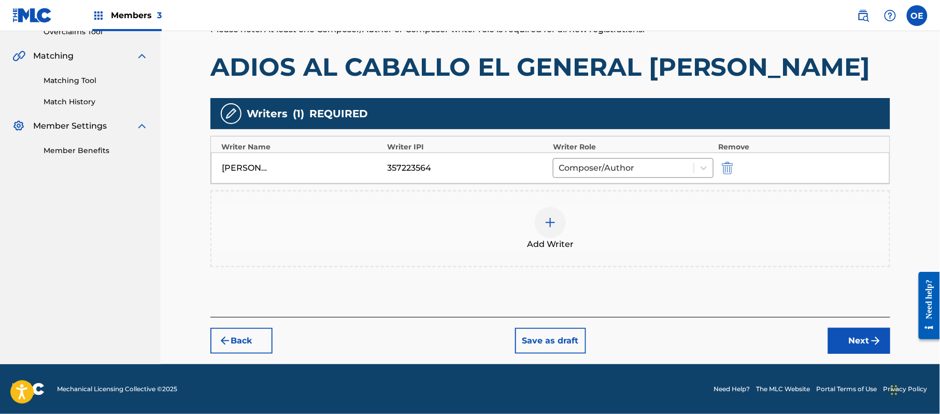
click at [847, 328] on button "Next" at bounding box center [859, 341] width 62 height 26
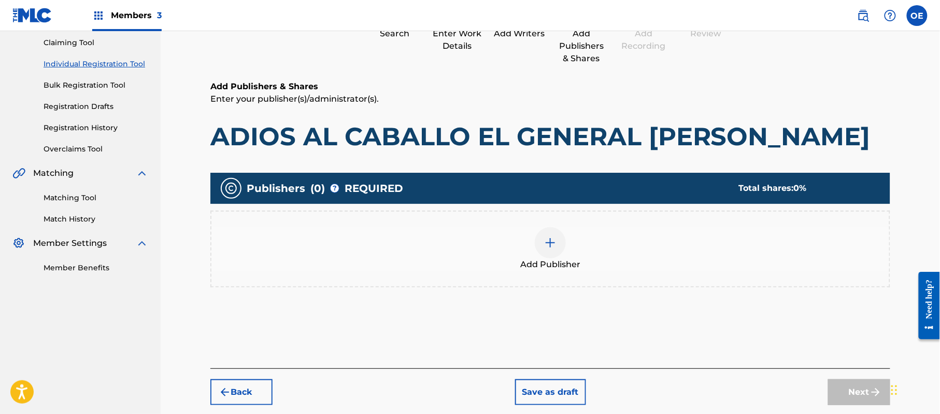
scroll to position [47, 0]
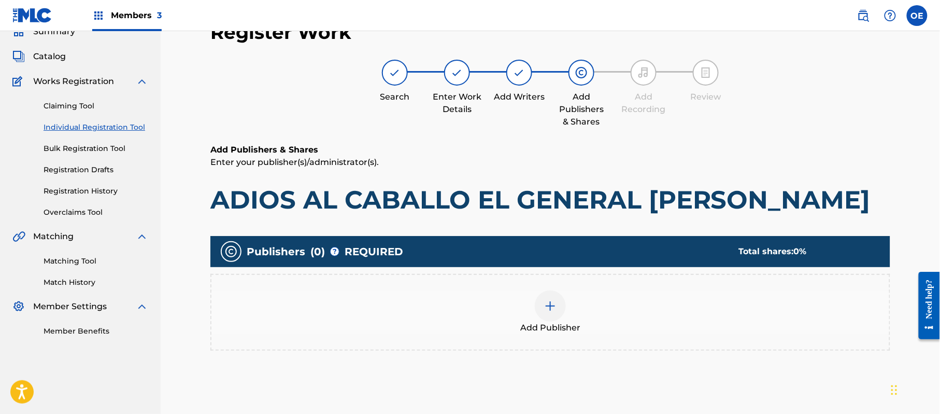
click at [536, 296] on div "Add Publisher" at bounding box center [550, 312] width 678 height 44
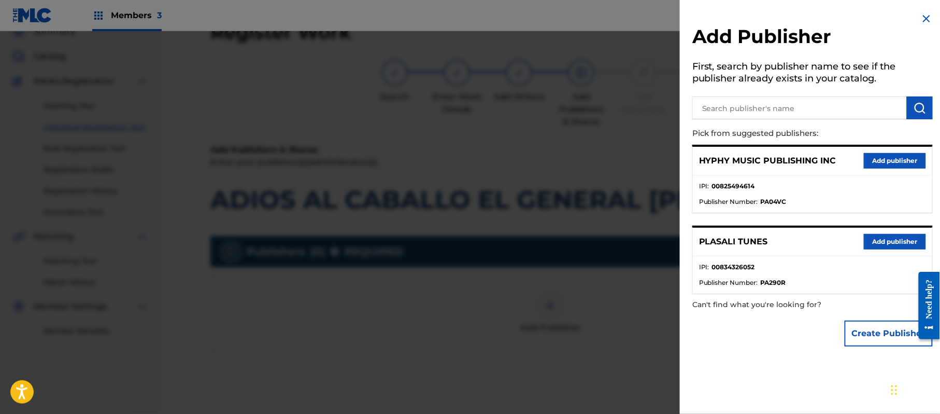
click at [883, 159] on button "Add publisher" at bounding box center [895, 161] width 62 height 16
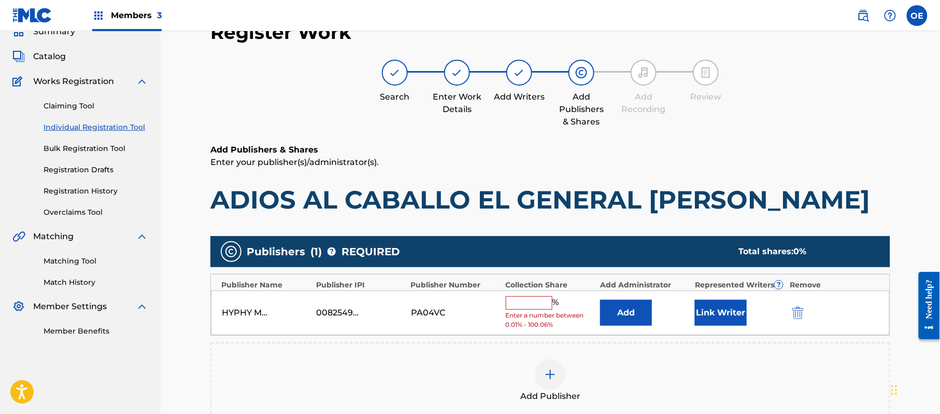
click at [519, 301] on input "text" at bounding box center [529, 302] width 47 height 13
type input "100"
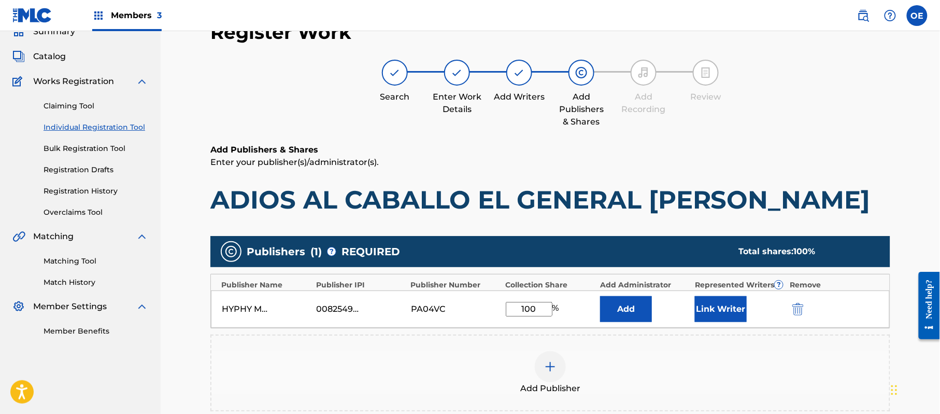
click at [700, 303] on button "Link Writer" at bounding box center [721, 309] width 52 height 26
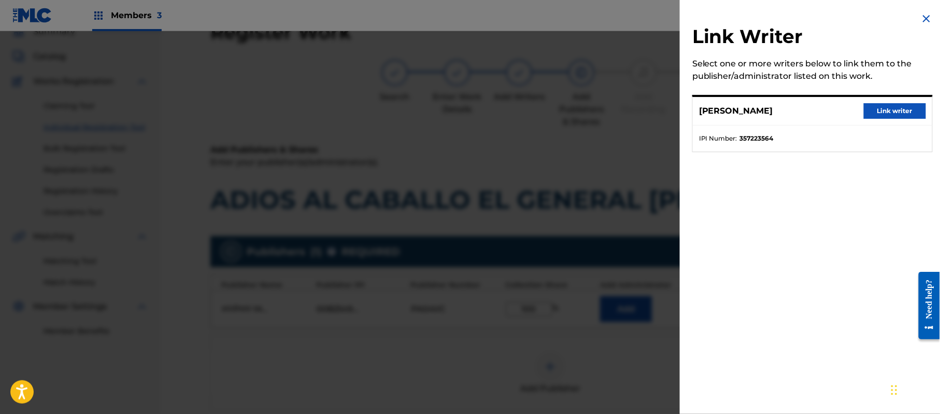
click at [901, 117] on button "Link writer" at bounding box center [895, 111] width 62 height 16
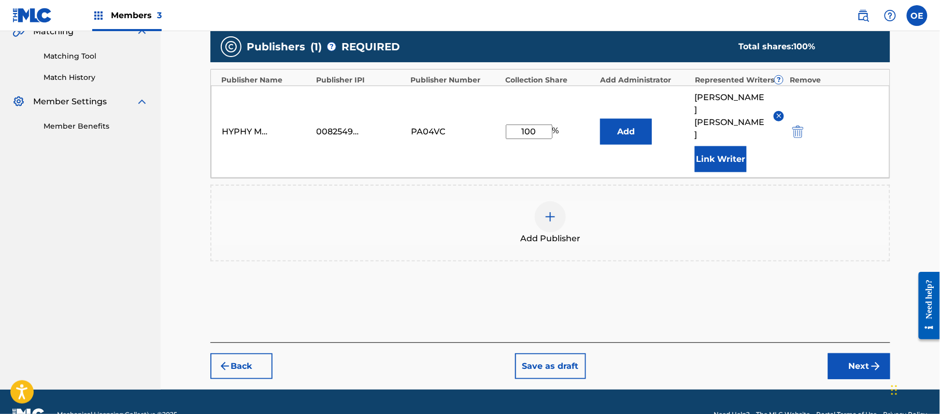
click at [863, 353] on button "Next" at bounding box center [859, 366] width 62 height 26
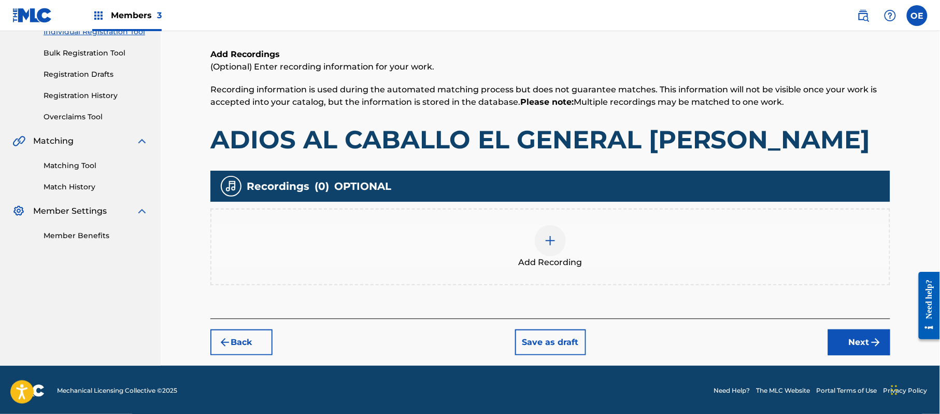
click at [872, 336] on img "submit" at bounding box center [876, 342] width 12 height 12
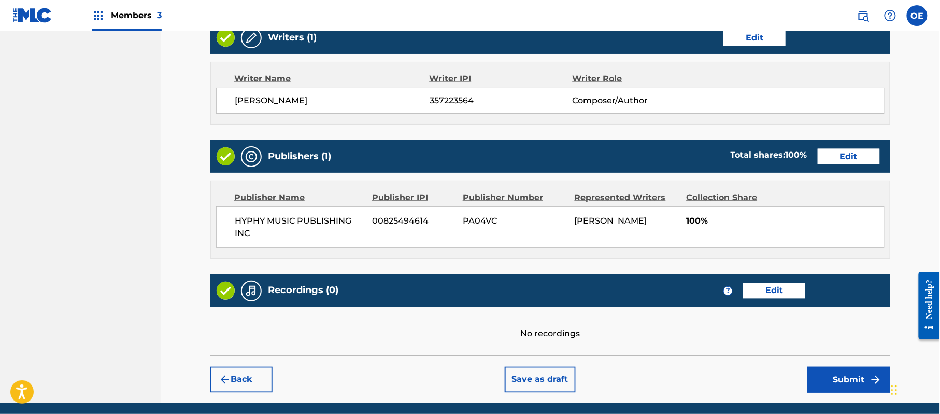
scroll to position [463, 0]
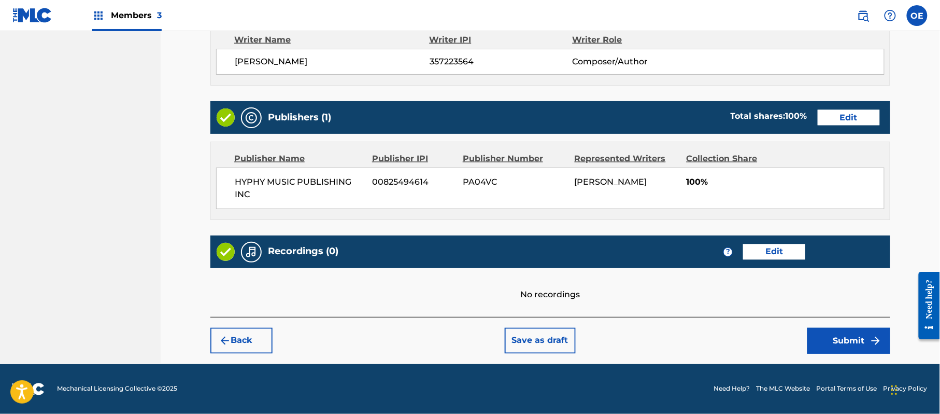
drag, startPoint x: 894, startPoint y: 345, endPoint x: 840, endPoint y: 347, distance: 53.4
click at [839, 347] on button "Submit" at bounding box center [848, 341] width 83 height 26
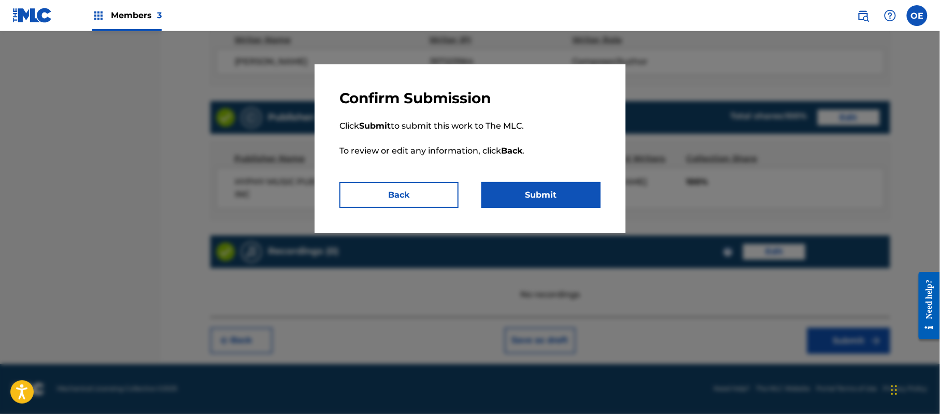
click at [567, 197] on button "Submit" at bounding box center [540, 195] width 119 height 26
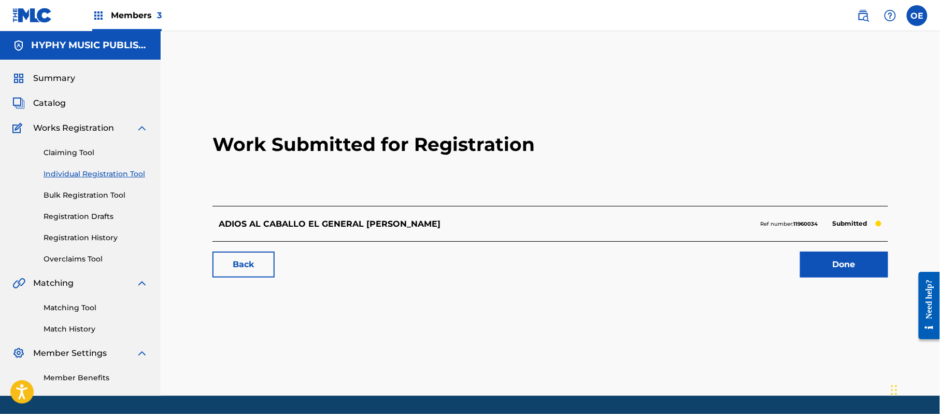
drag, startPoint x: 98, startPoint y: 176, endPoint x: 140, endPoint y: 175, distance: 41.5
click at [98, 176] on link "Individual Registration Tool" at bounding box center [96, 173] width 105 height 11
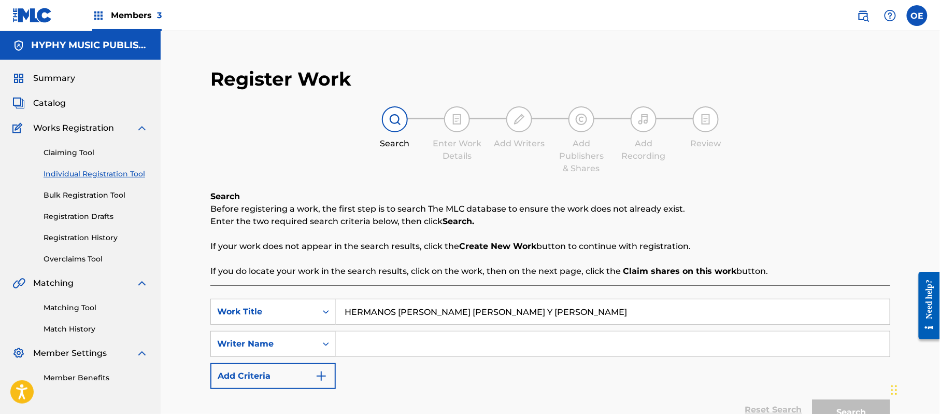
type input "HERMANOS [PERSON_NAME] [PERSON_NAME] Y [PERSON_NAME]"
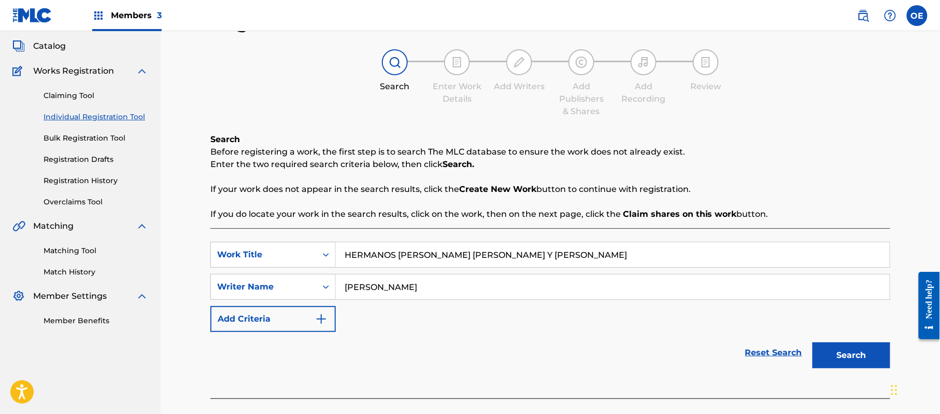
scroll to position [112, 0]
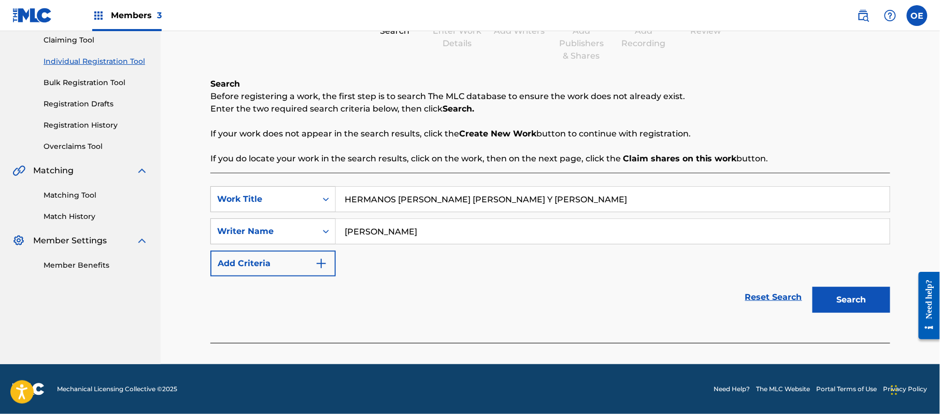
click at [848, 309] on button "Search" at bounding box center [852, 300] width 78 height 26
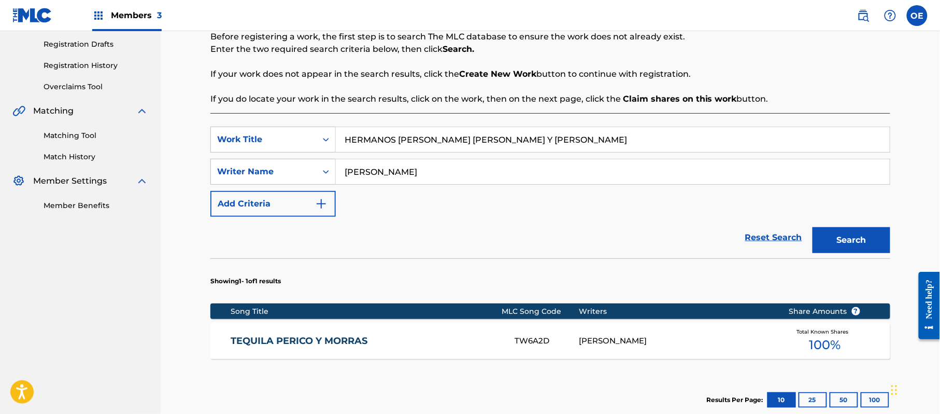
scroll to position [166, 0]
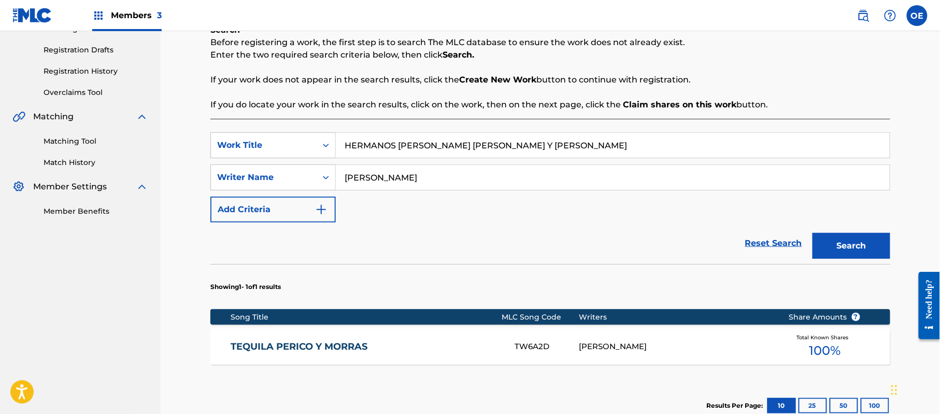
drag, startPoint x: 391, startPoint y: 178, endPoint x: 375, endPoint y: 182, distance: 16.1
click at [375, 182] on input "[PERSON_NAME]" at bounding box center [613, 177] width 554 height 25
click at [813, 233] on button "Search" at bounding box center [852, 246] width 78 height 26
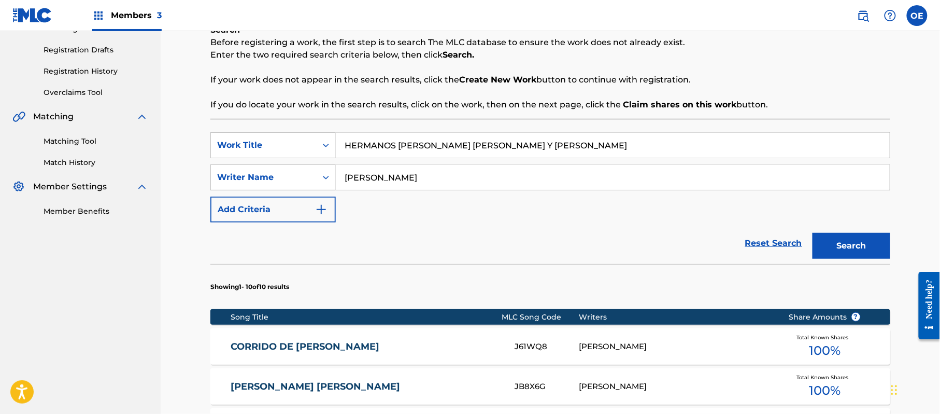
type input "[PERSON_NAME]"
click at [813, 233] on button "Search" at bounding box center [852, 246] width 78 height 26
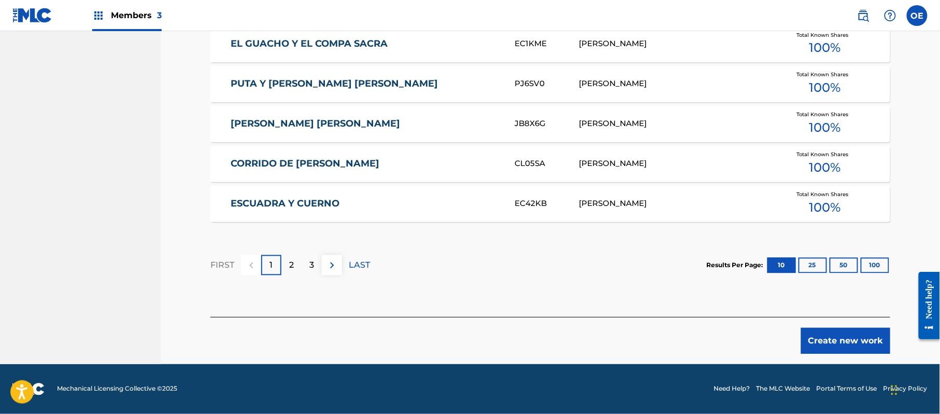
click at [882, 339] on button "Create new work" at bounding box center [845, 341] width 89 height 26
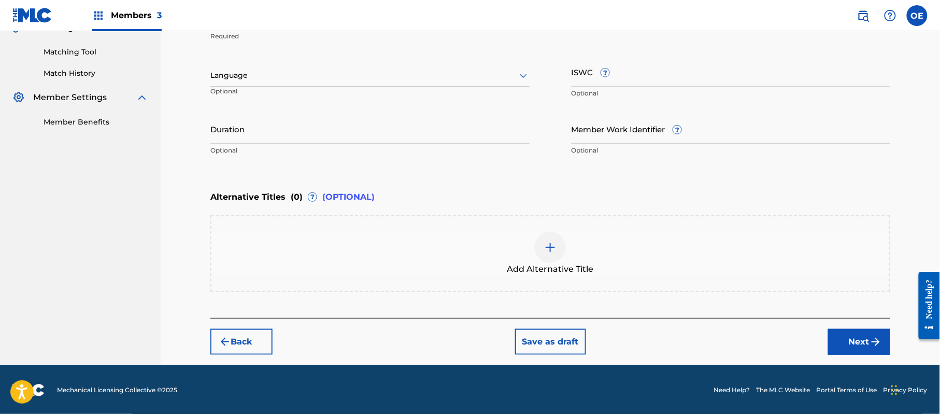
click at [242, 80] on div at bounding box center [369, 75] width 319 height 13
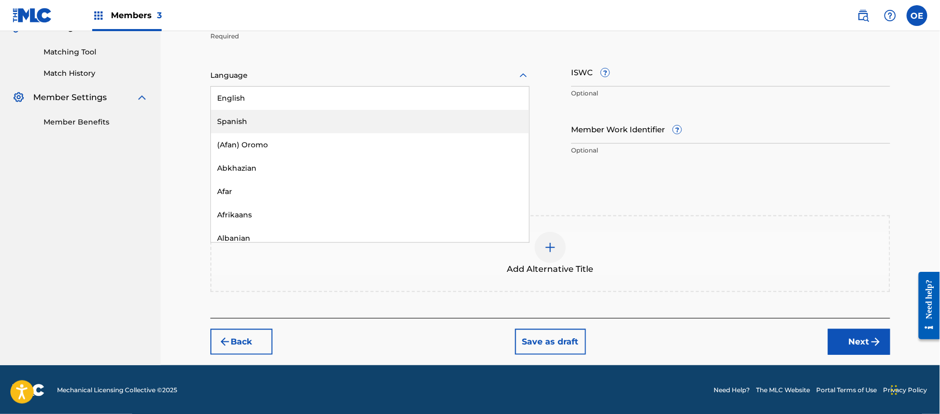
click at [254, 116] on div "Spanish" at bounding box center [370, 121] width 318 height 23
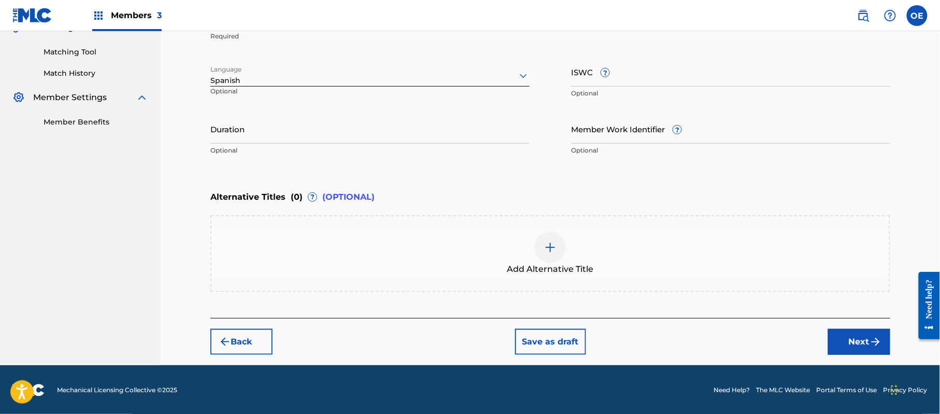
click at [851, 330] on button "Next" at bounding box center [859, 342] width 62 height 26
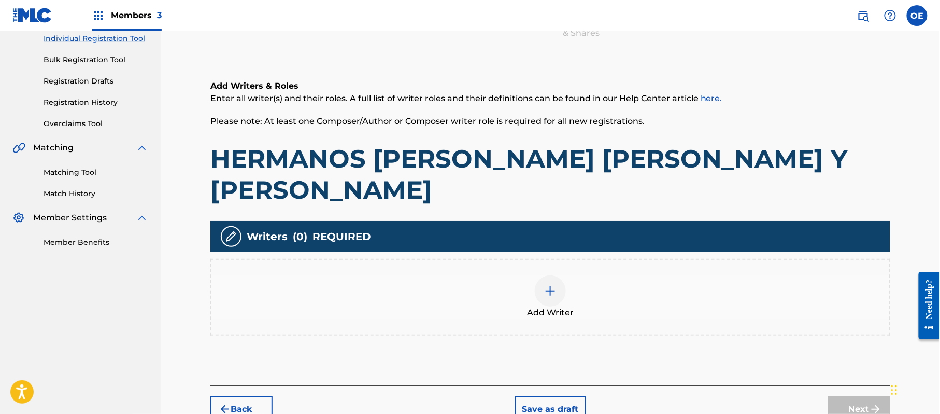
scroll to position [47, 0]
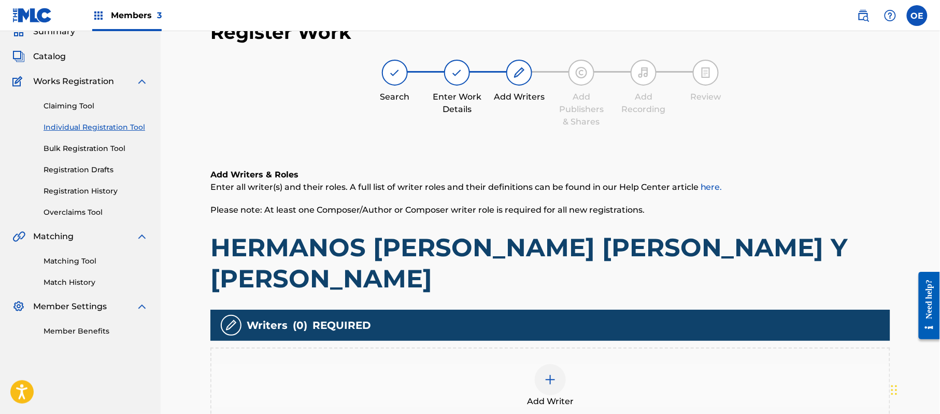
click at [563, 364] on div at bounding box center [550, 379] width 31 height 31
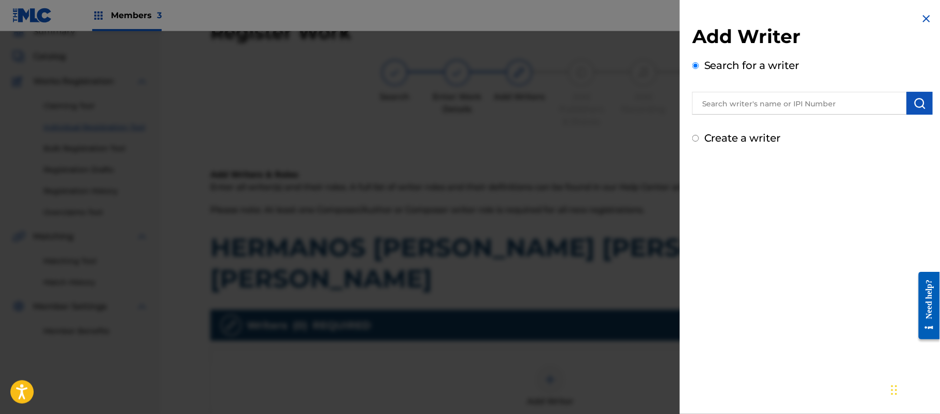
click at [722, 138] on label "Create a writer" at bounding box center [742, 138] width 77 height 12
radio input "true"
click at [699, 138] on input "Create a writer" at bounding box center [695, 138] width 7 height 7
radio input "false"
radio input "true"
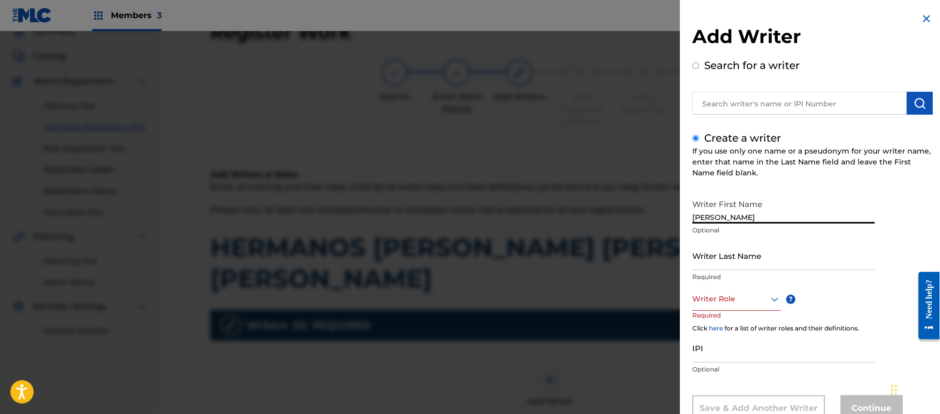
type input "[PERSON_NAME]"
drag, startPoint x: 781, startPoint y: 210, endPoint x: 734, endPoint y: 219, distance: 46.9
click at [734, 219] on input "[PERSON_NAME]" at bounding box center [783, 209] width 182 height 30
type input "[PERSON_NAME]"
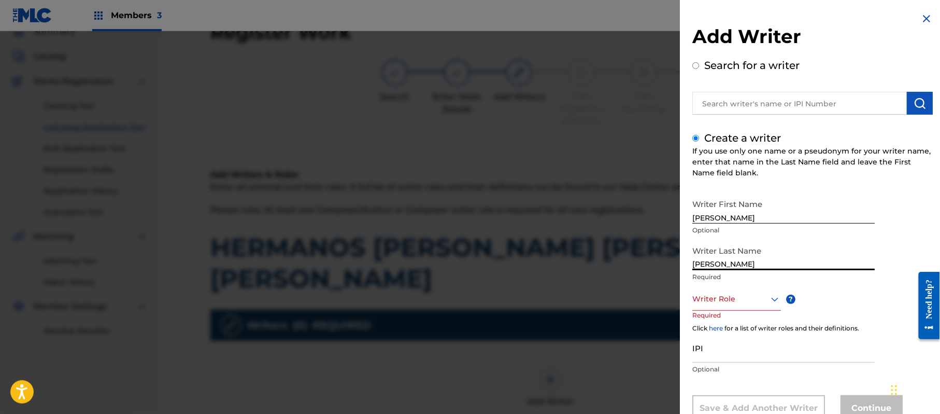
drag, startPoint x: 736, startPoint y: 263, endPoint x: 582, endPoint y: 256, distance: 155.2
click at [608, 263] on div "Add Writer Search for a writer Create a writer If you use only one name or a ps…" at bounding box center [470, 222] width 940 height 382
type input "[PERSON_NAME]"
click at [726, 291] on div "Writer Role" at bounding box center [736, 298] width 89 height 23
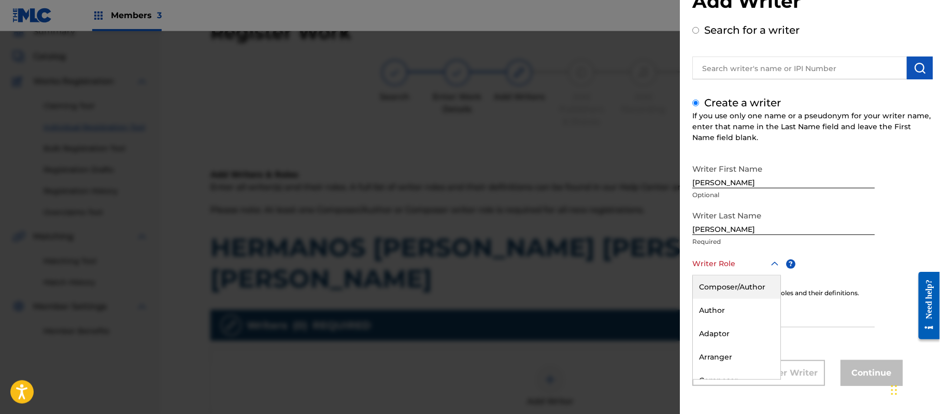
click at [726, 291] on div "Composer/Author" at bounding box center [737, 286] width 88 height 23
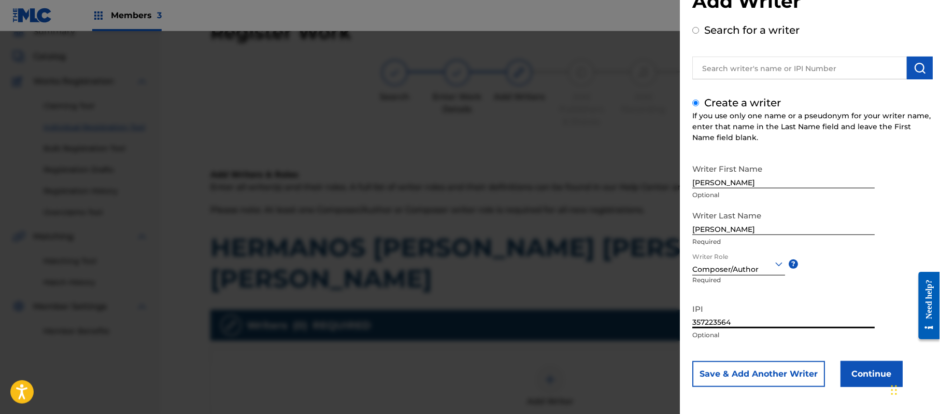
type input "357223564"
click at [857, 382] on button "Continue" at bounding box center [872, 374] width 62 height 26
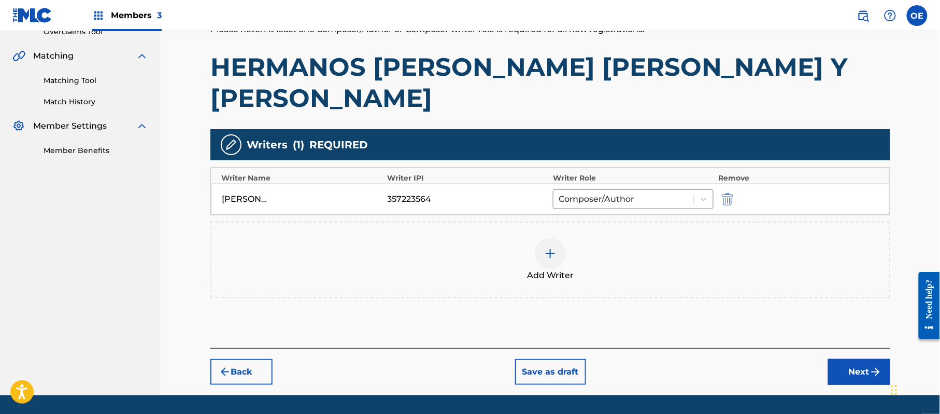
click at [855, 359] on button "Next" at bounding box center [859, 372] width 62 height 26
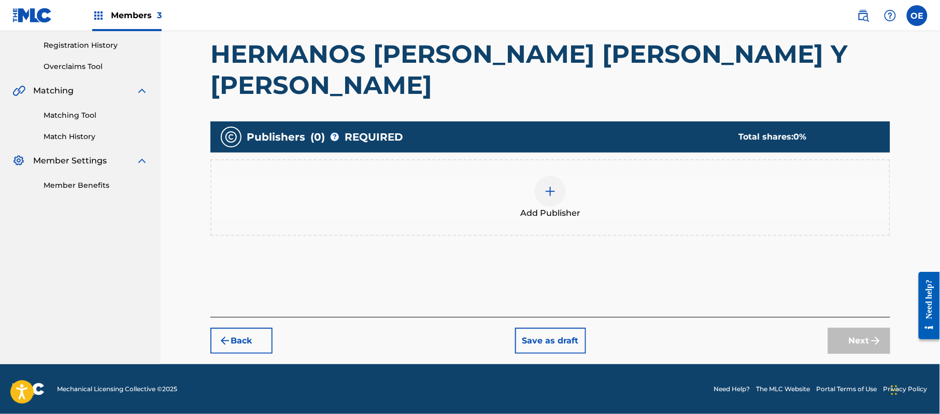
scroll to position [47, 0]
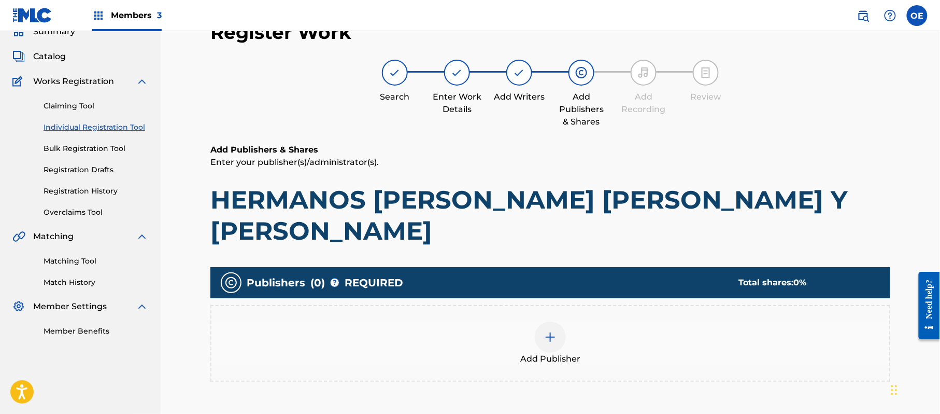
click at [535, 352] on span "Add Publisher" at bounding box center [550, 358] width 60 height 12
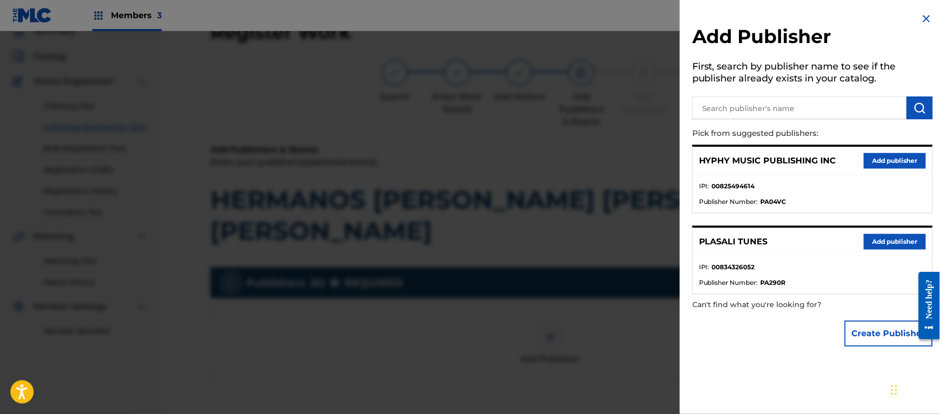
click at [894, 156] on button "Add publisher" at bounding box center [895, 161] width 62 height 16
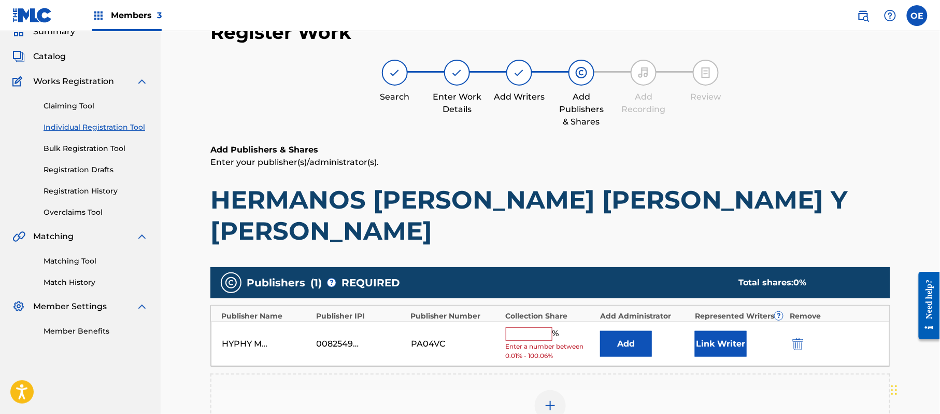
click at [527, 327] on input "text" at bounding box center [529, 333] width 47 height 13
type input "100"
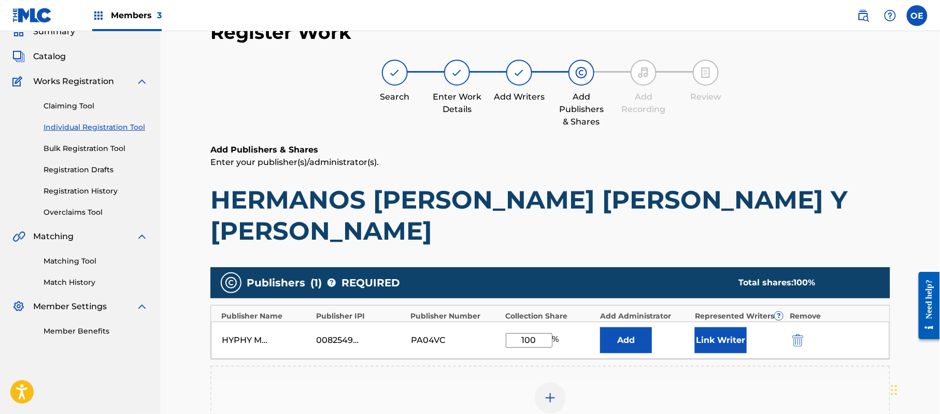
click at [702, 327] on button "Link Writer" at bounding box center [721, 340] width 52 height 26
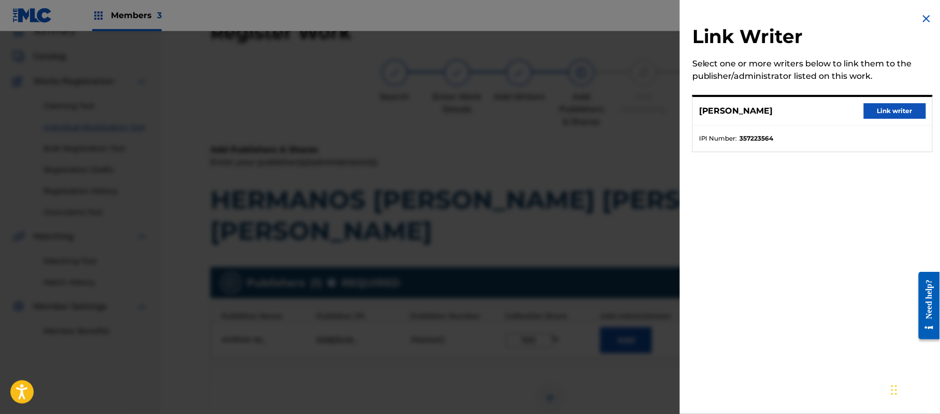
click at [896, 107] on button "Link writer" at bounding box center [895, 111] width 62 height 16
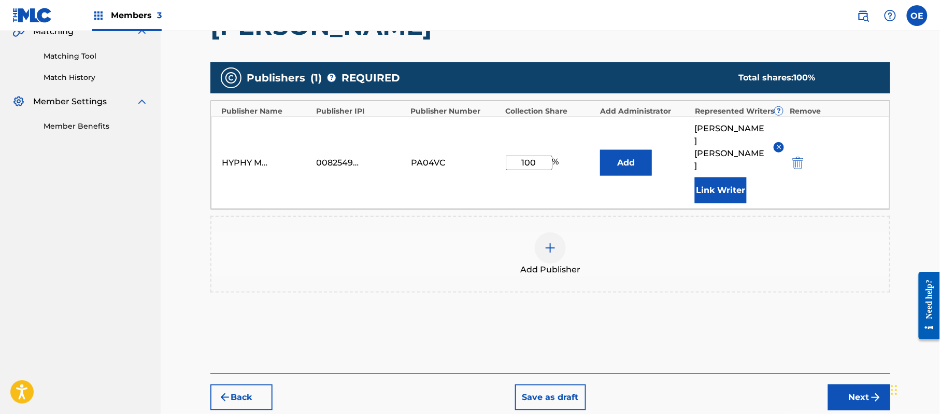
click at [844, 384] on button "Next" at bounding box center [859, 397] width 62 height 26
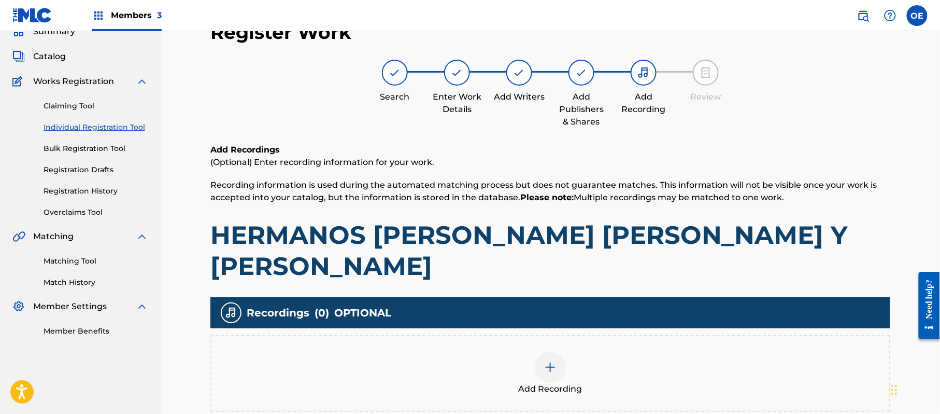
click at [548, 351] on div at bounding box center [550, 366] width 31 height 31
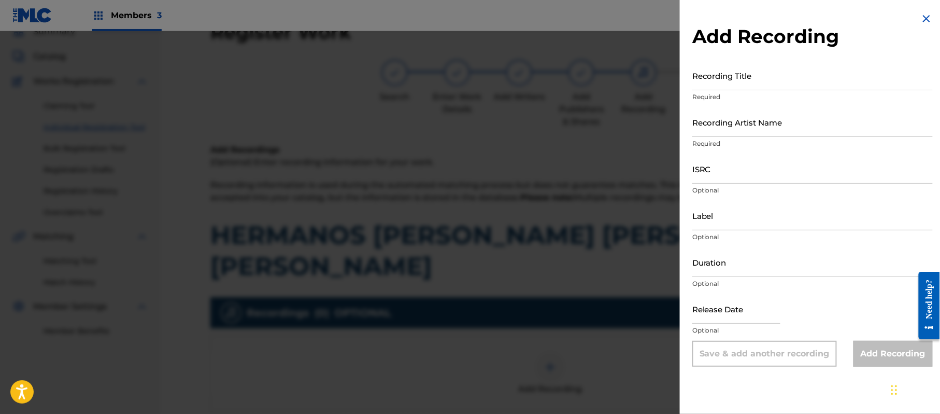
click at [923, 12] on img at bounding box center [926, 18] width 12 height 12
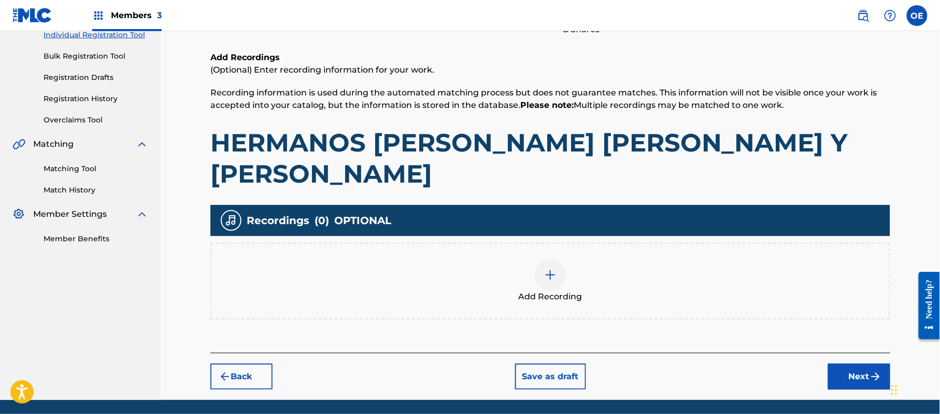
scroll to position [142, 0]
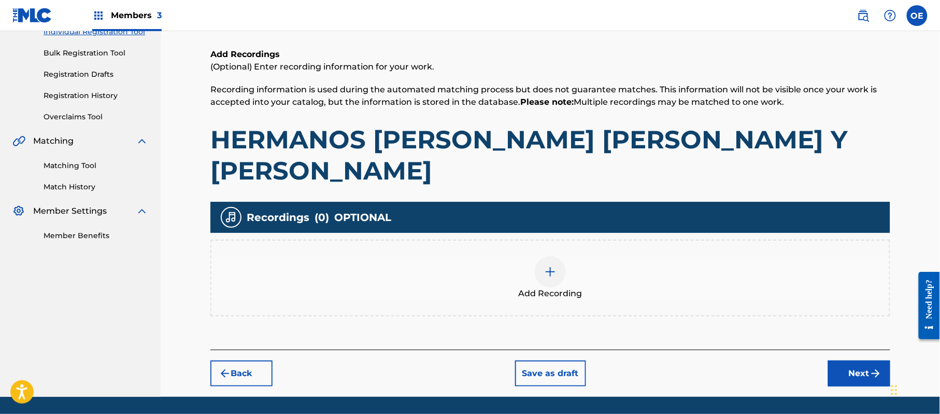
click at [841, 360] on button "Next" at bounding box center [859, 373] width 62 height 26
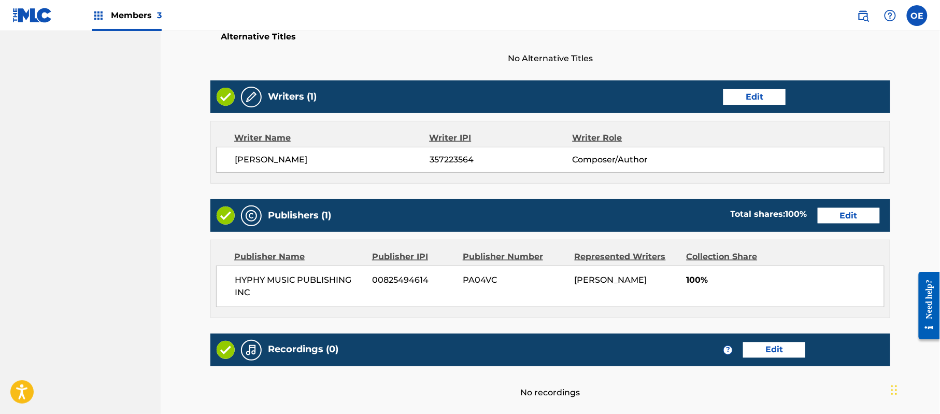
scroll to position [461, 0]
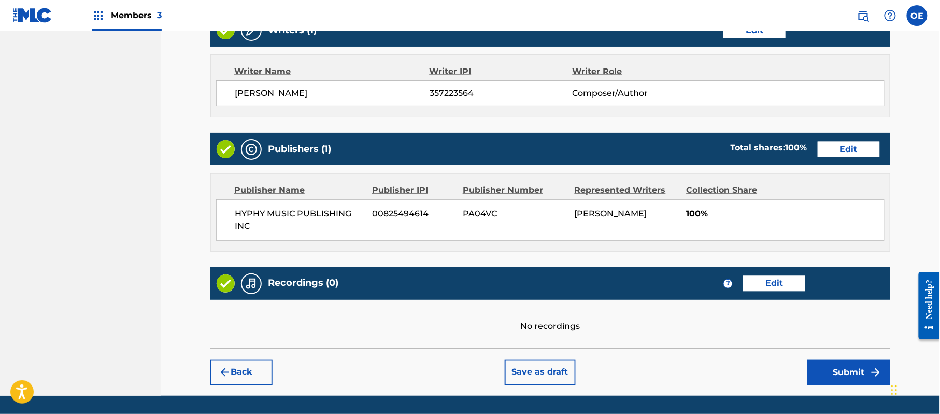
click at [853, 359] on button "Submit" at bounding box center [848, 372] width 83 height 26
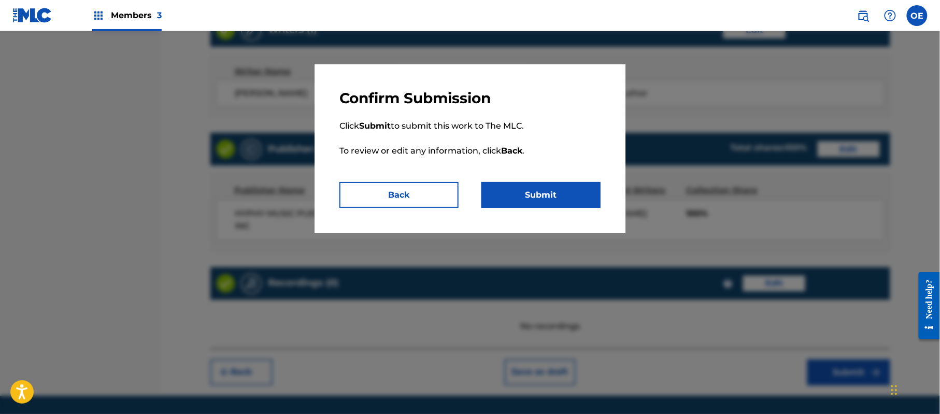
click at [563, 203] on button "Submit" at bounding box center [540, 195] width 119 height 26
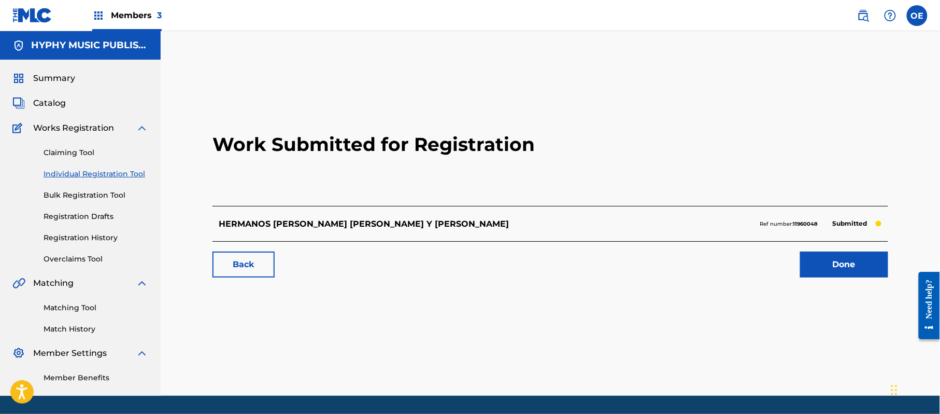
click at [119, 170] on link "Individual Registration Tool" at bounding box center [96, 173] width 105 height 11
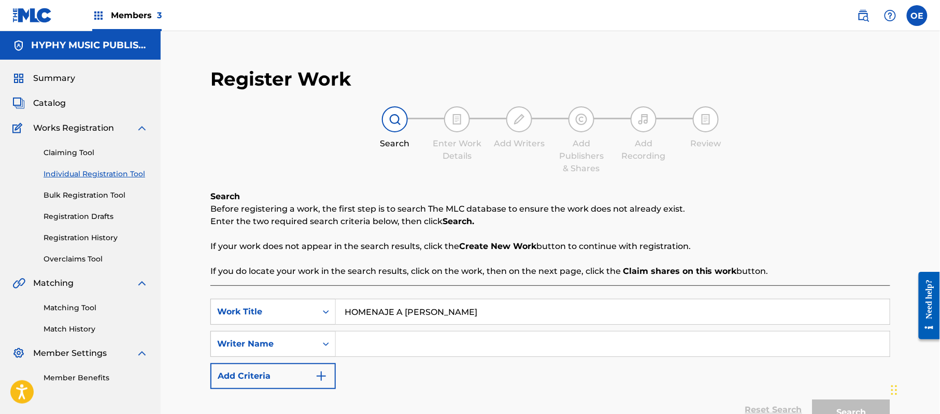
type input "HOMENAJE A [PERSON_NAME]"
drag, startPoint x: 394, startPoint y: 341, endPoint x: 378, endPoint y: 345, distance: 16.5
click at [378, 345] on input "[PERSON_NAME]" at bounding box center [613, 343] width 554 height 25
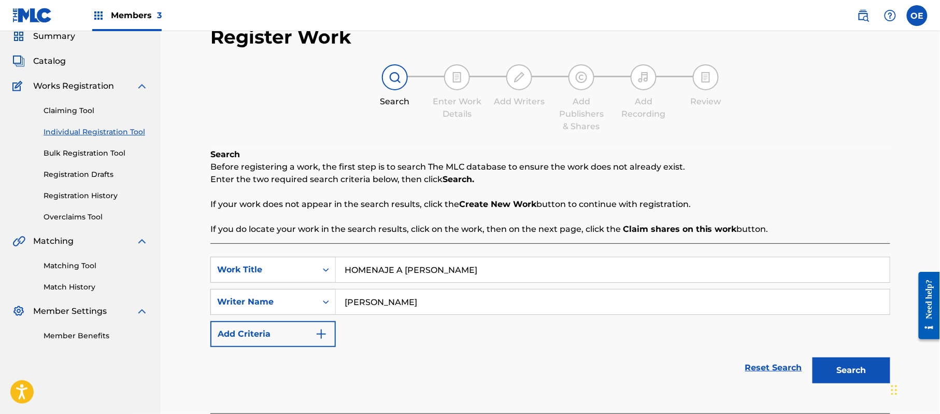
scroll to position [112, 0]
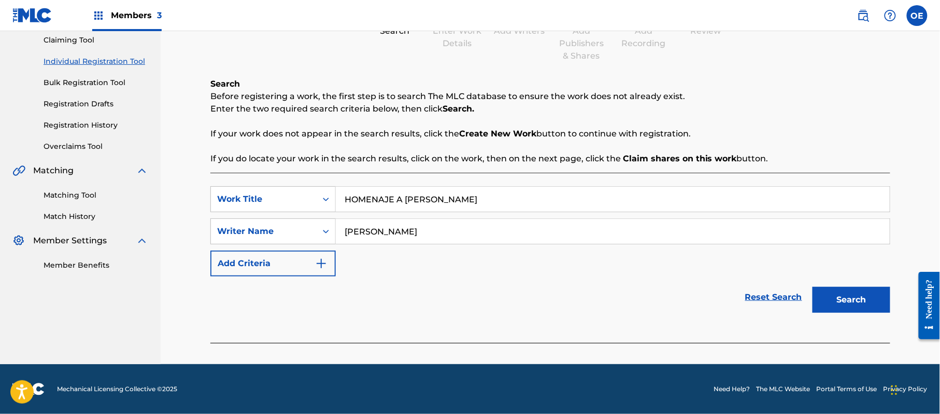
drag, startPoint x: 844, startPoint y: 291, endPoint x: 718, endPoint y: 256, distance: 131.3
click at [843, 291] on button "Search" at bounding box center [852, 300] width 78 height 26
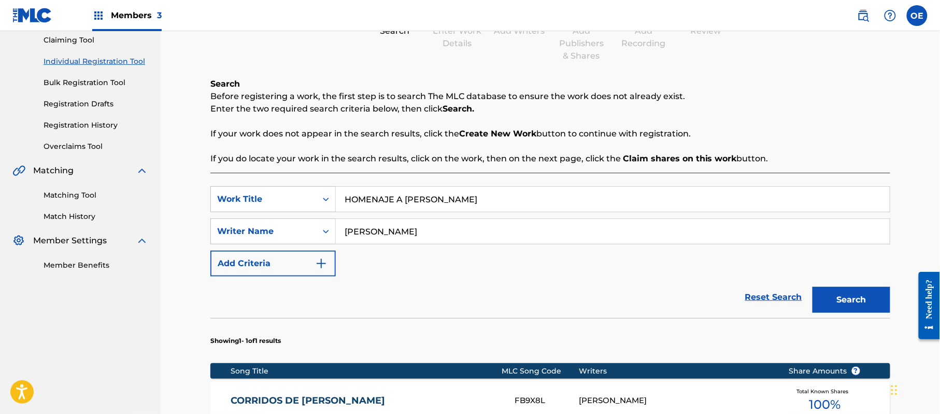
click at [813, 287] on button "Search" at bounding box center [852, 300] width 78 height 26
type input "[PERSON_NAME]"
click at [813, 287] on button "Search" at bounding box center [852, 300] width 78 height 26
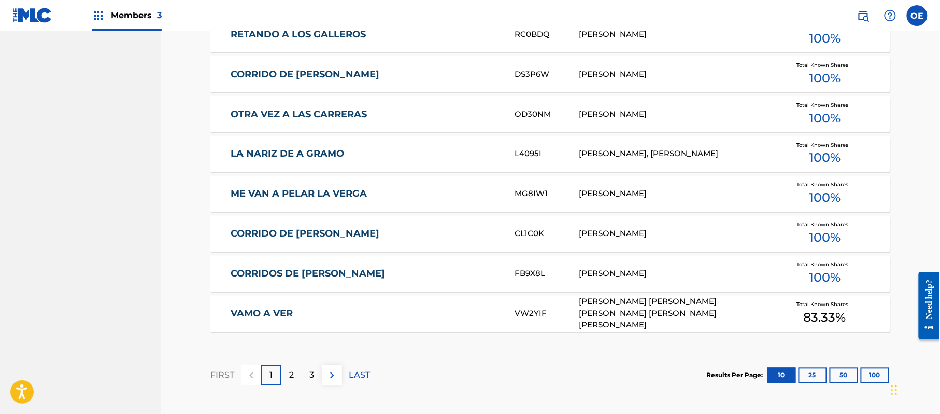
scroll to position [665, 0]
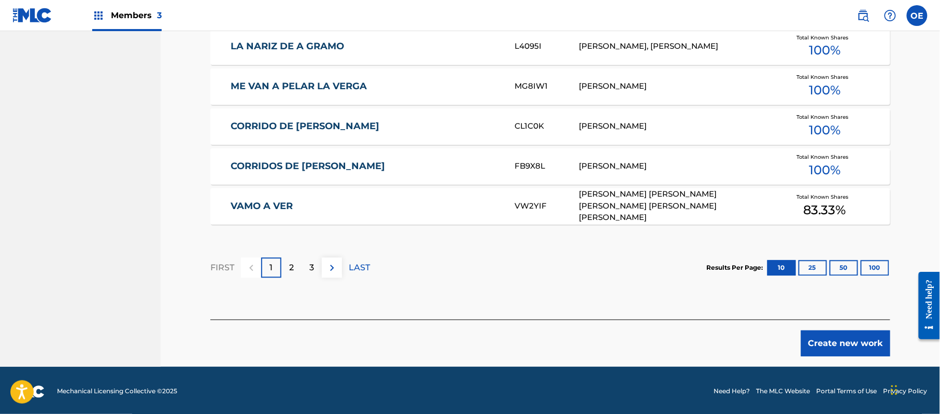
click at [873, 350] on button "Create new work" at bounding box center [845, 343] width 89 height 26
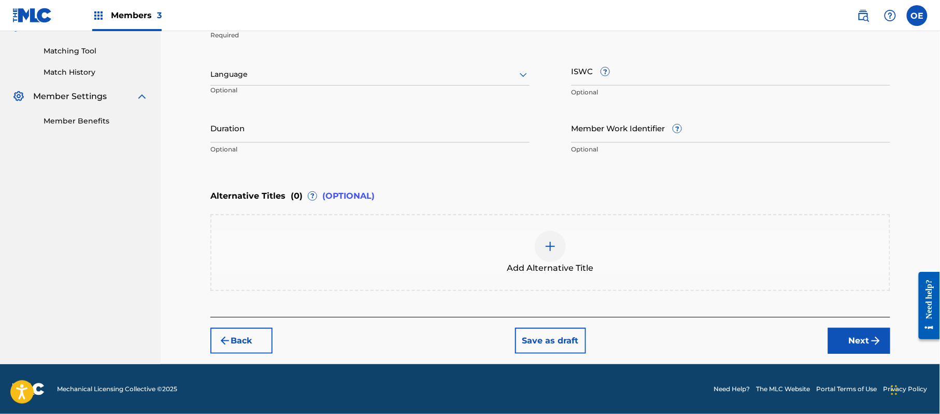
scroll to position [256, 0]
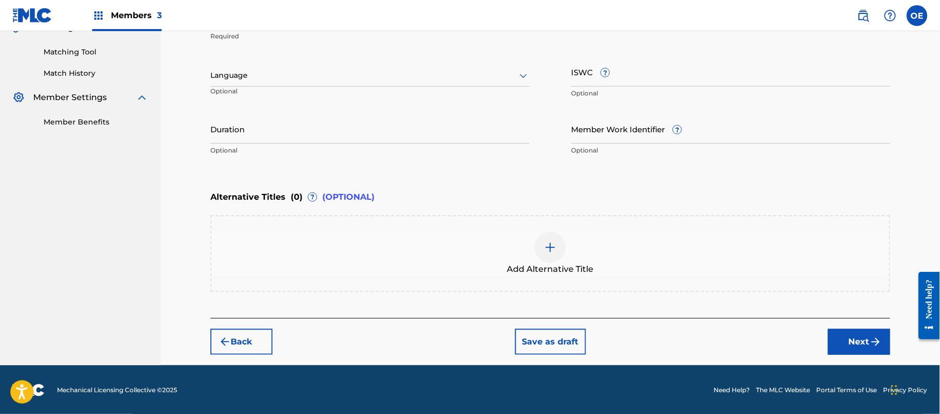
click at [252, 77] on div at bounding box center [369, 75] width 319 height 13
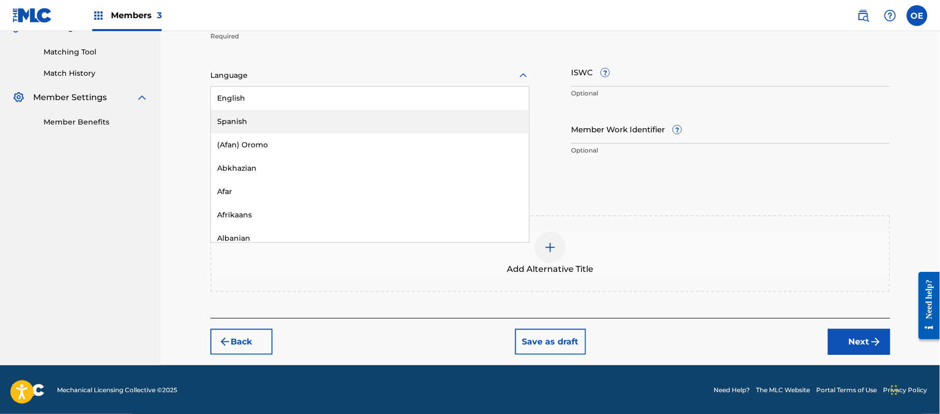
click at [255, 122] on div "Spanish" at bounding box center [370, 121] width 318 height 23
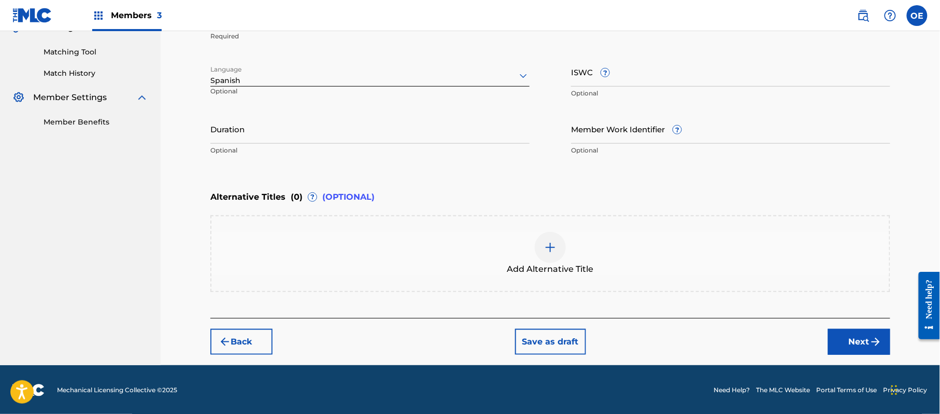
scroll to position [187, 0]
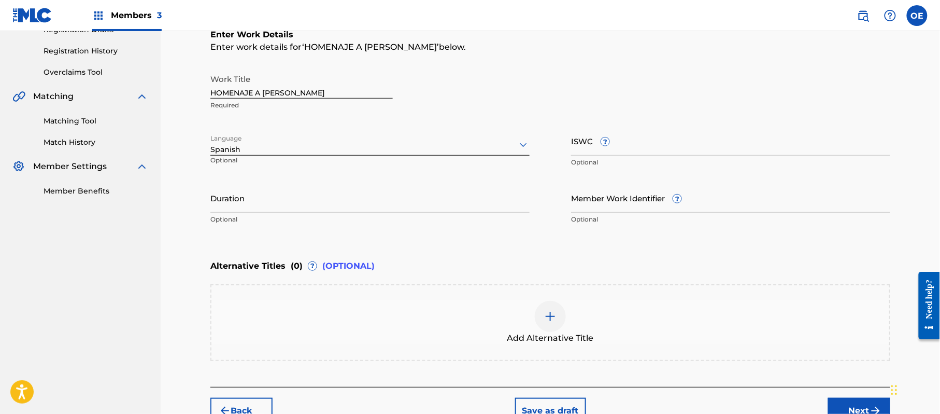
click at [838, 399] on button "Next" at bounding box center [859, 411] width 62 height 26
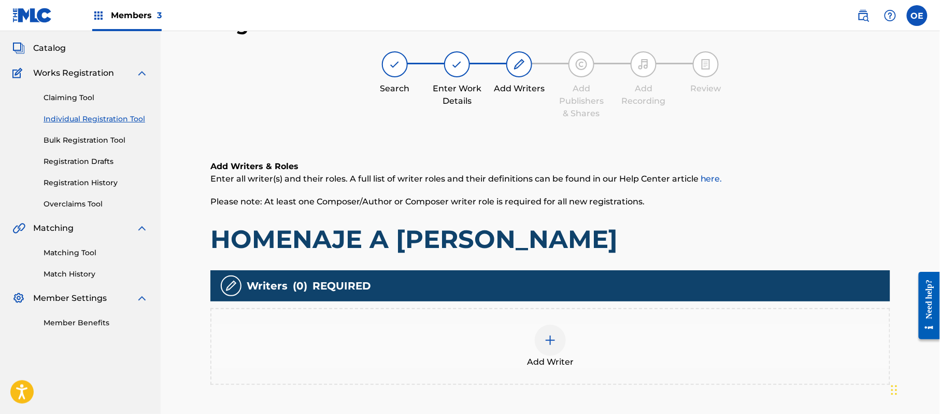
scroll to position [47, 0]
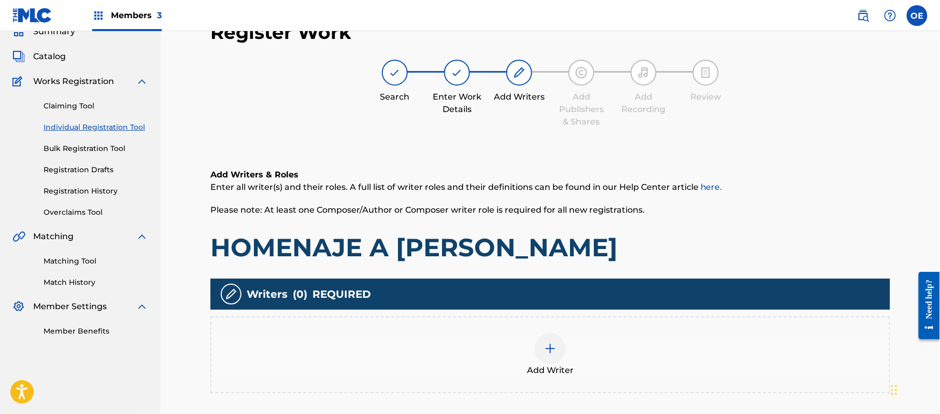
click at [558, 341] on div at bounding box center [550, 348] width 31 height 31
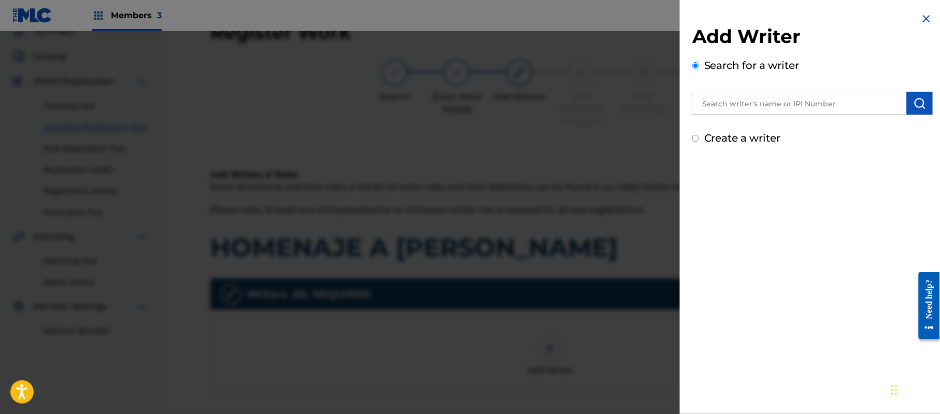
click at [746, 136] on label "Create a writer" at bounding box center [742, 138] width 77 height 12
radio input "true"
click at [699, 136] on input "Create a writer" at bounding box center [695, 138] width 7 height 7
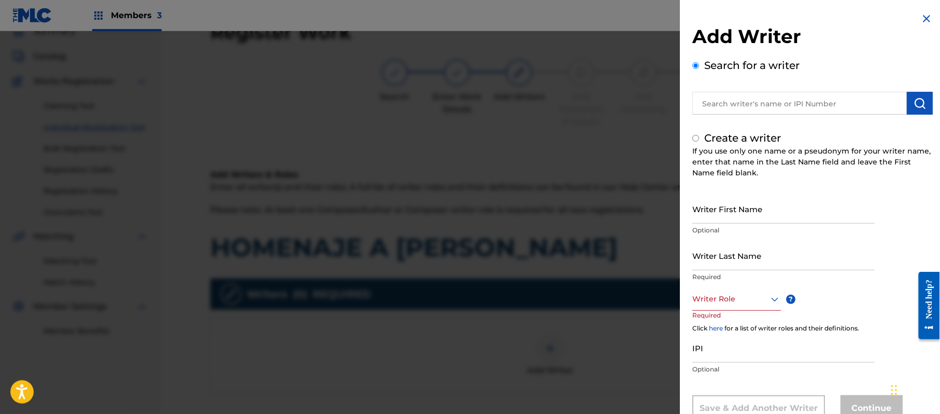
radio input "false"
radio input "true"
type input "[PERSON_NAME]"
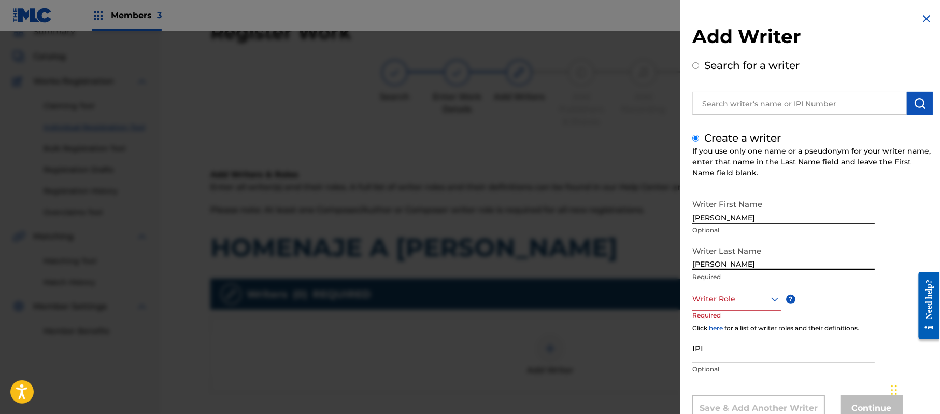
type input "[PERSON_NAME]"
drag, startPoint x: 774, startPoint y: 216, endPoint x: 732, endPoint y: 224, distance: 42.8
click at [732, 224] on div "Writer First Name [PERSON_NAME] Optional" at bounding box center [783, 217] width 182 height 47
type input "[PERSON_NAME]"
drag, startPoint x: 737, startPoint y: 264, endPoint x: 604, endPoint y: 253, distance: 133.1
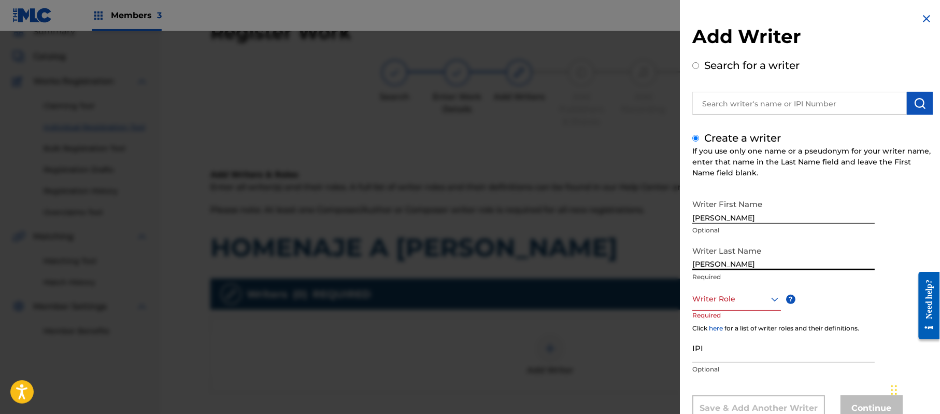
click at [604, 253] on div "Add Writer Search for a writer Create a writer If you use only one name or a ps…" at bounding box center [470, 222] width 940 height 382
type input "[PERSON_NAME]"
click at [730, 295] on div "8 results available. Use Up and Down to choose options, press Enter to select t…" at bounding box center [736, 298] width 89 height 23
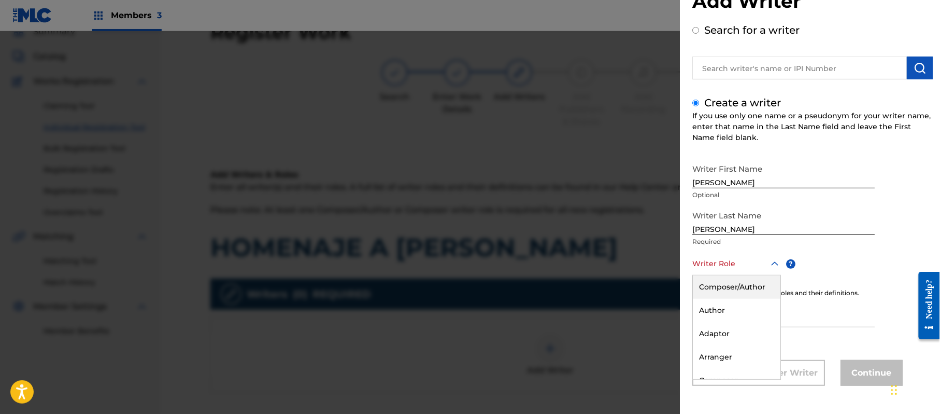
click at [731, 293] on div "Composer/Author" at bounding box center [737, 286] width 88 height 23
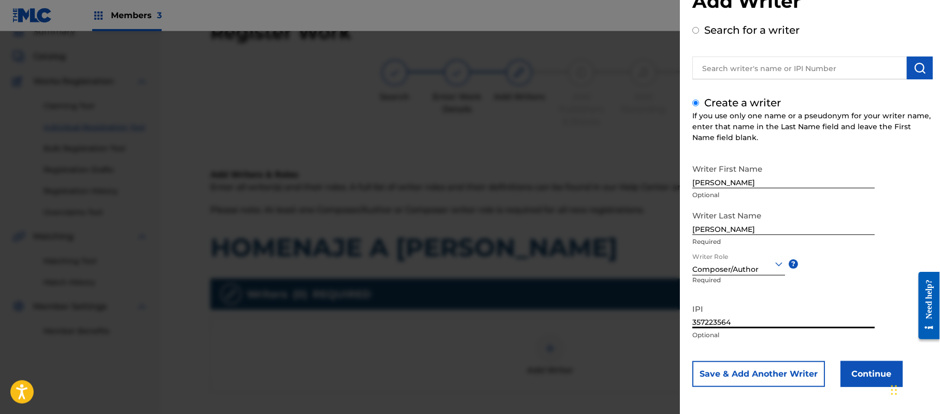
type input "357223564"
click at [850, 369] on button "Continue" at bounding box center [872, 374] width 62 height 26
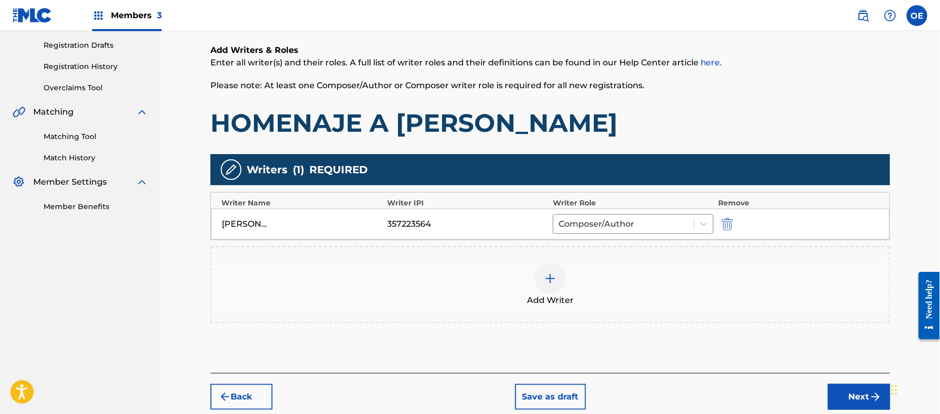
scroll to position [185, 0]
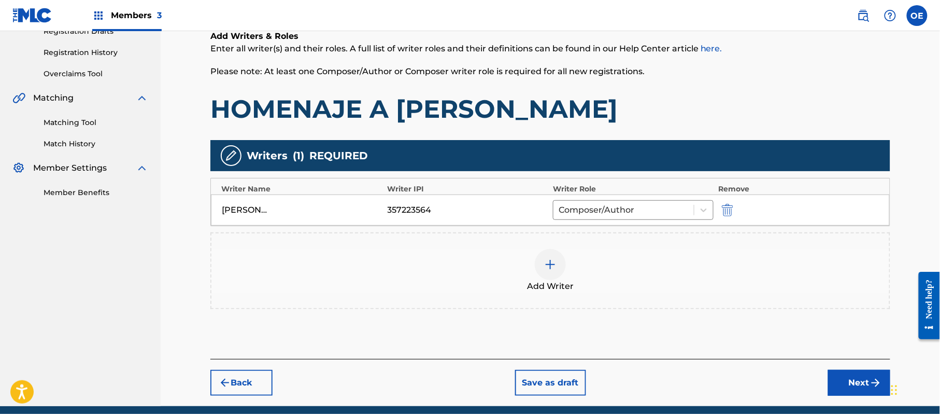
click at [854, 382] on button "Next" at bounding box center [859, 383] width 62 height 26
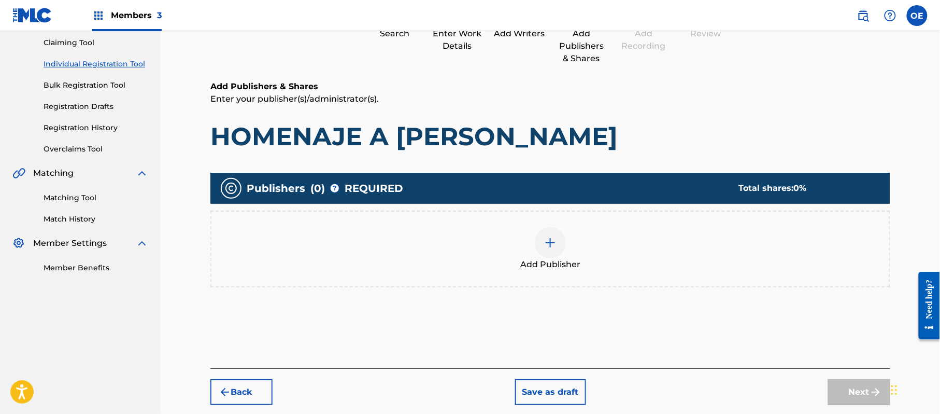
scroll to position [47, 0]
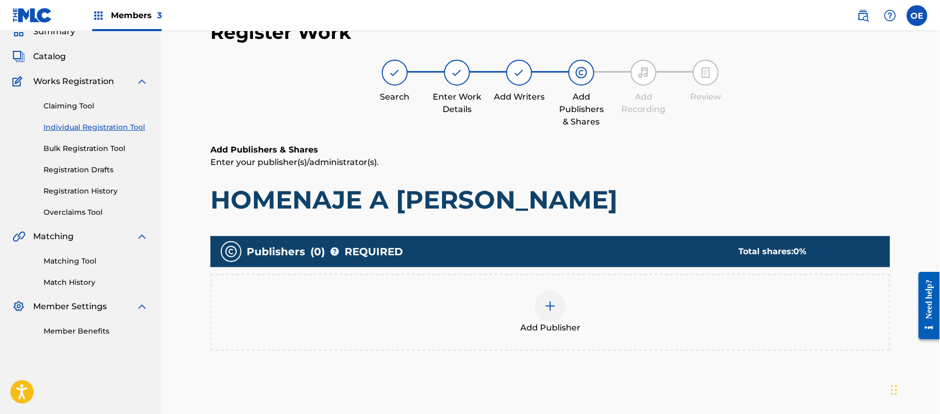
click at [541, 347] on div "Add Publisher" at bounding box center [550, 312] width 680 height 77
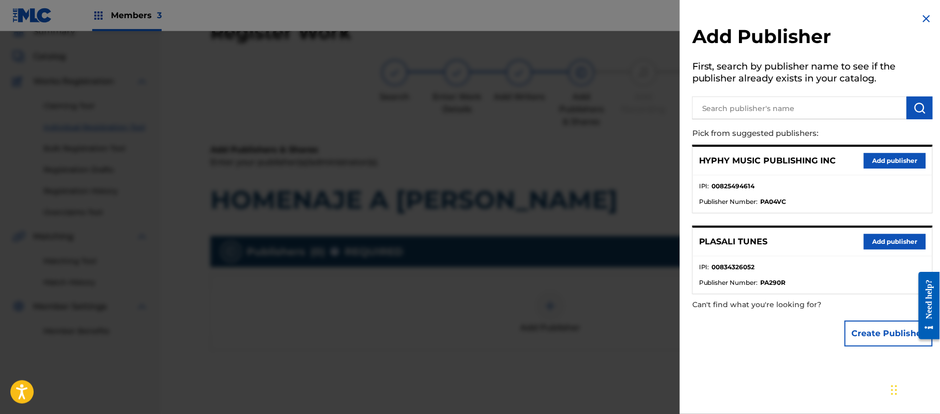
click at [895, 154] on button "Add publisher" at bounding box center [895, 161] width 62 height 16
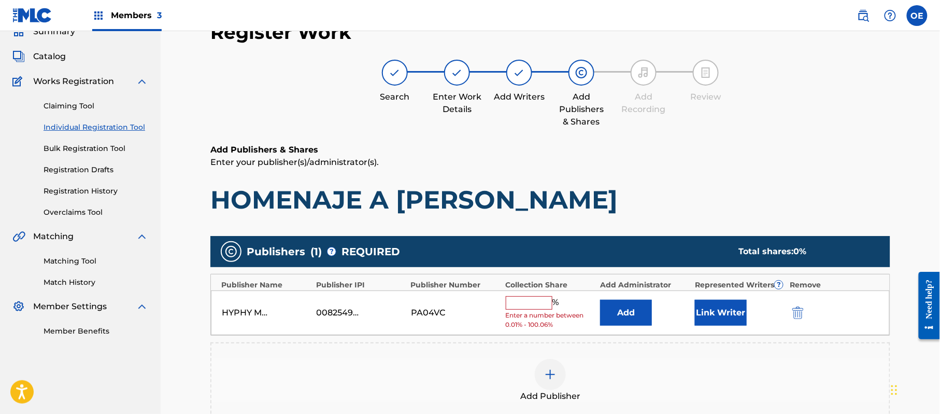
drag, startPoint x: 513, startPoint y: 296, endPoint x: 513, endPoint y: 307, distance: 10.4
click at [513, 300] on input "text" at bounding box center [529, 302] width 47 height 13
type input "100"
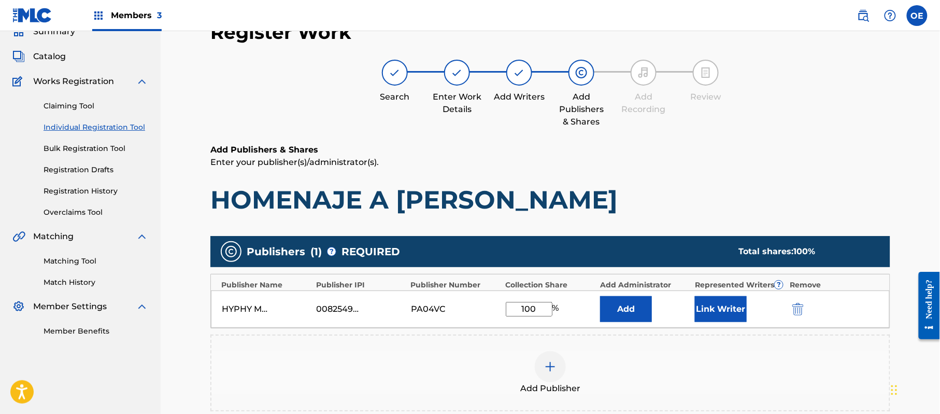
click at [784, 295] on div "HYPHY MUSIC PUBLISHING INC 00825494614 PA04VC 100 % Add Link Writer" at bounding box center [550, 308] width 679 height 37
drag, startPoint x: 761, startPoint y: 301, endPoint x: 739, endPoint y: 304, distance: 22.5
click at [759, 301] on div "Link Writer" at bounding box center [740, 309] width 90 height 26
click at [736, 304] on button "Link Writer" at bounding box center [721, 309] width 52 height 26
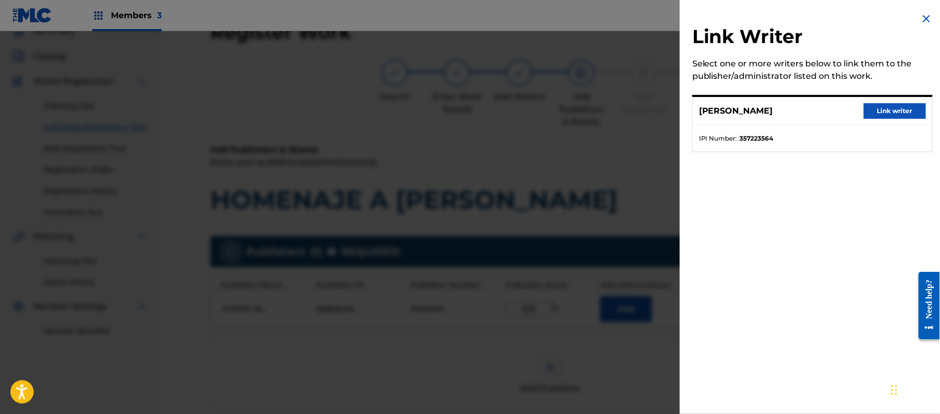
click at [892, 112] on button "Link writer" at bounding box center [895, 111] width 62 height 16
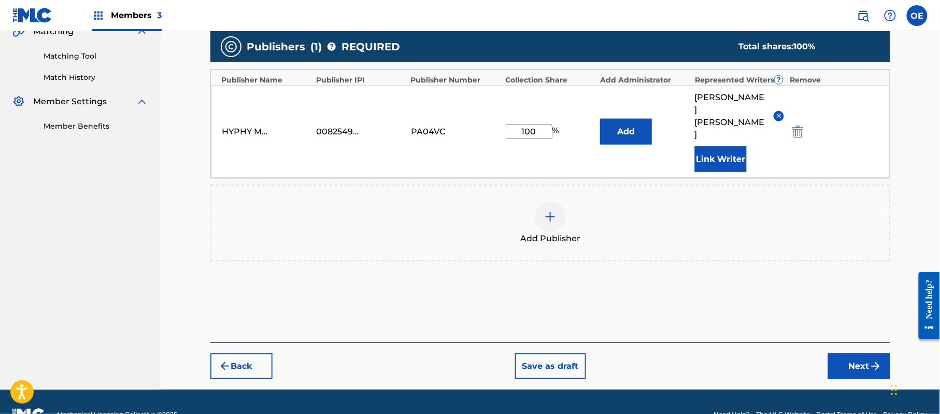
click at [879, 360] on img "submit" at bounding box center [876, 366] width 12 height 12
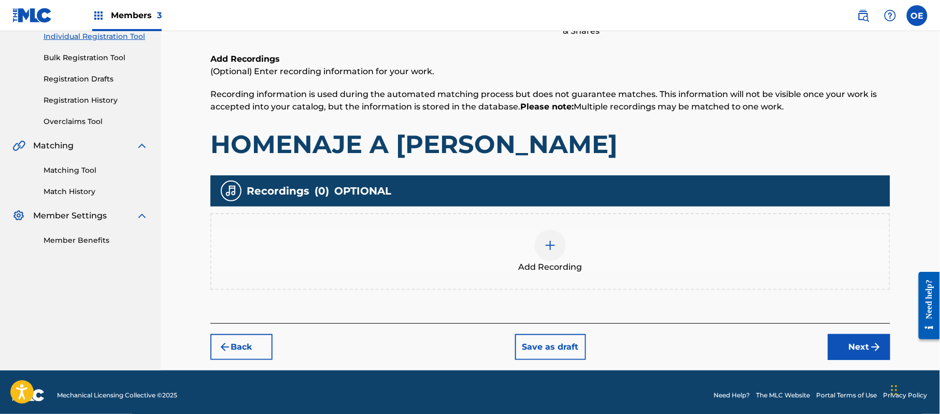
scroll to position [142, 0]
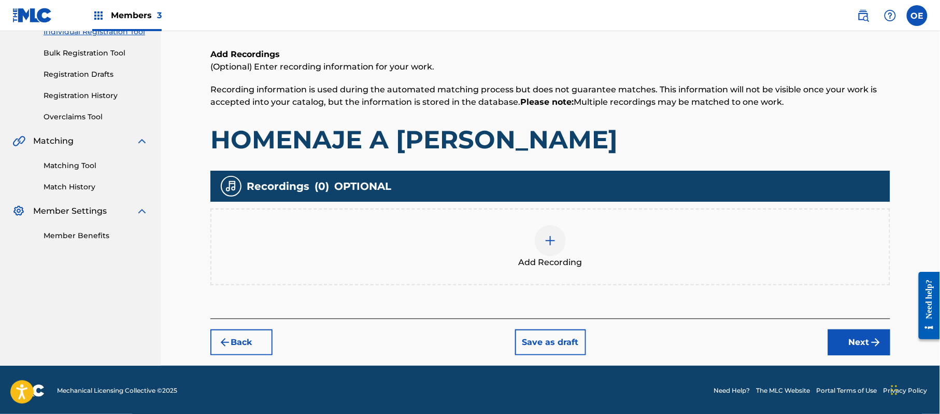
click at [856, 336] on button "Next" at bounding box center [859, 342] width 62 height 26
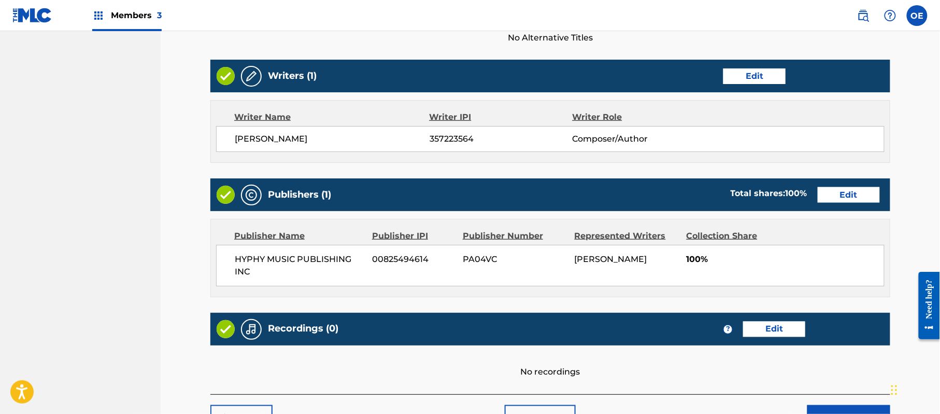
scroll to position [461, 0]
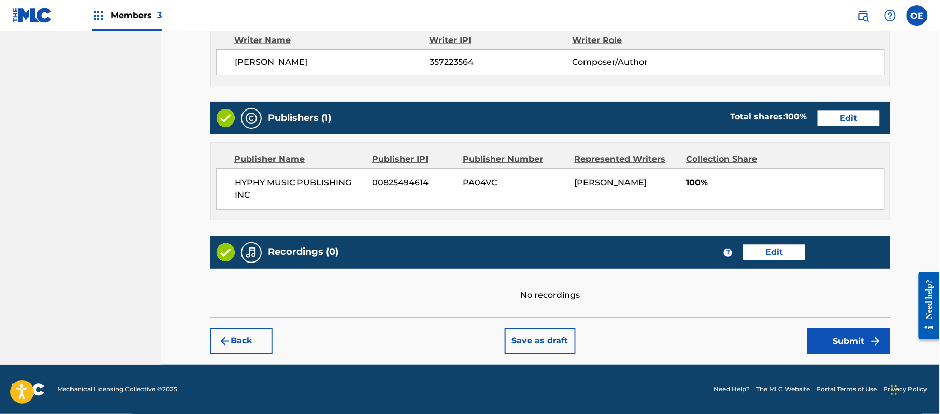
click at [813, 336] on button "Submit" at bounding box center [848, 341] width 83 height 26
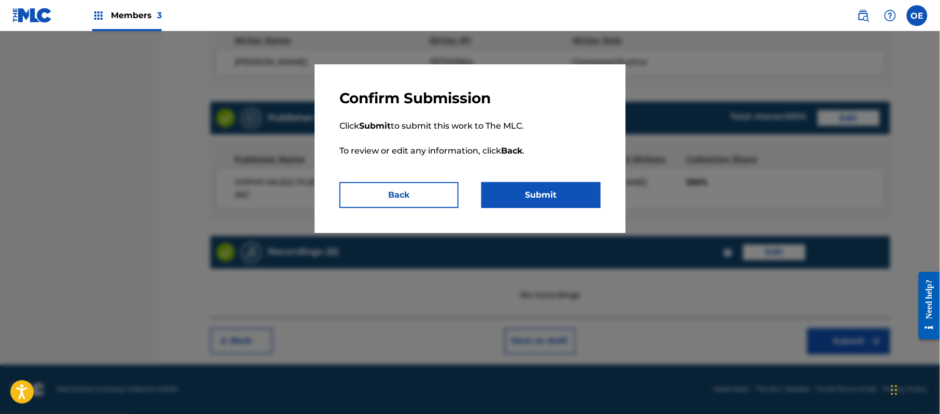
click at [565, 198] on button "Submit" at bounding box center [540, 195] width 119 height 26
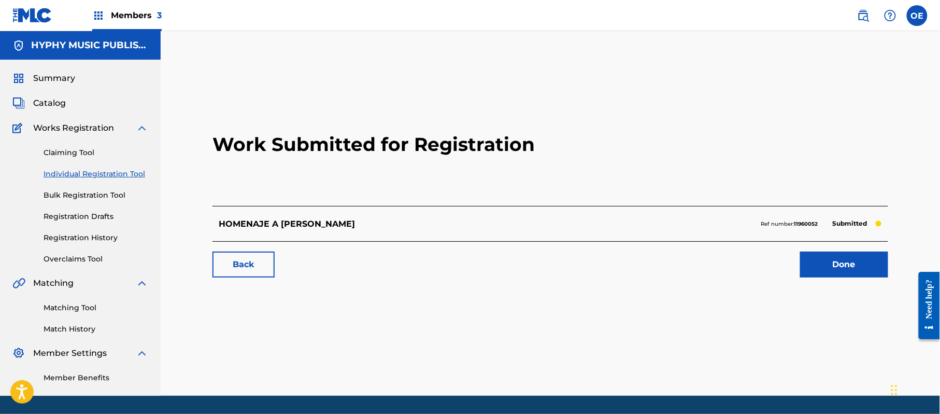
click at [88, 173] on link "Individual Registration Tool" at bounding box center [96, 173] width 105 height 11
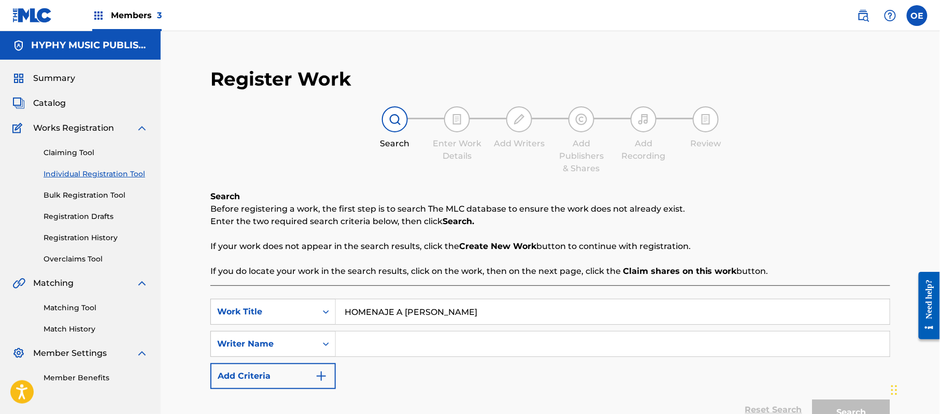
type input "HOMENAJE A [PERSON_NAME]"
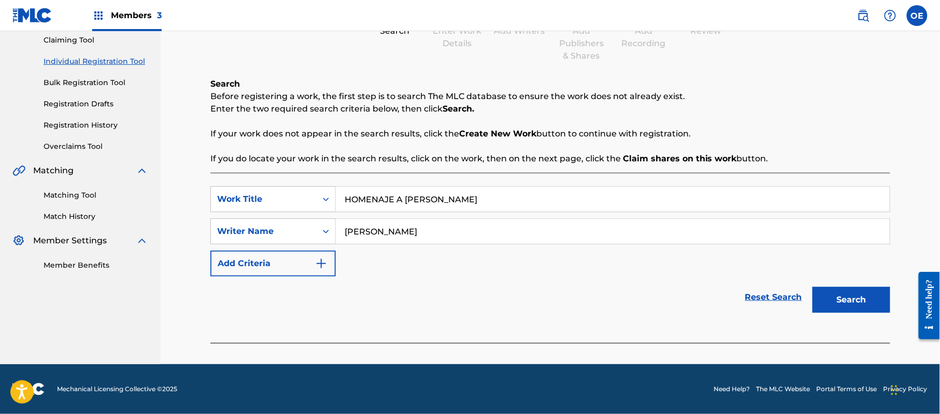
click at [826, 292] on button "Search" at bounding box center [852, 300] width 78 height 26
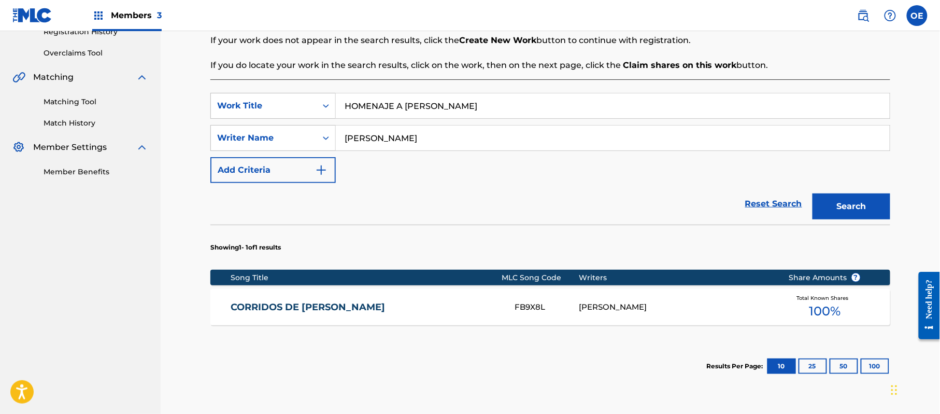
scroll to position [181, 0]
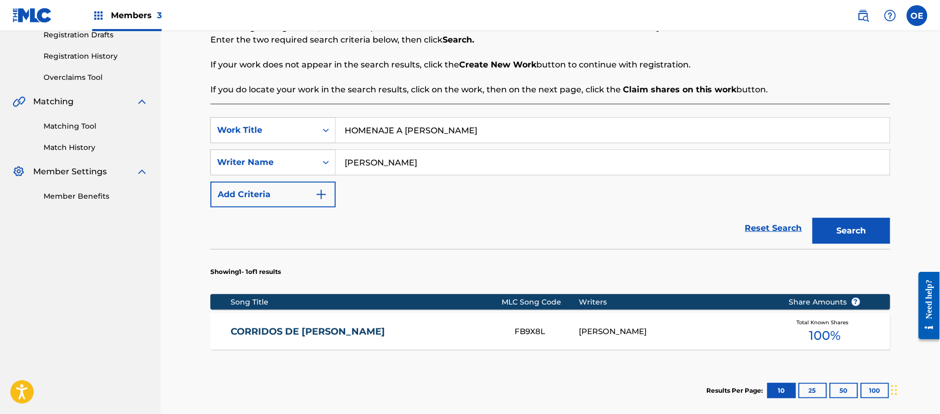
drag, startPoint x: 392, startPoint y: 161, endPoint x: 377, endPoint y: 167, distance: 16.3
click at [377, 167] on input "[PERSON_NAME]" at bounding box center [613, 162] width 554 height 25
click at [813, 218] on button "Search" at bounding box center [852, 231] width 78 height 26
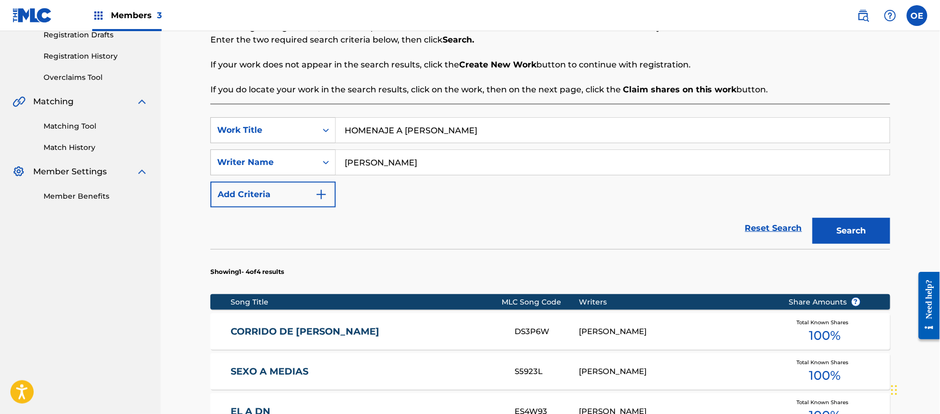
type input "[PERSON_NAME]"
click at [813, 218] on button "Search" at bounding box center [852, 231] width 78 height 26
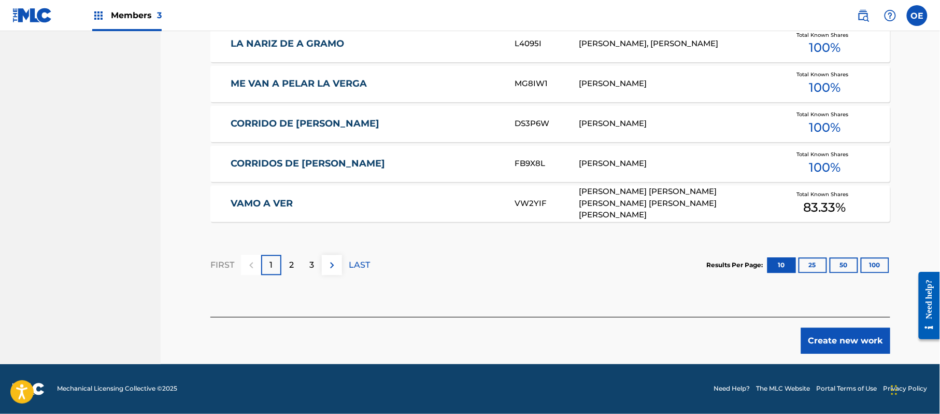
click at [844, 333] on button "Create new work" at bounding box center [845, 341] width 89 height 26
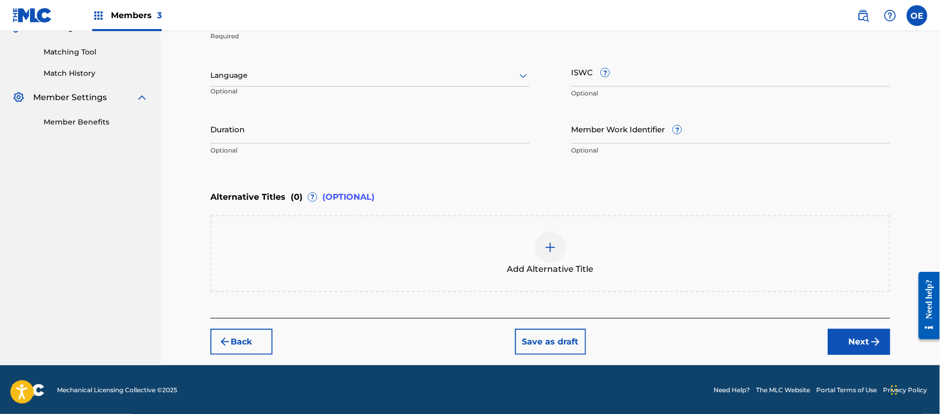
click at [243, 73] on div at bounding box center [369, 75] width 319 height 13
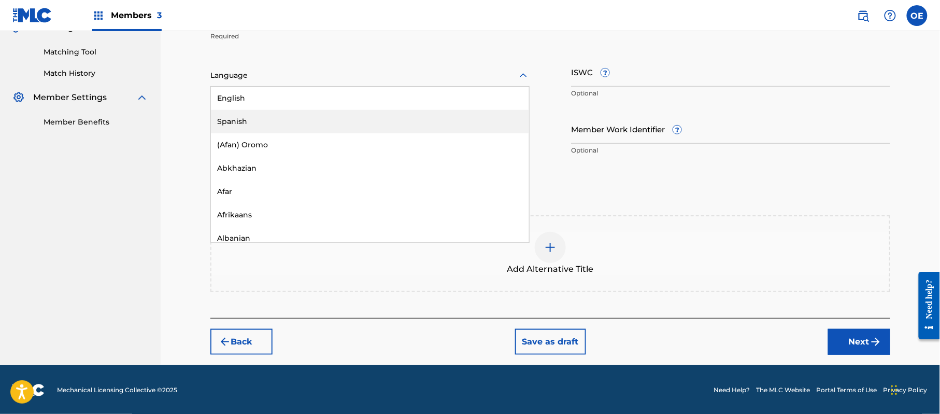
click at [256, 115] on div "Spanish" at bounding box center [370, 121] width 318 height 23
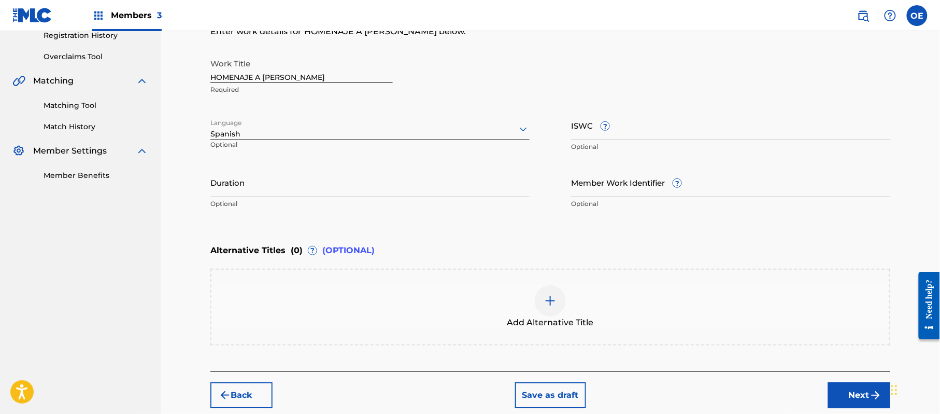
scroll to position [187, 0]
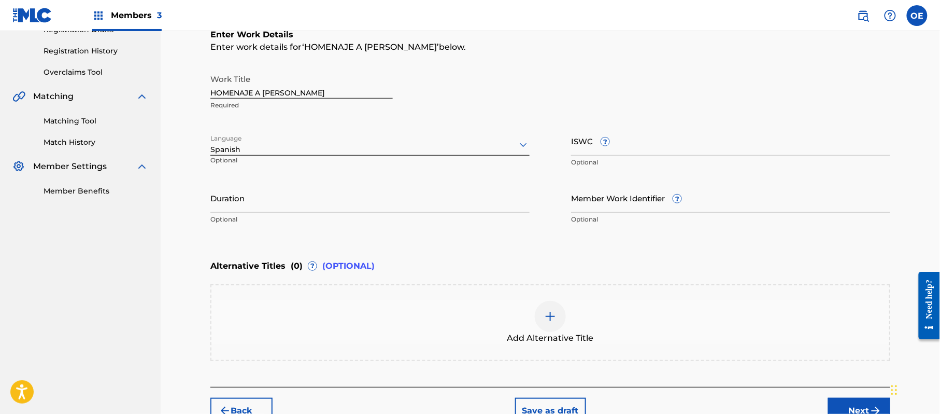
click at [848, 400] on button "Next" at bounding box center [859, 411] width 62 height 26
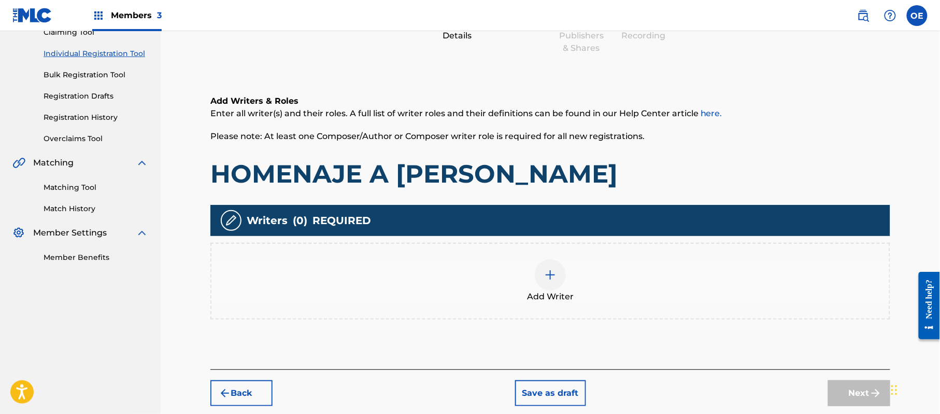
scroll to position [47, 0]
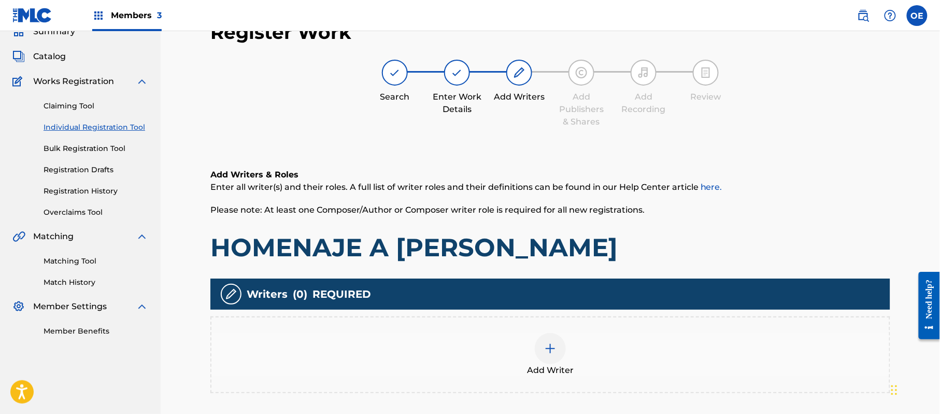
click at [577, 314] on div "Writers ( 0 ) REQUIRED Add Writer" at bounding box center [550, 335] width 680 height 115
click at [571, 326] on div "Add Writer" at bounding box center [550, 354] width 680 height 77
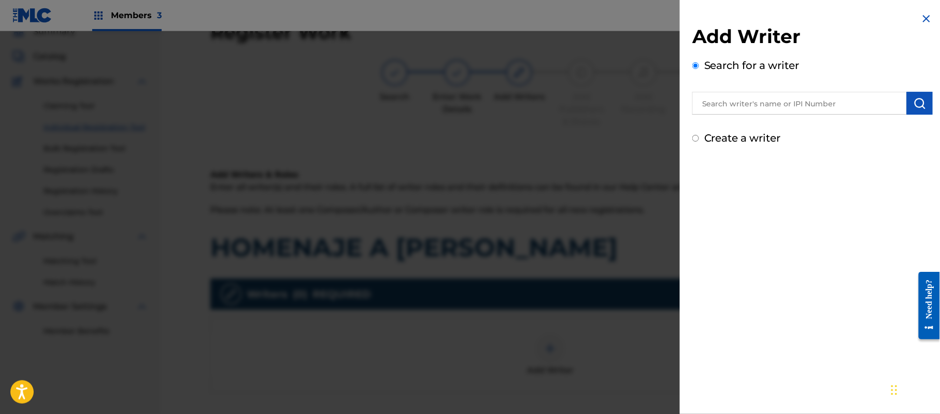
click at [730, 137] on label "Create a writer" at bounding box center [742, 138] width 77 height 12
radio input "true"
click at [699, 137] on input "Create a writer" at bounding box center [695, 138] width 7 height 7
radio input "false"
radio input "true"
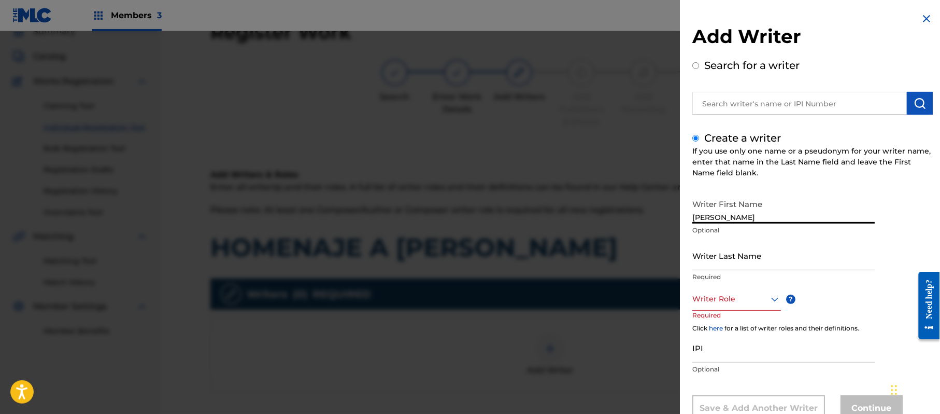
type input "[PERSON_NAME]"
drag, startPoint x: 781, startPoint y: 209, endPoint x: 733, endPoint y: 218, distance: 48.5
click at [733, 218] on input "[PERSON_NAME]" at bounding box center [783, 209] width 182 height 30
type input "[PERSON_NAME]"
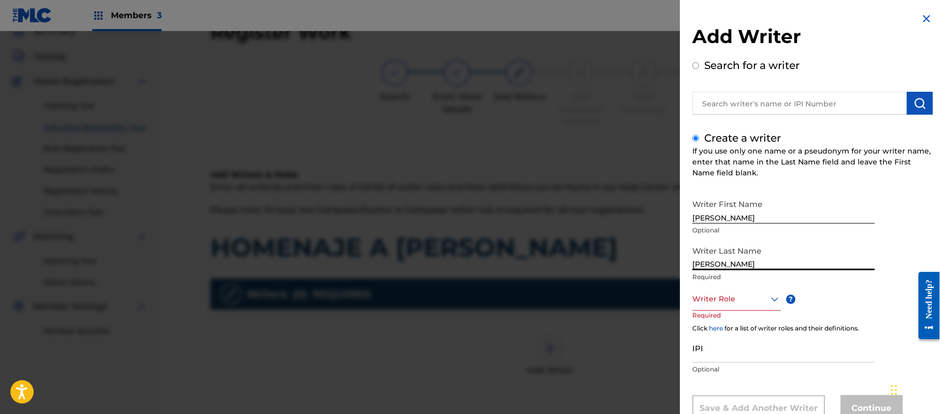
drag, startPoint x: 739, startPoint y: 264, endPoint x: 596, endPoint y: 261, distance: 142.6
click at [612, 261] on div "Add Writer Search for a writer Create a writer If you use only one name or a ps…" at bounding box center [470, 222] width 940 height 382
type input "[PERSON_NAME]"
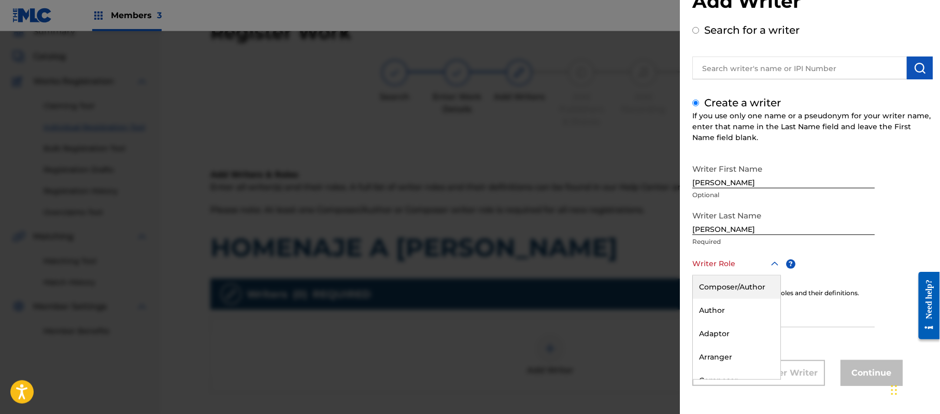
click at [697, 275] on div "8 results available. Use Up and Down to choose options, press Enter to select t…" at bounding box center [736, 263] width 89 height 23
click at [706, 283] on div "Composer/Author" at bounding box center [737, 286] width 88 height 23
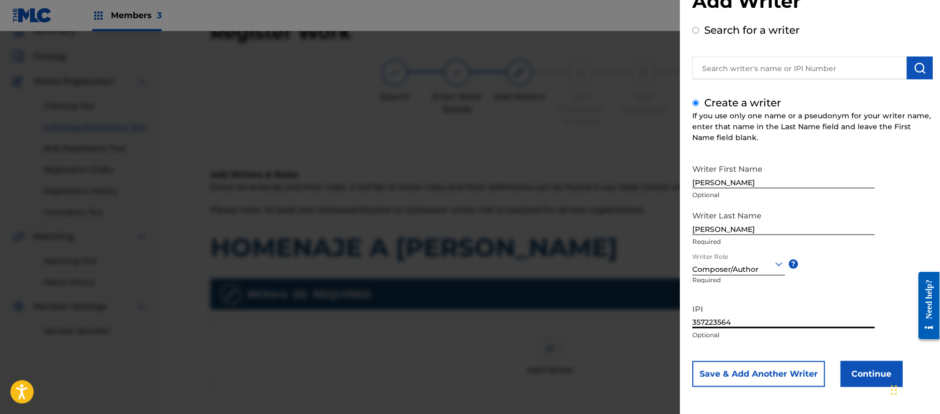
type input "357223564"
click at [859, 369] on button "Continue" at bounding box center [872, 374] width 62 height 26
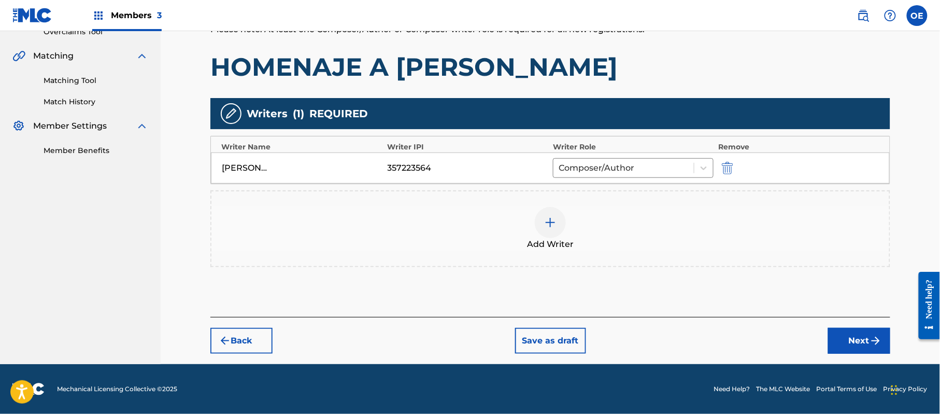
click at [833, 338] on button "Next" at bounding box center [859, 341] width 62 height 26
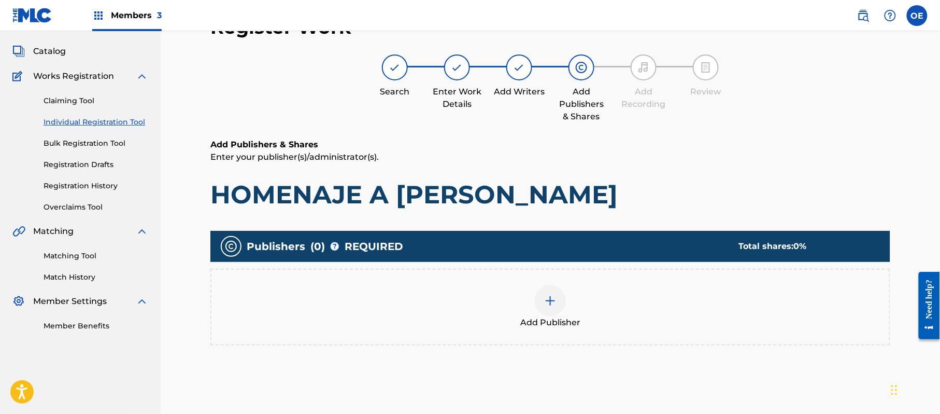
scroll to position [47, 0]
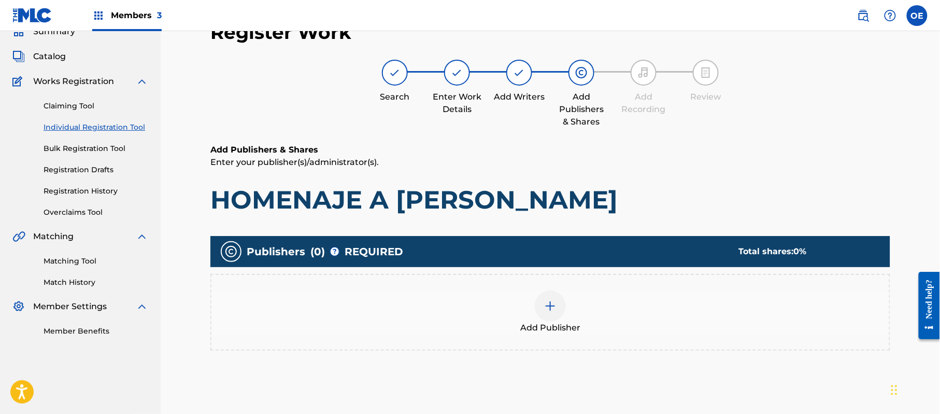
click at [501, 297] on div "Add Publisher" at bounding box center [550, 312] width 678 height 44
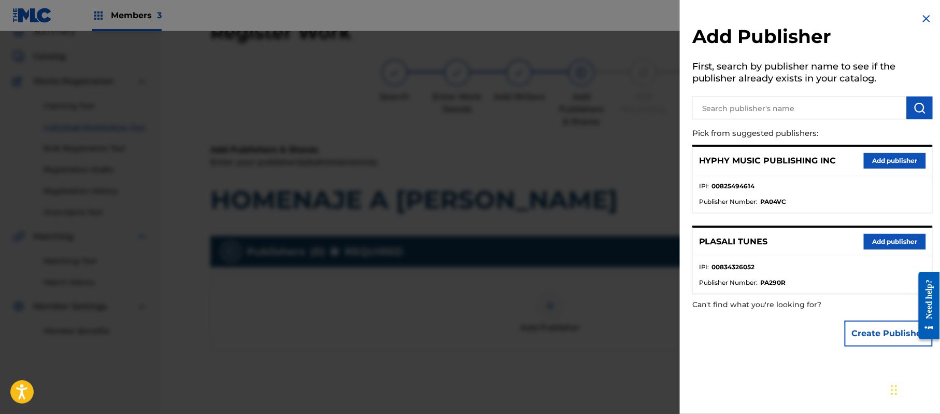
click at [869, 154] on div "HYPHY MUSIC PUBLISHING INC Add publisher" at bounding box center [812, 161] width 239 height 29
click at [868, 160] on button "Add publisher" at bounding box center [895, 161] width 62 height 16
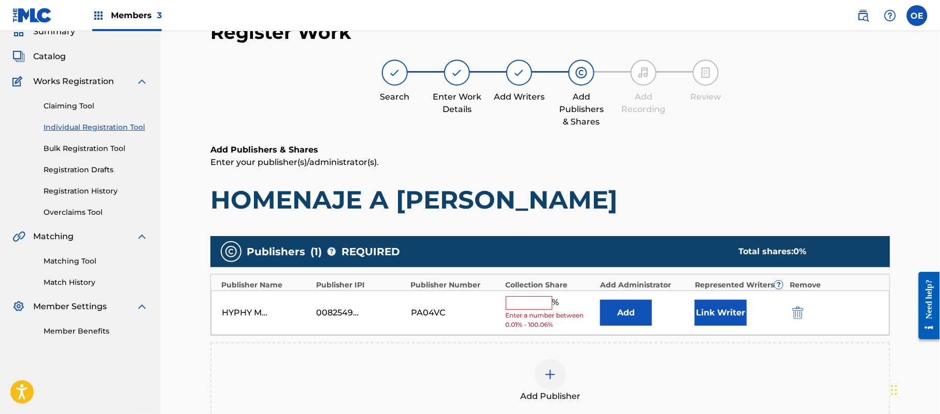
drag, startPoint x: 522, startPoint y: 306, endPoint x: 528, endPoint y: 309, distance: 6.0
click at [523, 306] on input "text" at bounding box center [529, 302] width 47 height 13
type input "100"
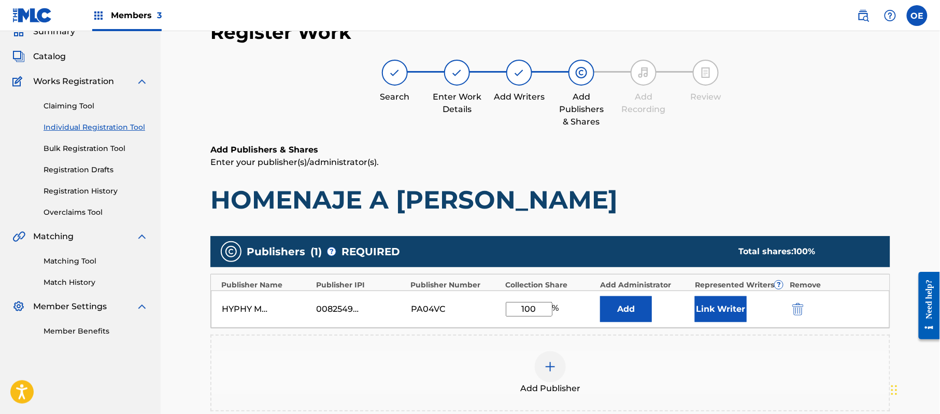
click at [713, 307] on button "Link Writer" at bounding box center [721, 309] width 52 height 26
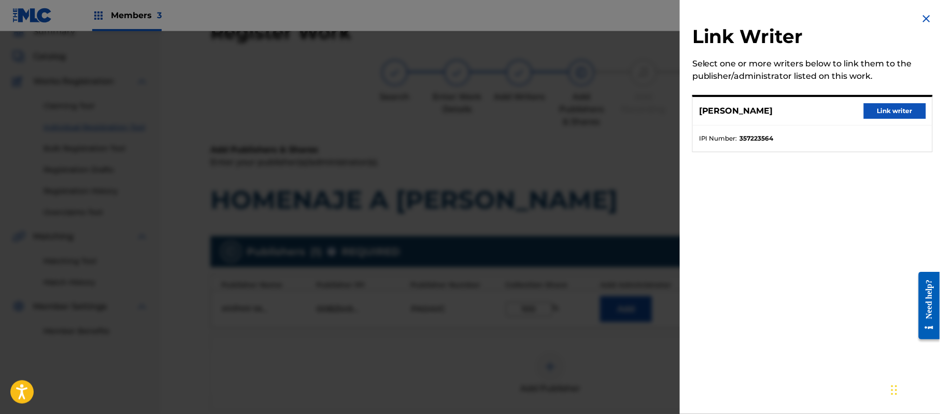
click at [877, 107] on button "Link writer" at bounding box center [895, 111] width 62 height 16
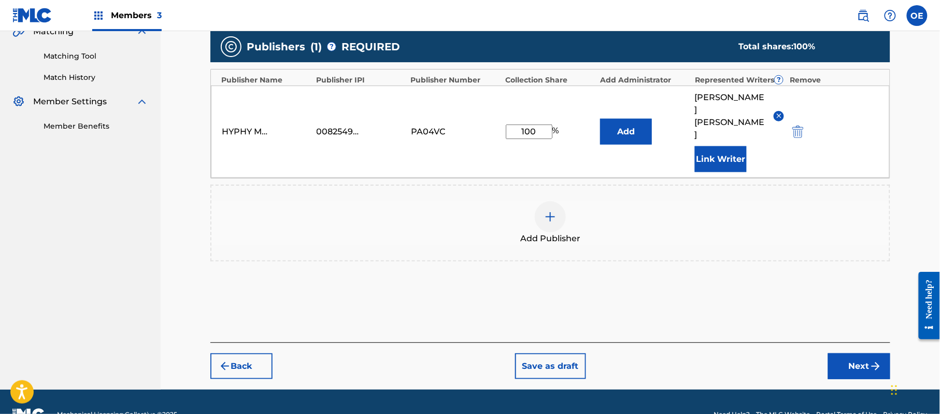
click at [846, 353] on button "Next" at bounding box center [859, 366] width 62 height 26
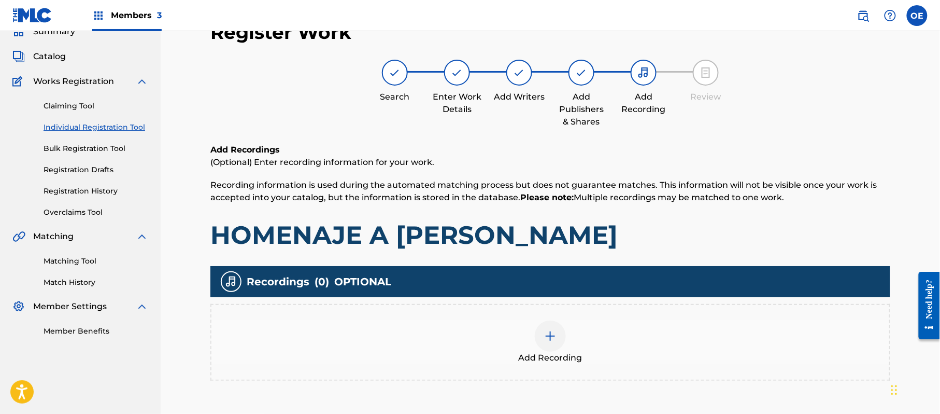
click at [562, 312] on div "Add Recording" at bounding box center [550, 342] width 680 height 77
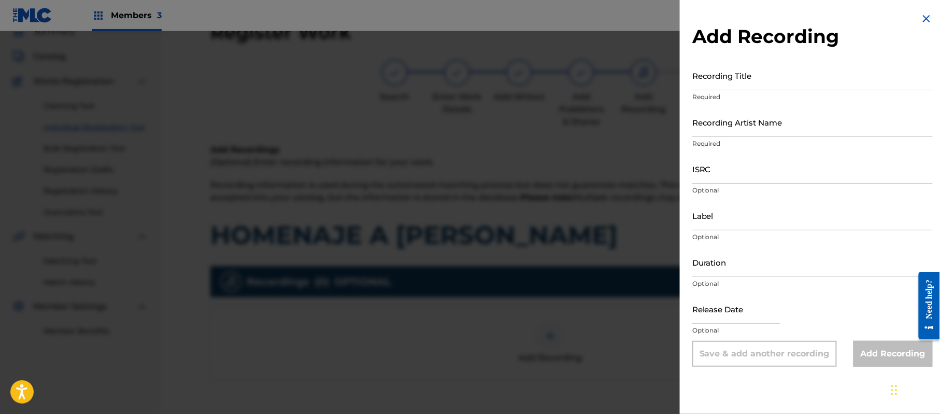
drag, startPoint x: 919, startPoint y: 17, endPoint x: 891, endPoint y: 37, distance: 34.4
click at [920, 17] on img at bounding box center [926, 18] width 12 height 12
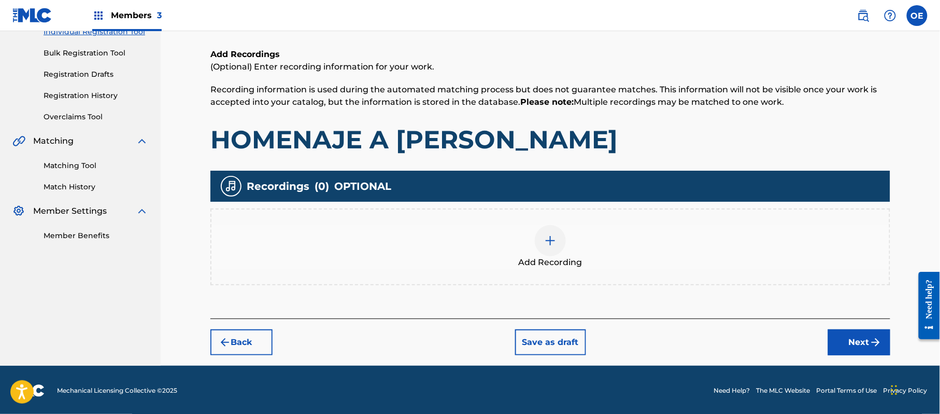
click at [850, 349] on button "Next" at bounding box center [859, 342] width 62 height 26
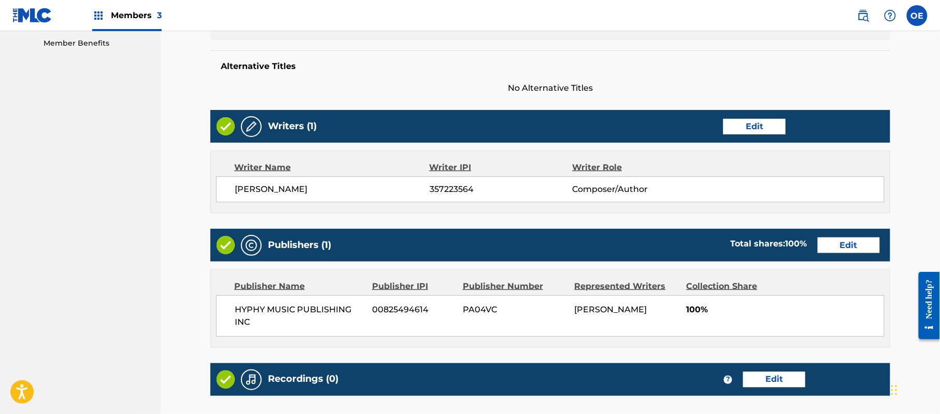
scroll to position [461, 0]
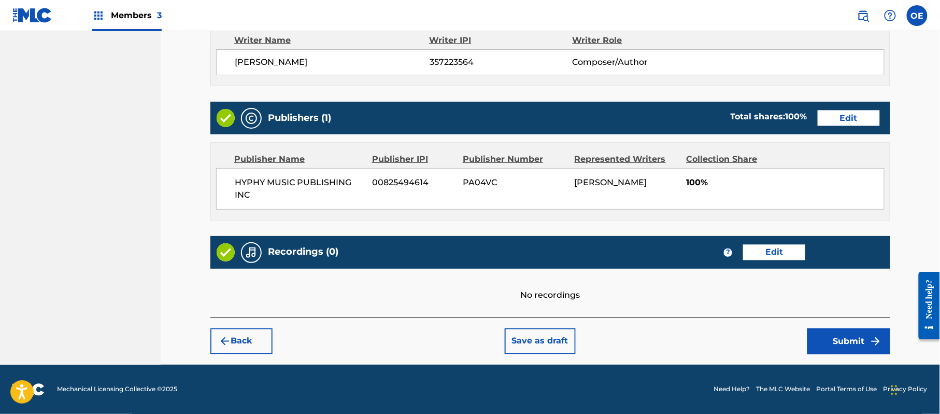
click at [857, 334] on button "Submit" at bounding box center [848, 341] width 83 height 26
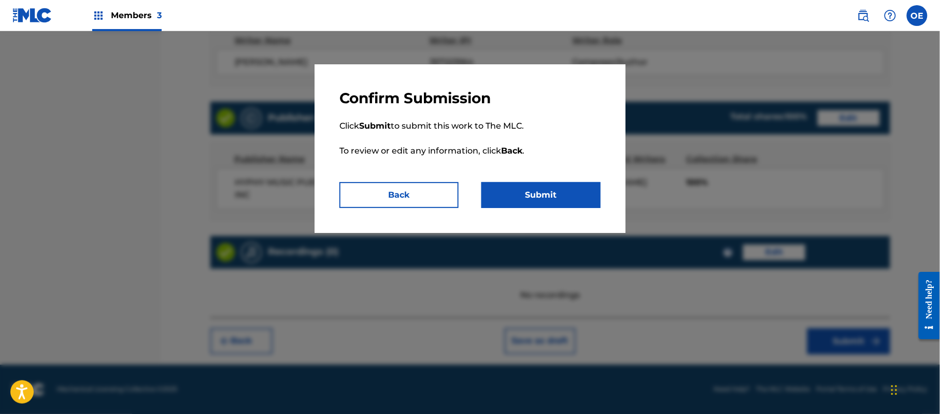
click at [506, 175] on p "Click Submit to submit this work to The MLC. To review or edit any information,…" at bounding box center [469, 144] width 261 height 75
click at [524, 183] on button "Submit" at bounding box center [540, 195] width 119 height 26
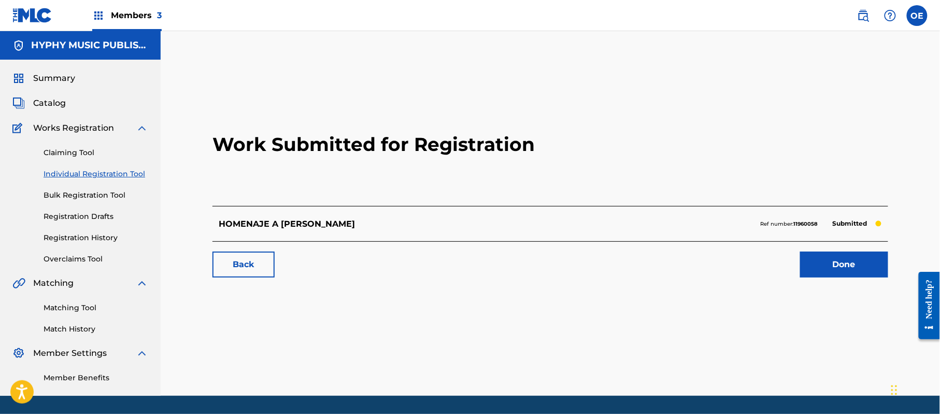
click at [135, 171] on link "Individual Registration Tool" at bounding box center [96, 173] width 105 height 11
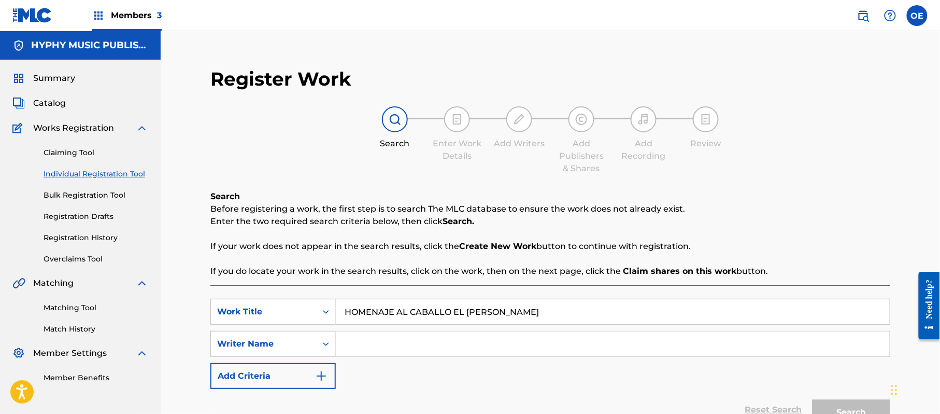
type input "HOMENAJE AL CABALLO EL [PERSON_NAME]"
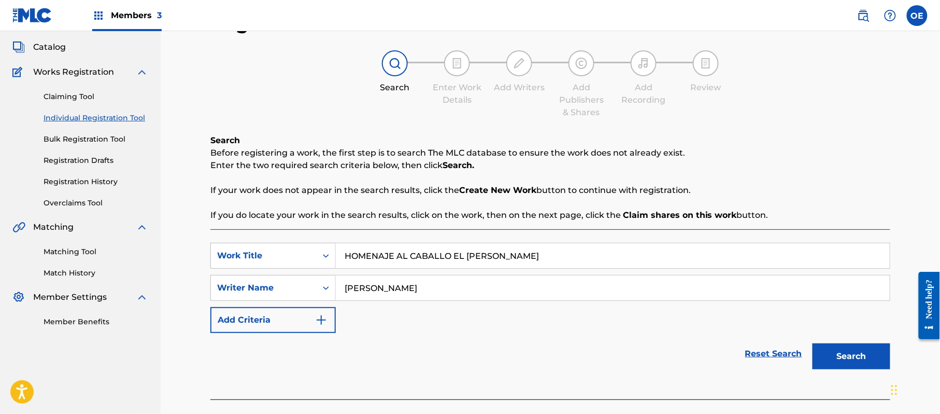
scroll to position [112, 0]
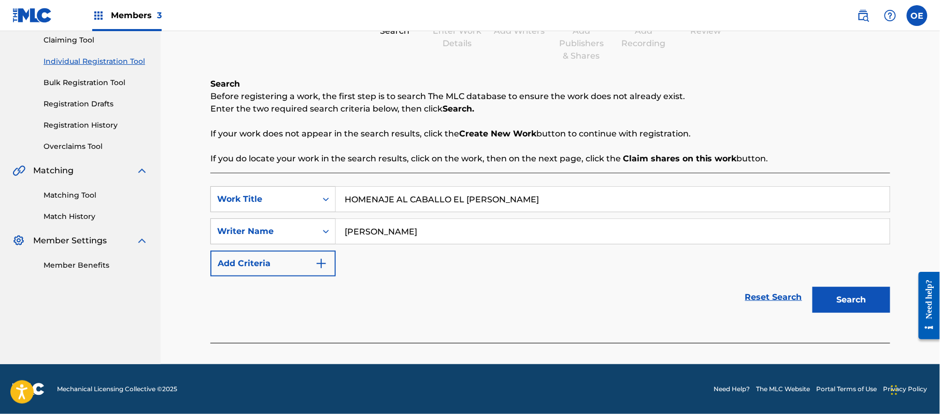
type input "[PERSON_NAME]"
click at [853, 291] on button "Search" at bounding box center [852, 300] width 78 height 26
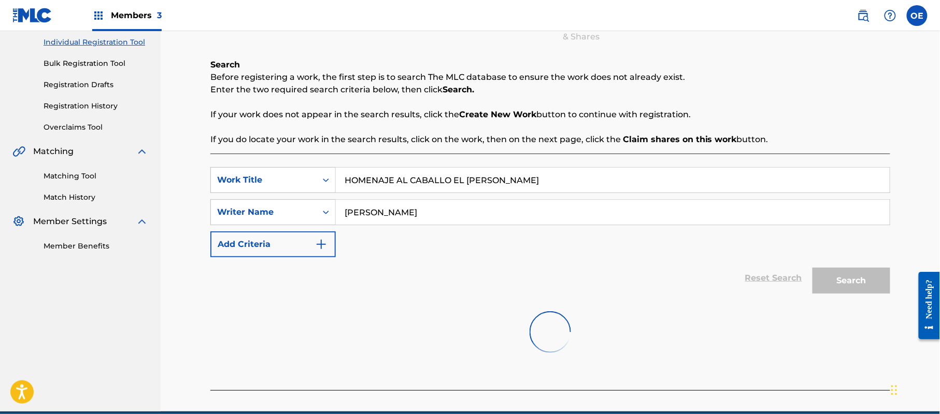
scroll to position [40, 0]
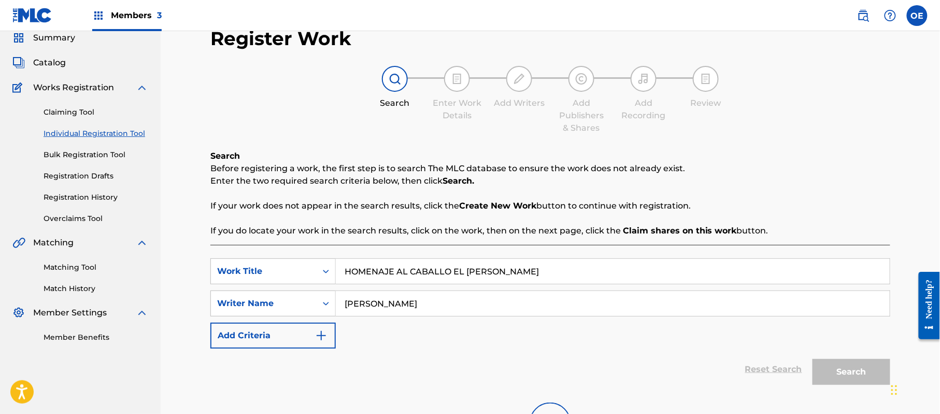
click at [94, 154] on link "Bulk Registration Tool" at bounding box center [96, 154] width 105 height 11
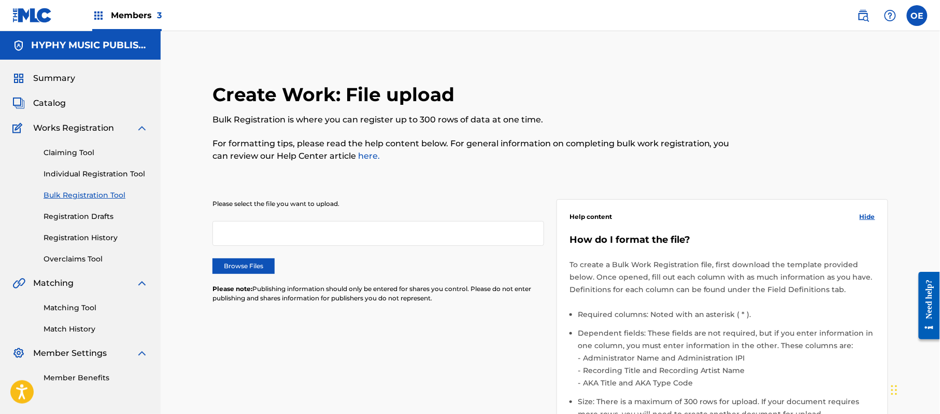
click at [92, 172] on link "Individual Registration Tool" at bounding box center [96, 173] width 105 height 11
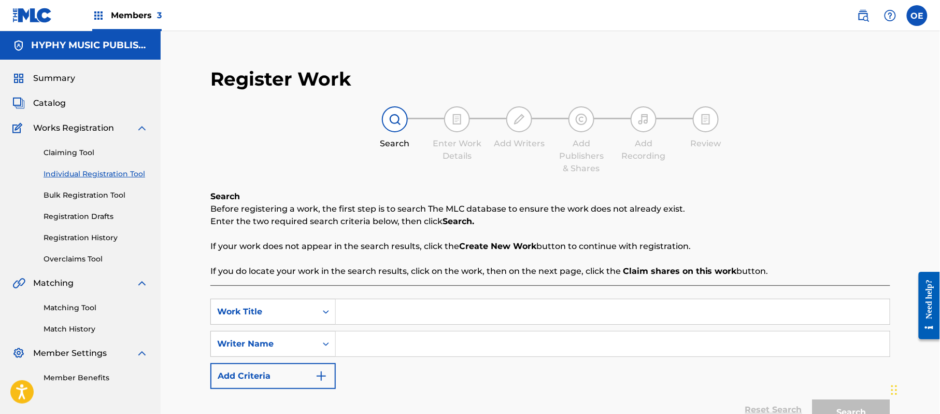
type input "[PERSON_NAME]"
drag, startPoint x: 249, startPoint y: 312, endPoint x: -64, endPoint y: 307, distance: 312.6
click at [0, 307] on html "Accessibility Screen-Reader Guide, Feedback, and Issue Reporting | New window M…" at bounding box center [470, 207] width 940 height 414
type input "HOMENAJE AL CABALLO EL [PERSON_NAME]"
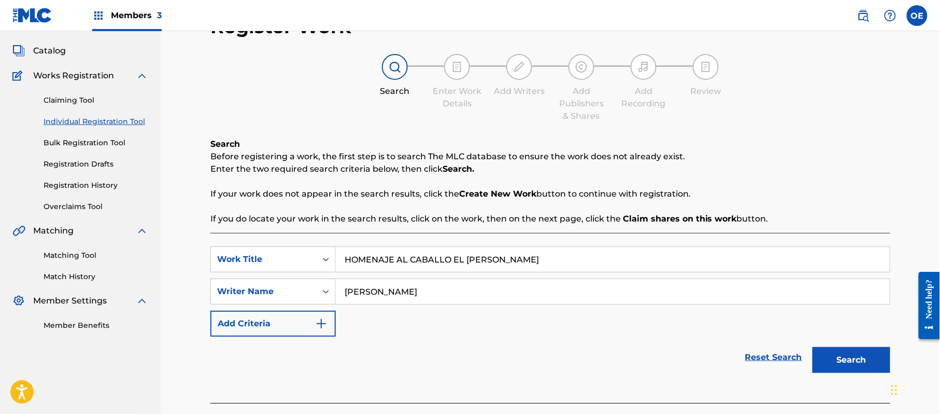
scroll to position [112, 0]
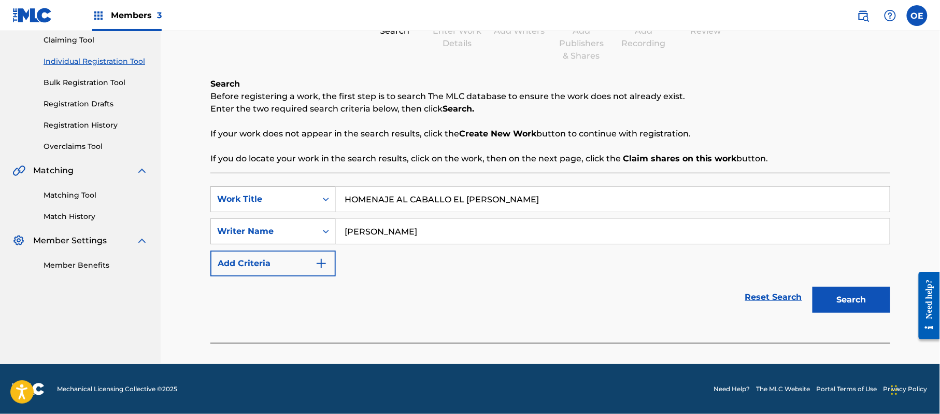
drag, startPoint x: 867, startPoint y: 297, endPoint x: 384, endPoint y: 234, distance: 487.6
click at [867, 297] on button "Search" at bounding box center [852, 300] width 78 height 26
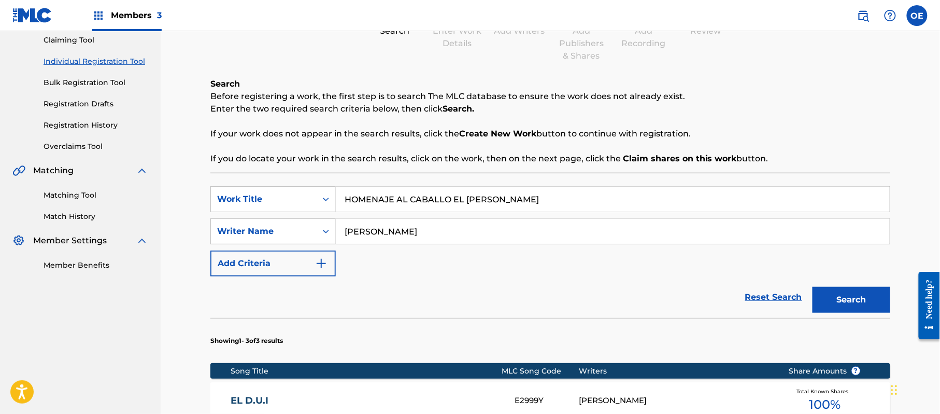
drag, startPoint x: 390, startPoint y: 232, endPoint x: 374, endPoint y: 239, distance: 17.6
click at [374, 239] on input "[PERSON_NAME]" at bounding box center [613, 231] width 554 height 25
click at [813, 287] on button "Search" at bounding box center [852, 300] width 78 height 26
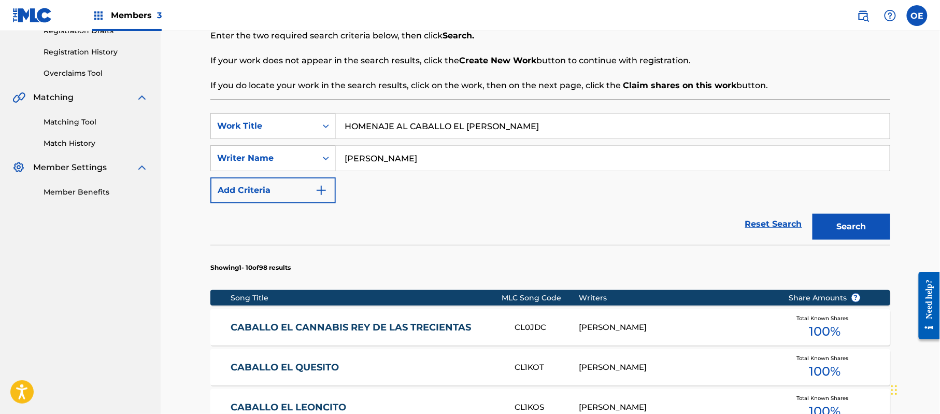
scroll to position [181, 0]
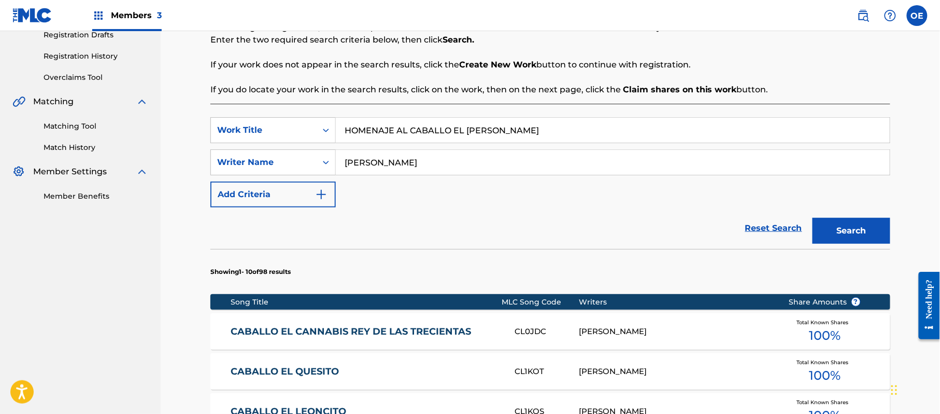
type input "[PERSON_NAME]"
click at [813, 218] on button "Search" at bounding box center [852, 231] width 78 height 26
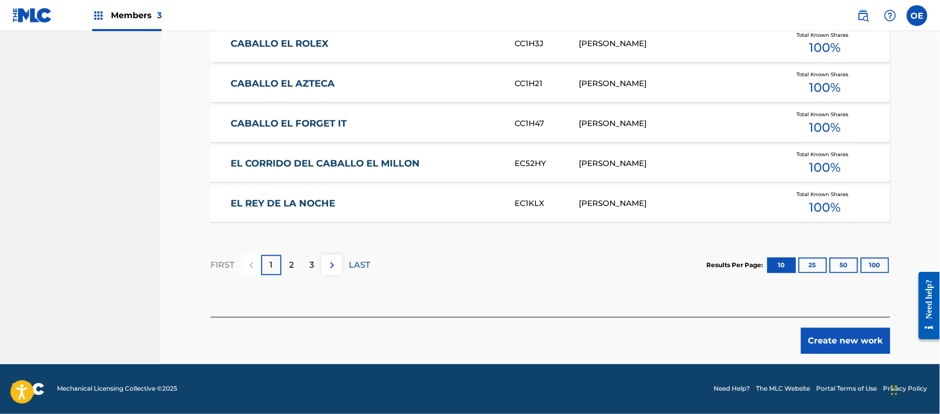
click at [843, 339] on button "Create new work" at bounding box center [845, 341] width 89 height 26
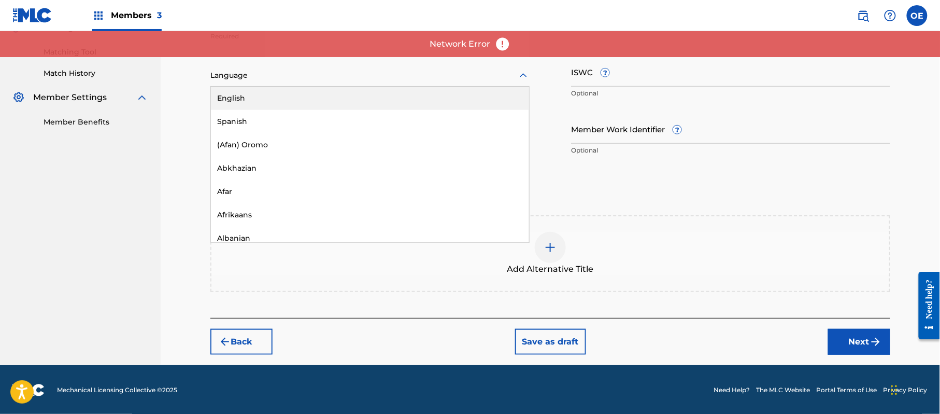
click at [231, 73] on div at bounding box center [369, 75] width 319 height 13
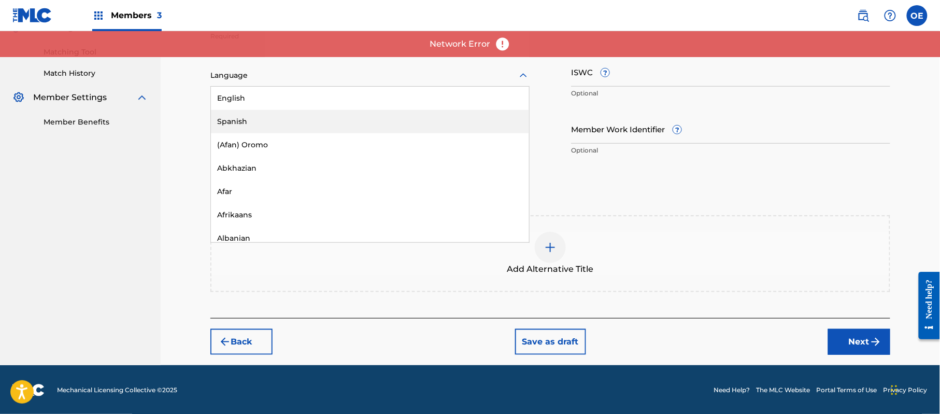
click at [267, 119] on div "Spanish" at bounding box center [370, 121] width 318 height 23
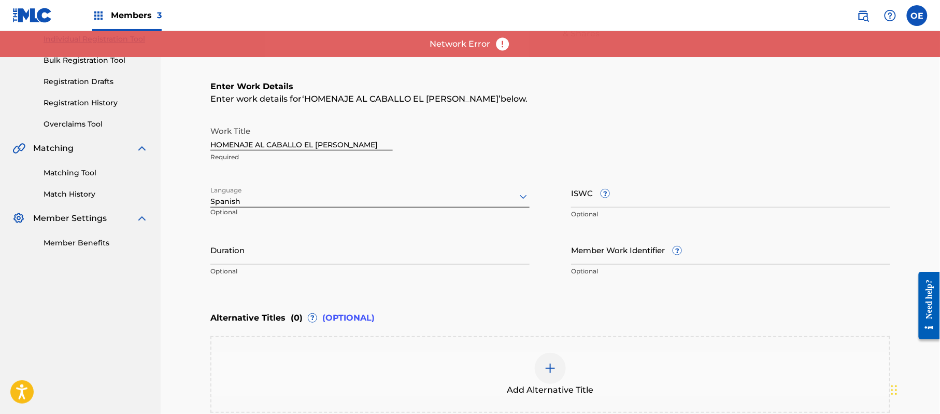
scroll to position [117, 0]
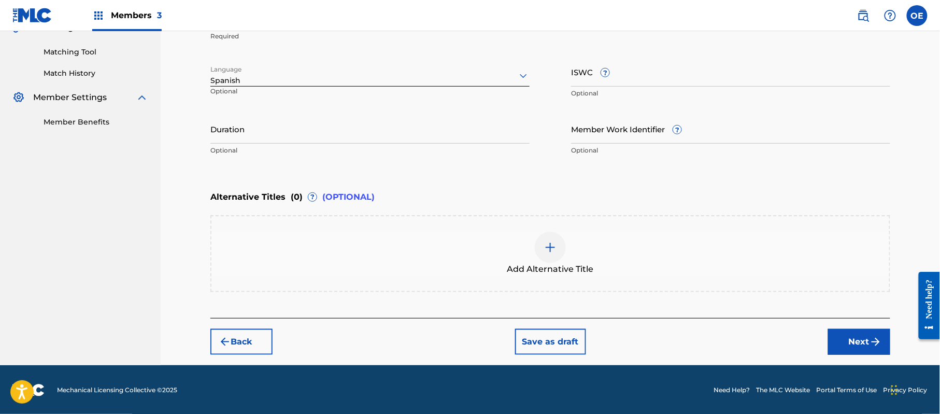
click at [871, 343] on img "submit" at bounding box center [876, 341] width 12 height 12
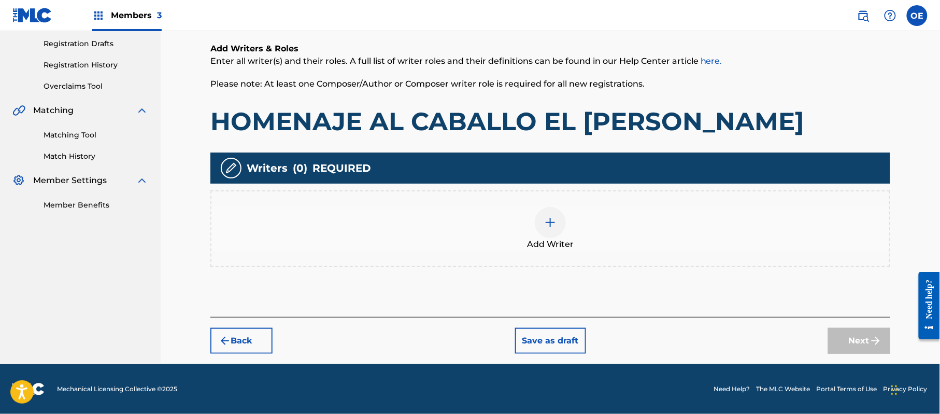
scroll to position [47, 0]
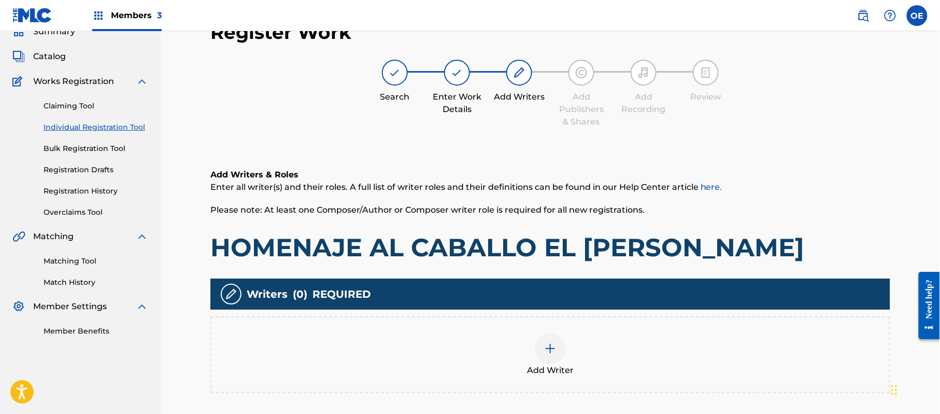
click at [595, 350] on div "Add Writer" at bounding box center [550, 355] width 678 height 44
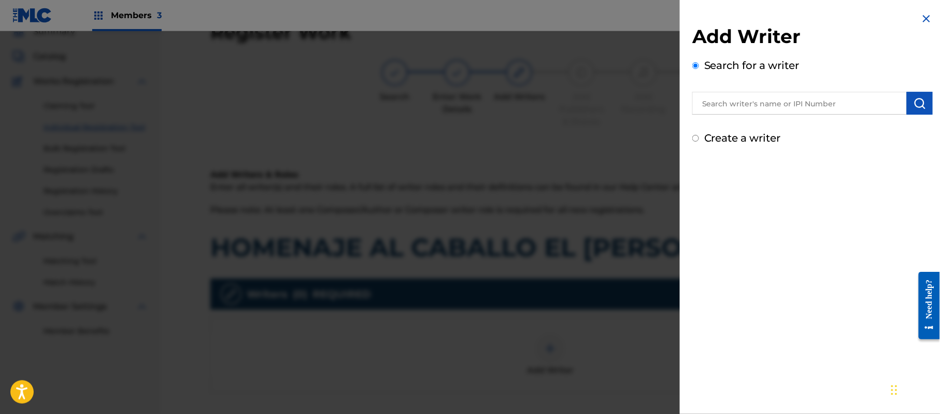
click at [712, 140] on label "Create a writer" at bounding box center [742, 138] width 77 height 12
radio input "true"
click at [699, 140] on input "Create a writer" at bounding box center [695, 138] width 7 height 7
radio input "false"
radio input "true"
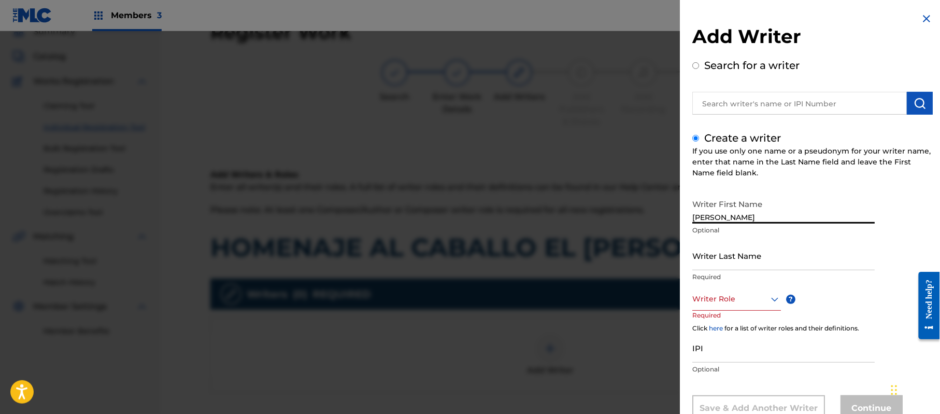
type input "[PERSON_NAME]"
drag, startPoint x: 788, startPoint y: 212, endPoint x: 735, endPoint y: 223, distance: 54.4
click at [735, 223] on input "[PERSON_NAME]" at bounding box center [783, 209] width 182 height 30
type input "[PERSON_NAME]"
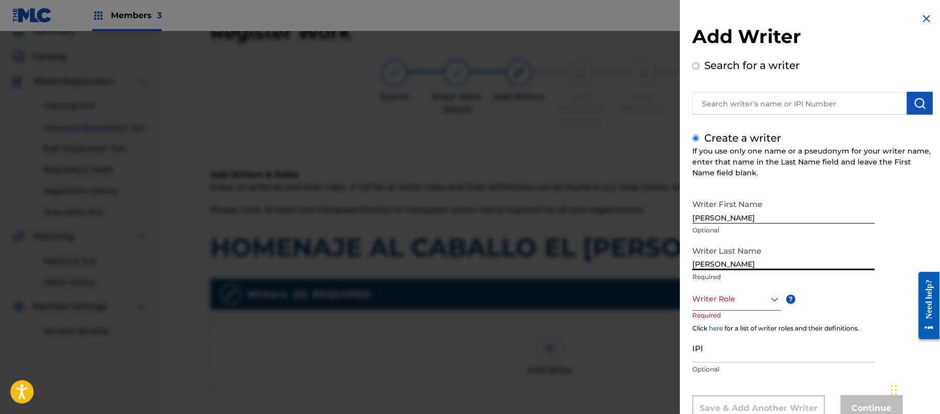
drag, startPoint x: 736, startPoint y: 264, endPoint x: 647, endPoint y: 249, distance: 90.4
click at [656, 256] on div "Add Writer Search for a writer Create a writer If you use only one name or a ps…" at bounding box center [470, 222] width 940 height 382
type input "[PERSON_NAME]"
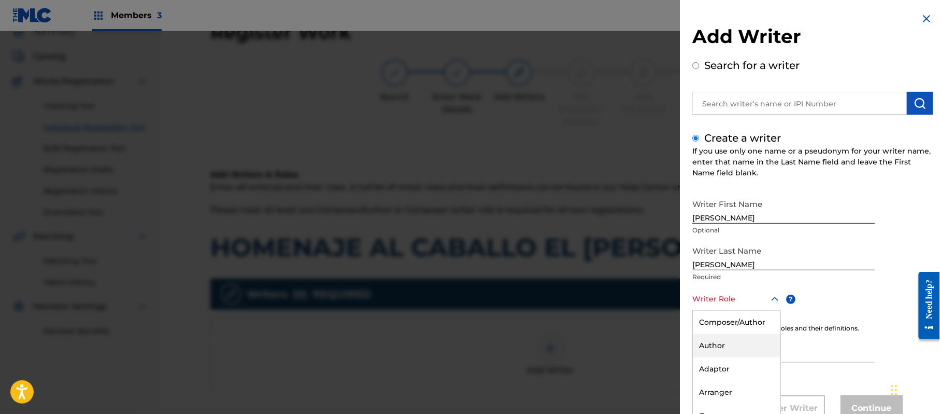
click at [709, 305] on div "8 results available. Use Up and Down to choose options, press Enter to select t…" at bounding box center [736, 298] width 89 height 23
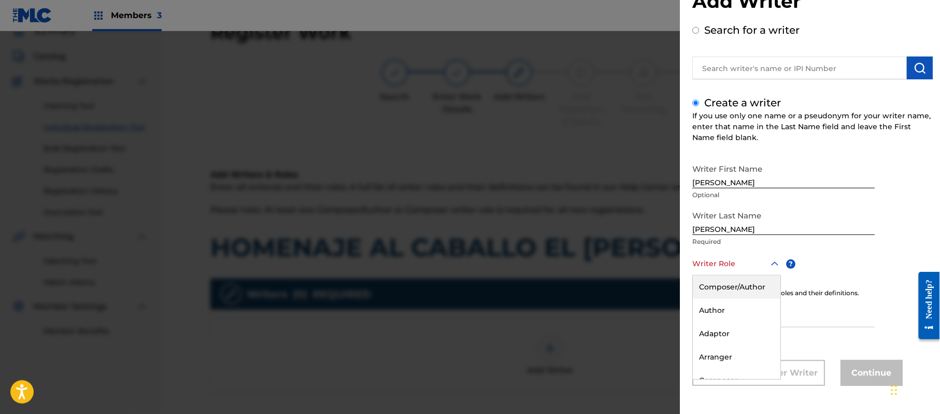
click at [733, 291] on div "Composer/Author" at bounding box center [737, 286] width 88 height 23
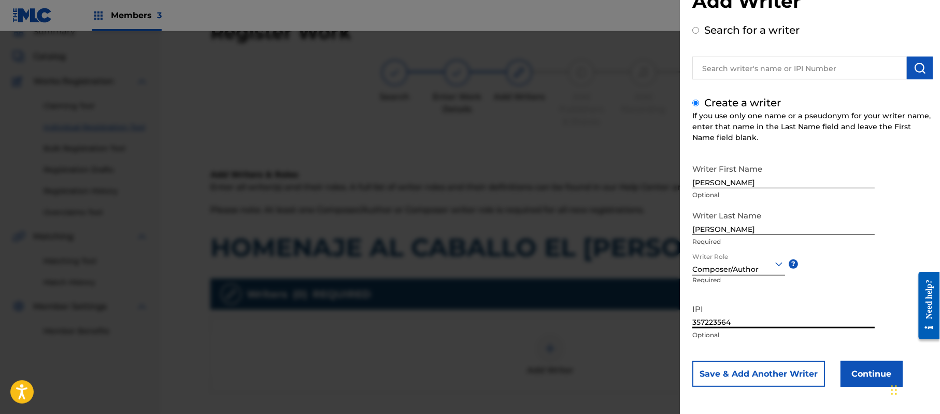
type input "357223564"
click at [862, 380] on button "Continue" at bounding box center [872, 374] width 62 height 26
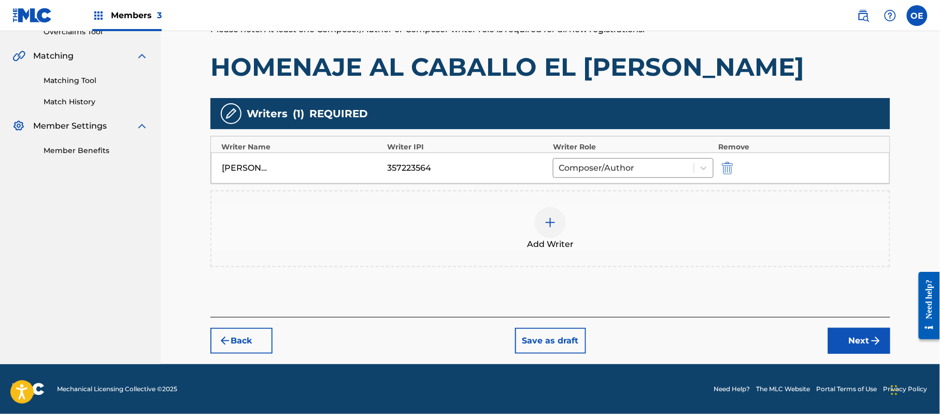
click at [857, 343] on button "Next" at bounding box center [859, 341] width 62 height 26
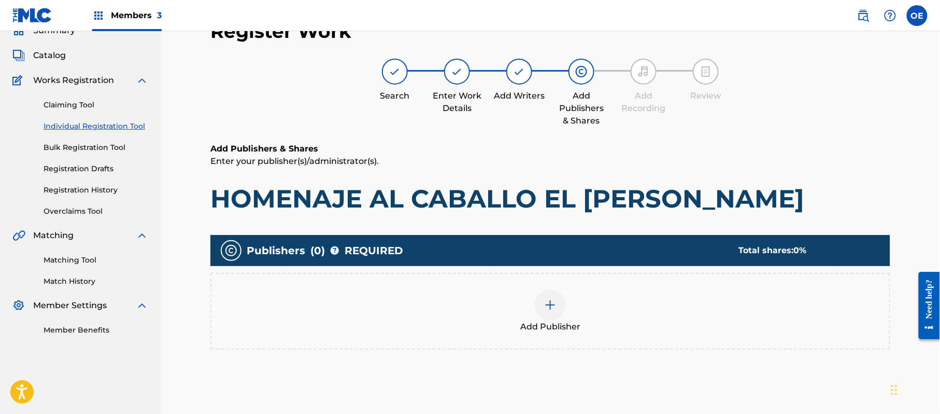
scroll to position [47, 0]
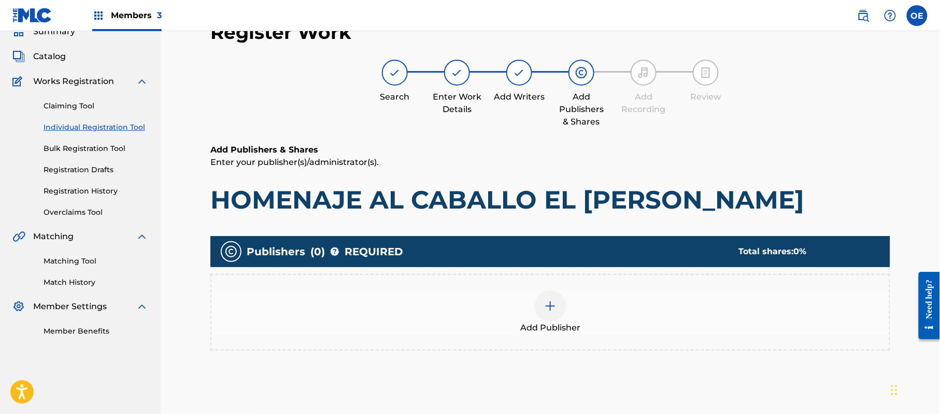
click at [557, 306] on div at bounding box center [550, 305] width 31 height 31
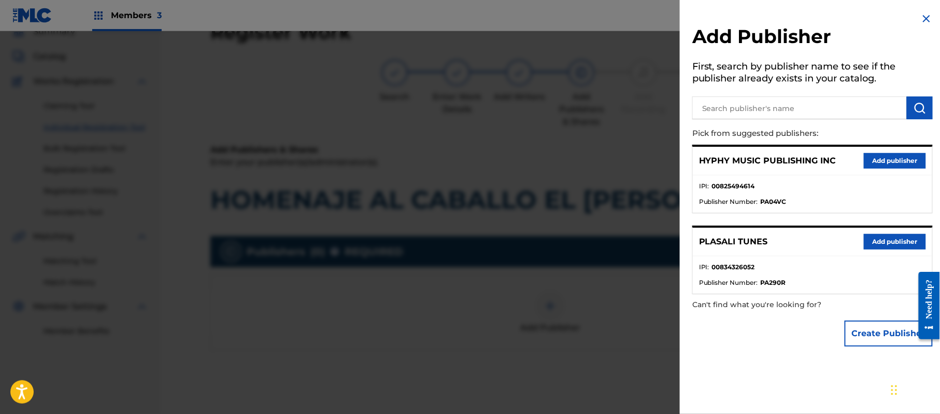
click at [890, 166] on button "Add publisher" at bounding box center [895, 161] width 62 height 16
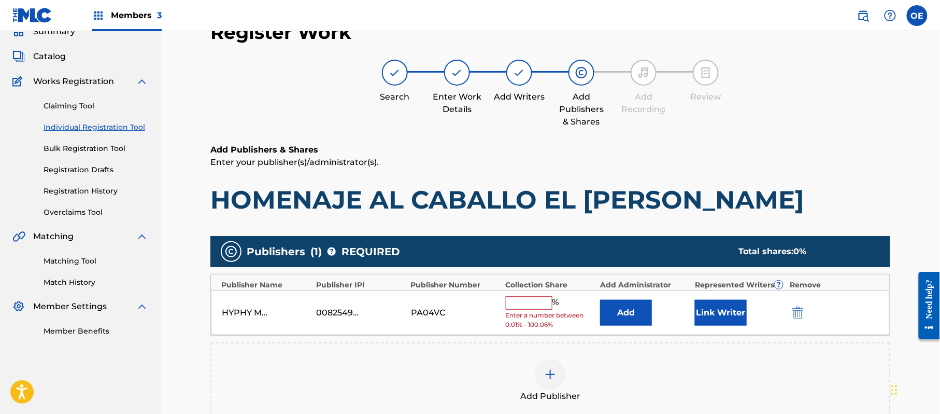
click at [511, 297] on input "text" at bounding box center [529, 302] width 47 height 13
type input "100"
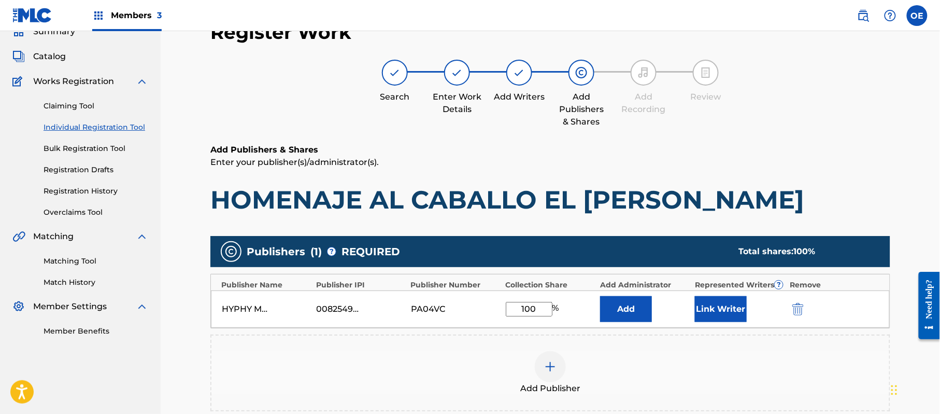
click at [722, 309] on button "Link Writer" at bounding box center [721, 309] width 52 height 26
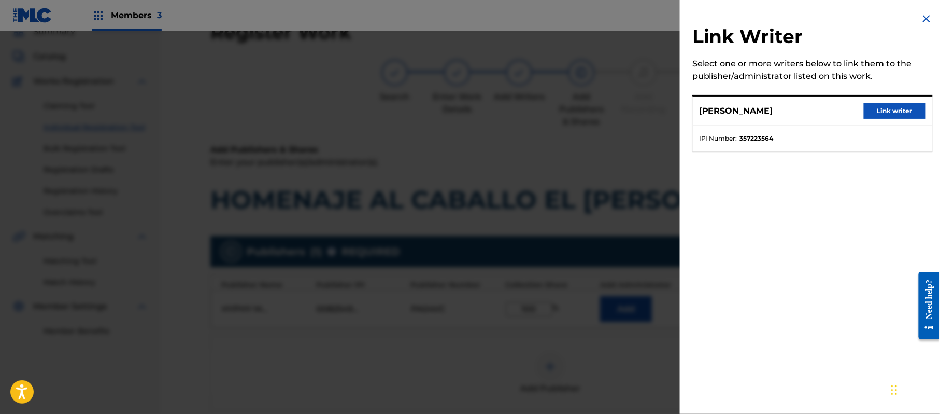
click at [879, 111] on button "Link writer" at bounding box center [895, 111] width 62 height 16
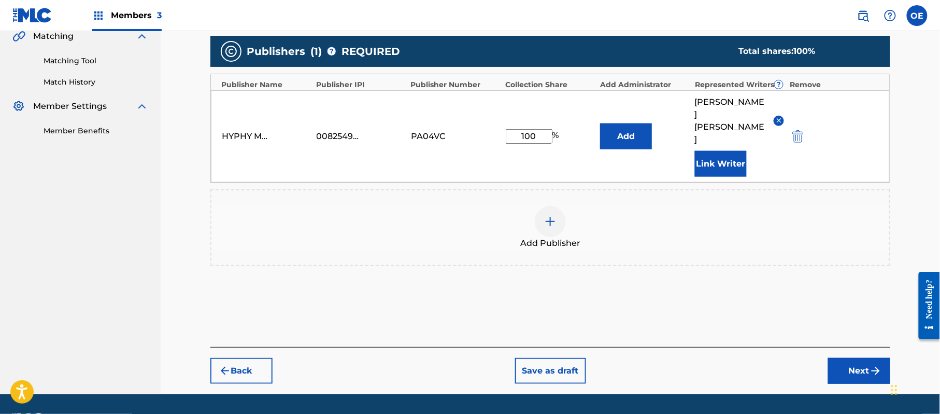
scroll to position [251, 0]
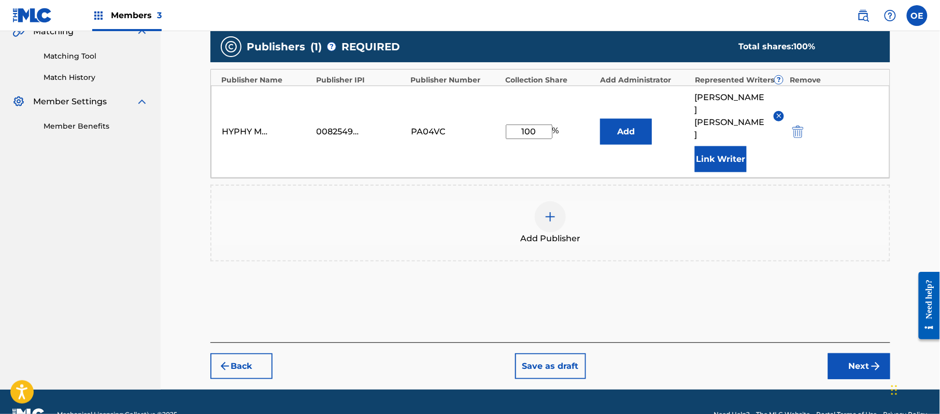
click at [848, 342] on div "Back Save as draft Next" at bounding box center [550, 360] width 680 height 37
click at [848, 353] on button "Next" at bounding box center [859, 366] width 62 height 26
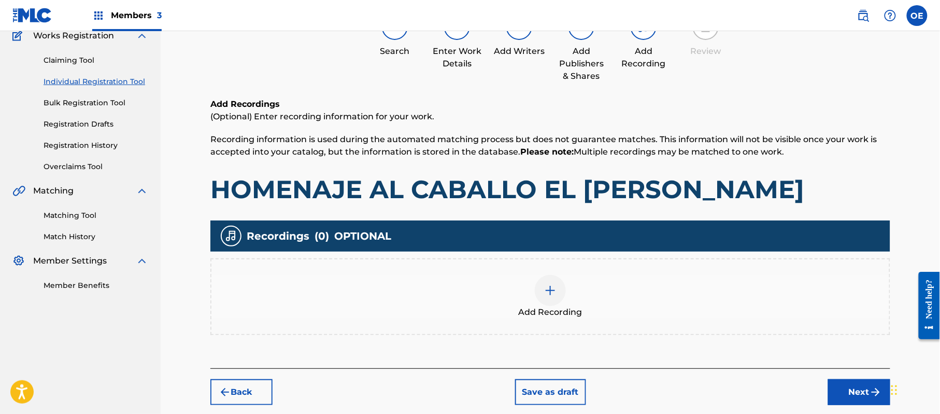
scroll to position [47, 0]
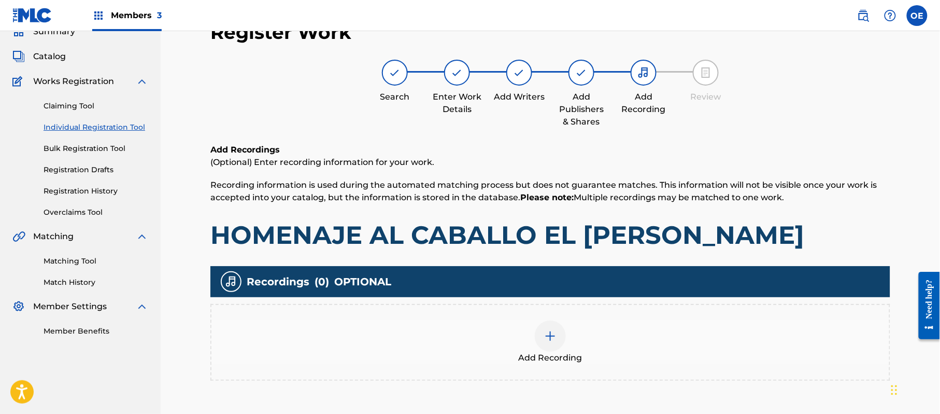
click at [542, 346] on div at bounding box center [550, 335] width 31 height 31
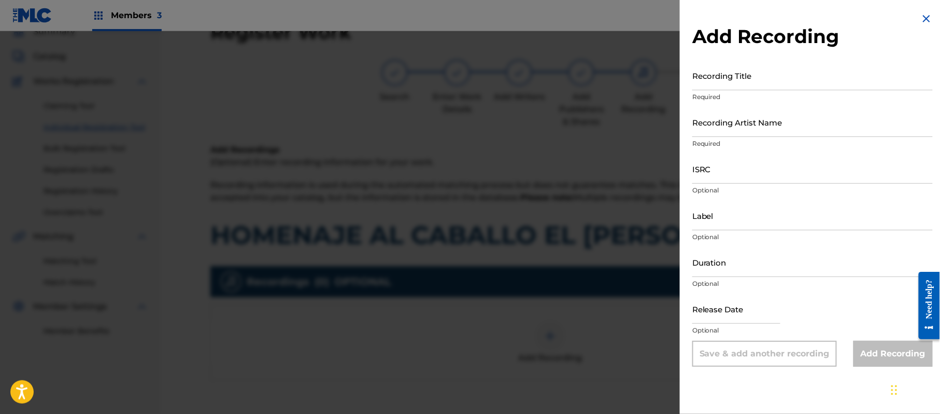
click at [924, 16] on img at bounding box center [926, 18] width 12 height 12
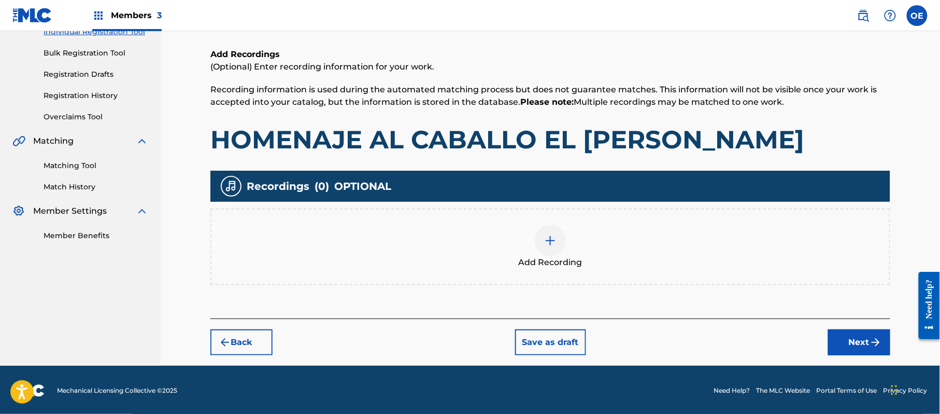
click at [845, 340] on button "Next" at bounding box center [859, 342] width 62 height 26
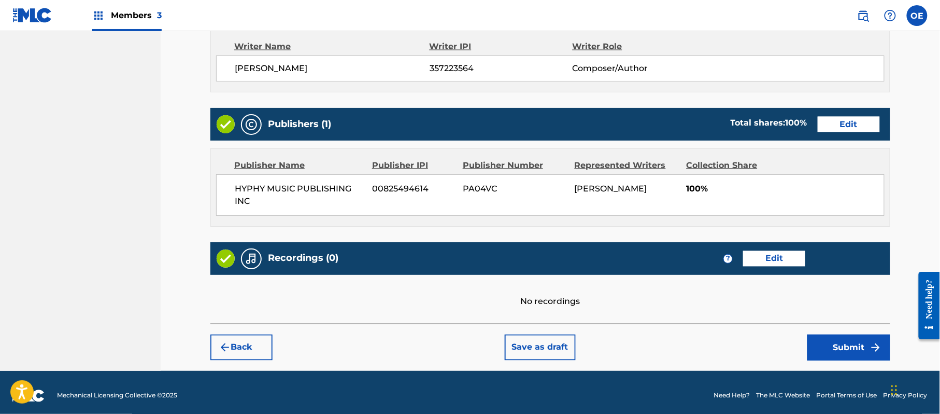
scroll to position [463, 0]
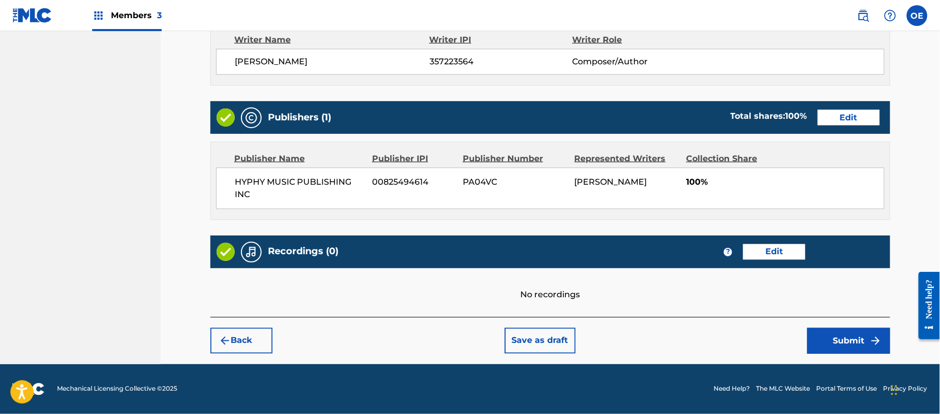
click at [833, 333] on button "Submit" at bounding box center [848, 341] width 83 height 26
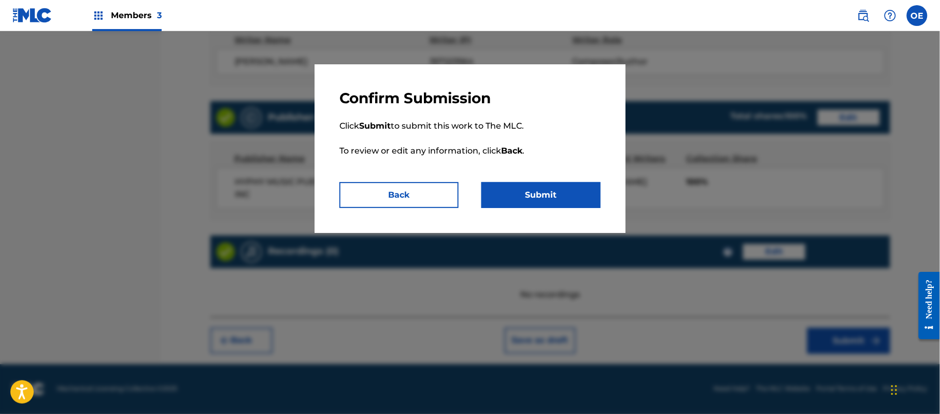
click at [543, 200] on button "Submit" at bounding box center [540, 195] width 119 height 26
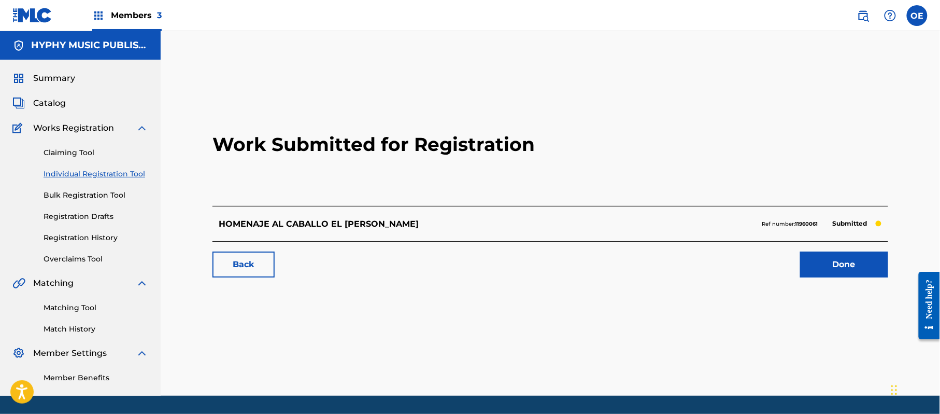
drag, startPoint x: 111, startPoint y: 175, endPoint x: 171, endPoint y: 198, distance: 64.0
click at [111, 175] on link "Individual Registration Tool" at bounding box center [96, 173] width 105 height 11
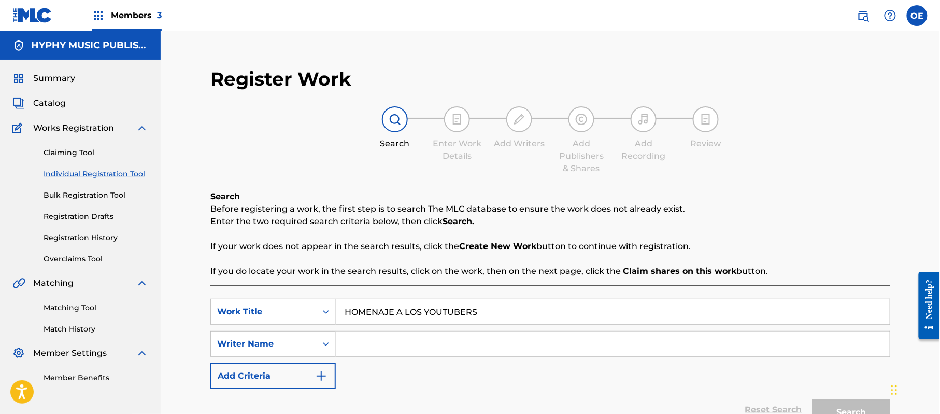
type input "HOMENAJE A LOS YOUTUBERS"
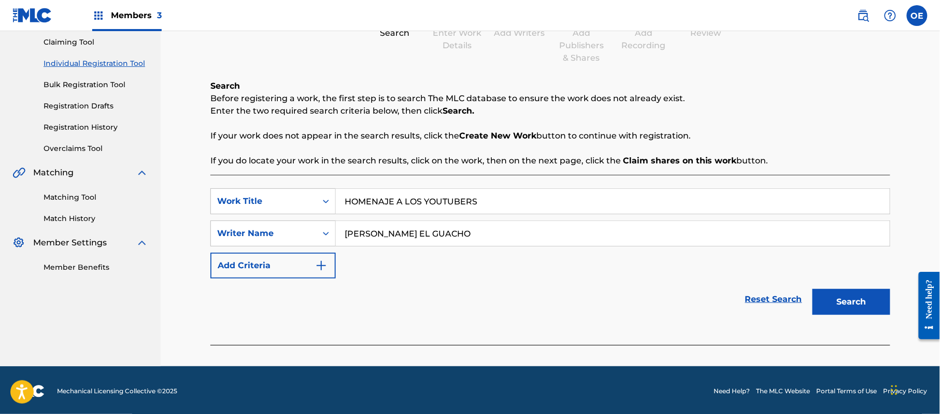
scroll to position [112, 0]
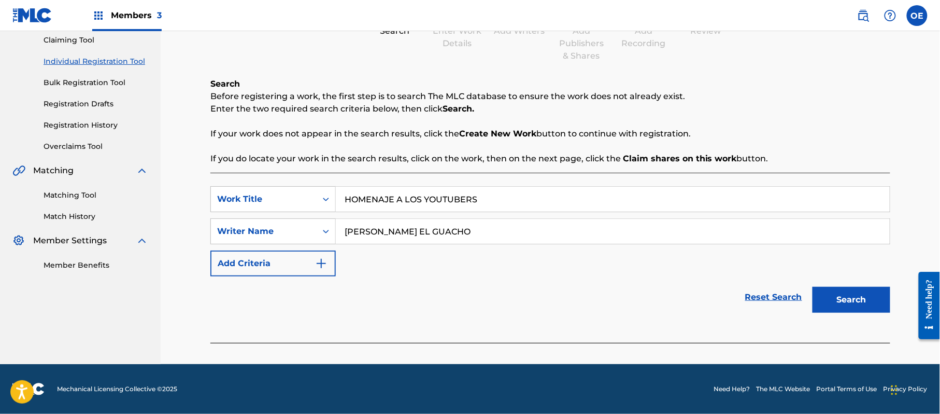
type input "[PERSON_NAME] EL GUACHO"
drag, startPoint x: 853, startPoint y: 272, endPoint x: 850, endPoint y: 281, distance: 9.8
click at [853, 272] on div "SearchWithCriteria6699379e-69cf-4f61-a7bf-75fd22a04379 Work Title HOMENAJE A LO…" at bounding box center [550, 231] width 680 height 90
click at [843, 292] on button "Search" at bounding box center [852, 300] width 78 height 26
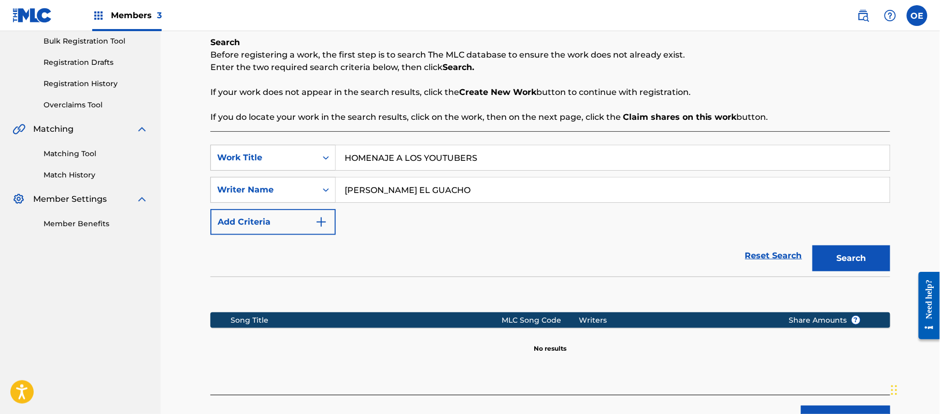
scroll to position [232, 0]
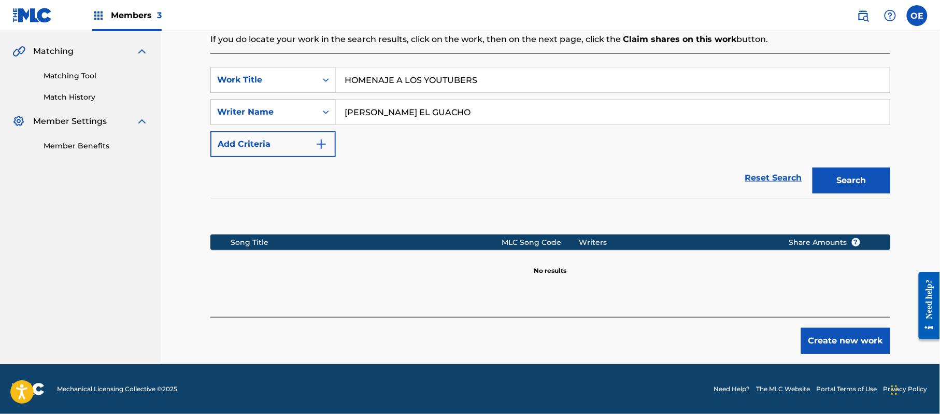
drag, startPoint x: 462, startPoint y: 108, endPoint x: 237, endPoint y: 93, distance: 225.4
click at [242, 96] on div "SearchWithCriteria6699379e-69cf-4f61-a7bf-75fd22a04379 Work Title HOMENAJE A LO…" at bounding box center [550, 112] width 680 height 90
click at [884, 180] on button "Search" at bounding box center [852, 180] width 78 height 26
drag, startPoint x: 395, startPoint y: 114, endPoint x: 376, endPoint y: 116, distance: 18.8
click at [376, 116] on input "[PERSON_NAME]" at bounding box center [613, 112] width 554 height 25
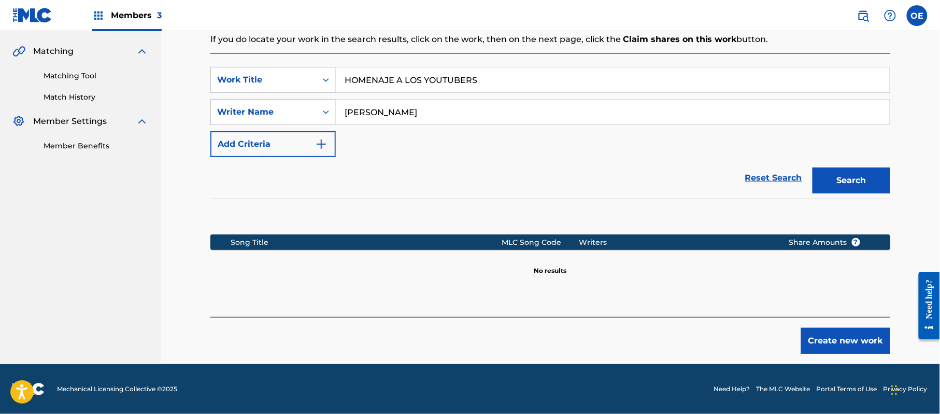
click at [813, 167] on button "Search" at bounding box center [852, 180] width 78 height 26
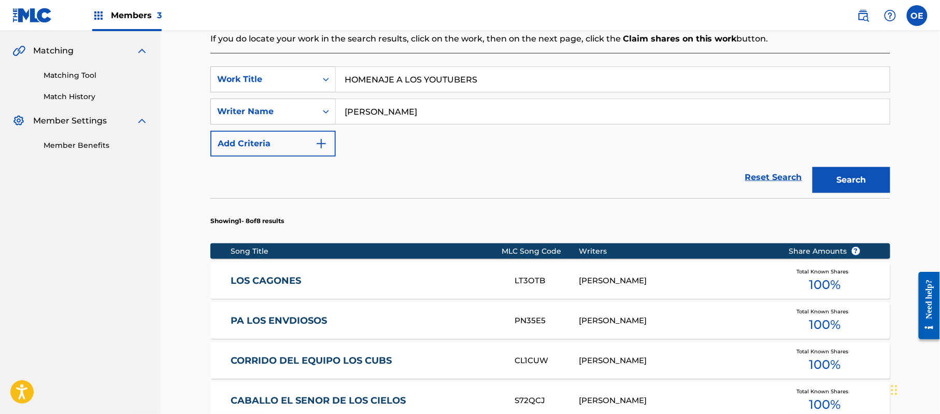
type input "[PERSON_NAME]"
click at [813, 167] on button "Search" at bounding box center [852, 180] width 78 height 26
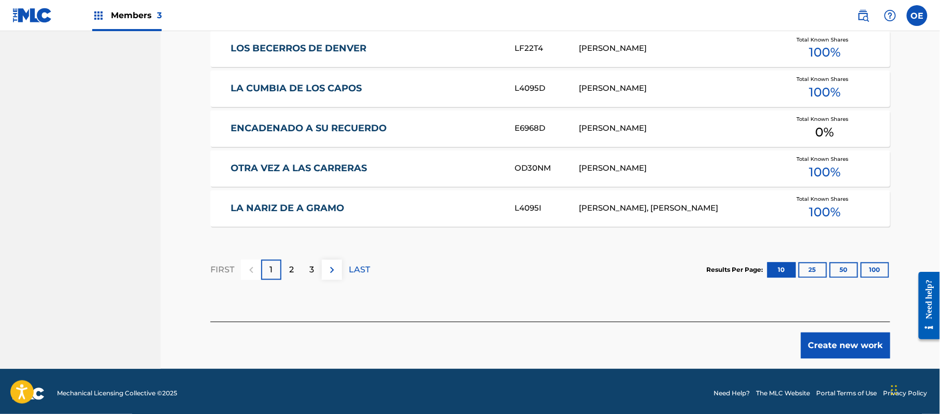
scroll to position [668, 0]
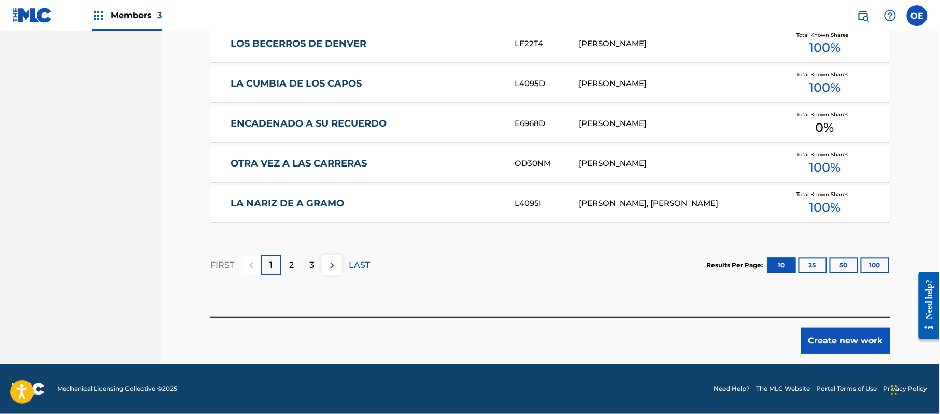
click at [848, 341] on button "Create new work" at bounding box center [845, 341] width 89 height 26
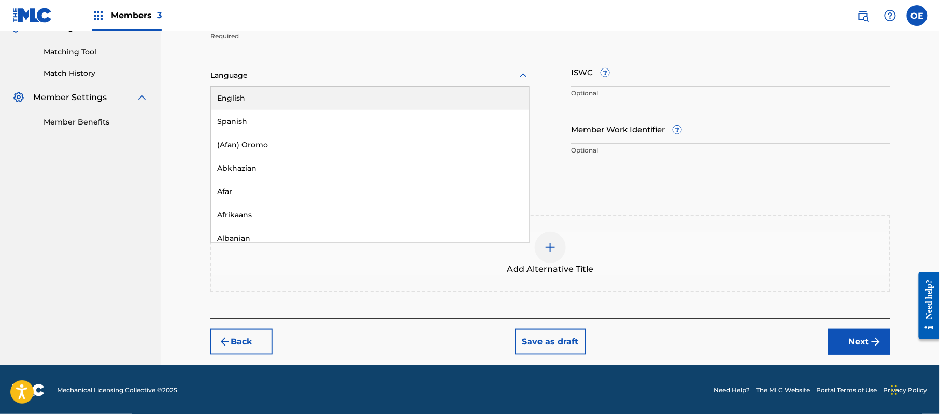
click at [256, 71] on div at bounding box center [369, 75] width 319 height 13
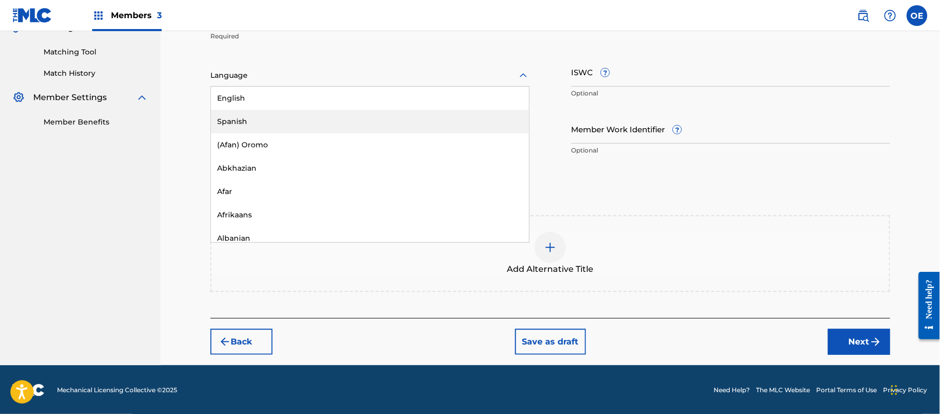
click at [273, 123] on div "Spanish" at bounding box center [370, 121] width 318 height 23
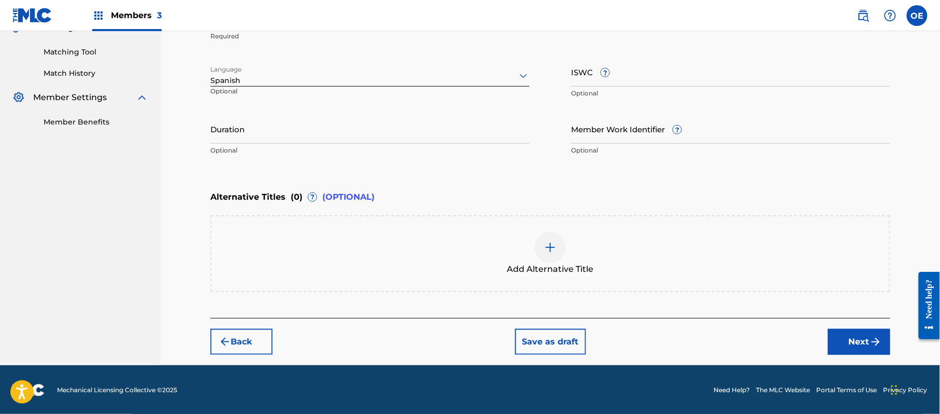
scroll to position [187, 0]
click at [839, 332] on button "Next" at bounding box center [859, 342] width 62 height 26
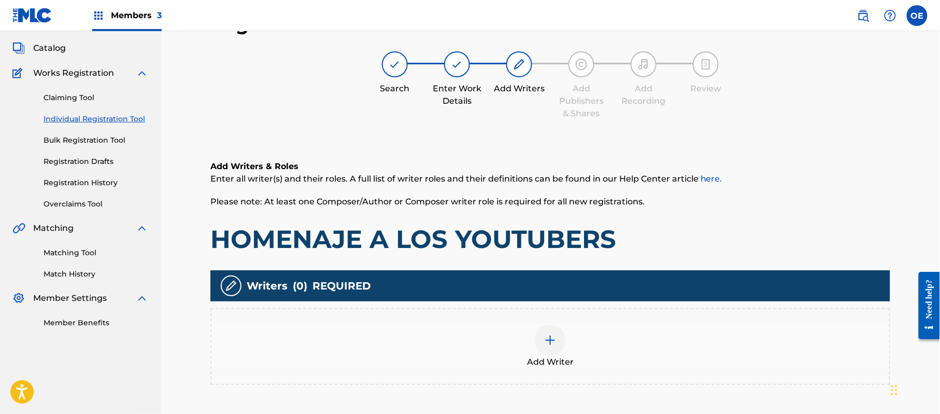
scroll to position [47, 0]
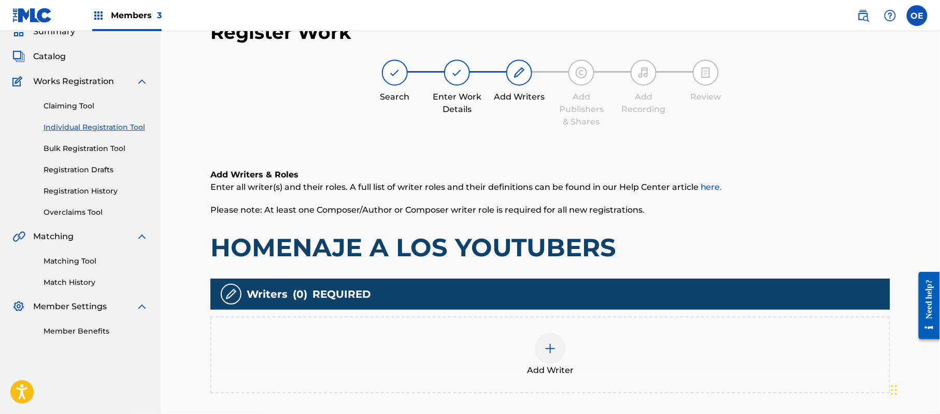
click at [568, 347] on div "Add Writer" at bounding box center [550, 355] width 678 height 44
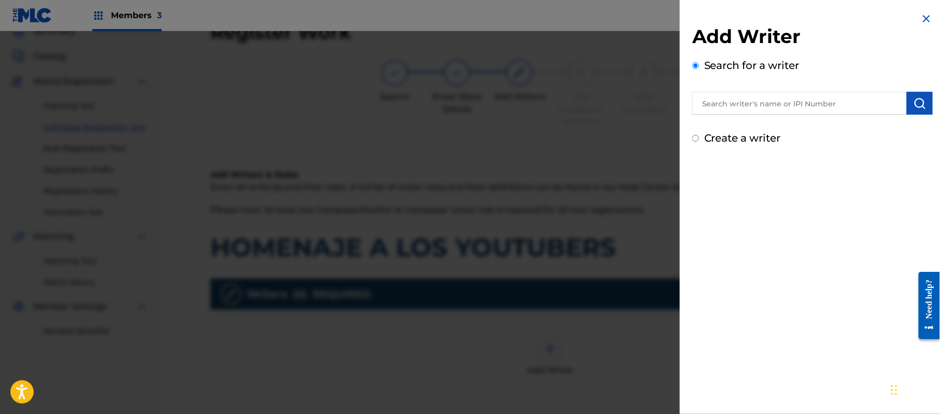
click at [726, 141] on label "Create a writer" at bounding box center [742, 138] width 77 height 12
radio input "true"
click at [699, 141] on input "Create a writer" at bounding box center [695, 138] width 7 height 7
radio input "false"
radio input "true"
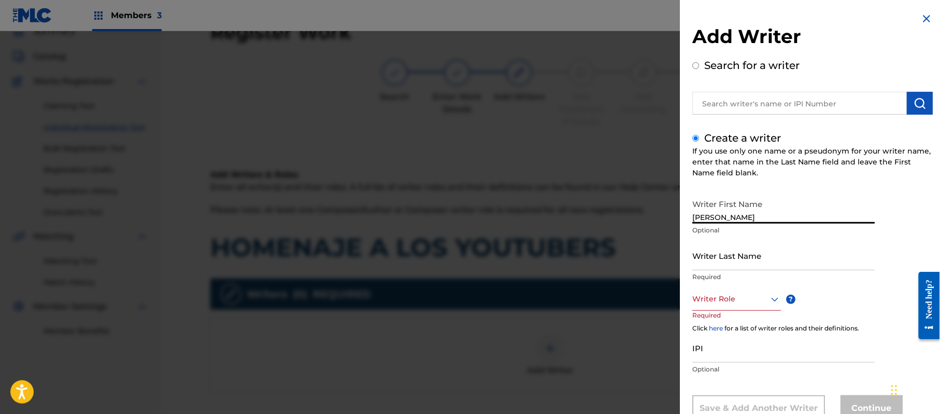
type input "[PERSON_NAME]"
drag, startPoint x: 774, startPoint y: 218, endPoint x: 733, endPoint y: 224, distance: 41.9
click at [733, 224] on div "Writer First Name [PERSON_NAME] Optional" at bounding box center [783, 217] width 182 height 47
type input "[PERSON_NAME]"
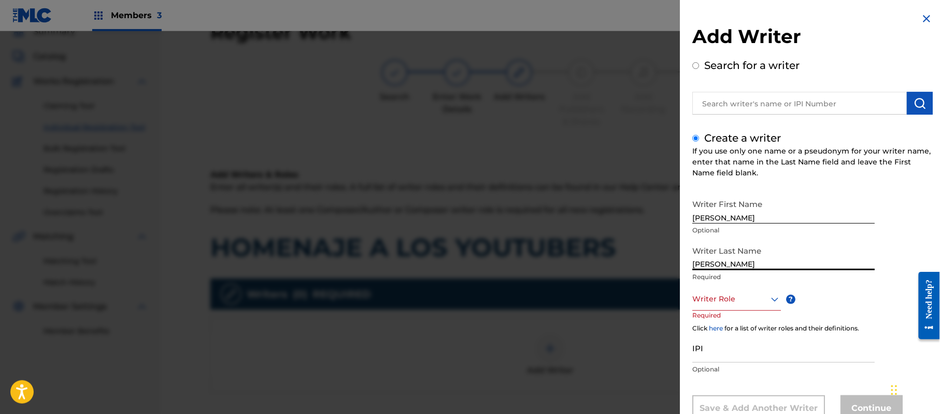
drag, startPoint x: 737, startPoint y: 266, endPoint x: 661, endPoint y: 271, distance: 75.8
click at [663, 270] on div "Add Writer Search for a writer Create a writer If you use only one name or a ps…" at bounding box center [470, 222] width 940 height 382
type input "[PERSON_NAME]"
click at [725, 293] on div "8 results available. Use Up and Down to choose options, press Enter to select t…" at bounding box center [736, 298] width 89 height 23
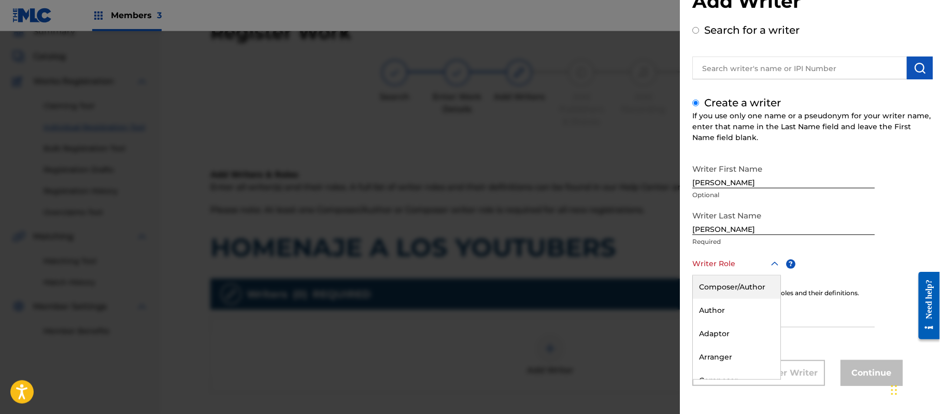
click at [722, 289] on div "Composer/Author" at bounding box center [737, 286] width 88 height 23
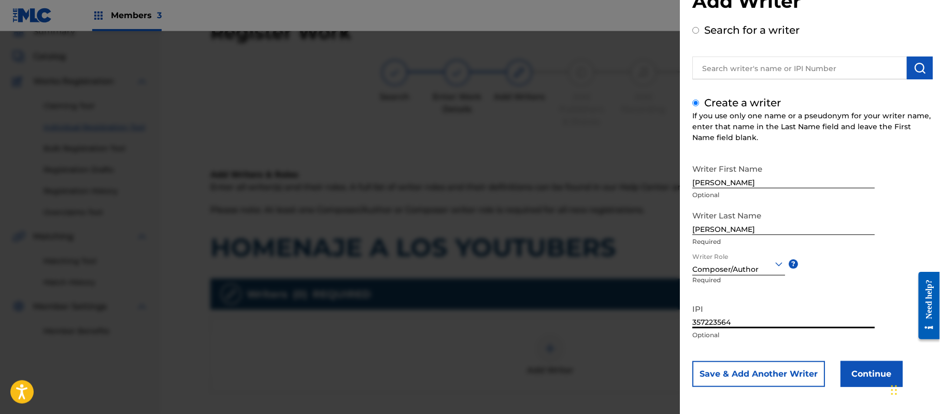
type input "357223564"
click at [875, 366] on button "Continue" at bounding box center [872, 374] width 62 height 26
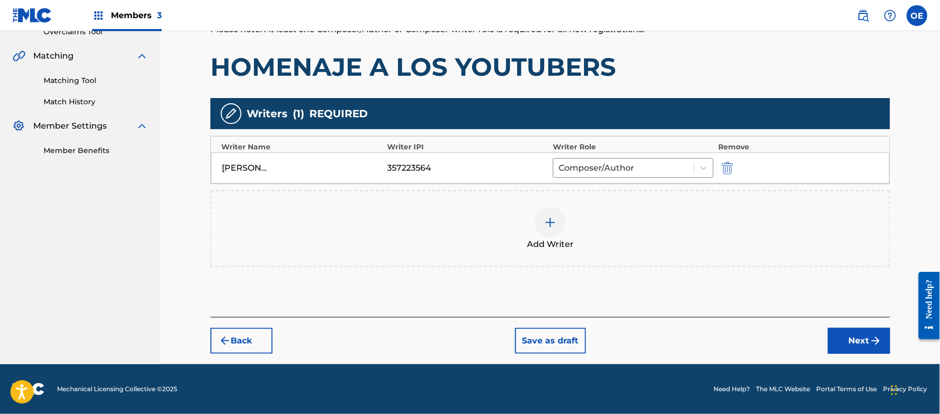
click at [844, 333] on button "Next" at bounding box center [859, 341] width 62 height 26
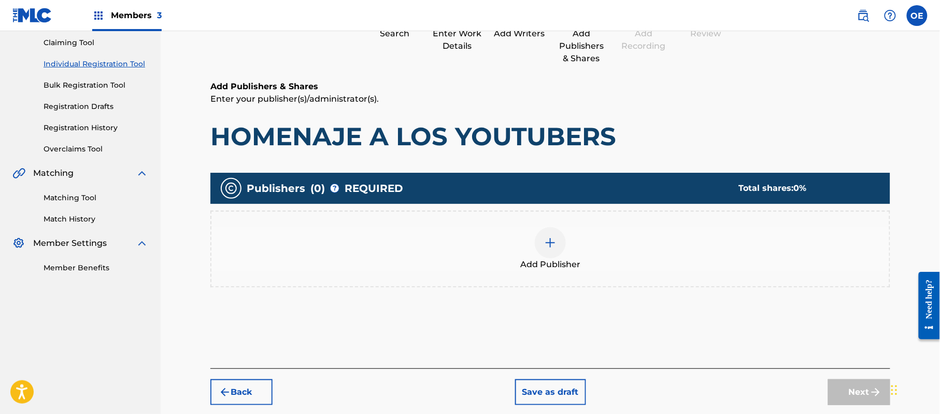
scroll to position [47, 0]
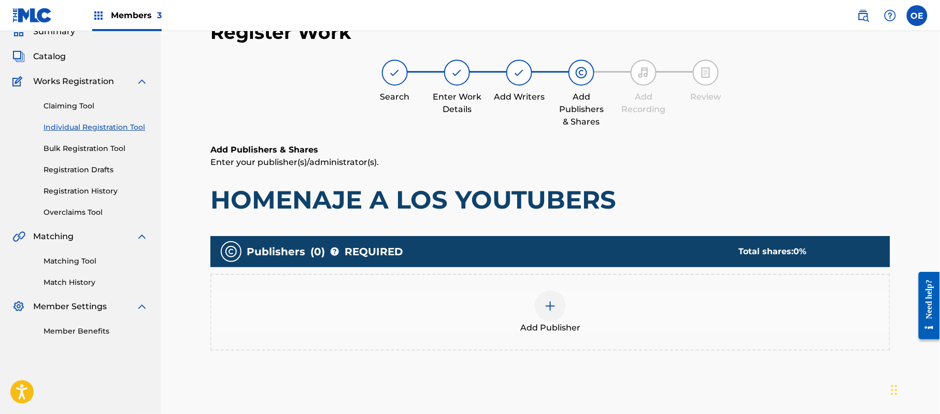
click at [559, 309] on div at bounding box center [550, 305] width 31 height 31
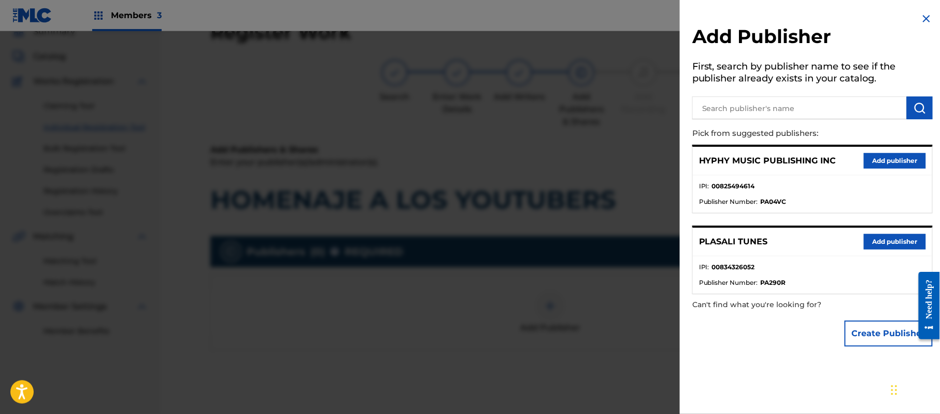
click at [884, 162] on button "Add publisher" at bounding box center [895, 161] width 62 height 16
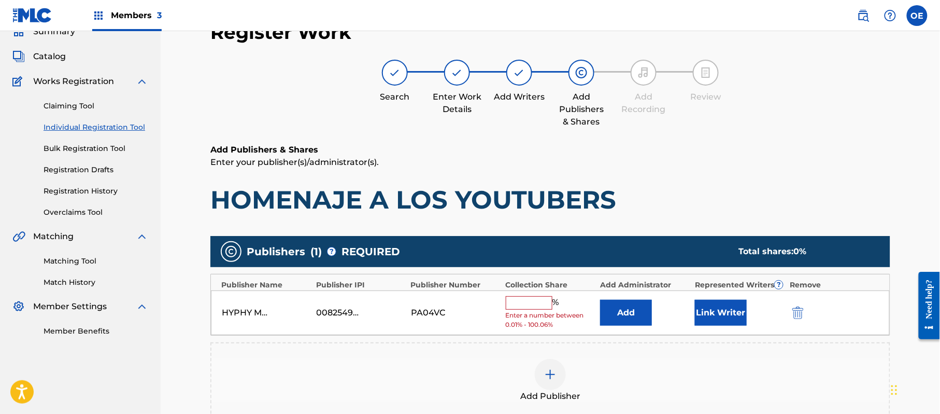
click at [532, 306] on input "text" at bounding box center [529, 302] width 47 height 13
type input "100"
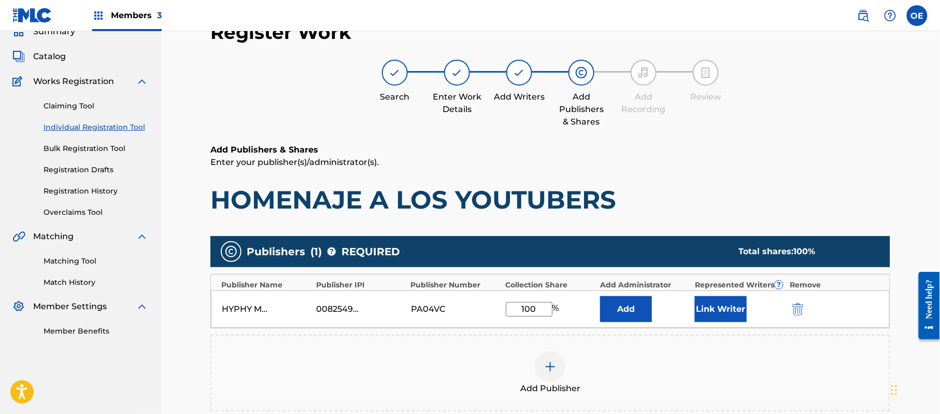
click at [735, 305] on button "Link Writer" at bounding box center [721, 309] width 52 height 26
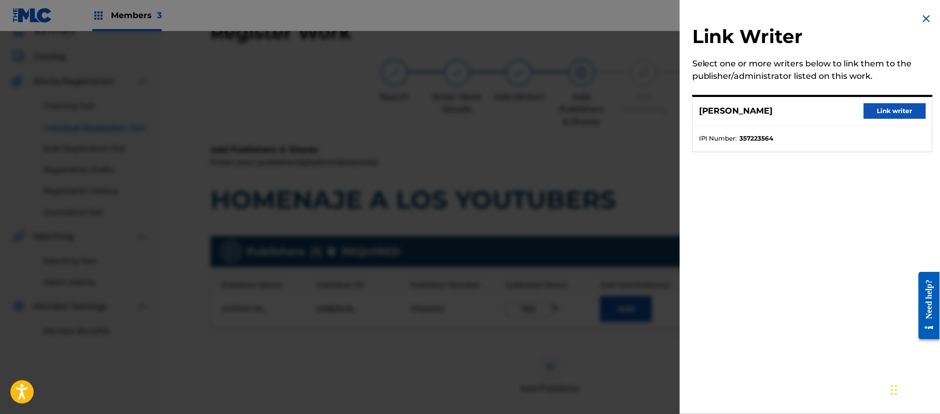
click at [892, 104] on button "Link writer" at bounding box center [895, 111] width 62 height 16
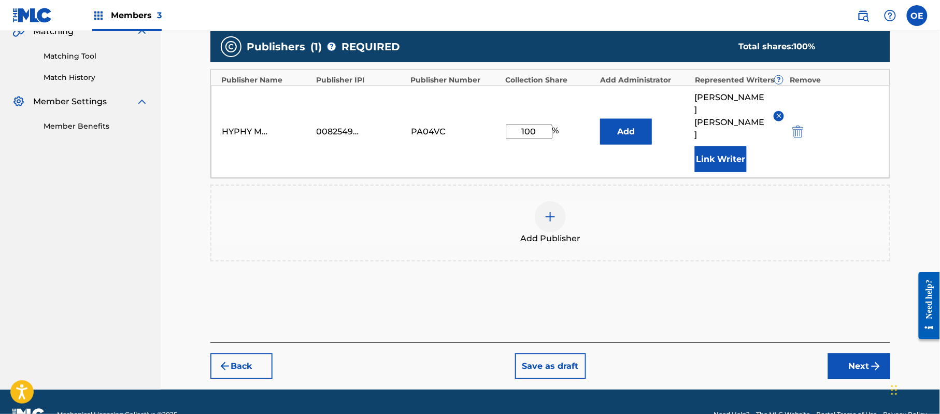
click at [850, 353] on button "Next" at bounding box center [859, 366] width 62 height 26
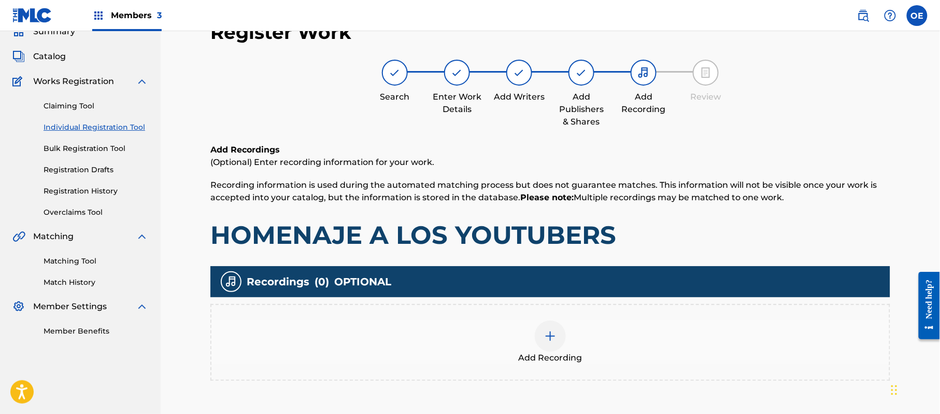
click at [585, 360] on div "Add Recording" at bounding box center [550, 342] width 678 height 44
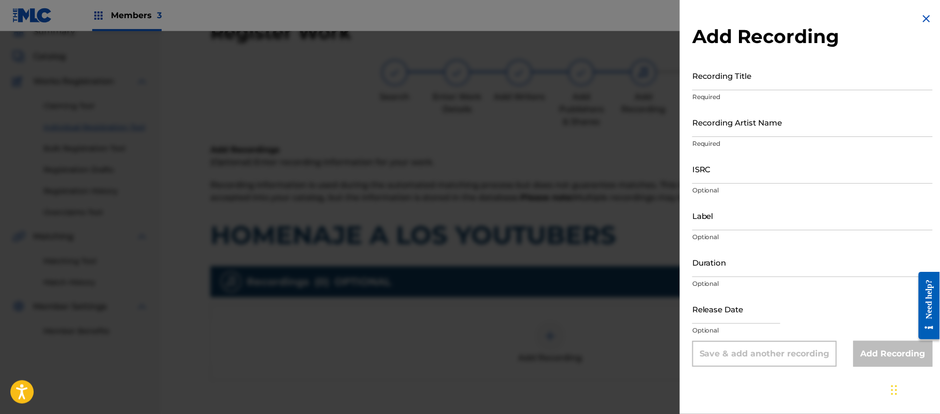
click at [924, 17] on img at bounding box center [926, 18] width 12 height 12
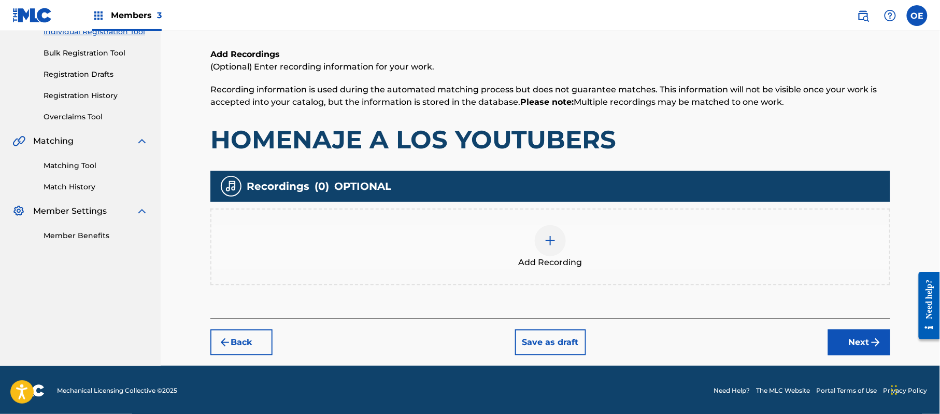
click at [853, 336] on button "Next" at bounding box center [859, 342] width 62 height 26
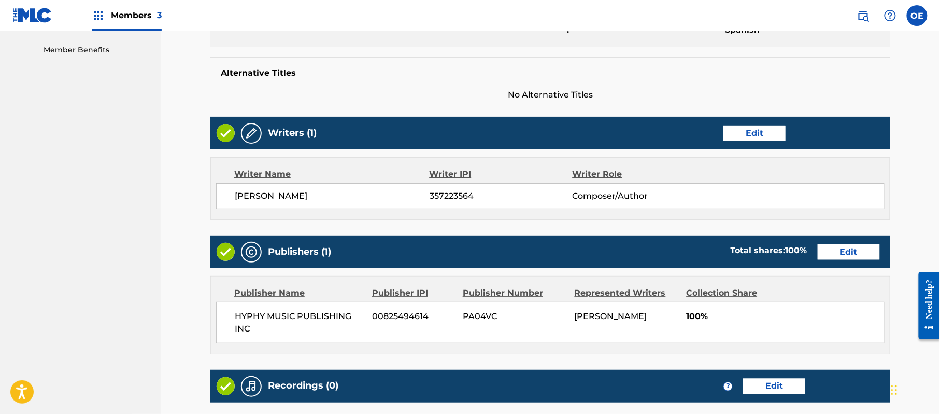
scroll to position [461, 0]
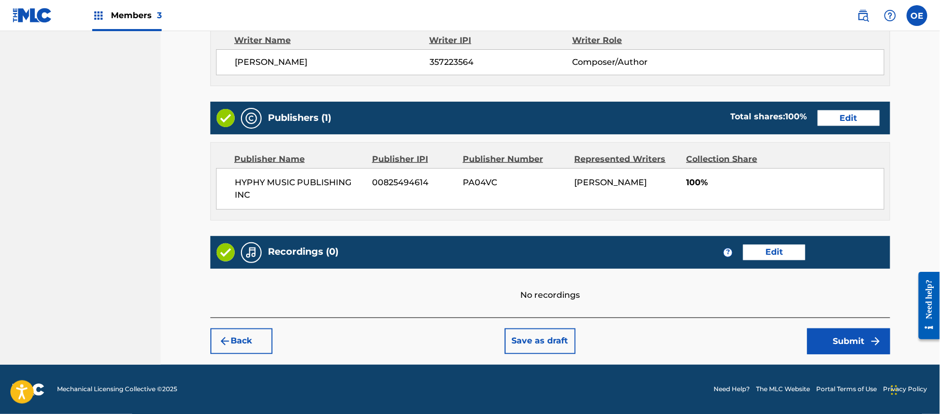
click at [848, 336] on button "Submit" at bounding box center [848, 341] width 83 height 26
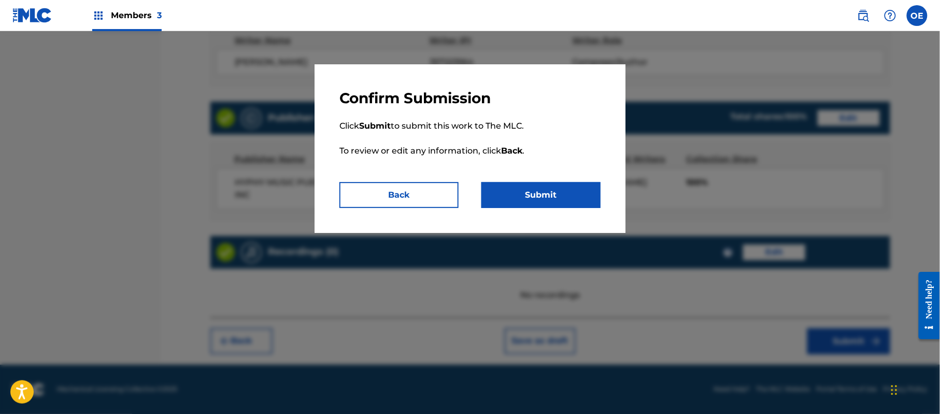
click at [522, 192] on button "Submit" at bounding box center [540, 195] width 119 height 26
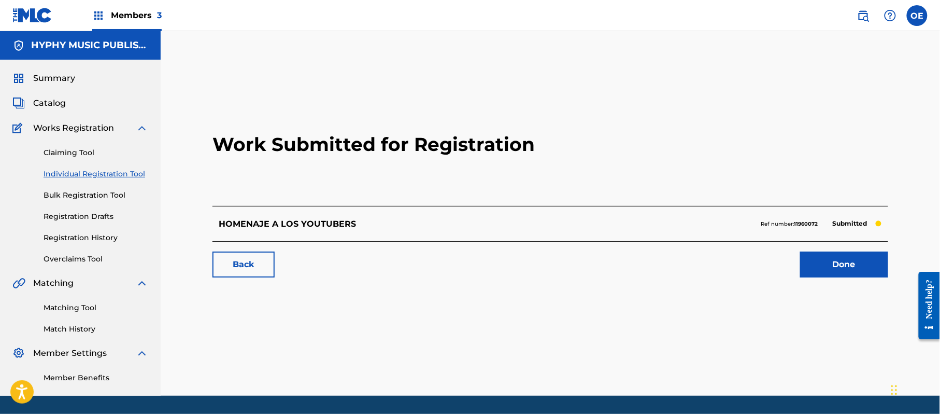
click at [121, 174] on link "Individual Registration Tool" at bounding box center [96, 173] width 105 height 11
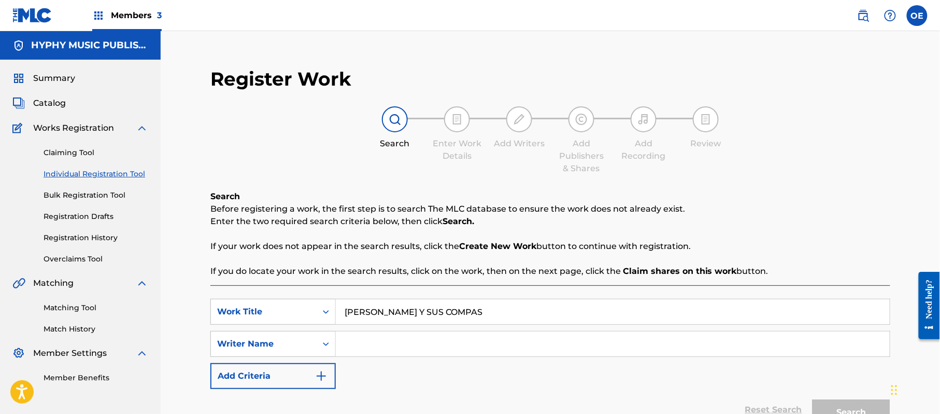
type input "[PERSON_NAME] Y SUS COMPAS"
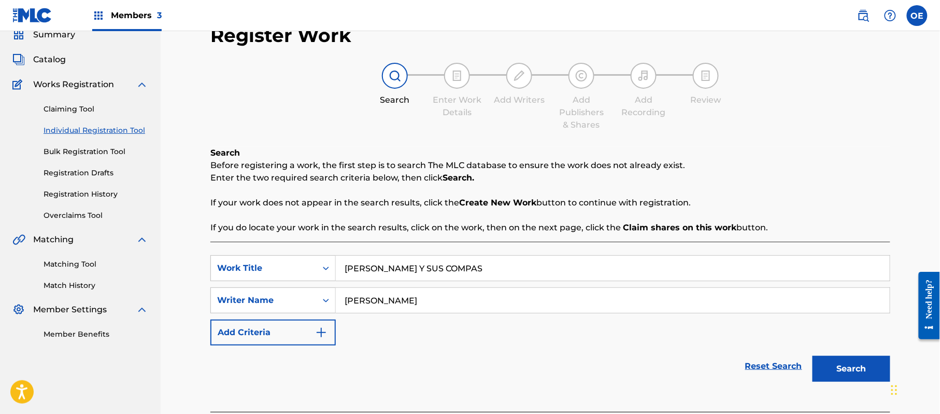
scroll to position [112, 0]
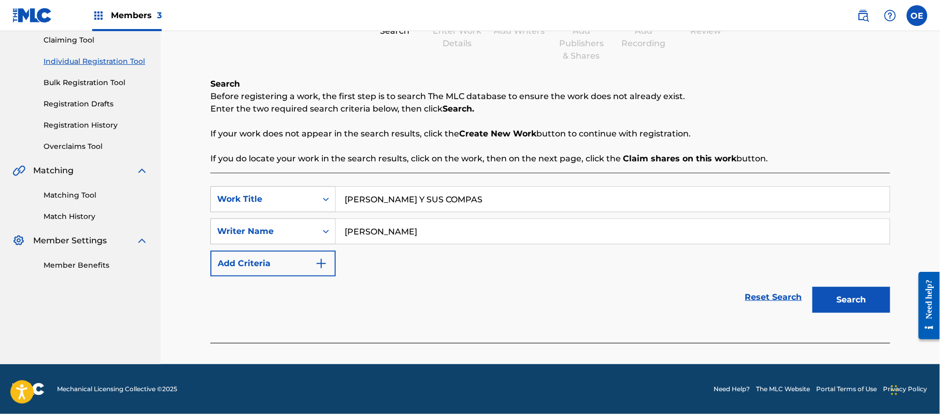
click at [850, 287] on button "Search" at bounding box center [852, 300] width 78 height 26
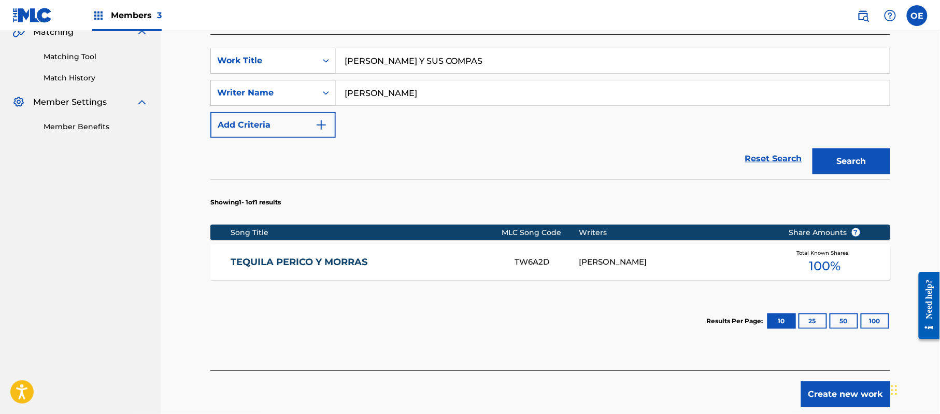
scroll to position [181, 0]
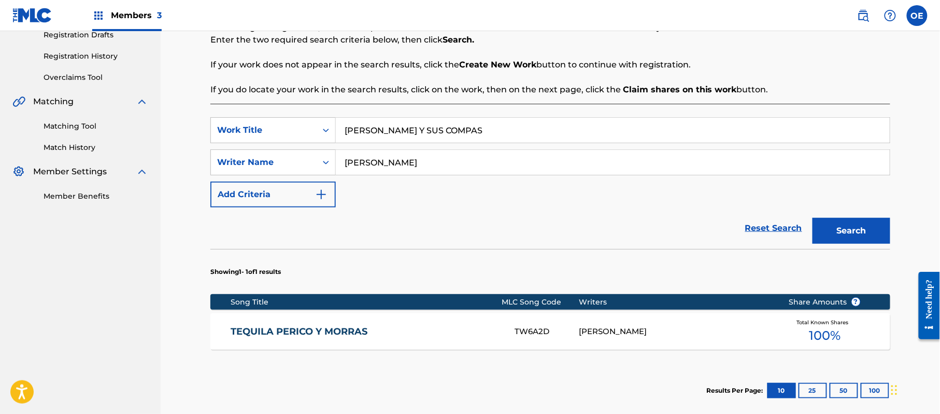
drag, startPoint x: 392, startPoint y: 164, endPoint x: 376, endPoint y: 165, distance: 15.6
click at [376, 165] on input "[PERSON_NAME]" at bounding box center [613, 162] width 554 height 25
click at [813, 218] on button "Search" at bounding box center [852, 231] width 78 height 26
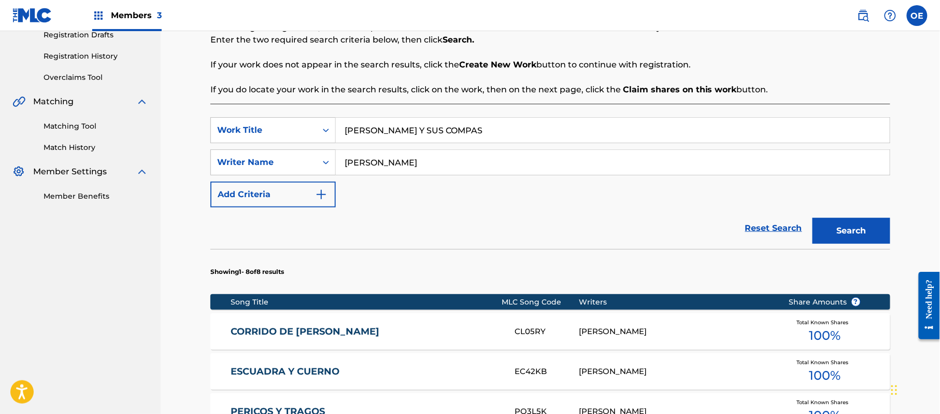
click at [374, 161] on input "[PERSON_NAME]" at bounding box center [613, 162] width 554 height 25
click at [378, 162] on input "[PERSON_NAME]" at bounding box center [613, 162] width 554 height 25
type input "[PERSON_NAME]"
click at [813, 218] on button "Search" at bounding box center [852, 231] width 78 height 26
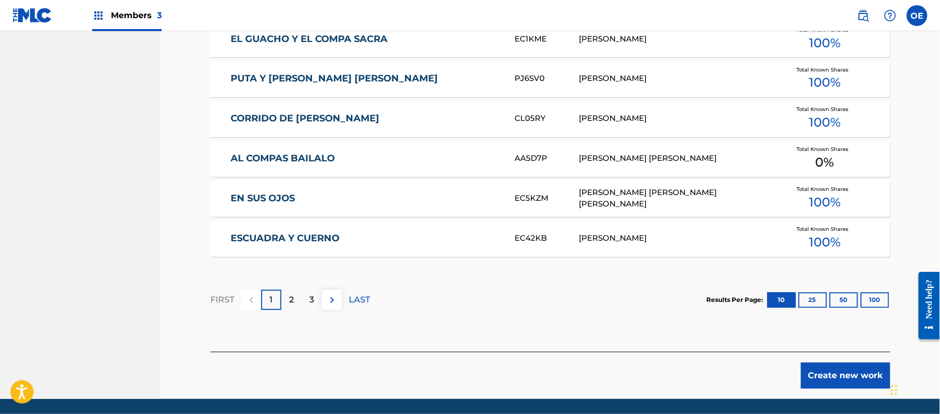
scroll to position [668, 0]
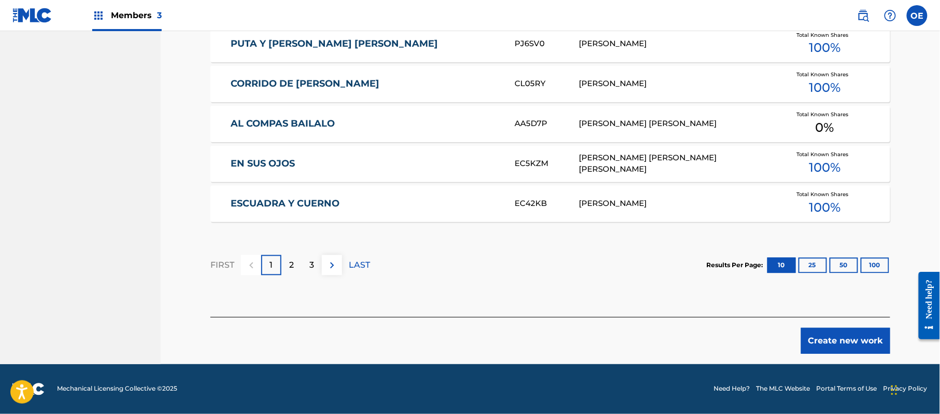
click at [838, 343] on button "Create new work" at bounding box center [845, 341] width 89 height 26
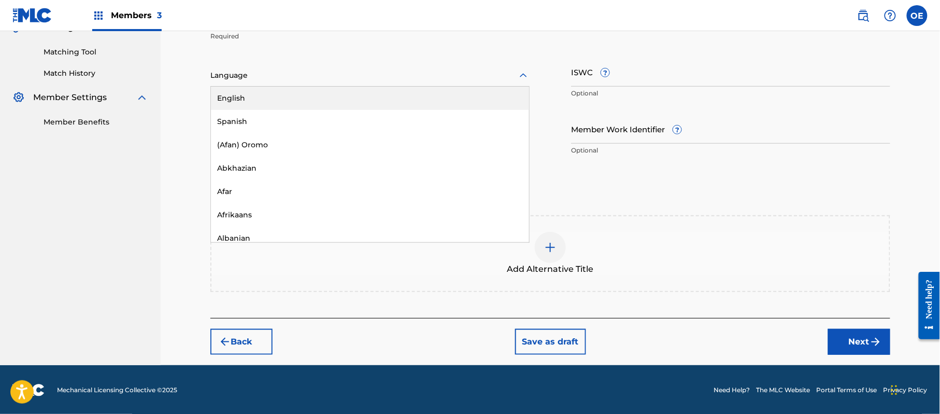
click at [235, 72] on div at bounding box center [369, 75] width 319 height 13
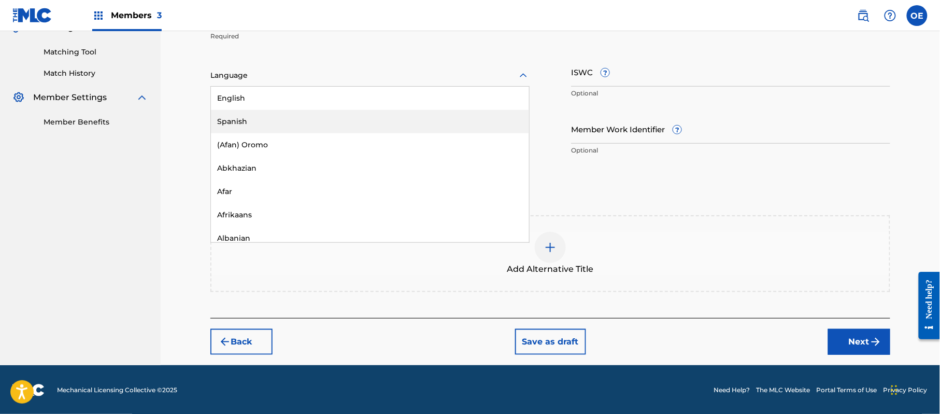
click at [258, 125] on div "Spanish" at bounding box center [370, 121] width 318 height 23
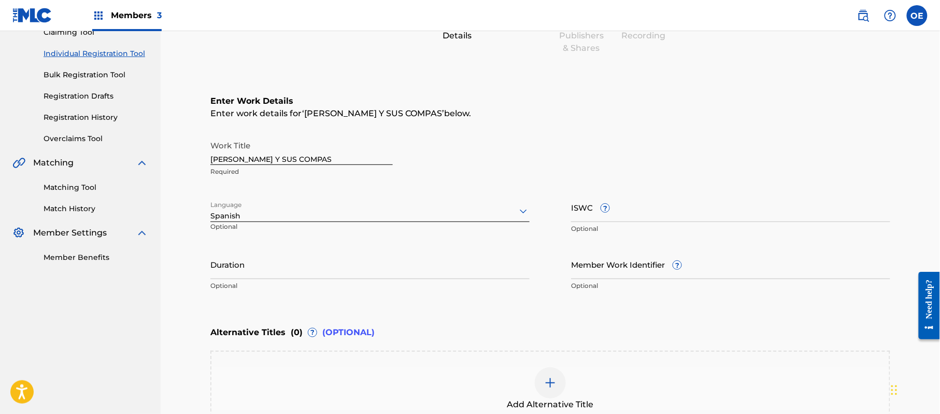
scroll to position [117, 0]
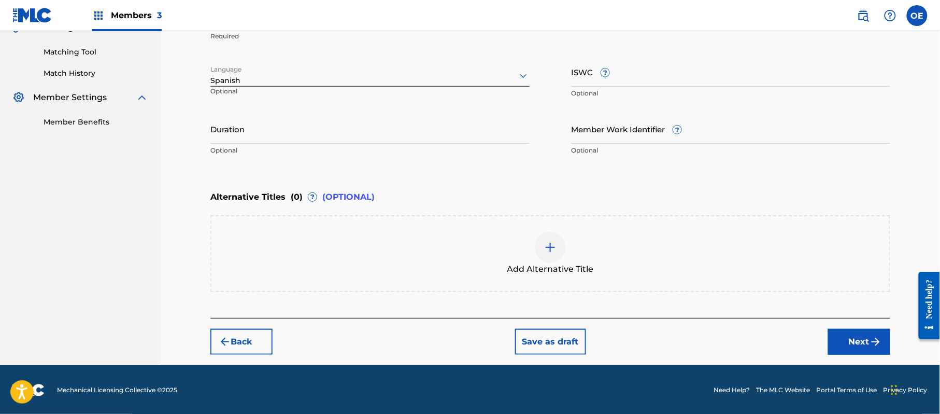
click at [850, 344] on button "Next" at bounding box center [859, 342] width 62 height 26
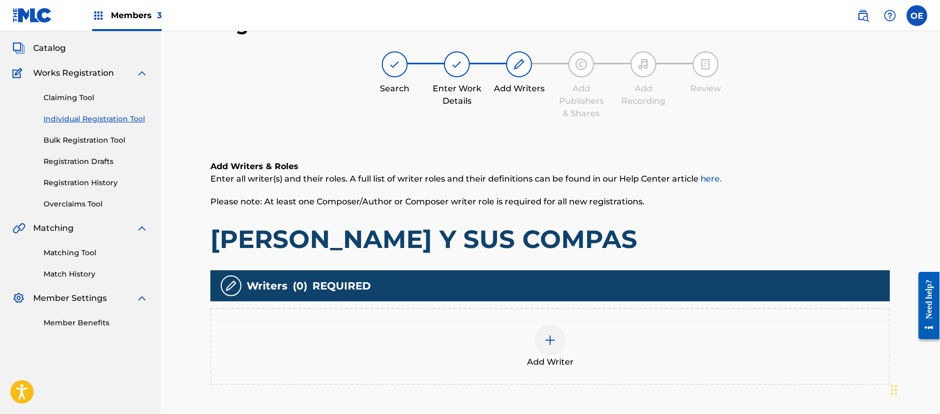
scroll to position [47, 0]
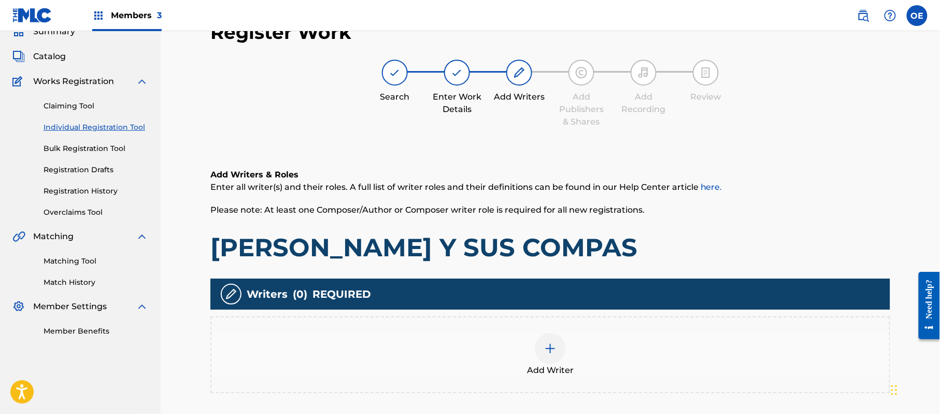
click at [585, 341] on div "Add Writer" at bounding box center [550, 355] width 678 height 44
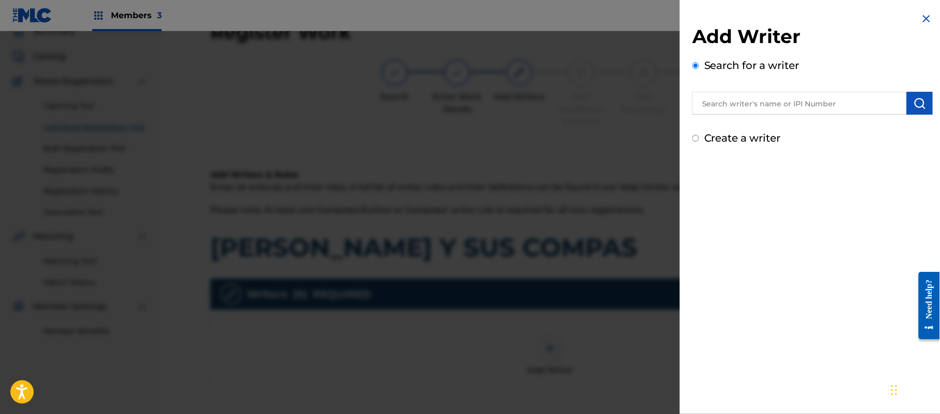
click at [729, 137] on label "Create a writer" at bounding box center [742, 138] width 77 height 12
radio input "true"
click at [699, 137] on input "Create a writer" at bounding box center [695, 138] width 7 height 7
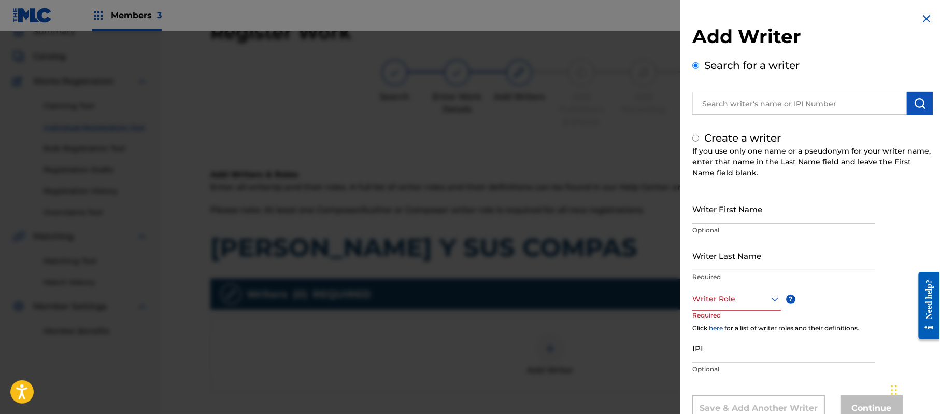
radio input "false"
radio input "true"
type input "[PERSON_NAME]"
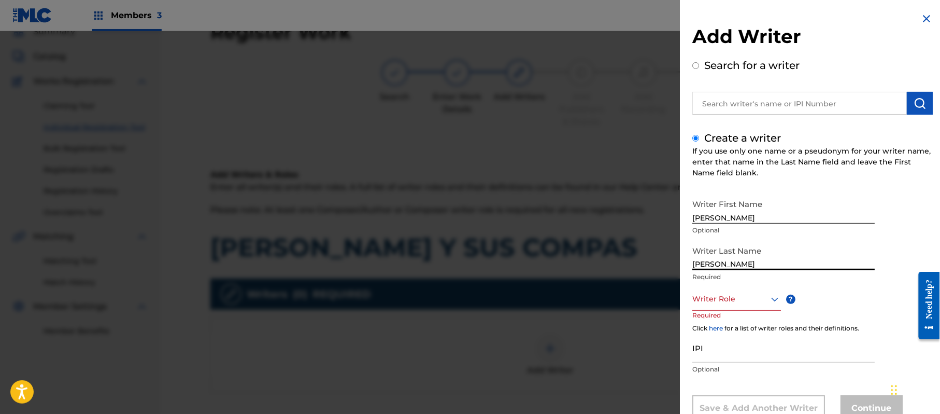
type input "[PERSON_NAME]"
drag, startPoint x: 793, startPoint y: 216, endPoint x: 734, endPoint y: 221, distance: 58.8
click at [734, 221] on input "[PERSON_NAME]" at bounding box center [783, 209] width 182 height 30
type input "[PERSON_NAME]"
drag, startPoint x: 736, startPoint y: 266, endPoint x: 612, endPoint y: 256, distance: 125.3
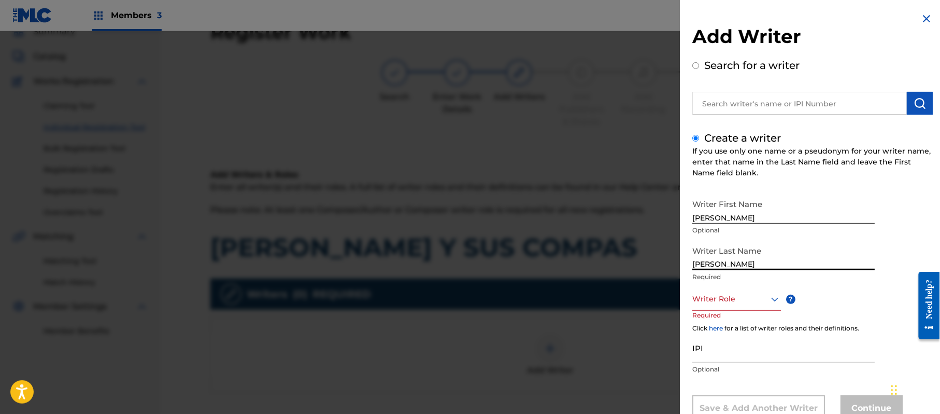
click at [623, 259] on div "Add Writer Search for a writer Create a writer If you use only one name or a ps…" at bounding box center [470, 222] width 940 height 382
type input "[PERSON_NAME]"
click at [736, 286] on div "Writer Last Name [PERSON_NAME] Required" at bounding box center [783, 263] width 182 height 47
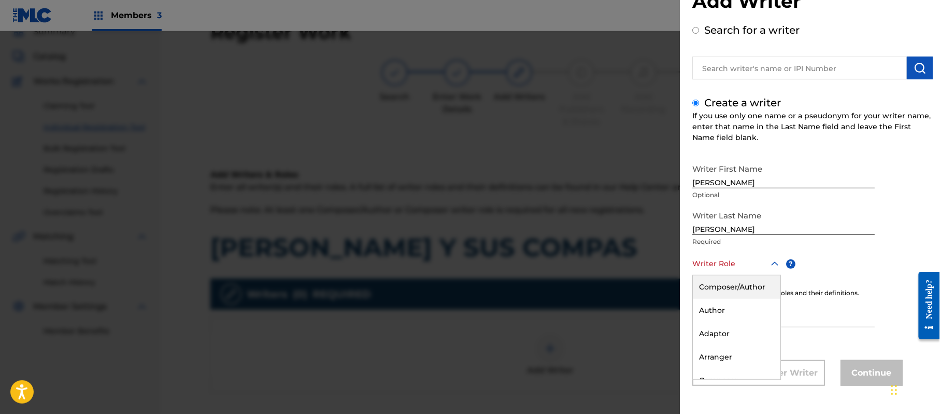
drag, startPoint x: 735, startPoint y: 291, endPoint x: 729, endPoint y: 290, distance: 6.3
click at [735, 275] on div "8 results available. Use Up and Down to choose options, press Enter to select t…" at bounding box center [736, 263] width 89 height 23
click at [738, 280] on div "Composer/Author" at bounding box center [737, 286] width 88 height 23
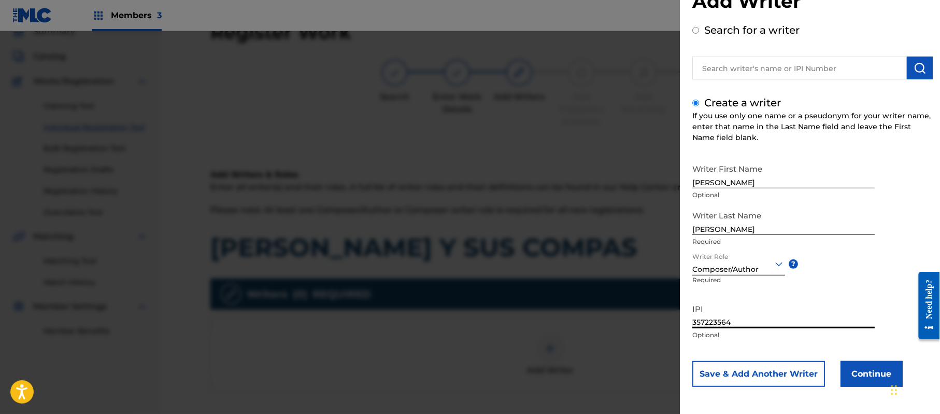
type input "357223564"
click at [864, 366] on button "Continue" at bounding box center [872, 374] width 62 height 26
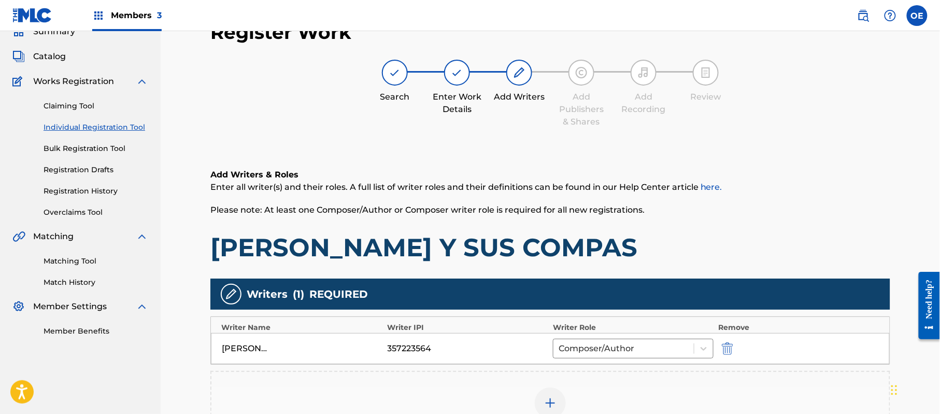
scroll to position [185, 0]
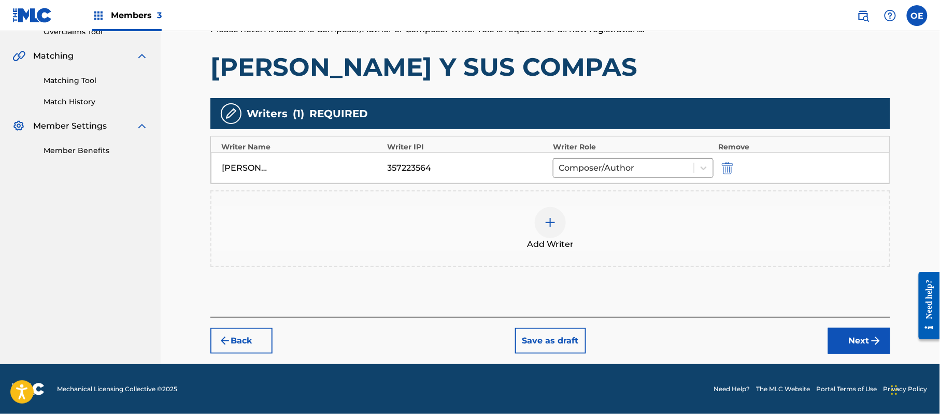
click at [868, 344] on button "Next" at bounding box center [859, 341] width 62 height 26
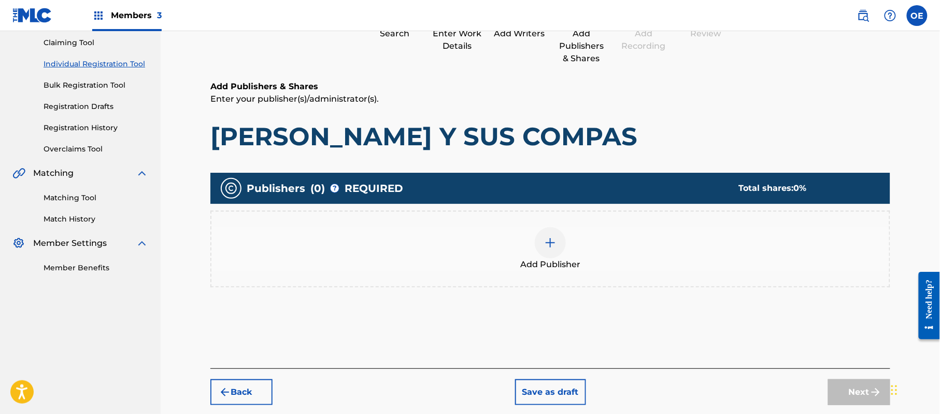
scroll to position [47, 0]
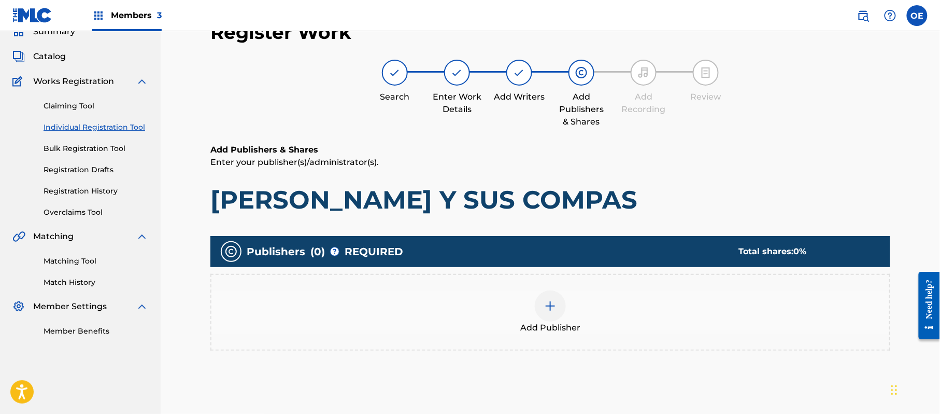
click at [604, 330] on div "Add Publisher" at bounding box center [550, 312] width 678 height 44
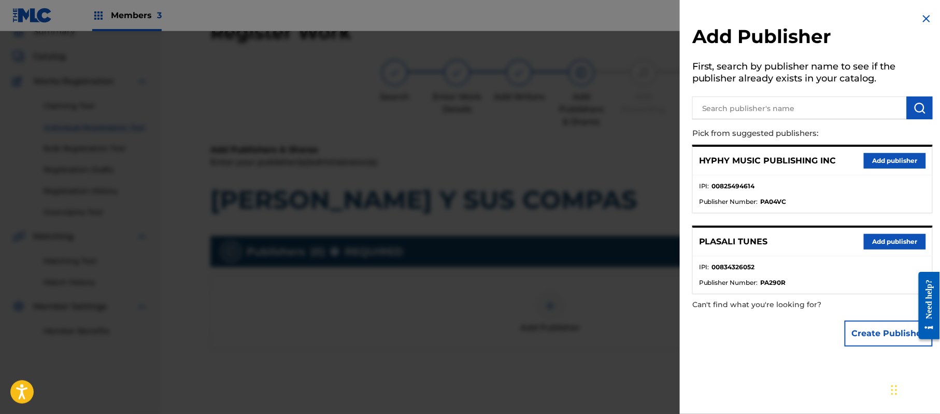
click at [900, 159] on button "Add publisher" at bounding box center [895, 161] width 62 height 16
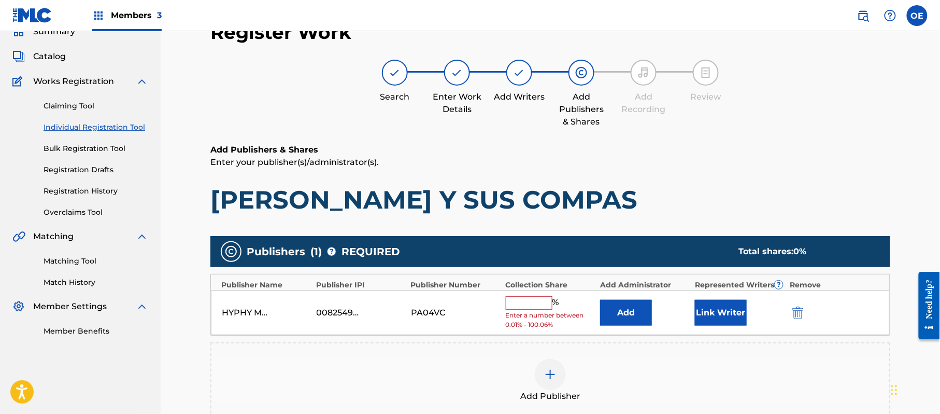
click at [529, 299] on input "text" at bounding box center [529, 302] width 47 height 13
type input "100"
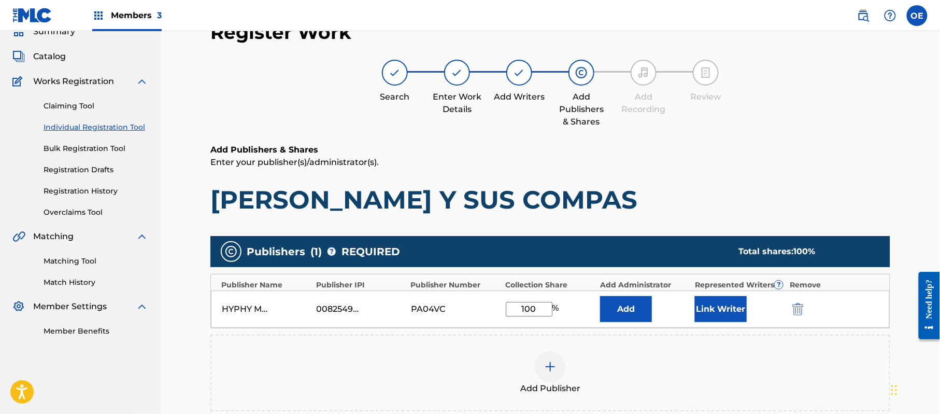
click at [706, 309] on button "Link Writer" at bounding box center [721, 309] width 52 height 26
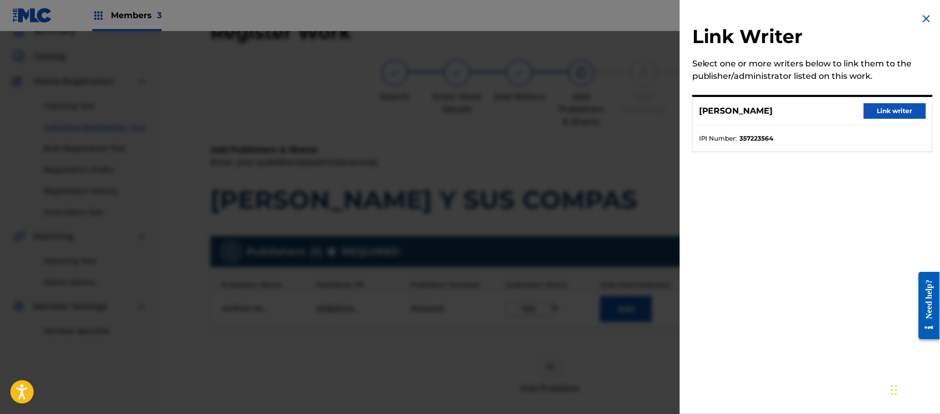
click at [890, 110] on button "Link writer" at bounding box center [895, 111] width 62 height 16
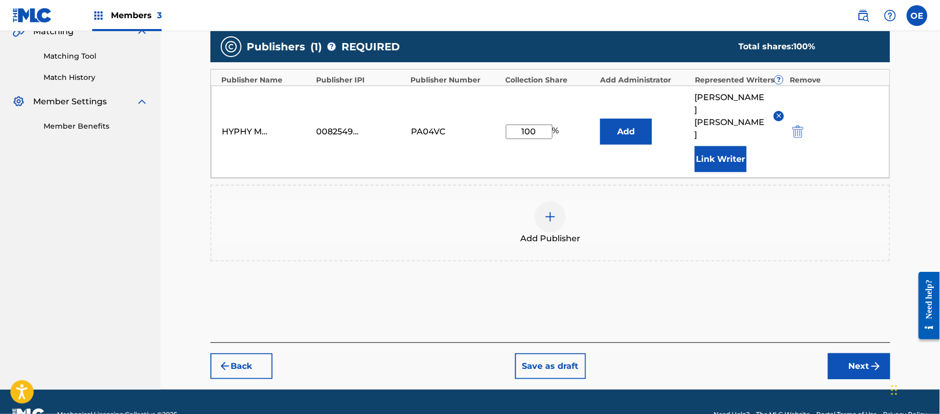
click at [866, 353] on button "Next" at bounding box center [859, 366] width 62 height 26
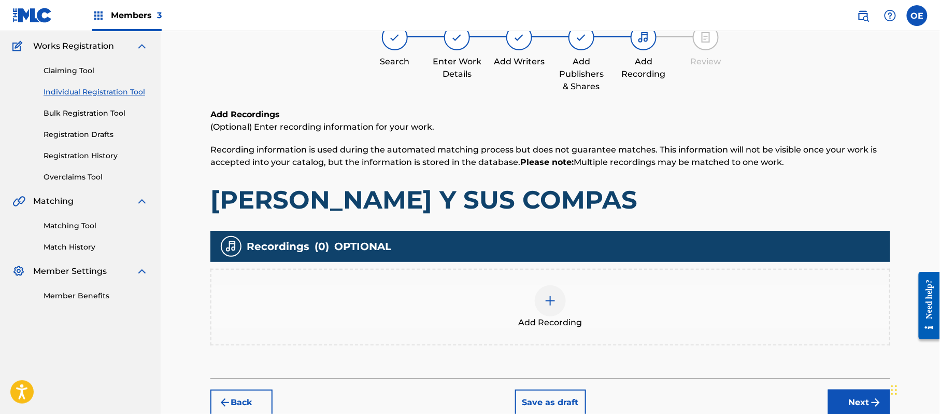
scroll to position [142, 0]
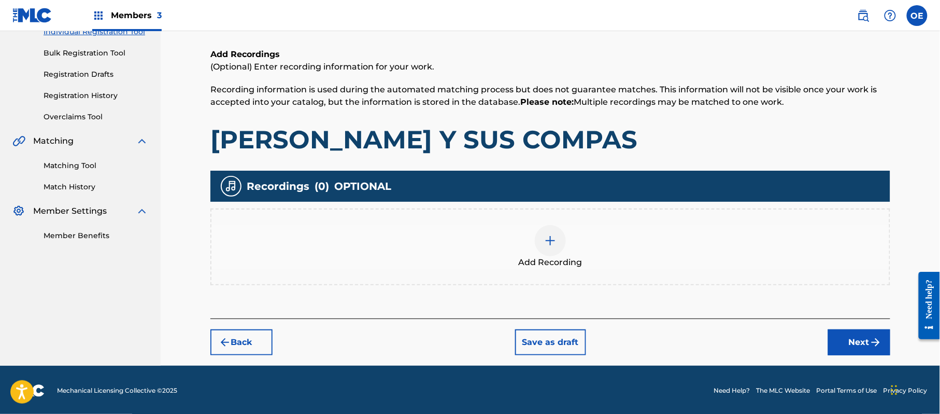
click at [570, 233] on div "Add Recording" at bounding box center [550, 247] width 678 height 44
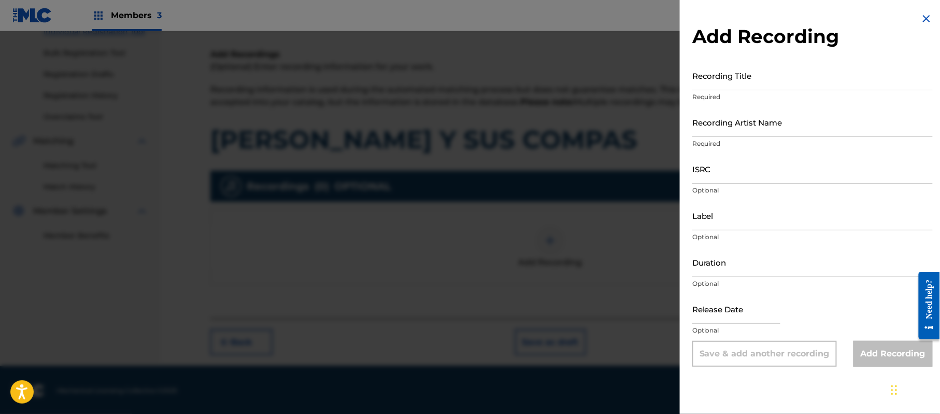
click at [932, 22] on div "Add Recording Recording Title Required Recording Artist Name Required ISRC Opti…" at bounding box center [812, 189] width 265 height 379
click at [926, 23] on img at bounding box center [926, 18] width 12 height 12
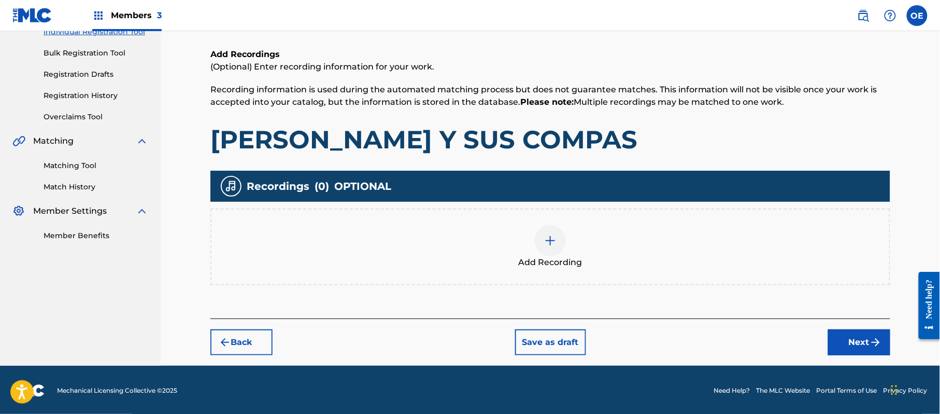
click at [830, 336] on button "Next" at bounding box center [859, 342] width 62 height 26
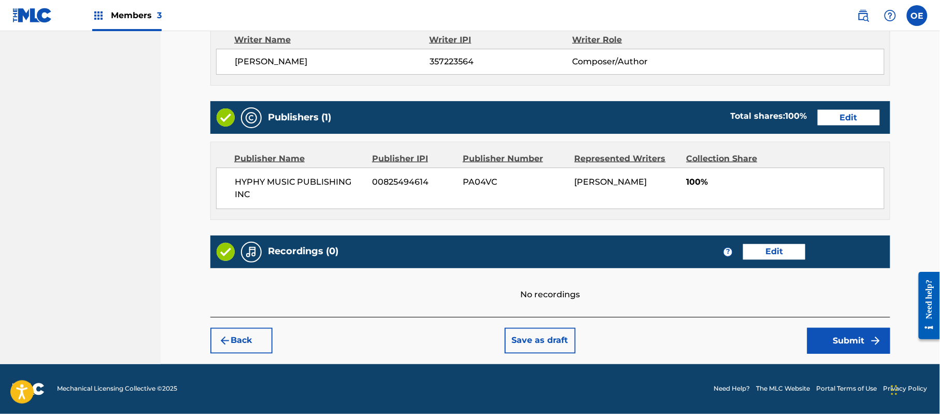
scroll to position [463, 0]
click at [881, 338] on img "submit" at bounding box center [876, 340] width 12 height 12
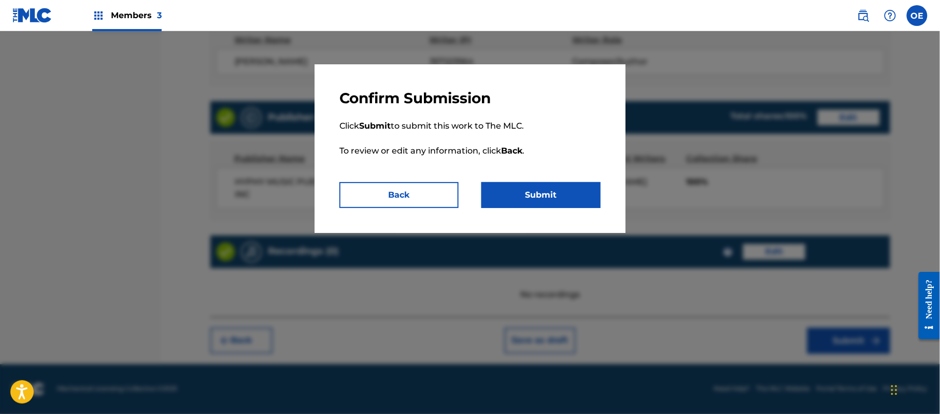
click at [533, 176] on p "Click Submit to submit this work to The MLC. To review or edit any information,…" at bounding box center [469, 144] width 261 height 75
click at [544, 193] on button "Submit" at bounding box center [540, 195] width 119 height 26
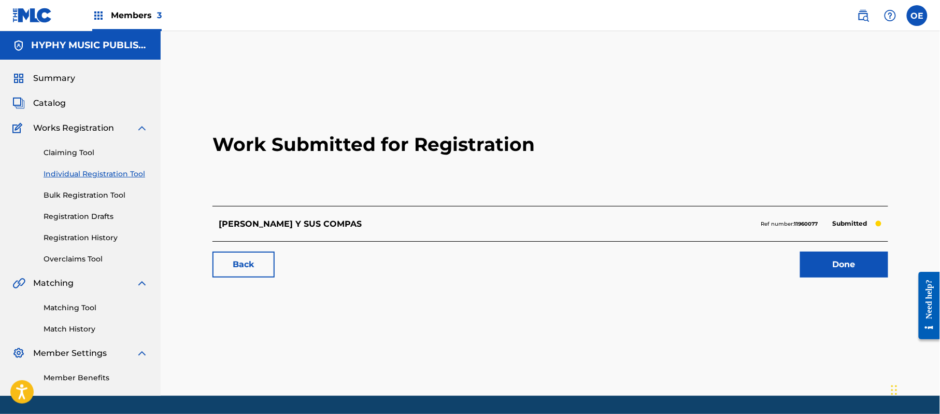
drag, startPoint x: 94, startPoint y: 234, endPoint x: 96, endPoint y: 226, distance: 7.9
click at [94, 234] on link "Registration History" at bounding box center [96, 237] width 105 height 11
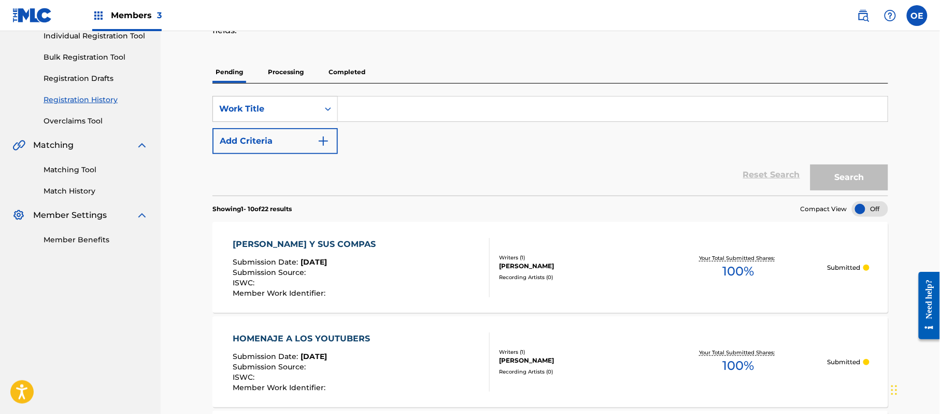
scroll to position [69, 0]
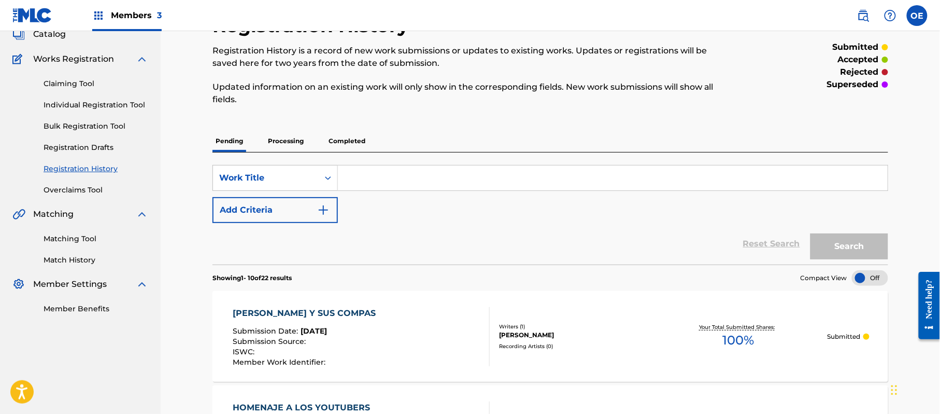
click at [115, 108] on link "Individual Registration Tool" at bounding box center [96, 105] width 105 height 11
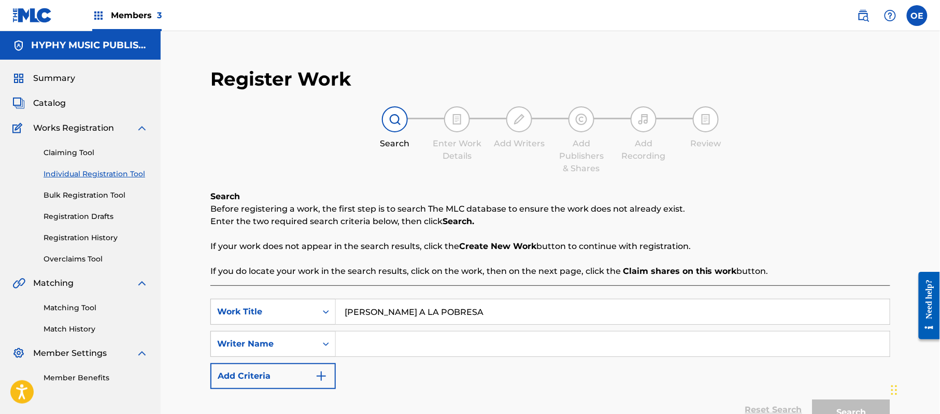
type input "[PERSON_NAME] A LA POBRESA"
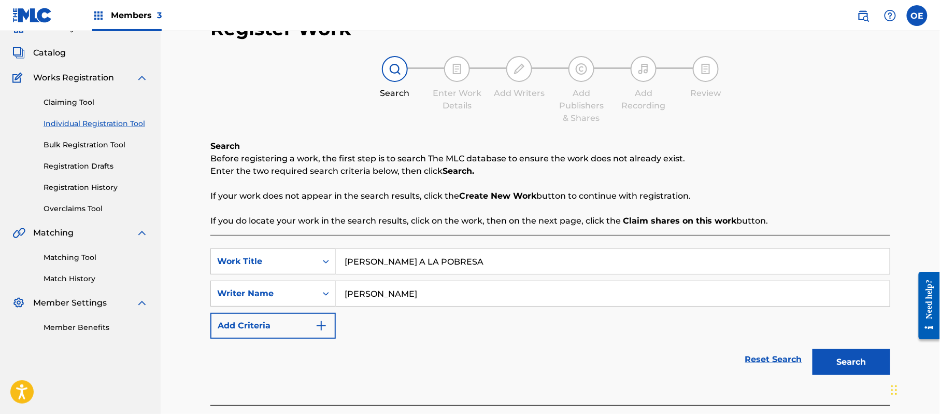
scroll to position [112, 0]
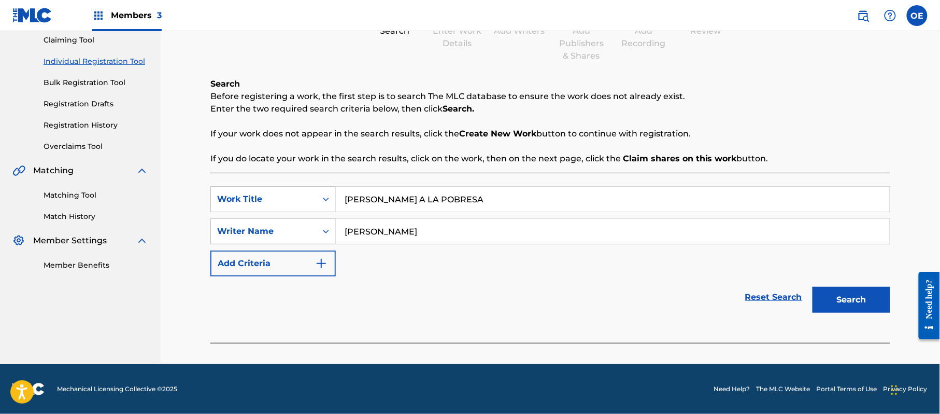
click at [863, 281] on div "Search" at bounding box center [848, 296] width 83 height 41
drag, startPoint x: 846, startPoint y: 293, endPoint x: 689, endPoint y: 273, distance: 158.9
click at [846, 294] on button "Search" at bounding box center [852, 300] width 78 height 26
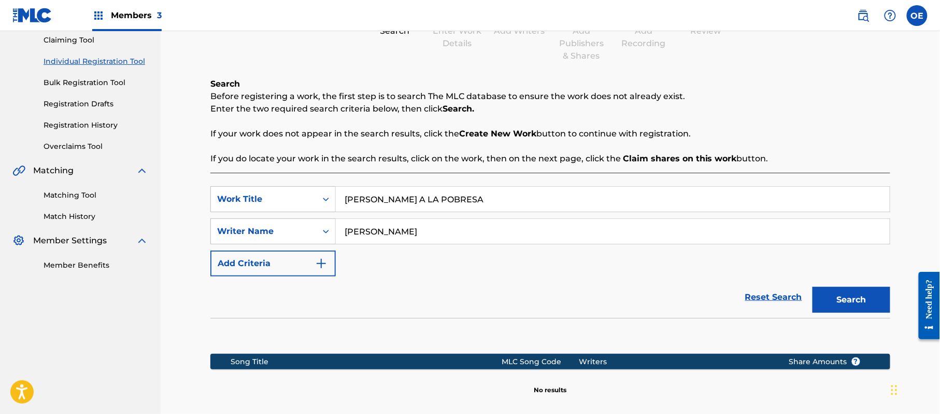
drag, startPoint x: 394, startPoint y: 229, endPoint x: 375, endPoint y: 236, distance: 20.0
click at [375, 236] on input "[PERSON_NAME]" at bounding box center [613, 231] width 554 height 25
click at [813, 287] on button "Search" at bounding box center [852, 300] width 78 height 26
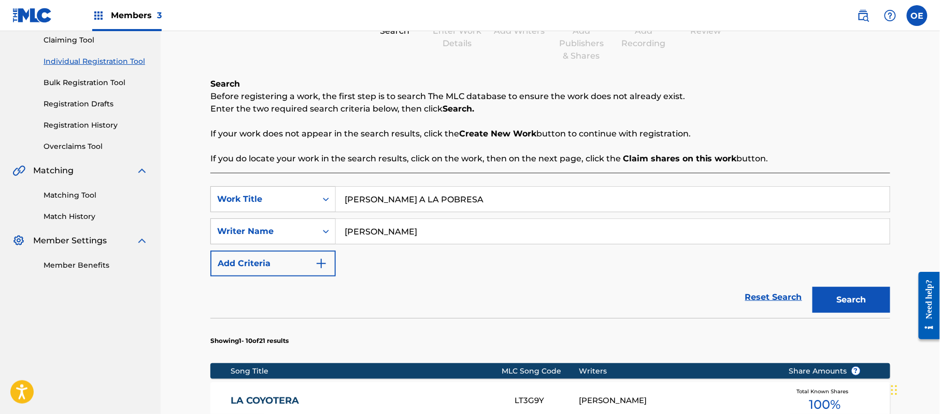
type input "[PERSON_NAME]"
click at [813, 287] on button "Search" at bounding box center [852, 300] width 78 height 26
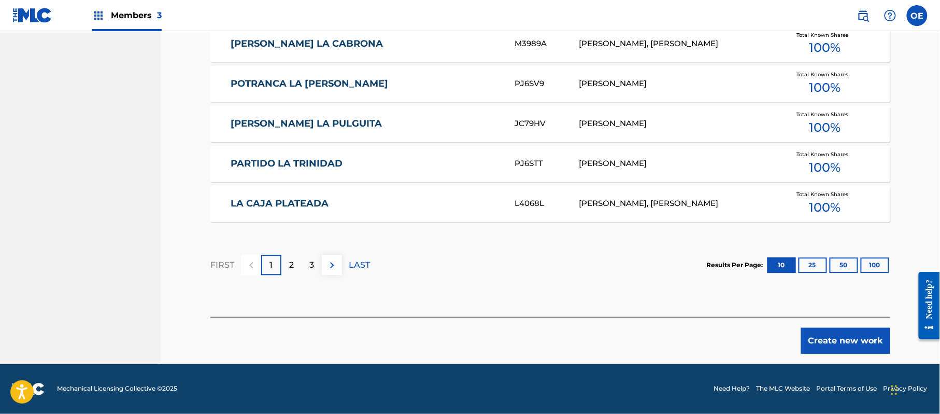
click at [861, 348] on button "Create new work" at bounding box center [845, 341] width 89 height 26
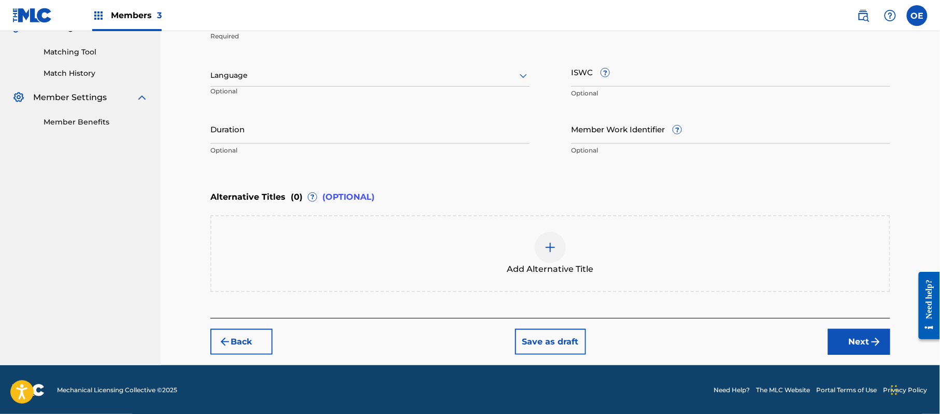
click at [287, 77] on div at bounding box center [369, 75] width 319 height 13
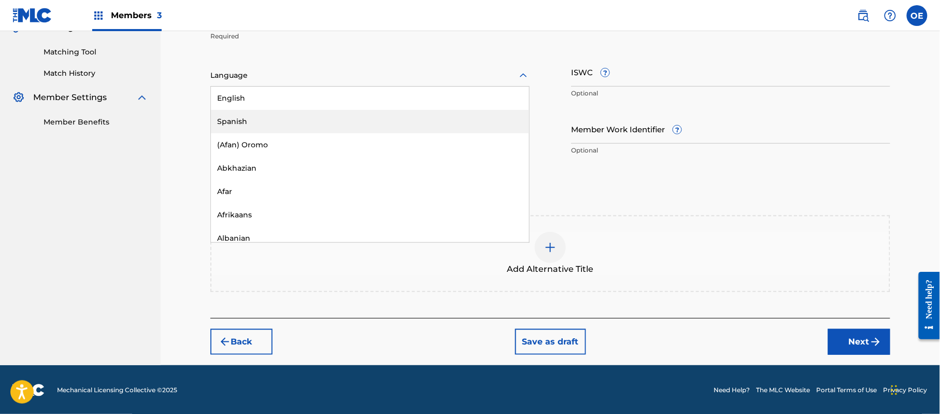
click at [264, 116] on div "Spanish" at bounding box center [370, 121] width 318 height 23
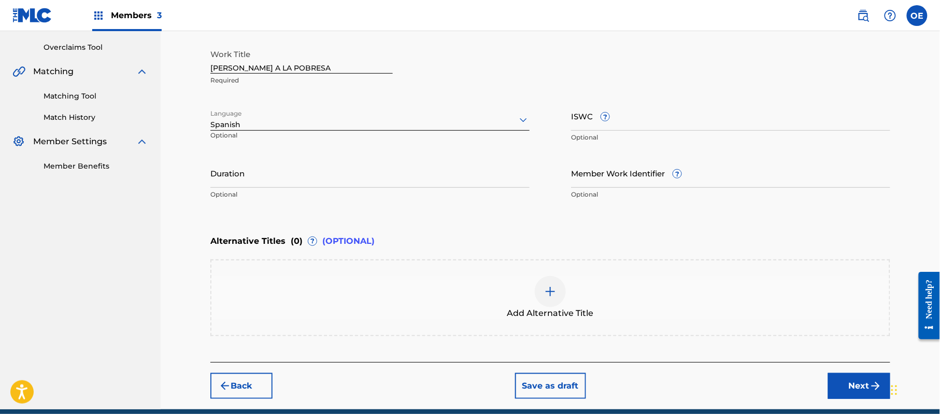
scroll to position [187, 0]
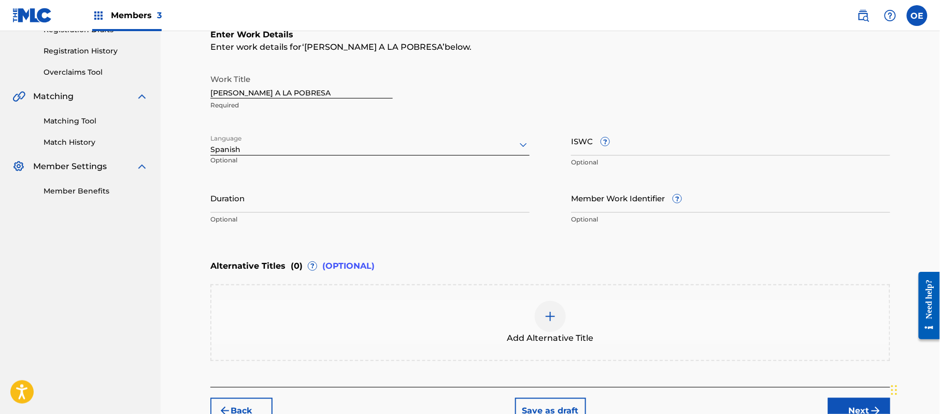
click at [285, 203] on input "Duration" at bounding box center [369, 198] width 319 height 30
type input "03:08"
click at [840, 400] on button "Next" at bounding box center [859, 411] width 62 height 26
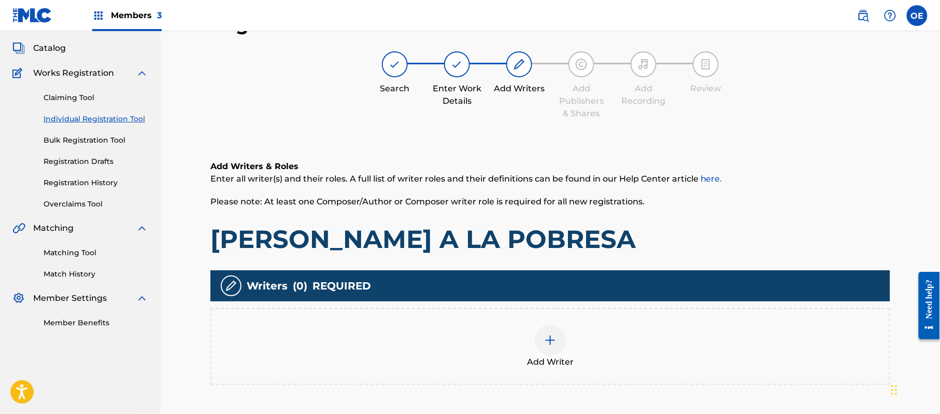
scroll to position [47, 0]
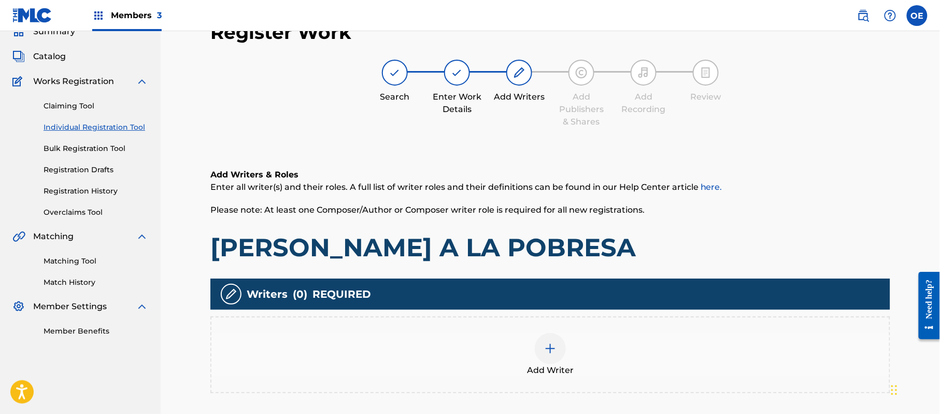
click at [531, 358] on div "Add Writer" at bounding box center [550, 355] width 678 height 44
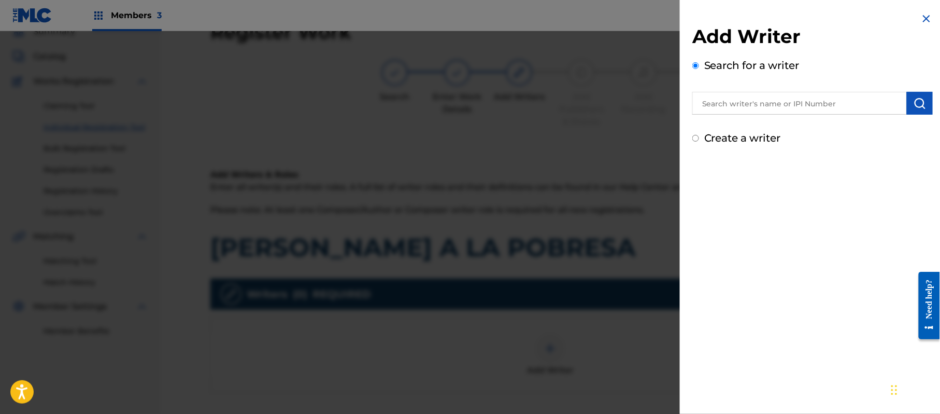
click at [736, 137] on label "Create a writer" at bounding box center [742, 138] width 77 height 12
radio input "true"
click at [699, 137] on input "Create a writer" at bounding box center [695, 138] width 7 height 7
radio input "false"
radio input "true"
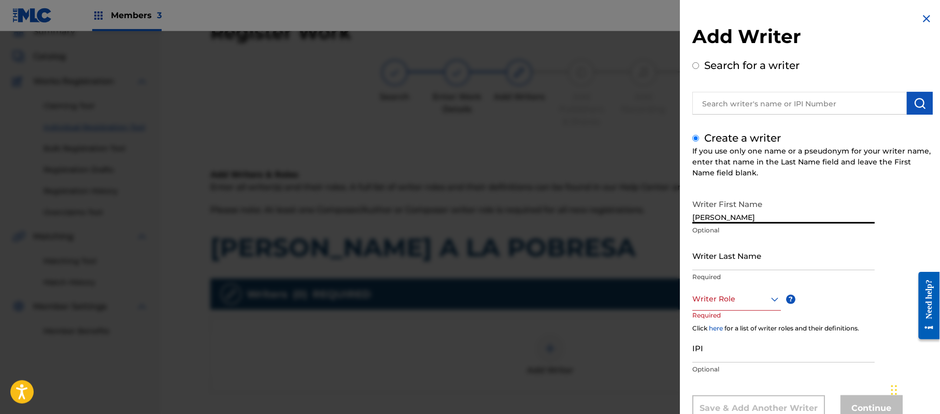
type input "[PERSON_NAME]"
drag, startPoint x: 777, startPoint y: 211, endPoint x: 733, endPoint y: 215, distance: 44.7
click at [733, 215] on input "[PERSON_NAME]" at bounding box center [783, 209] width 182 height 30
drag, startPoint x: 738, startPoint y: 264, endPoint x: 628, endPoint y: 276, distance: 110.5
click at [632, 276] on div "Add Writer Search for a writer Create a writer If you use only one name or a ps…" at bounding box center [470, 222] width 940 height 382
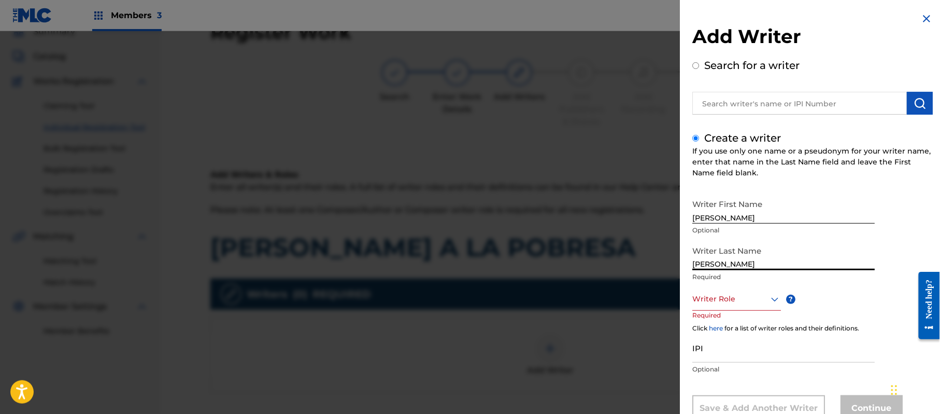
click at [724, 292] on div "Writer Role" at bounding box center [736, 298] width 89 height 23
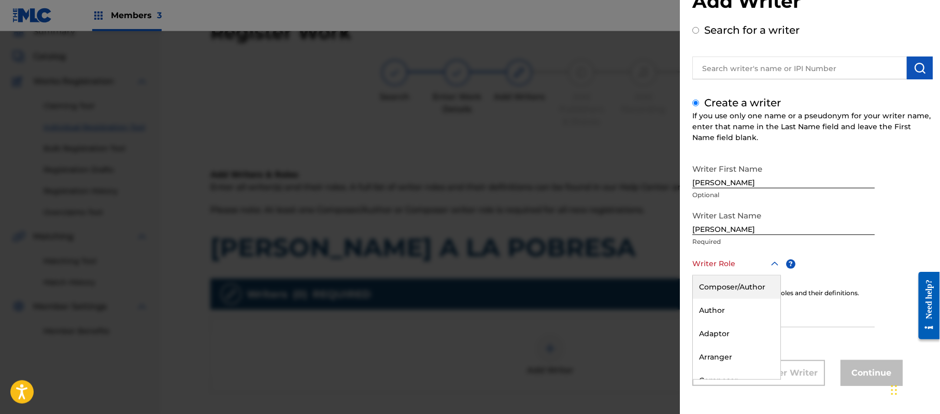
click at [725, 288] on div "Composer/Author" at bounding box center [737, 286] width 88 height 23
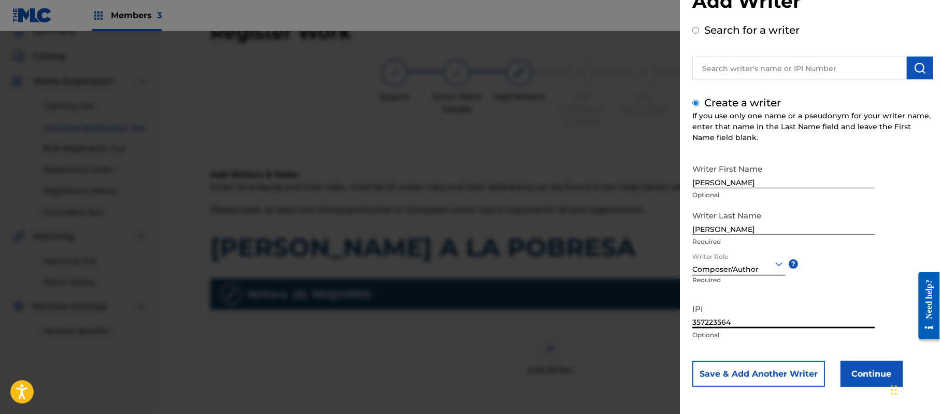
click at [856, 372] on button "Continue" at bounding box center [872, 374] width 62 height 26
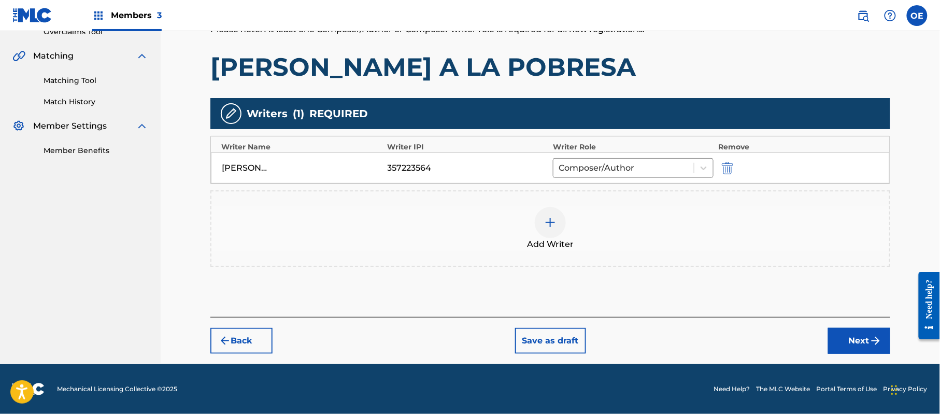
click at [854, 346] on button "Next" at bounding box center [859, 341] width 62 height 26
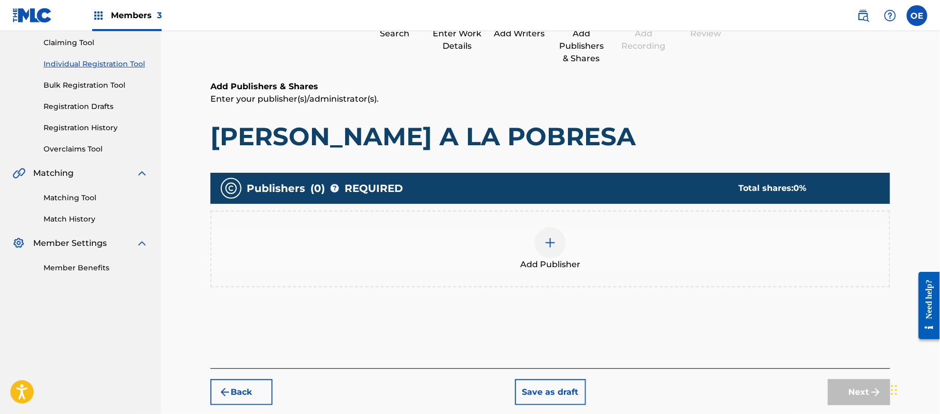
scroll to position [47, 0]
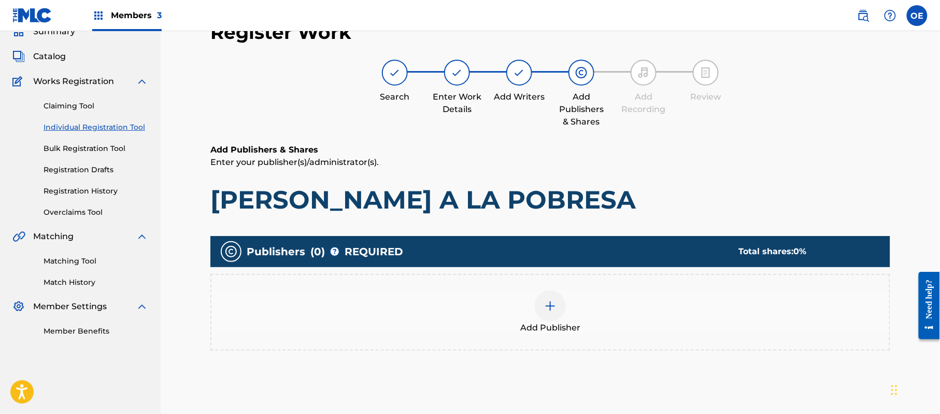
click at [562, 315] on div "Add Publisher" at bounding box center [550, 312] width 678 height 44
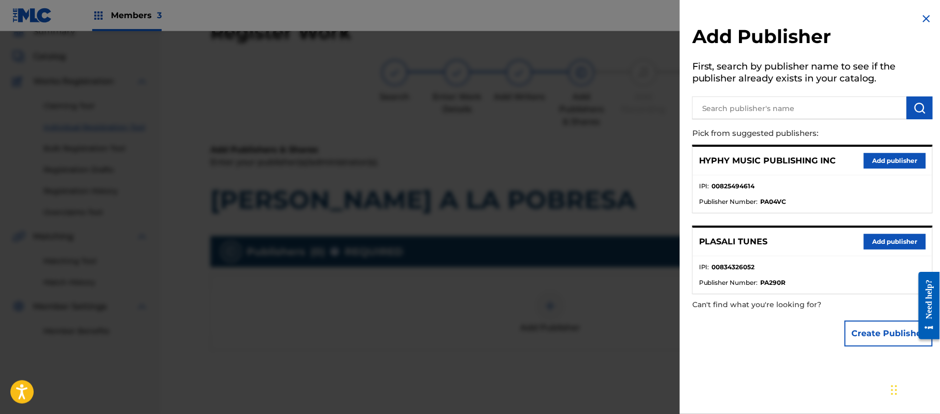
click at [868, 153] on button "Add publisher" at bounding box center [895, 161] width 62 height 16
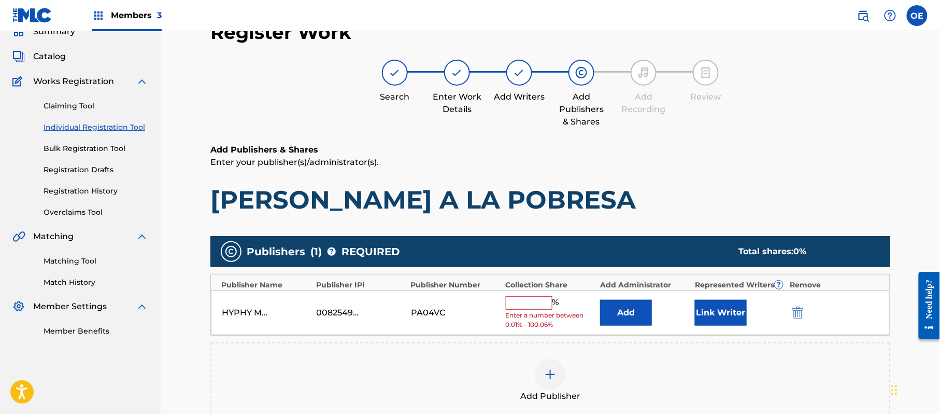
click at [522, 305] on input "text" at bounding box center [529, 302] width 47 height 13
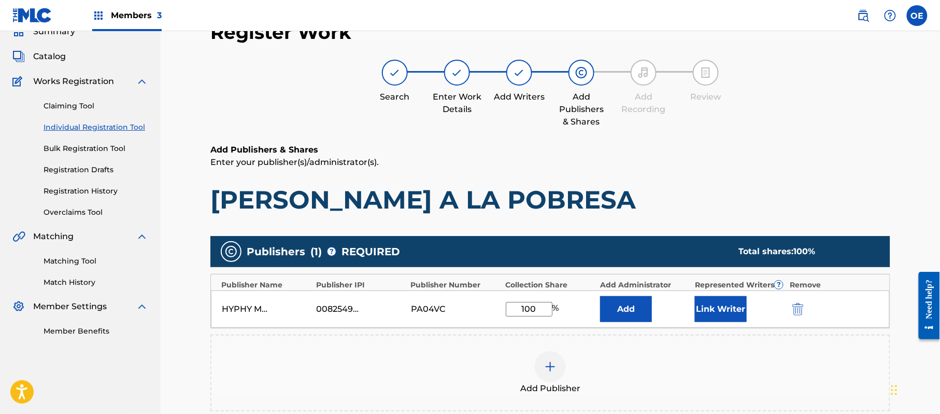
click at [710, 308] on button "Link Writer" at bounding box center [721, 309] width 52 height 26
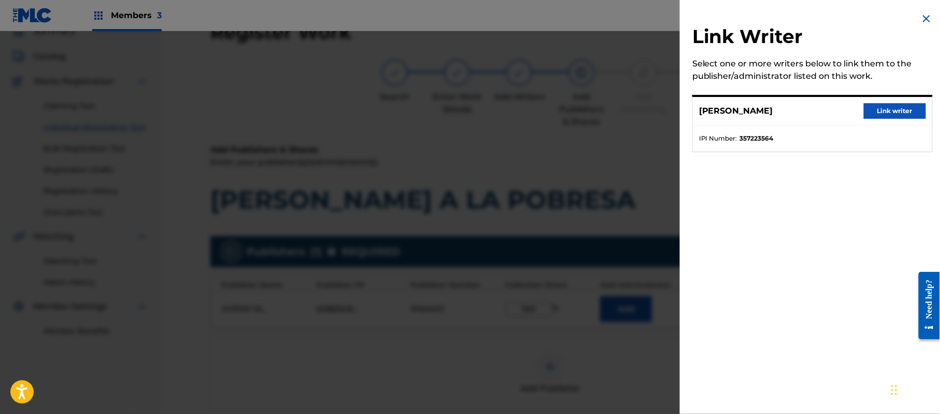
click at [891, 107] on button "Link writer" at bounding box center [895, 111] width 62 height 16
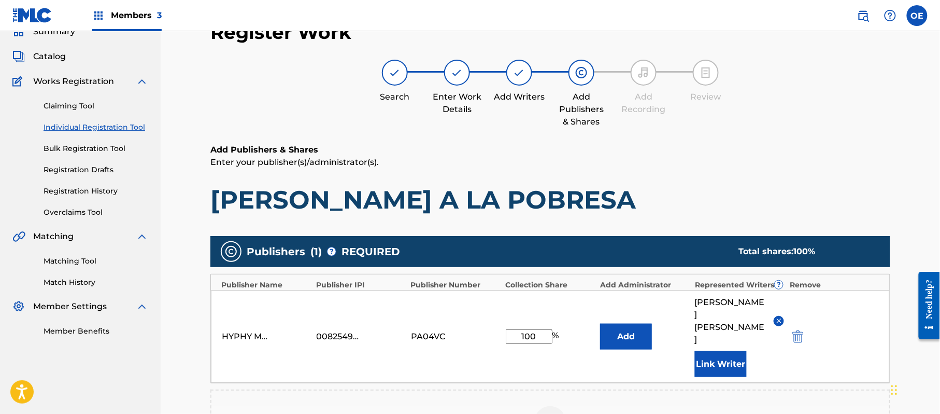
scroll to position [185, 0]
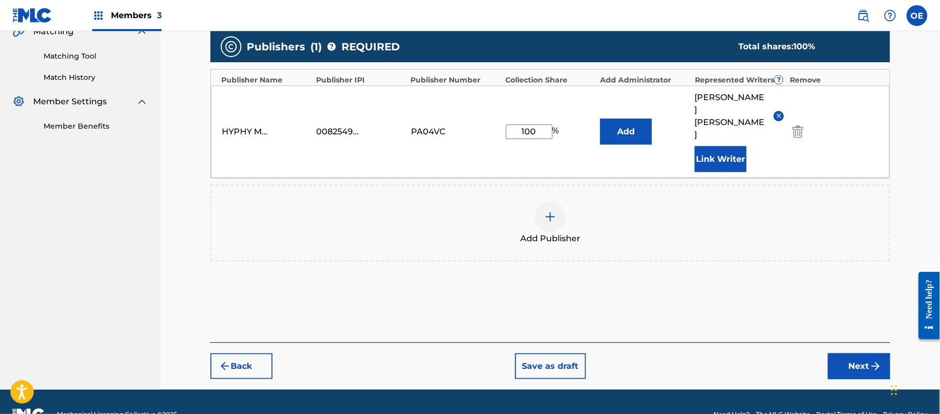
drag, startPoint x: 817, startPoint y: 324, endPoint x: 820, endPoint y: 330, distance: 5.8
click at [817, 342] on div "Back Save as draft Next" at bounding box center [550, 360] width 680 height 37
click at [834, 353] on button "Next" at bounding box center [859, 366] width 62 height 26
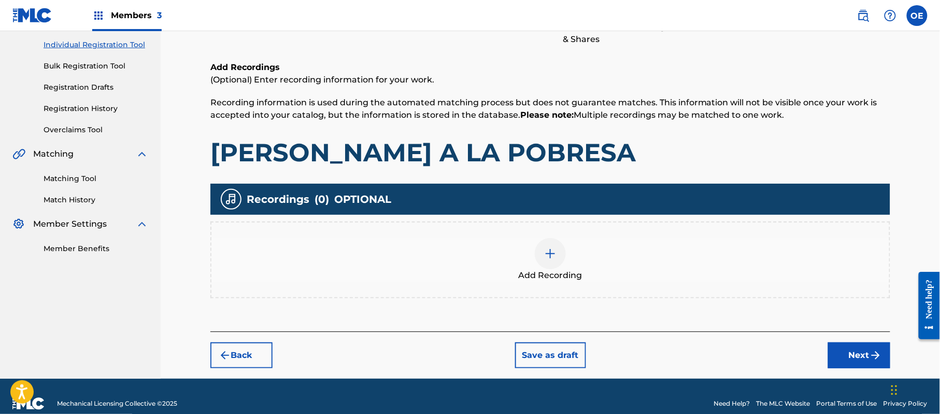
scroll to position [47, 0]
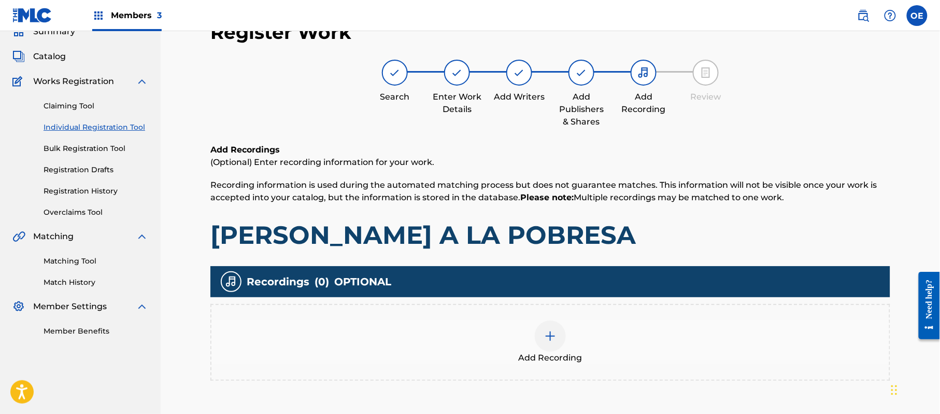
click at [597, 328] on div "Add Recording" at bounding box center [550, 342] width 678 height 44
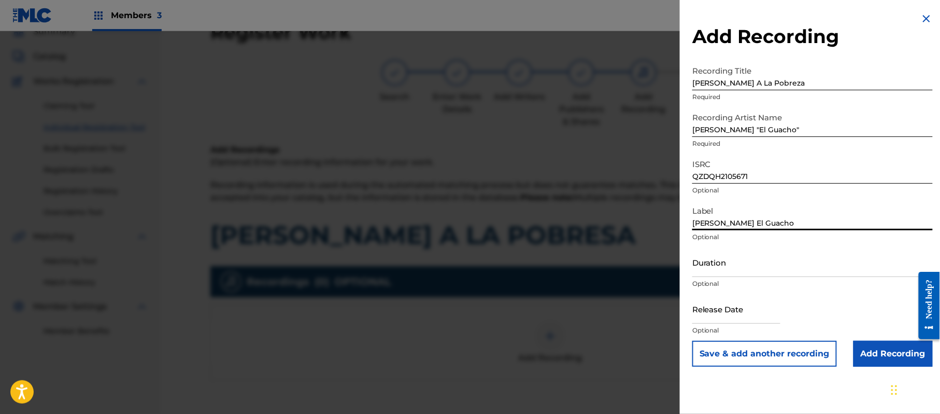
click at [753, 268] on input "Duration" at bounding box center [812, 262] width 240 height 30
click at [733, 308] on input "text" at bounding box center [736, 309] width 88 height 30
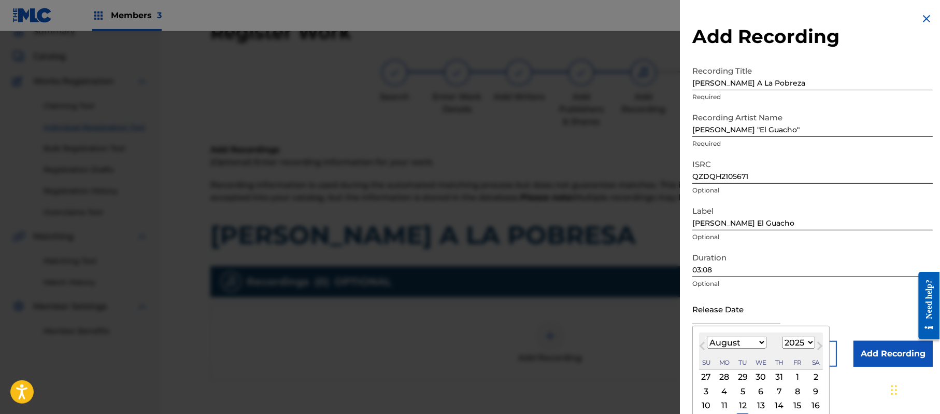
click at [807, 341] on select "1899 1900 1901 1902 1903 1904 1905 1906 1907 1908 1909 1910 1911 1912 1913 1914…" at bounding box center [798, 342] width 33 height 12
click at [784, 336] on select "1899 1900 1901 1902 1903 1904 1905 1906 1907 1908 1909 1910 1911 1912 1913 1914…" at bounding box center [798, 342] width 33 height 12
click at [736, 348] on div "January February March April May June July August September October November De…" at bounding box center [737, 342] width 60 height 12
click at [737, 341] on select "January February March April May June July August September October November De…" at bounding box center [737, 342] width 60 height 12
click at [707, 336] on select "January February March April May June July August September October November De…" at bounding box center [737, 342] width 60 height 12
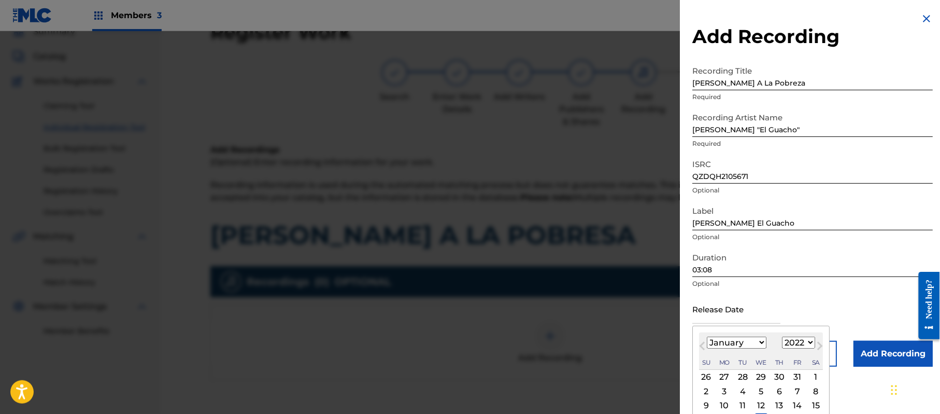
click at [804, 401] on div "14" at bounding box center [797, 405] width 12 height 12
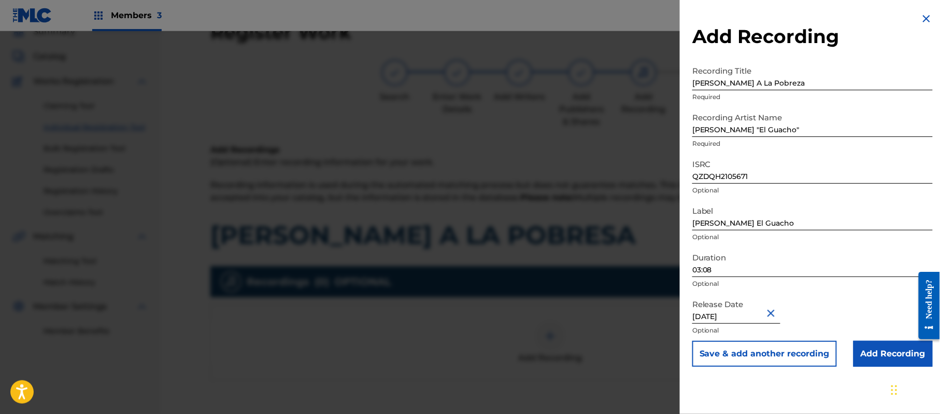
click at [875, 358] on input "Add Recording" at bounding box center [893, 354] width 79 height 26
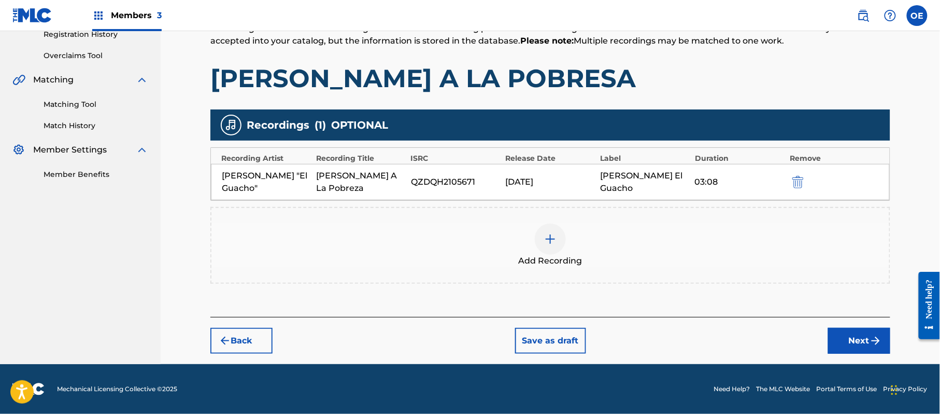
click at [861, 347] on button "Next" at bounding box center [859, 341] width 62 height 26
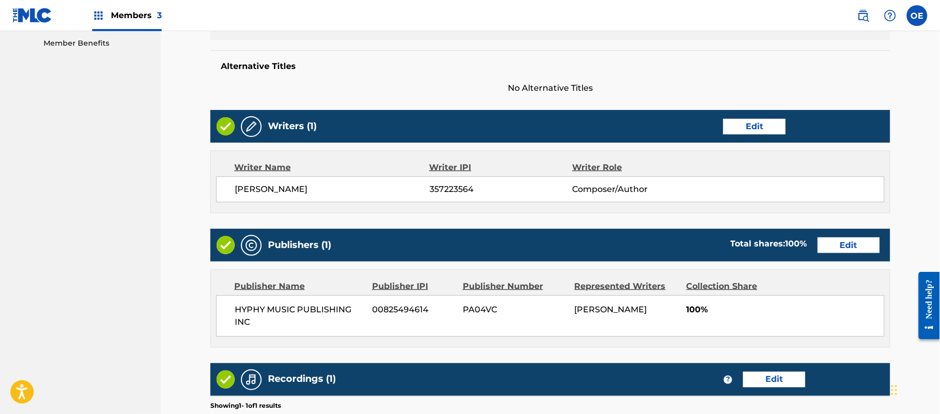
scroll to position [461, 0]
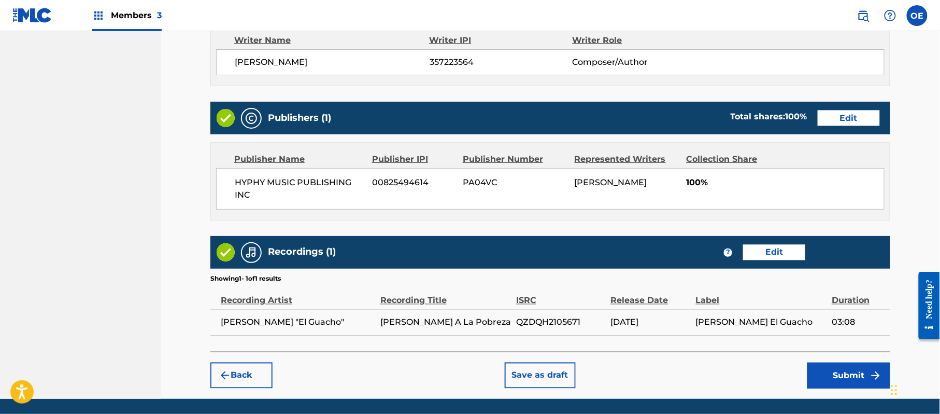
click at [842, 364] on button "Submit" at bounding box center [848, 375] width 83 height 26
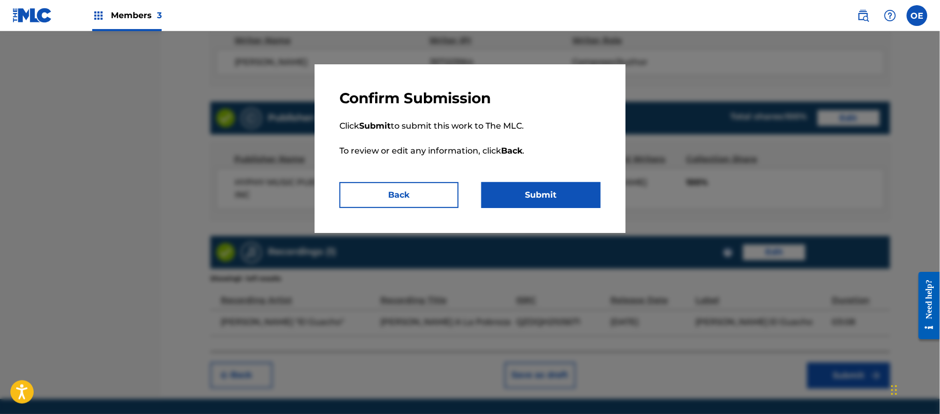
click at [515, 182] on button "Submit" at bounding box center [540, 195] width 119 height 26
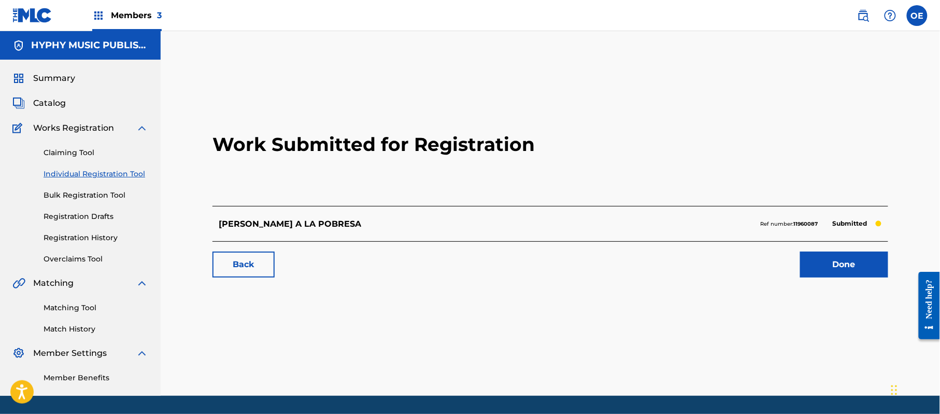
drag, startPoint x: 115, startPoint y: 168, endPoint x: 130, endPoint y: 171, distance: 15.3
click at [115, 168] on link "Individual Registration Tool" at bounding box center [96, 173] width 105 height 11
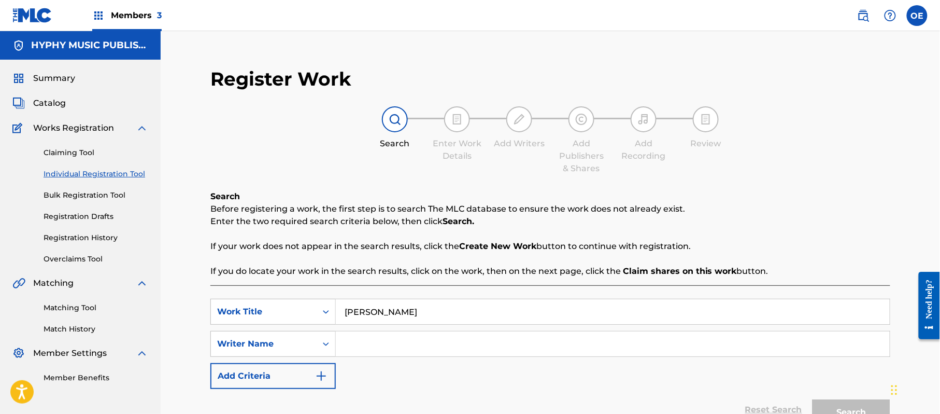
click at [465, 334] on input "Search Form" at bounding box center [613, 343] width 554 height 25
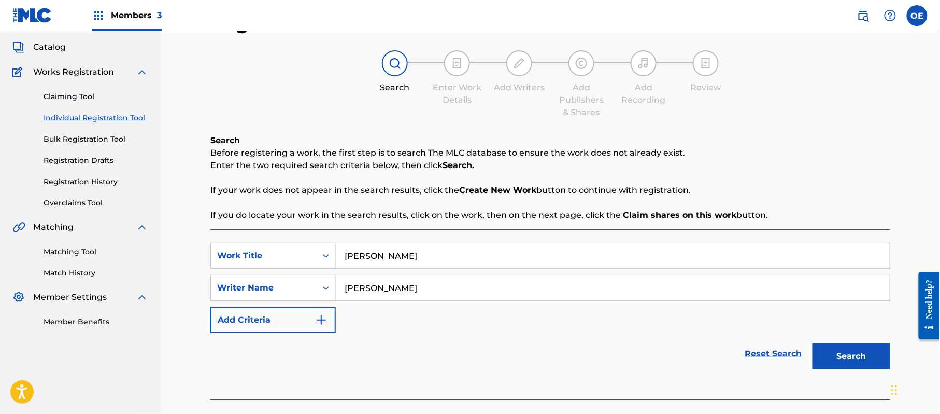
scroll to position [112, 0]
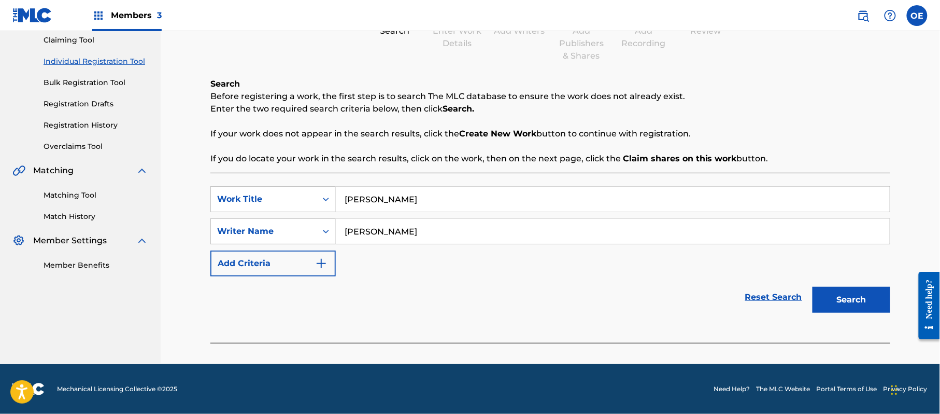
click at [834, 305] on button "Search" at bounding box center [852, 300] width 78 height 26
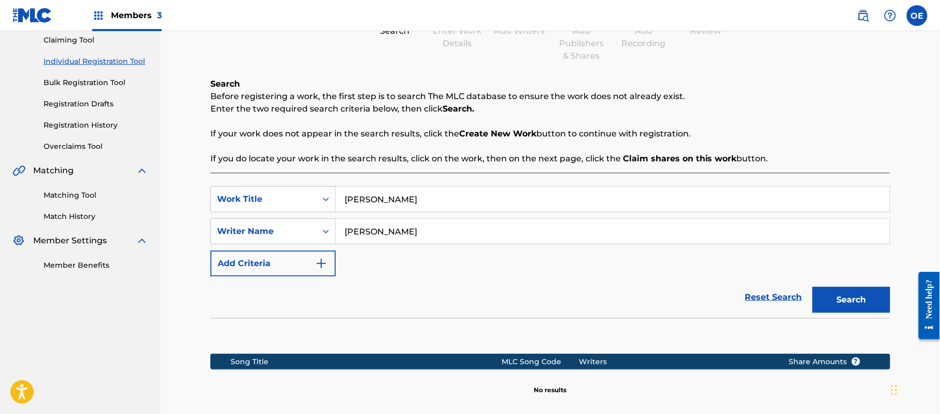
drag, startPoint x: 394, startPoint y: 228, endPoint x: 372, endPoint y: 237, distance: 24.0
click at [372, 237] on input "[PERSON_NAME]" at bounding box center [613, 231] width 554 height 25
click at [813, 287] on button "Search" at bounding box center [852, 300] width 78 height 26
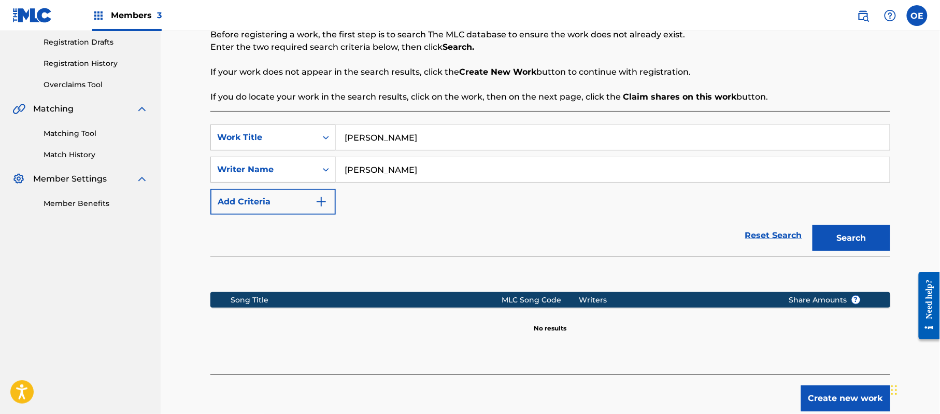
scroll to position [232, 0]
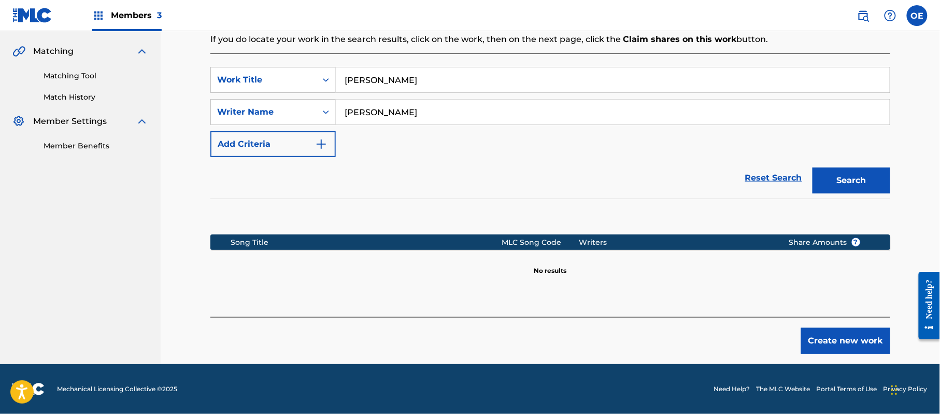
click at [804, 330] on div "Create new work" at bounding box center [550, 335] width 680 height 37
click at [818, 332] on button "Create new work" at bounding box center [845, 341] width 89 height 26
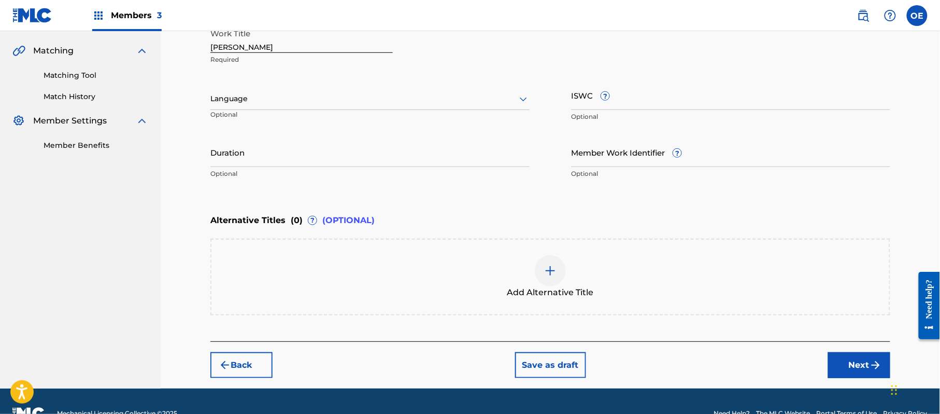
click at [285, 101] on div at bounding box center [369, 98] width 319 height 13
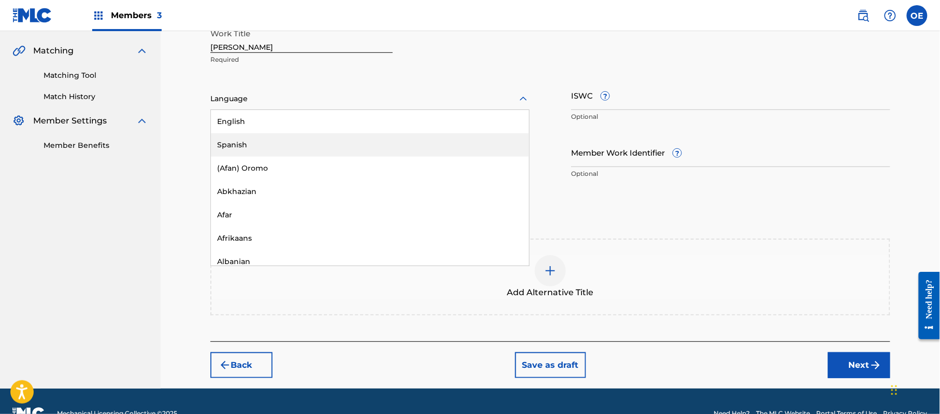
click at [273, 135] on div "Spanish" at bounding box center [370, 144] width 318 height 23
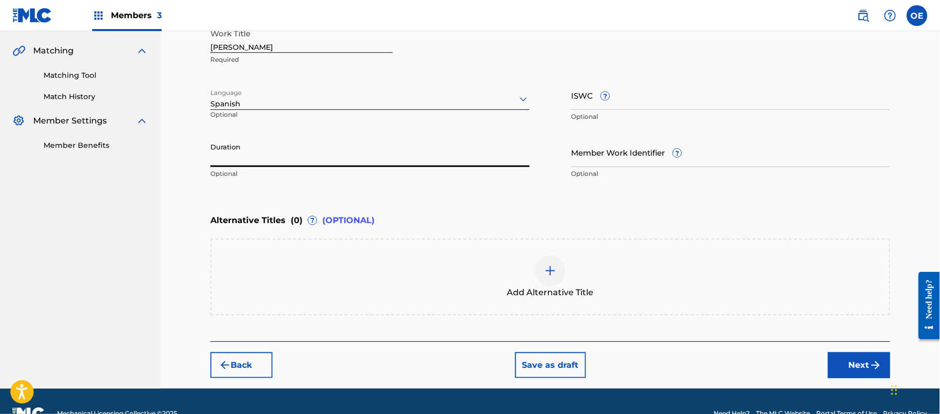
click at [301, 142] on input "Duration" at bounding box center [369, 152] width 319 height 30
click at [871, 361] on img "submit" at bounding box center [876, 365] width 12 height 12
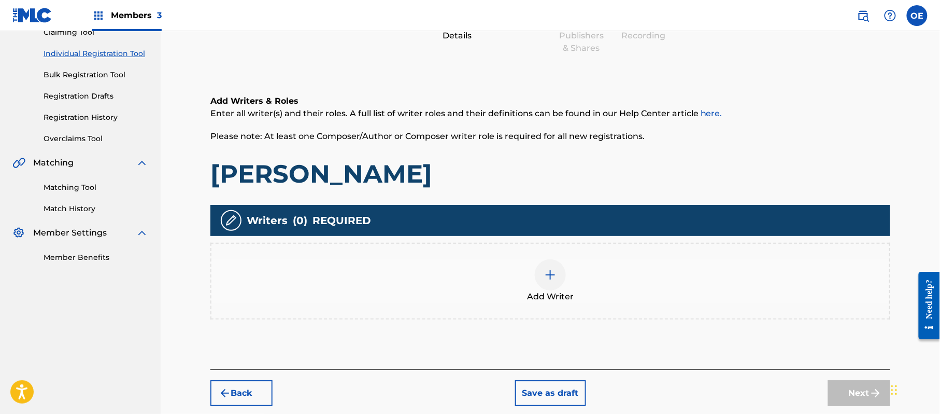
scroll to position [47, 0]
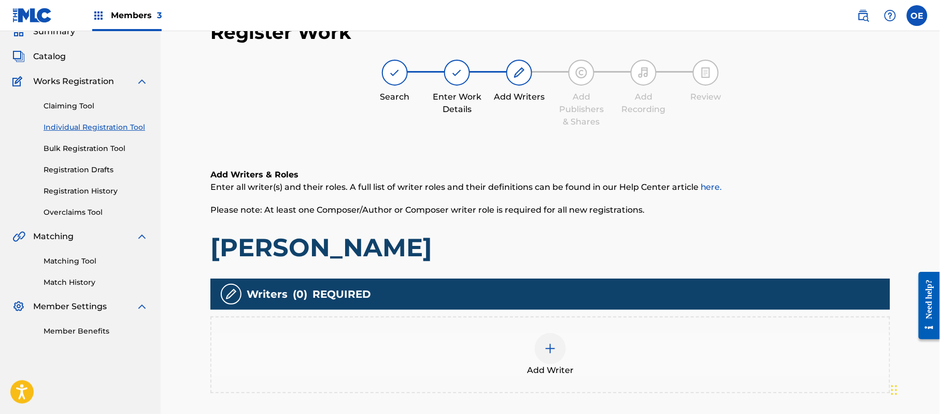
click at [577, 350] on div "Add Writer" at bounding box center [550, 355] width 678 height 44
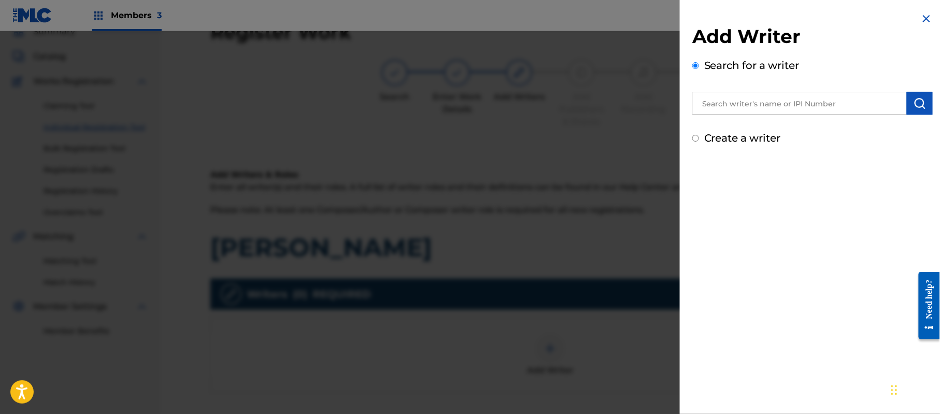
click at [746, 139] on label "Create a writer" at bounding box center [742, 138] width 77 height 12
click at [699, 139] on input "Create a writer" at bounding box center [695, 138] width 7 height 7
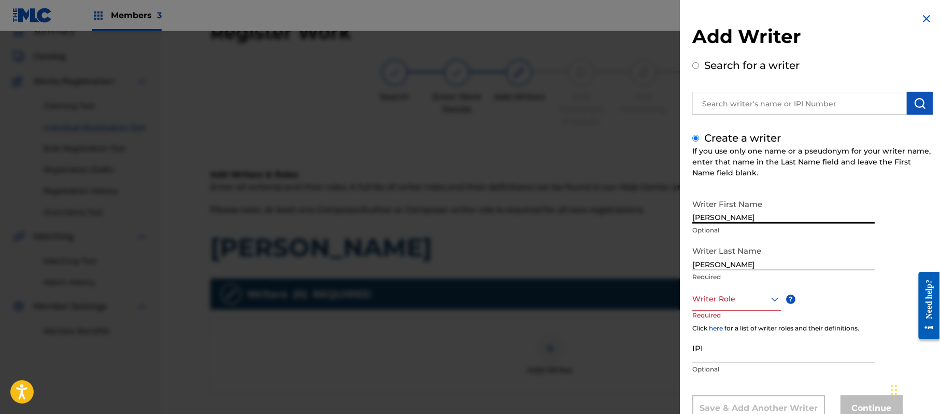
drag, startPoint x: 773, startPoint y: 215, endPoint x: 736, endPoint y: 218, distance: 37.5
click at [736, 218] on input "[PERSON_NAME]" at bounding box center [783, 209] width 182 height 30
drag, startPoint x: 737, startPoint y: 262, endPoint x: 642, endPoint y: 279, distance: 96.9
click at [642, 279] on div "Add Writer Search for a writer Create a writer If you use only one name or a ps…" at bounding box center [470, 222] width 940 height 382
click at [739, 295] on div "Writer Role" at bounding box center [736, 298] width 89 height 23
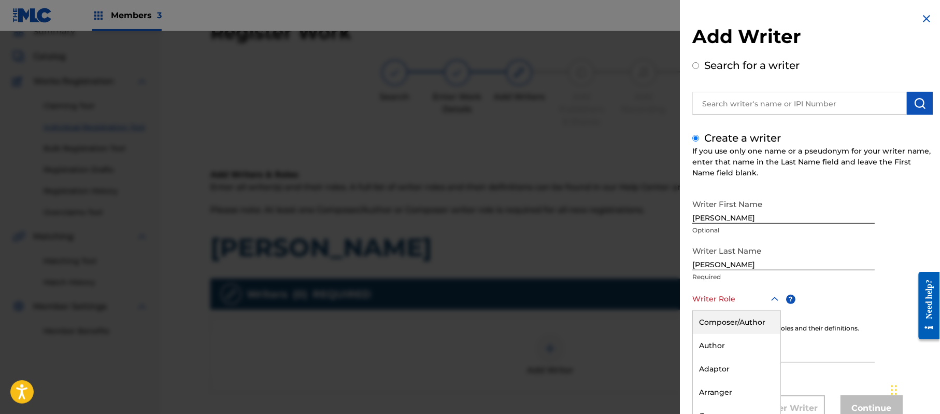
scroll to position [35, 0]
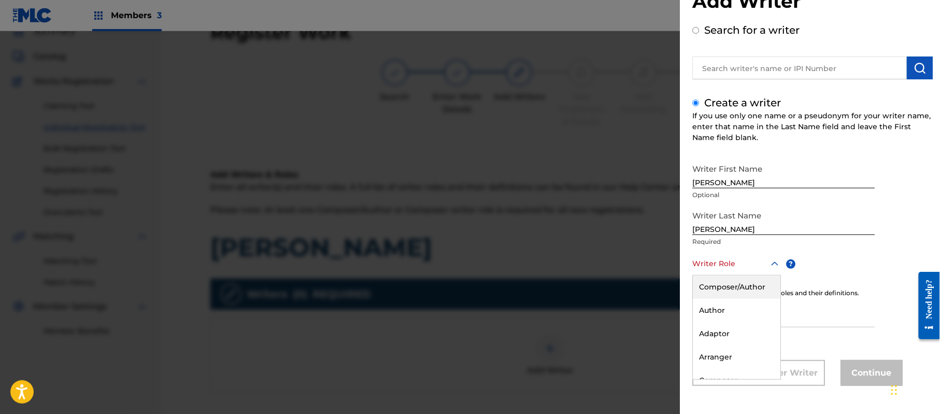
click at [732, 286] on div "Composer/Author" at bounding box center [737, 286] width 88 height 23
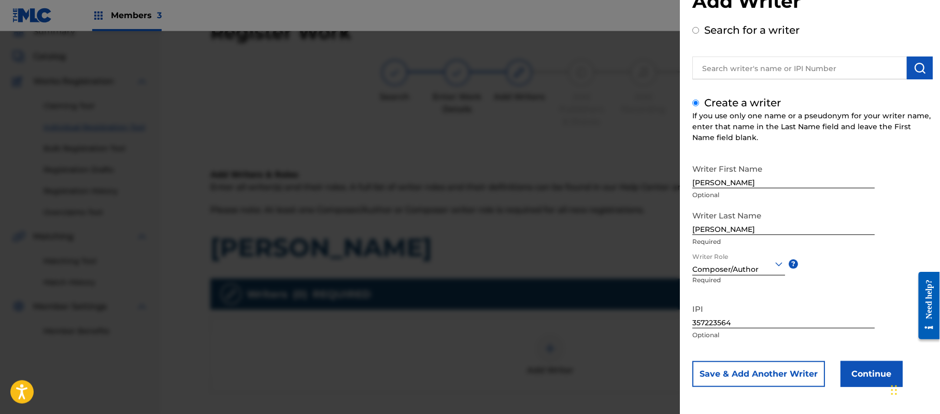
click at [849, 359] on div "Writer First Name [PERSON_NAME] Optional Writer Last Name [PERSON_NAME] Require…" at bounding box center [812, 273] width 240 height 228
click at [850, 361] on div "Writer First Name [PERSON_NAME] Optional Writer Last Name [PERSON_NAME] Require…" at bounding box center [812, 273] width 240 height 228
click at [848, 367] on button "Continue" at bounding box center [872, 374] width 62 height 26
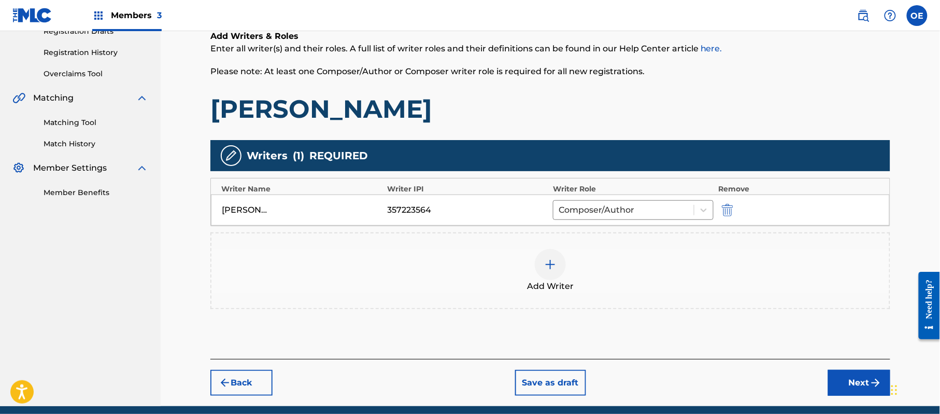
click at [872, 384] on img "submit" at bounding box center [876, 382] width 12 height 12
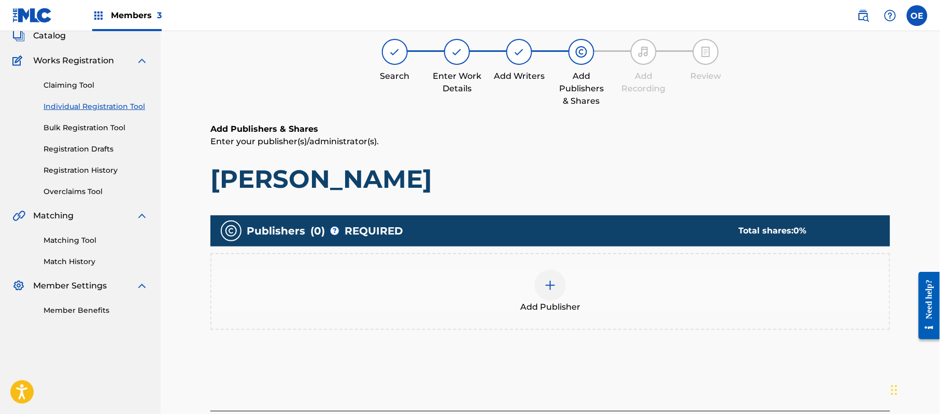
scroll to position [47, 0]
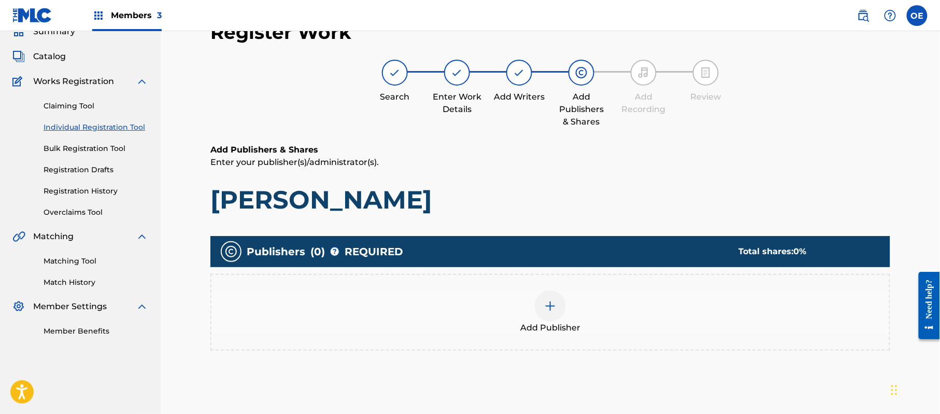
click at [593, 319] on div "Add Publisher" at bounding box center [550, 312] width 678 height 44
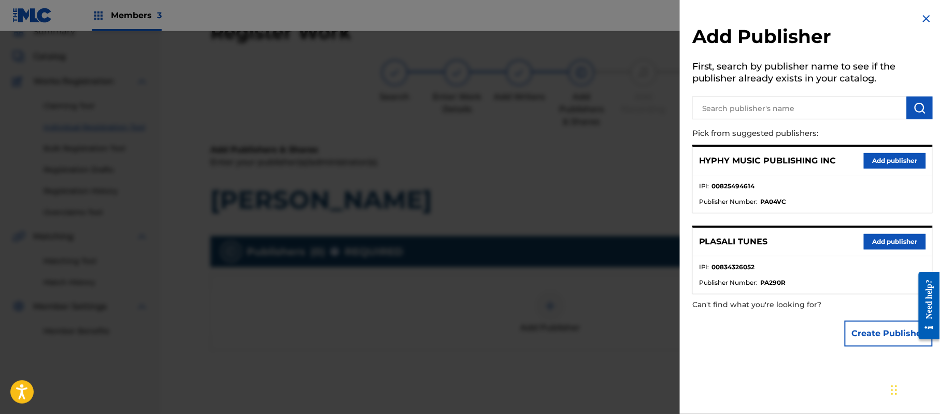
click at [877, 157] on button "Add publisher" at bounding box center [895, 161] width 62 height 16
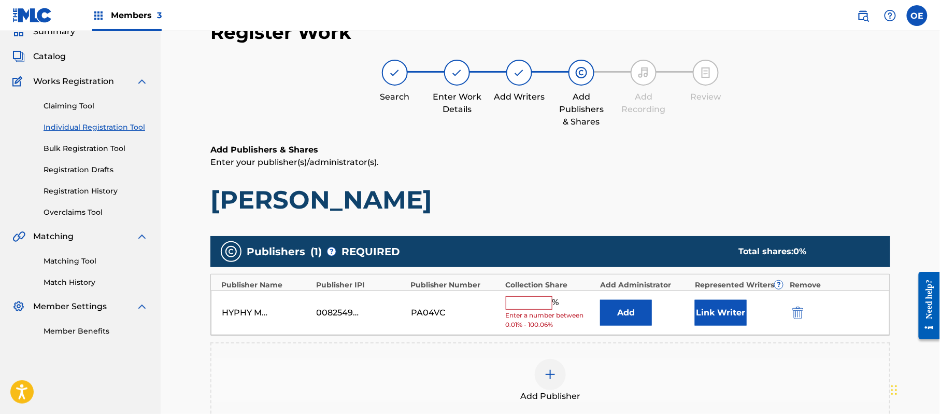
click at [533, 304] on input "text" at bounding box center [529, 302] width 47 height 13
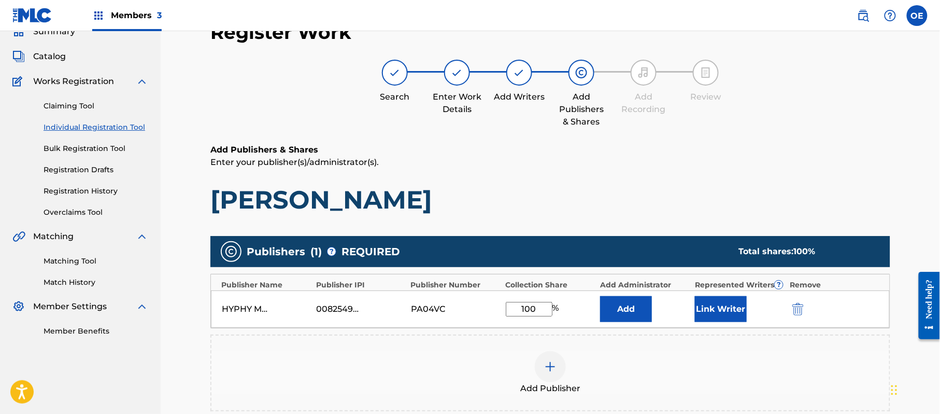
click at [785, 305] on div "HYPHY MUSIC PUBLISHING INC 00825494614 PA04VC 100 % Add Link Writer" at bounding box center [550, 308] width 679 height 37
click at [753, 308] on div "Link Writer" at bounding box center [740, 309] width 90 height 26
click at [732, 302] on button "Link Writer" at bounding box center [721, 309] width 52 height 26
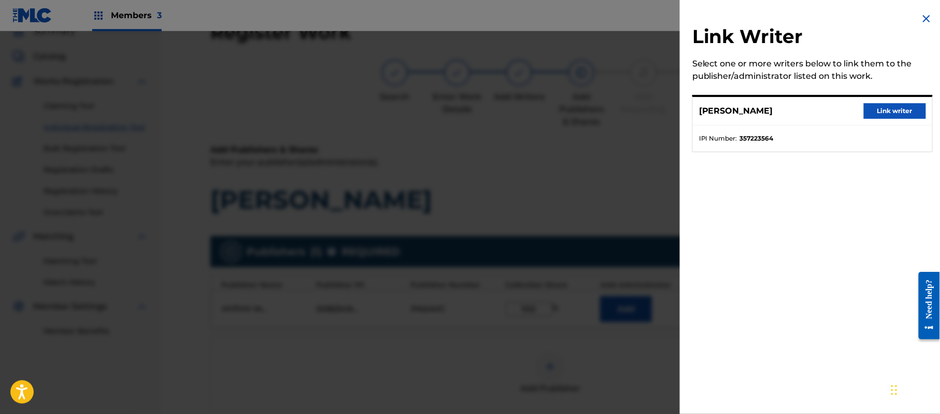
click at [880, 107] on button "Link writer" at bounding box center [895, 111] width 62 height 16
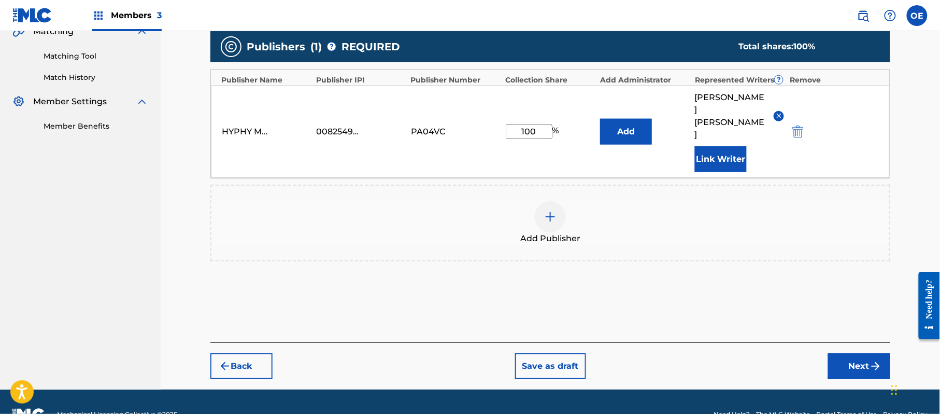
click at [846, 353] on button "Next" at bounding box center [859, 366] width 62 height 26
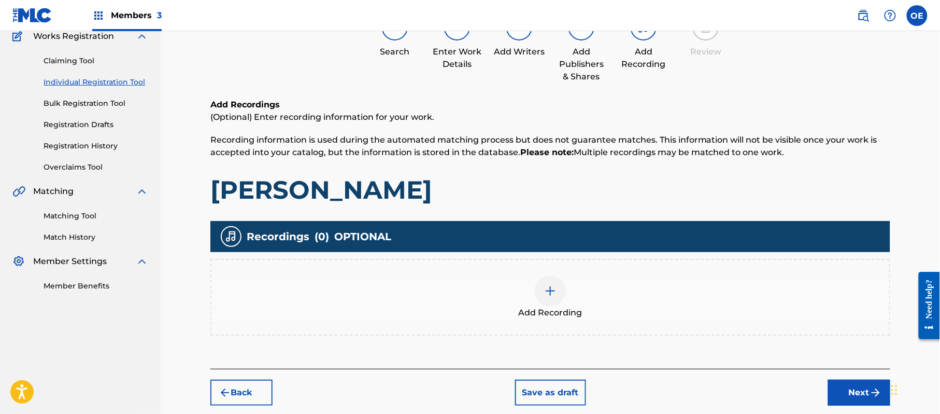
scroll to position [142, 0]
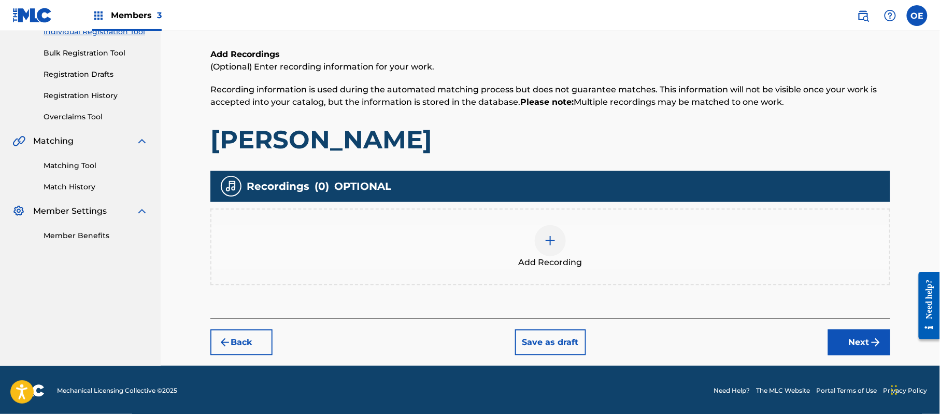
click at [573, 222] on div "Add Recording" at bounding box center [550, 246] width 680 height 77
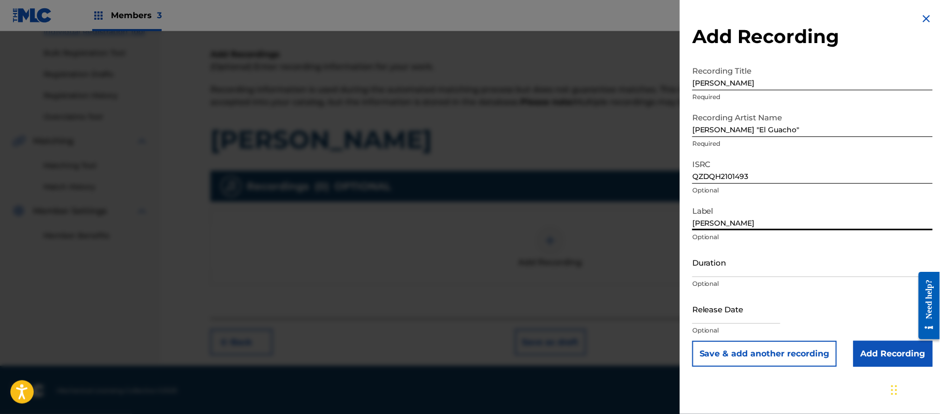
click at [748, 256] on input "Duration" at bounding box center [812, 262] width 240 height 30
drag, startPoint x: 721, startPoint y: 315, endPoint x: 755, endPoint y: 310, distance: 33.6
click at [722, 315] on input "text" at bounding box center [736, 309] width 88 height 30
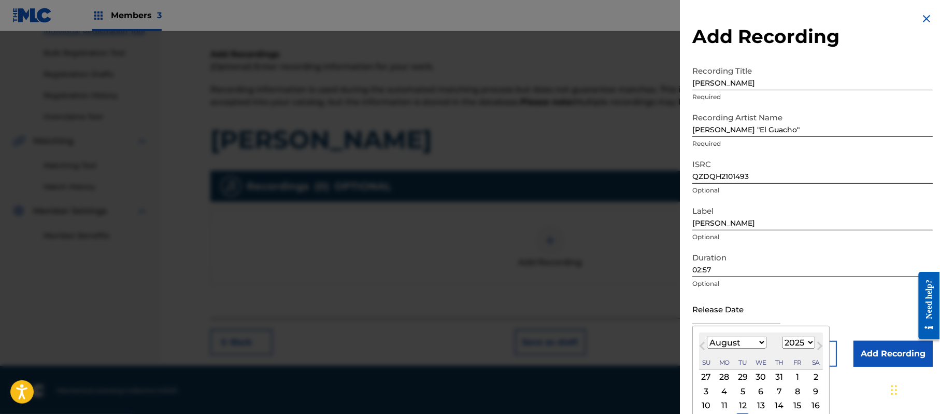
click at [802, 347] on select "1899 1900 1901 1902 1903 1904 1905 1906 1907 1908 1909 1910 1911 1912 1913 1914…" at bounding box center [798, 342] width 33 height 12
click at [784, 336] on select "1899 1900 1901 1902 1903 1904 1905 1906 1907 1908 1909 1910 1911 1912 1913 1914…" at bounding box center [798, 342] width 33 height 12
click at [752, 344] on select "January February March April May June July August September October November De…" at bounding box center [737, 342] width 60 height 12
click at [707, 336] on select "January February March April May June July August September October November De…" at bounding box center [737, 342] width 60 height 12
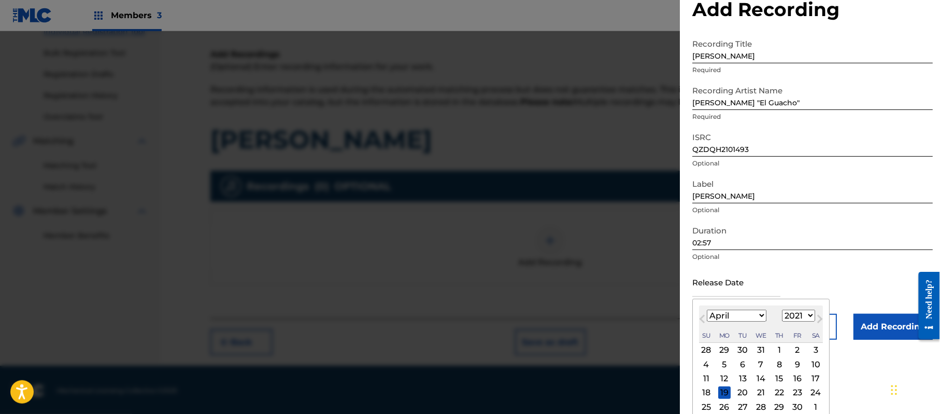
scroll to position [48, 0]
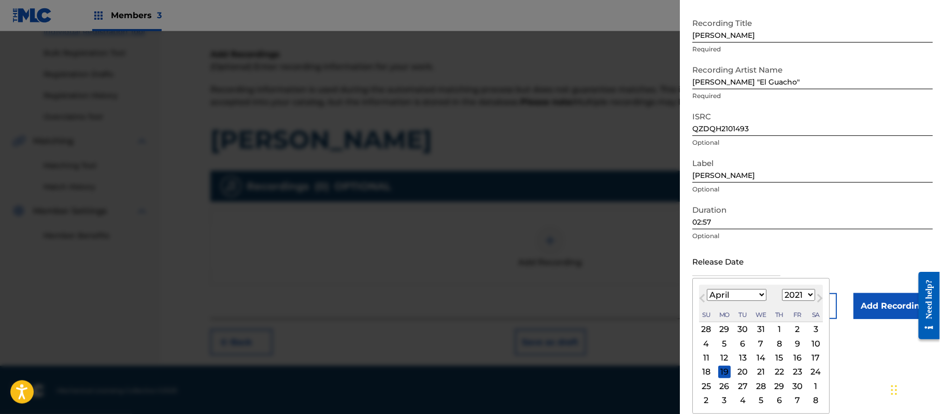
click at [800, 359] on div "16" at bounding box center [797, 357] width 12 height 12
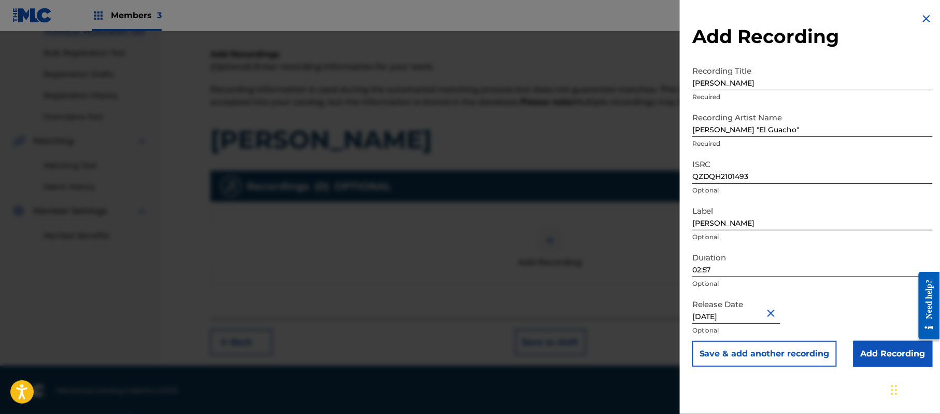
click at [862, 349] on input "Add Recording" at bounding box center [893, 354] width 79 height 26
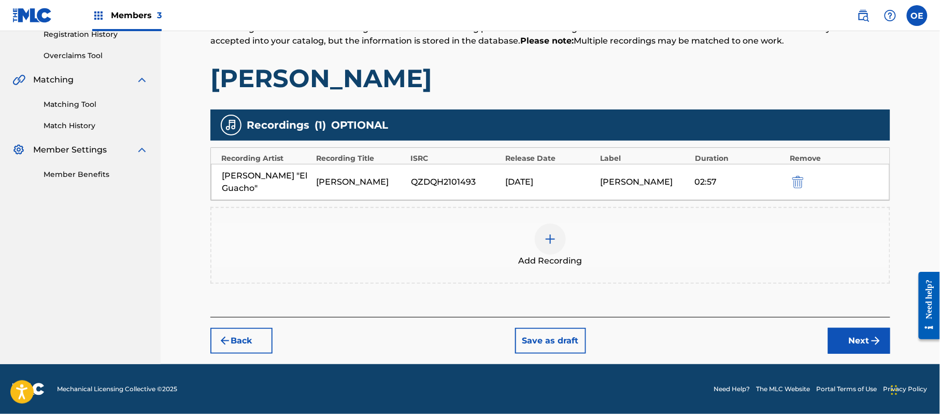
click at [866, 352] on button "Next" at bounding box center [859, 341] width 62 height 26
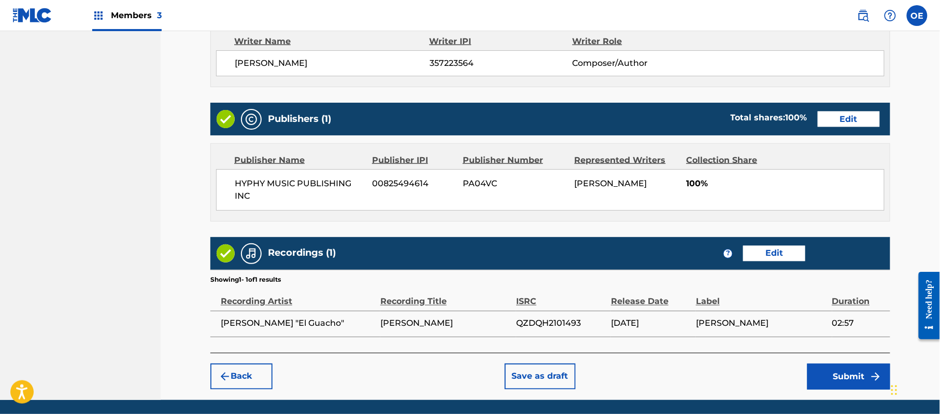
scroll to position [461, 0]
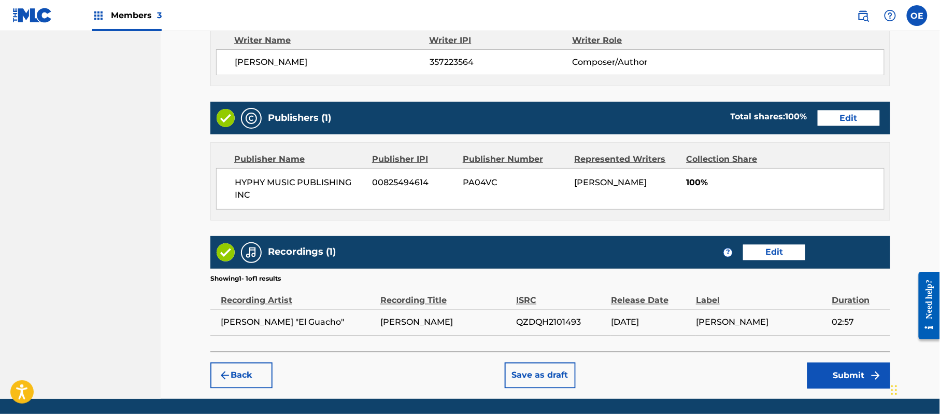
click at [855, 361] on div "Back Save as draft Submit" at bounding box center [550, 369] width 680 height 37
click at [848, 367] on button "Submit" at bounding box center [848, 375] width 83 height 26
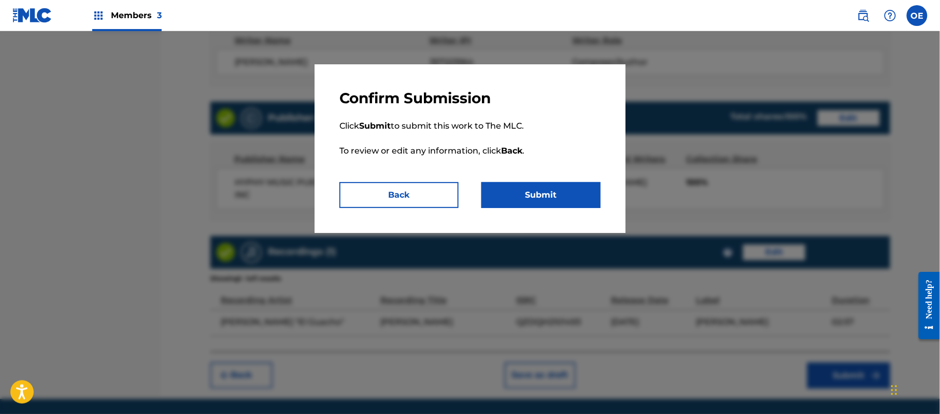
click at [586, 199] on button "Submit" at bounding box center [540, 195] width 119 height 26
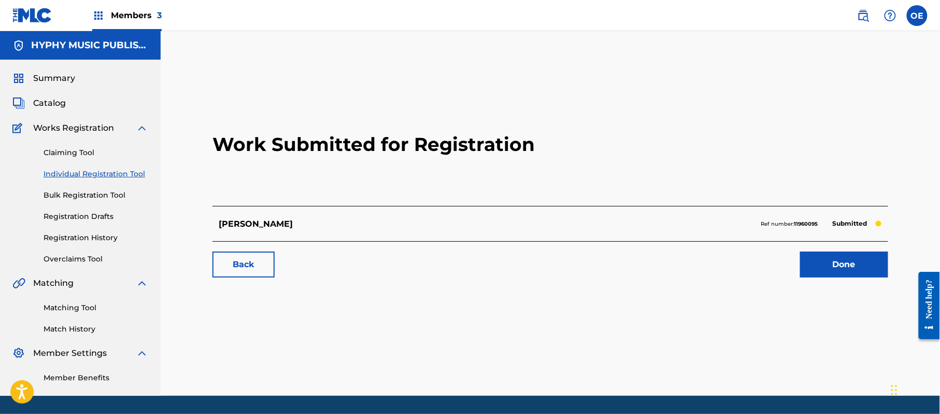
drag, startPoint x: 129, startPoint y: 171, endPoint x: 192, endPoint y: 159, distance: 64.4
click at [129, 171] on link "Individual Registration Tool" at bounding box center [96, 173] width 105 height 11
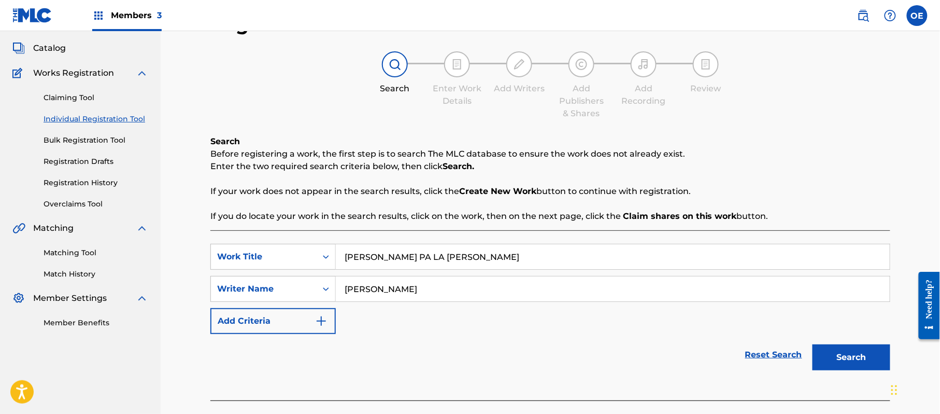
scroll to position [112, 0]
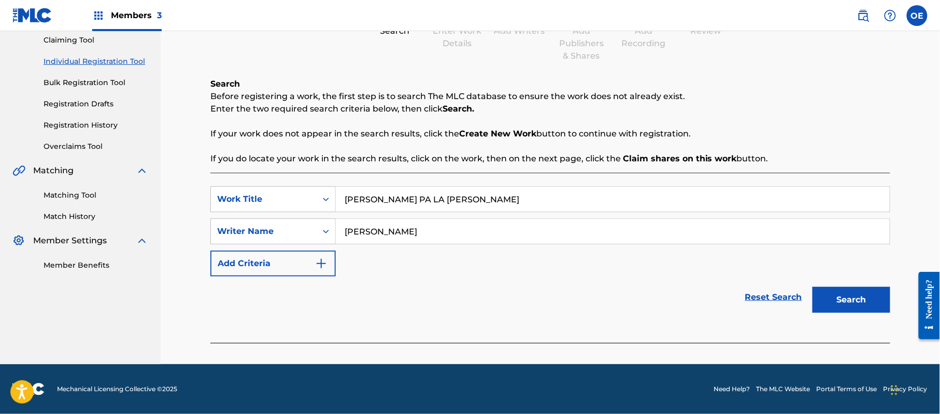
click at [867, 305] on button "Search" at bounding box center [852, 300] width 78 height 26
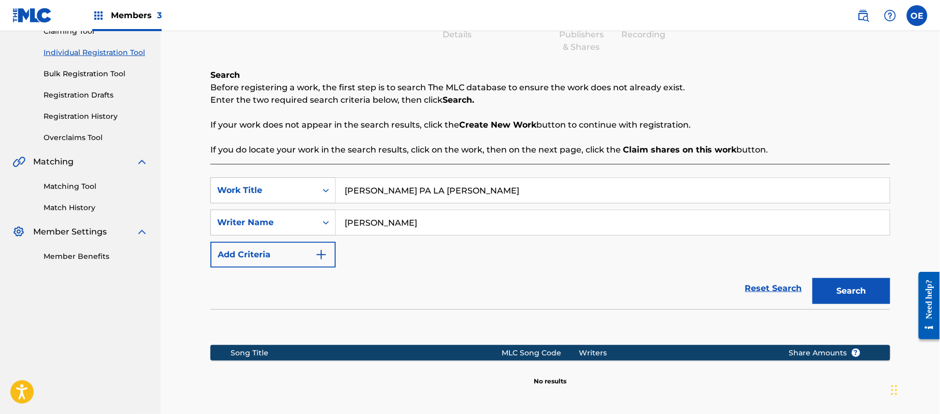
scroll to position [181, 0]
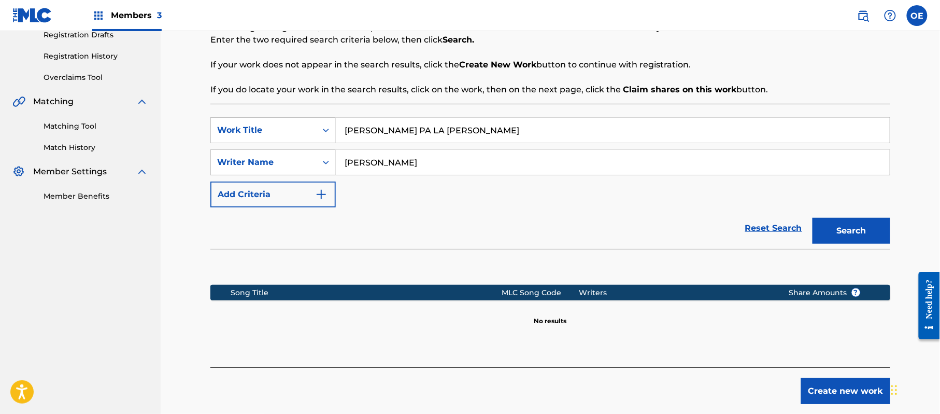
drag, startPoint x: 393, startPoint y: 163, endPoint x: 376, endPoint y: 166, distance: 17.0
click at [376, 166] on input "[PERSON_NAME]" at bounding box center [613, 162] width 554 height 25
click at [813, 218] on button "Search" at bounding box center [852, 231] width 78 height 26
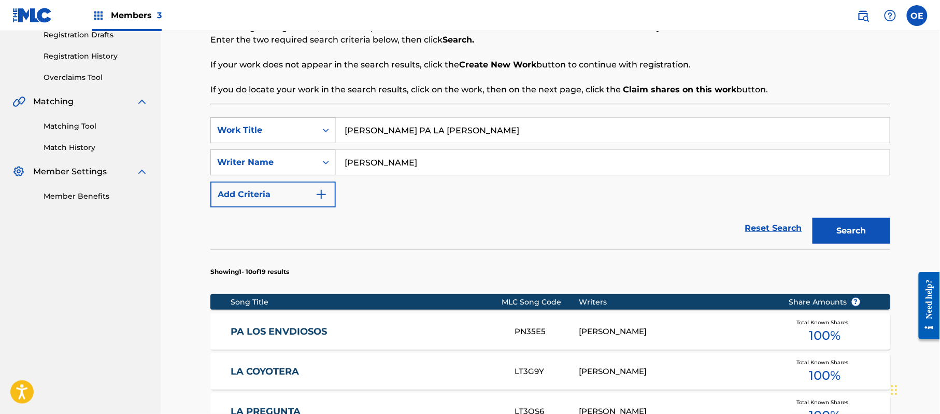
click at [813, 218] on button "Search" at bounding box center [852, 231] width 78 height 26
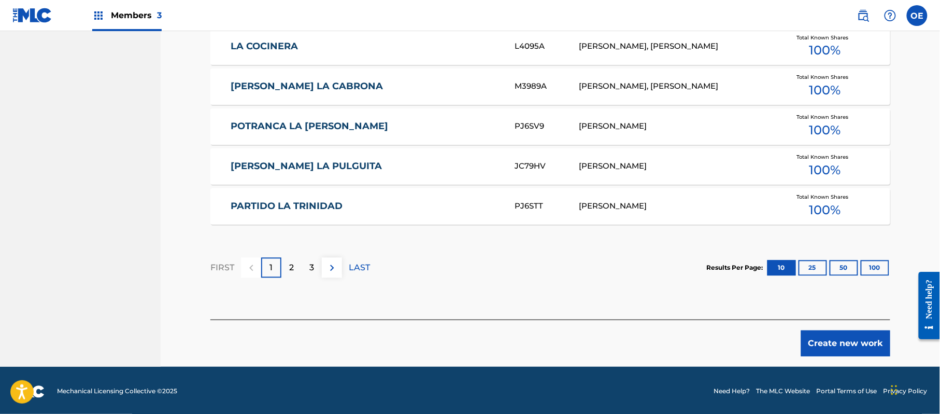
click at [827, 337] on button "Create new work" at bounding box center [845, 343] width 89 height 26
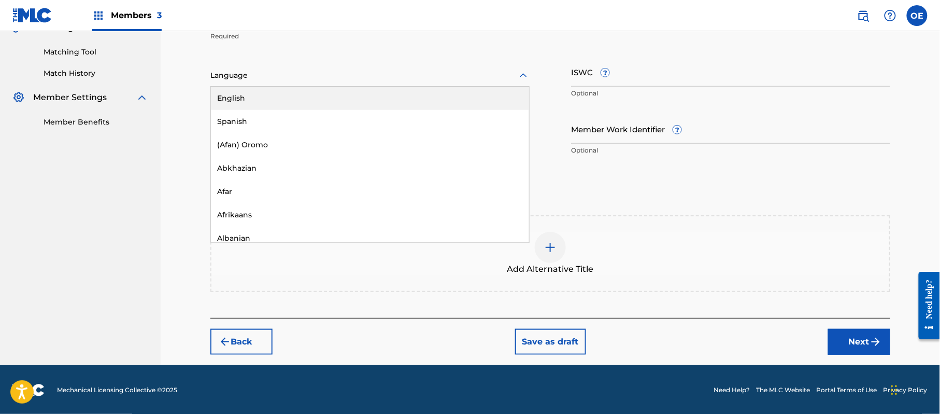
click at [265, 76] on div at bounding box center [369, 75] width 319 height 13
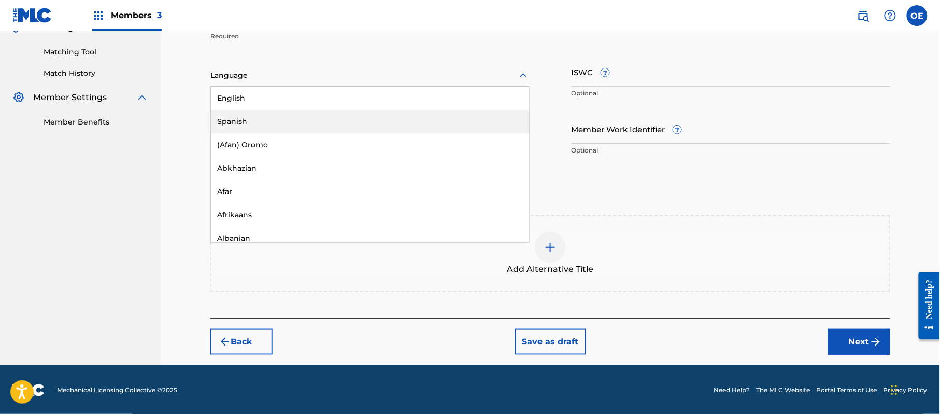
click at [274, 121] on div "Spanish" at bounding box center [370, 121] width 318 height 23
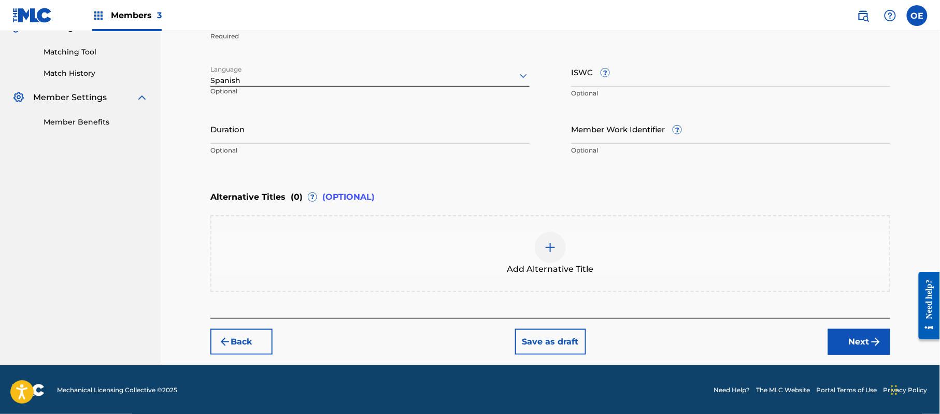
click at [853, 331] on button "Next" at bounding box center [859, 342] width 62 height 26
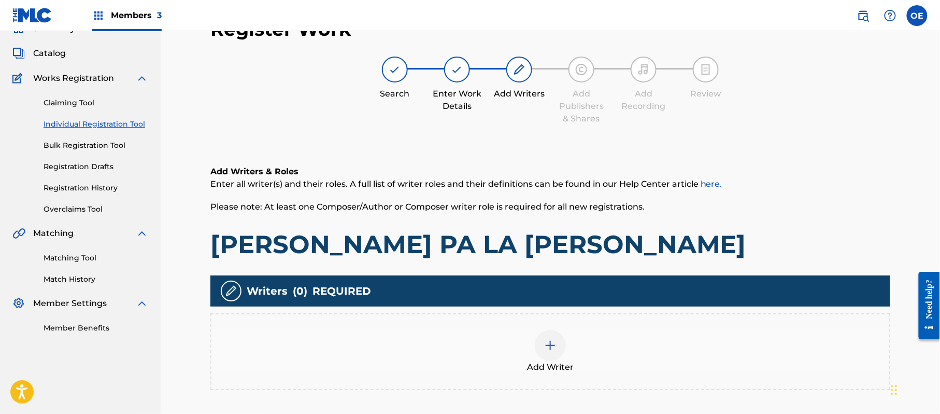
scroll to position [47, 0]
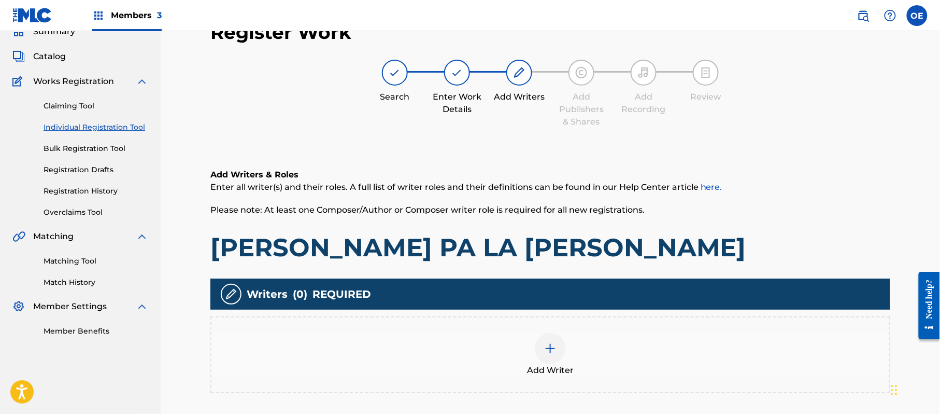
click at [550, 335] on div at bounding box center [550, 348] width 31 height 31
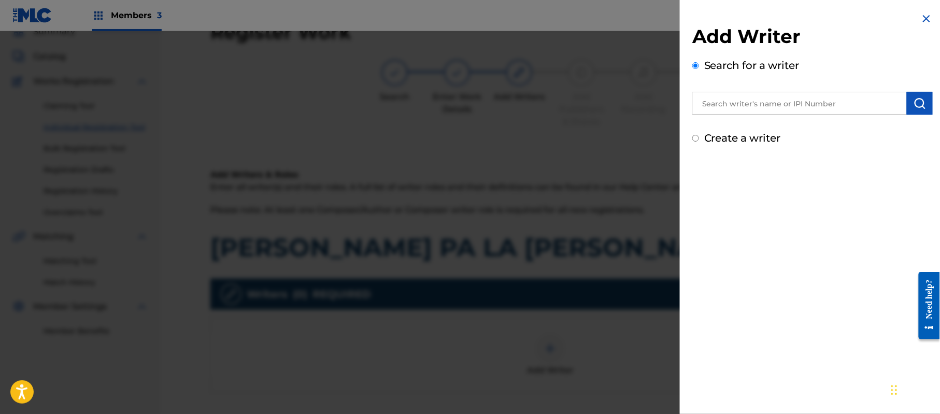
click at [760, 140] on label "Create a writer" at bounding box center [742, 138] width 77 height 12
click at [699, 140] on input "Create a writer" at bounding box center [695, 138] width 7 height 7
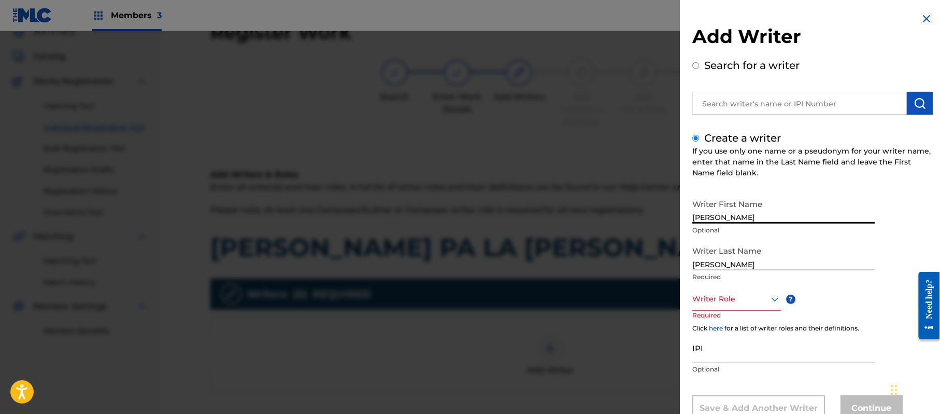
drag, startPoint x: 778, startPoint y: 219, endPoint x: 734, endPoint y: 224, distance: 44.4
click at [734, 224] on div "Writer First Name [PERSON_NAME] Optional" at bounding box center [783, 217] width 182 height 47
drag, startPoint x: 737, startPoint y: 266, endPoint x: 673, endPoint y: 273, distance: 64.6
click at [673, 273] on div "Add Writer Search for a writer Create a writer If you use only one name or a ps…" at bounding box center [470, 222] width 940 height 382
click at [728, 295] on div "8 results available. Use Up and Down to choose options, press Enter to select t…" at bounding box center [736, 298] width 89 height 23
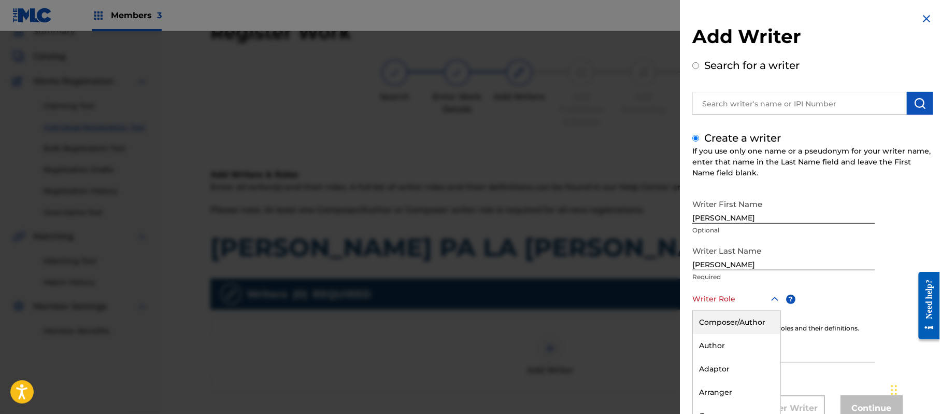
scroll to position [35, 0]
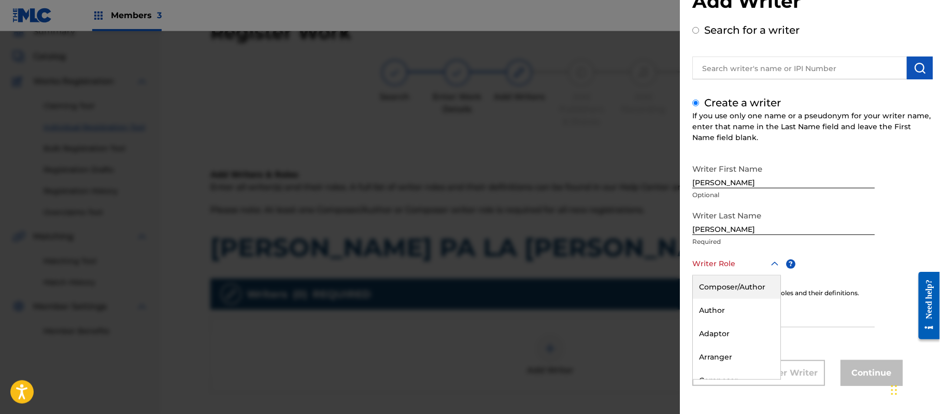
click at [728, 295] on div "Composer/Author" at bounding box center [737, 286] width 88 height 23
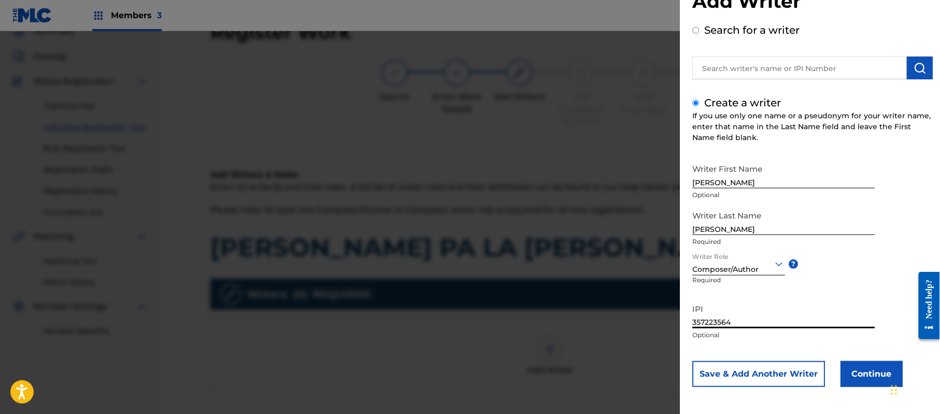
click at [859, 365] on button "Continue" at bounding box center [872, 374] width 62 height 26
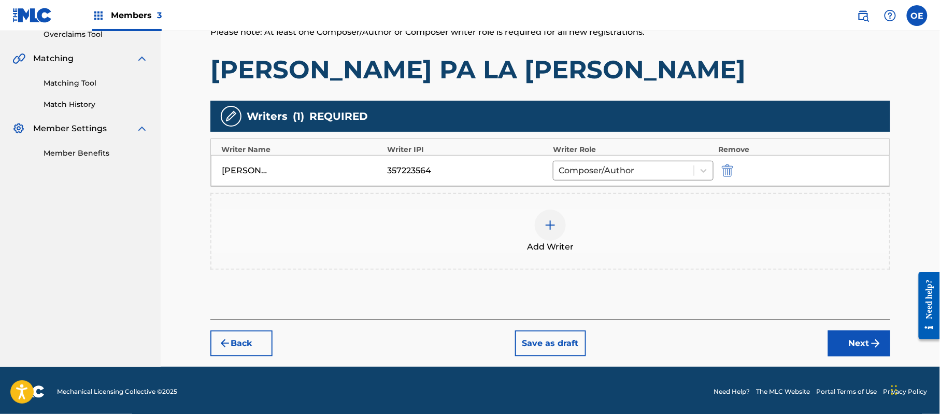
scroll to position [227, 0]
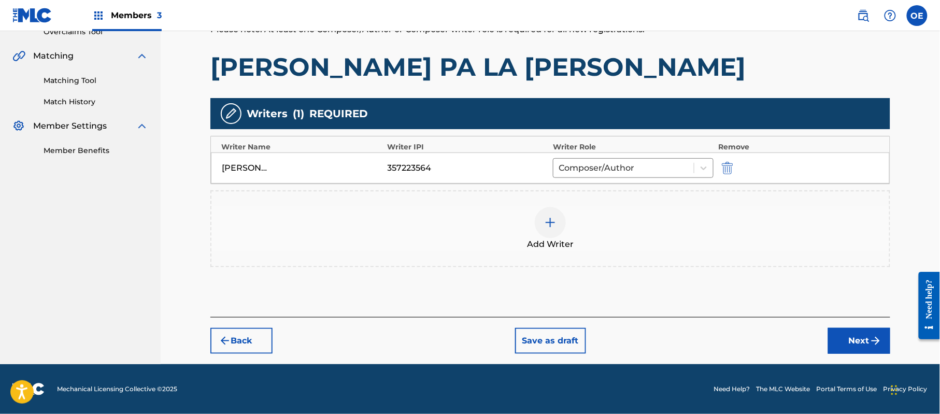
click at [842, 346] on button "Next" at bounding box center [859, 341] width 62 height 26
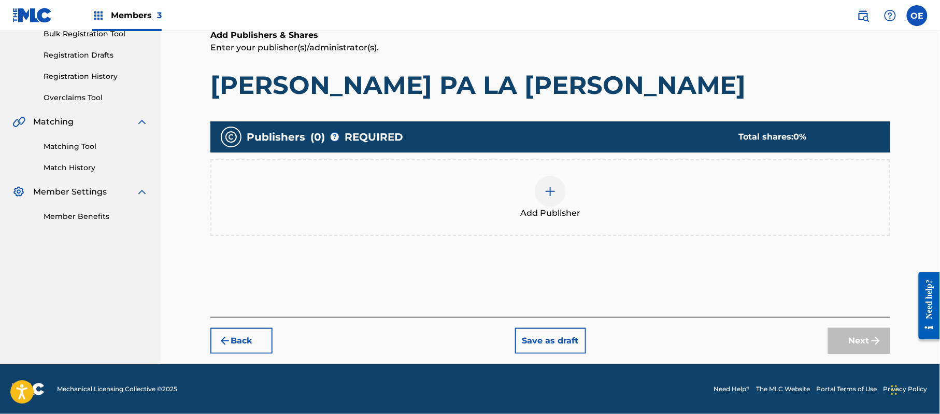
scroll to position [47, 0]
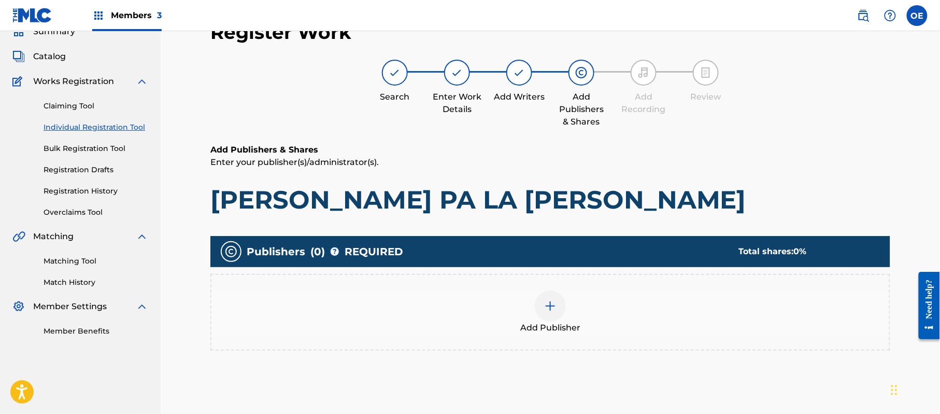
click at [608, 314] on div "Add Publisher" at bounding box center [550, 312] width 678 height 44
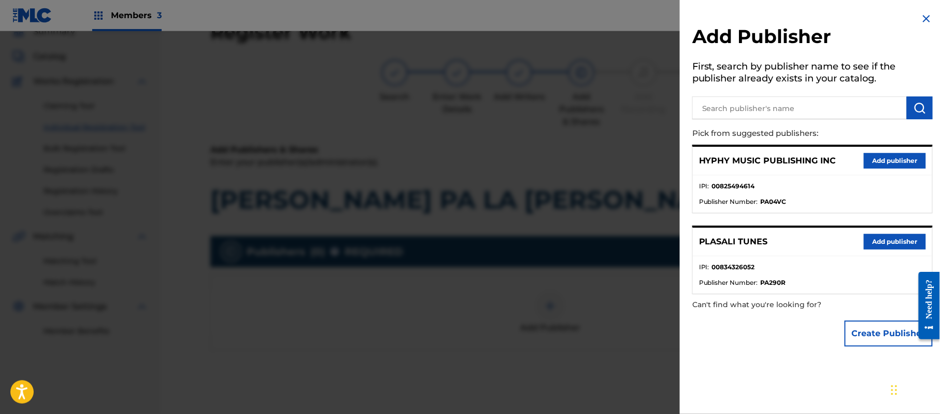
click at [877, 166] on button "Add publisher" at bounding box center [895, 161] width 62 height 16
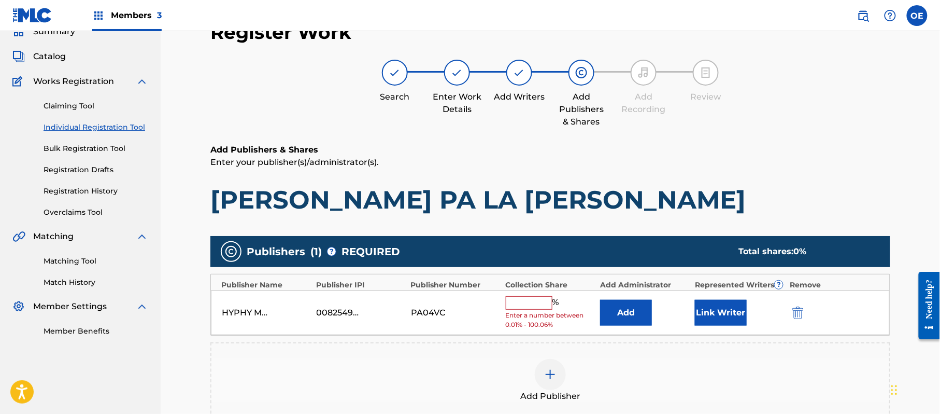
click at [544, 309] on input "text" at bounding box center [529, 302] width 47 height 13
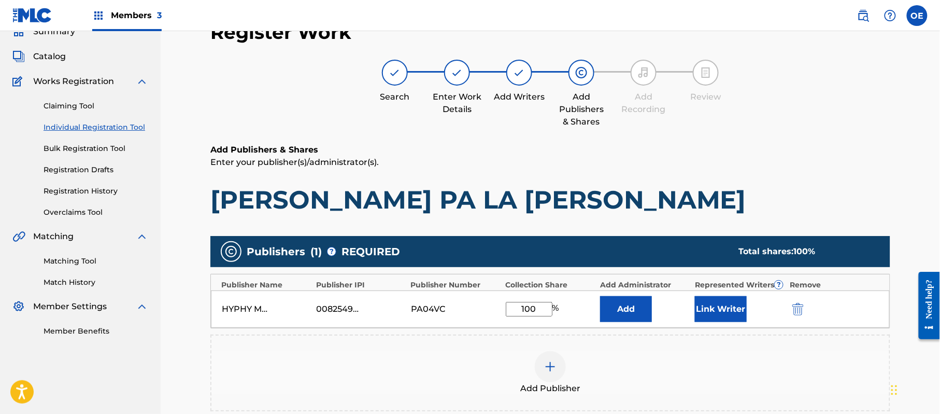
click at [710, 312] on button "Link Writer" at bounding box center [721, 309] width 52 height 26
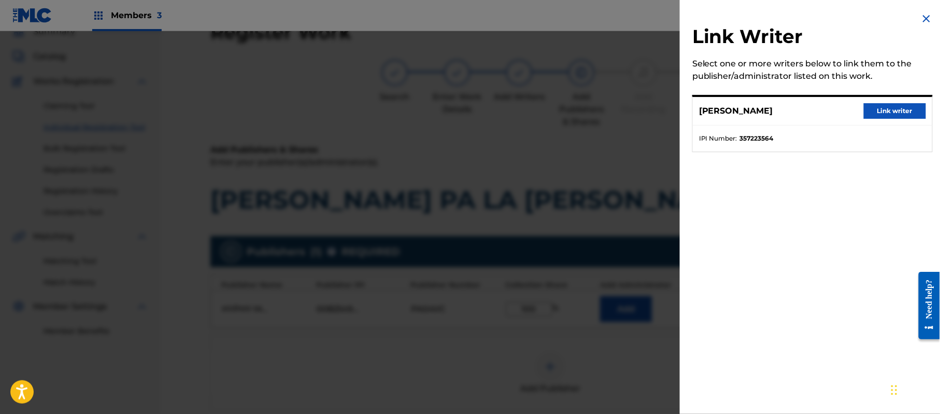
click at [868, 115] on button "Link writer" at bounding box center [895, 111] width 62 height 16
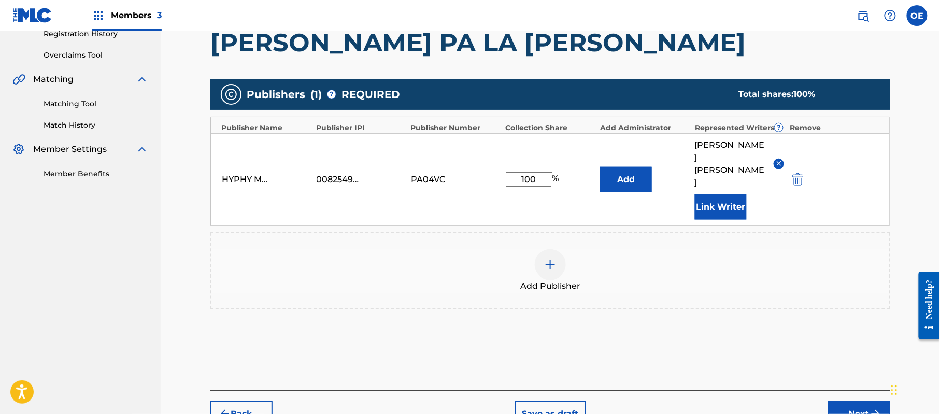
scroll to position [182, 0]
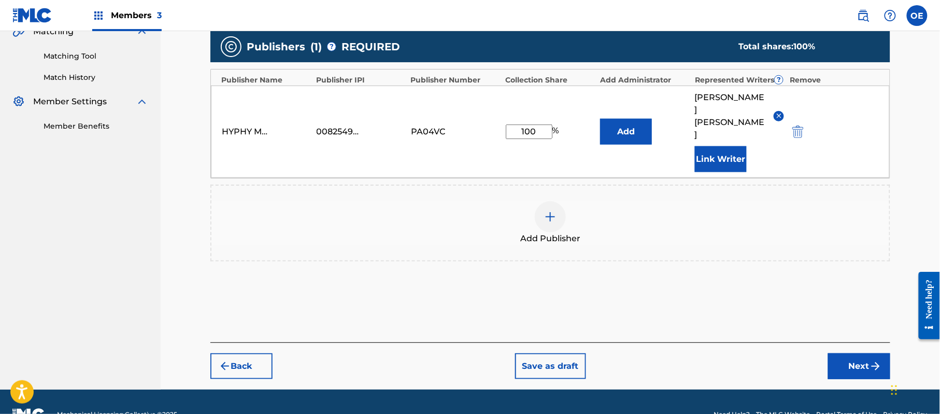
click at [871, 360] on img "submit" at bounding box center [876, 366] width 12 height 12
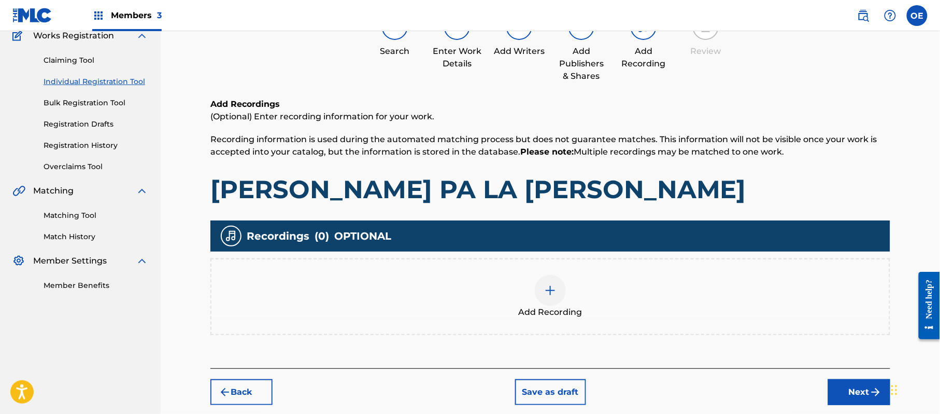
scroll to position [47, 0]
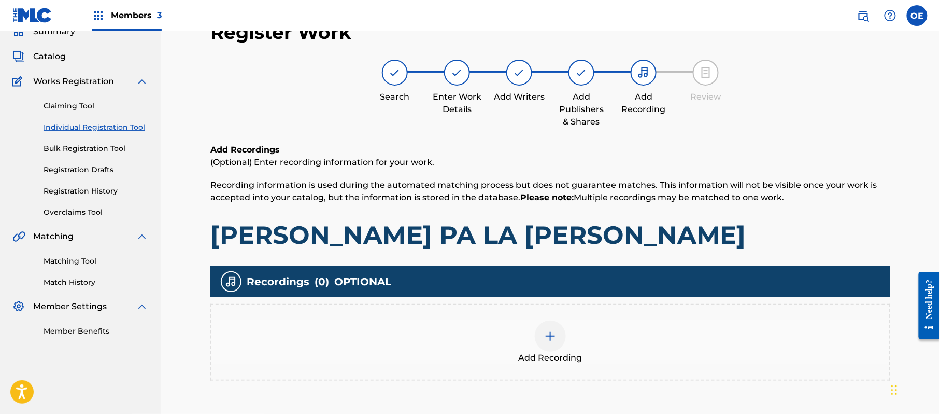
click at [637, 357] on div "Add Recording" at bounding box center [550, 342] width 678 height 44
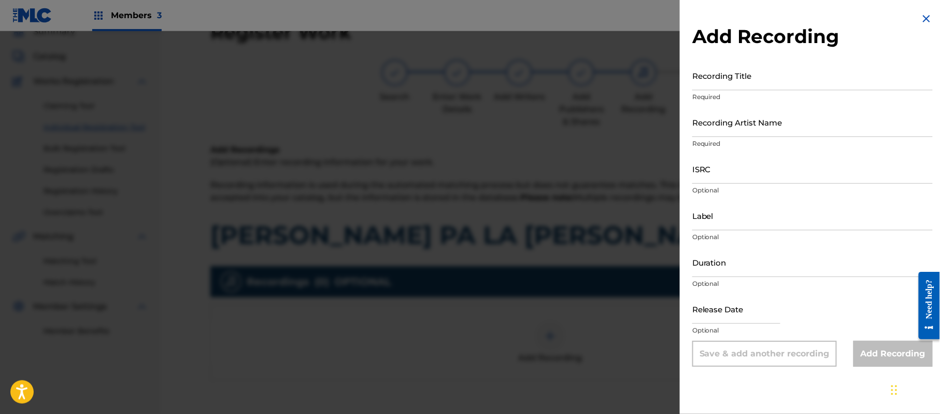
click at [920, 20] on img at bounding box center [926, 18] width 12 height 12
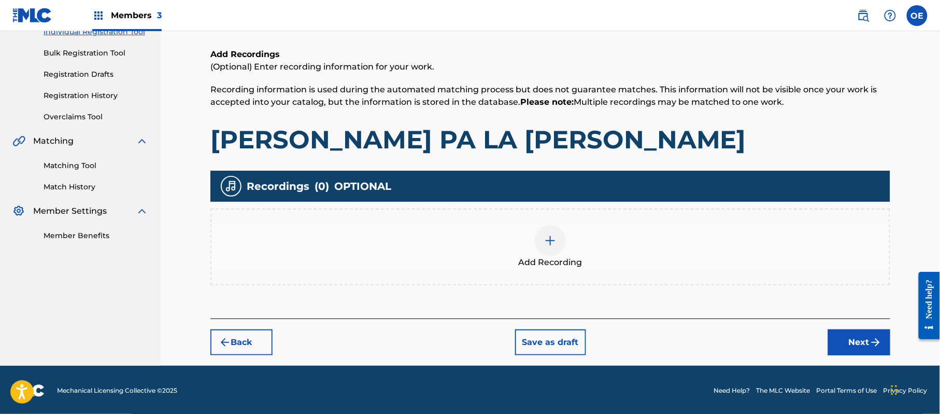
click at [836, 329] on button "Next" at bounding box center [859, 342] width 62 height 26
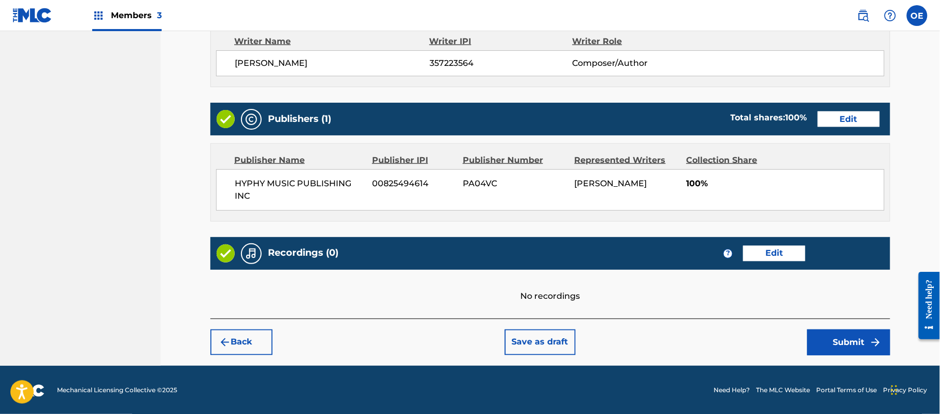
scroll to position [463, 0]
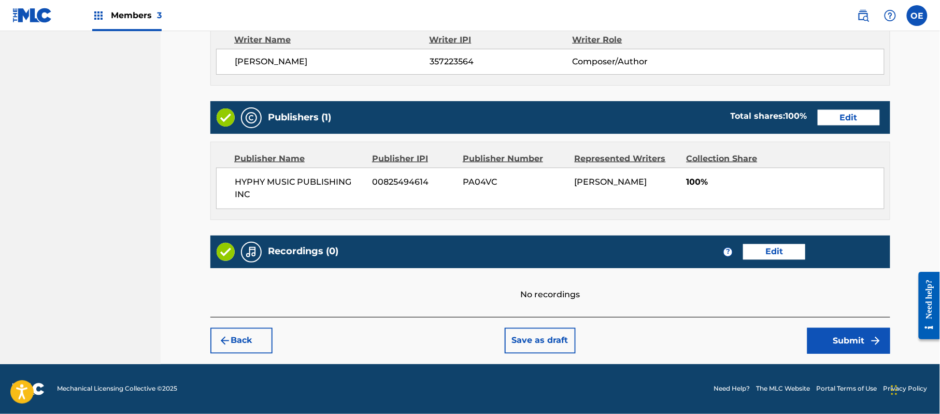
click at [870, 345] on img "submit" at bounding box center [876, 340] width 12 height 12
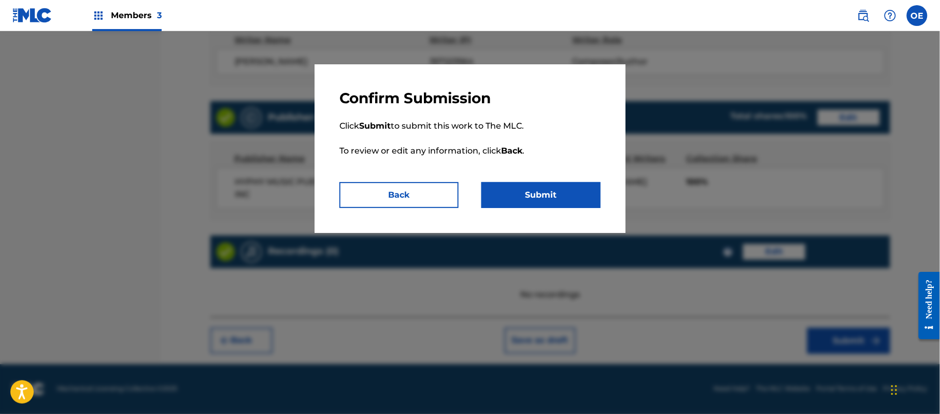
click at [564, 200] on button "Submit" at bounding box center [540, 195] width 119 height 26
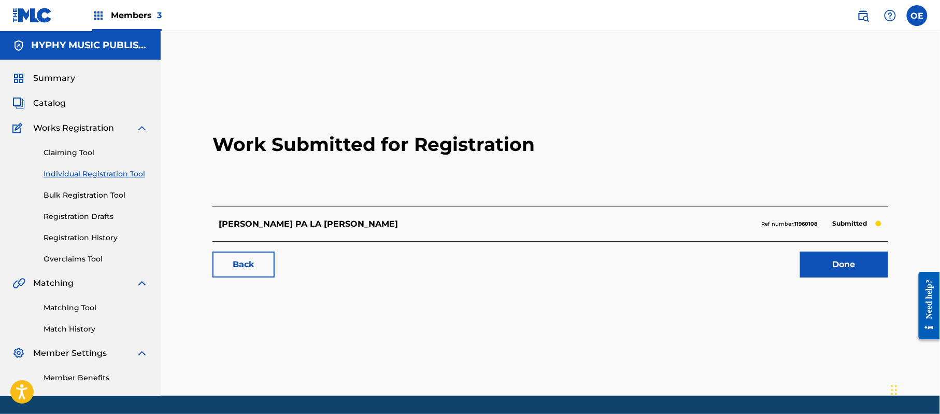
click at [102, 172] on link "Individual Registration Tool" at bounding box center [96, 173] width 105 height 11
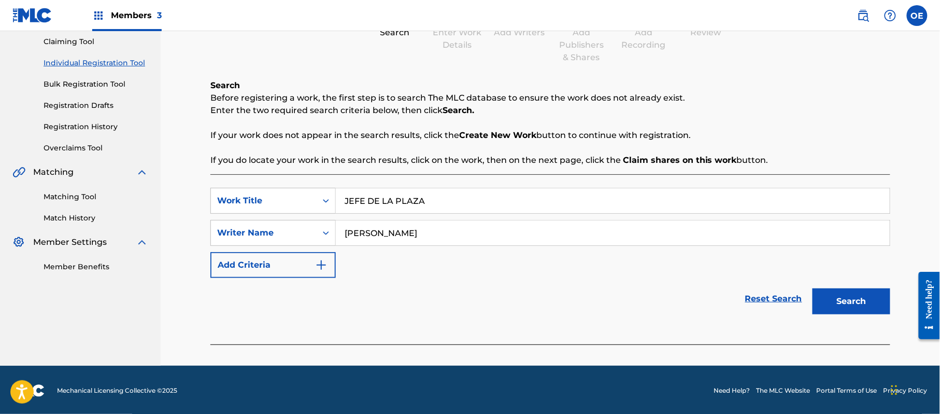
scroll to position [112, 0]
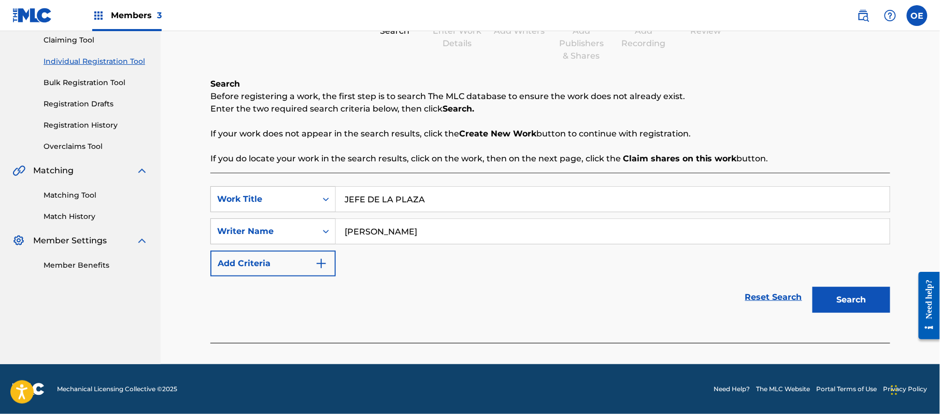
drag, startPoint x: 833, startPoint y: 290, endPoint x: 659, endPoint y: 260, distance: 176.8
click at [834, 290] on button "Search" at bounding box center [852, 300] width 78 height 26
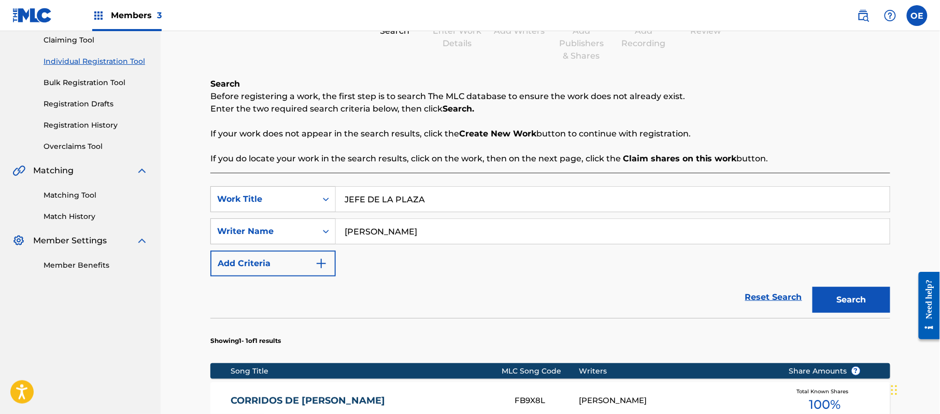
drag, startPoint x: 390, startPoint y: 234, endPoint x: 377, endPoint y: 238, distance: 13.1
click at [377, 238] on input "[PERSON_NAME]" at bounding box center [613, 231] width 554 height 25
drag, startPoint x: 390, startPoint y: 235, endPoint x: 376, endPoint y: 238, distance: 15.0
click at [376, 238] on input "[PERSON_NAME]" at bounding box center [613, 231] width 554 height 25
click at [813, 287] on button "Search" at bounding box center [852, 300] width 78 height 26
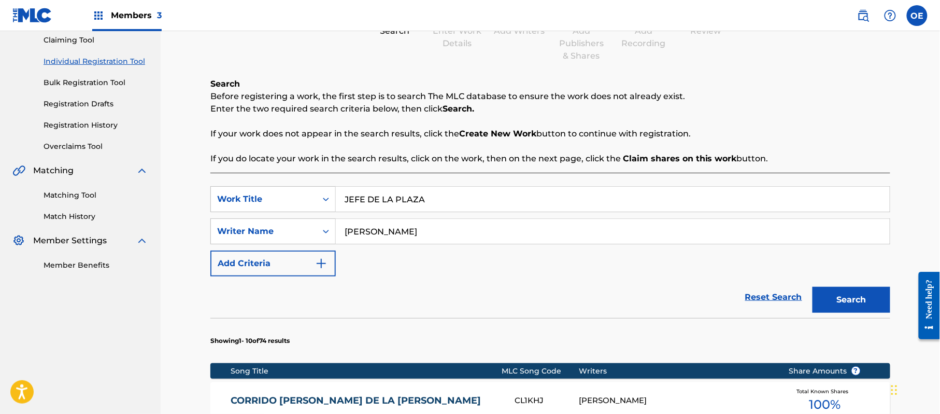
click at [813, 287] on button "Search" at bounding box center [852, 300] width 78 height 26
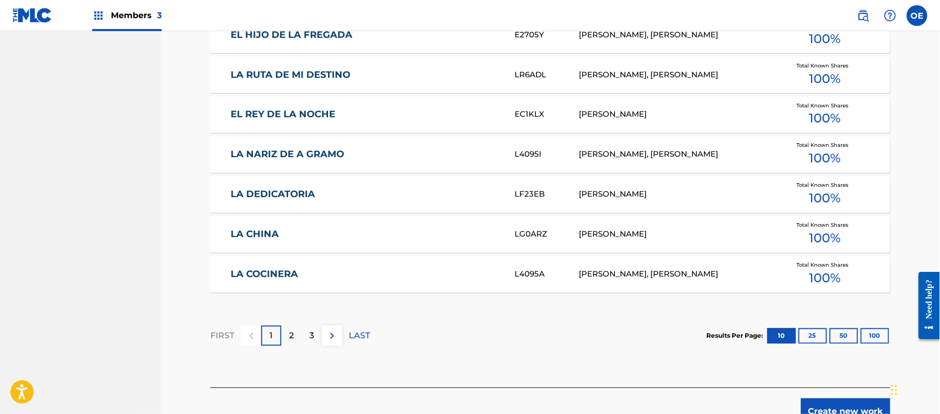
scroll to position [665, 0]
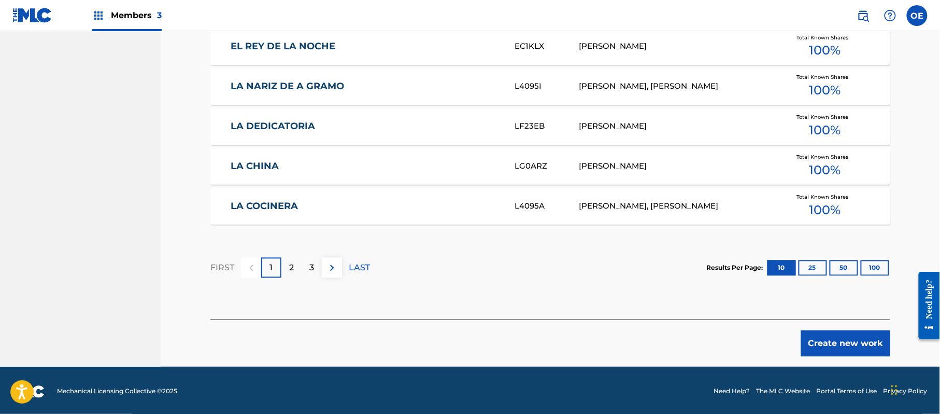
click at [838, 337] on button "Create new work" at bounding box center [845, 343] width 89 height 26
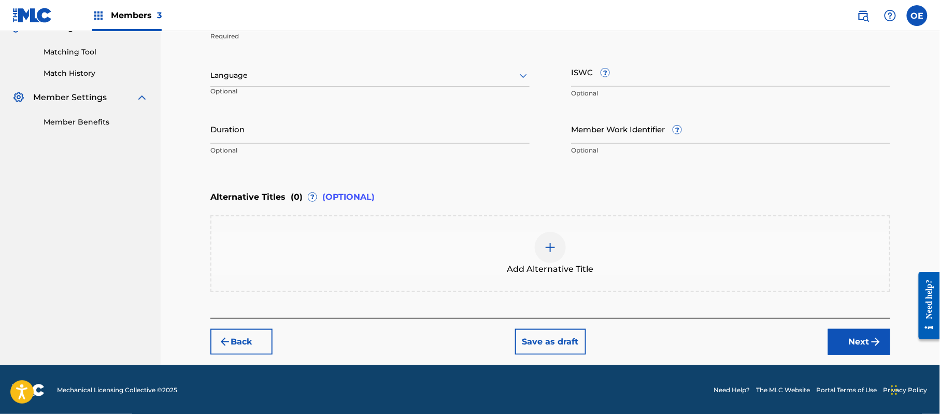
click at [288, 79] on div at bounding box center [369, 75] width 319 height 13
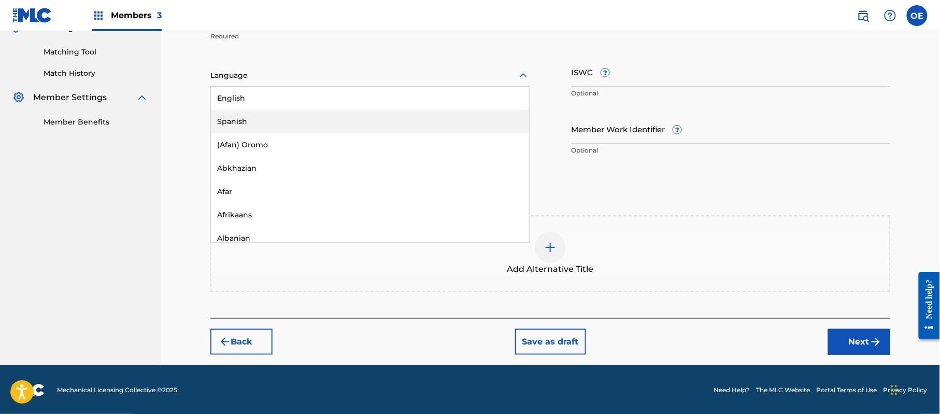
click at [286, 124] on div "Spanish" at bounding box center [370, 121] width 318 height 23
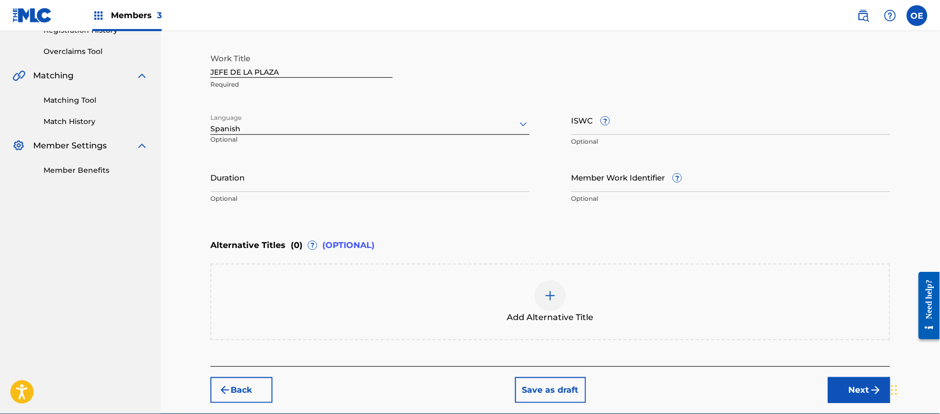
scroll to position [187, 0]
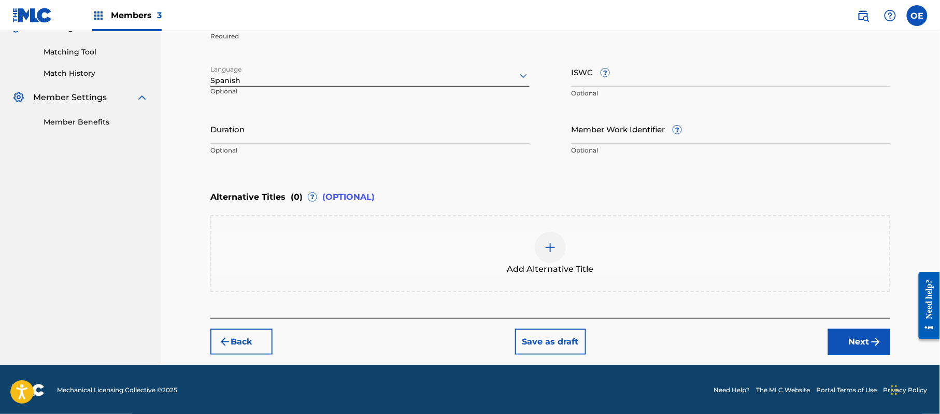
click at [853, 334] on button "Next" at bounding box center [859, 342] width 62 height 26
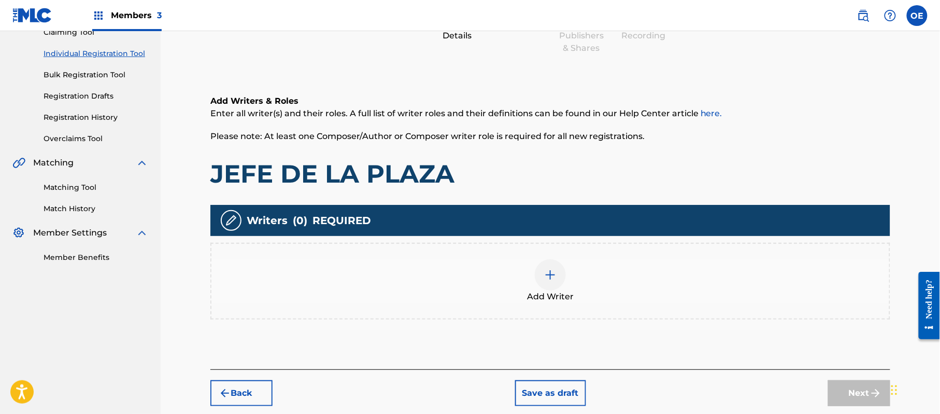
scroll to position [47, 0]
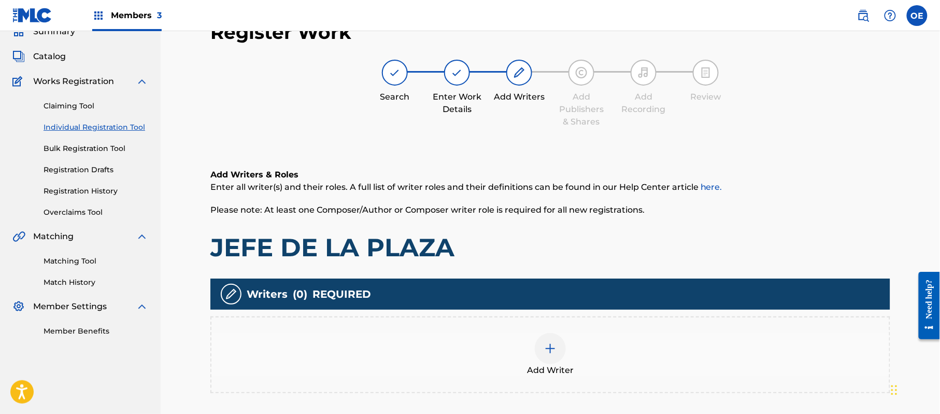
click at [625, 361] on div "Add Writer" at bounding box center [550, 355] width 678 height 44
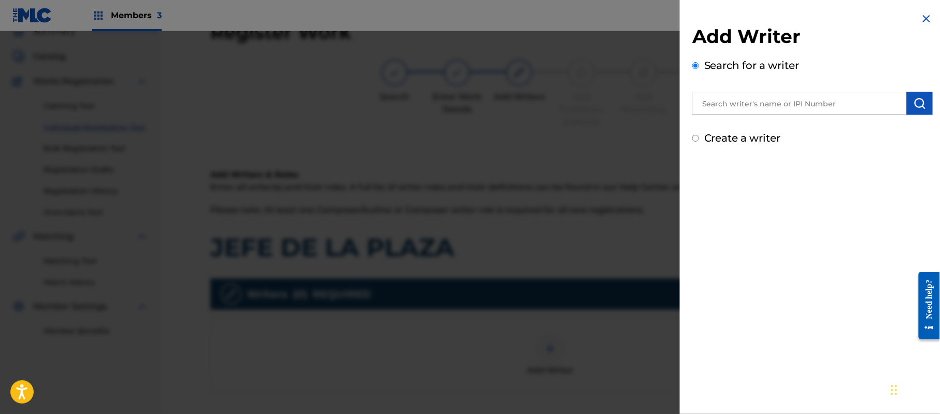
click at [755, 141] on label "Create a writer" at bounding box center [742, 138] width 77 height 12
click at [699, 141] on input "Create a writer" at bounding box center [695, 138] width 7 height 7
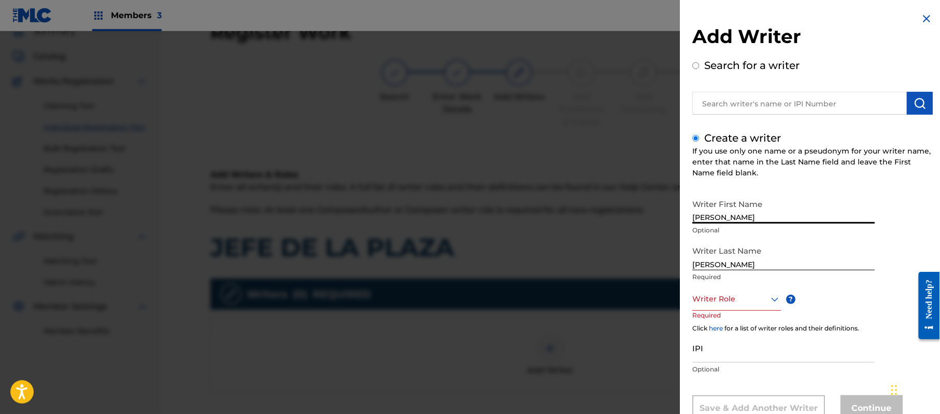
drag, startPoint x: 781, startPoint y: 215, endPoint x: 734, endPoint y: 218, distance: 46.8
click at [734, 218] on input "[PERSON_NAME]" at bounding box center [783, 209] width 182 height 30
drag, startPoint x: 737, startPoint y: 262, endPoint x: 631, endPoint y: 274, distance: 106.9
click at [634, 275] on div "Add Writer Search for a writer Create a writer If you use only one name or a ps…" at bounding box center [470, 222] width 940 height 382
click at [736, 304] on div "Writer Role" at bounding box center [736, 298] width 89 height 23
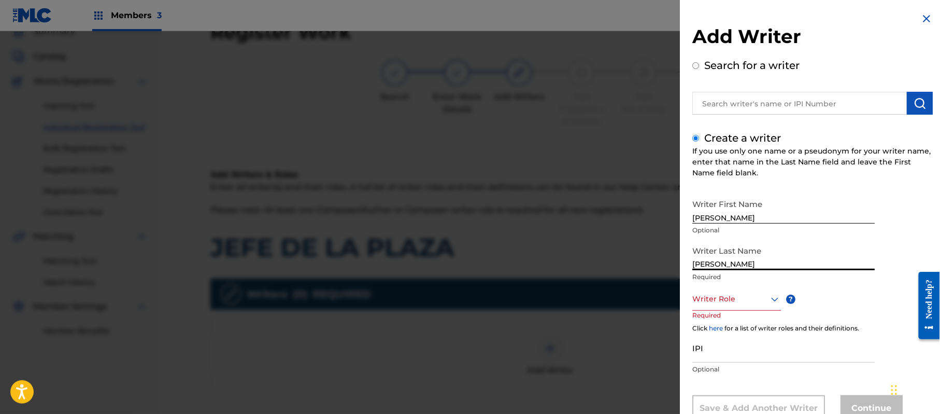
scroll to position [35, 0]
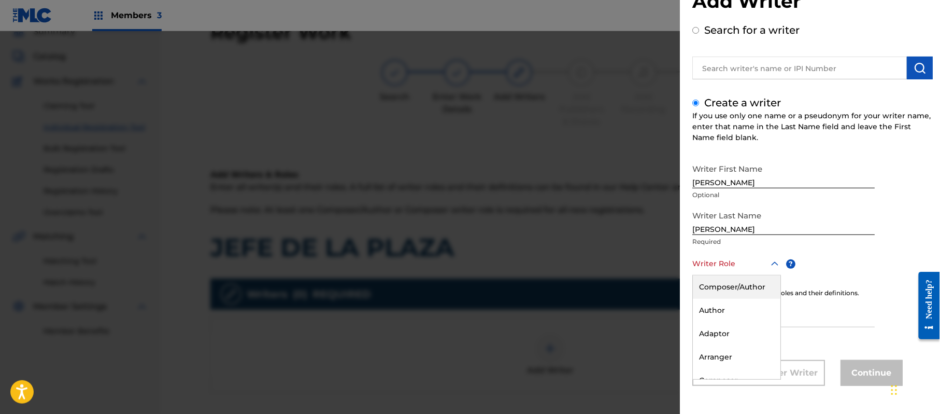
click at [745, 281] on div "Composer/Author" at bounding box center [737, 286] width 88 height 23
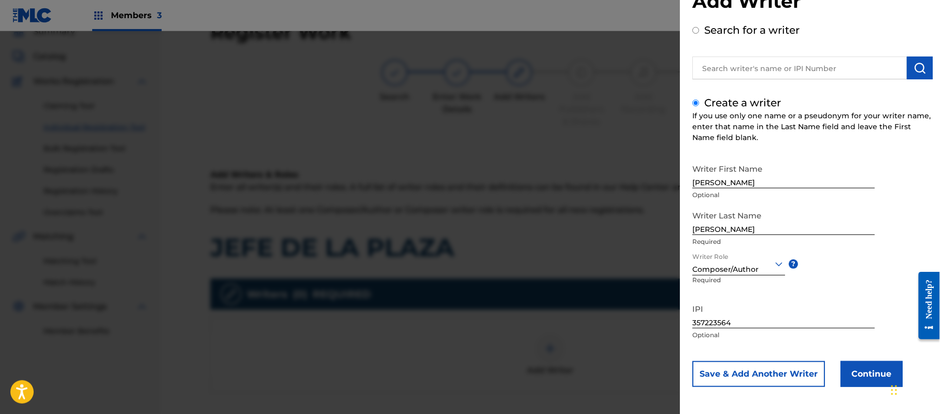
click at [850, 363] on button "Continue" at bounding box center [872, 374] width 62 height 26
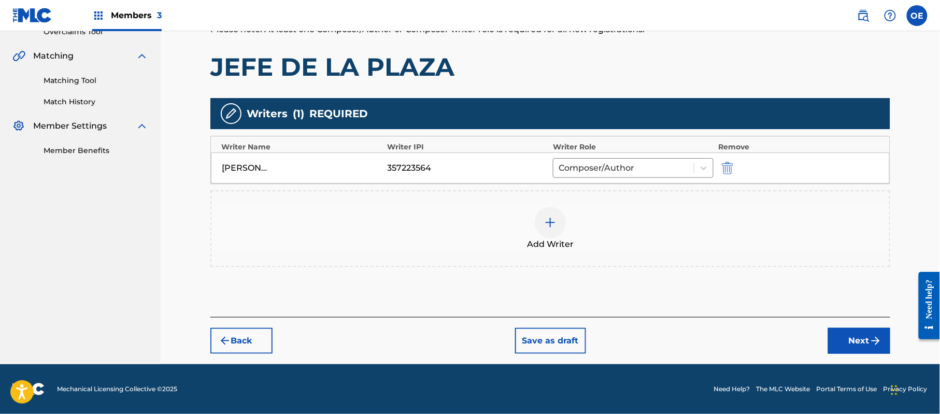
click at [865, 331] on button "Next" at bounding box center [859, 341] width 62 height 26
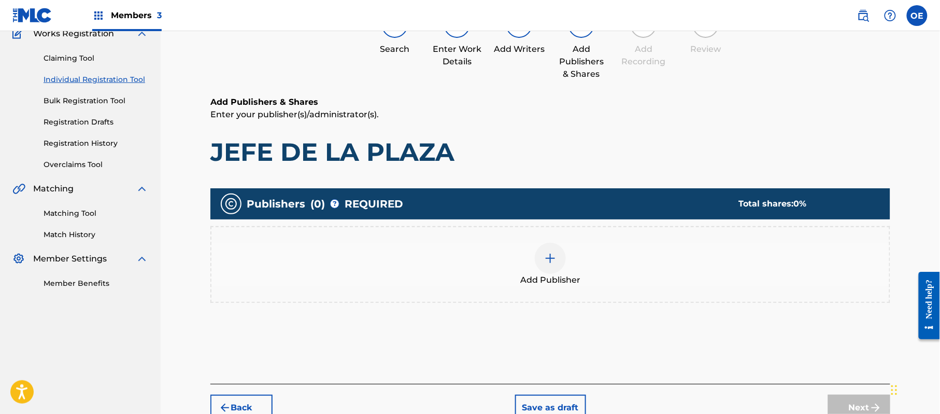
scroll to position [47, 0]
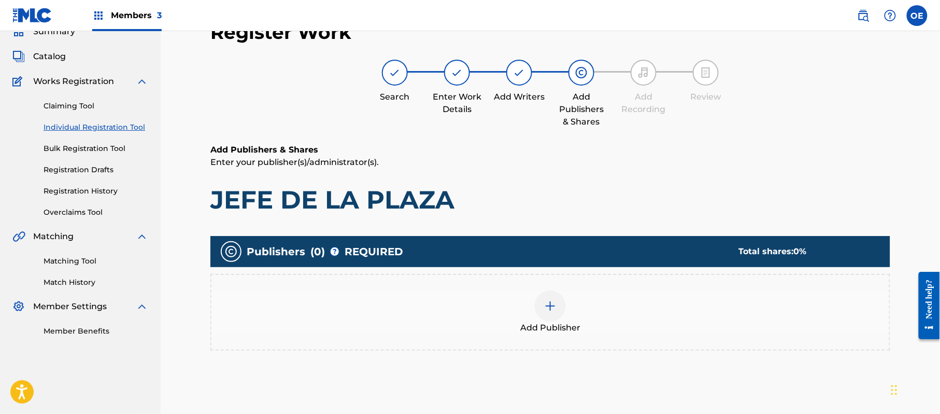
click at [569, 310] on div "Add Publisher" at bounding box center [550, 312] width 678 height 44
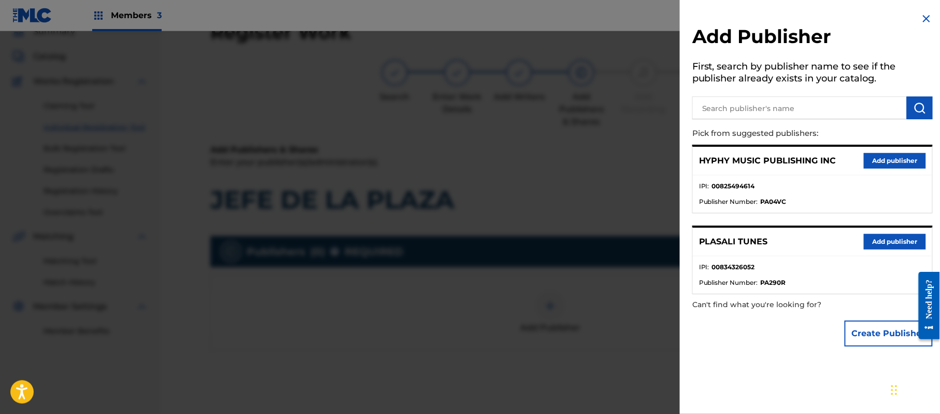
click at [897, 153] on button "Add publisher" at bounding box center [895, 161] width 62 height 16
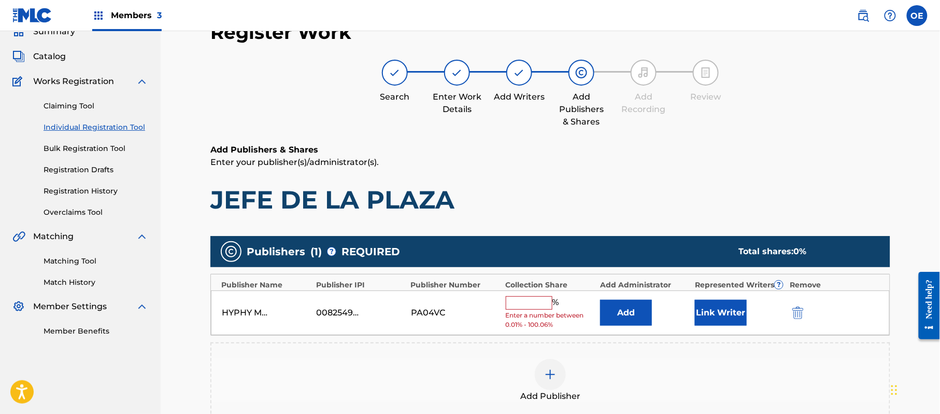
click at [523, 297] on input "text" at bounding box center [529, 302] width 47 height 13
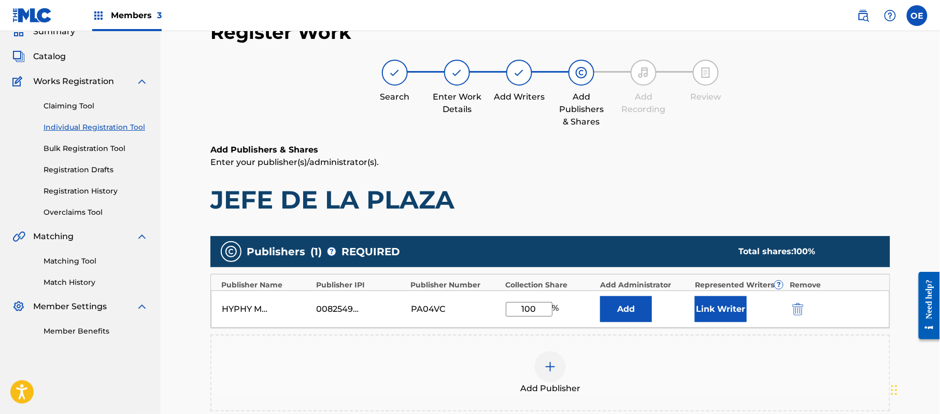
click at [724, 303] on button "Link Writer" at bounding box center [721, 309] width 52 height 26
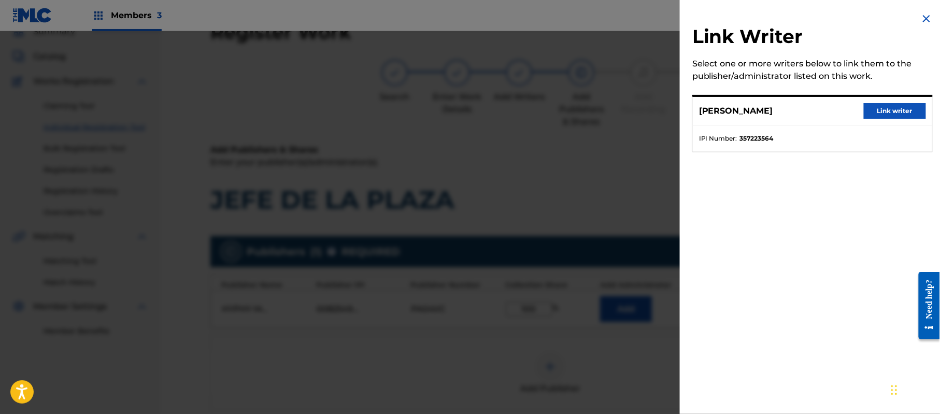
click at [898, 114] on button "Link writer" at bounding box center [895, 111] width 62 height 16
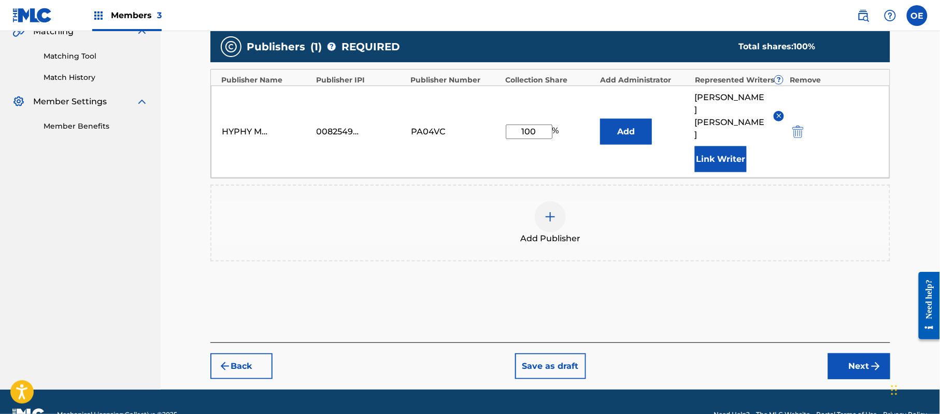
click at [853, 353] on button "Next" at bounding box center [859, 366] width 62 height 26
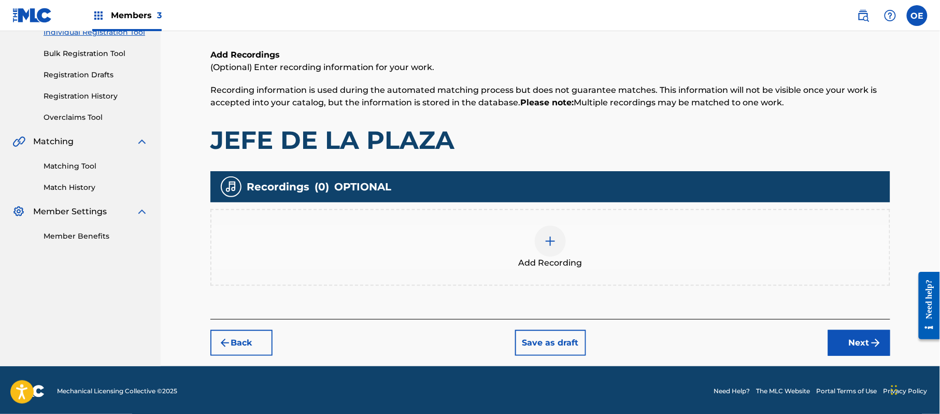
scroll to position [142, 0]
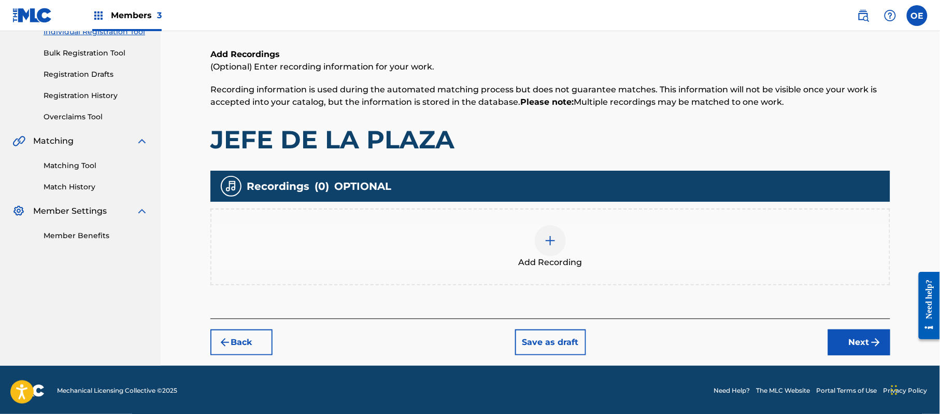
click at [831, 337] on button "Next" at bounding box center [859, 342] width 62 height 26
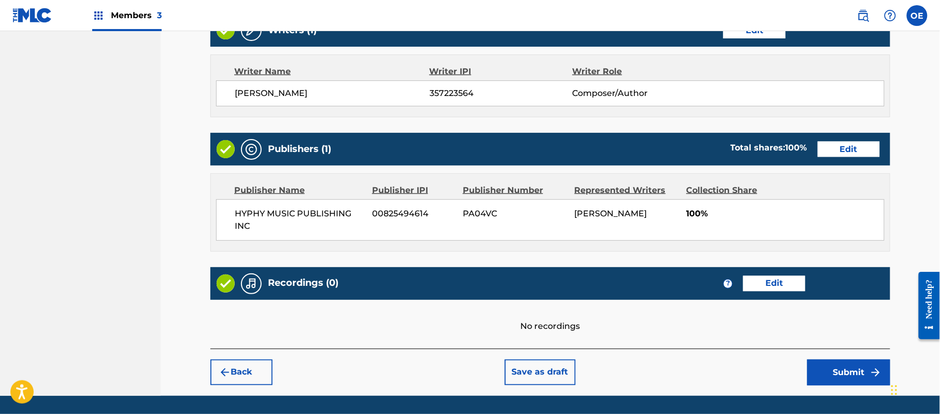
scroll to position [463, 0]
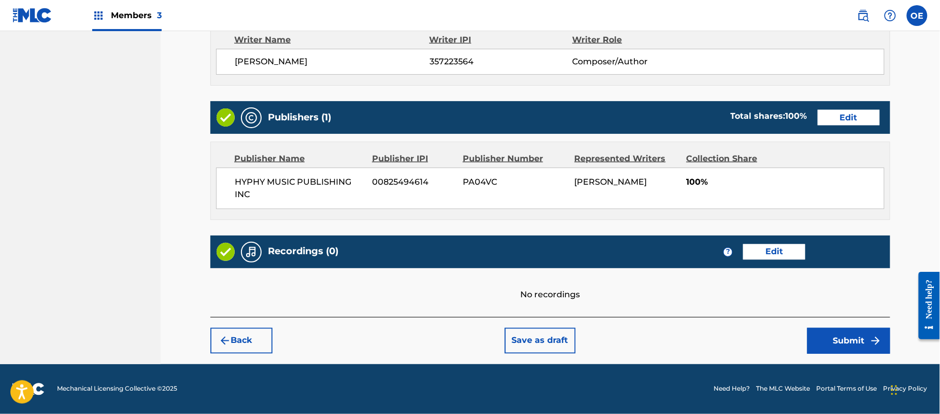
click at [841, 342] on button "Submit" at bounding box center [848, 341] width 83 height 26
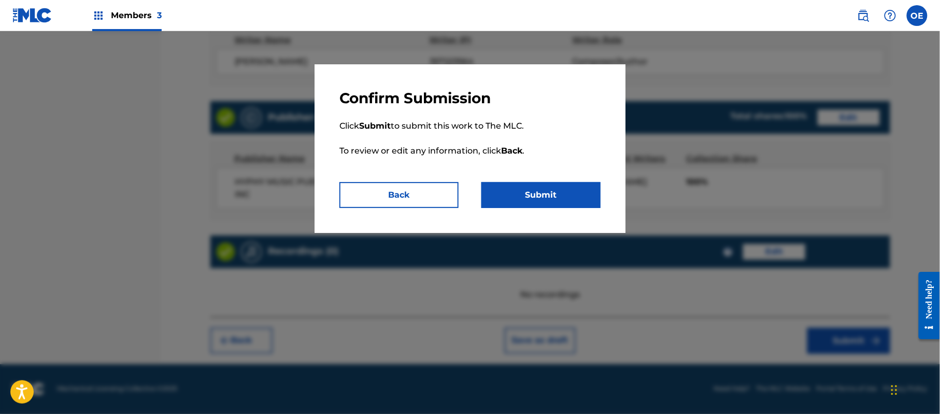
click at [583, 203] on button "Submit" at bounding box center [540, 195] width 119 height 26
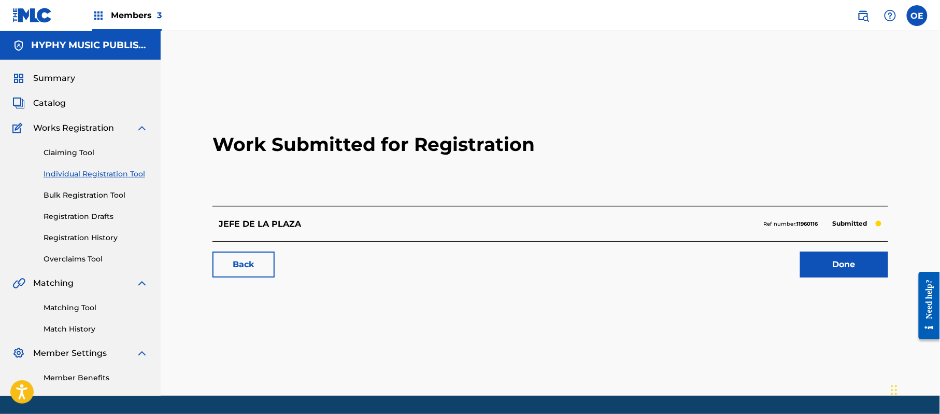
click at [110, 171] on link "Individual Registration Tool" at bounding box center [96, 173] width 105 height 11
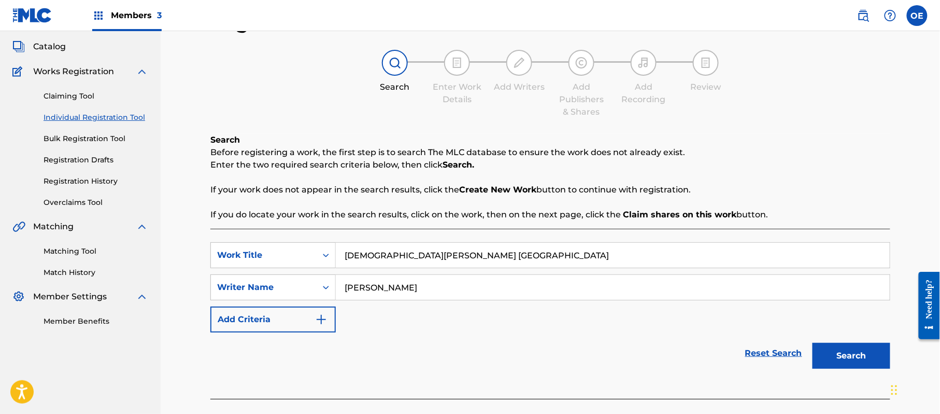
scroll to position [112, 0]
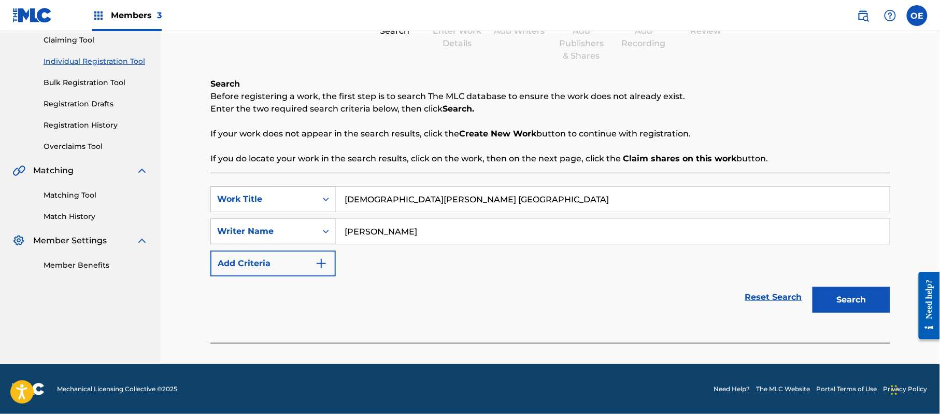
click at [843, 300] on button "Search" at bounding box center [852, 300] width 78 height 26
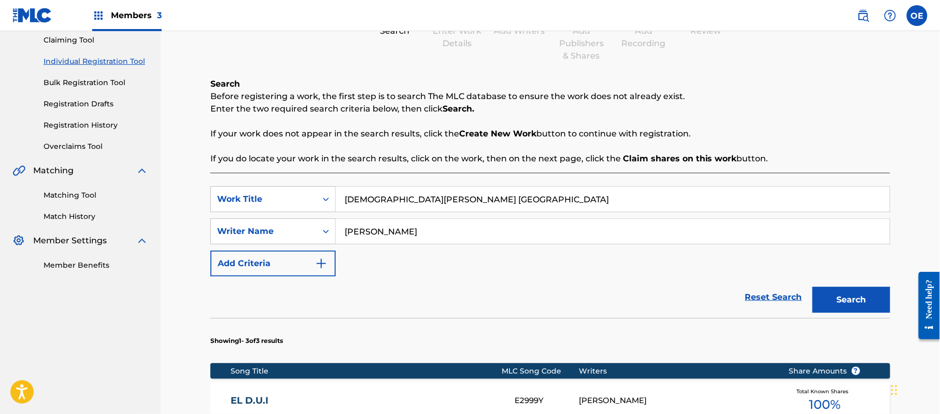
click at [386, 233] on input "[PERSON_NAME]" at bounding box center [613, 231] width 554 height 25
drag, startPoint x: 392, startPoint y: 233, endPoint x: 376, endPoint y: 237, distance: 16.6
click at [376, 237] on input "[PERSON_NAME]" at bounding box center [613, 231] width 554 height 25
click at [813, 287] on button "Search" at bounding box center [852, 300] width 78 height 26
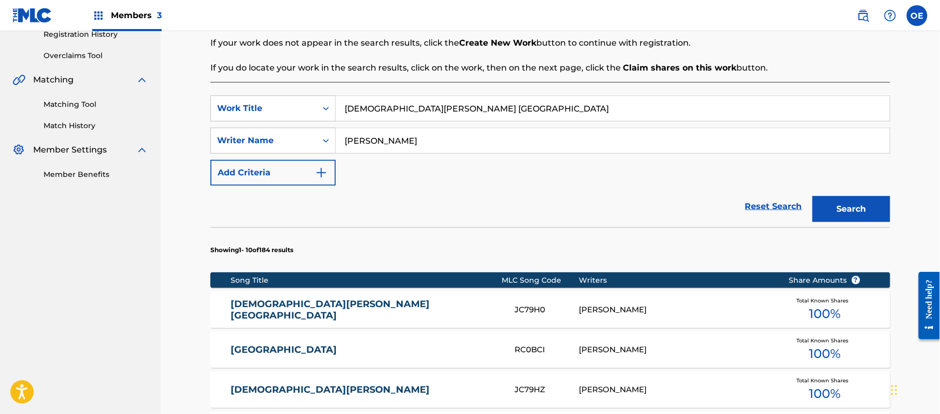
scroll to position [204, 0]
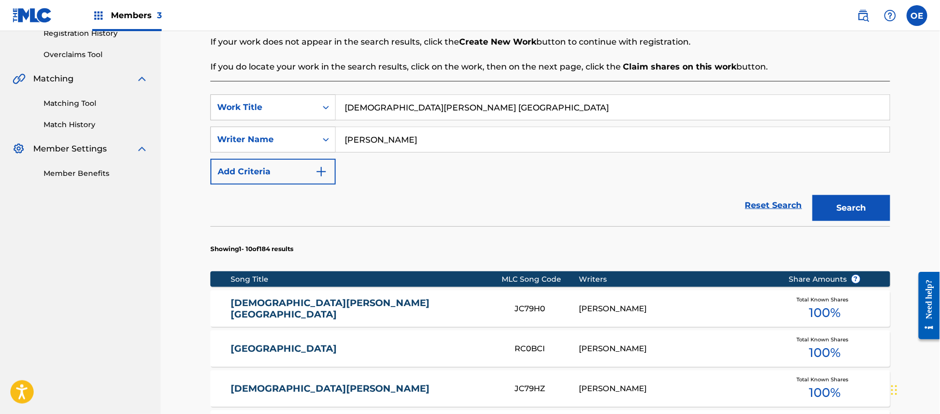
click at [393, 299] on div "[PERSON_NAME] RANCHO EL CENTENARIO JC79H0 [PERSON_NAME] Total Known Shares 100 %" at bounding box center [550, 308] width 680 height 36
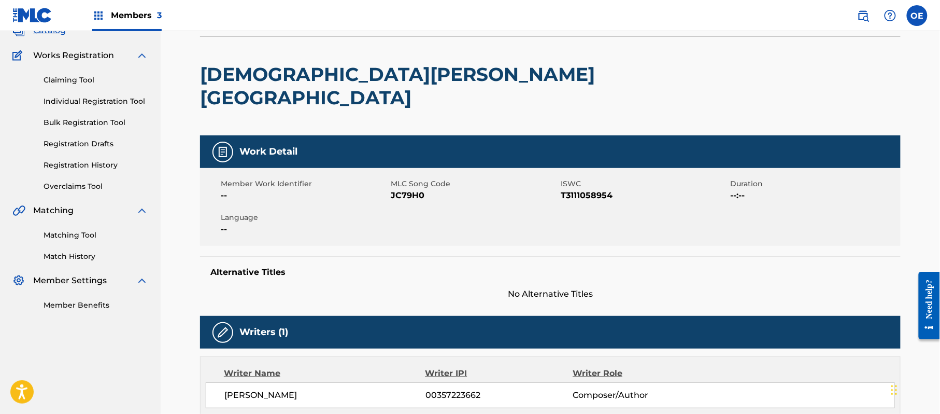
scroll to position [69, 0]
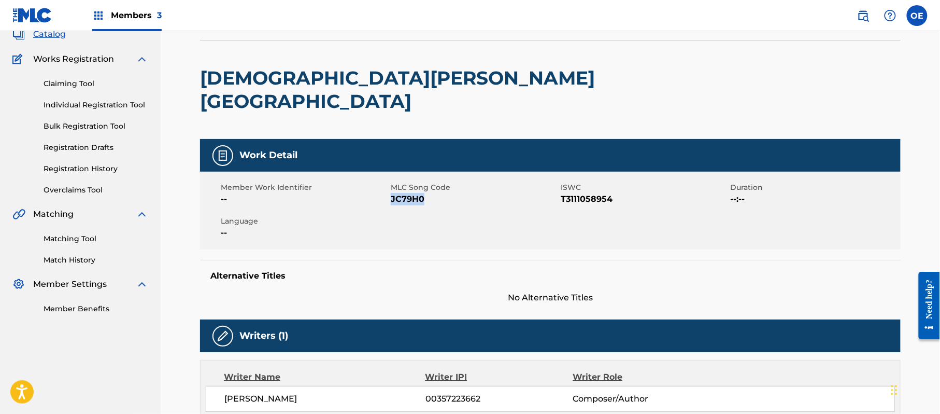
drag, startPoint x: 424, startPoint y: 173, endPoint x: 390, endPoint y: 175, distance: 33.8
click at [391, 193] on span "JC79H0" at bounding box center [474, 199] width 167 height 12
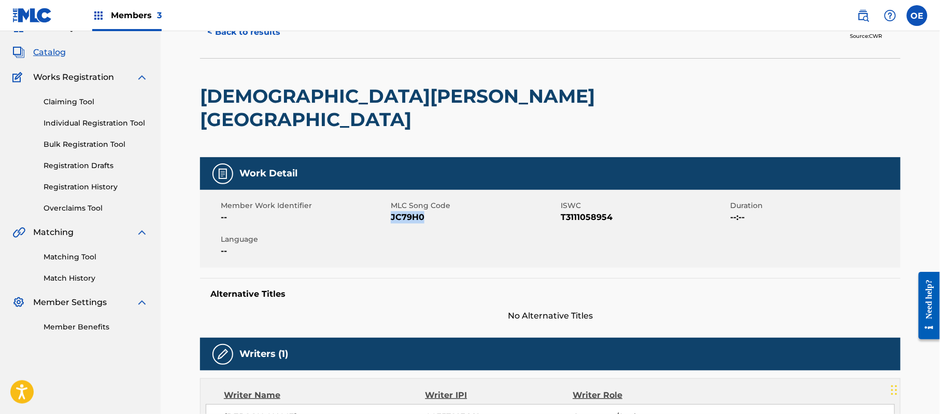
scroll to position [0, 0]
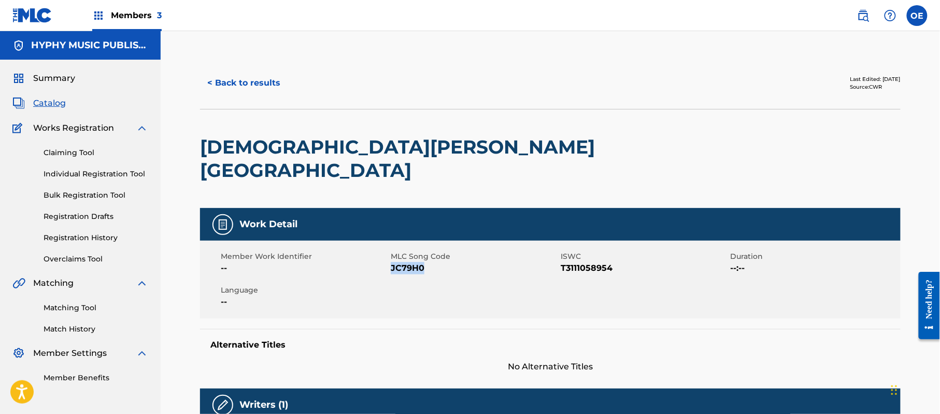
click at [259, 73] on button "< Back to results" at bounding box center [244, 83] width 88 height 26
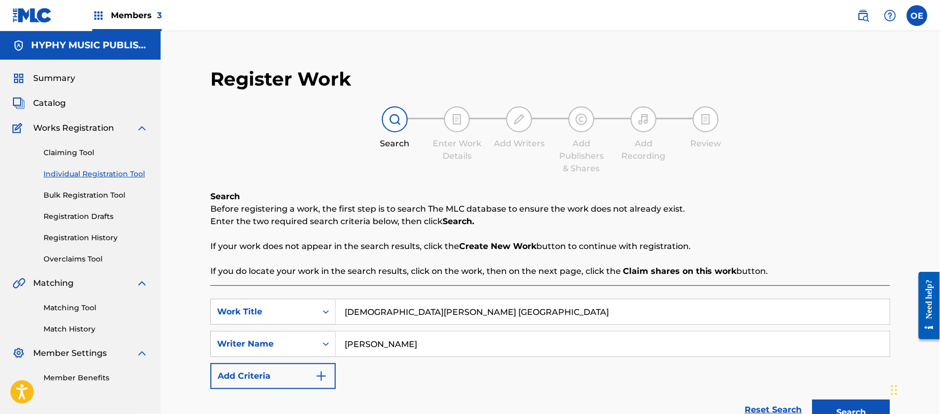
scroll to position [79, 0]
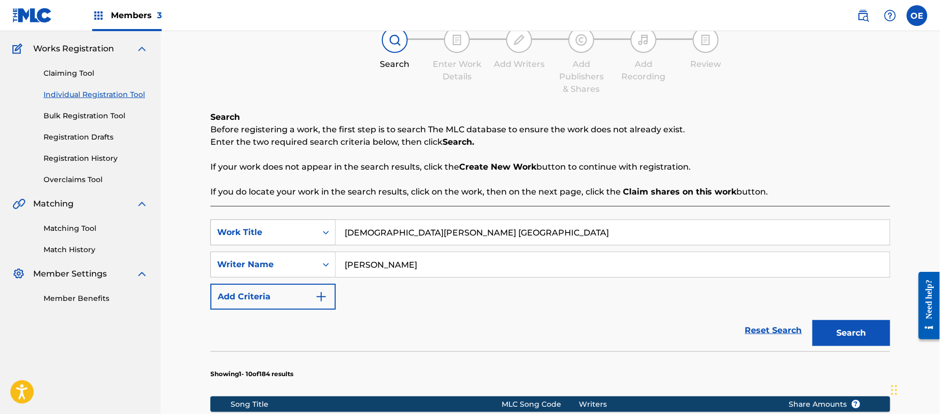
drag, startPoint x: 544, startPoint y: 233, endPoint x: 289, endPoint y: 219, distance: 254.9
click at [289, 219] on div "SearchWithCriteria6699379e-69cf-4f61-a7bf-75fd22a04379 Work Title [PERSON_NAME]…" at bounding box center [550, 232] width 680 height 26
click at [845, 325] on button "Search" at bounding box center [852, 333] width 78 height 26
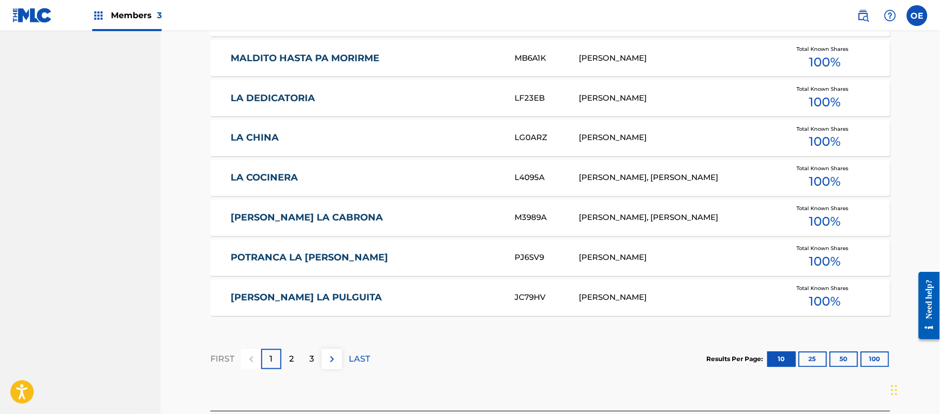
scroll to position [668, 0]
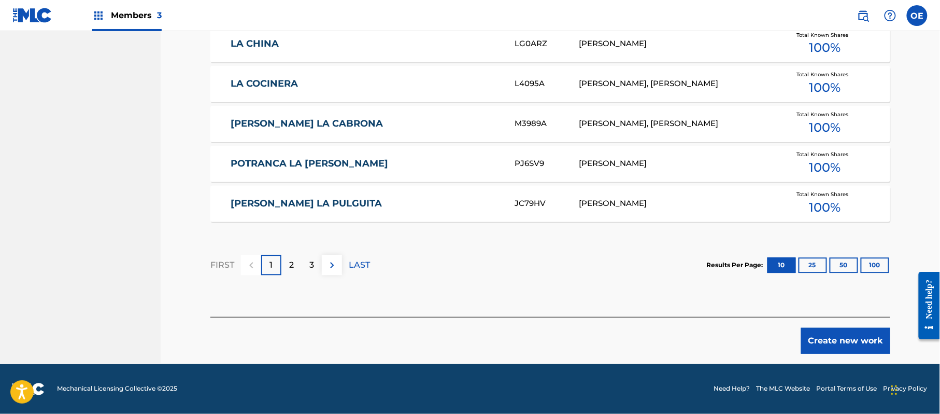
click at [875, 335] on button "Create new work" at bounding box center [845, 341] width 89 height 26
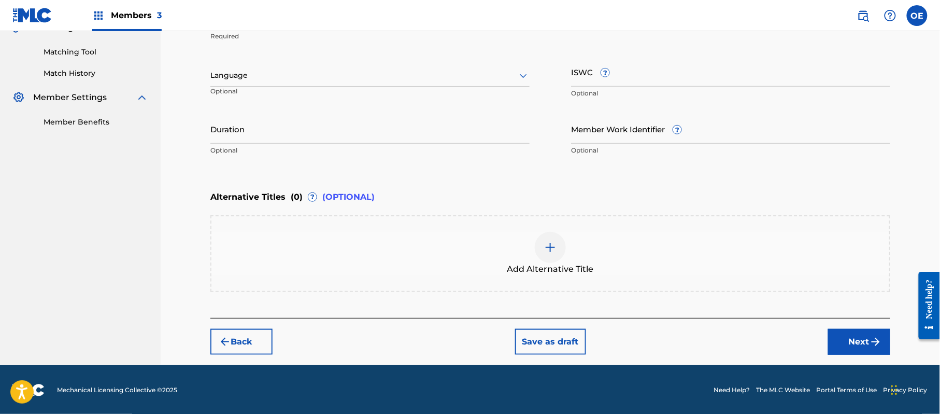
click at [316, 75] on div at bounding box center [369, 75] width 319 height 13
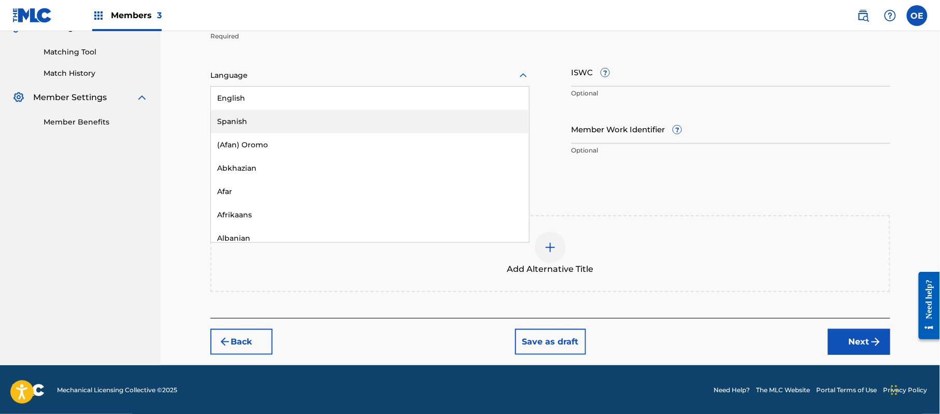
click at [293, 112] on div "Spanish" at bounding box center [370, 121] width 318 height 23
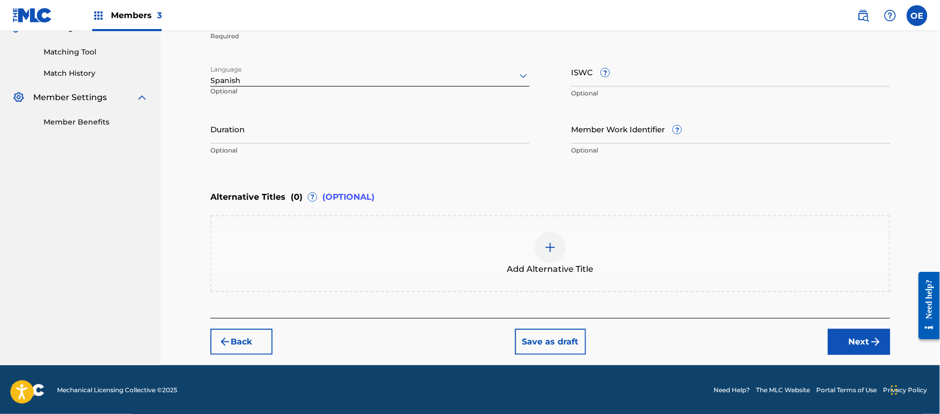
scroll to position [187, 0]
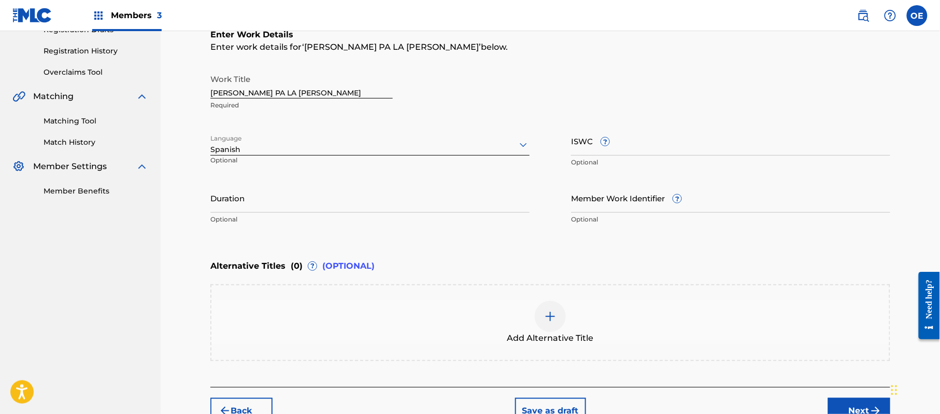
click at [852, 395] on div "Back Save as draft Next" at bounding box center [550, 405] width 680 height 37
click at [852, 398] on button "Next" at bounding box center [859, 411] width 62 height 26
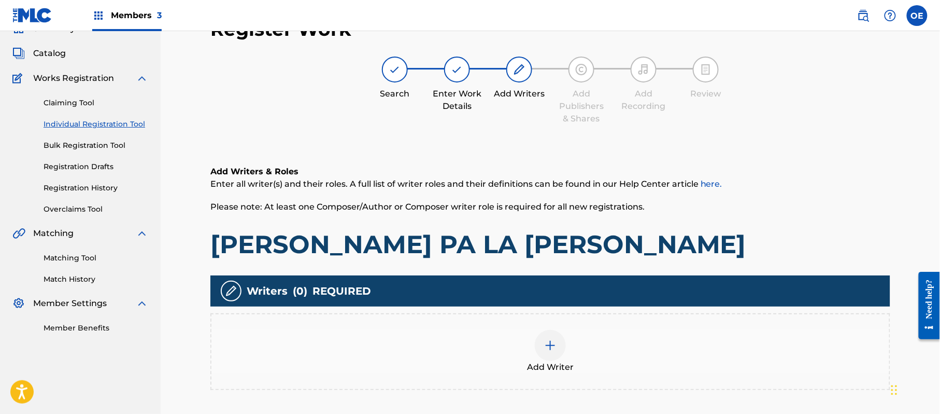
scroll to position [47, 0]
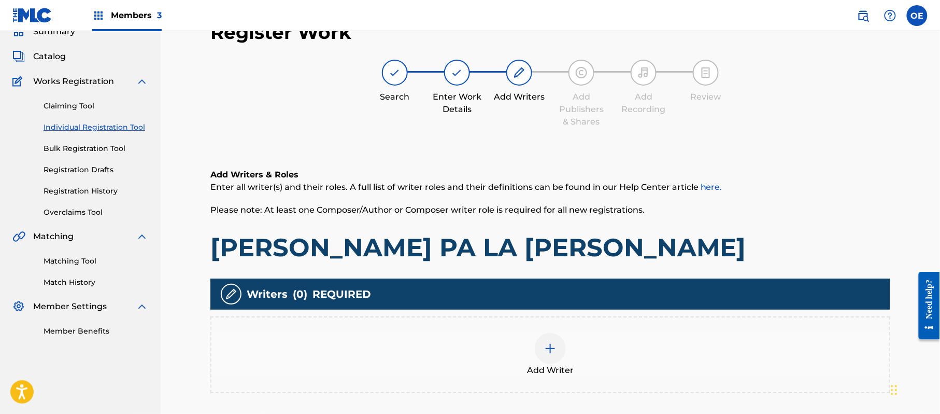
click at [566, 340] on div "Add Writer" at bounding box center [550, 355] width 678 height 44
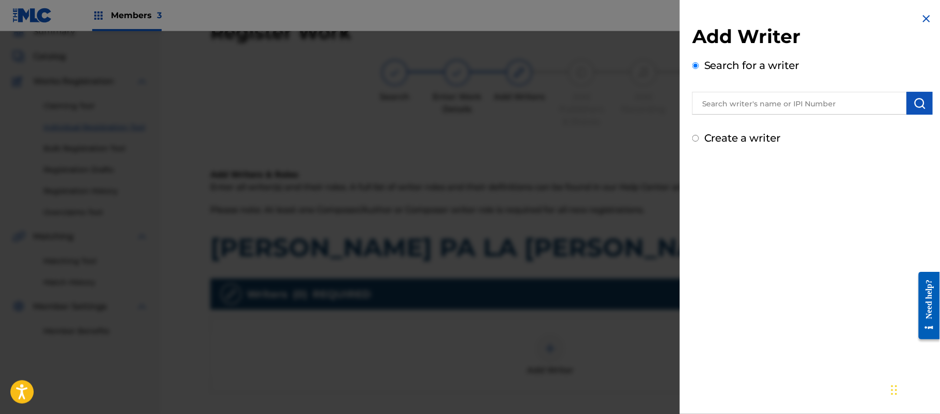
click at [732, 144] on div "Create a writer" at bounding box center [812, 138] width 240 height 16
click at [736, 138] on label "Create a writer" at bounding box center [742, 138] width 77 height 12
click at [699, 138] on input "Create a writer" at bounding box center [695, 138] width 7 height 7
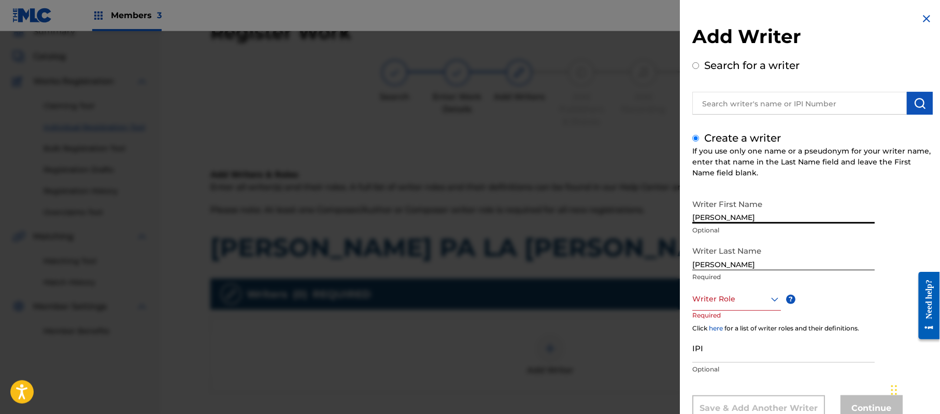
drag, startPoint x: 768, startPoint y: 223, endPoint x: 734, endPoint y: 229, distance: 34.7
click at [734, 229] on div "Writer First Name [PERSON_NAME] Optional" at bounding box center [783, 217] width 182 height 47
drag, startPoint x: 736, startPoint y: 259, endPoint x: 662, endPoint y: 266, distance: 74.5
click at [662, 266] on div "Add Writer Search for a writer Create a writer If you use only one name or a ps…" at bounding box center [470, 222] width 940 height 382
click at [740, 299] on div "Writer Role" at bounding box center [736, 298] width 89 height 23
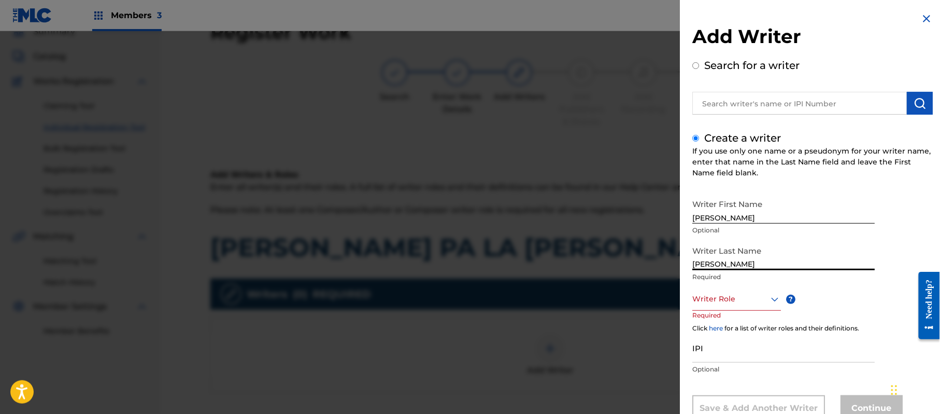
scroll to position [35, 0]
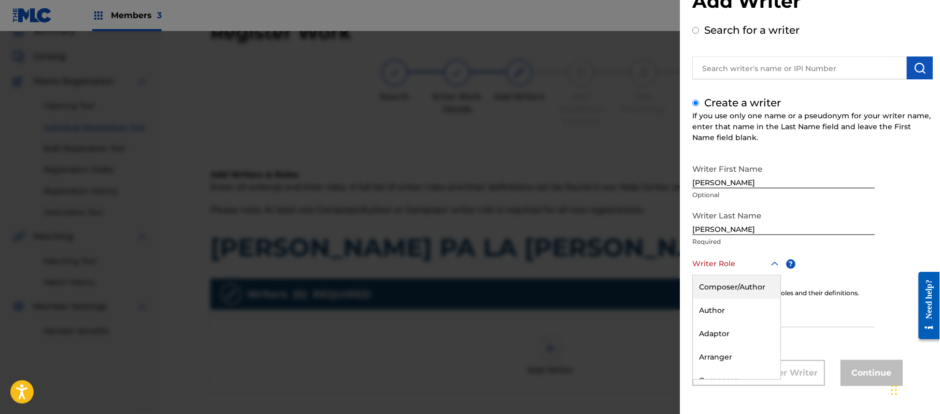
drag, startPoint x: 736, startPoint y: 293, endPoint x: 54, endPoint y: 41, distance: 726.9
click at [736, 293] on div "Composer/Author" at bounding box center [737, 286] width 88 height 23
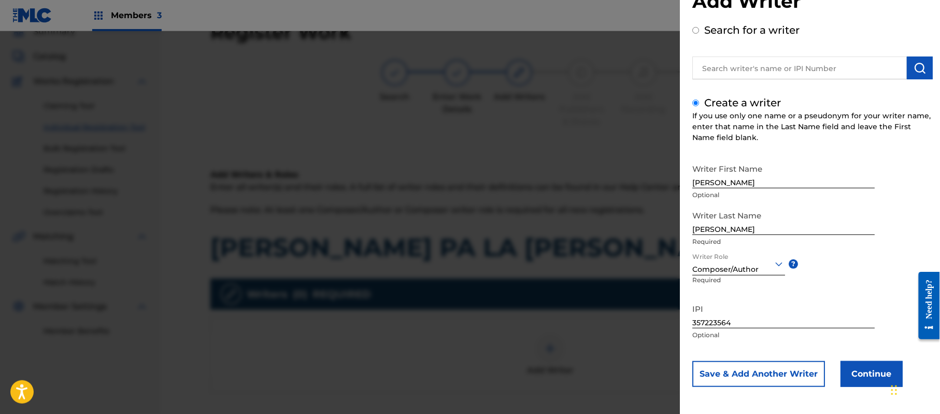
click at [856, 361] on button "Continue" at bounding box center [872, 374] width 62 height 26
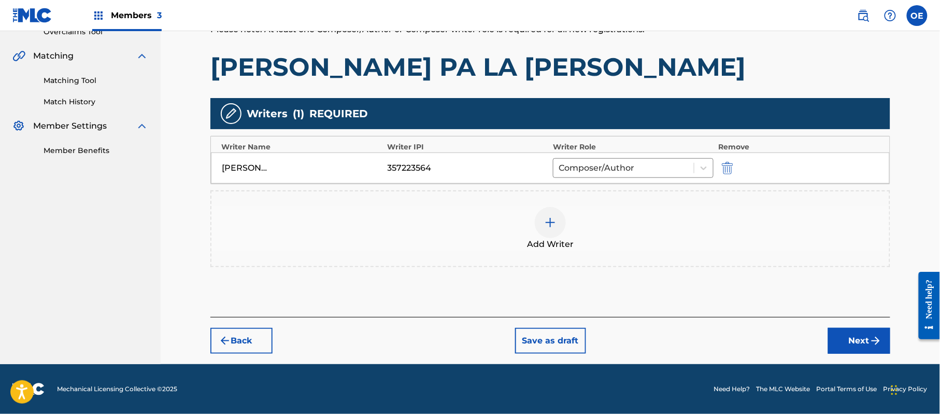
click at [849, 343] on button "Next" at bounding box center [859, 341] width 62 height 26
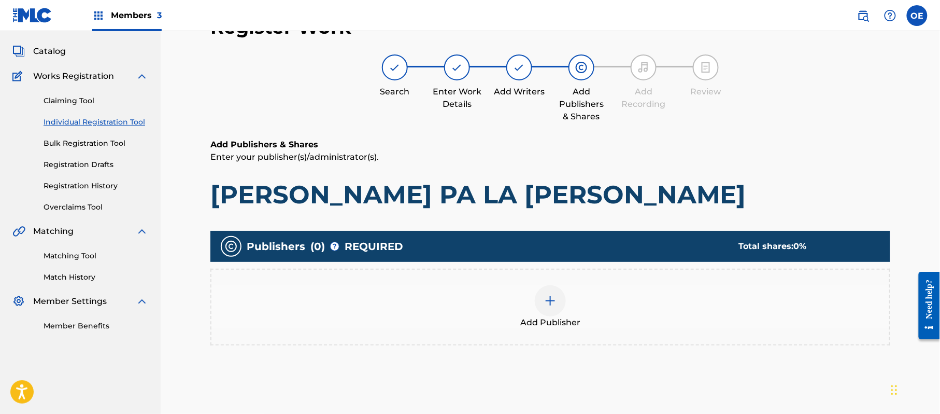
scroll to position [47, 0]
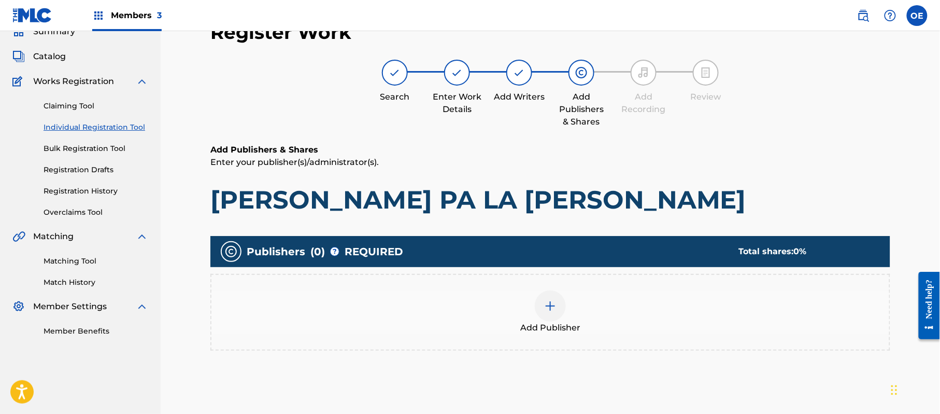
click at [556, 300] on img at bounding box center [550, 306] width 12 height 12
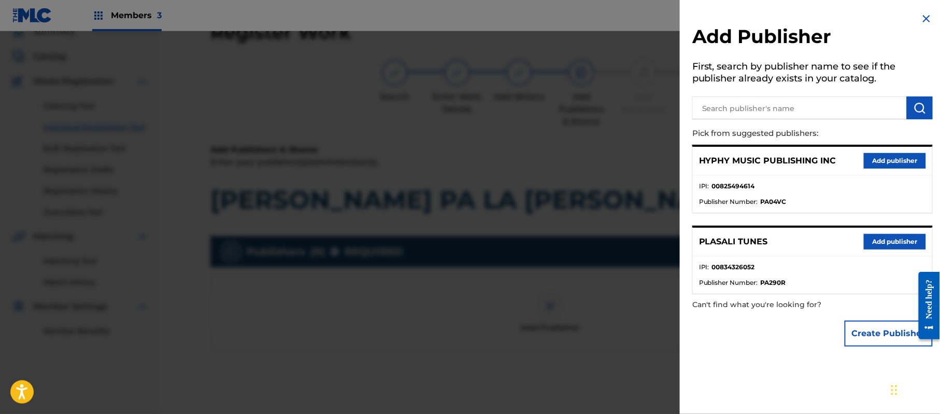
click at [907, 154] on button "Add publisher" at bounding box center [895, 161] width 62 height 16
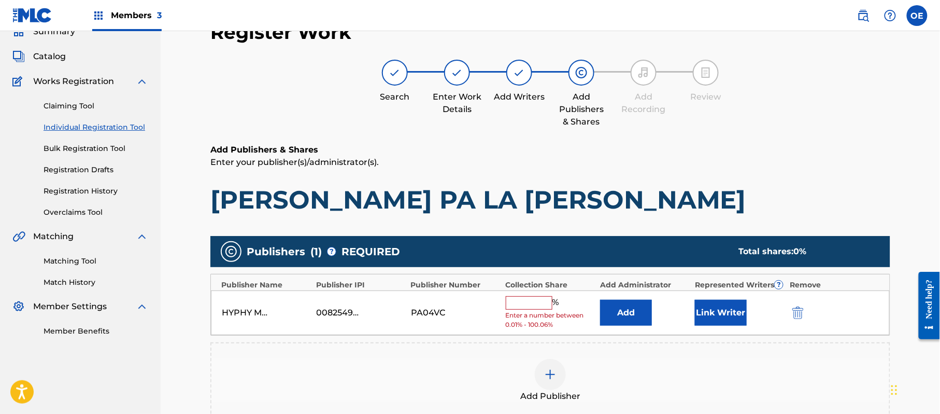
click at [549, 293] on div "HYPHY MUSIC PUBLISHING INC 00825494614 PA04VC % Enter a number between 0.01% - …" at bounding box center [550, 312] width 679 height 45
click at [544, 314] on span "Enter a number between 0.01% - 100.06%" at bounding box center [551, 319] width 90 height 19
click at [544, 309] on div "% Enter a number between 0.01% - 100.06%" at bounding box center [551, 313] width 90 height 34
click at [544, 303] on input "text" at bounding box center [529, 302] width 47 height 13
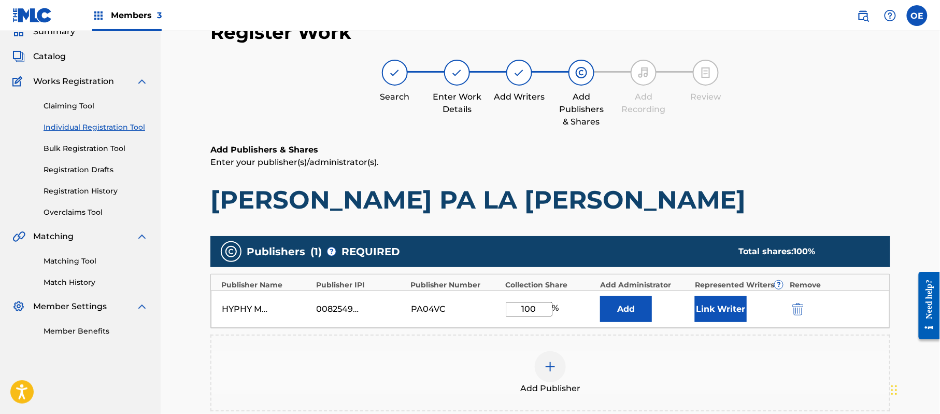
click at [698, 306] on button "Link Writer" at bounding box center [721, 309] width 52 height 26
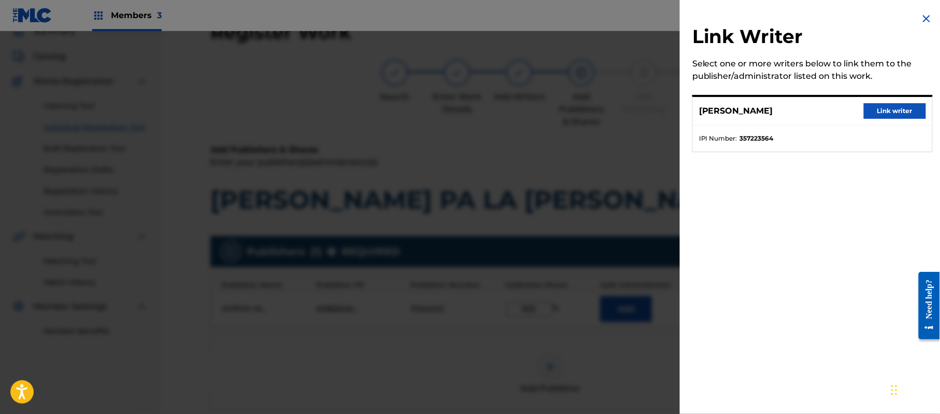
drag, startPoint x: 886, startPoint y: 108, endPoint x: 860, endPoint y: 148, distance: 47.7
click at [886, 108] on button "Link writer" at bounding box center [895, 111] width 62 height 16
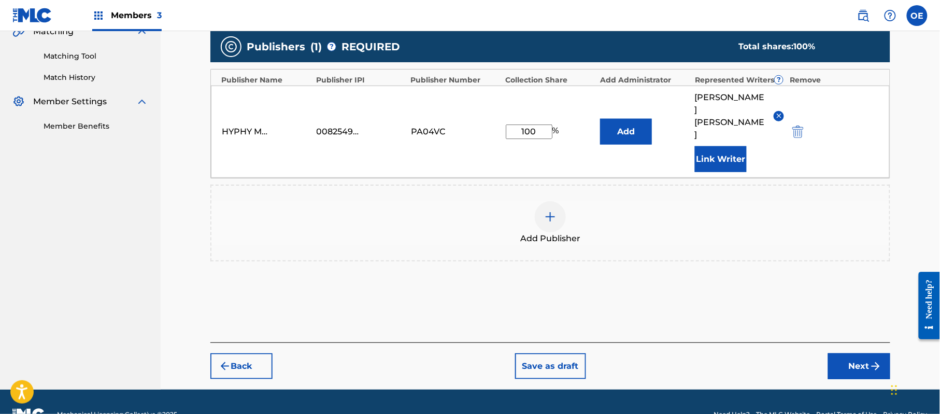
click at [863, 353] on button "Next" at bounding box center [859, 366] width 62 height 26
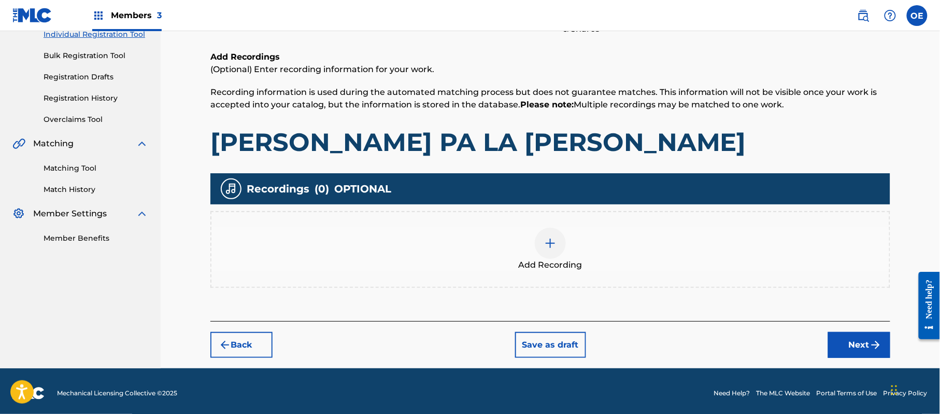
scroll to position [142, 0]
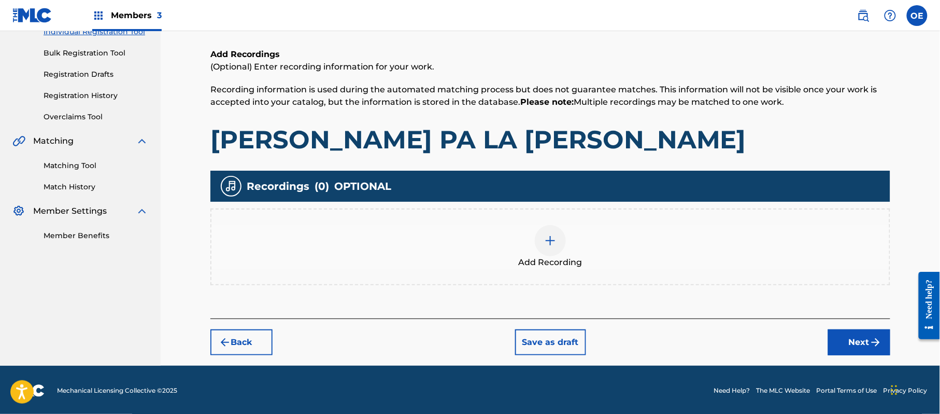
click at [555, 214] on div "Add Recording" at bounding box center [550, 246] width 680 height 77
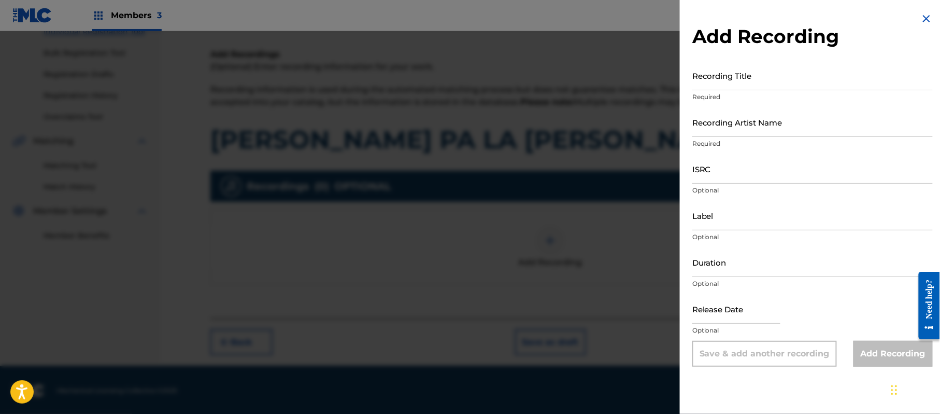
click at [920, 19] on img at bounding box center [926, 18] width 12 height 12
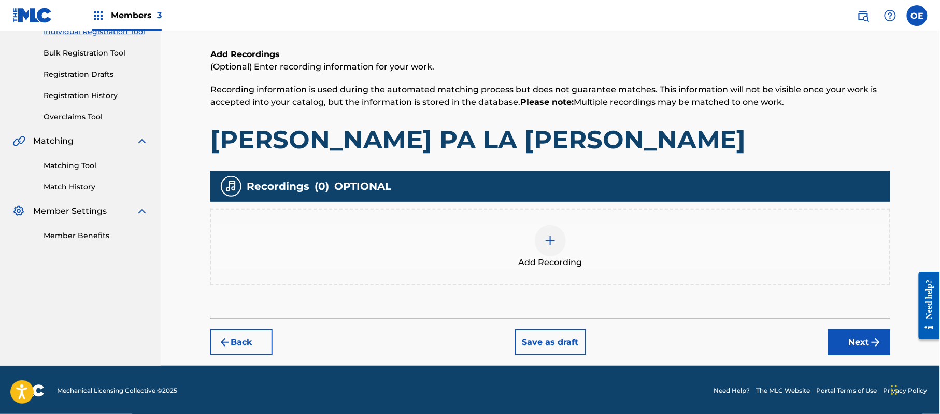
click at [855, 331] on button "Next" at bounding box center [859, 342] width 62 height 26
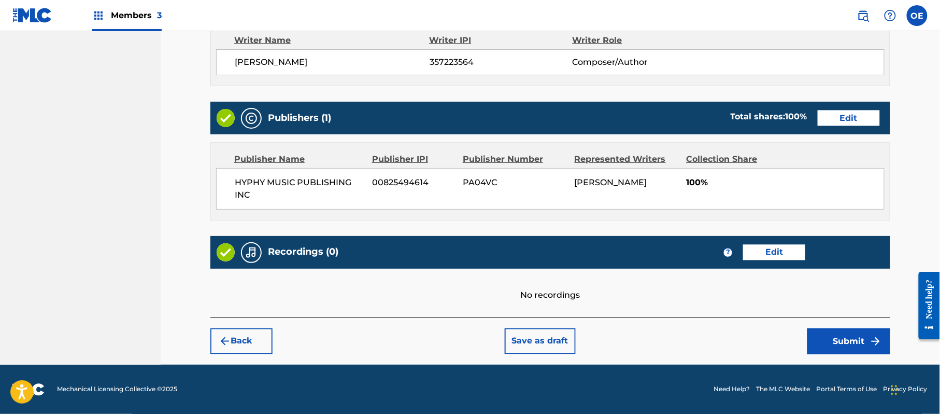
scroll to position [463, 0]
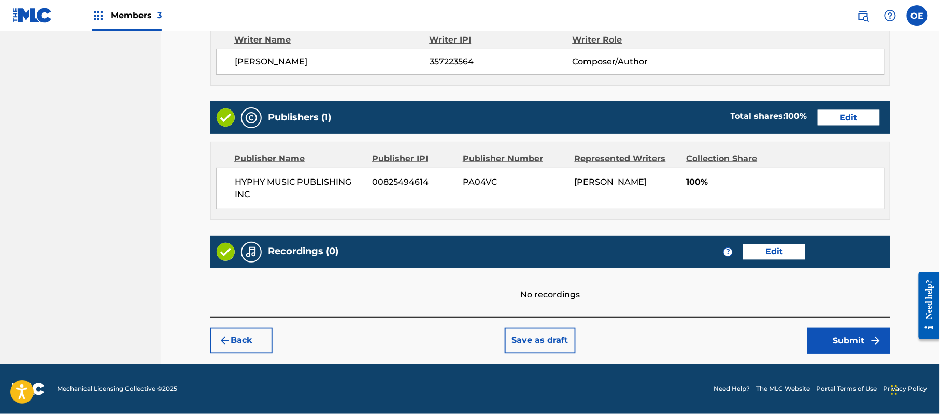
click at [821, 338] on button "Submit" at bounding box center [848, 341] width 83 height 26
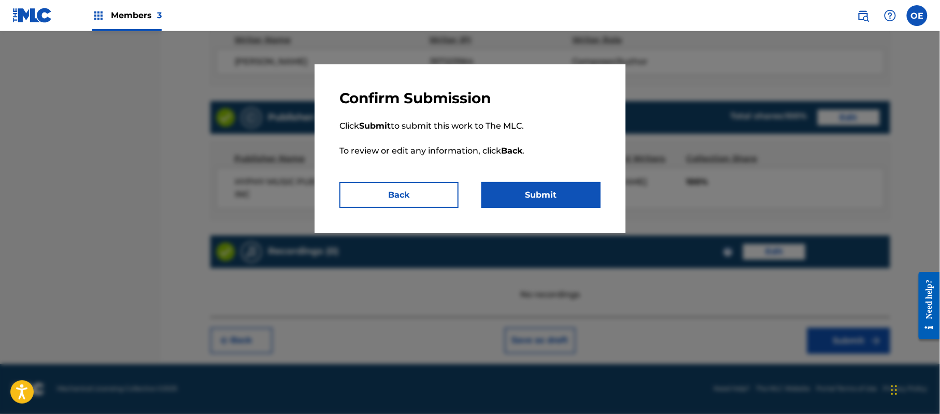
click at [577, 209] on div "Confirm Submission Click Submit to submit this work to The MLC. To review or ed…" at bounding box center [470, 148] width 311 height 168
drag, startPoint x: 569, startPoint y: 205, endPoint x: 564, endPoint y: 207, distance: 5.6
click at [569, 205] on button "Submit" at bounding box center [540, 195] width 119 height 26
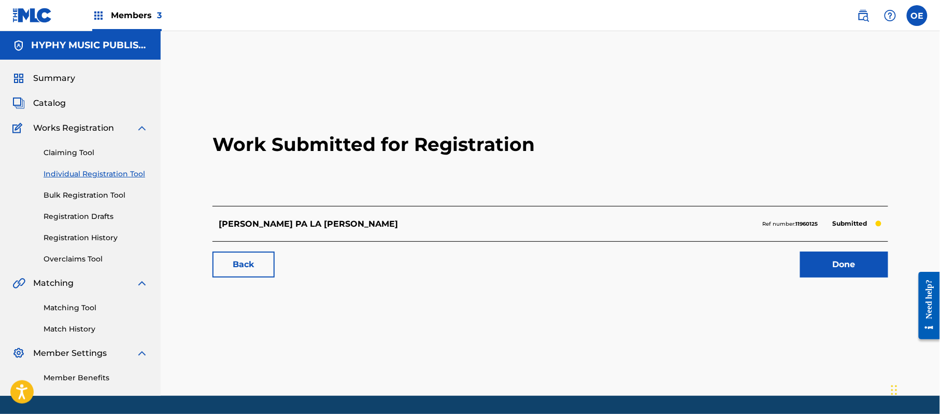
click at [117, 169] on link "Individual Registration Tool" at bounding box center [96, 173] width 105 height 11
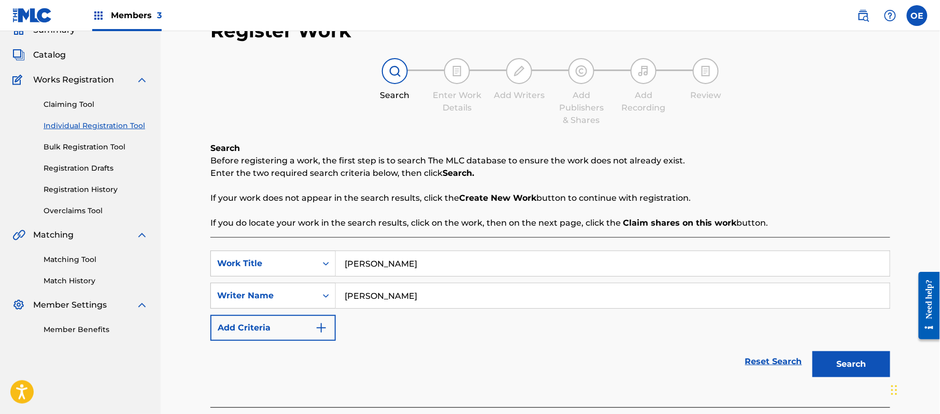
scroll to position [112, 0]
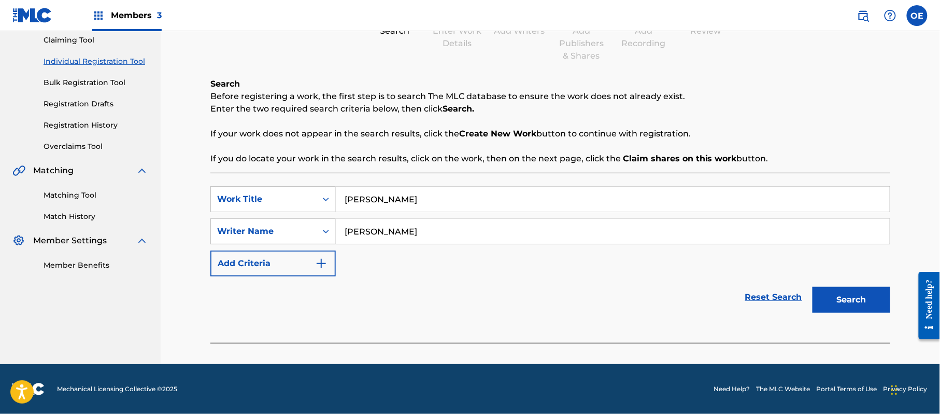
click at [851, 286] on div "Search" at bounding box center [848, 296] width 83 height 41
click at [846, 299] on button "Search" at bounding box center [852, 300] width 78 height 26
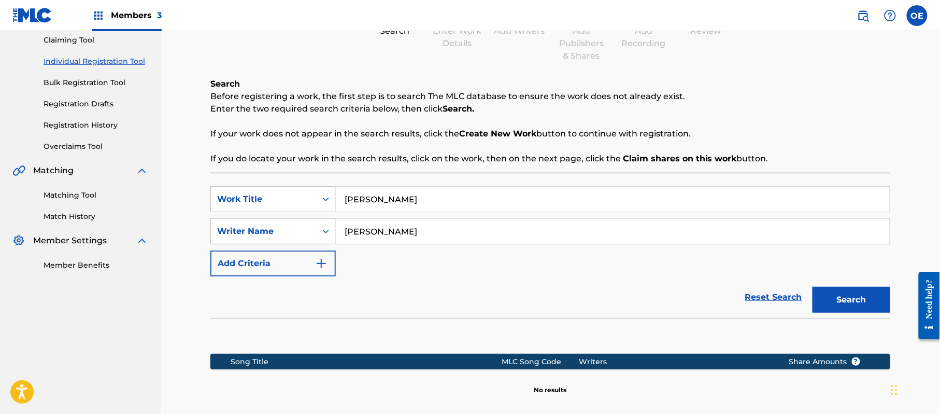
drag, startPoint x: 392, startPoint y: 232, endPoint x: 373, endPoint y: 240, distance: 20.9
click at [373, 240] on input "[PERSON_NAME]" at bounding box center [613, 231] width 554 height 25
click at [813, 287] on button "Search" at bounding box center [852, 300] width 78 height 26
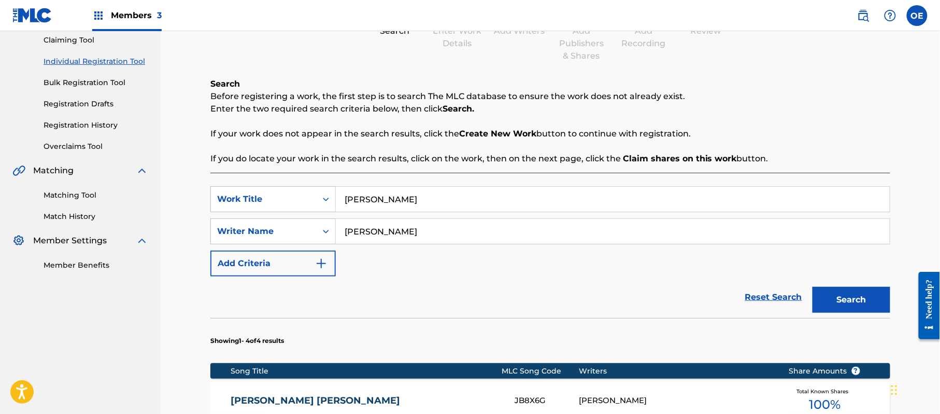
click at [813, 287] on button "Search" at bounding box center [852, 300] width 78 height 26
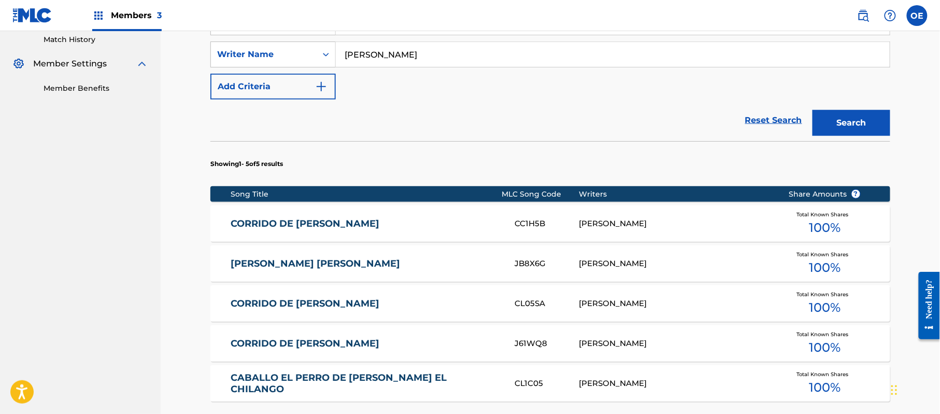
scroll to position [389, 0]
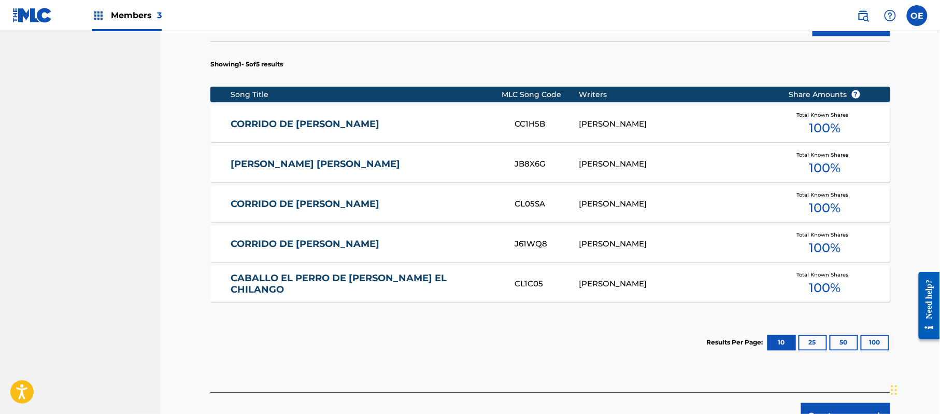
click at [838, 409] on button "Create new work" at bounding box center [845, 416] width 89 height 26
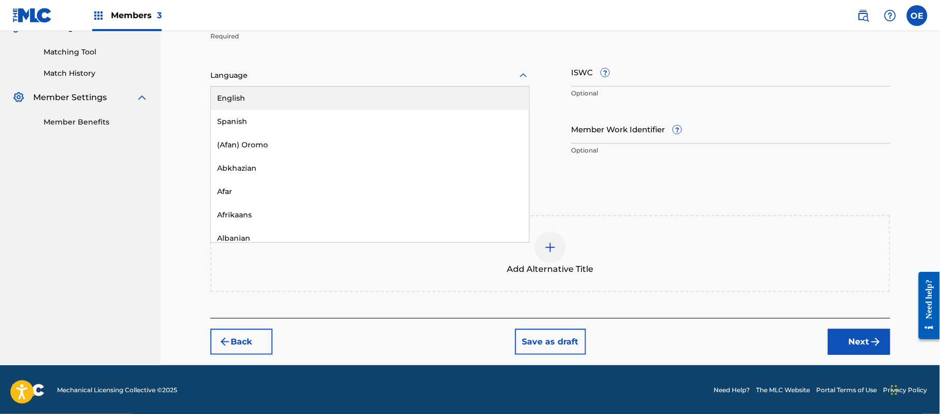
drag, startPoint x: 241, startPoint y: 78, endPoint x: 264, endPoint y: 140, distance: 66.2
click at [241, 79] on div at bounding box center [369, 75] width 319 height 13
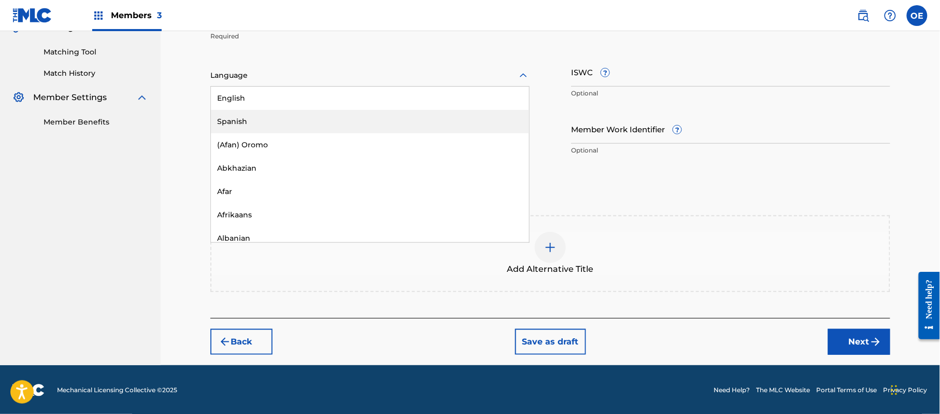
click at [259, 121] on div "Spanish" at bounding box center [370, 121] width 318 height 23
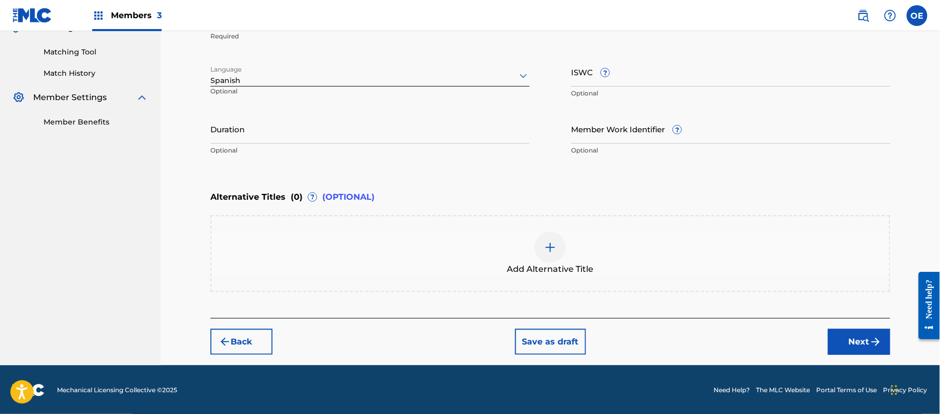
click at [853, 351] on button "Next" at bounding box center [859, 342] width 62 height 26
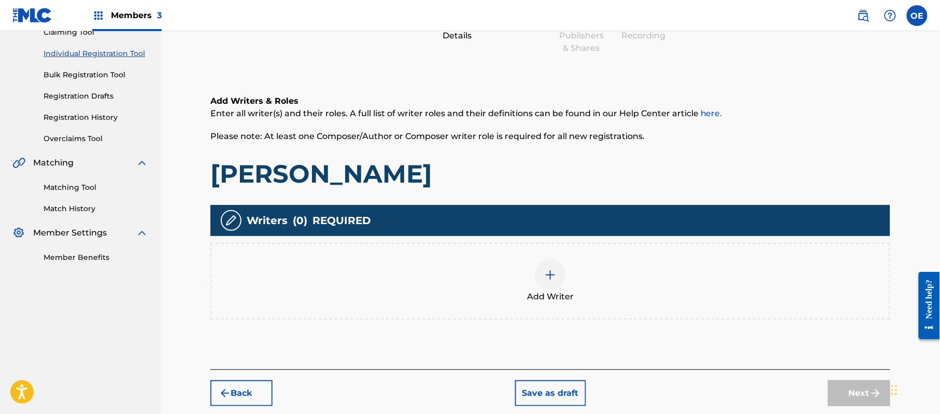
scroll to position [47, 0]
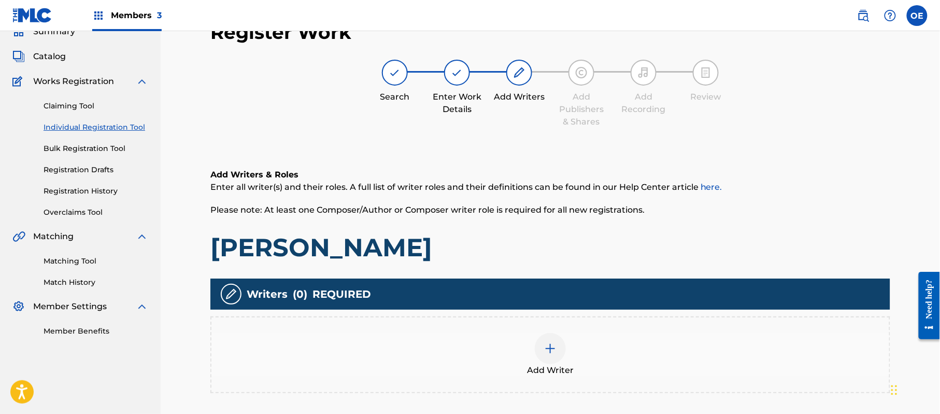
click at [597, 368] on div "Add Writer" at bounding box center [550, 355] width 678 height 44
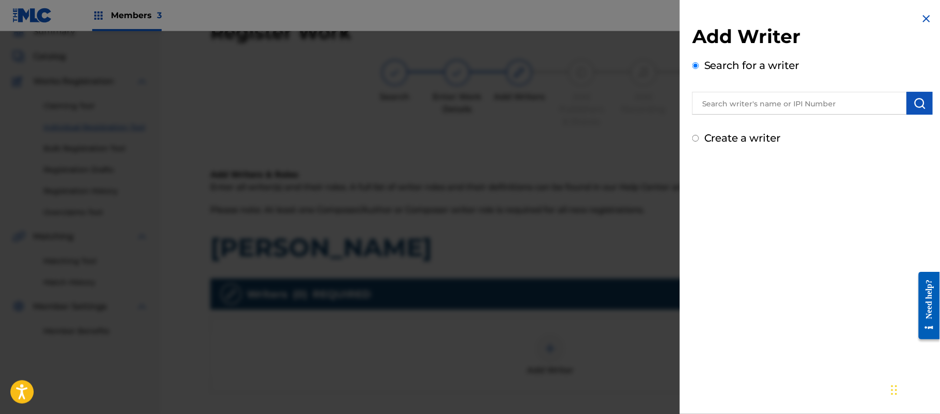
click at [747, 141] on label "Create a writer" at bounding box center [742, 138] width 77 height 12
click at [699, 141] on input "Create a writer" at bounding box center [695, 138] width 7 height 7
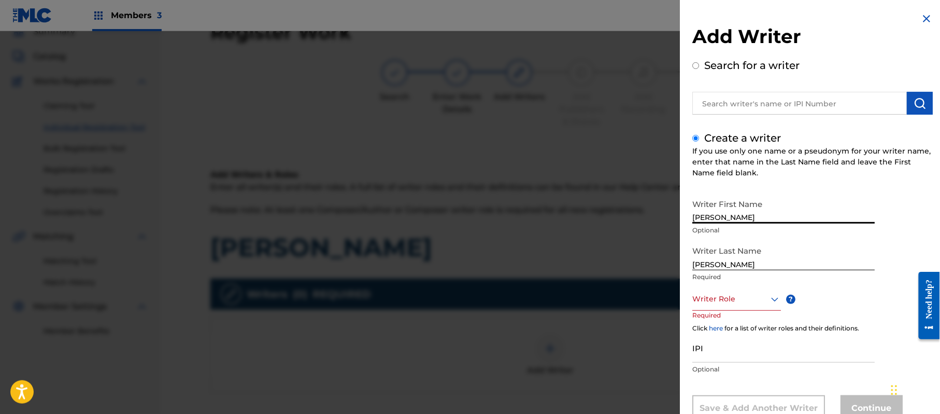
drag, startPoint x: 779, startPoint y: 221, endPoint x: 734, endPoint y: 219, distance: 45.1
click at [734, 219] on input "[PERSON_NAME]" at bounding box center [783, 209] width 182 height 30
drag, startPoint x: 738, startPoint y: 266, endPoint x: 633, endPoint y: 276, distance: 105.2
click at [634, 276] on div "Add Writer Search for a writer Create a writer If you use only one name or a ps…" at bounding box center [470, 222] width 940 height 382
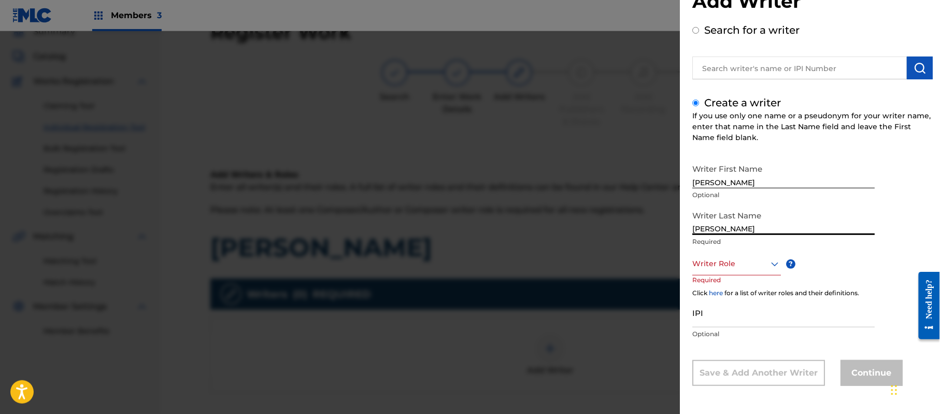
click at [720, 275] on div "Writer Role" at bounding box center [736, 263] width 89 height 23
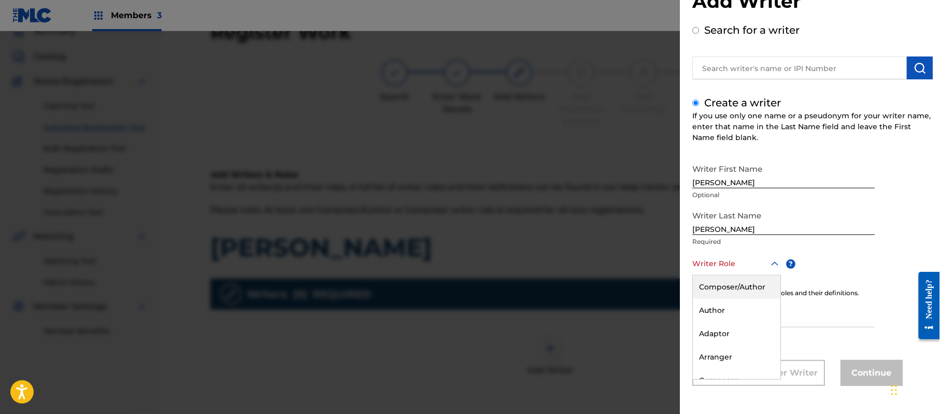
click at [720, 287] on div "Composer/Author" at bounding box center [737, 286] width 88 height 23
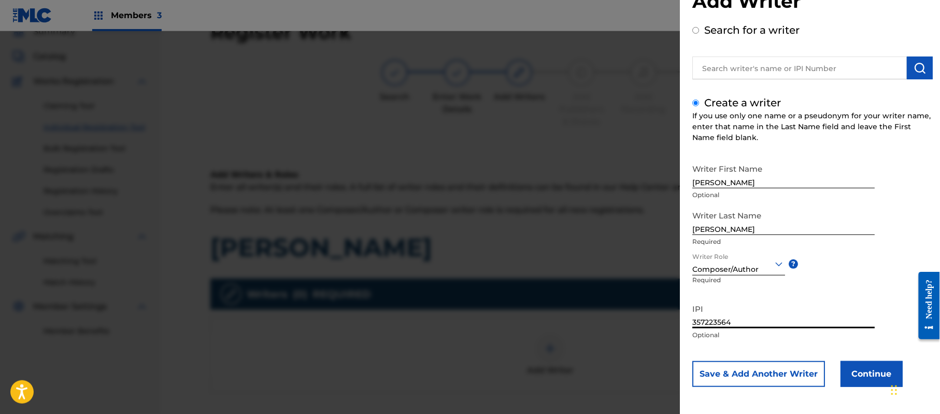
click at [853, 370] on button "Continue" at bounding box center [872, 374] width 62 height 26
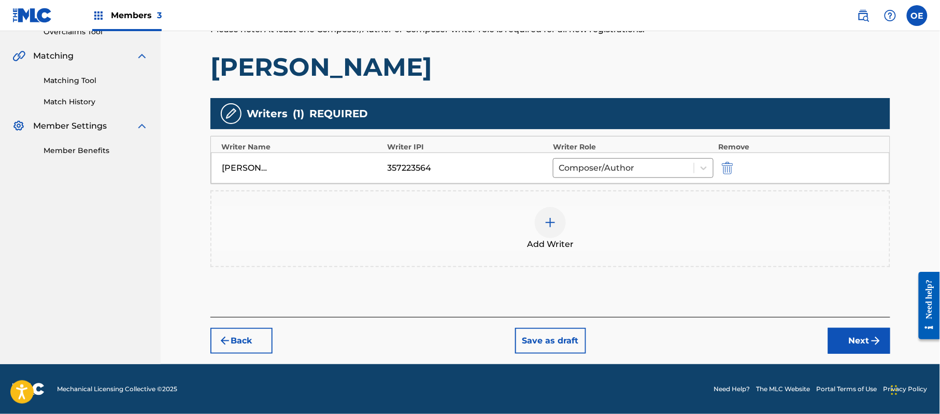
click at [864, 343] on button "Next" at bounding box center [859, 341] width 62 height 26
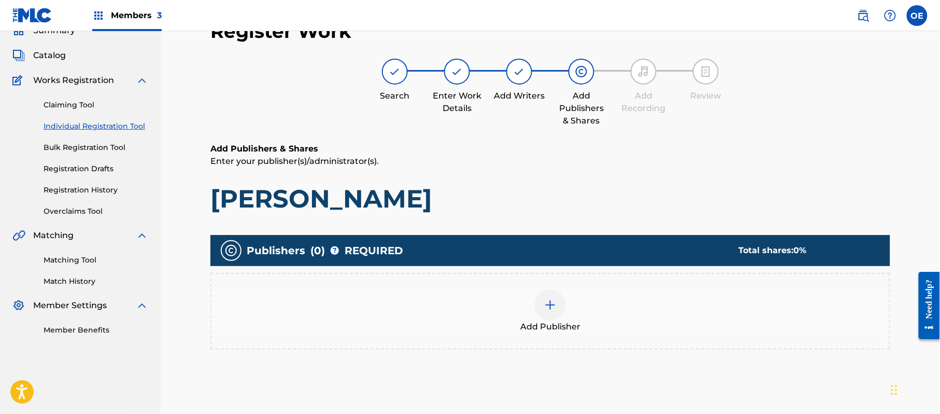
scroll to position [47, 0]
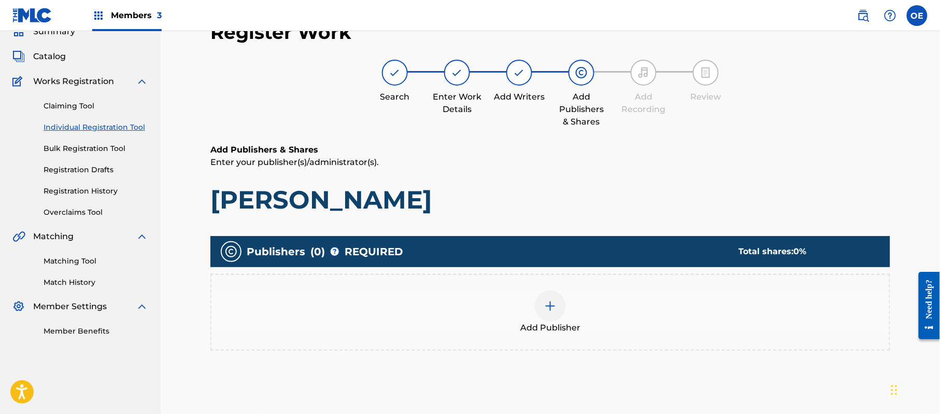
click at [522, 307] on div "Add Publisher" at bounding box center [550, 312] width 678 height 44
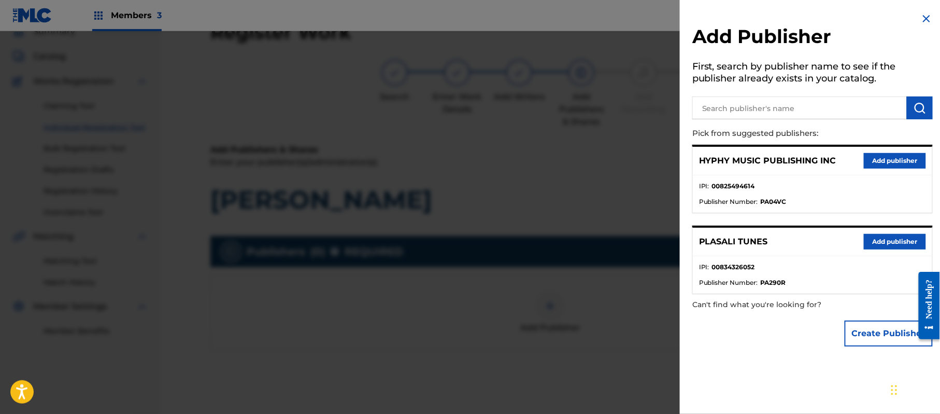
click at [885, 153] on div "HYPHY MUSIC PUBLISHING INC Add publisher" at bounding box center [812, 161] width 239 height 29
click at [877, 161] on button "Add publisher" at bounding box center [895, 161] width 62 height 16
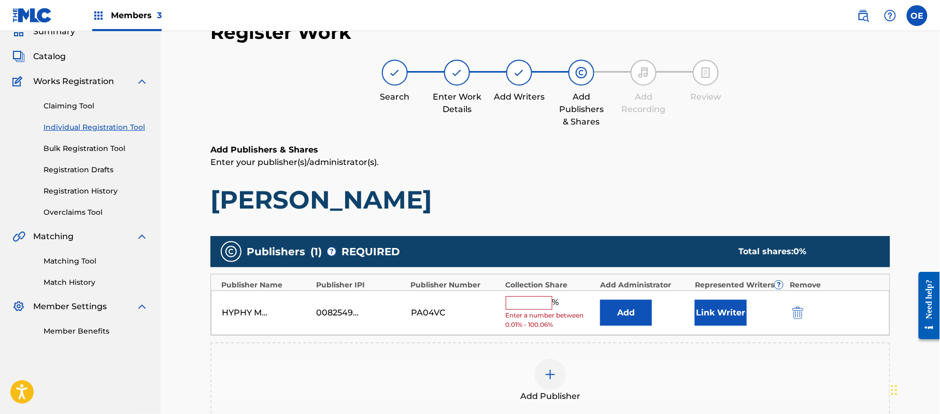
click at [529, 307] on input "text" at bounding box center [529, 302] width 47 height 13
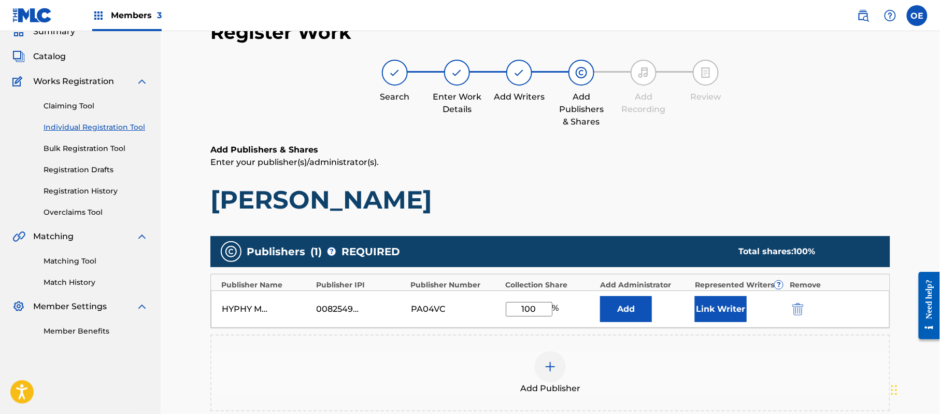
click at [730, 299] on button "Link Writer" at bounding box center [721, 309] width 52 height 26
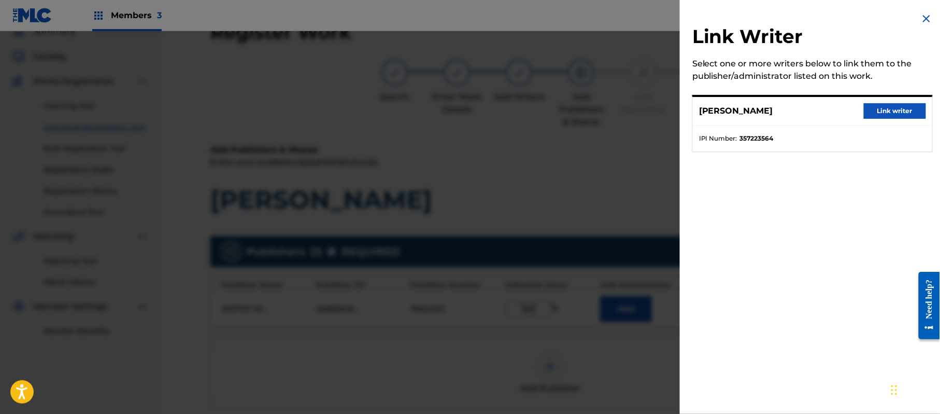
click at [885, 115] on button "Link writer" at bounding box center [895, 111] width 62 height 16
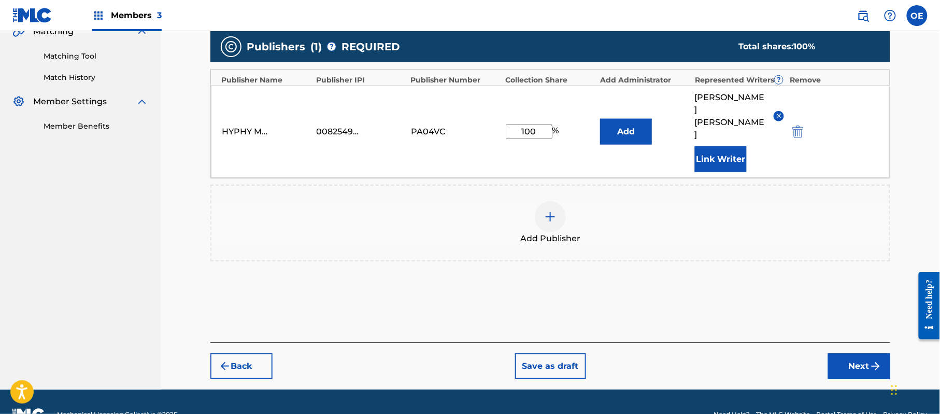
click at [842, 353] on button "Next" at bounding box center [859, 366] width 62 height 26
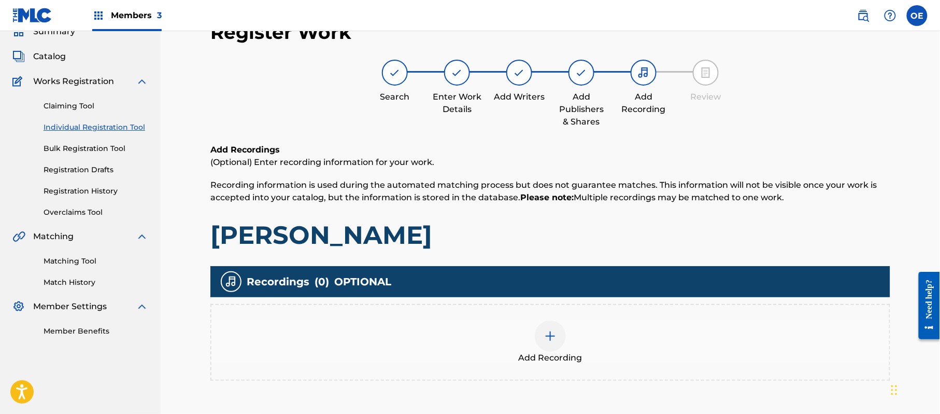
click at [560, 311] on div "Add Recording" at bounding box center [550, 342] width 680 height 77
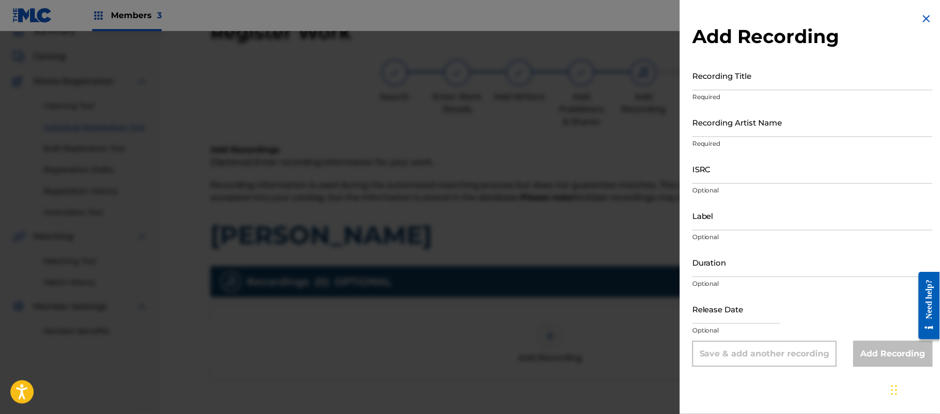
click at [925, 19] on img at bounding box center [926, 18] width 12 height 12
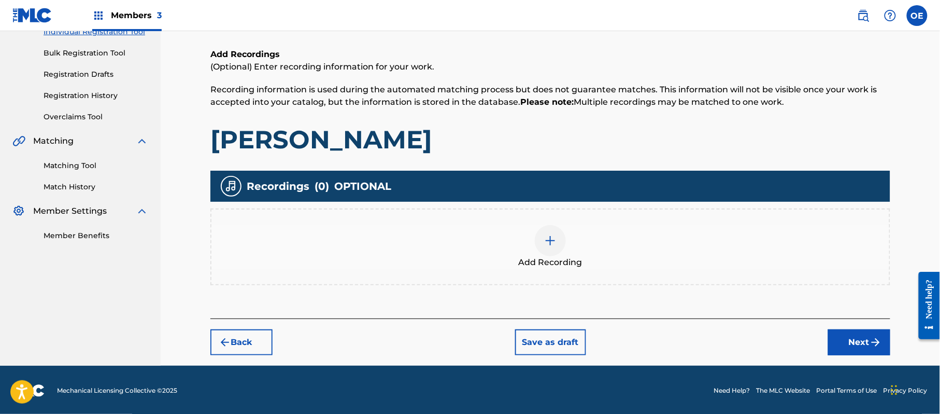
click at [849, 340] on button "Next" at bounding box center [859, 342] width 62 height 26
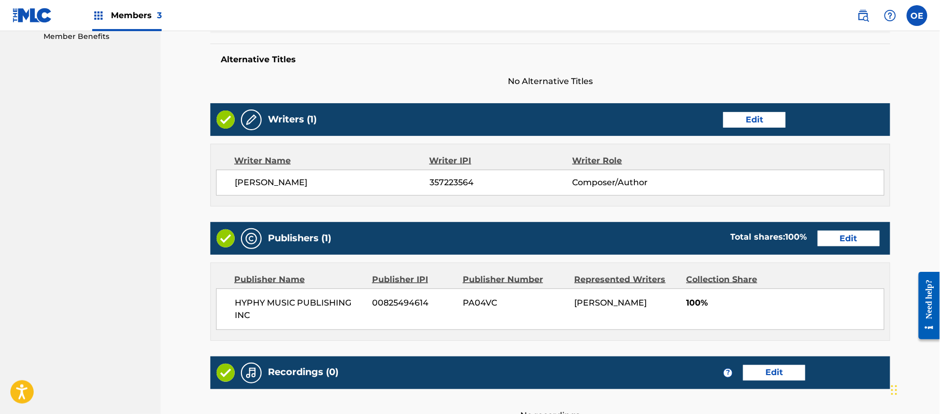
scroll to position [461, 0]
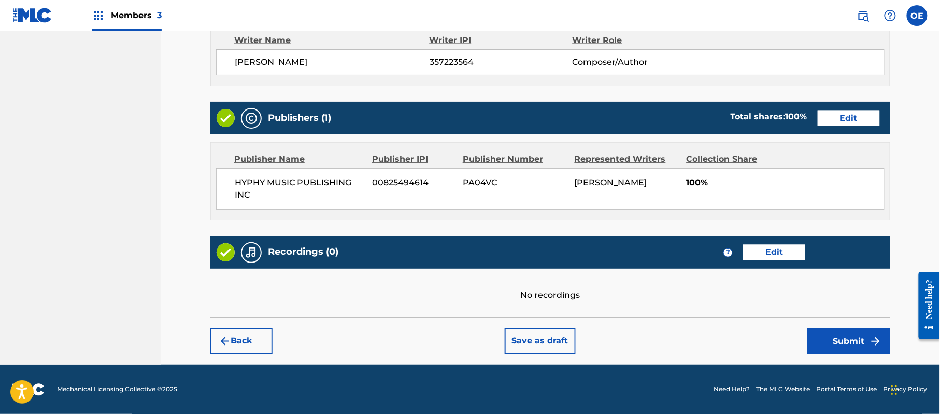
click at [840, 334] on button "Submit" at bounding box center [848, 341] width 83 height 26
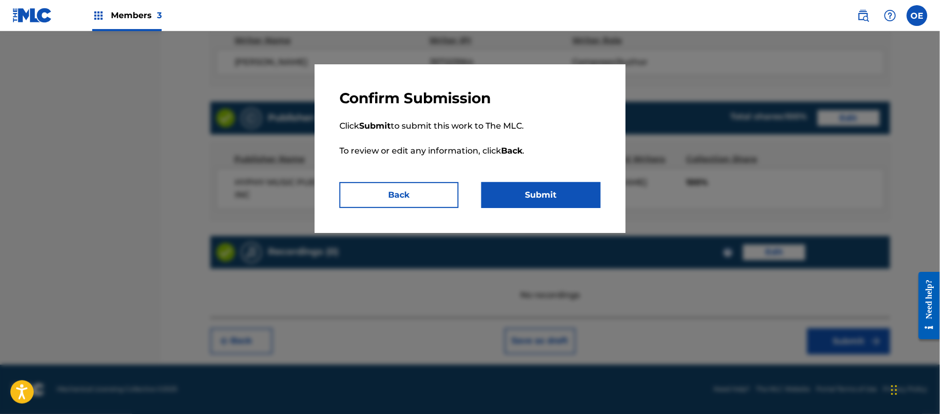
click at [582, 209] on div "Confirm Submission Click Submit to submit this work to The MLC. To review or ed…" at bounding box center [470, 148] width 311 height 168
click at [559, 193] on button "Submit" at bounding box center [540, 195] width 119 height 26
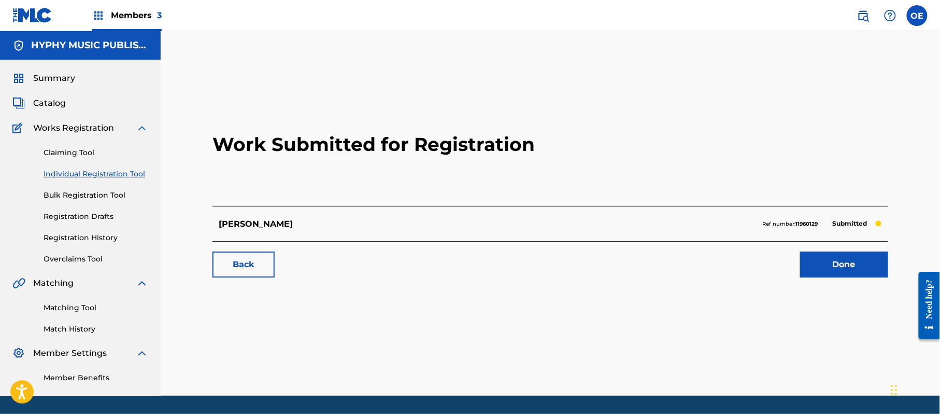
click at [118, 172] on link "Individual Registration Tool" at bounding box center [96, 173] width 105 height 11
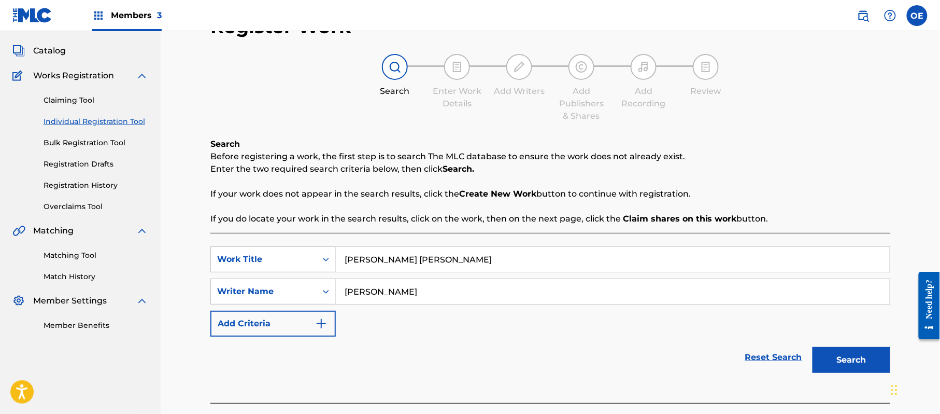
scroll to position [112, 0]
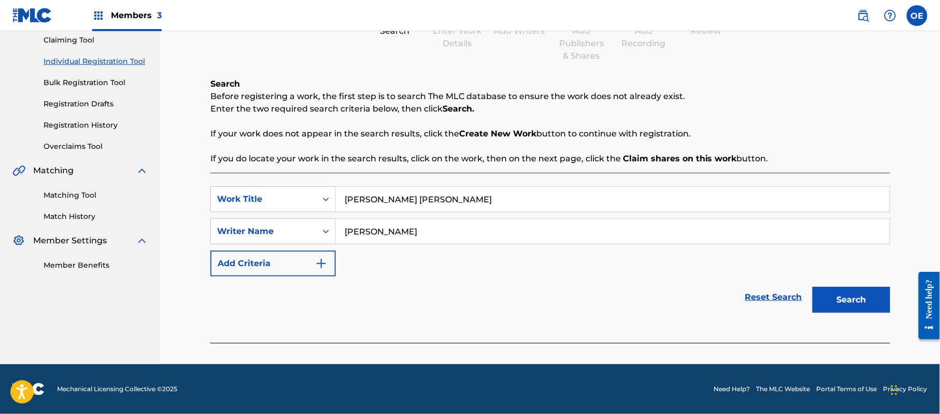
click at [850, 303] on button "Search" at bounding box center [852, 300] width 78 height 26
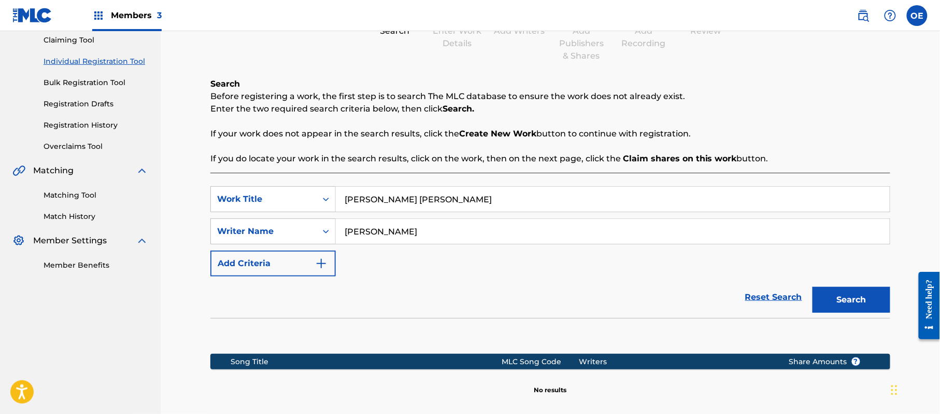
drag, startPoint x: 392, startPoint y: 231, endPoint x: 376, endPoint y: 238, distance: 18.3
click at [376, 238] on input "[PERSON_NAME]" at bounding box center [613, 231] width 554 height 25
click at [813, 287] on button "Search" at bounding box center [852, 300] width 78 height 26
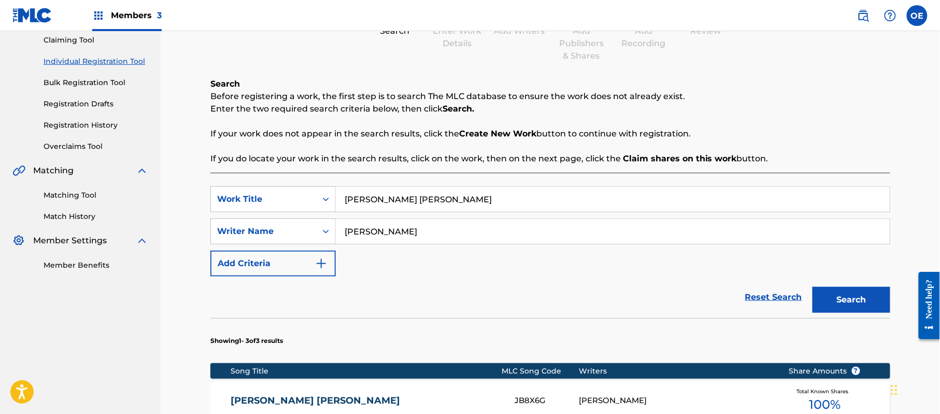
click at [813, 287] on button "Search" at bounding box center [852, 300] width 78 height 26
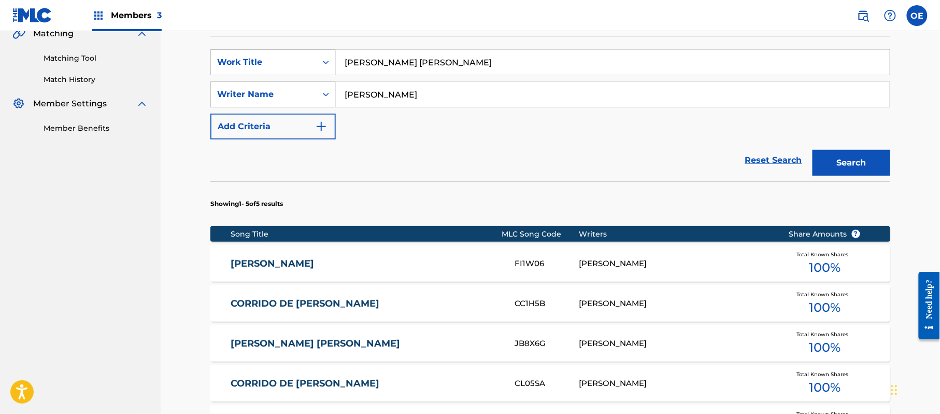
scroll to position [251, 0]
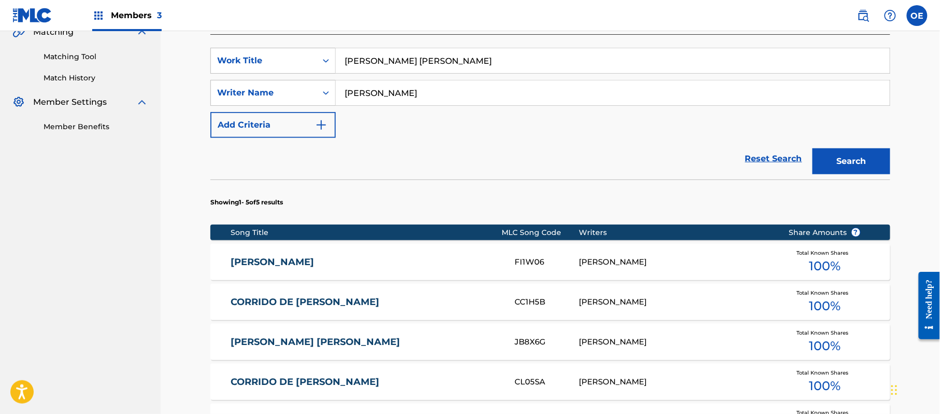
click at [834, 155] on button "Search" at bounding box center [852, 161] width 78 height 26
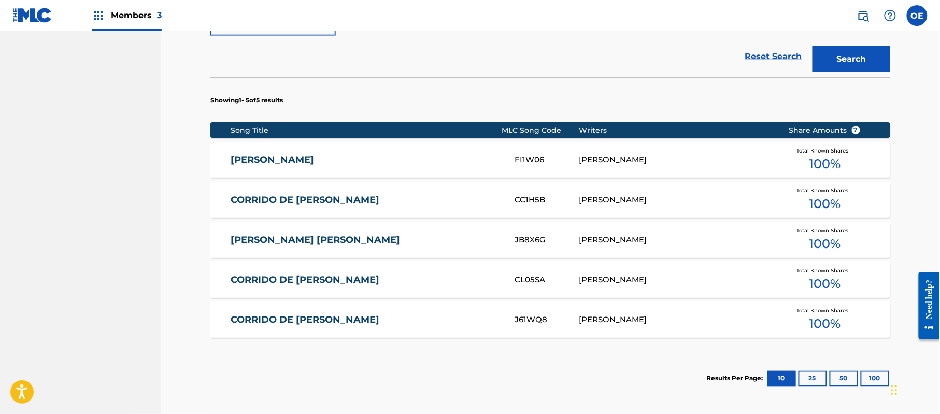
scroll to position [464, 0]
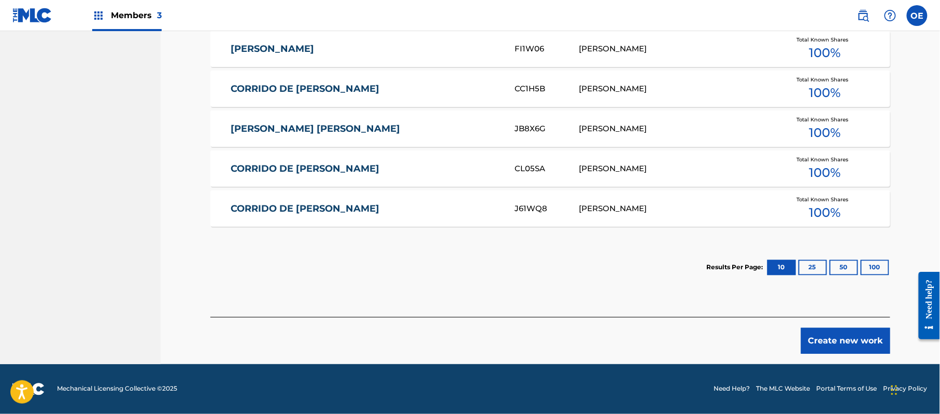
click at [852, 340] on button "Create new work" at bounding box center [845, 341] width 89 height 26
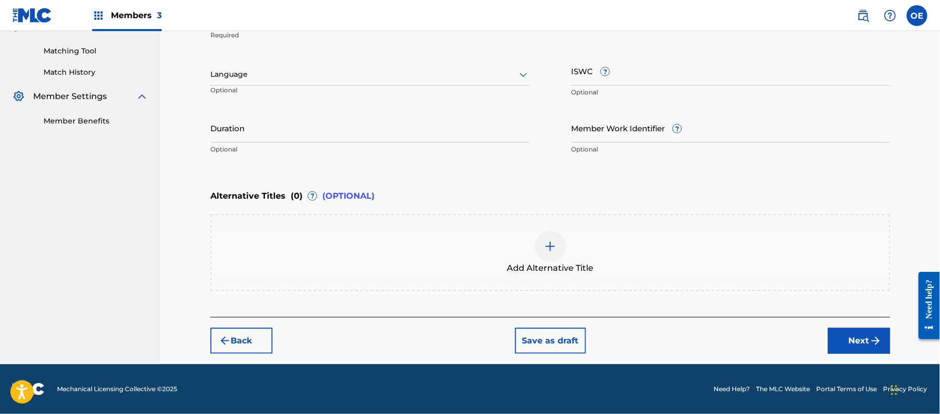
scroll to position [256, 0]
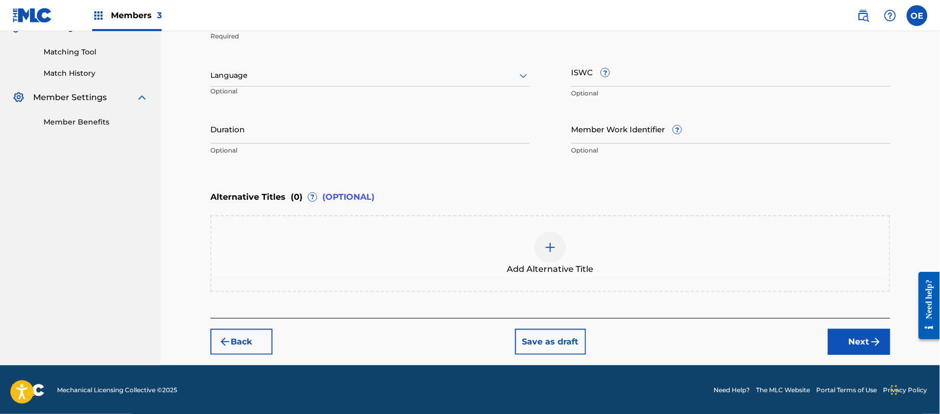
click at [235, 87] on p "Optional" at bounding box center [258, 95] width 97 height 17
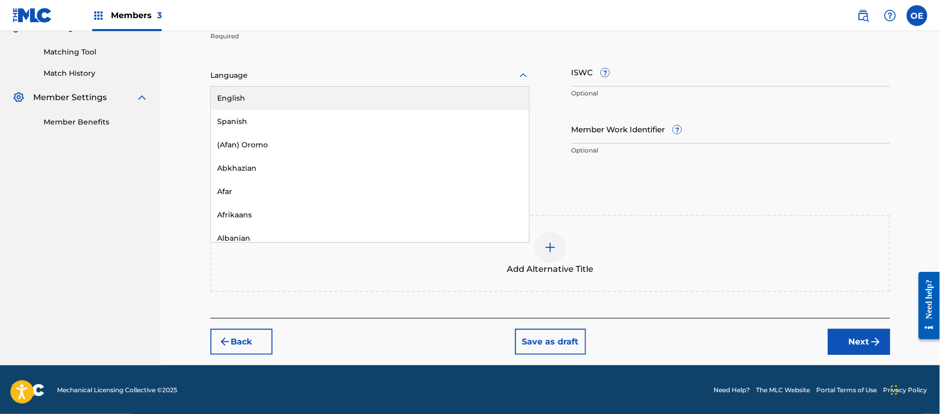
click at [249, 66] on div "Language" at bounding box center [369, 76] width 319 height 22
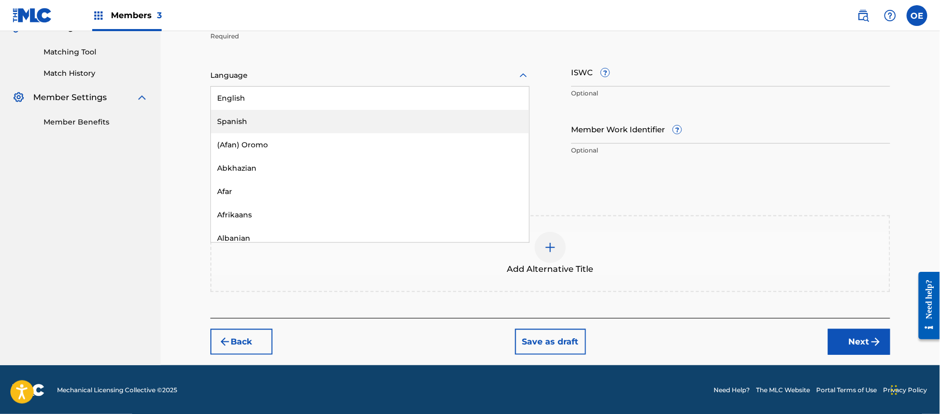
click at [249, 112] on div "Spanish" at bounding box center [370, 121] width 318 height 23
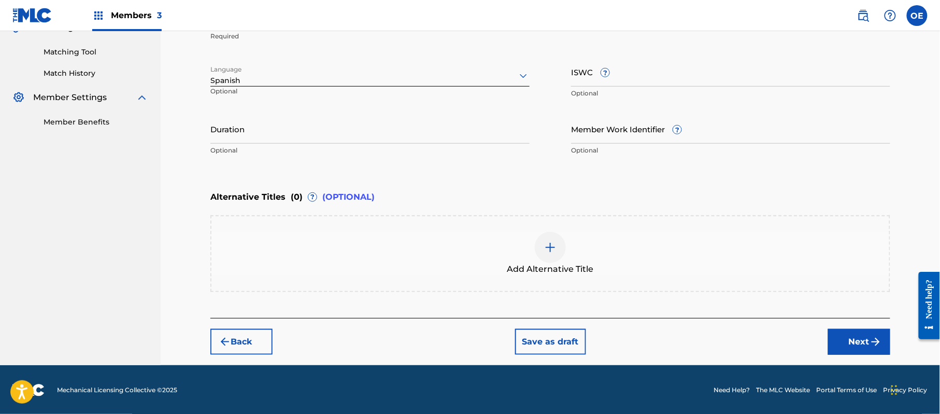
click at [370, 135] on input "Duration" at bounding box center [369, 129] width 319 height 30
click at [857, 343] on button "Next" at bounding box center [859, 342] width 62 height 26
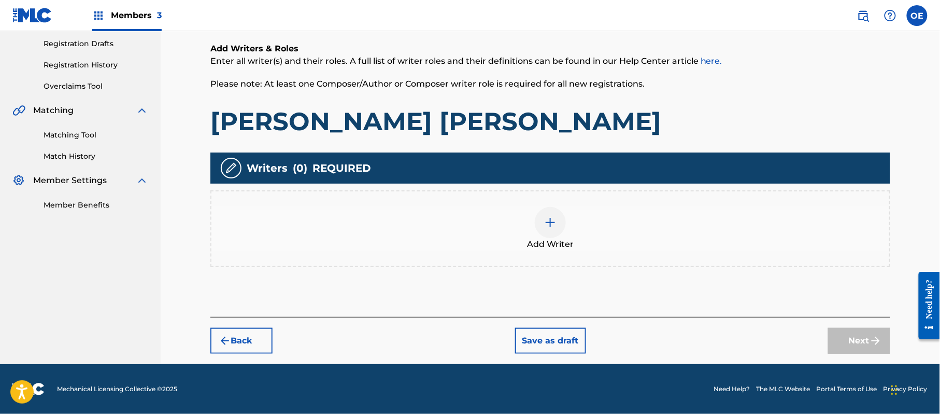
scroll to position [47, 0]
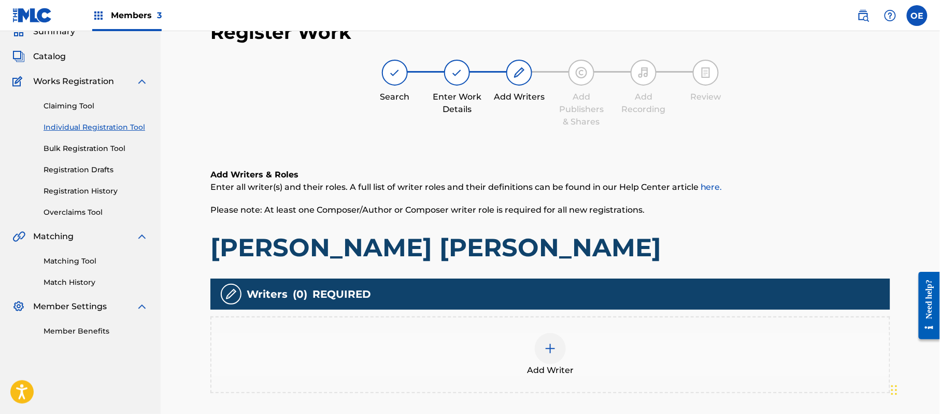
click at [556, 323] on div "Add Writer" at bounding box center [550, 354] width 680 height 77
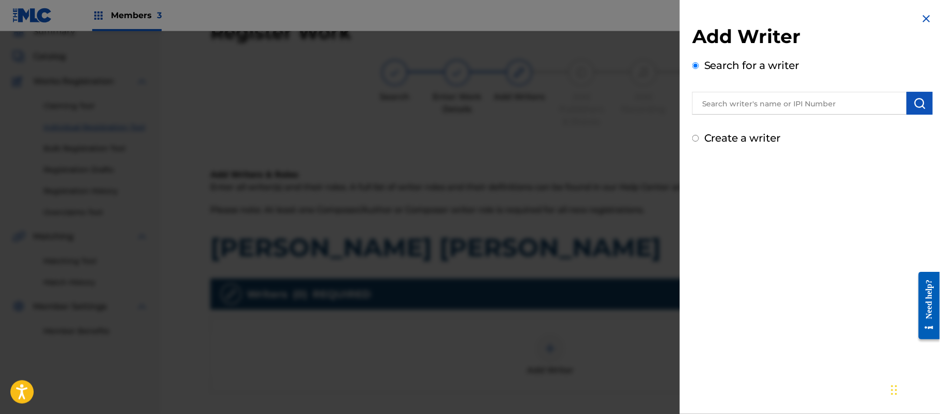
click at [709, 137] on label "Create a writer" at bounding box center [742, 138] width 77 height 12
click at [699, 137] on input "Create a writer" at bounding box center [695, 138] width 7 height 7
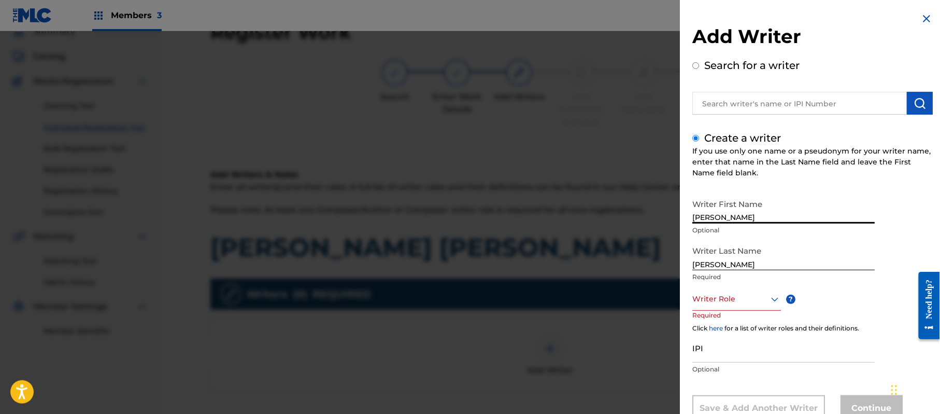
drag, startPoint x: 776, startPoint y: 218, endPoint x: 733, endPoint y: 214, distance: 43.7
click at [733, 214] on input "[PERSON_NAME]" at bounding box center [783, 209] width 182 height 30
drag, startPoint x: 738, startPoint y: 260, endPoint x: 590, endPoint y: 275, distance: 149.0
click at [591, 276] on div "Add Writer Search for a writer Create a writer If you use only one name or a ps…" at bounding box center [470, 222] width 940 height 382
click at [709, 289] on div "Writer Role" at bounding box center [736, 298] width 89 height 23
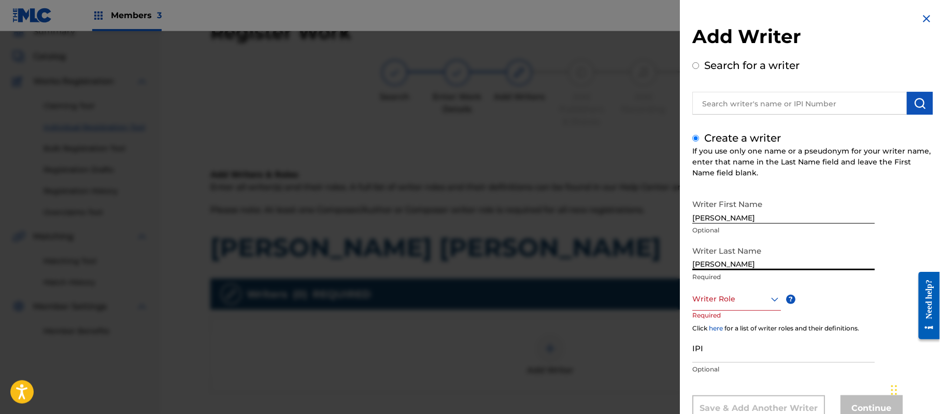
scroll to position [35, 0]
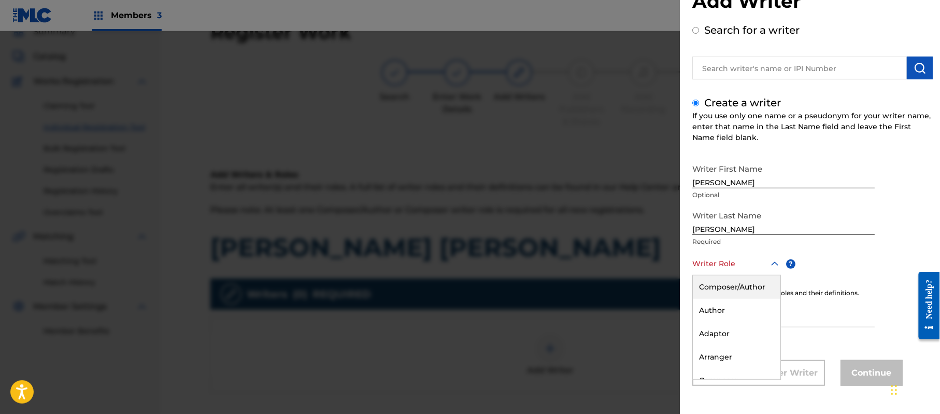
click at [710, 289] on div "Composer/Author" at bounding box center [737, 286] width 88 height 23
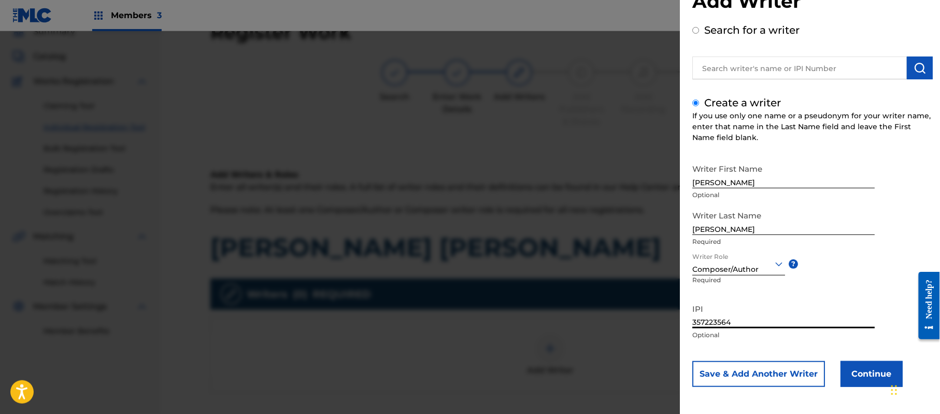
scroll to position [36, 0]
click at [853, 364] on button "Continue" at bounding box center [872, 373] width 62 height 26
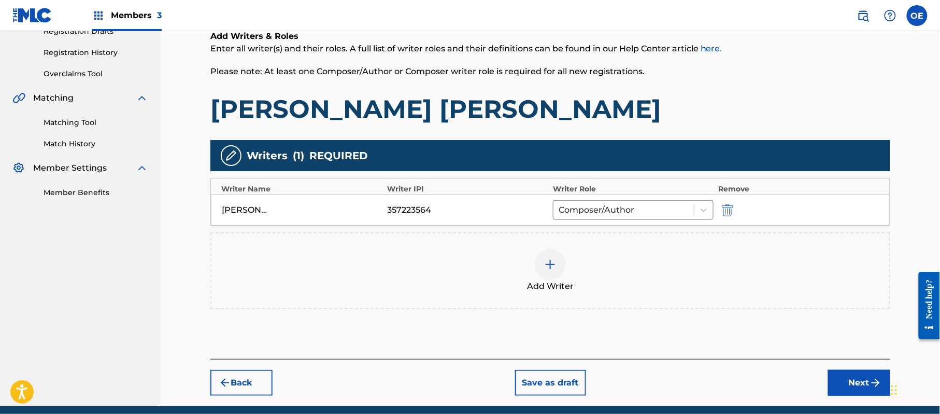
click at [851, 380] on button "Next" at bounding box center [859, 383] width 62 height 26
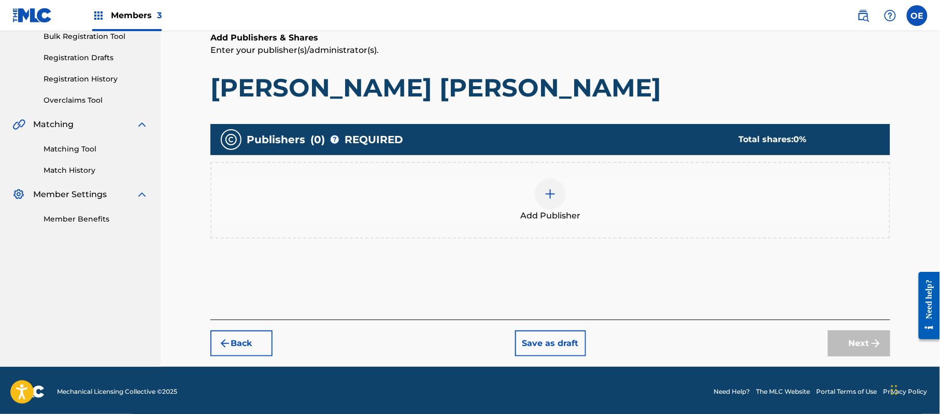
scroll to position [47, 0]
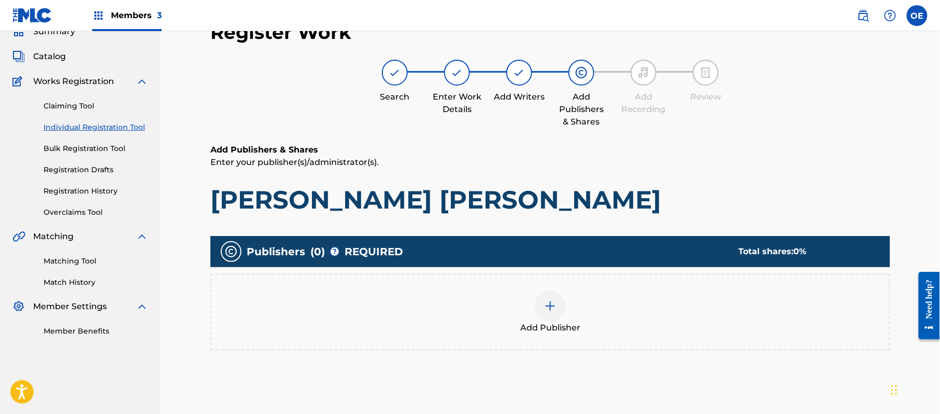
click at [515, 330] on div "Add Publisher" at bounding box center [550, 312] width 678 height 44
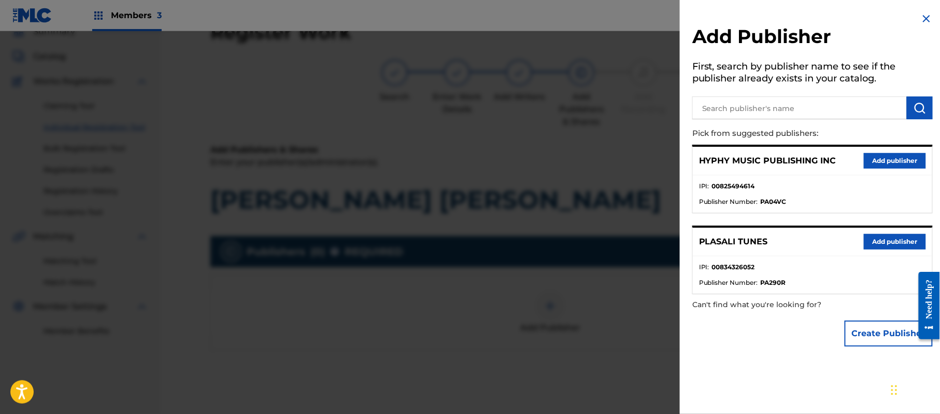
click at [894, 157] on button "Add publisher" at bounding box center [895, 161] width 62 height 16
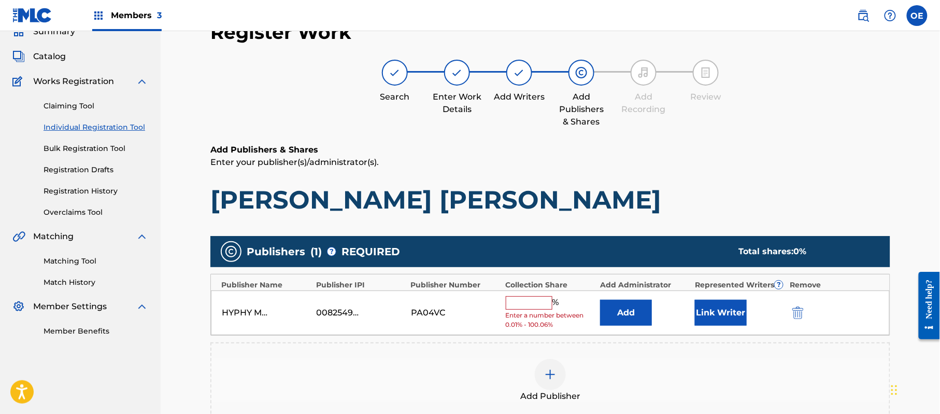
click at [523, 309] on input "text" at bounding box center [529, 302] width 47 height 13
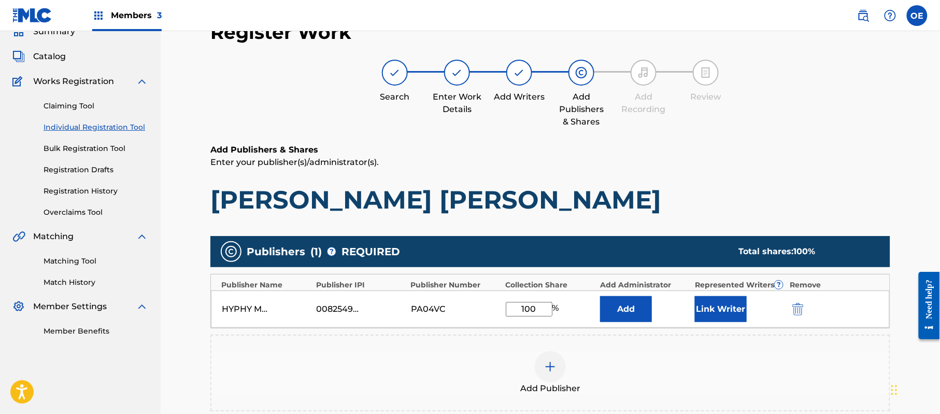
click at [716, 311] on button "Link Writer" at bounding box center [721, 309] width 52 height 26
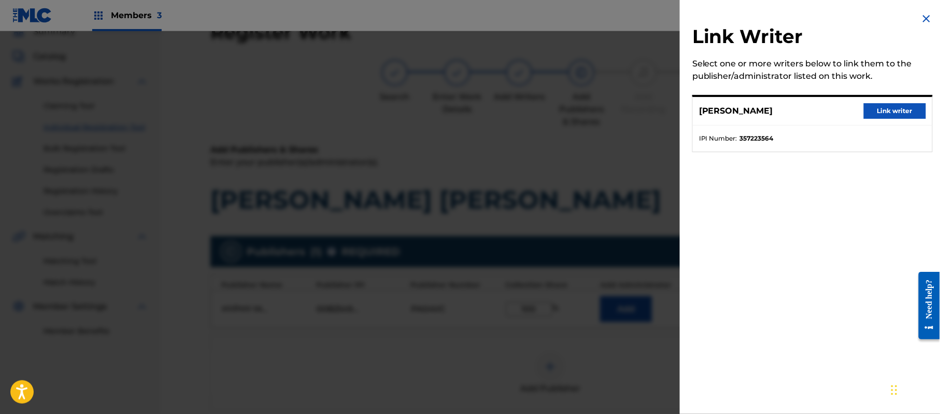
click at [882, 114] on button "Link writer" at bounding box center [895, 111] width 62 height 16
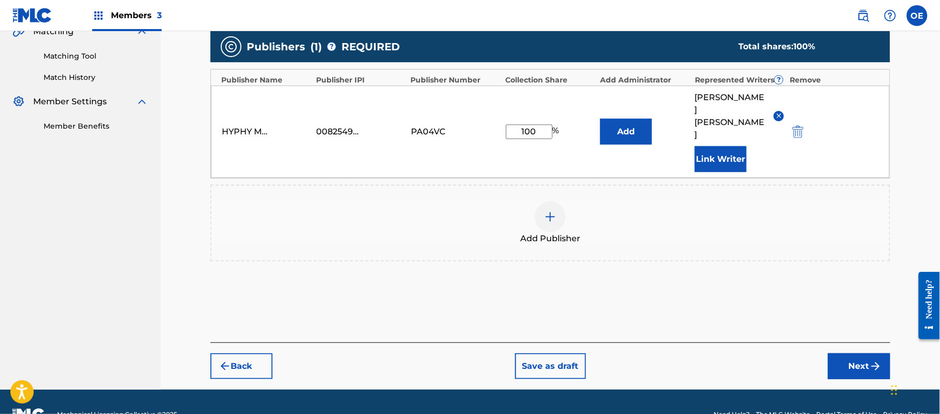
click at [861, 353] on button "Next" at bounding box center [859, 366] width 62 height 26
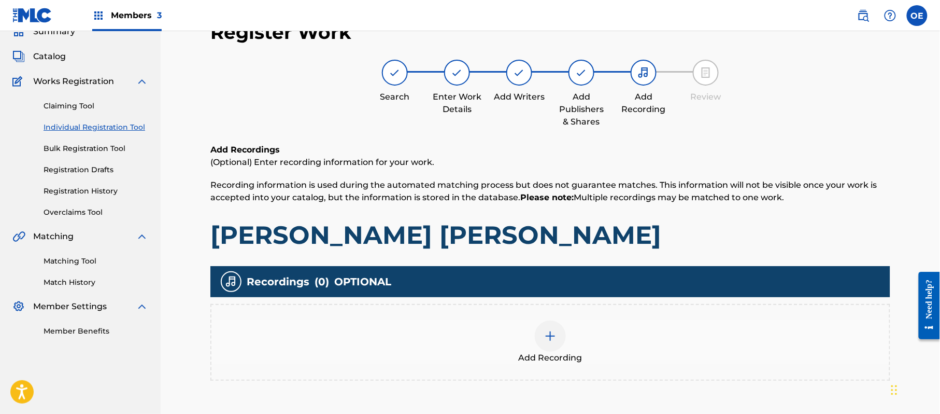
click at [575, 334] on div "Add Recording" at bounding box center [550, 342] width 678 height 44
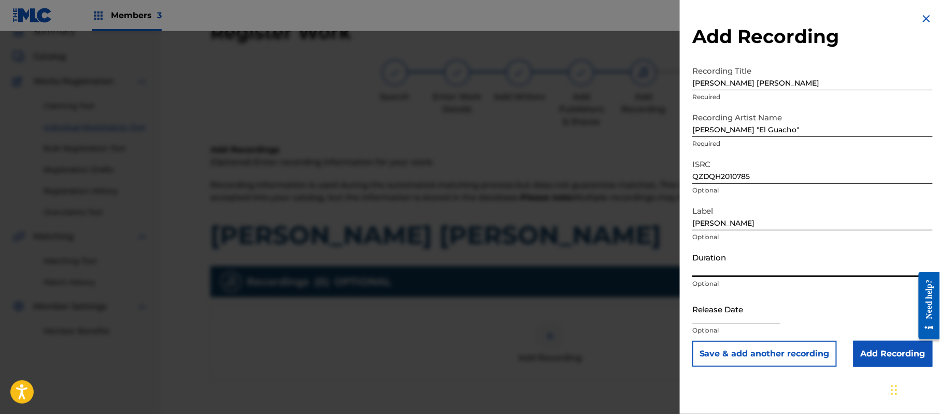
click at [768, 258] on input "Duration" at bounding box center [812, 262] width 240 height 30
click at [715, 318] on input "text" at bounding box center [736, 309] width 88 height 30
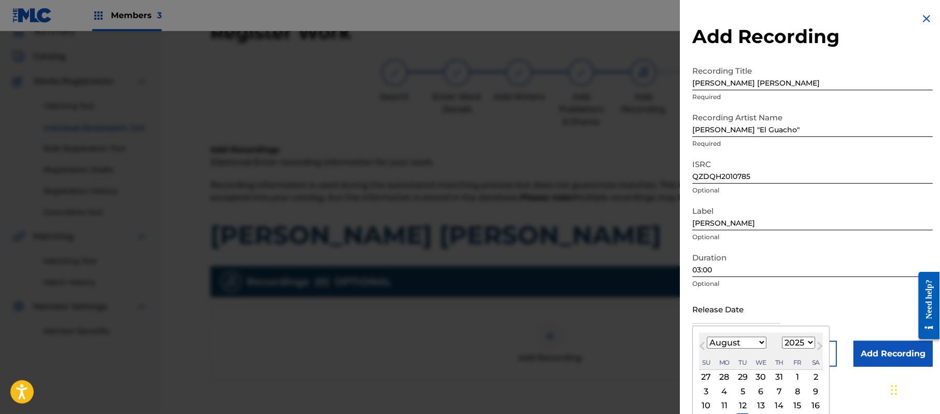
click at [803, 341] on select "1899 1900 1901 1902 1903 1904 1905 1906 1907 1908 1909 1910 1911 1912 1913 1914…" at bounding box center [798, 342] width 33 height 12
click at [784, 336] on select "1899 1900 1901 1902 1903 1904 1905 1906 1907 1908 1909 1910 1911 1912 1913 1914…" at bounding box center [798, 342] width 33 height 12
click at [739, 341] on select "January February March April May June July August September October November De…" at bounding box center [737, 342] width 60 height 12
click at [707, 336] on select "January February March April May June July August September October November De…" at bounding box center [737, 342] width 60 height 12
click at [743, 389] on div "6" at bounding box center [742, 391] width 12 height 12
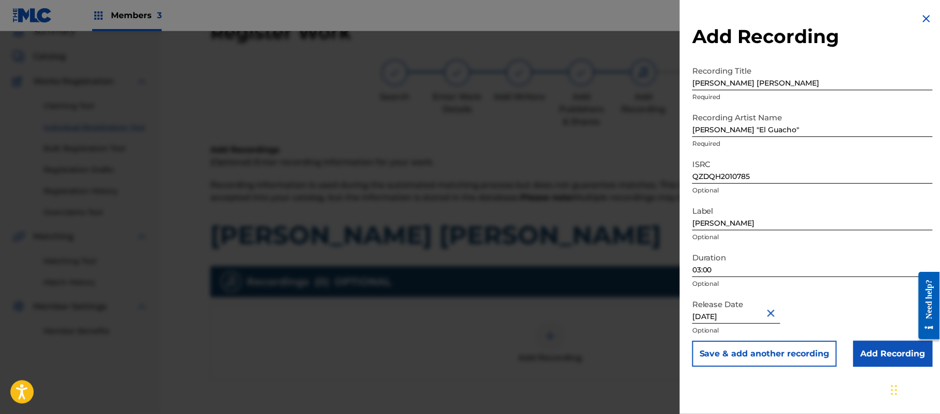
click at [869, 367] on div "Add Recording Recording Title [PERSON_NAME] [PERSON_NAME] Required Recording Ar…" at bounding box center [812, 189] width 265 height 379
drag, startPoint x: 866, startPoint y: 357, endPoint x: 842, endPoint y: 357, distance: 23.3
click at [862, 357] on input "Add Recording" at bounding box center [893, 354] width 79 height 26
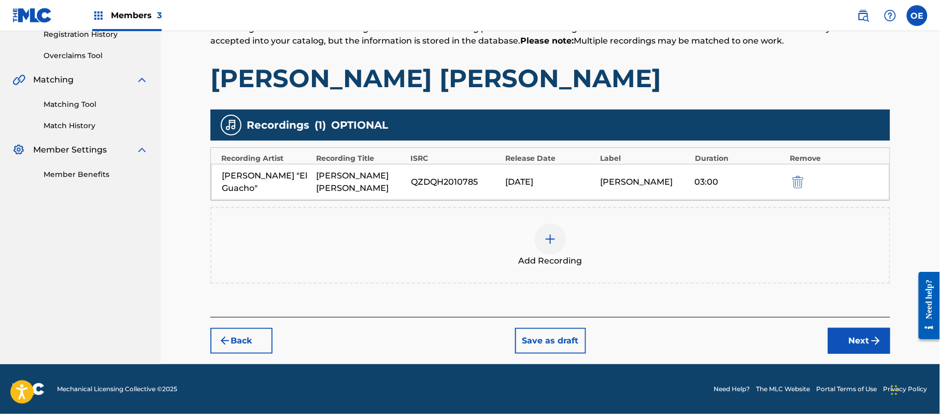
click at [849, 347] on button "Next" at bounding box center [859, 341] width 62 height 26
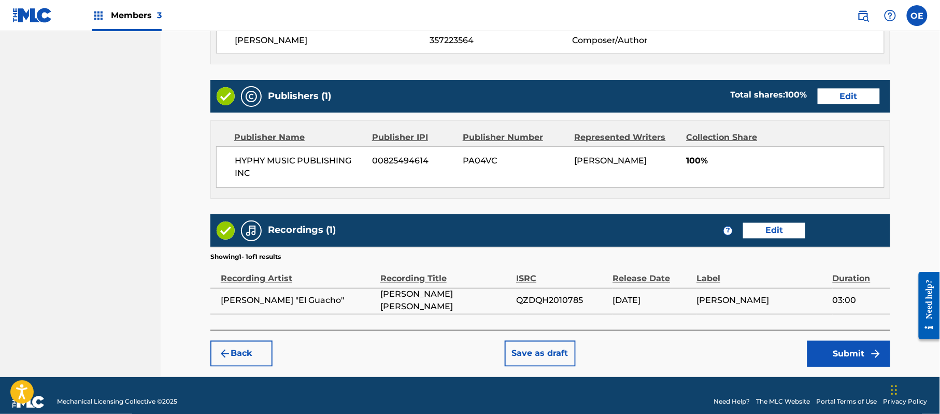
scroll to position [497, 0]
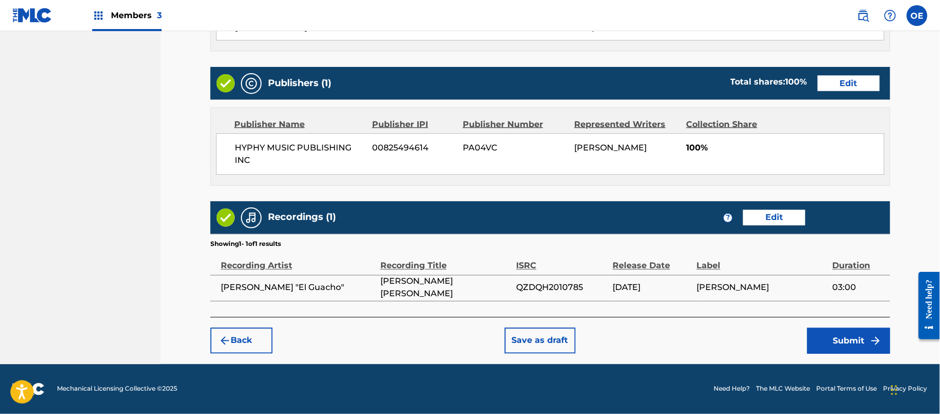
click at [850, 341] on button "Submit" at bounding box center [848, 341] width 83 height 26
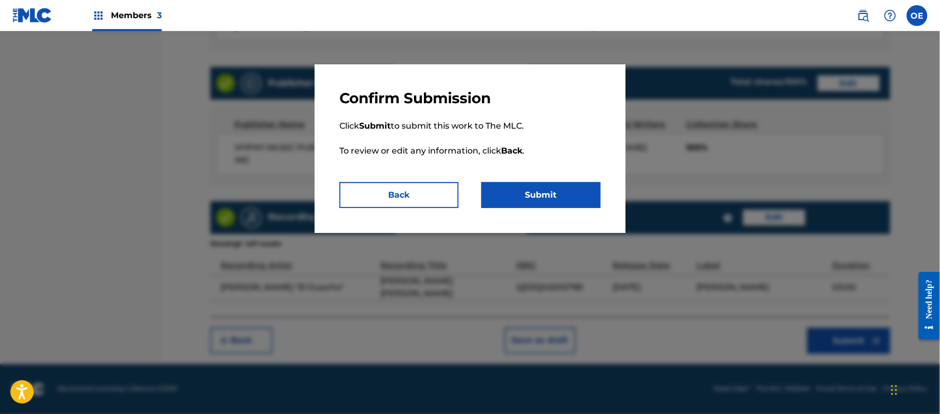
drag, startPoint x: 585, startPoint y: 199, endPoint x: 576, endPoint y: 199, distance: 8.3
click at [584, 199] on button "Submit" at bounding box center [540, 195] width 119 height 26
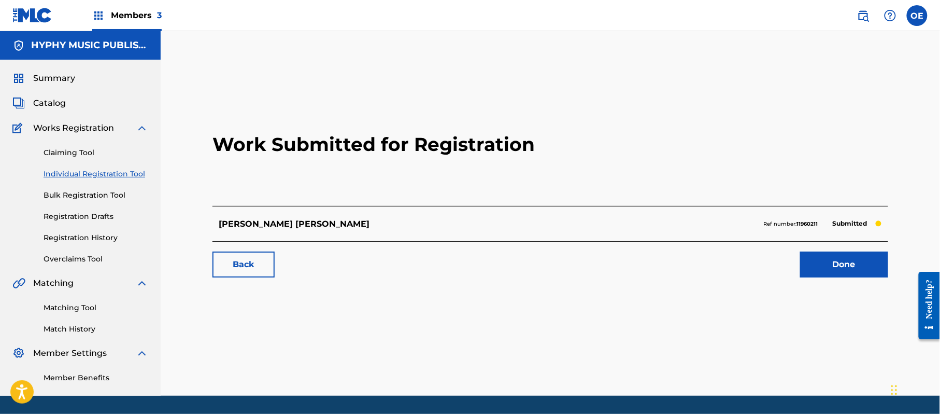
click at [82, 173] on link "Individual Registration Tool" at bounding box center [96, 173] width 105 height 11
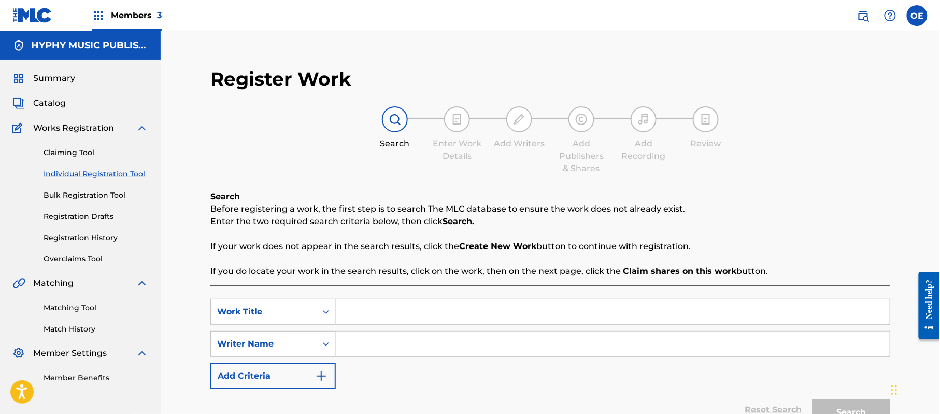
click at [105, 196] on link "Bulk Registration Tool" at bounding box center [96, 195] width 105 height 11
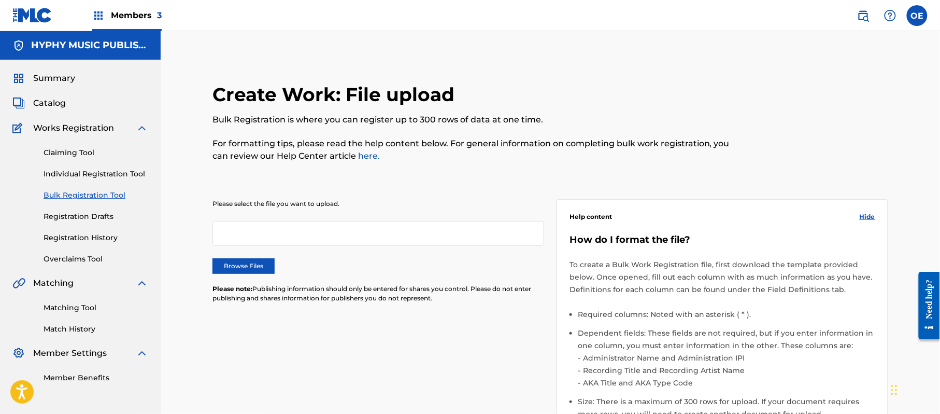
click at [104, 212] on link "Registration Drafts" at bounding box center [96, 216] width 105 height 11
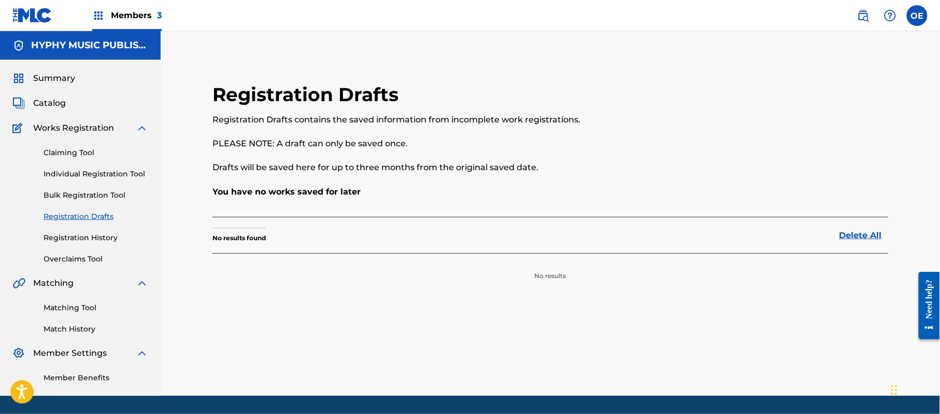
click at [98, 171] on link "Individual Registration Tool" at bounding box center [96, 173] width 105 height 11
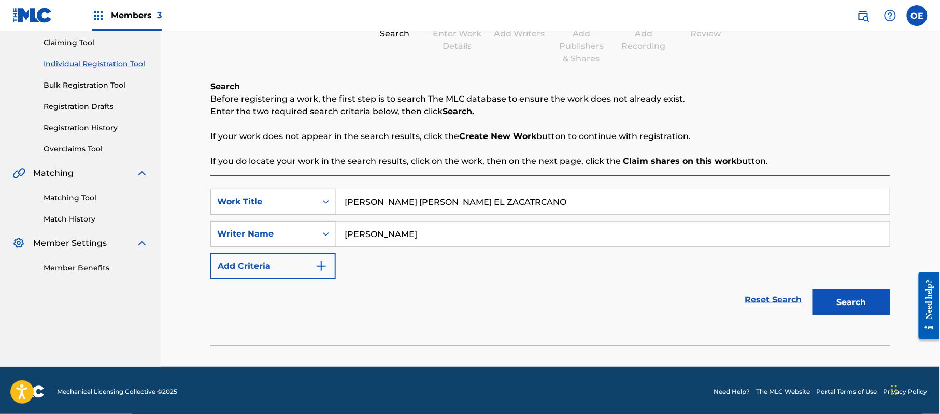
scroll to position [112, 0]
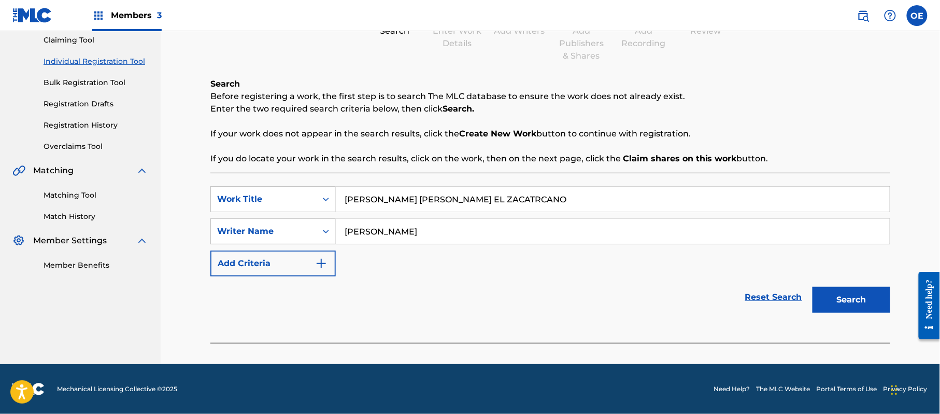
click at [826, 309] on button "Search" at bounding box center [852, 300] width 78 height 26
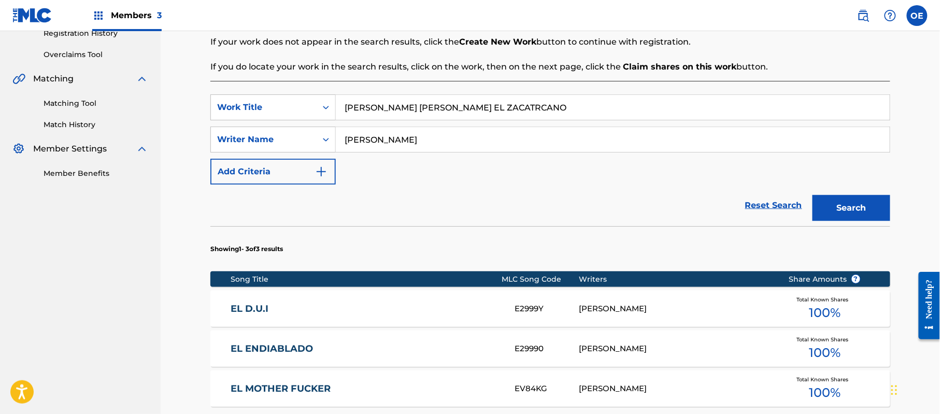
scroll to position [181, 0]
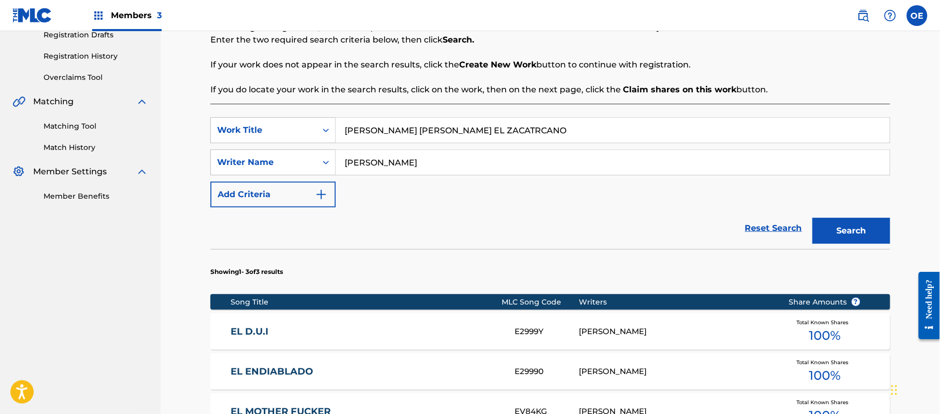
drag, startPoint x: 391, startPoint y: 163, endPoint x: 376, endPoint y: 166, distance: 15.3
click at [376, 166] on input "[PERSON_NAME]" at bounding box center [613, 162] width 554 height 25
click at [813, 218] on button "Search" at bounding box center [852, 231] width 78 height 26
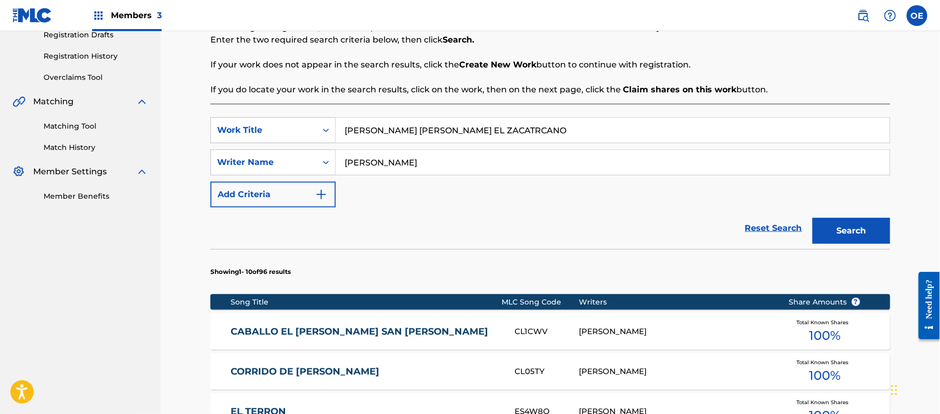
drag, startPoint x: 857, startPoint y: 235, endPoint x: 745, endPoint y: 218, distance: 112.7
click at [857, 235] on button "Search" at bounding box center [852, 231] width 78 height 26
click at [375, 164] on input "[PERSON_NAME]" at bounding box center [613, 162] width 554 height 25
click at [813, 218] on button "Search" at bounding box center [852, 231] width 78 height 26
drag, startPoint x: 378, startPoint y: 322, endPoint x: 384, endPoint y: 306, distance: 17.5
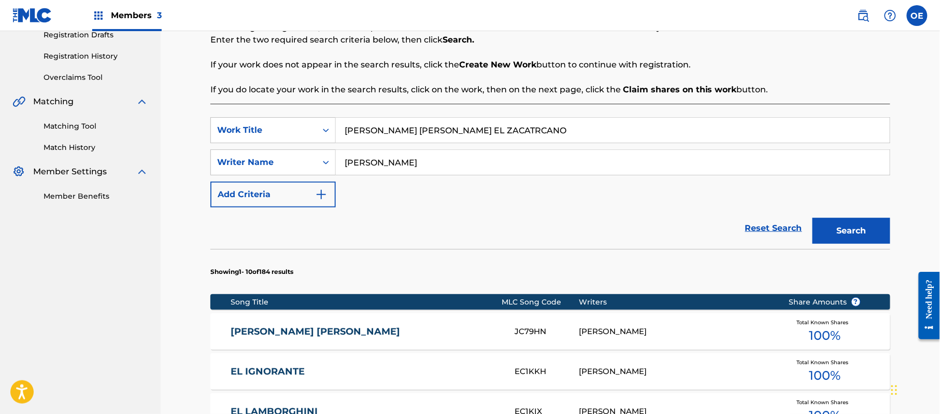
click at [378, 322] on div "[PERSON_NAME] [PERSON_NAME] JC79HN [PERSON_NAME] Total Known Shares 100 %" at bounding box center [550, 331] width 680 height 36
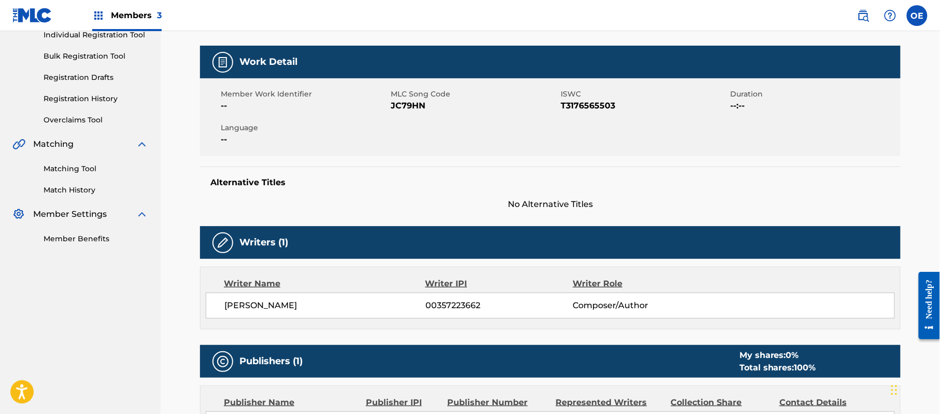
scroll to position [138, 0]
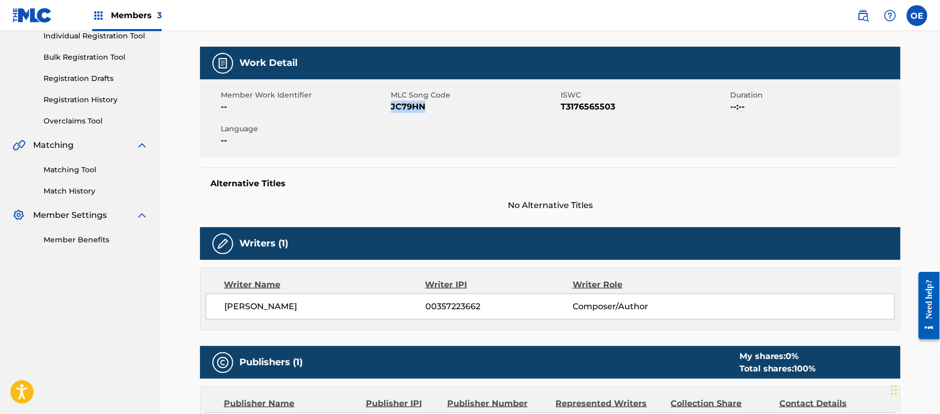
drag, startPoint x: 440, startPoint y: 109, endPoint x: 391, endPoint y: 107, distance: 48.8
click at [391, 107] on span "JC79HN" at bounding box center [474, 107] width 167 height 12
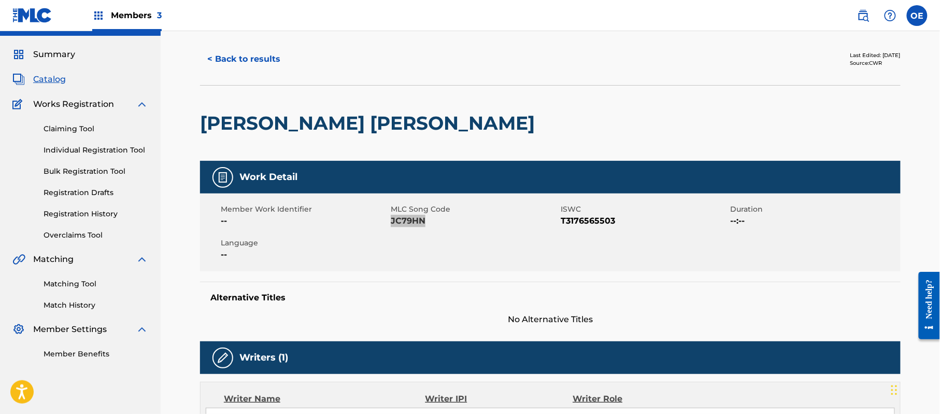
scroll to position [0, 0]
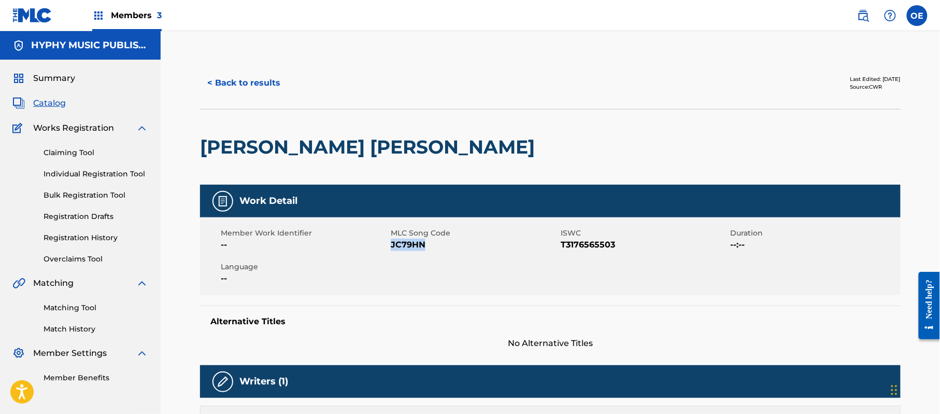
click at [258, 76] on button "< Back to results" at bounding box center [244, 83] width 88 height 26
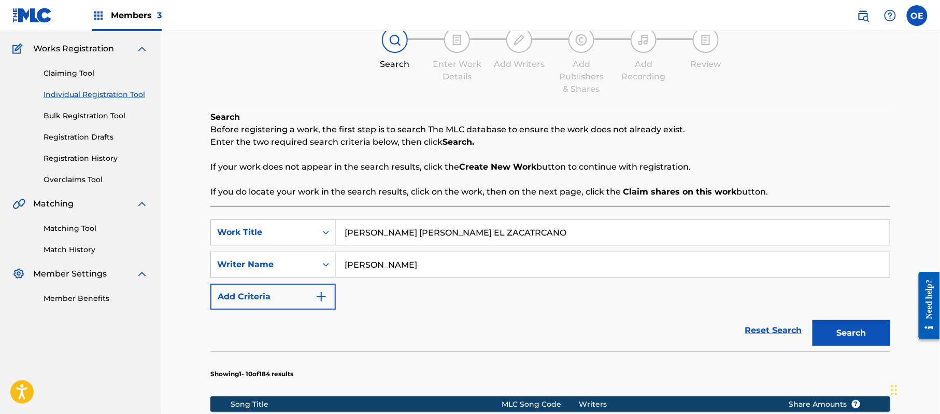
drag, startPoint x: 570, startPoint y: 219, endPoint x: 360, endPoint y: 229, distance: 210.7
click at [360, 229] on div "[PERSON_NAME] [PERSON_NAME] EL ZACATRCANO" at bounding box center [613, 232] width 555 height 26
drag, startPoint x: 619, startPoint y: 223, endPoint x: 291, endPoint y: 239, distance: 328.0
click at [291, 239] on div "SearchWithCriteria6699379e-69cf-4f61-a7bf-75fd22a04379 Work Title [PERSON_NAME]…" at bounding box center [550, 232] width 680 height 26
click at [851, 327] on button "Search" at bounding box center [852, 333] width 78 height 26
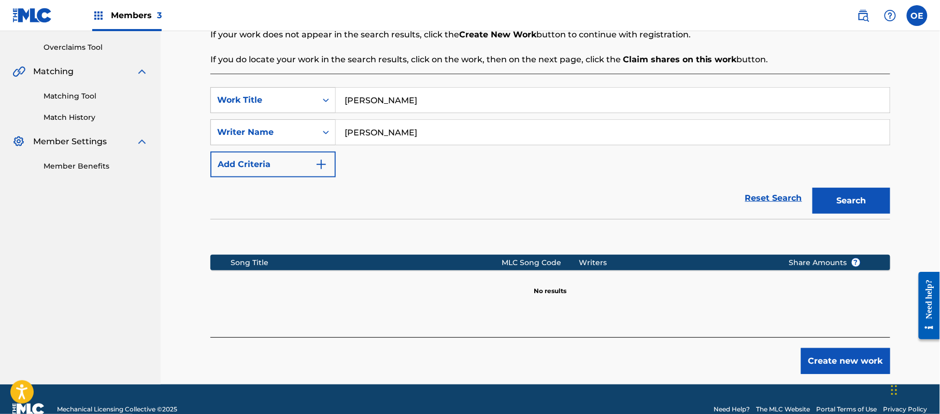
scroll to position [218, 0]
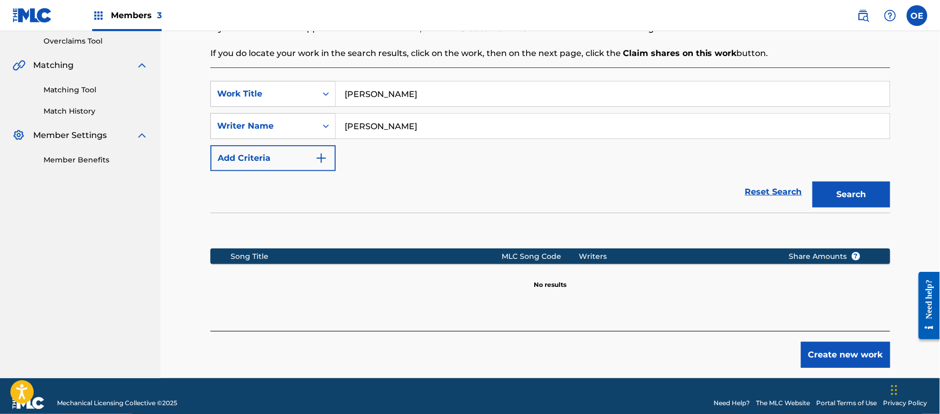
click at [828, 351] on button "Create new work" at bounding box center [845, 355] width 89 height 26
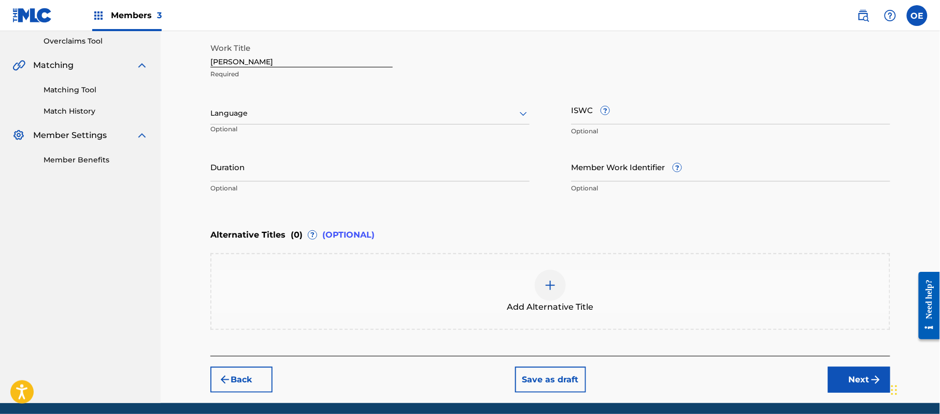
click at [253, 121] on div "Language" at bounding box center [369, 114] width 319 height 22
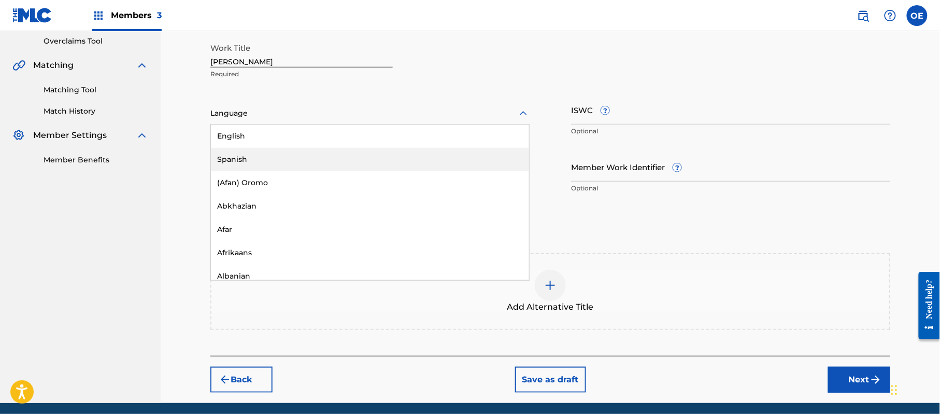
click at [258, 158] on div "Spanish" at bounding box center [370, 159] width 318 height 23
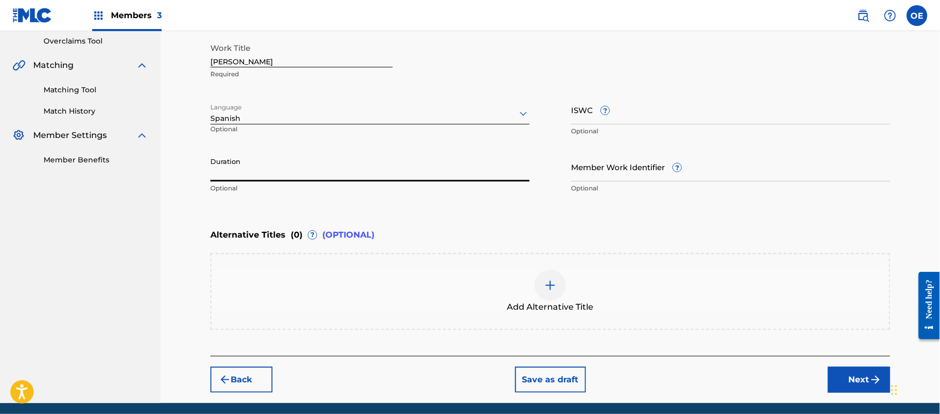
click at [410, 171] on input "Duration" at bounding box center [369, 167] width 319 height 30
click at [867, 384] on button "Next" at bounding box center [859, 379] width 62 height 26
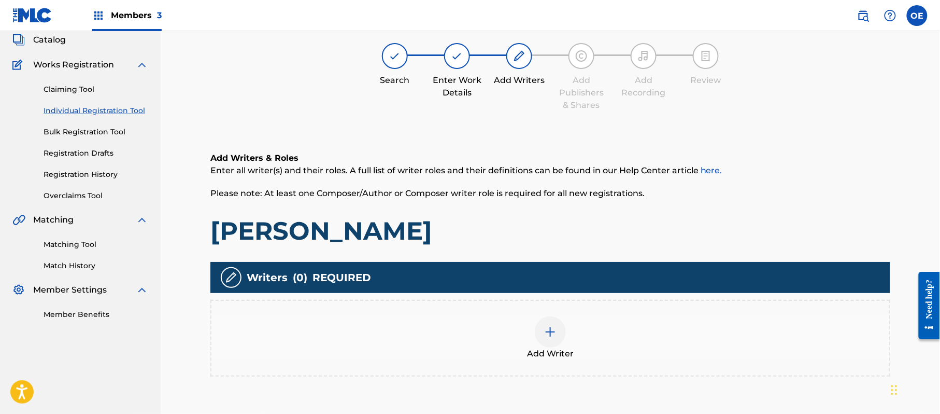
scroll to position [47, 0]
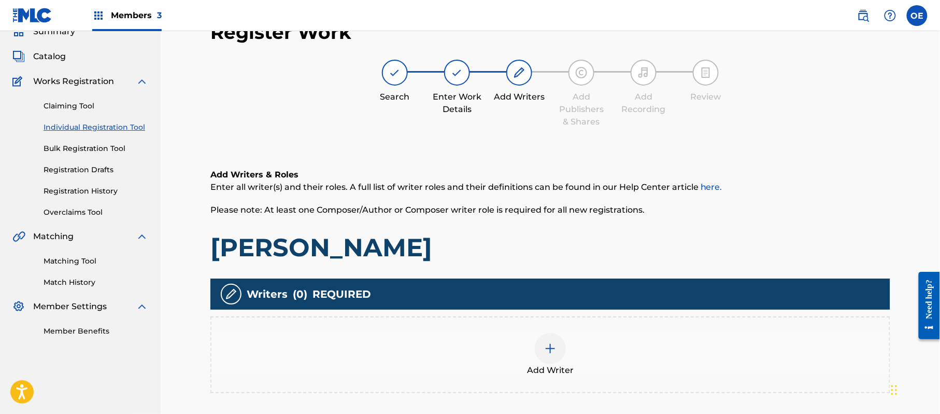
click at [554, 348] on img at bounding box center [550, 348] width 12 height 12
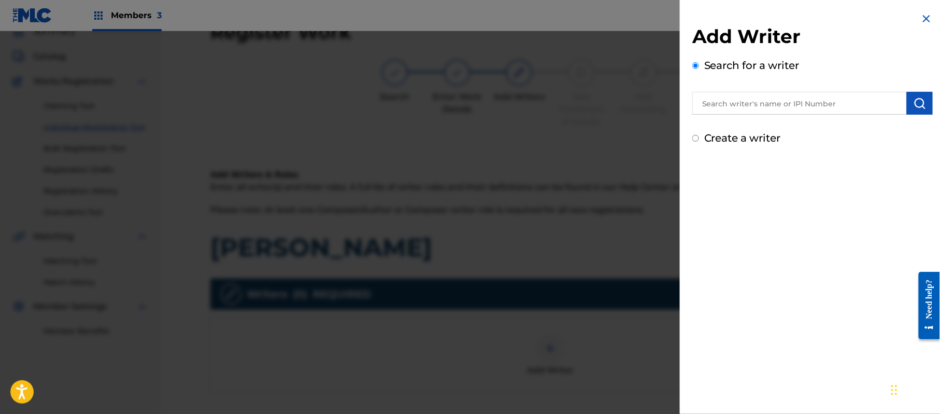
click at [743, 139] on label "Create a writer" at bounding box center [742, 138] width 77 height 12
click at [699, 139] on input "Create a writer" at bounding box center [695, 138] width 7 height 7
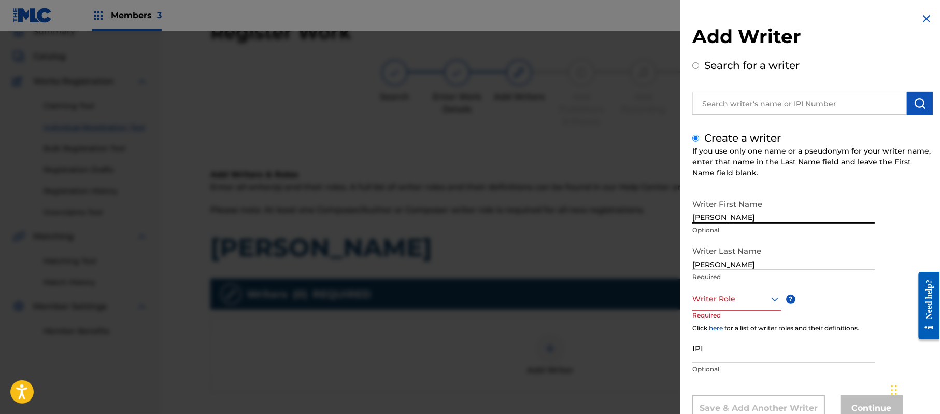
drag, startPoint x: 779, startPoint y: 220, endPoint x: 732, endPoint y: 221, distance: 47.2
click at [732, 221] on input "[PERSON_NAME]" at bounding box center [783, 209] width 182 height 30
click at [734, 265] on input "[PERSON_NAME]" at bounding box center [783, 255] width 182 height 30
drag, startPoint x: 739, startPoint y: 264, endPoint x: 536, endPoint y: 263, distance: 202.6
click at [540, 265] on div "Add Writer Search for a writer Create a writer If you use only one name or a ps…" at bounding box center [470, 222] width 940 height 382
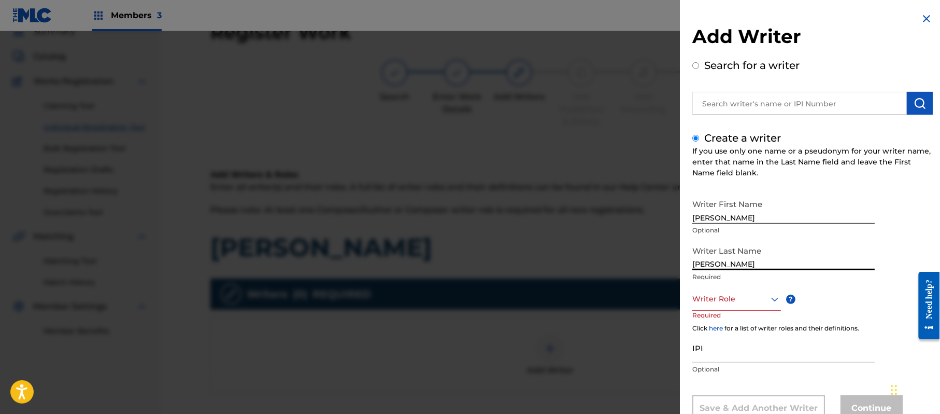
scroll to position [35, 0]
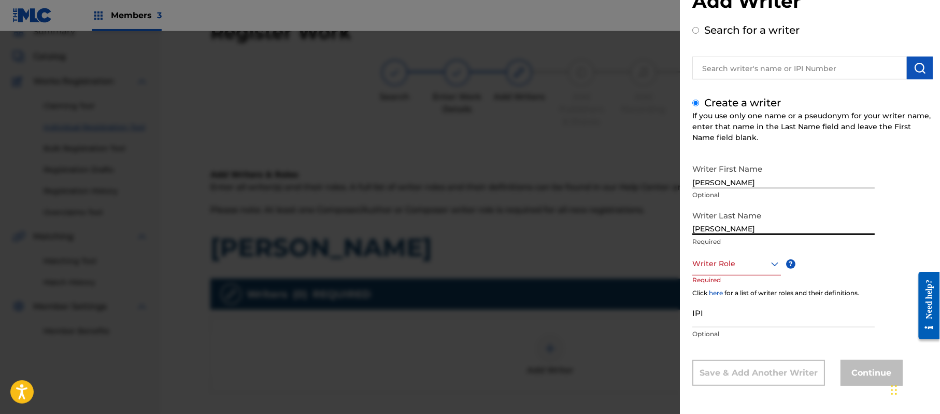
click at [728, 275] on div "Writer Role" at bounding box center [736, 263] width 89 height 23
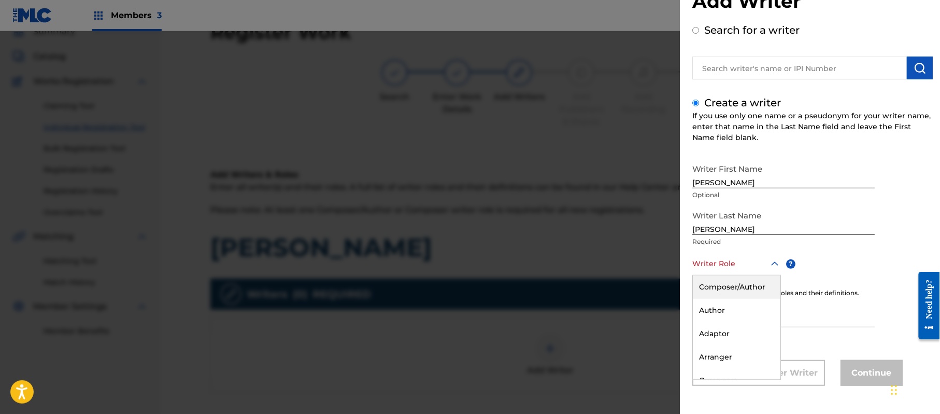
click at [728, 293] on div "Composer/Author" at bounding box center [737, 286] width 88 height 23
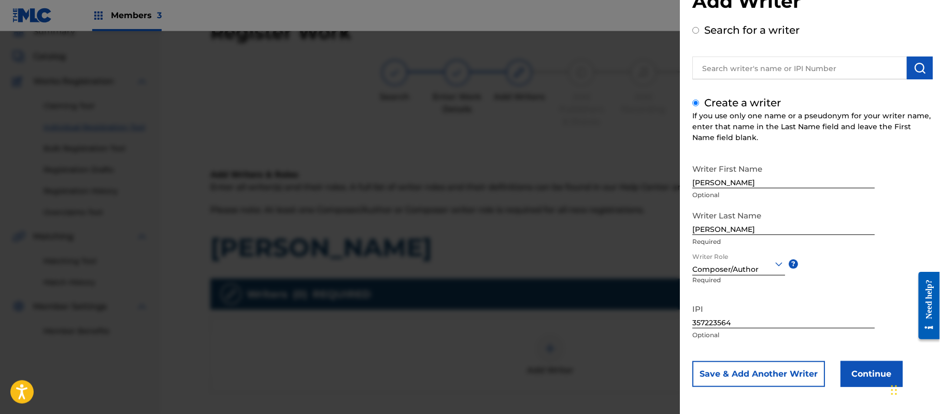
click at [880, 370] on button "Continue" at bounding box center [872, 374] width 62 height 26
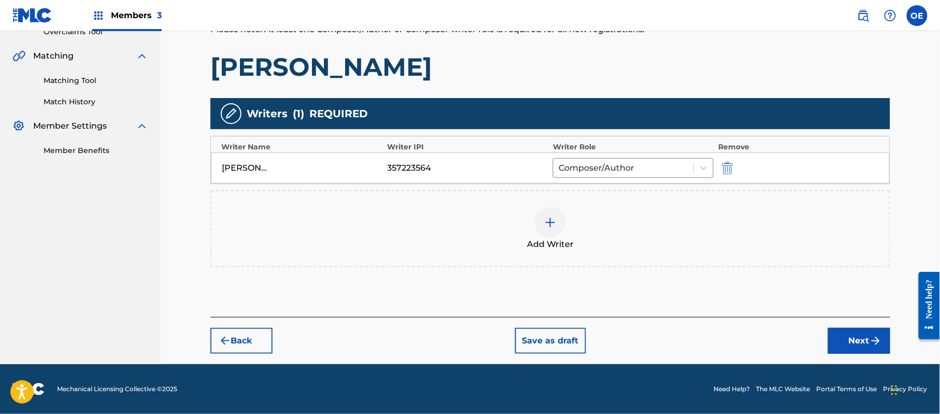
click at [873, 342] on img "submit" at bounding box center [876, 340] width 12 height 12
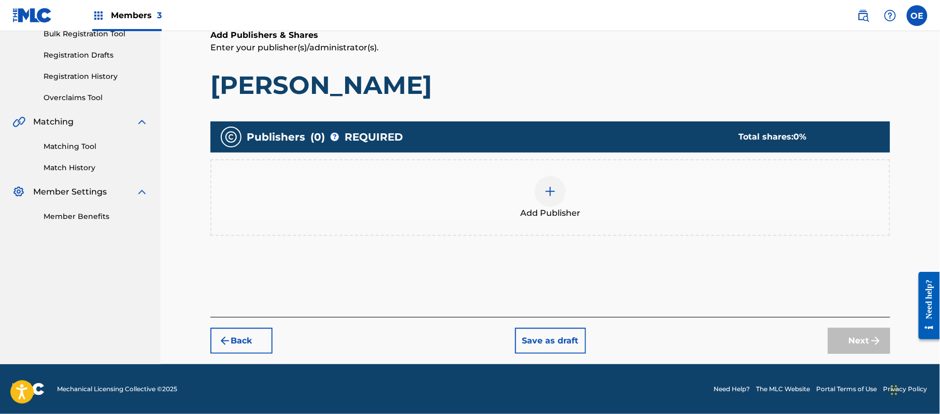
scroll to position [47, 0]
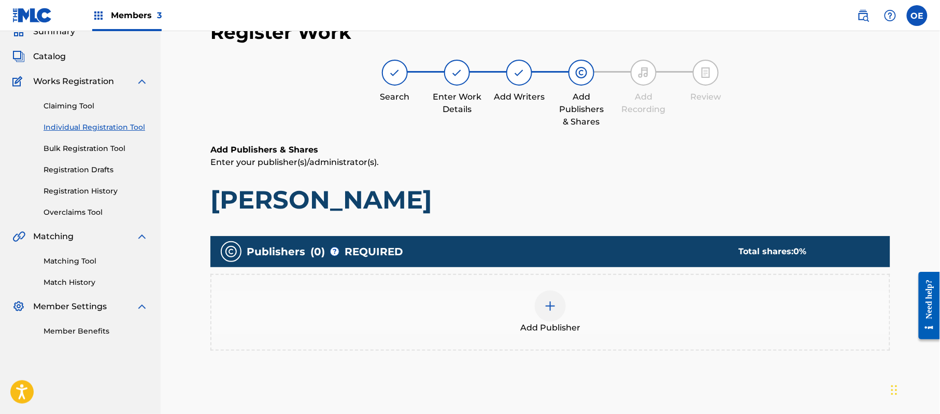
click at [593, 308] on div "Add Publisher" at bounding box center [550, 312] width 678 height 44
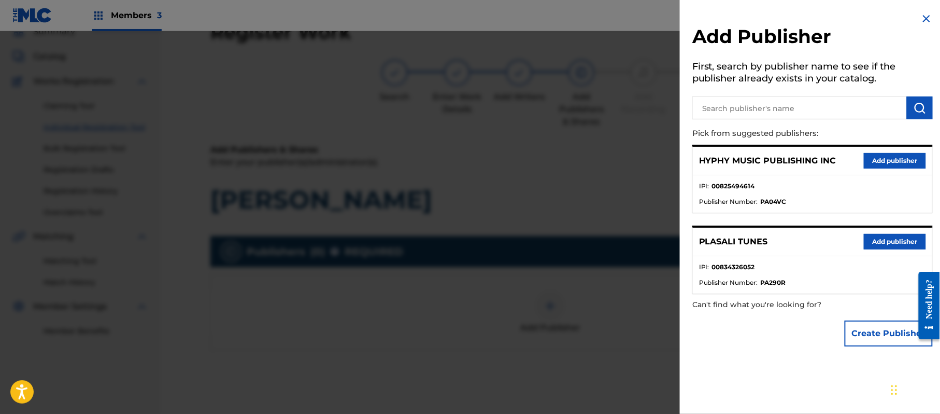
click at [898, 165] on button "Add publisher" at bounding box center [895, 161] width 62 height 16
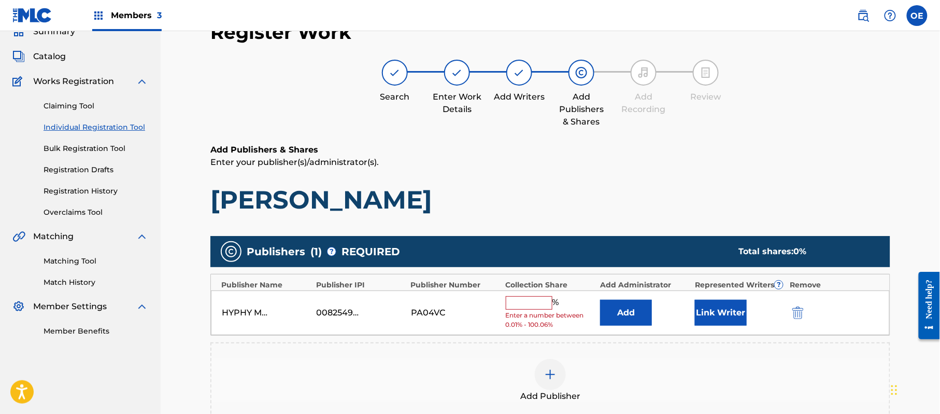
click at [528, 302] on input "text" at bounding box center [529, 302] width 47 height 13
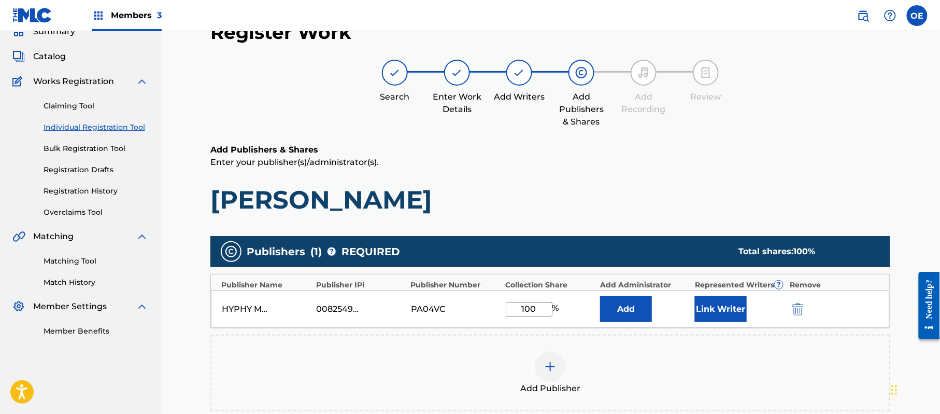
click at [742, 307] on button "Link Writer" at bounding box center [721, 309] width 52 height 26
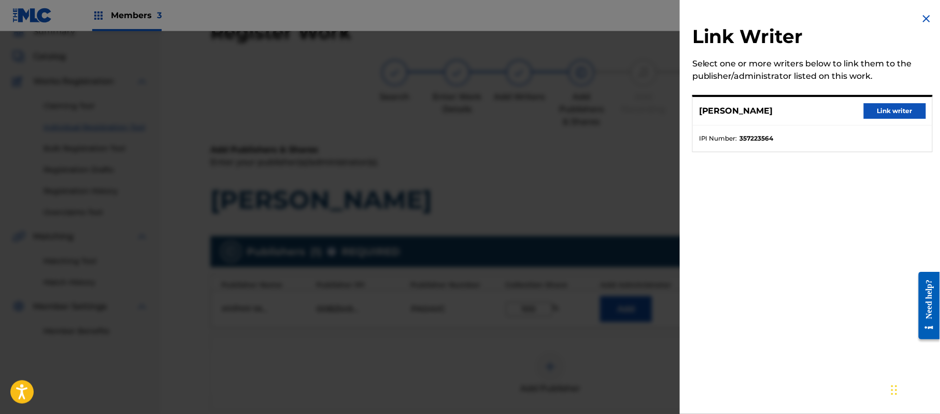
click at [880, 109] on button "Link writer" at bounding box center [895, 111] width 62 height 16
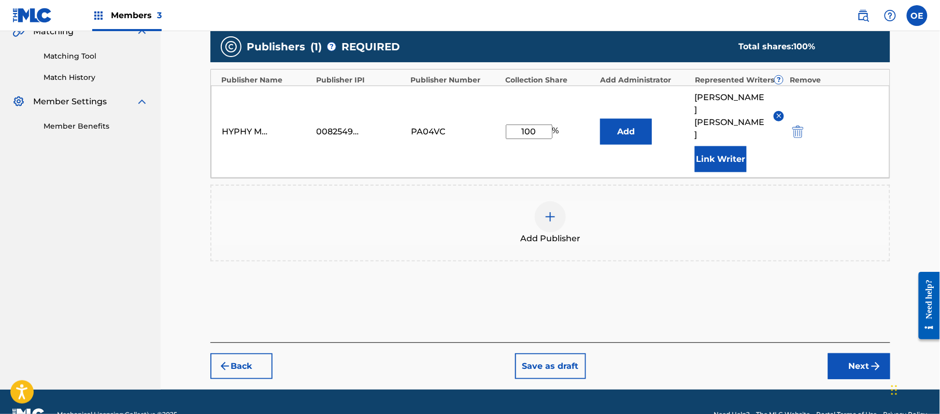
click at [868, 353] on button "Next" at bounding box center [859, 366] width 62 height 26
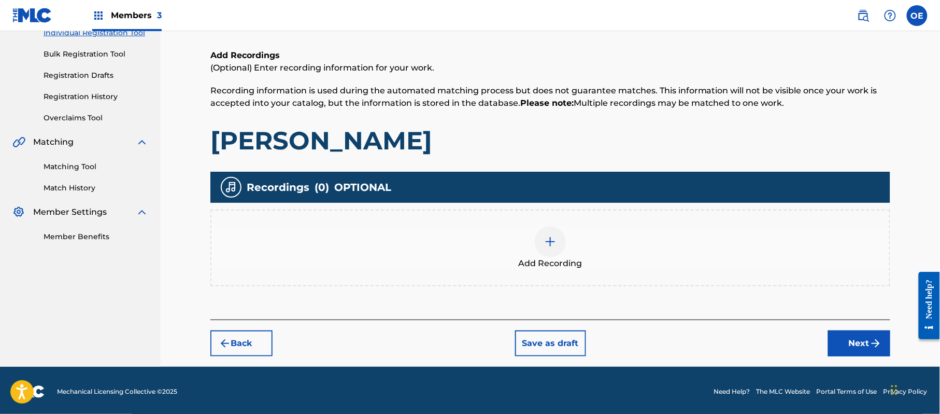
scroll to position [142, 0]
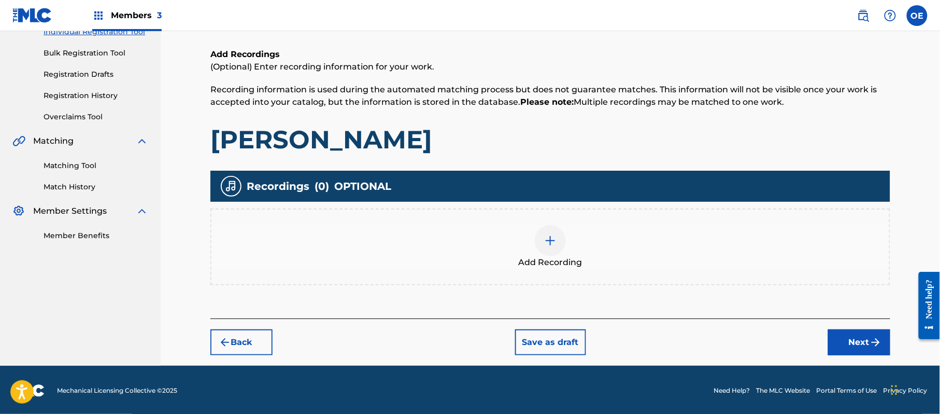
click at [519, 237] on div "Add Recording" at bounding box center [550, 247] width 678 height 44
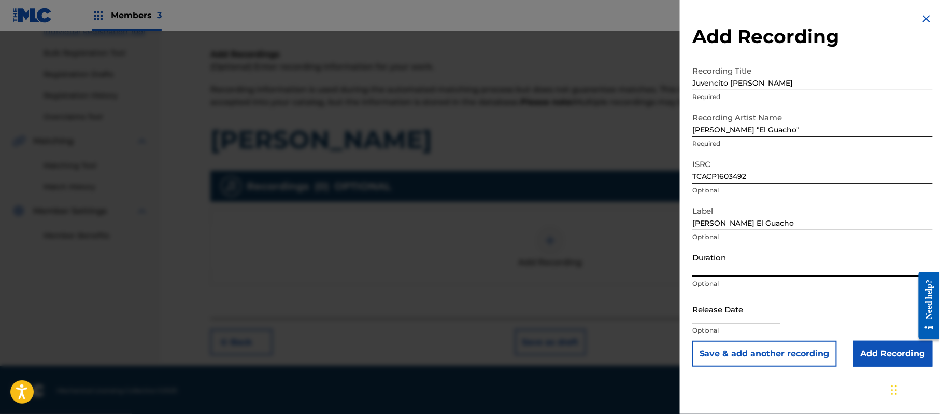
click at [763, 249] on input "Duration" at bounding box center [812, 262] width 240 height 30
drag, startPoint x: 734, startPoint y: 299, endPoint x: 750, endPoint y: 307, distance: 18.1
click at [734, 299] on input "text" at bounding box center [736, 309] width 88 height 30
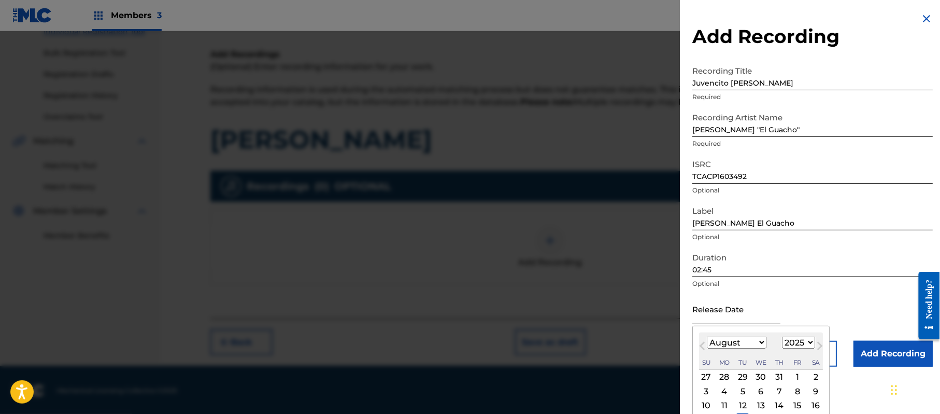
click at [791, 336] on select "1899 1900 1901 1902 1903 1904 1905 1906 1907 1908 1909 1910 1911 1912 1913 1914…" at bounding box center [798, 342] width 33 height 12
click at [784, 336] on select "1899 1900 1901 1902 1903 1904 1905 1906 1907 1908 1909 1910 1911 1912 1913 1914…" at bounding box center [798, 342] width 33 height 12
click at [746, 341] on select "January February March April May June July August September October November De…" at bounding box center [737, 342] width 60 height 12
click at [758, 349] on div "August [DATE] February March April May June July August September October Novem…" at bounding box center [761, 350] width 124 height 37
click at [757, 338] on select "January February March April May June July August September October November De…" at bounding box center [737, 342] width 60 height 12
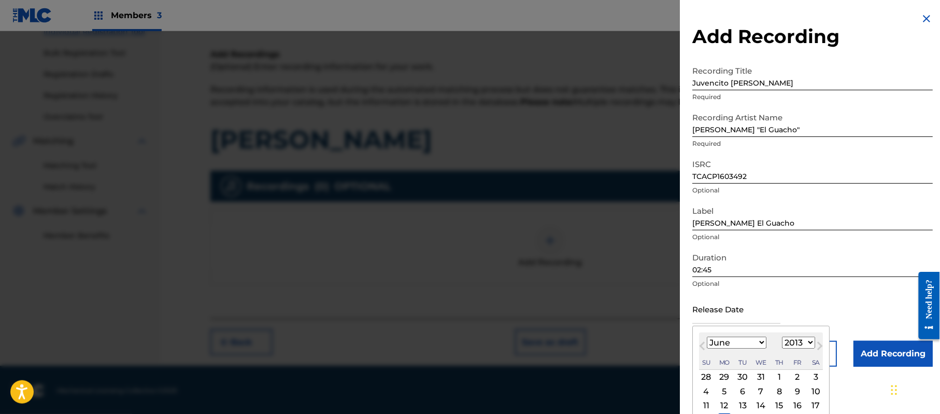
click at [707, 336] on select "January February March April May June July August September October November De…" at bounding box center [737, 342] width 60 height 12
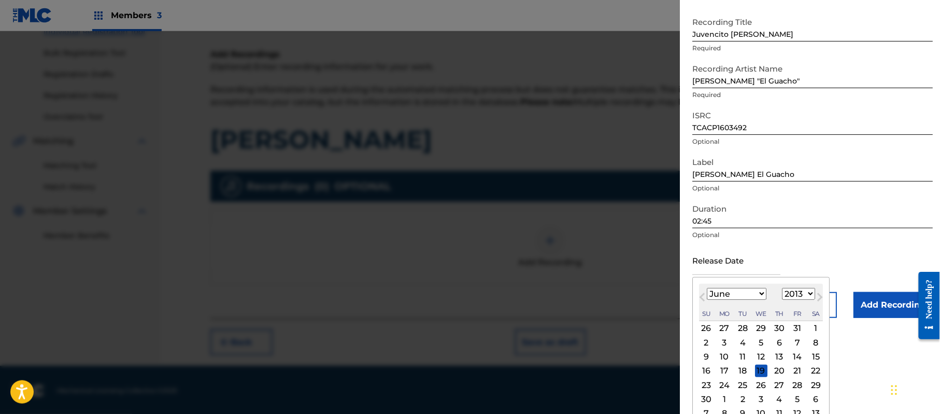
scroll to position [62, 0]
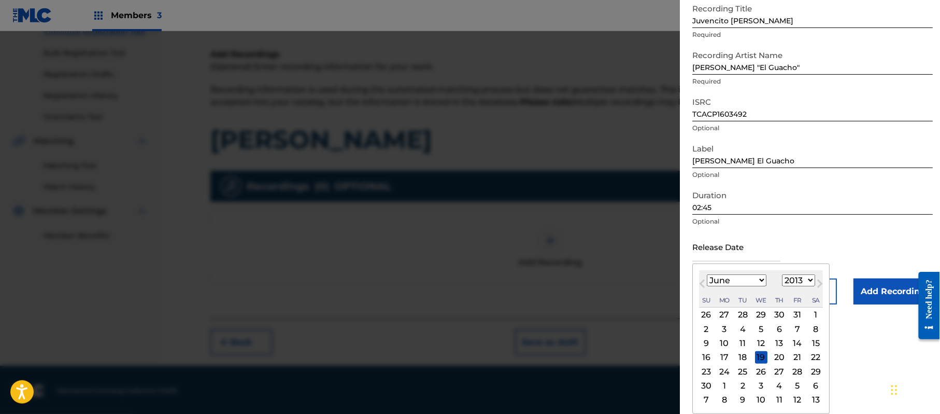
click at [763, 373] on div "26" at bounding box center [761, 371] width 12 height 12
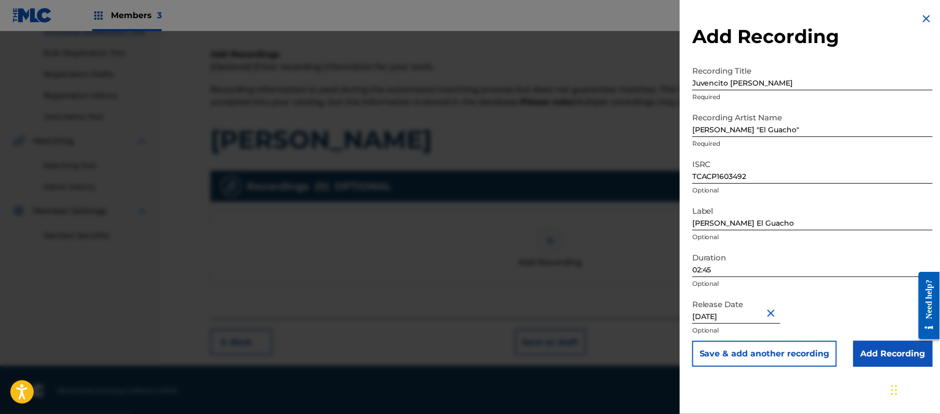
scroll to position [0, 0]
click at [881, 345] on input "Add Recording" at bounding box center [893, 354] width 79 height 26
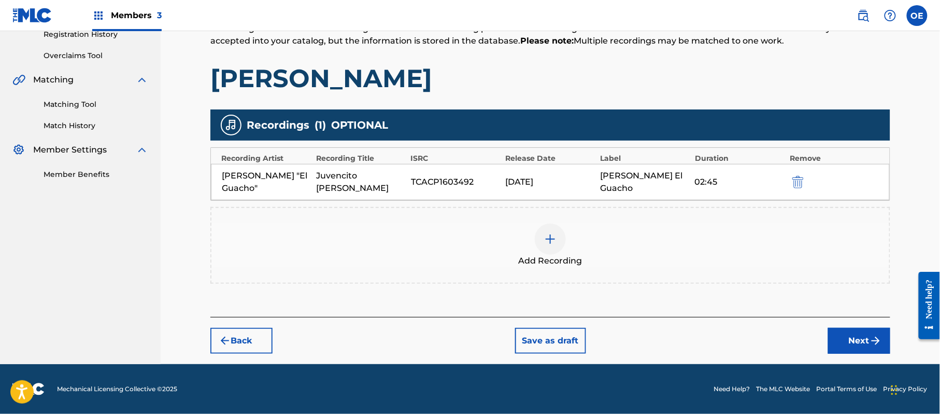
click at [854, 341] on button "Next" at bounding box center [859, 341] width 62 height 26
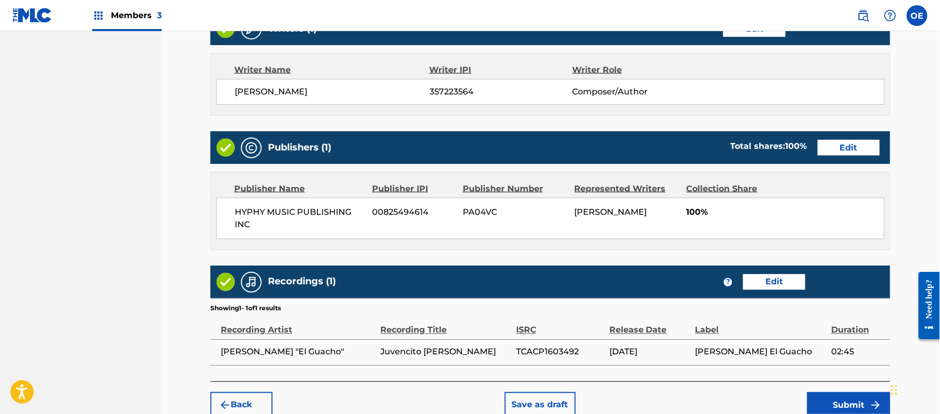
scroll to position [497, 0]
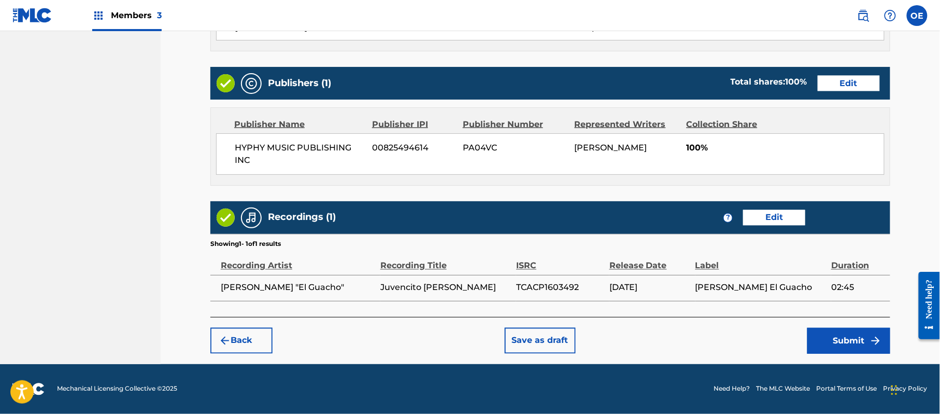
click at [841, 338] on button "Submit" at bounding box center [848, 341] width 83 height 26
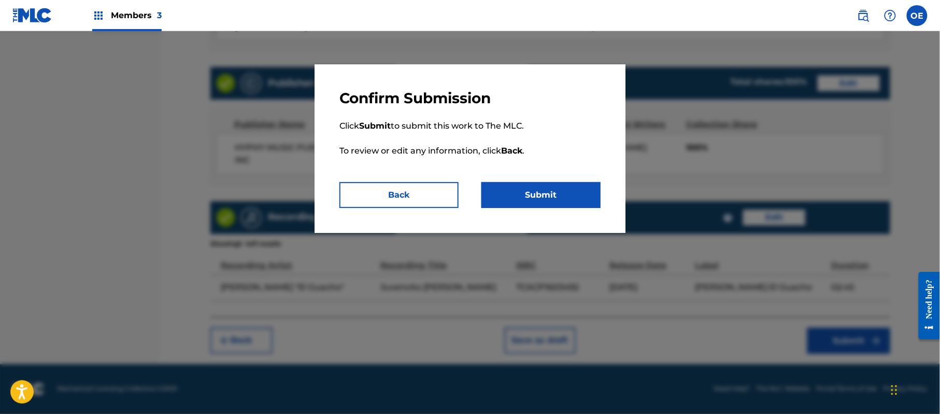
click at [581, 197] on button "Submit" at bounding box center [540, 195] width 119 height 26
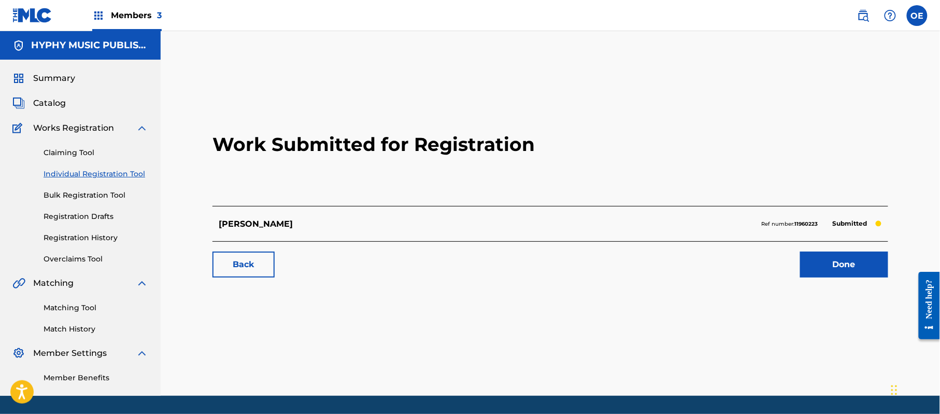
click at [81, 177] on link "Individual Registration Tool" at bounding box center [96, 173] width 105 height 11
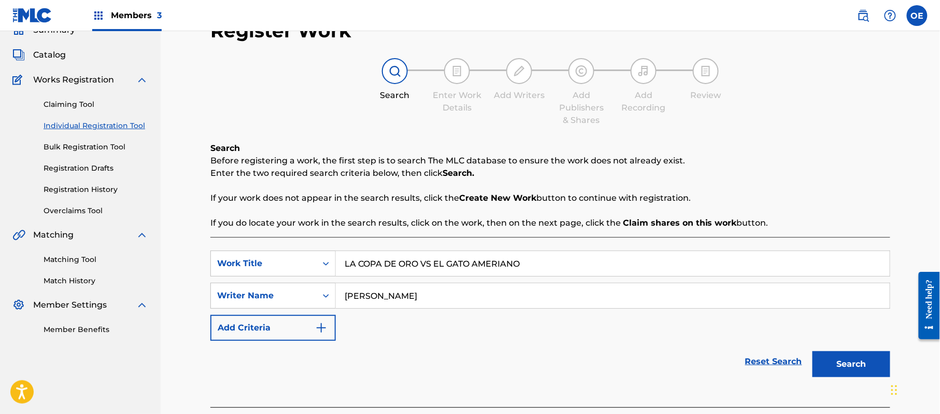
scroll to position [112, 0]
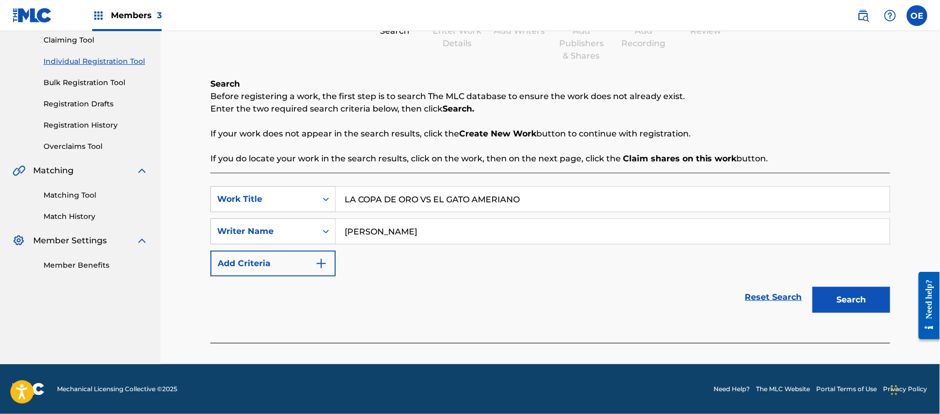
drag, startPoint x: 841, startPoint y: 303, endPoint x: 620, endPoint y: 296, distance: 220.9
click at [839, 303] on button "Search" at bounding box center [852, 300] width 78 height 26
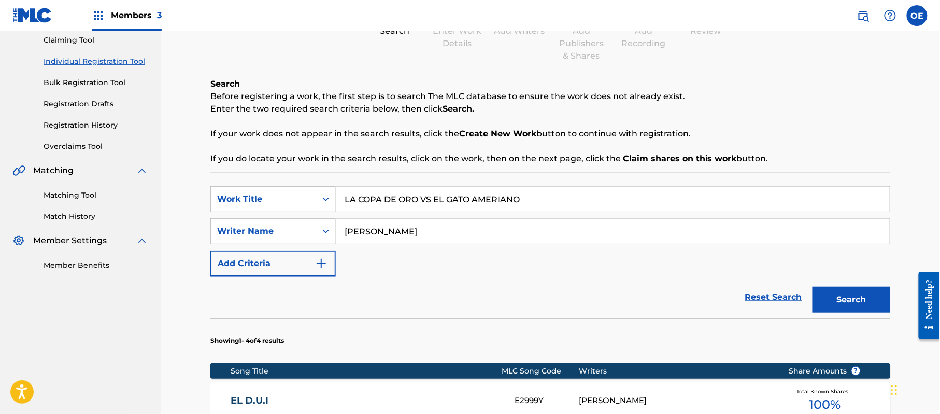
scroll to position [181, 0]
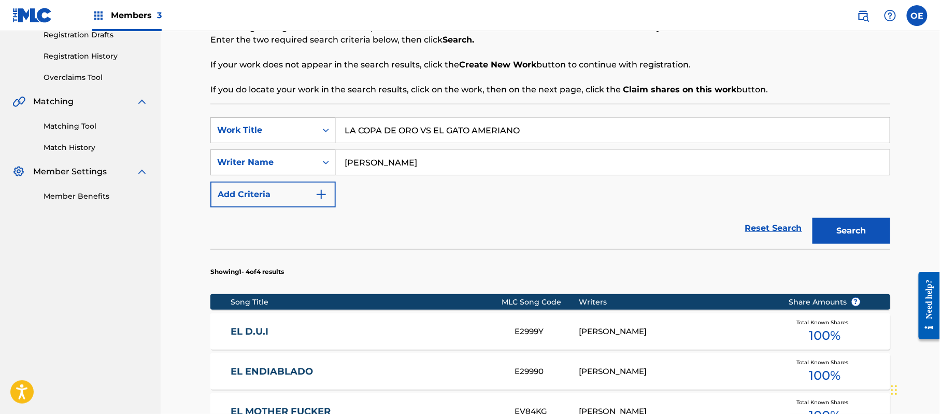
drag, startPoint x: 390, startPoint y: 163, endPoint x: 372, endPoint y: 164, distance: 18.2
click at [372, 164] on input "[PERSON_NAME]" at bounding box center [613, 162] width 554 height 25
click at [813, 218] on button "Search" at bounding box center [852, 231] width 78 height 26
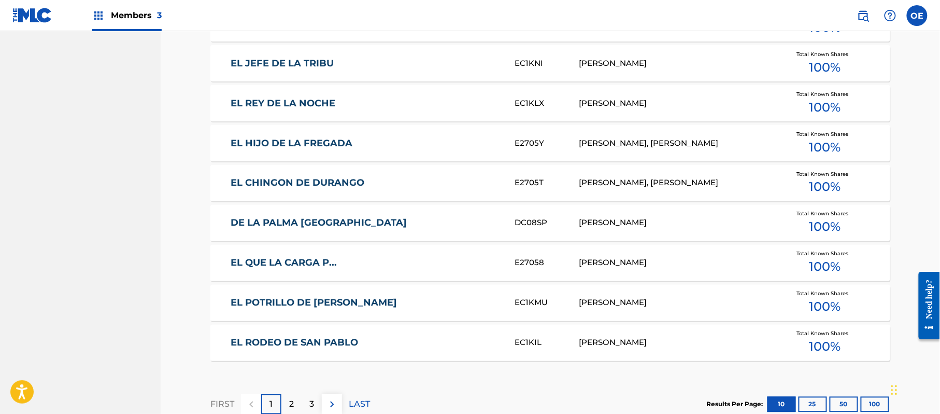
scroll to position [596, 0]
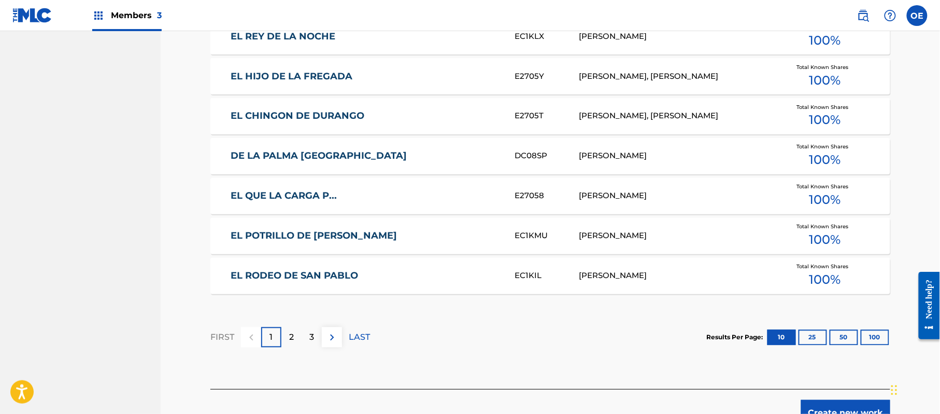
click at [872, 406] on button "Create new work" at bounding box center [845, 413] width 89 height 26
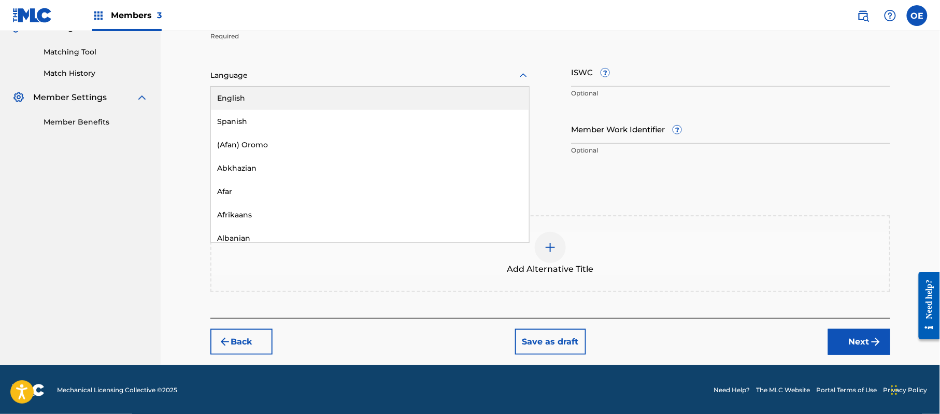
click at [252, 81] on div at bounding box center [369, 75] width 319 height 13
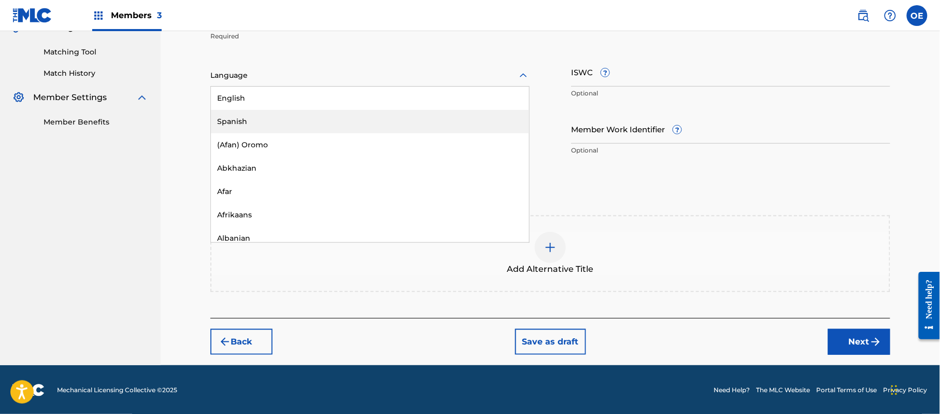
click at [260, 121] on div "Spanish" at bounding box center [370, 121] width 318 height 23
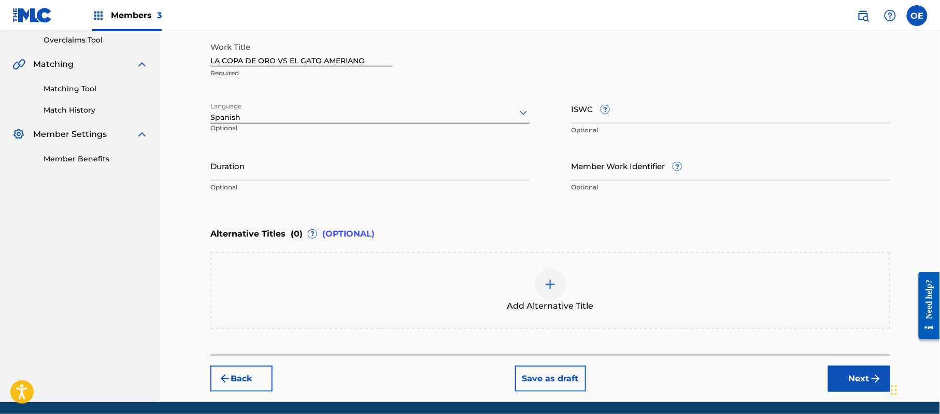
scroll to position [187, 0]
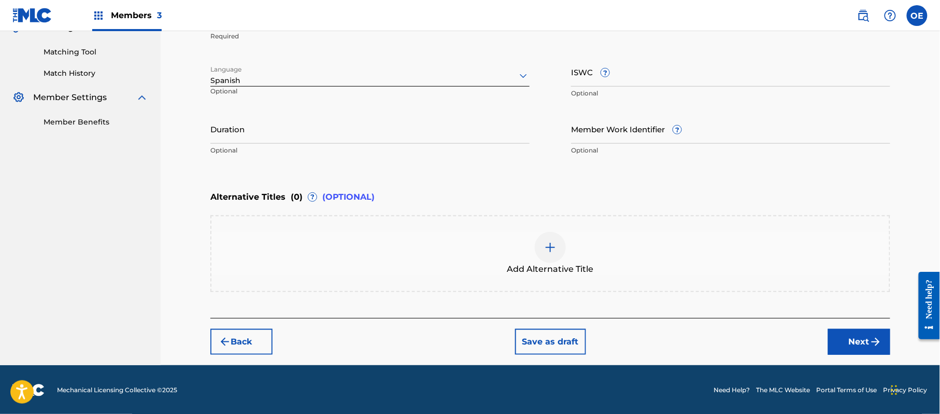
click at [854, 336] on button "Next" at bounding box center [859, 342] width 62 height 26
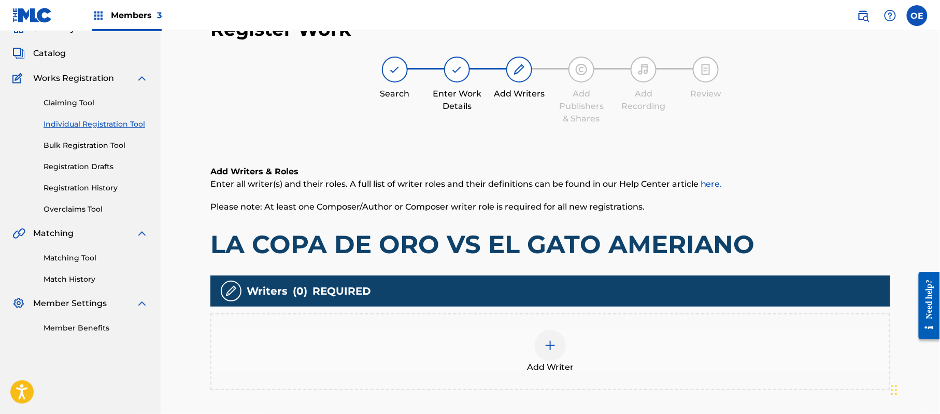
scroll to position [47, 0]
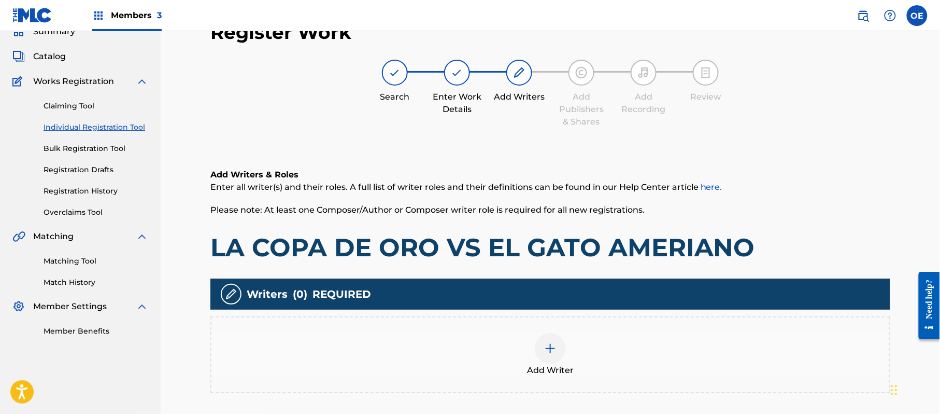
click at [540, 345] on div at bounding box center [550, 348] width 31 height 31
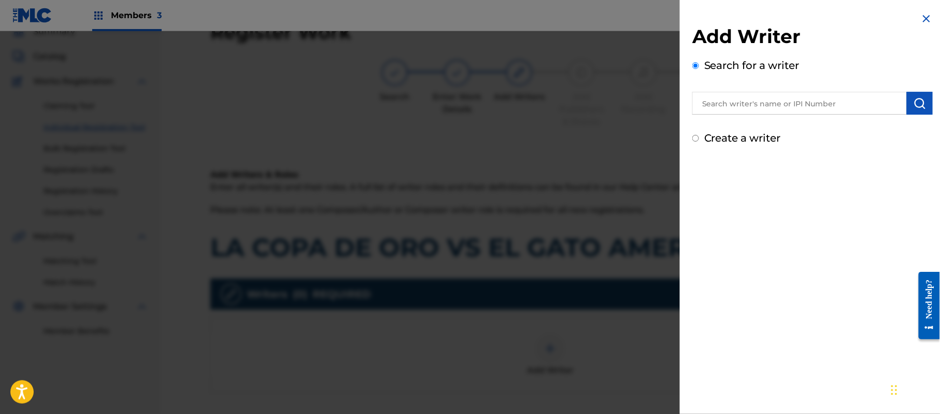
click at [738, 133] on label "Create a writer" at bounding box center [742, 138] width 77 height 12
click at [699, 135] on input "Create a writer" at bounding box center [695, 138] width 7 height 7
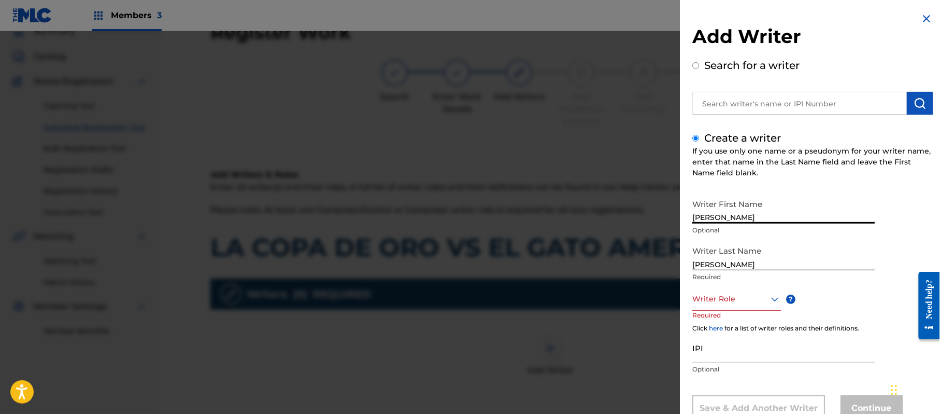
drag, startPoint x: 777, startPoint y: 220, endPoint x: 733, endPoint y: 220, distance: 44.6
click at [733, 220] on input "[PERSON_NAME]" at bounding box center [783, 209] width 182 height 30
drag, startPoint x: 739, startPoint y: 268, endPoint x: 585, endPoint y: 266, distance: 154.5
click at [588, 266] on div "Add Writer Search for a writer Create a writer If you use only one name or a ps…" at bounding box center [470, 222] width 940 height 382
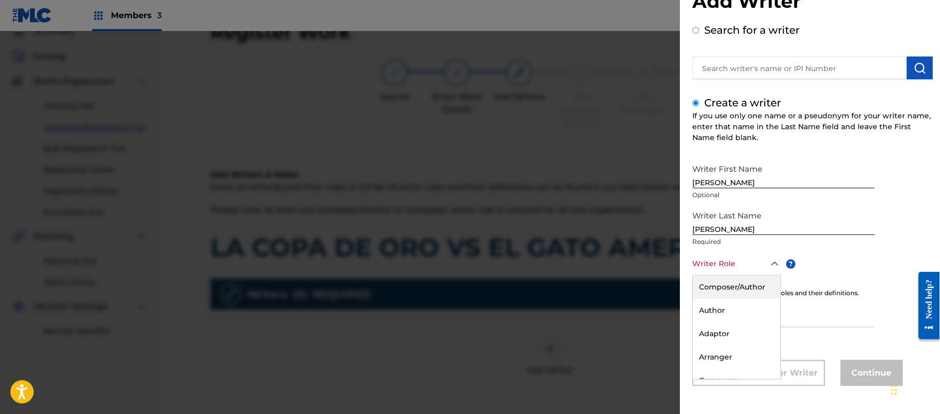
click at [716, 275] on div "8 results available. Use Up and Down to choose options, press Enter to select t…" at bounding box center [736, 263] width 89 height 23
click at [713, 292] on div "Composer/Author" at bounding box center [737, 286] width 88 height 23
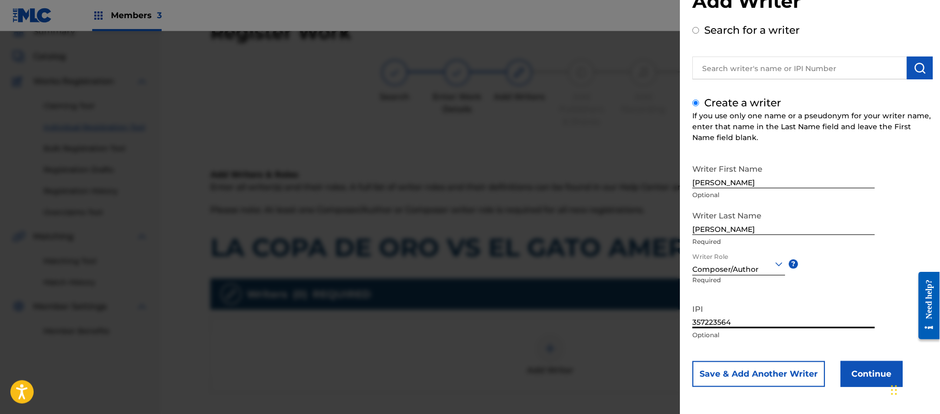
click at [857, 370] on button "Continue" at bounding box center [872, 374] width 62 height 26
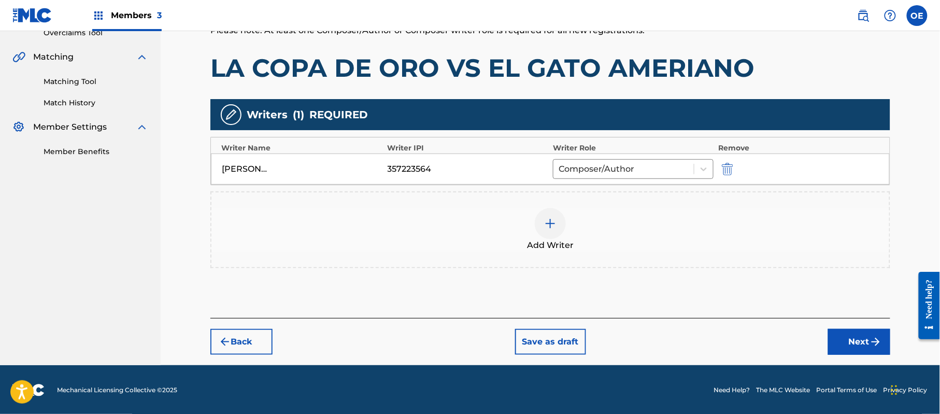
scroll to position [227, 0]
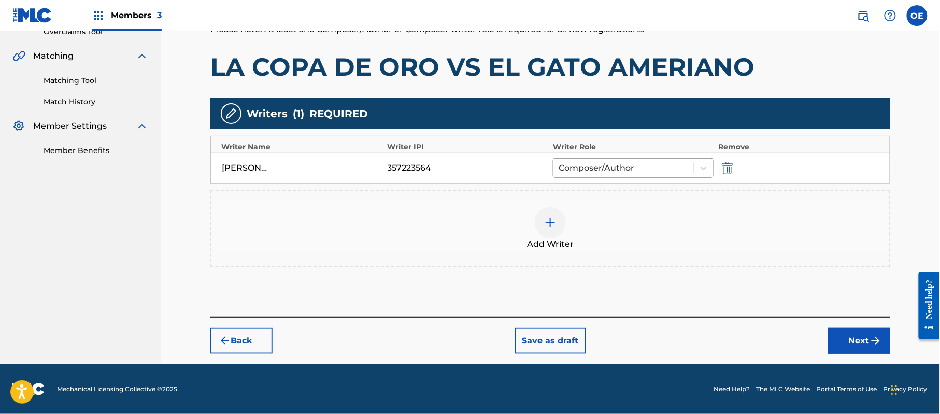
click at [854, 332] on button "Next" at bounding box center [859, 341] width 62 height 26
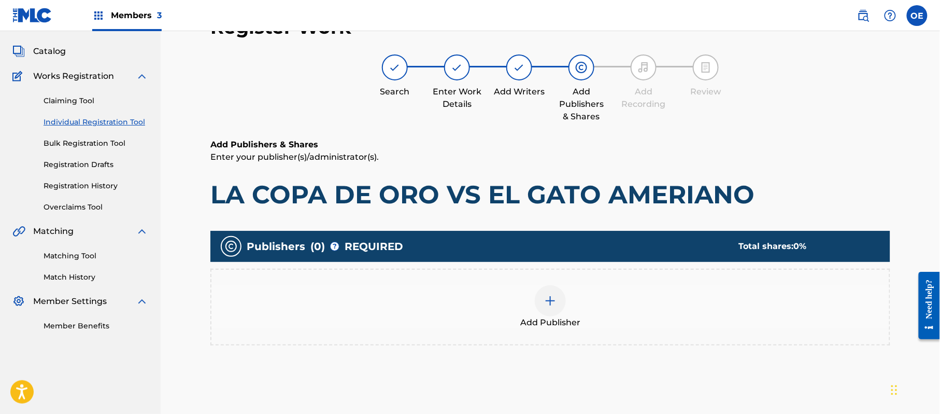
scroll to position [47, 0]
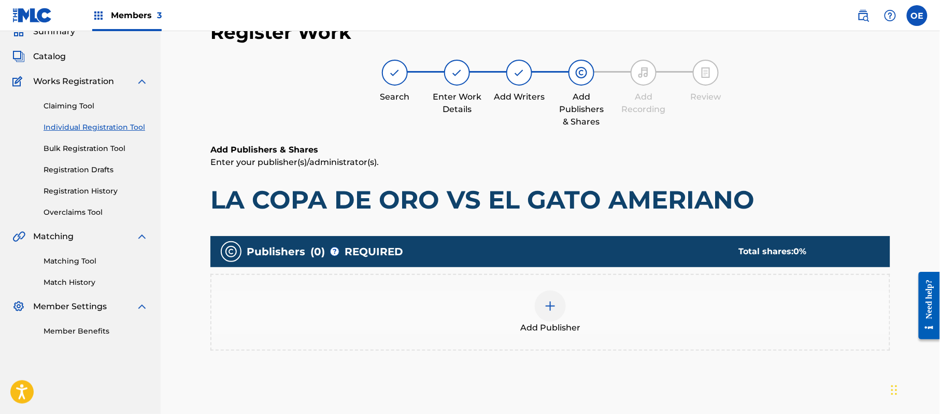
click at [616, 326] on div "Add Publisher" at bounding box center [550, 312] width 678 height 44
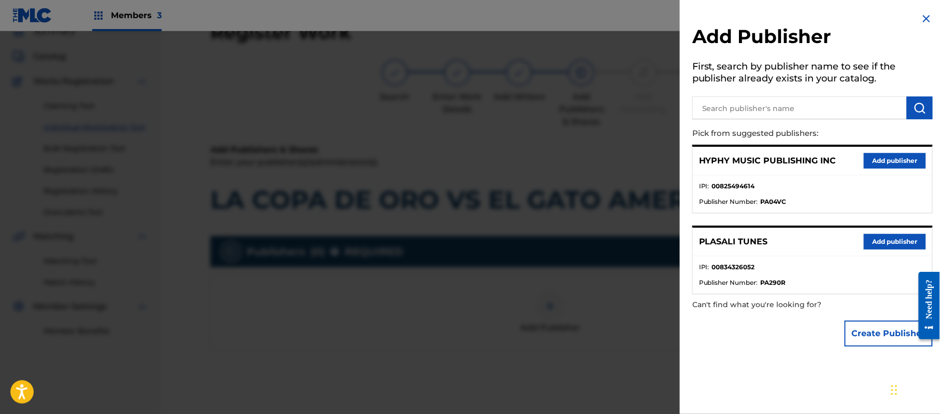
click at [887, 160] on button "Add publisher" at bounding box center [895, 161] width 62 height 16
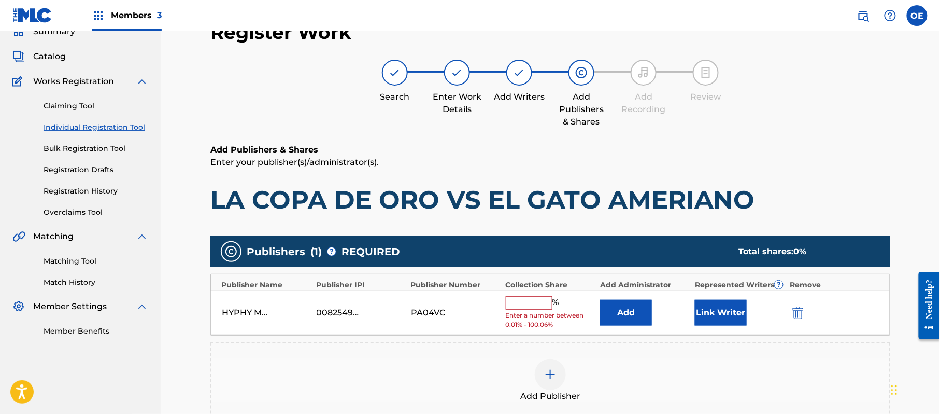
click at [522, 296] on input "text" at bounding box center [529, 302] width 47 height 13
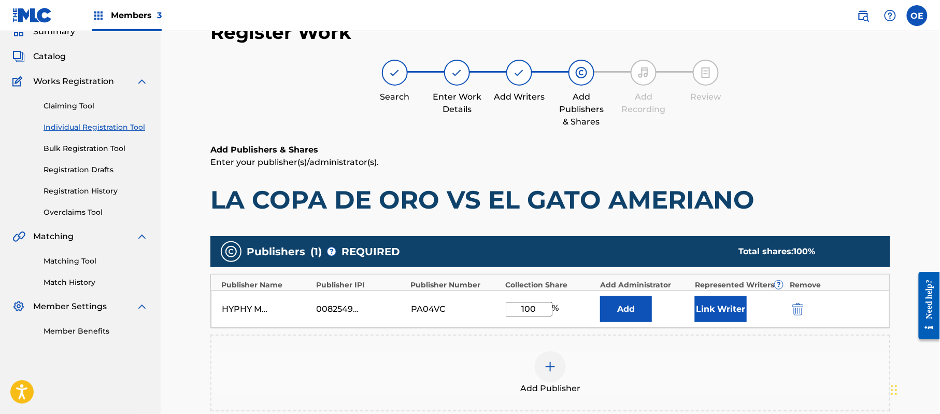
click at [714, 313] on button "Link Writer" at bounding box center [721, 309] width 52 height 26
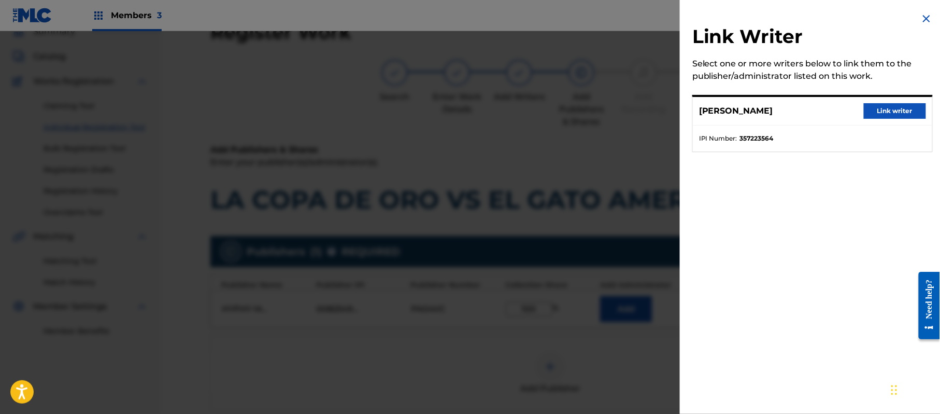
click at [877, 109] on button "Link writer" at bounding box center [895, 111] width 62 height 16
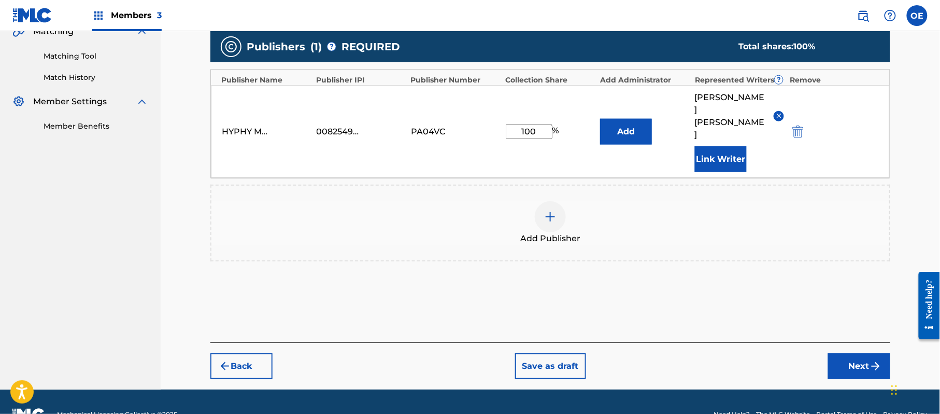
click at [838, 353] on button "Next" at bounding box center [859, 366] width 62 height 26
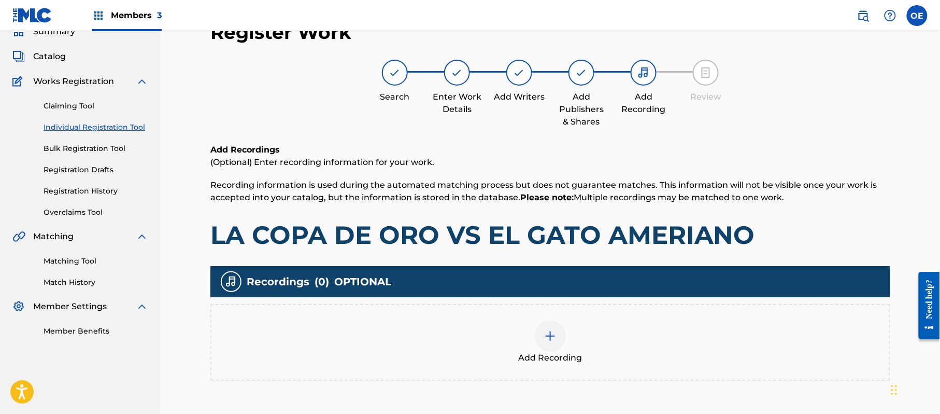
click at [596, 332] on div "Add Recording" at bounding box center [550, 342] width 678 height 44
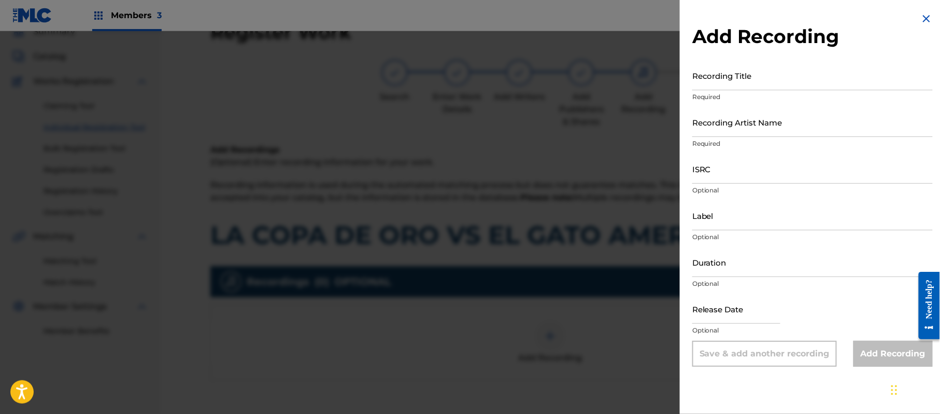
click at [926, 20] on img at bounding box center [926, 18] width 12 height 12
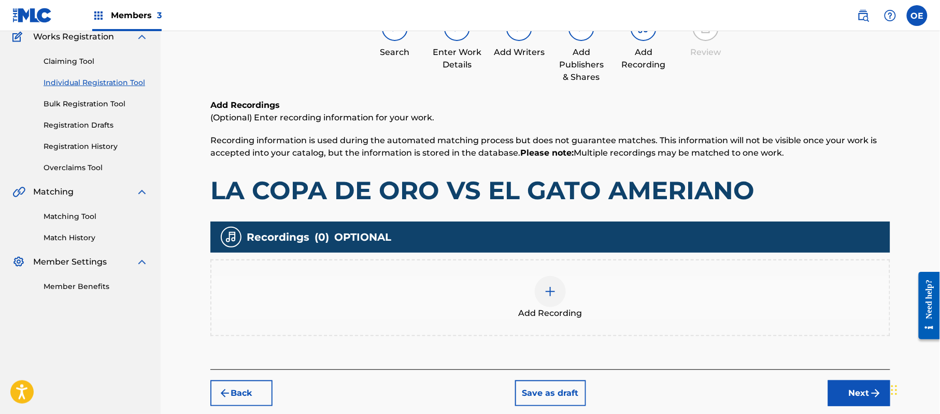
scroll to position [142, 0]
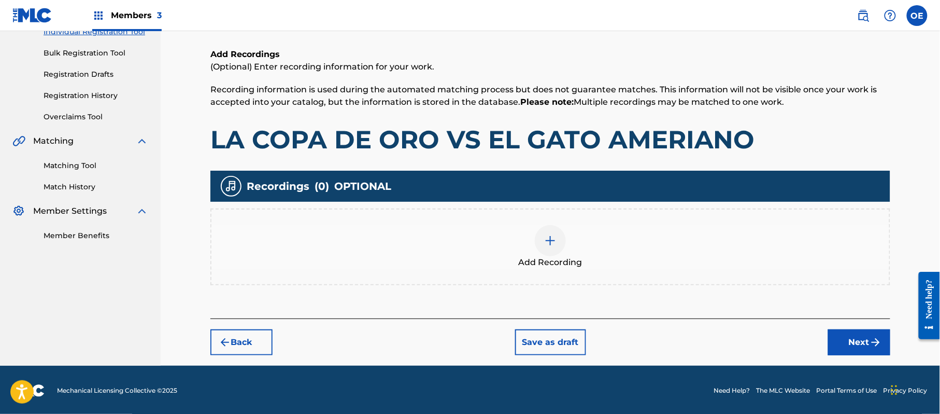
click at [838, 338] on button "Next" at bounding box center [859, 342] width 62 height 26
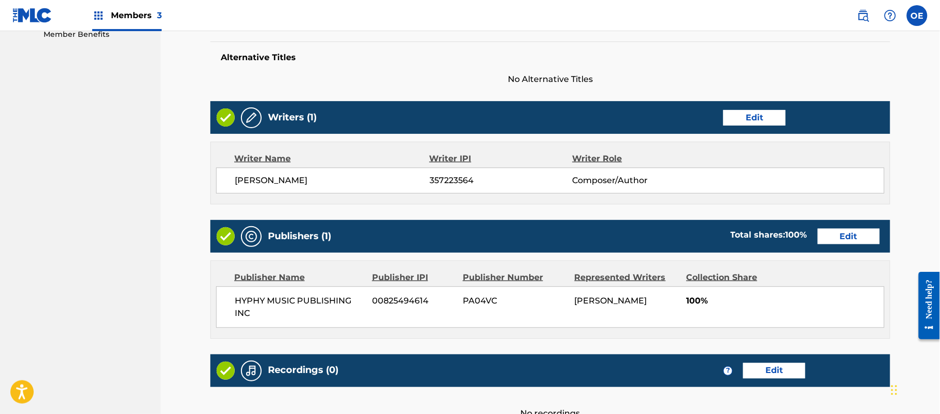
scroll to position [461, 0]
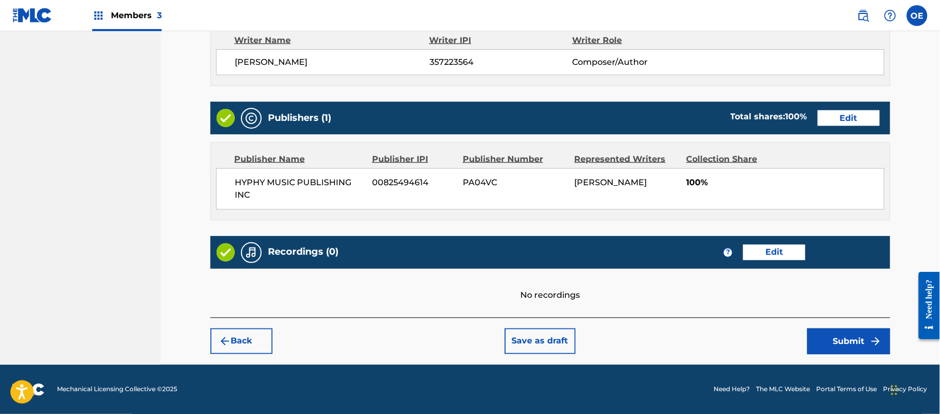
click at [819, 338] on button "Submit" at bounding box center [848, 341] width 83 height 26
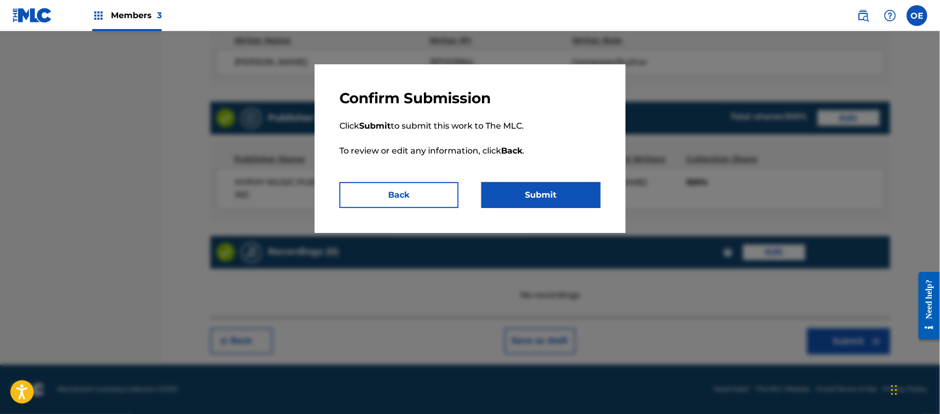
click at [517, 199] on button "Submit" at bounding box center [540, 195] width 119 height 26
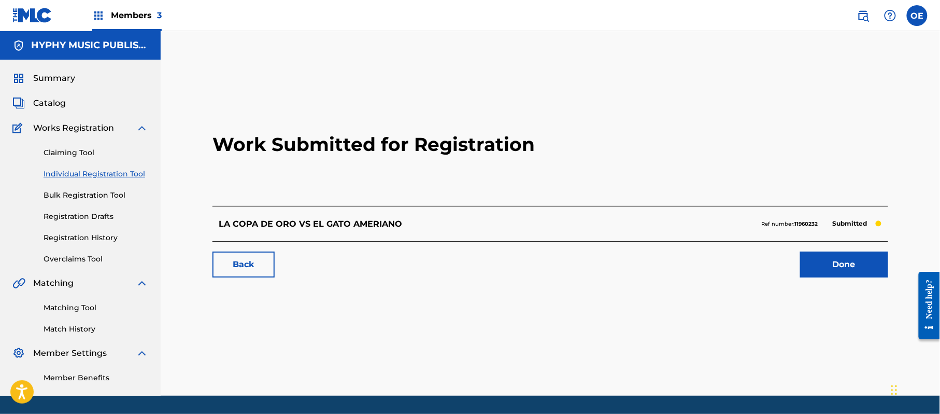
click at [105, 172] on link "Individual Registration Tool" at bounding box center [96, 173] width 105 height 11
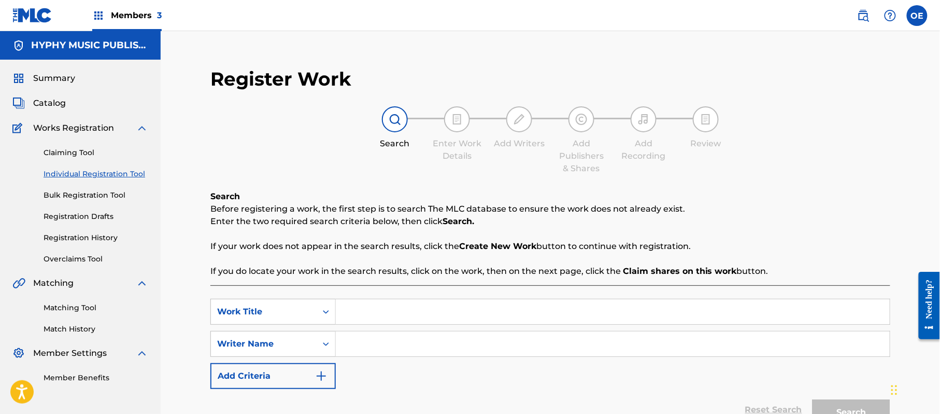
drag, startPoint x: 396, startPoint y: 296, endPoint x: 390, endPoint y: 304, distance: 9.6
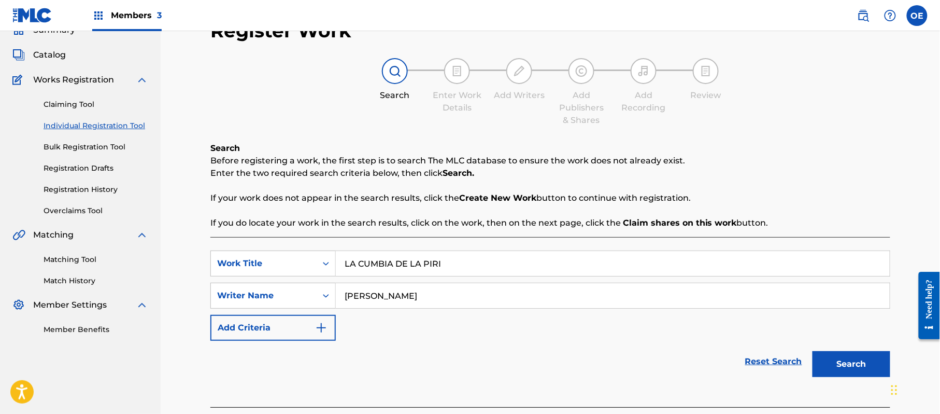
scroll to position [69, 0]
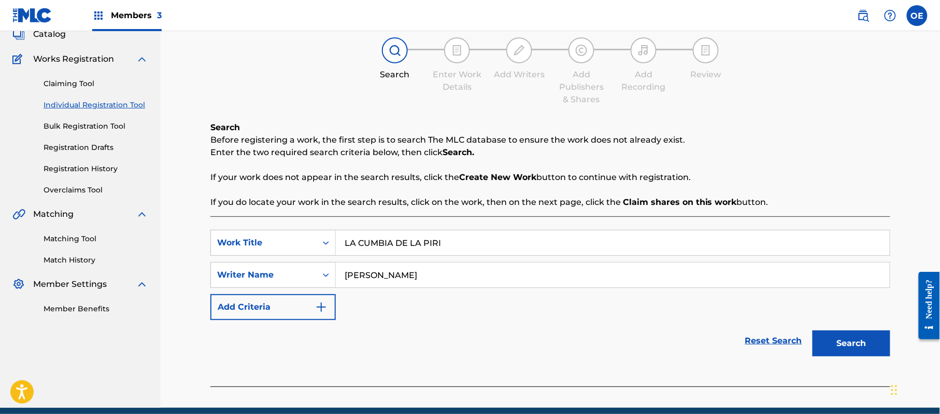
click at [845, 343] on button "Search" at bounding box center [852, 343] width 78 height 26
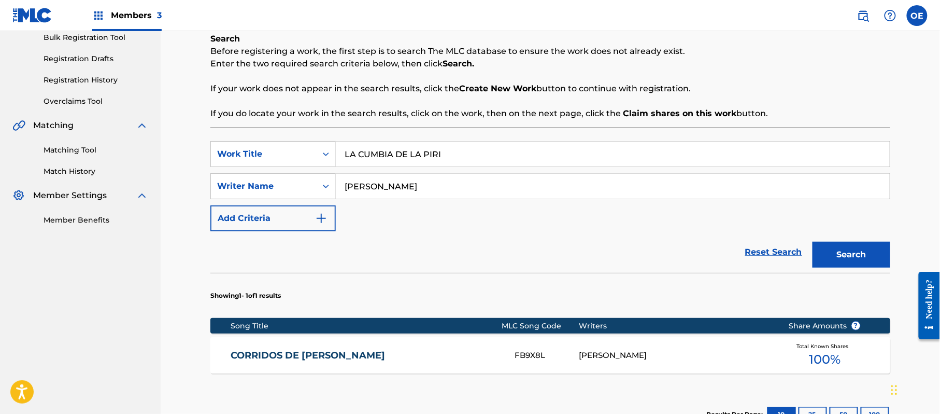
scroll to position [276, 0]
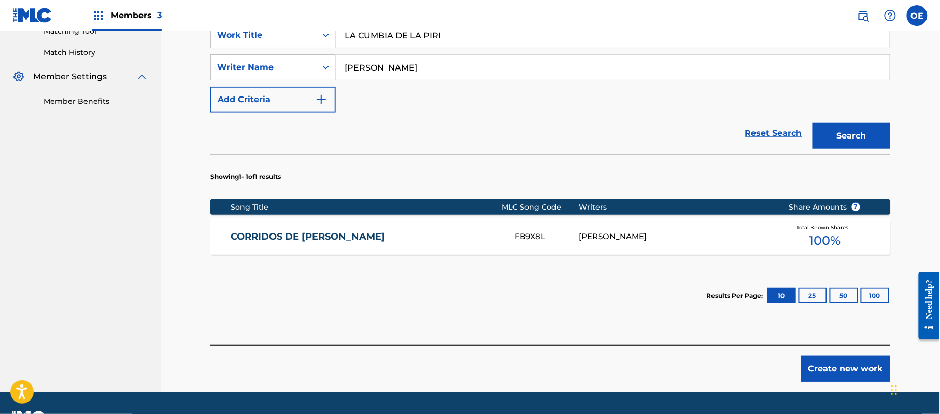
drag, startPoint x: 393, startPoint y: 71, endPoint x: 373, endPoint y: 69, distance: 19.8
click at [373, 69] on input "[PERSON_NAME]" at bounding box center [613, 67] width 554 height 25
click at [813, 123] on button "Search" at bounding box center [852, 136] width 78 height 26
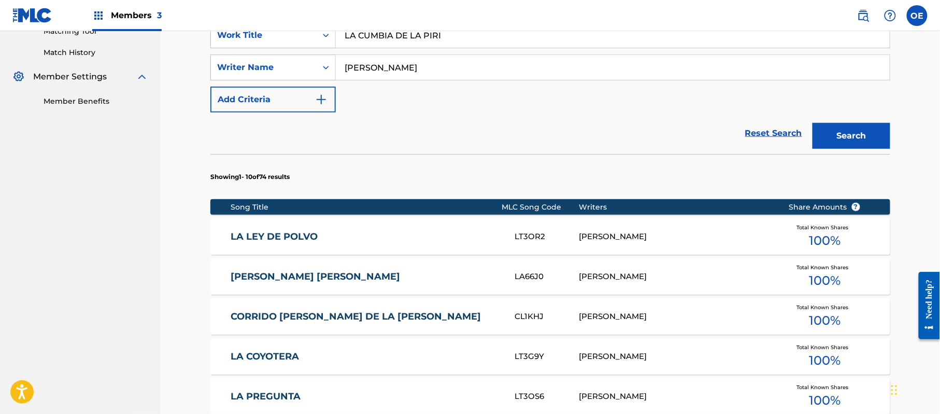
click at [813, 123] on button "Search" at bounding box center [852, 136] width 78 height 26
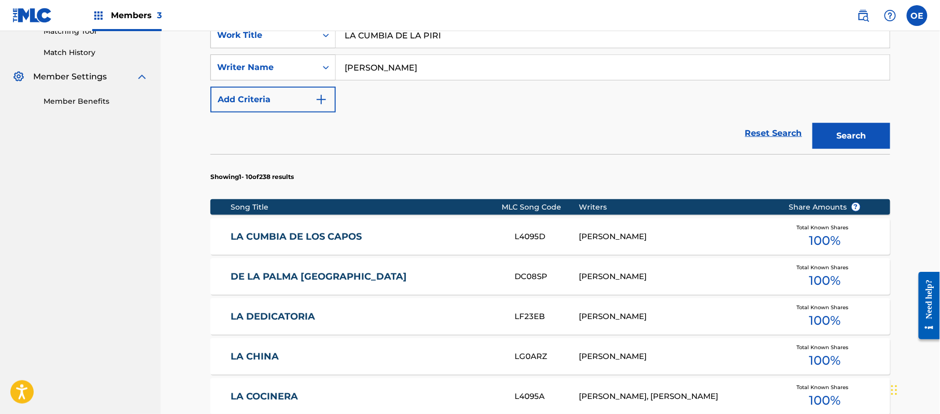
click at [840, 131] on button "Search" at bounding box center [852, 136] width 78 height 26
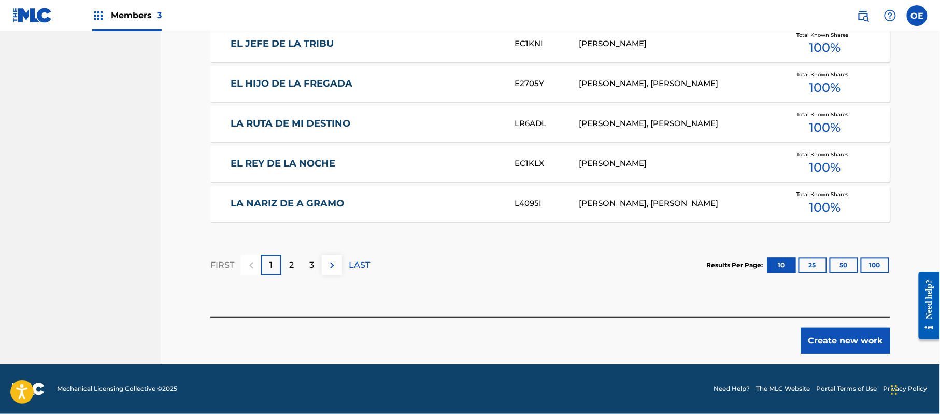
click at [815, 341] on button "Create new work" at bounding box center [845, 341] width 89 height 26
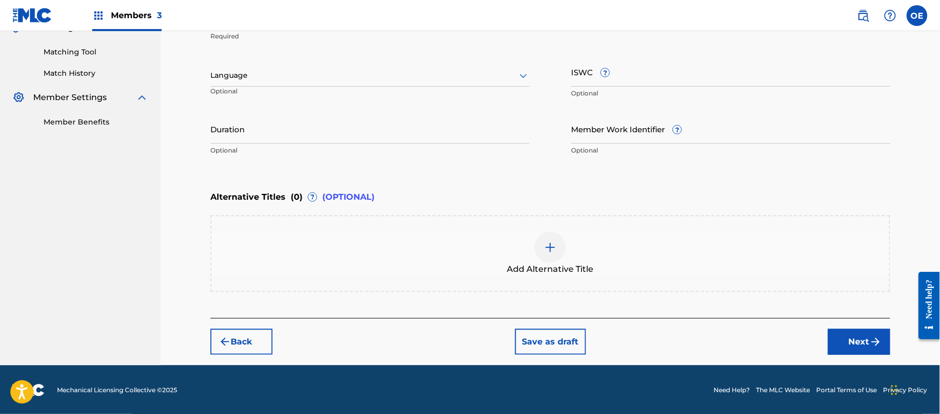
click at [289, 73] on div at bounding box center [369, 75] width 319 height 13
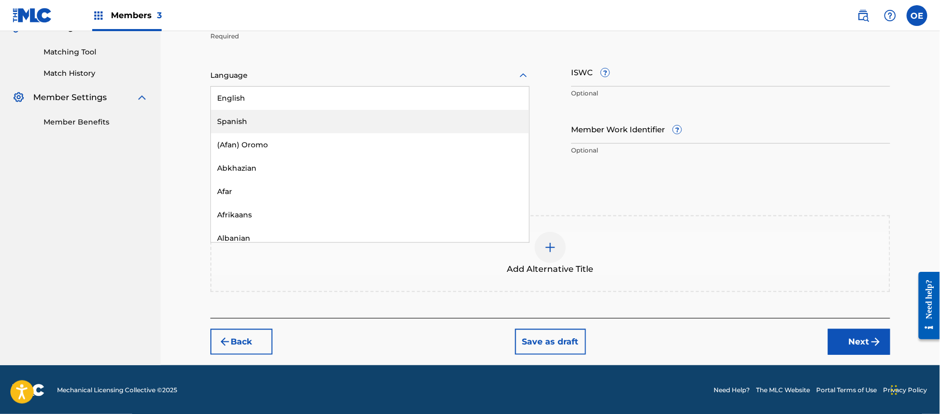
click at [280, 110] on div "English Spanish (Afan) Oromo Abkhazian Afar Afrikaans Albanian Amharic Arabic A…" at bounding box center [370, 164] width 318 height 155
click at [278, 113] on div "Spanish" at bounding box center [370, 121] width 318 height 23
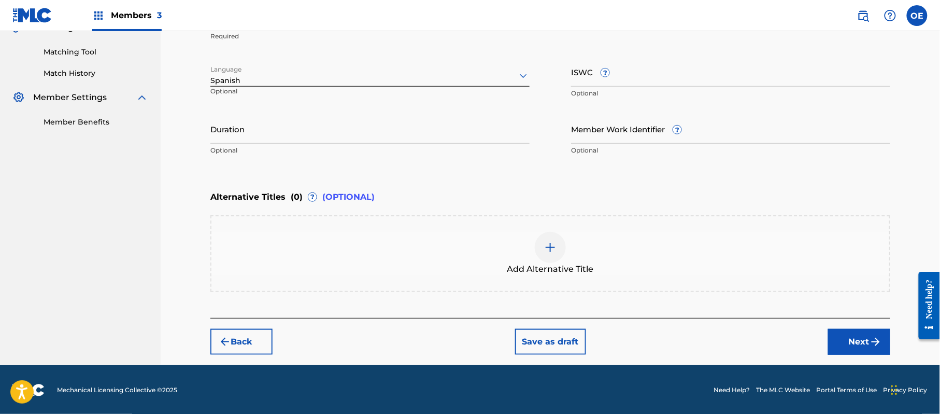
scroll to position [187, 0]
click at [839, 345] on button "Next" at bounding box center [859, 342] width 62 height 26
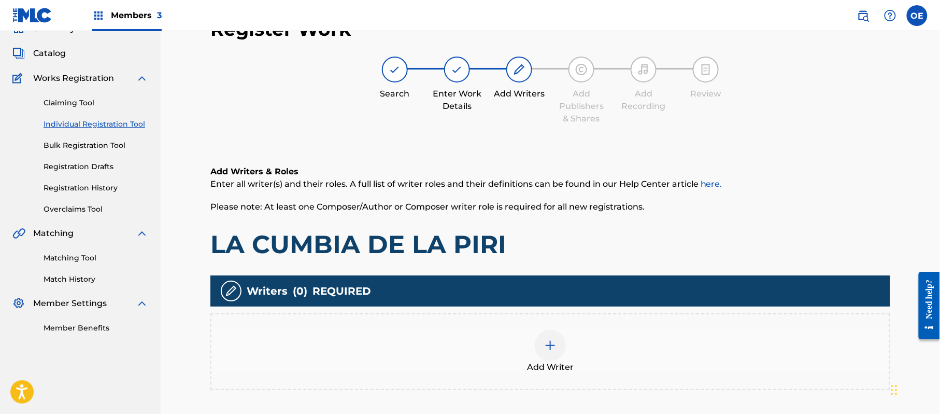
scroll to position [47, 0]
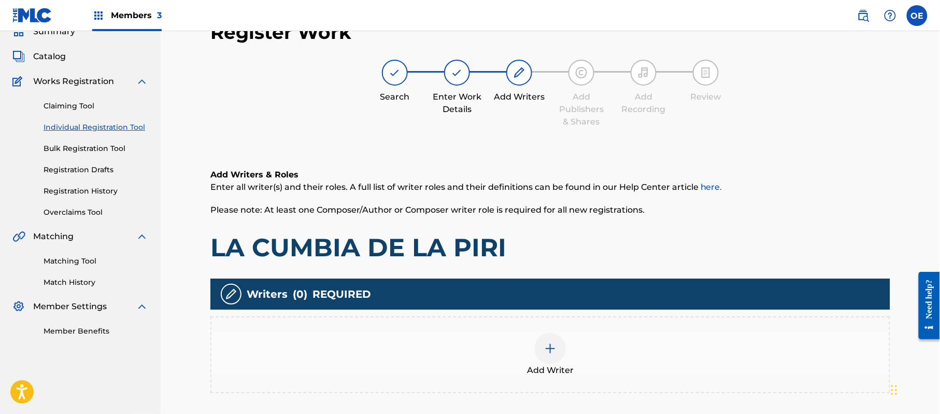
click at [535, 346] on div at bounding box center [550, 348] width 31 height 31
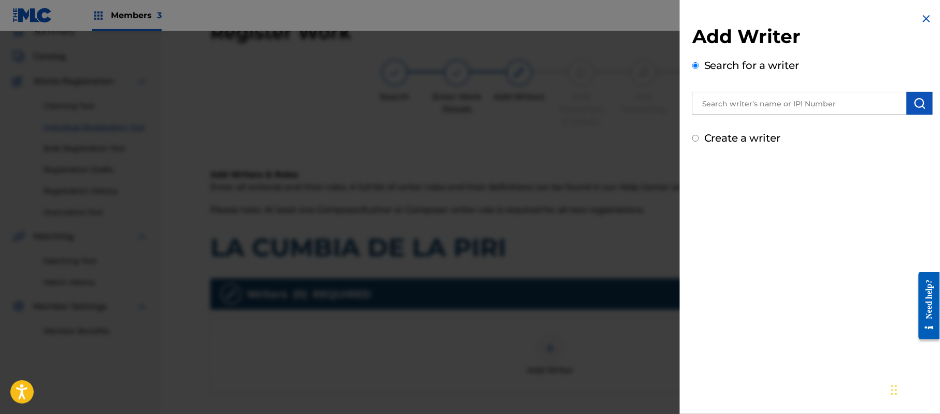
click at [758, 132] on label "Create a writer" at bounding box center [742, 138] width 77 height 12
click at [699, 135] on input "Create a writer" at bounding box center [695, 138] width 7 height 7
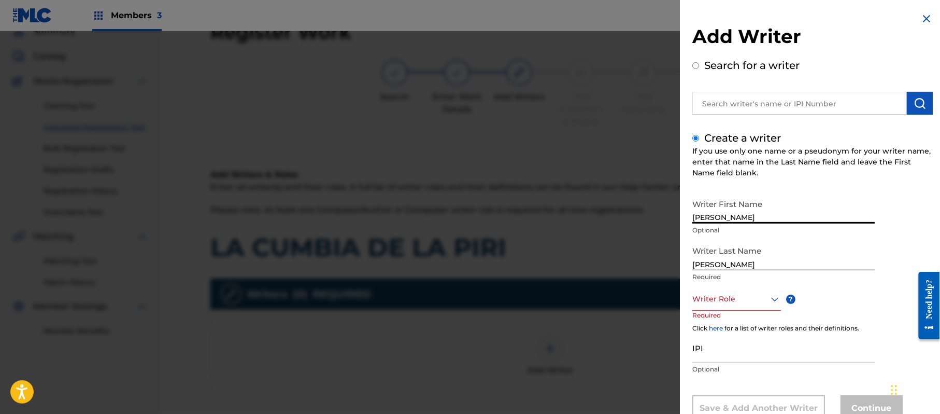
drag, startPoint x: 772, startPoint y: 219, endPoint x: 734, endPoint y: 222, distance: 38.0
click at [734, 222] on input "[PERSON_NAME]" at bounding box center [783, 209] width 182 height 30
drag, startPoint x: 738, startPoint y: 268, endPoint x: 615, endPoint y: 270, distance: 123.4
click at [615, 270] on div "Add Writer Search for a writer Create a writer If you use only one name or a ps…" at bounding box center [470, 222] width 940 height 382
click at [739, 290] on div "Writer Role" at bounding box center [736, 298] width 89 height 23
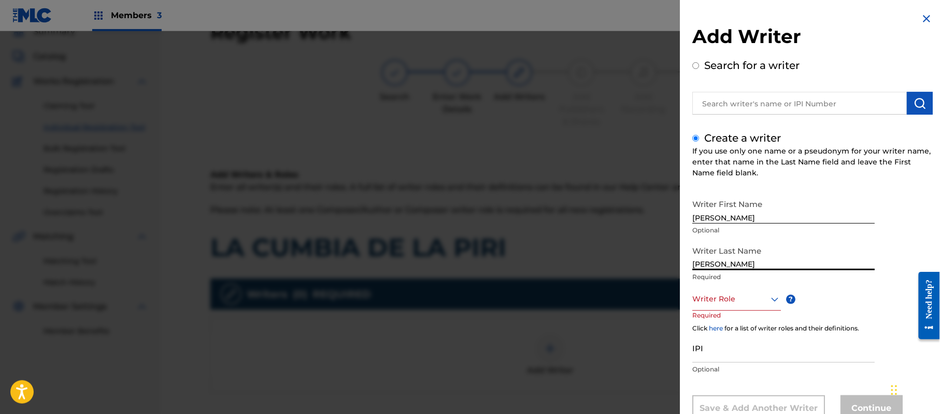
scroll to position [35, 0]
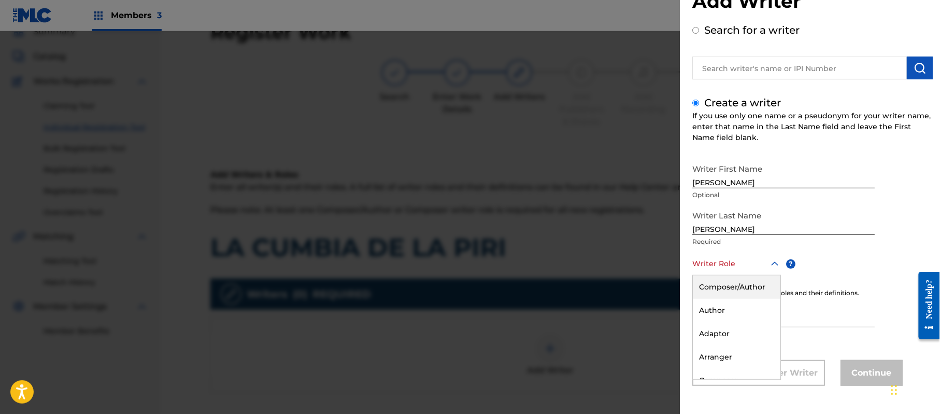
drag, startPoint x: 736, startPoint y: 287, endPoint x: 537, endPoint y: 224, distance: 208.5
click at [736, 286] on div "Composer/Author" at bounding box center [737, 286] width 88 height 23
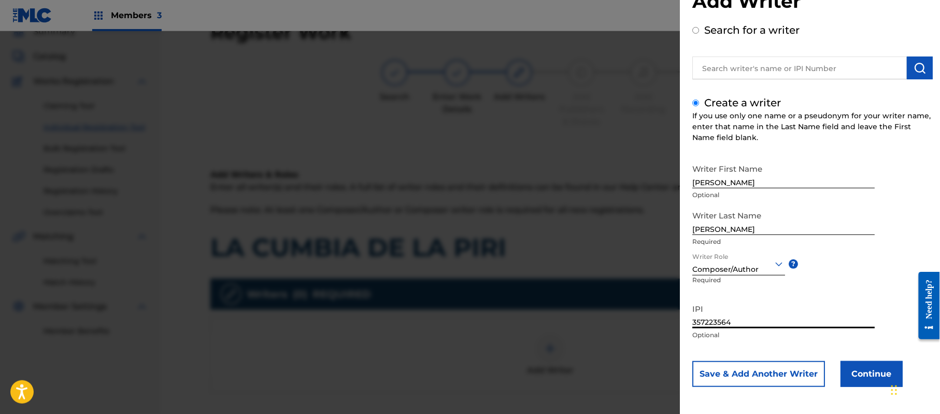
click at [859, 377] on button "Continue" at bounding box center [872, 374] width 62 height 26
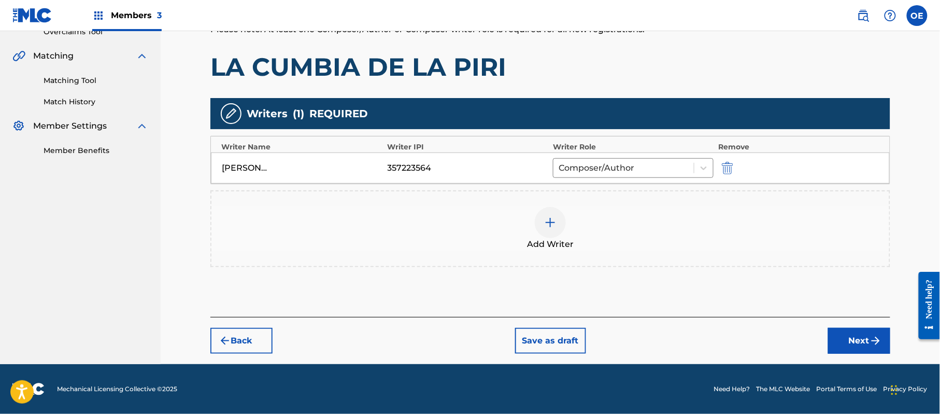
click at [868, 337] on button "Next" at bounding box center [859, 341] width 62 height 26
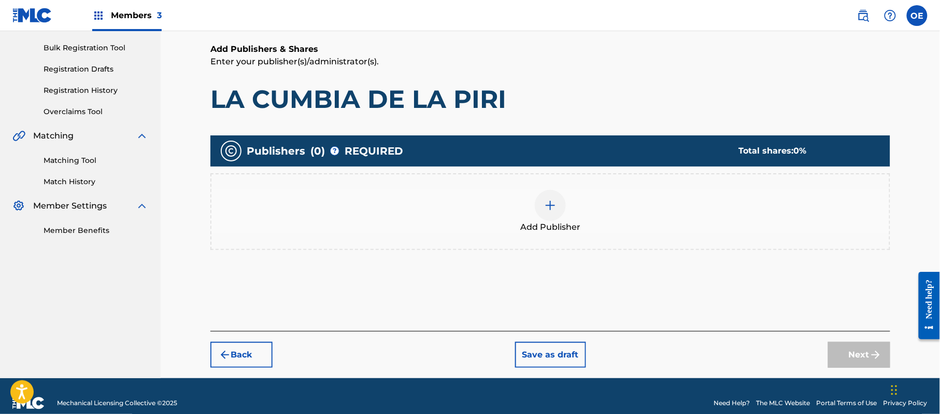
scroll to position [47, 0]
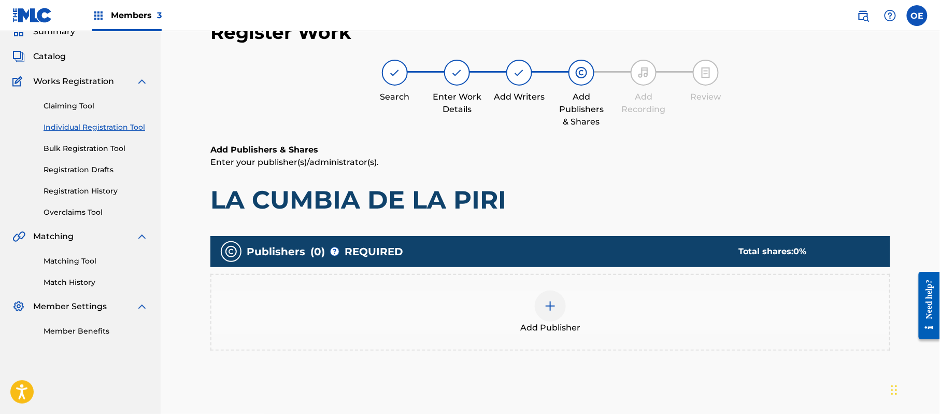
click at [515, 301] on div "Add Publisher" at bounding box center [550, 312] width 678 height 44
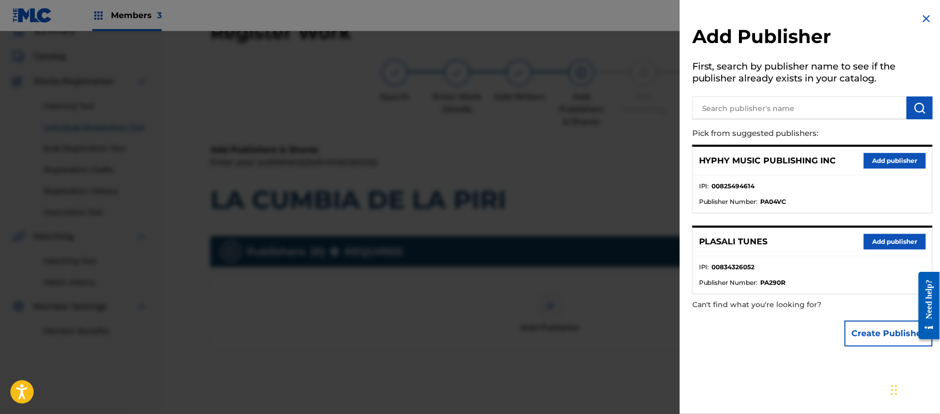
click at [886, 163] on button "Add publisher" at bounding box center [895, 161] width 62 height 16
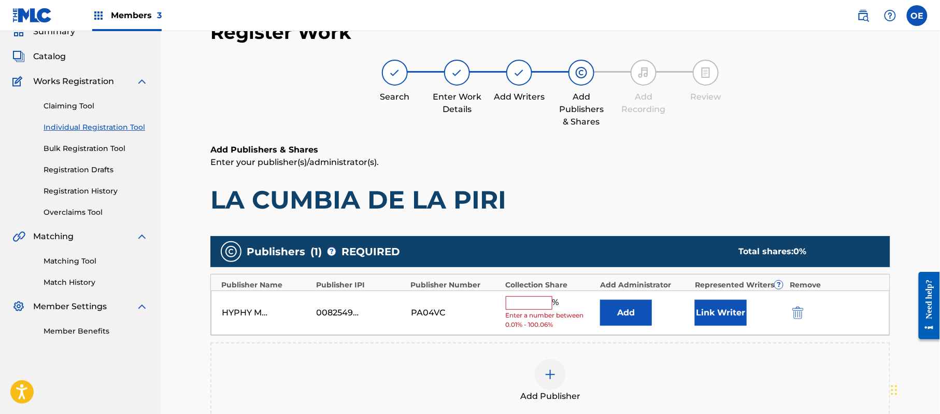
click at [527, 299] on input "text" at bounding box center [529, 302] width 47 height 13
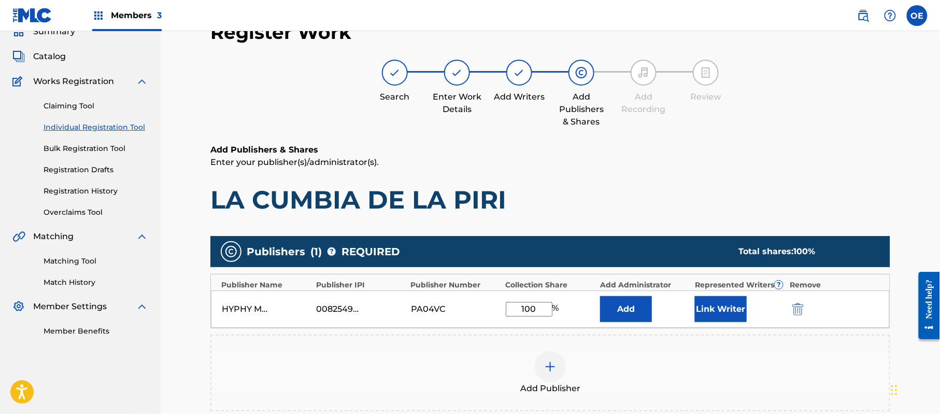
click at [703, 310] on button "Link Writer" at bounding box center [721, 309] width 52 height 26
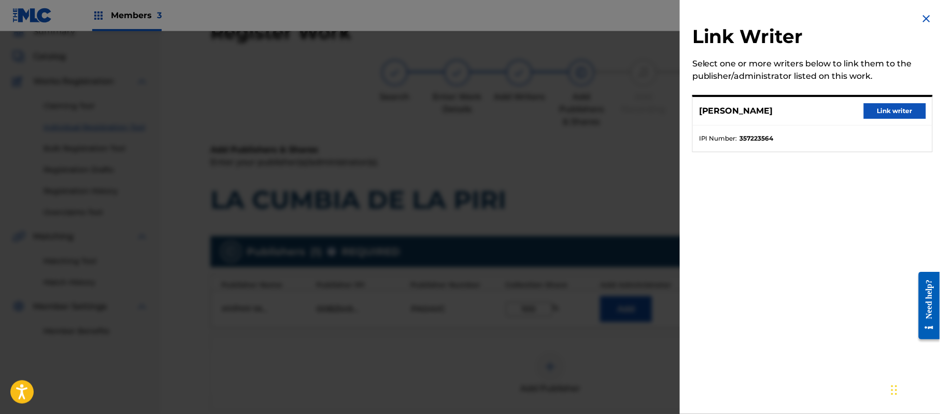
click at [875, 109] on button "Link writer" at bounding box center [895, 111] width 62 height 16
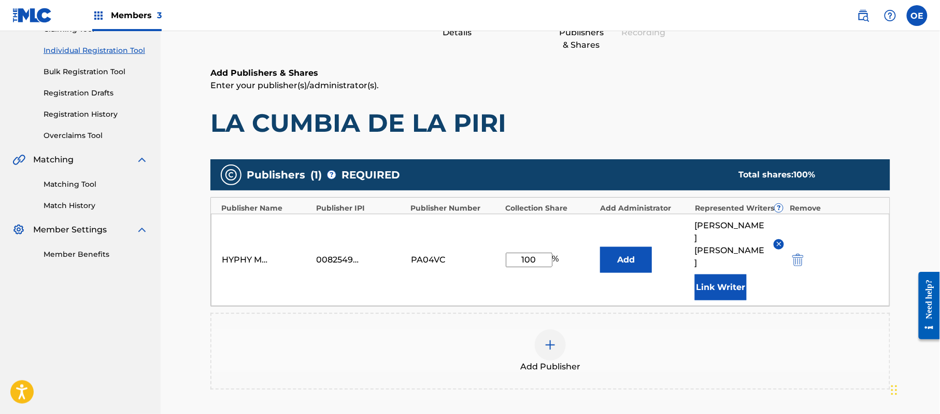
scroll to position [251, 0]
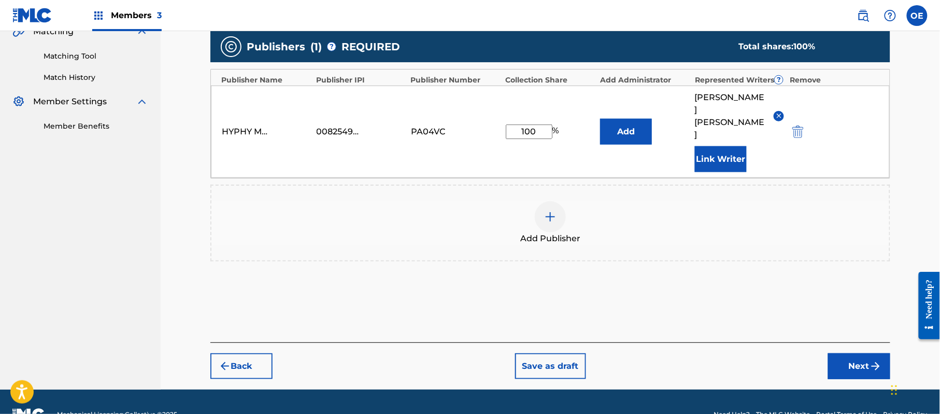
click at [856, 353] on button "Next" at bounding box center [859, 366] width 62 height 26
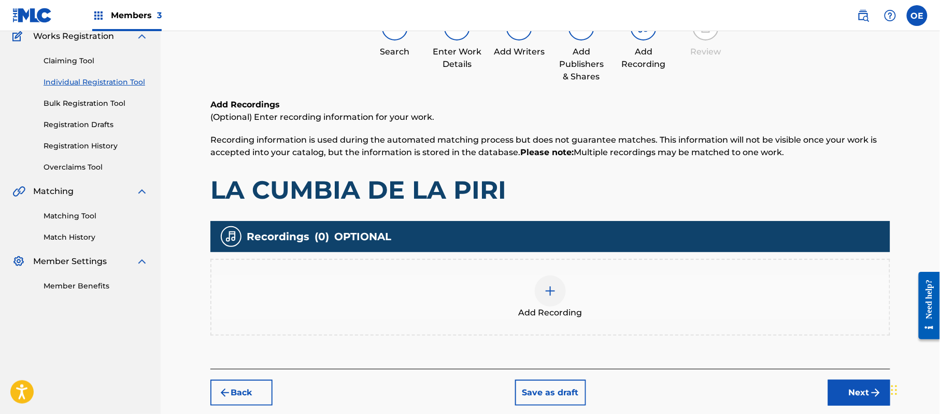
scroll to position [142, 0]
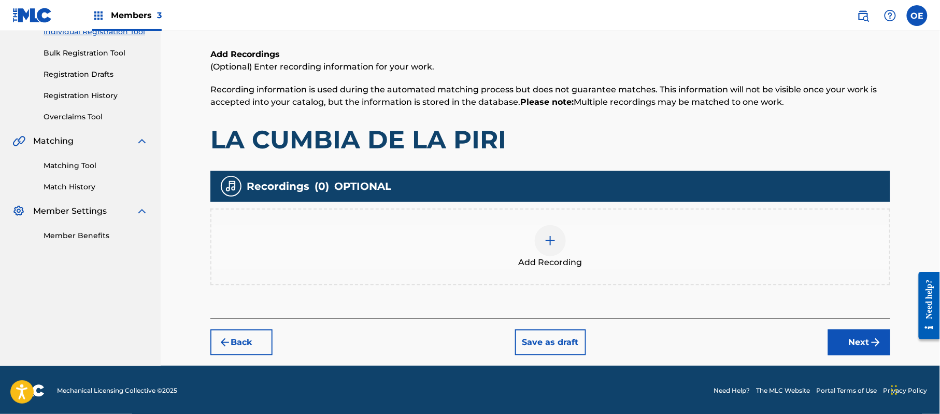
click at [552, 231] on div at bounding box center [550, 240] width 31 height 31
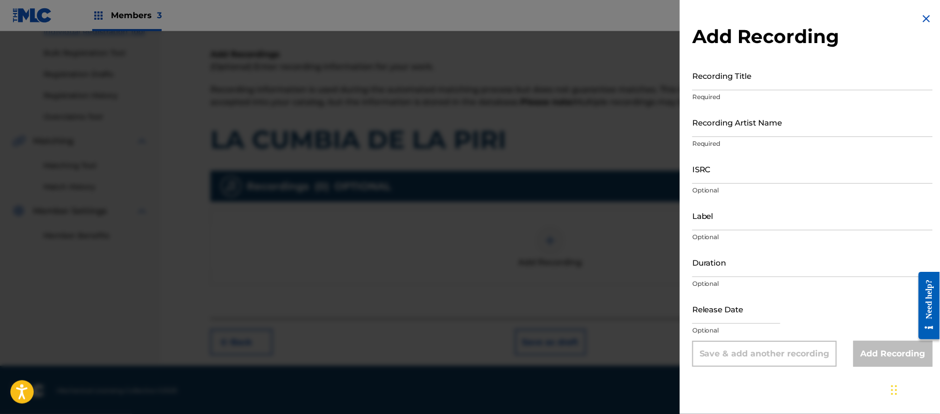
click at [927, 17] on img at bounding box center [926, 18] width 12 height 12
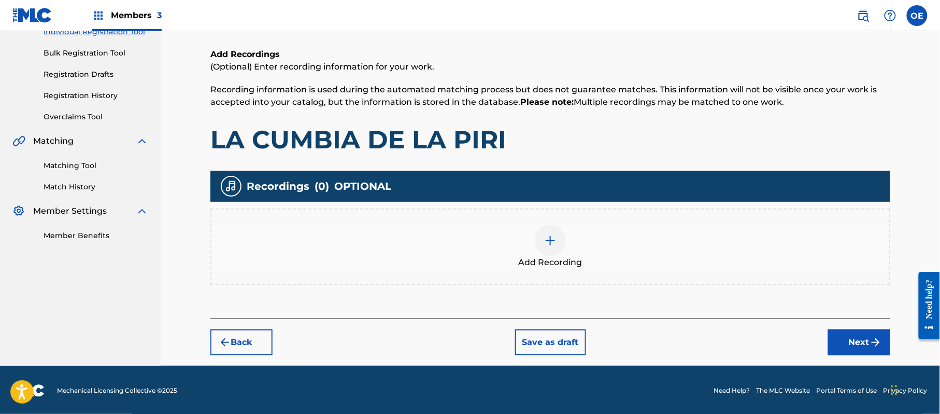
click at [863, 337] on button "Next" at bounding box center [859, 342] width 62 height 26
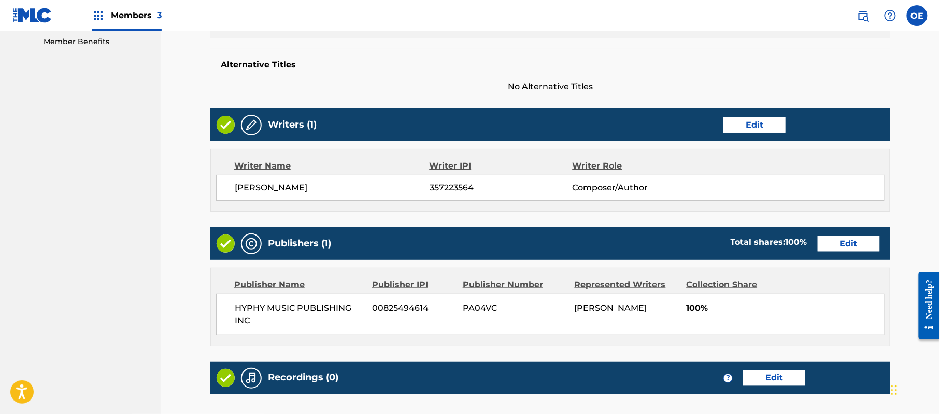
scroll to position [461, 0]
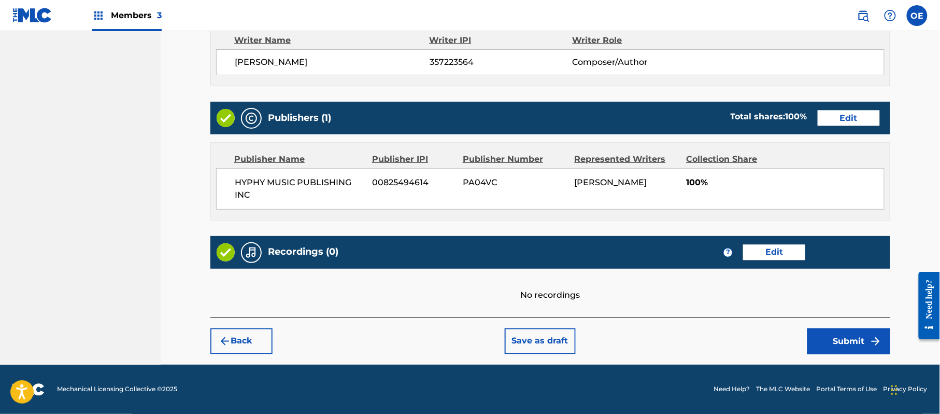
click at [830, 330] on button "Submit" at bounding box center [848, 341] width 83 height 26
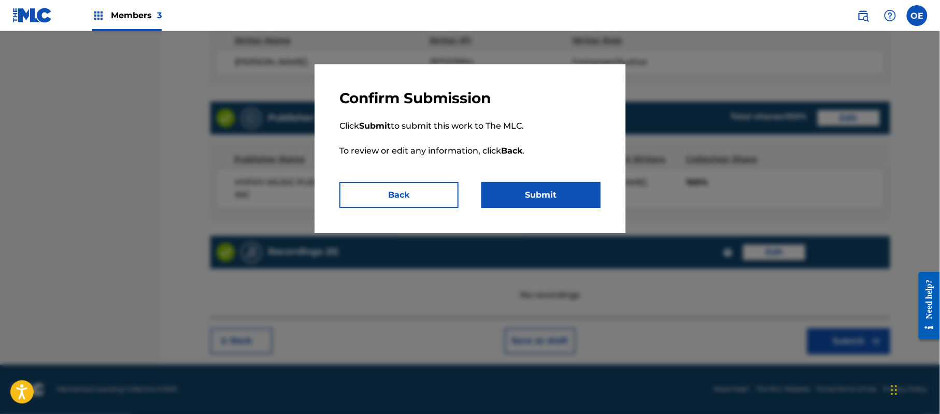
click at [570, 206] on button "Submit" at bounding box center [540, 195] width 119 height 26
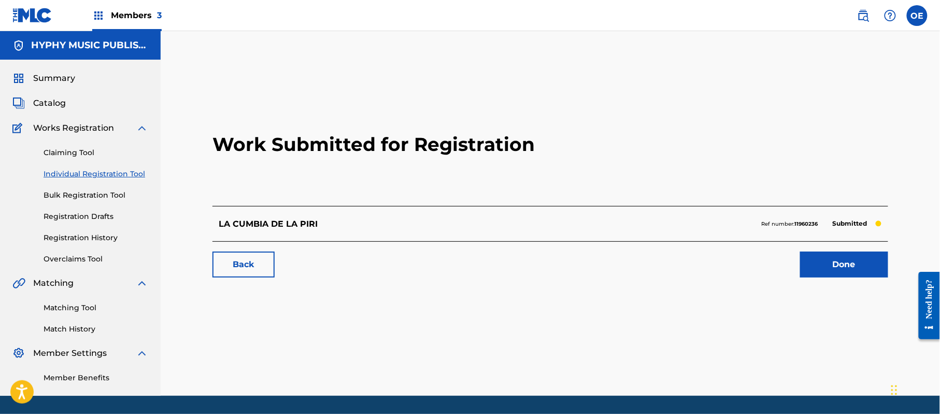
click at [125, 171] on link "Individual Registration Tool" at bounding box center [96, 173] width 105 height 11
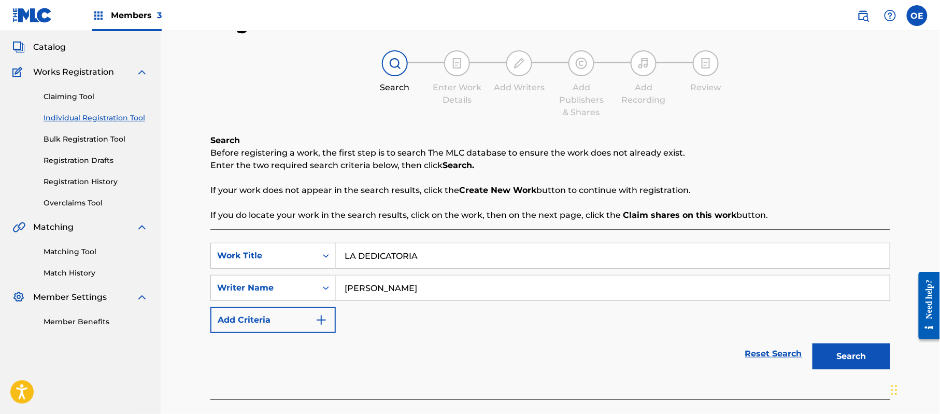
scroll to position [112, 0]
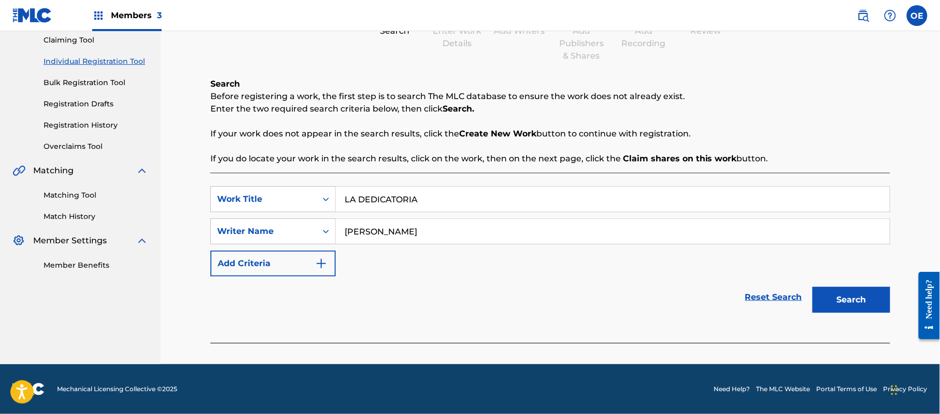
click at [853, 293] on button "Search" at bounding box center [852, 300] width 78 height 26
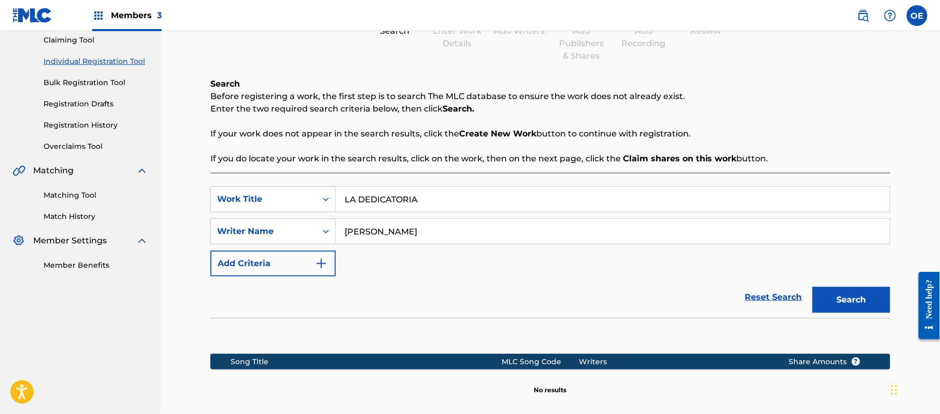
drag, startPoint x: 389, startPoint y: 232, endPoint x: 381, endPoint y: 235, distance: 7.7
click at [381, 235] on input "[PERSON_NAME]" at bounding box center [613, 231] width 554 height 25
drag, startPoint x: 392, startPoint y: 233, endPoint x: 376, endPoint y: 237, distance: 16.6
click at [376, 237] on input "[PERSON_NAME]" at bounding box center [613, 231] width 554 height 25
click at [813, 287] on button "Search" at bounding box center [852, 300] width 78 height 26
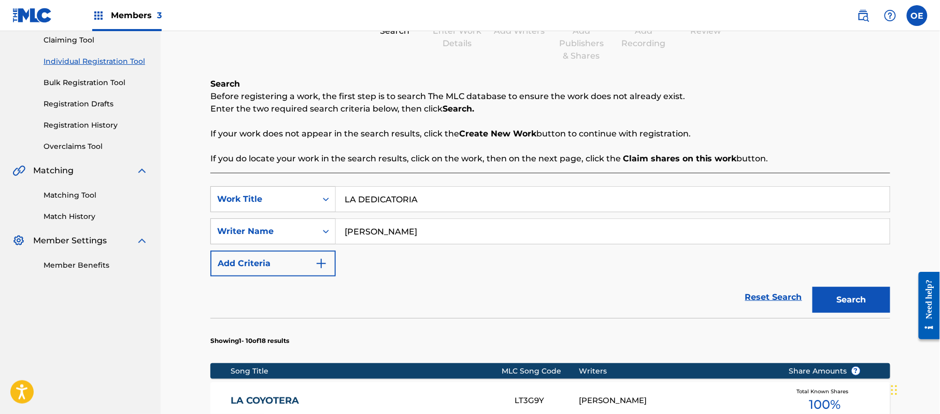
click at [813, 287] on button "Search" at bounding box center [852, 300] width 78 height 26
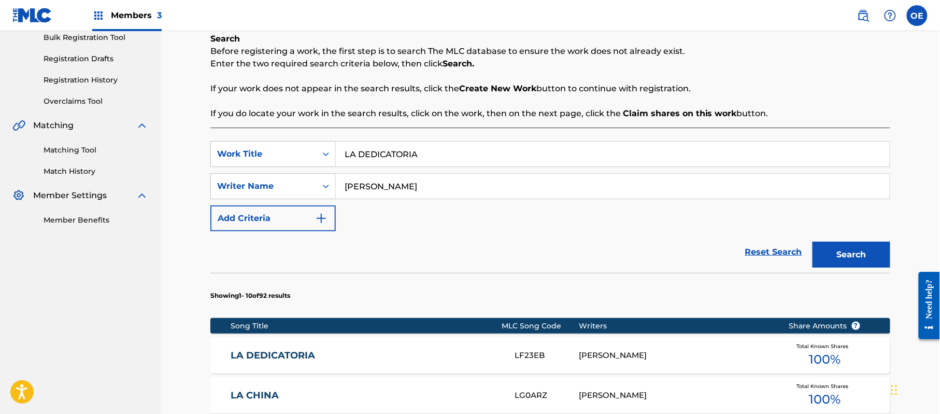
scroll to position [181, 0]
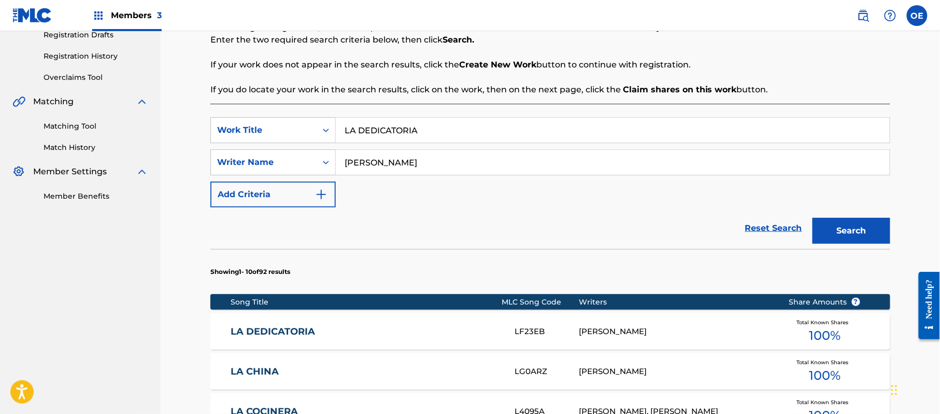
click at [306, 330] on link "LA DEDICATORIA" at bounding box center [366, 331] width 270 height 12
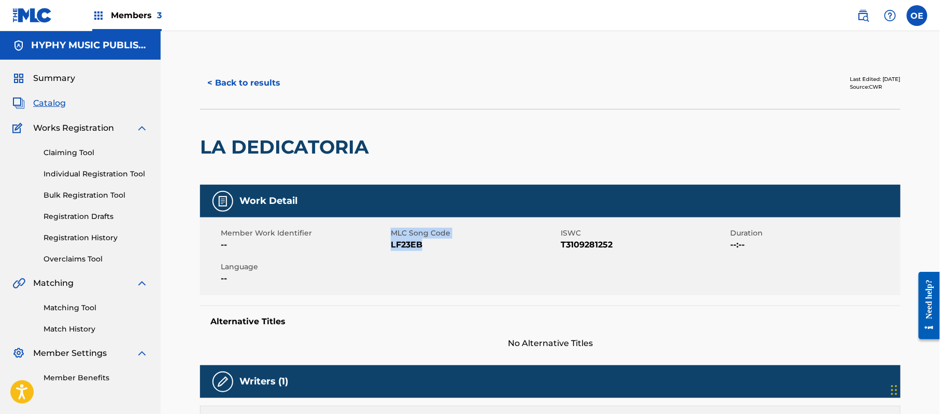
drag, startPoint x: 425, startPoint y: 239, endPoint x: 390, endPoint y: 242, distance: 35.3
click at [390, 242] on div "Member Work Identifier -- MLC Song Code LF23EB ISWC T3109281252 Duration --:-- …" at bounding box center [550, 256] width 701 height 78
click at [436, 250] on span "LF23EB" at bounding box center [474, 244] width 167 height 12
drag, startPoint x: 428, startPoint y: 246, endPoint x: 392, endPoint y: 244, distance: 35.3
click at [392, 244] on span "LF23EB" at bounding box center [474, 244] width 167 height 12
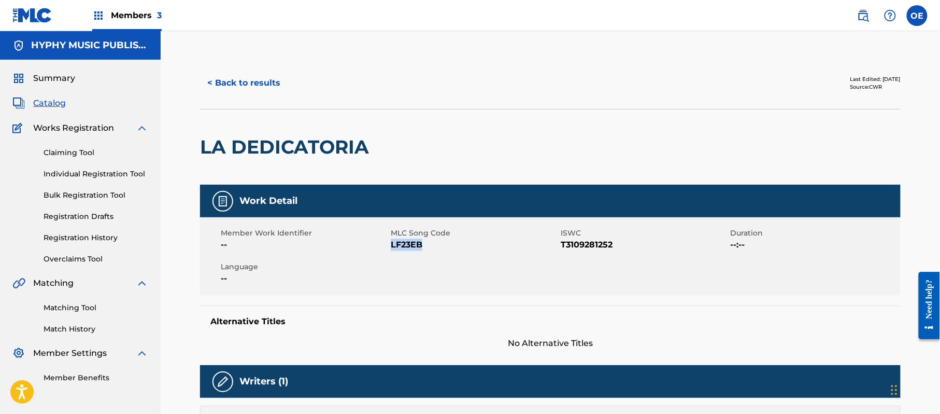
click at [253, 82] on button "< Back to results" at bounding box center [244, 83] width 88 height 26
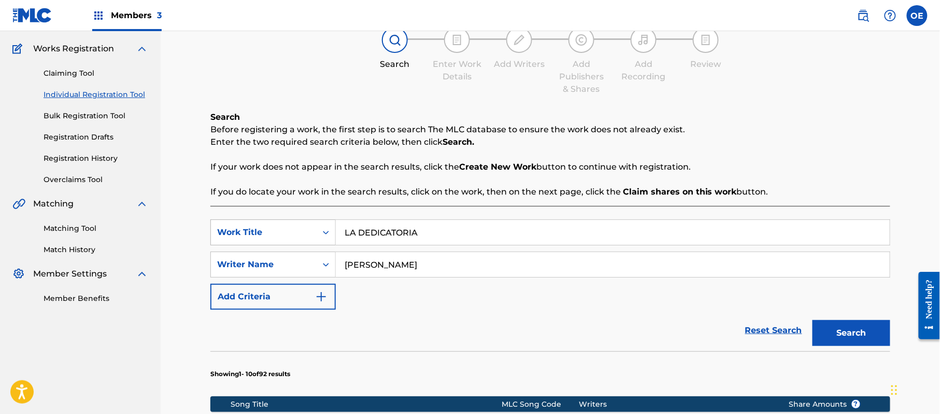
drag, startPoint x: 432, startPoint y: 233, endPoint x: 308, endPoint y: 220, distance: 124.6
click at [285, 224] on div "SearchWithCriteria6699379e-69cf-4f61-a7bf-75fd22a04379 Work Title LA DEDICATORIA" at bounding box center [550, 232] width 680 height 26
click at [833, 323] on button "Search" at bounding box center [852, 333] width 78 height 26
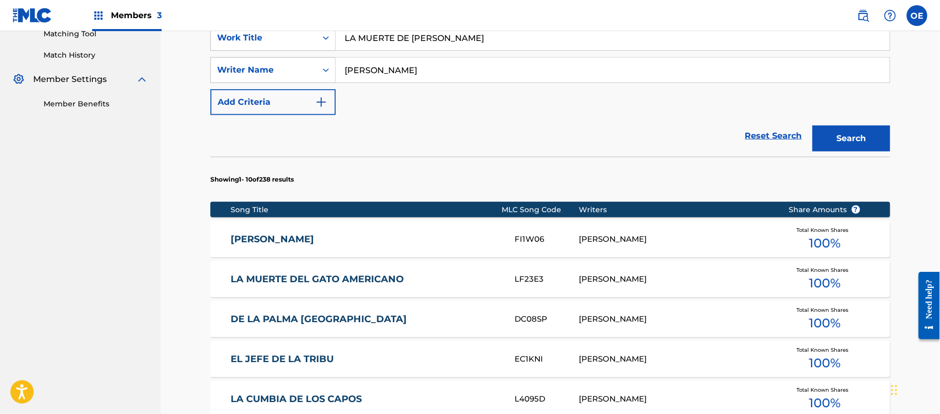
scroll to position [204, 0]
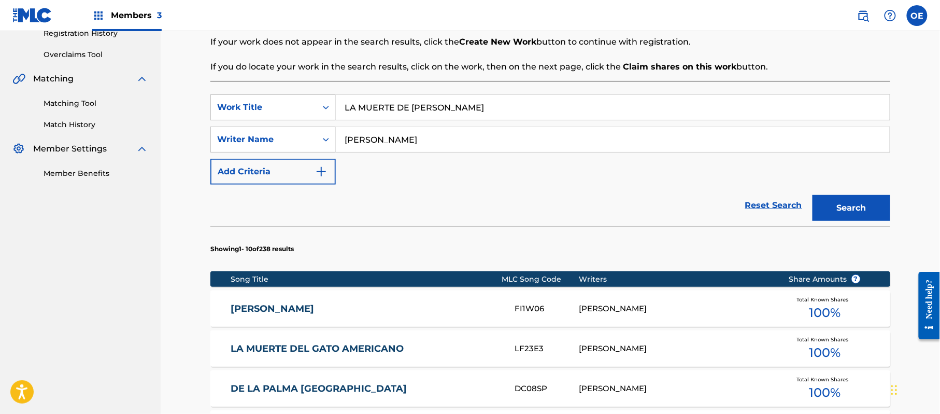
click at [366, 141] on input "[PERSON_NAME]" at bounding box center [613, 139] width 554 height 25
click at [813, 195] on button "Search" at bounding box center [852, 208] width 78 height 26
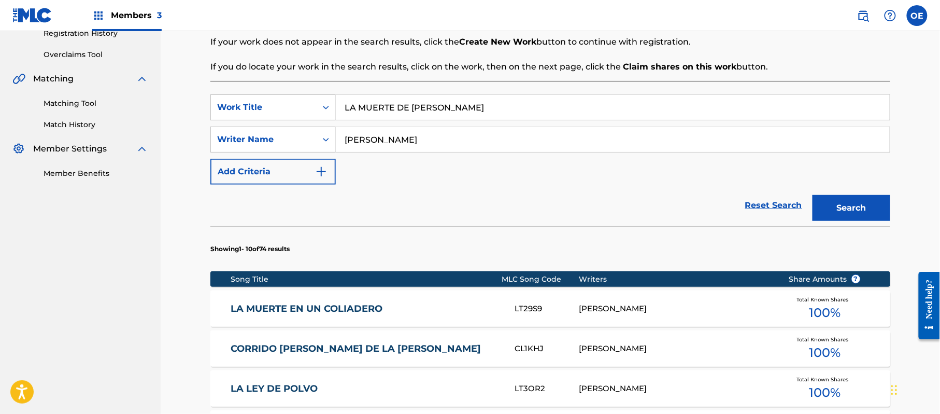
click at [813, 195] on button "Search" at bounding box center [852, 208] width 78 height 26
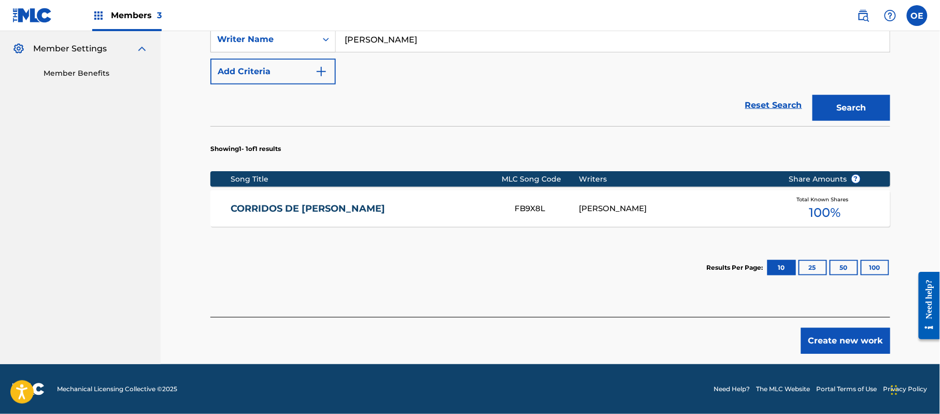
click at [852, 349] on button "Create new work" at bounding box center [845, 341] width 89 height 26
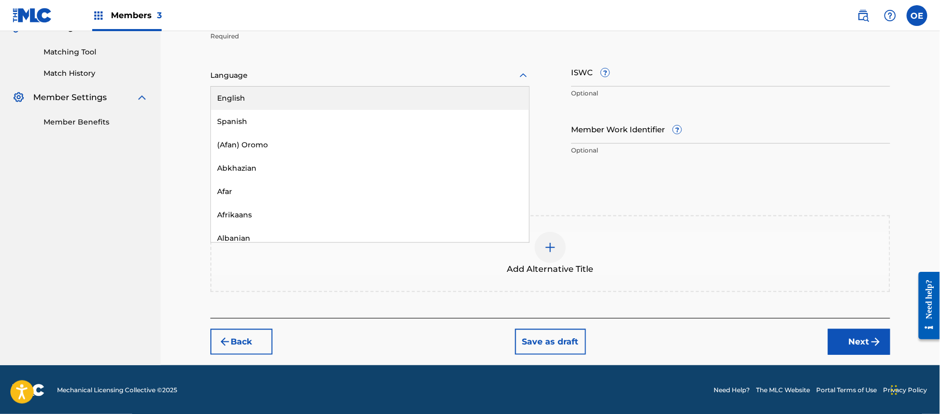
drag, startPoint x: 282, startPoint y: 84, endPoint x: 279, endPoint y: 119, distance: 35.4
click at [282, 85] on div "Language" at bounding box center [369, 76] width 319 height 22
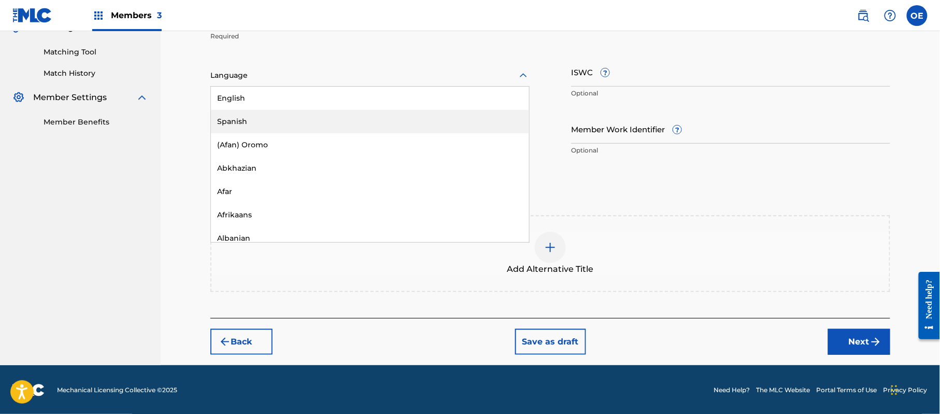
click at [279, 119] on div "Spanish" at bounding box center [370, 121] width 318 height 23
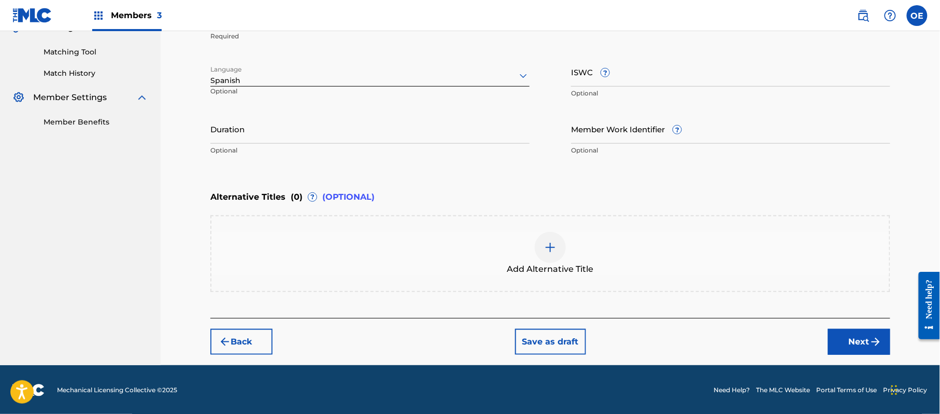
click at [861, 350] on button "Next" at bounding box center [859, 342] width 62 height 26
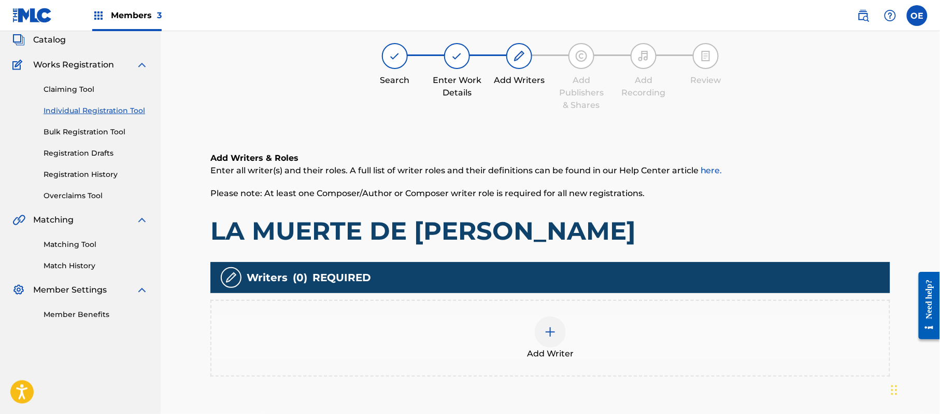
scroll to position [47, 0]
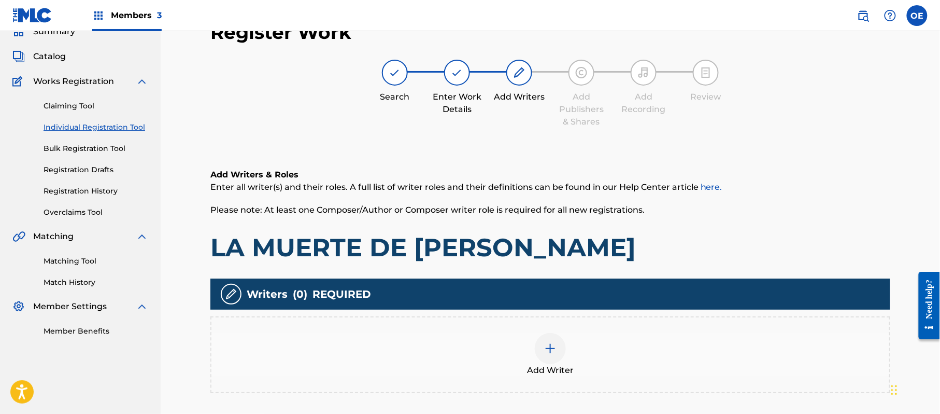
click at [538, 342] on div at bounding box center [550, 348] width 31 height 31
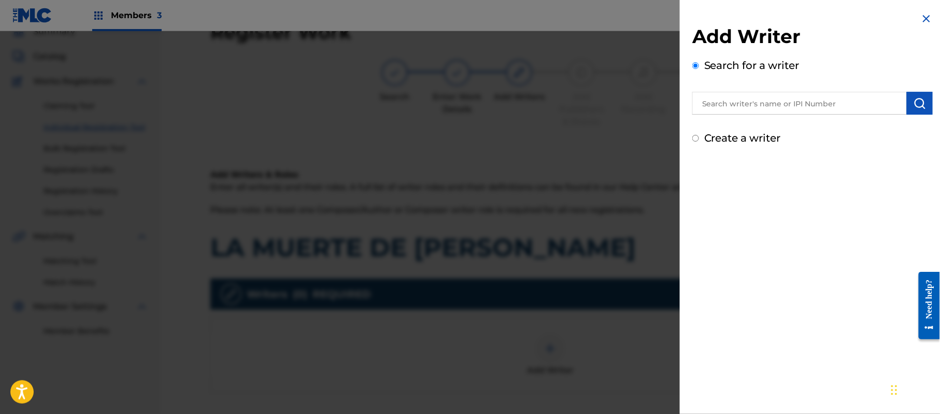
click at [755, 137] on label "Create a writer" at bounding box center [742, 138] width 77 height 12
click at [699, 137] on input "Create a writer" at bounding box center [695, 138] width 7 height 7
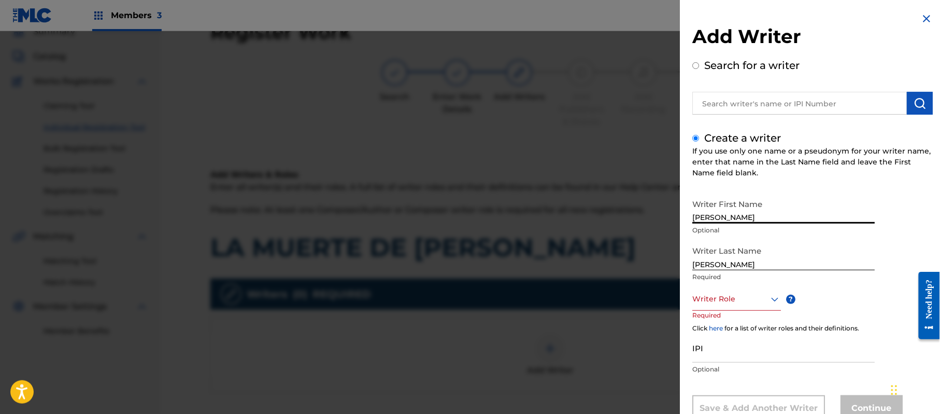
drag, startPoint x: 774, startPoint y: 214, endPoint x: 733, endPoint y: 223, distance: 42.5
click at [733, 223] on input "[PERSON_NAME]" at bounding box center [783, 209] width 182 height 30
drag, startPoint x: 741, startPoint y: 265, endPoint x: 601, endPoint y: 277, distance: 139.9
click at [604, 277] on div "Add Writer Search for a writer Create a writer If you use only one name or a ps…" at bounding box center [470, 222] width 940 height 382
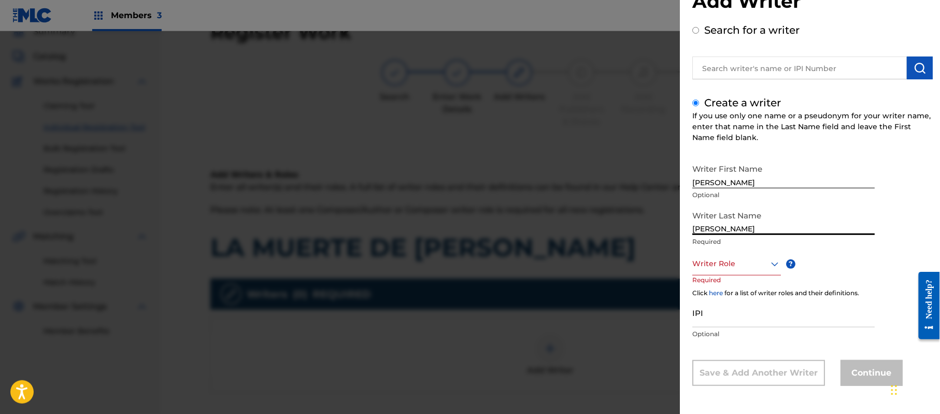
click at [714, 275] on div "Writer Role" at bounding box center [736, 263] width 89 height 23
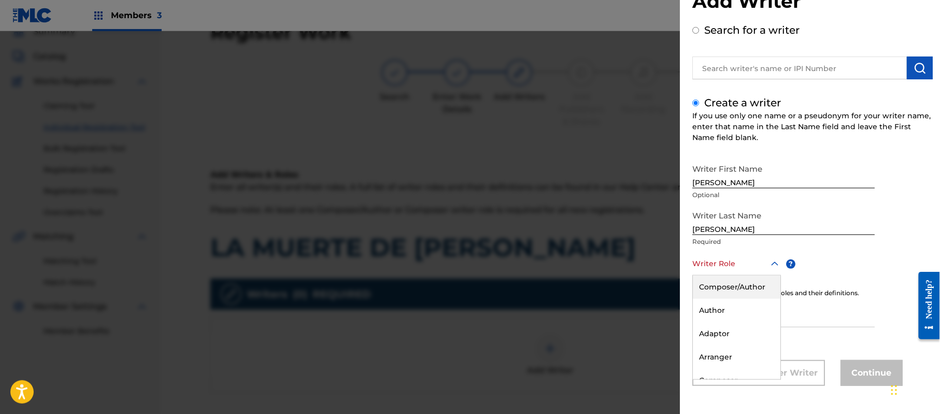
click at [714, 297] on div "Composer/Author" at bounding box center [737, 286] width 88 height 23
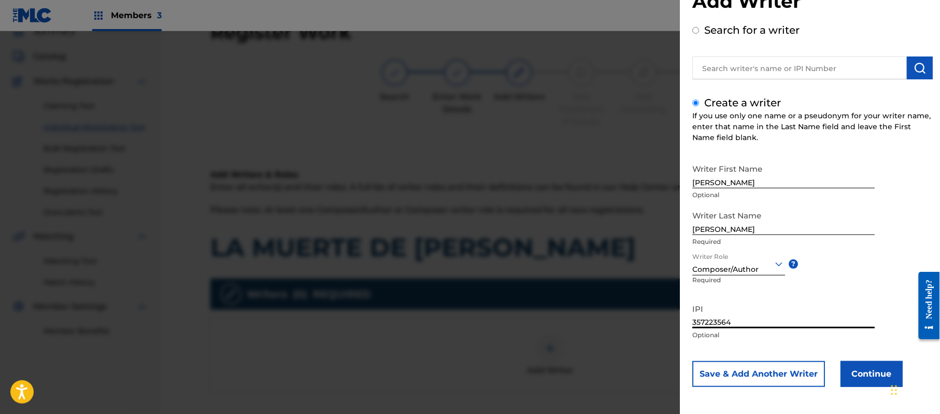
click at [846, 378] on button "Continue" at bounding box center [872, 374] width 62 height 26
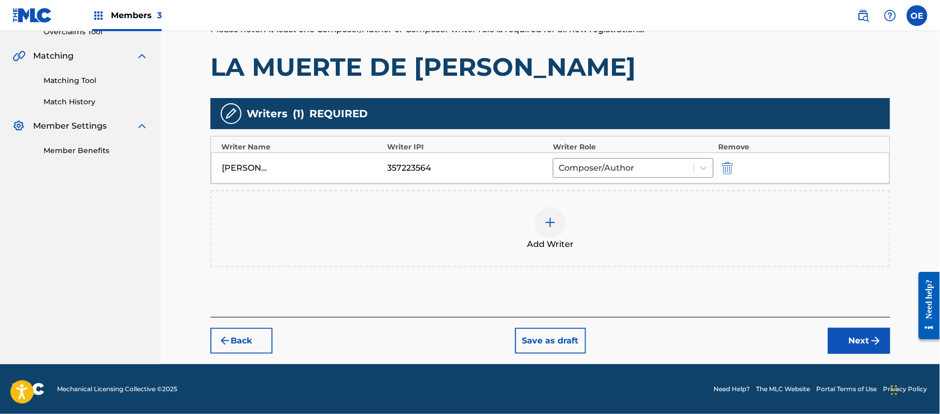
drag, startPoint x: 824, startPoint y: 330, endPoint x: 834, endPoint y: 336, distance: 11.8
click at [824, 334] on div "Back Save as draft Next" at bounding box center [550, 335] width 680 height 37
click at [834, 336] on button "Next" at bounding box center [859, 341] width 62 height 26
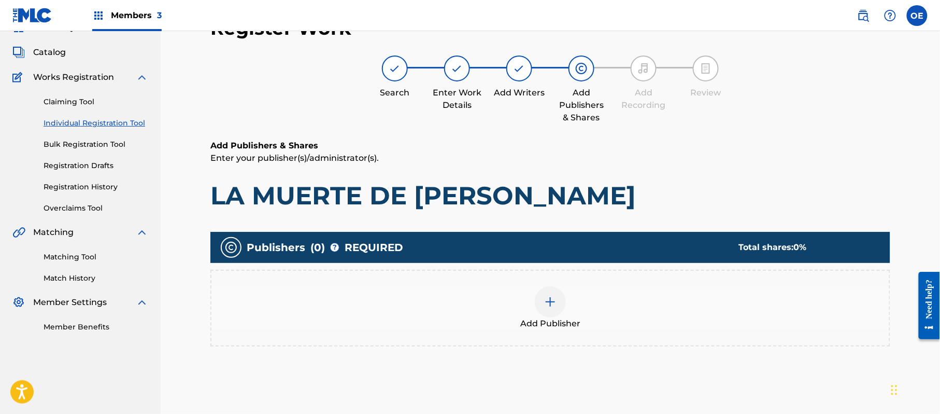
scroll to position [47, 0]
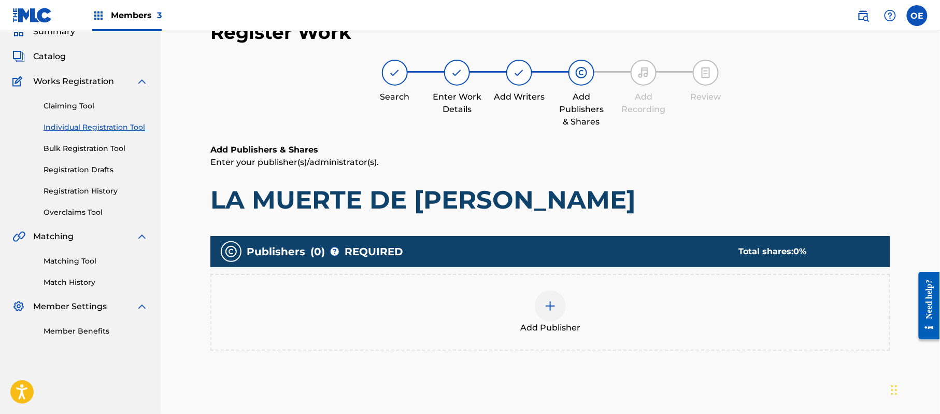
click at [544, 330] on span "Add Publisher" at bounding box center [550, 327] width 60 height 12
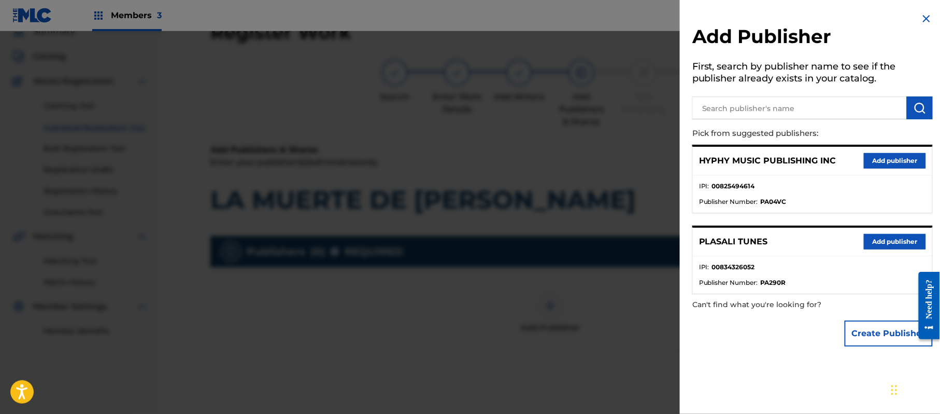
click at [887, 155] on button "Add publisher" at bounding box center [895, 161] width 62 height 16
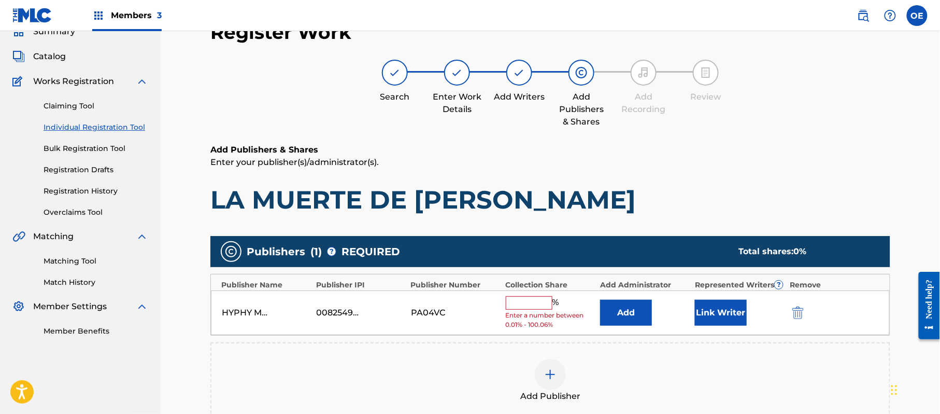
drag, startPoint x: 525, startPoint y: 303, endPoint x: 534, endPoint y: 309, distance: 10.5
click at [526, 303] on input "text" at bounding box center [529, 302] width 47 height 13
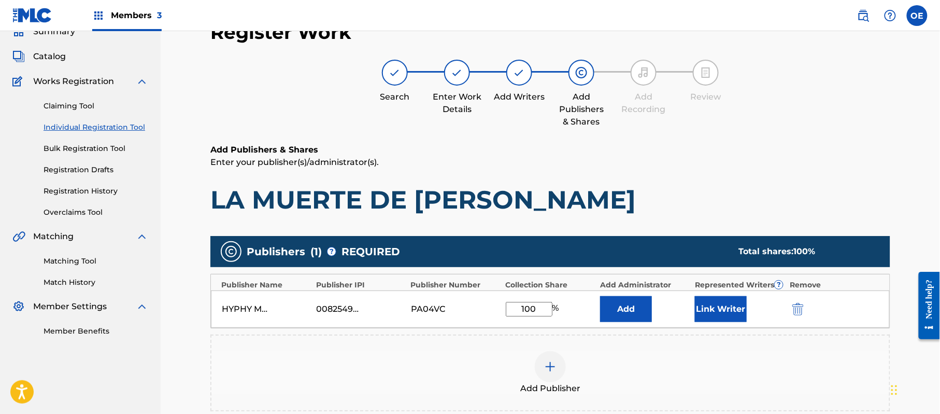
click at [730, 309] on button "Link Writer" at bounding box center [721, 309] width 52 height 26
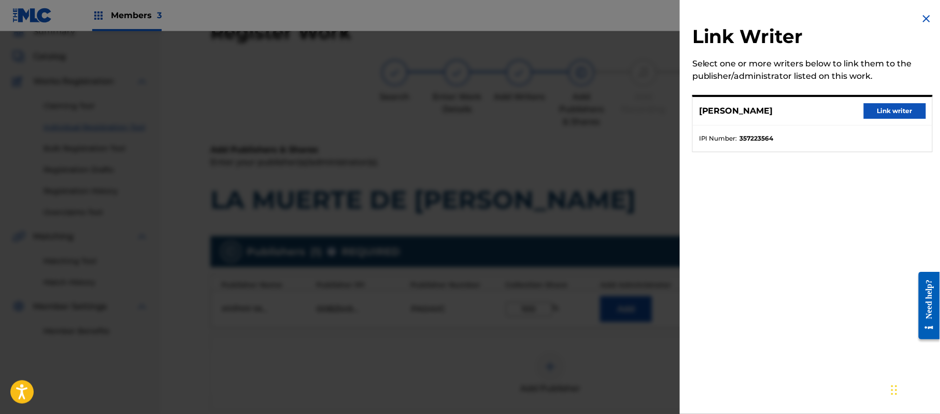
click at [871, 111] on button "Link writer" at bounding box center [895, 111] width 62 height 16
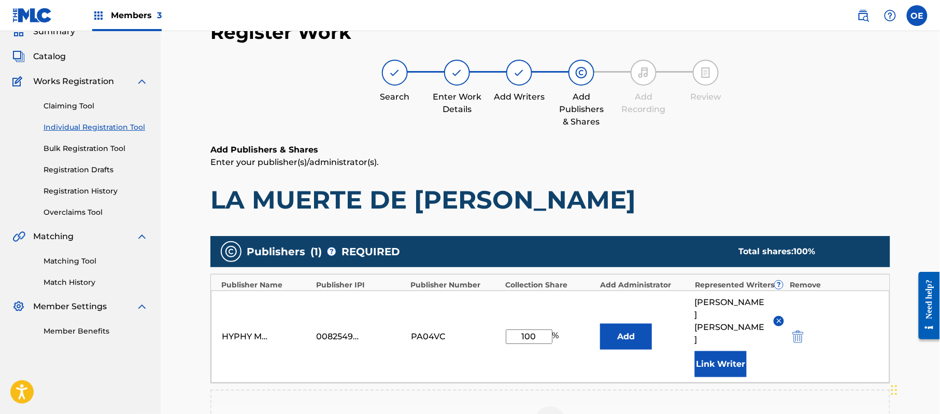
scroll to position [251, 0]
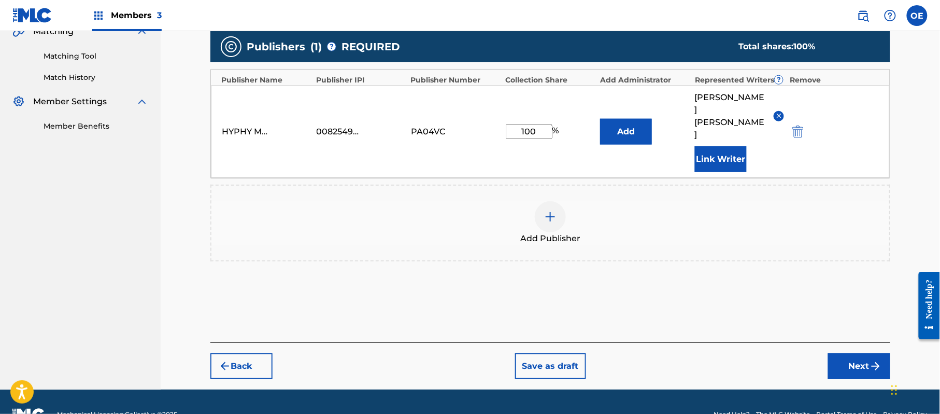
click at [845, 353] on button "Next" at bounding box center [859, 366] width 62 height 26
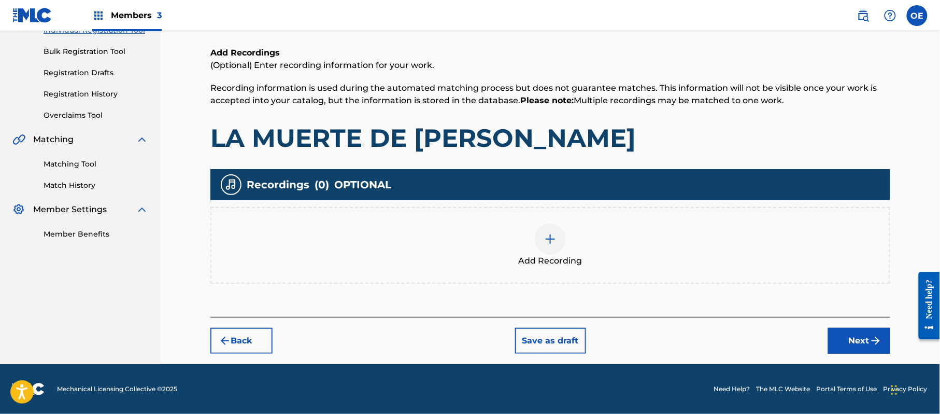
scroll to position [47, 0]
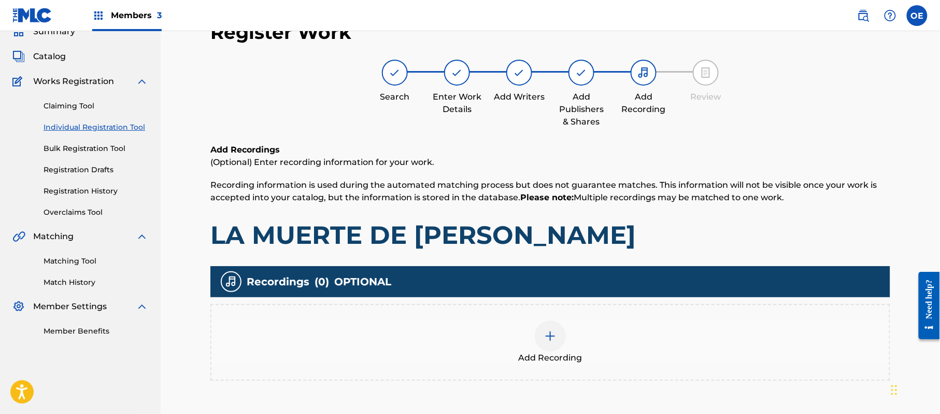
click at [549, 347] on div at bounding box center [550, 335] width 31 height 31
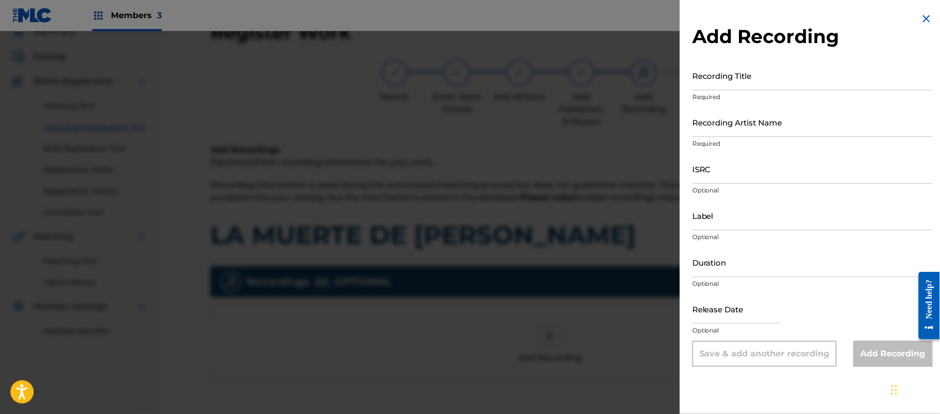
click at [925, 23] on img at bounding box center [926, 18] width 12 height 12
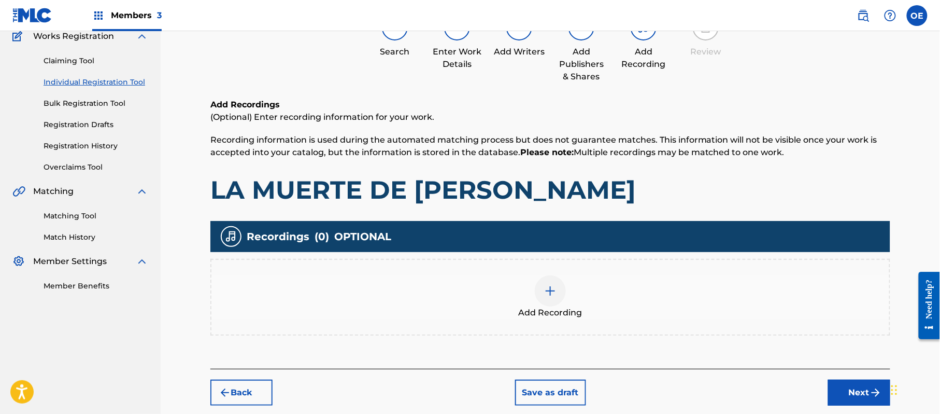
scroll to position [142, 0]
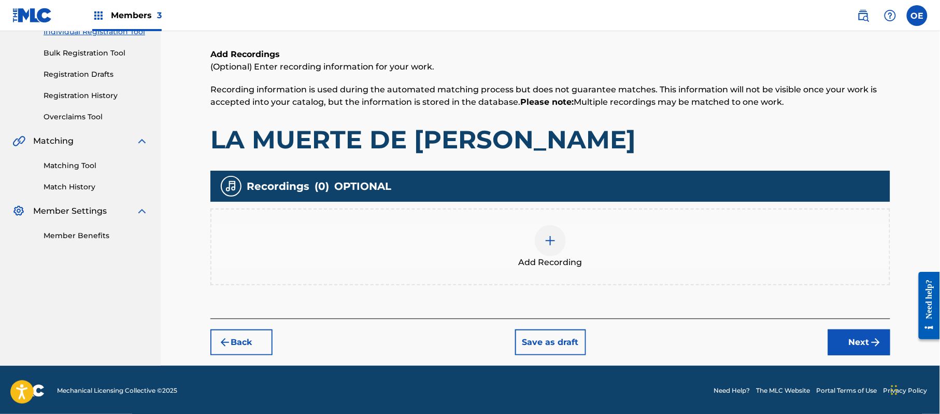
drag, startPoint x: 845, startPoint y: 328, endPoint x: 831, endPoint y: 330, distance: 13.6
click at [845, 330] on div "Back Save as draft Next" at bounding box center [550, 336] width 680 height 37
click at [832, 345] on button "Next" at bounding box center [859, 342] width 62 height 26
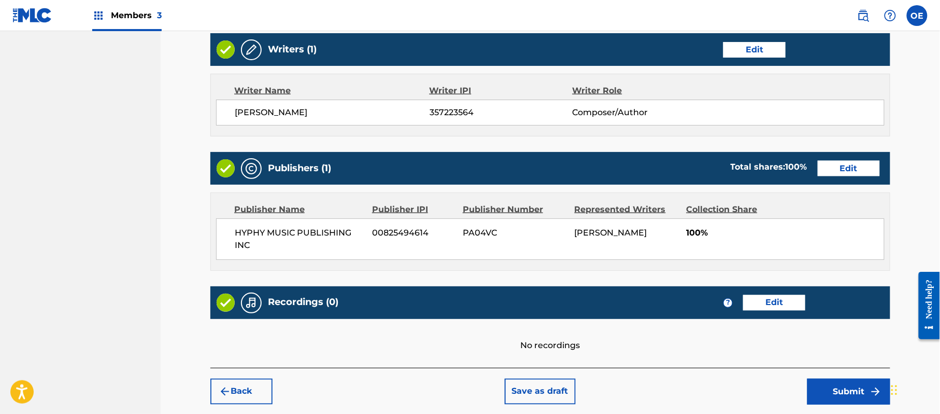
scroll to position [463, 0]
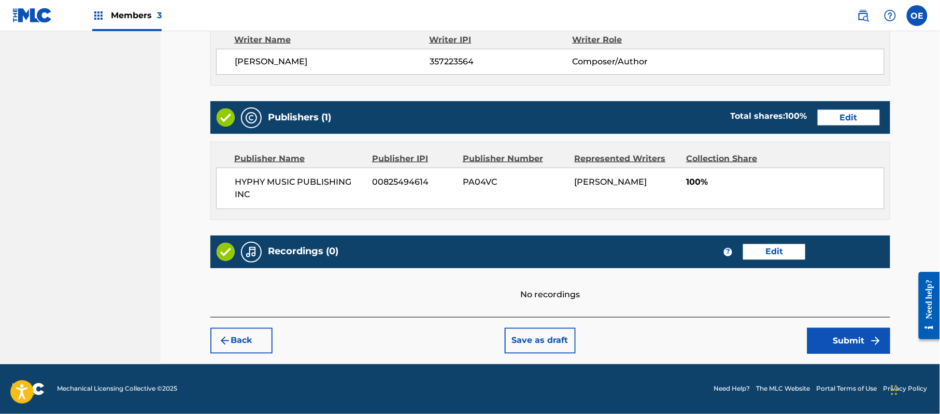
click at [855, 349] on button "Submit" at bounding box center [848, 341] width 83 height 26
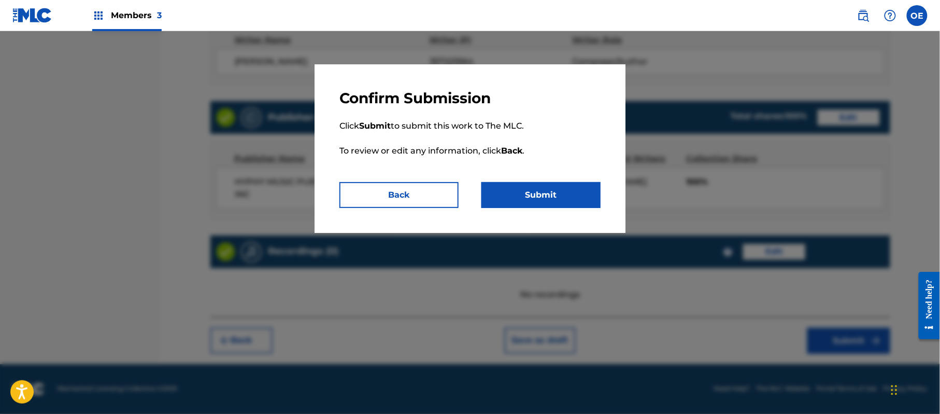
drag, startPoint x: 525, startPoint y: 189, endPoint x: 429, endPoint y: 162, distance: 99.5
click at [526, 189] on button "Submit" at bounding box center [540, 195] width 119 height 26
